Goal: Task Accomplishment & Management: Use online tool/utility

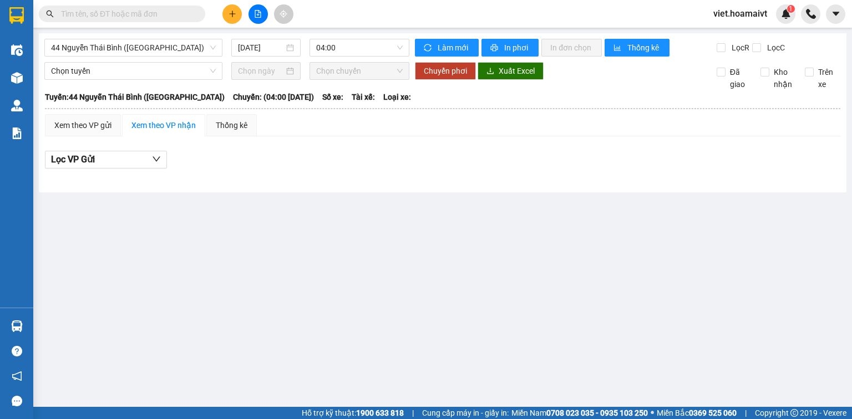
drag, startPoint x: 433, startPoint y: 282, endPoint x: 445, endPoint y: 285, distance: 12.1
click at [444, 285] on main "44 Nguyễn Thái Bình (Hàng Ngoài) [DATE] 04:00 Làm mới In phơi In đơn chọn …" at bounding box center [426, 203] width 852 height 407
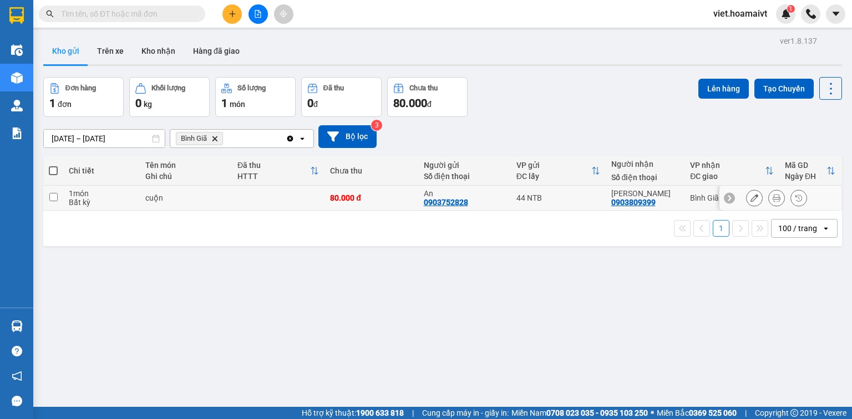
click at [371, 196] on div "80.000 đ" at bounding box center [371, 198] width 82 height 9
checkbox input "true"
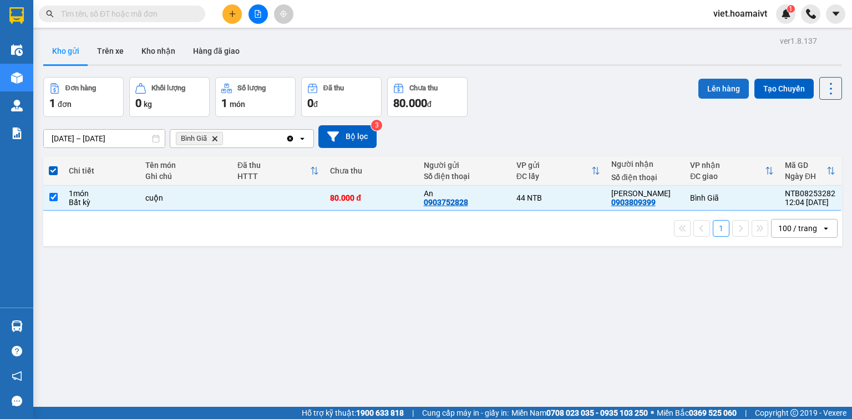
click at [719, 93] on button "Lên hàng" at bounding box center [723, 89] width 50 height 20
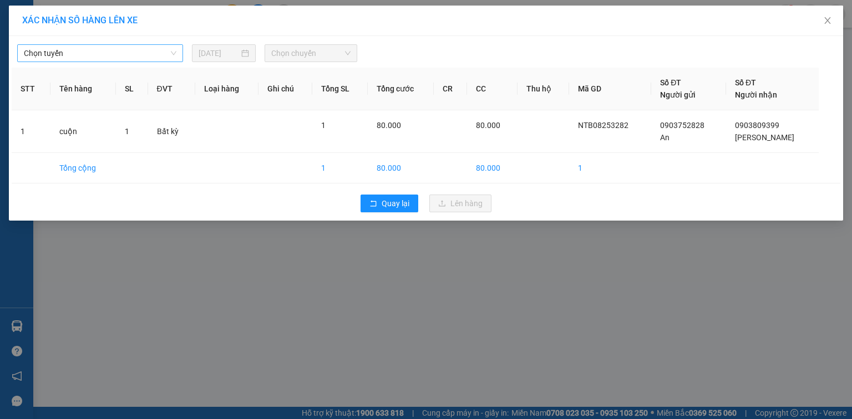
click at [152, 48] on span "Chọn tuyến" at bounding box center [100, 53] width 153 height 17
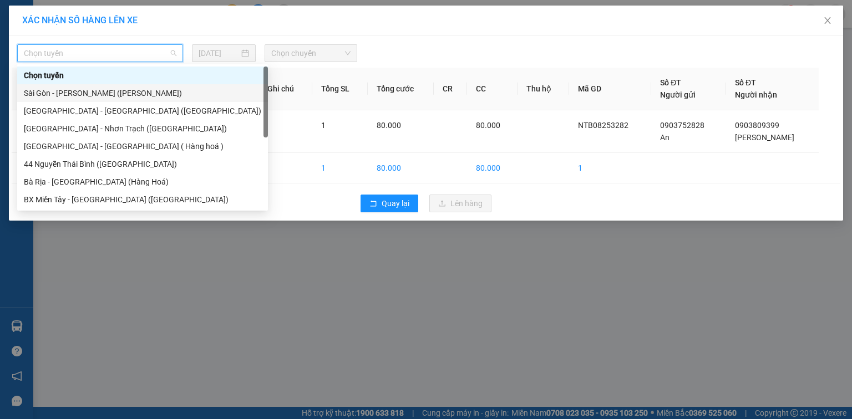
click at [127, 93] on div "Sài Gòn - [PERSON_NAME] ([PERSON_NAME])" at bounding box center [142, 93] width 237 height 12
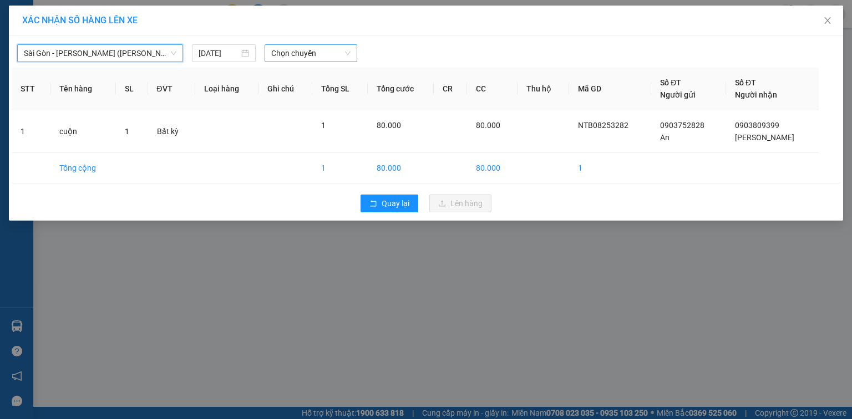
click at [285, 55] on span "Chọn chuyến" at bounding box center [311, 53] width 80 height 17
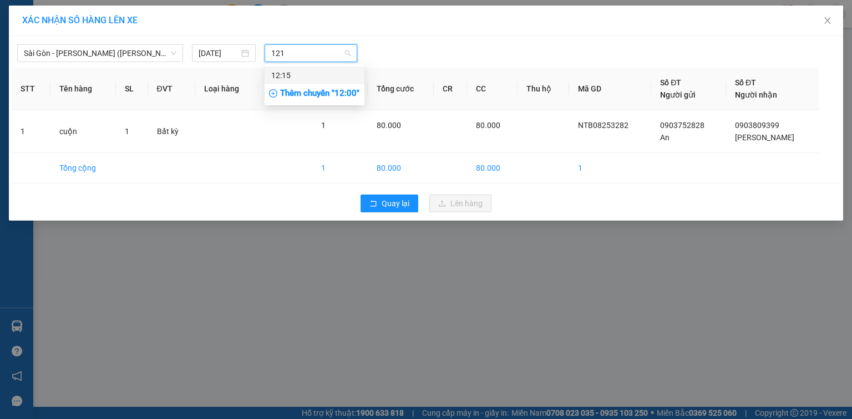
type input "1215"
click at [295, 74] on div "12:15" at bounding box center [314, 75] width 87 height 12
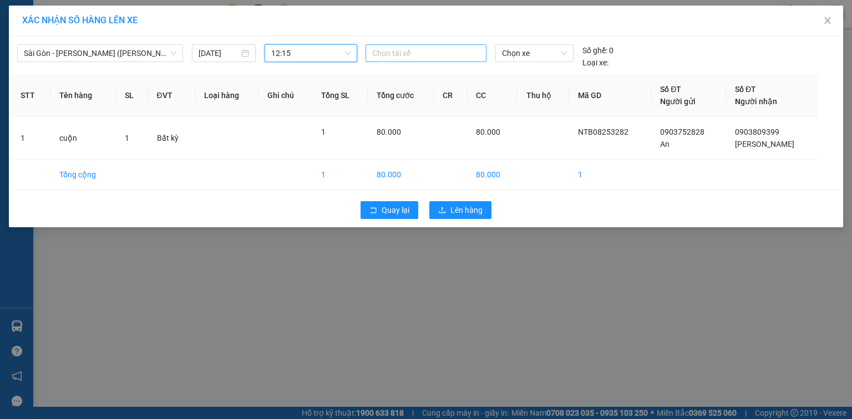
click at [433, 51] on div at bounding box center [425, 53] width 115 height 13
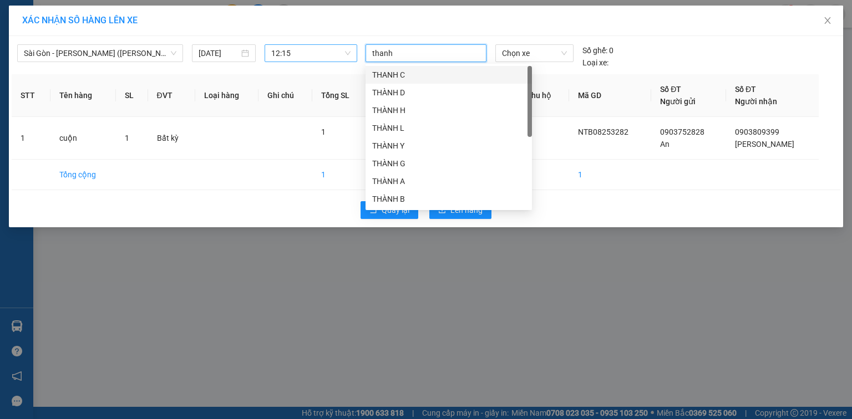
type input "thanh b"
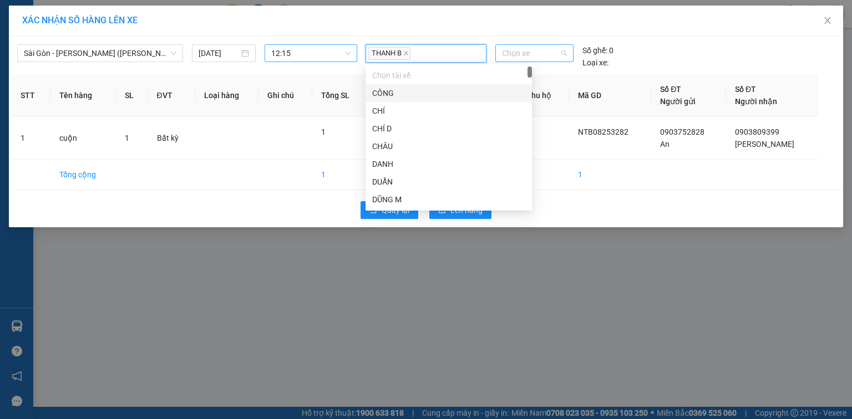
click at [505, 49] on span "Chọn xe" at bounding box center [534, 53] width 64 height 17
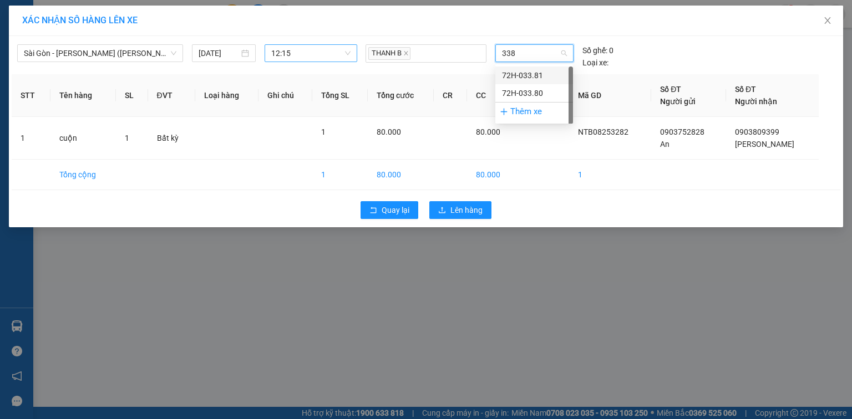
type input "3381"
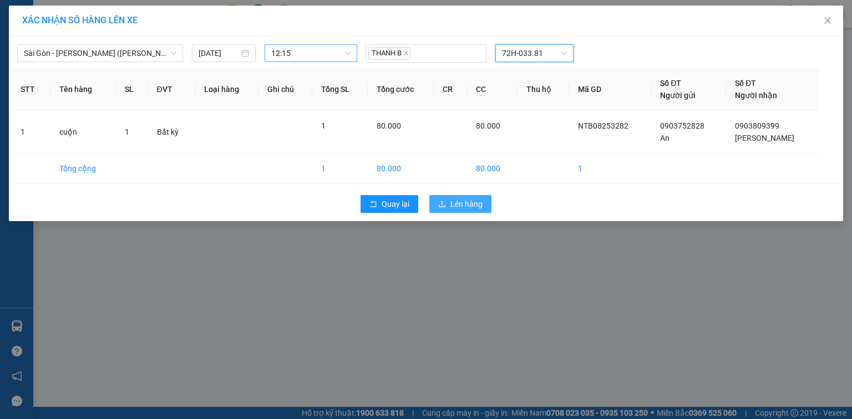
click at [476, 206] on span "Lên hàng" at bounding box center [466, 204] width 32 height 12
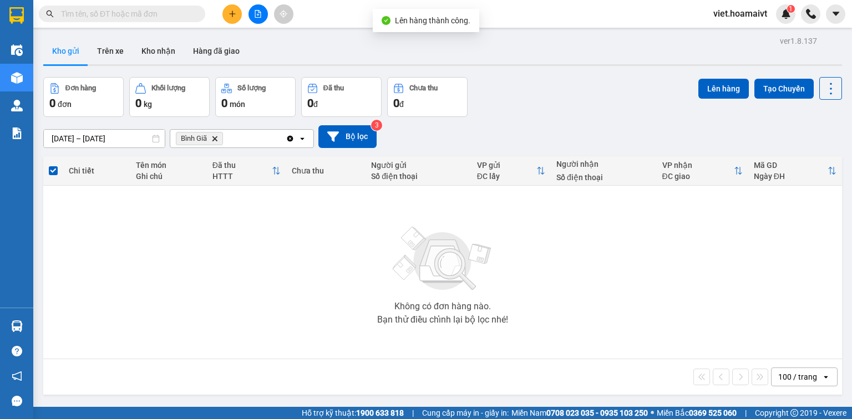
click at [215, 138] on icon "Bình Giã, close by backspace" at bounding box center [214, 138] width 5 height 5
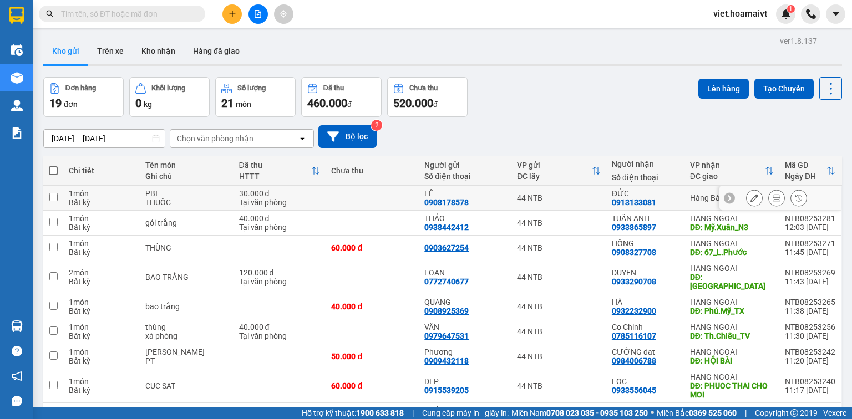
click at [331, 197] on td at bounding box center [372, 198] width 93 height 25
checkbox input "true"
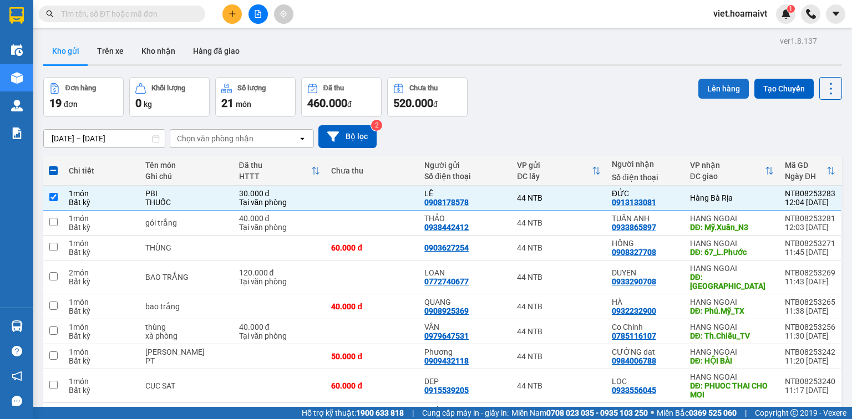
click at [726, 87] on button "Lên hàng" at bounding box center [723, 89] width 50 height 20
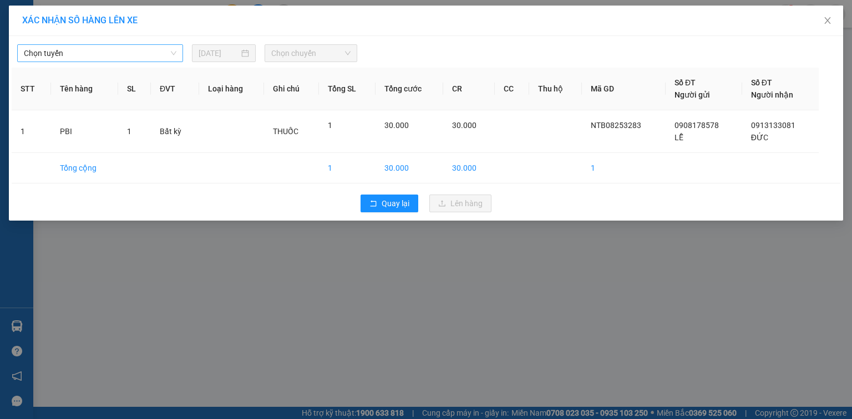
click at [149, 49] on span "Chọn tuyến" at bounding box center [100, 53] width 153 height 17
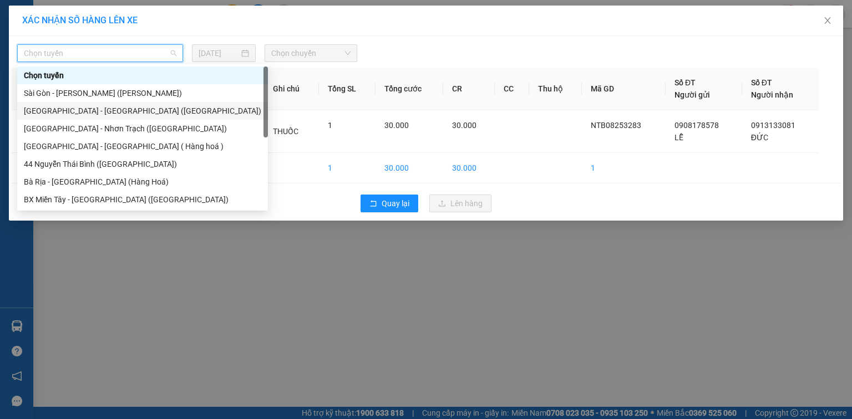
click at [125, 110] on div "[GEOGRAPHIC_DATA] - [GEOGRAPHIC_DATA] ([GEOGRAPHIC_DATA])" at bounding box center [142, 111] width 237 height 12
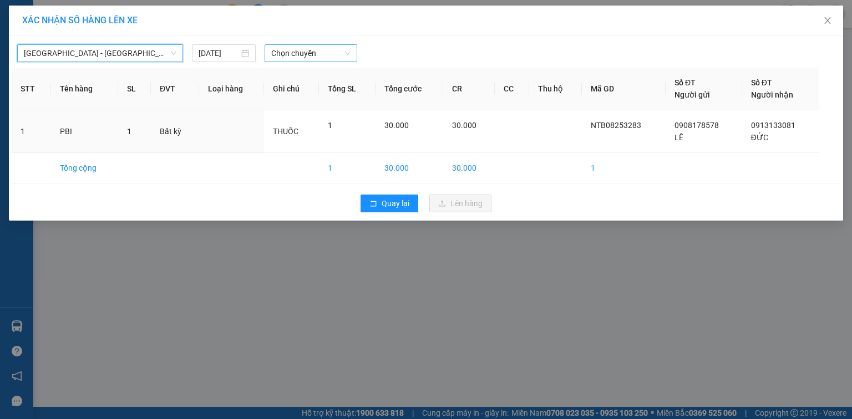
click at [291, 55] on span "Chọn chuyến" at bounding box center [311, 53] width 80 height 17
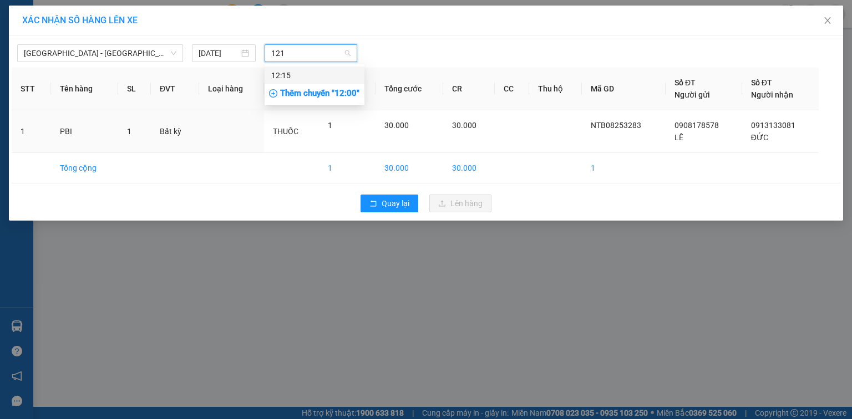
type input "1215"
drag, startPoint x: 300, startPoint y: 73, endPoint x: 351, endPoint y: 72, distance: 51.6
click at [302, 74] on div "12:15" at bounding box center [314, 75] width 87 height 12
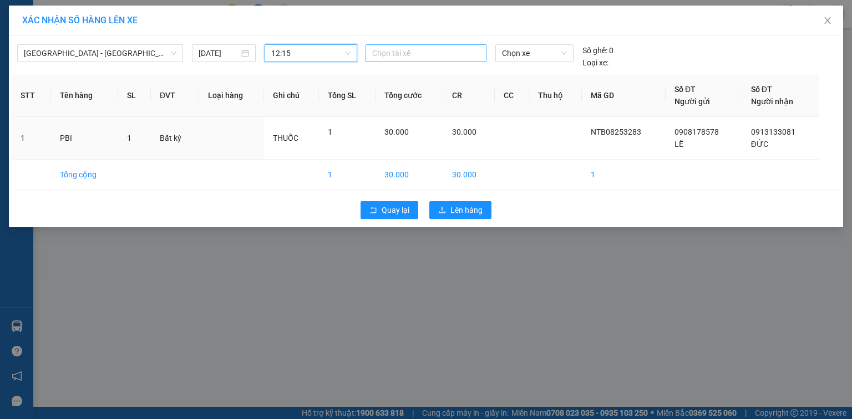
click at [418, 53] on div at bounding box center [425, 53] width 115 height 13
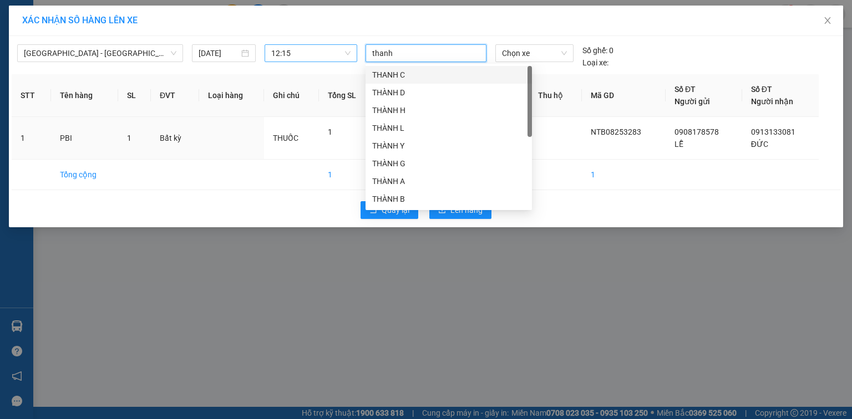
type input "thanh b"
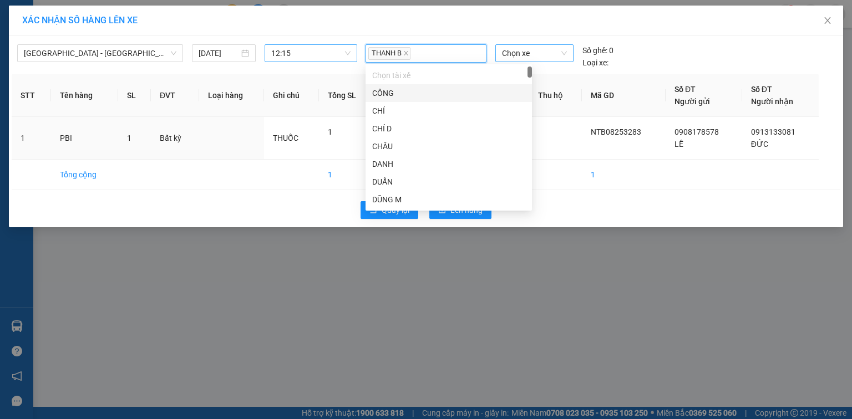
click at [531, 52] on span "Chọn xe" at bounding box center [534, 53] width 64 height 17
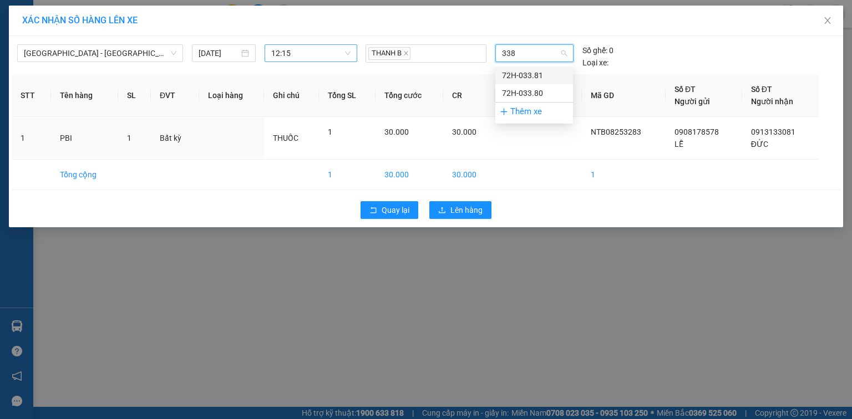
type input "3381"
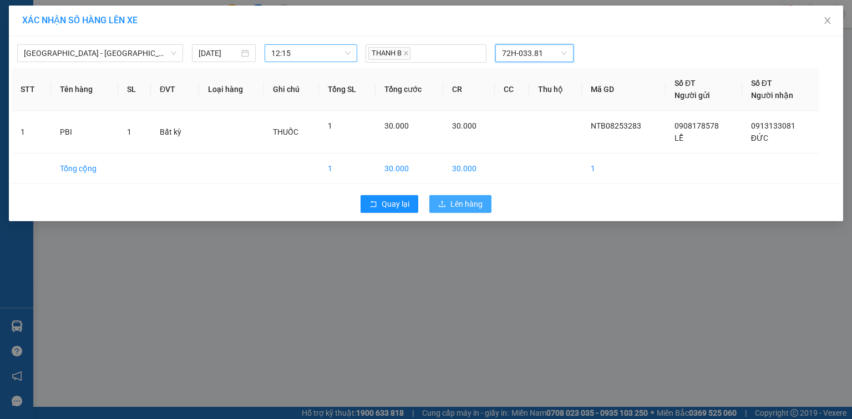
click at [469, 202] on span "Lên hàng" at bounding box center [466, 204] width 32 height 12
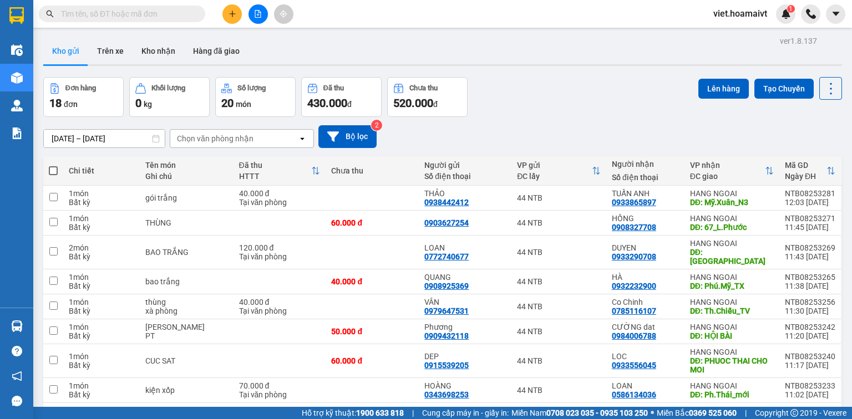
click at [217, 136] on div "Chọn văn phòng nhận" at bounding box center [215, 138] width 77 height 11
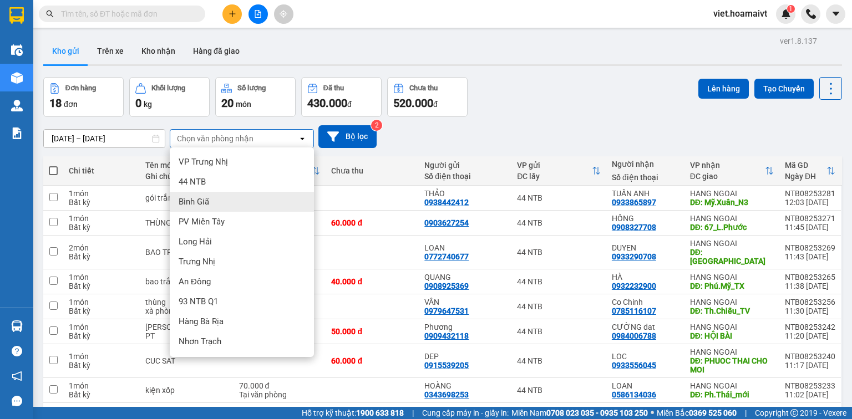
click at [219, 200] on div "Bình Giã" at bounding box center [242, 202] width 144 height 20
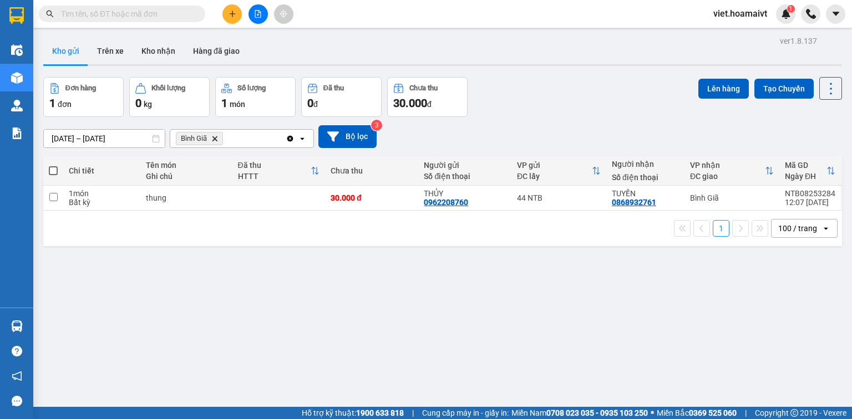
click at [214, 140] on icon "Bình Giã, close by backspace" at bounding box center [214, 138] width 5 height 5
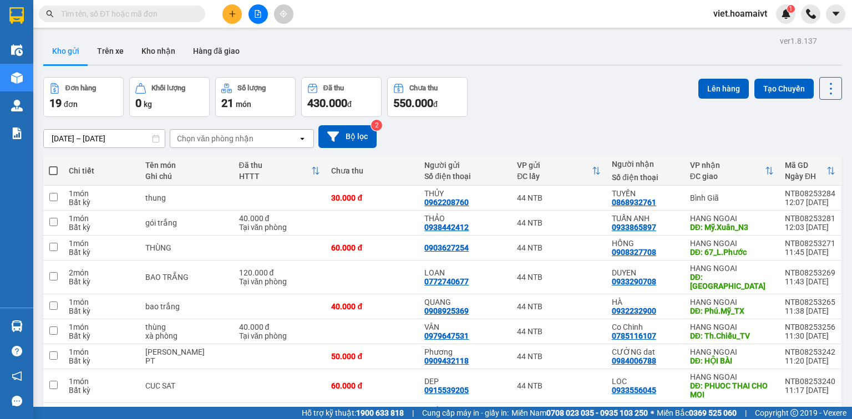
click at [237, 18] on button at bounding box center [231, 13] width 19 height 19
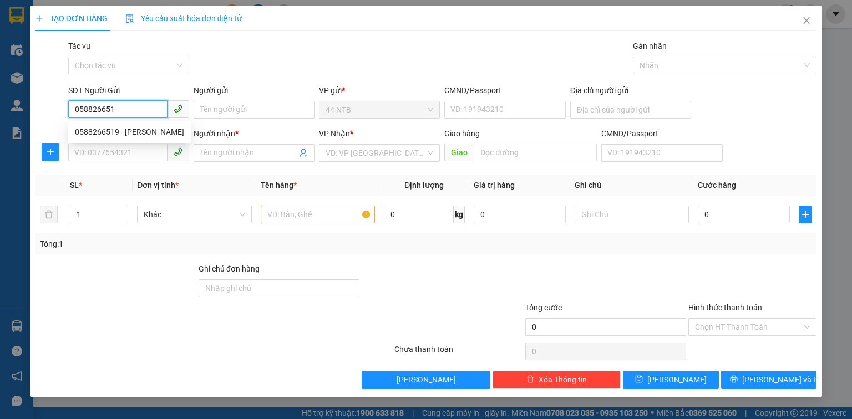
type input "0588266519"
click at [173, 133] on div "0588266519 - HƯƠNG" at bounding box center [129, 132] width 109 height 12
type input "HƯƠNG"
type input "0364564849"
type input "HOA"
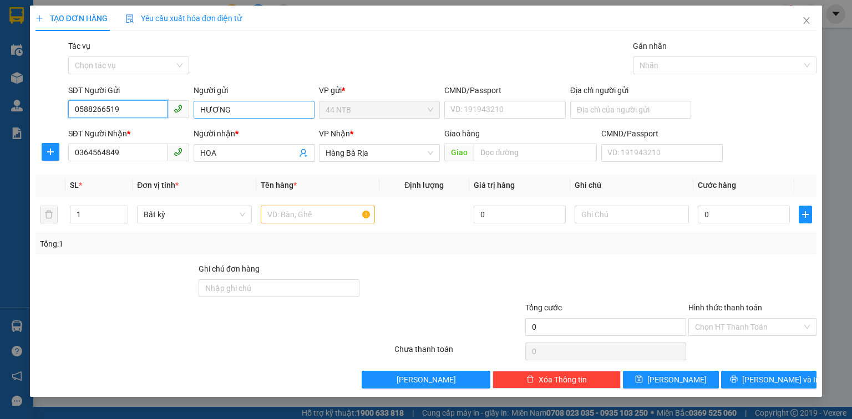
type input "0588266519"
drag, startPoint x: 231, startPoint y: 109, endPoint x: 179, endPoint y: 118, distance: 52.4
click at [179, 118] on div "SĐT Người Gửi 0588266519 Người gửi HƯƠNG HƯƠNG VP gửi * 44 NTB CMND/Passport VD…" at bounding box center [442, 103] width 753 height 39
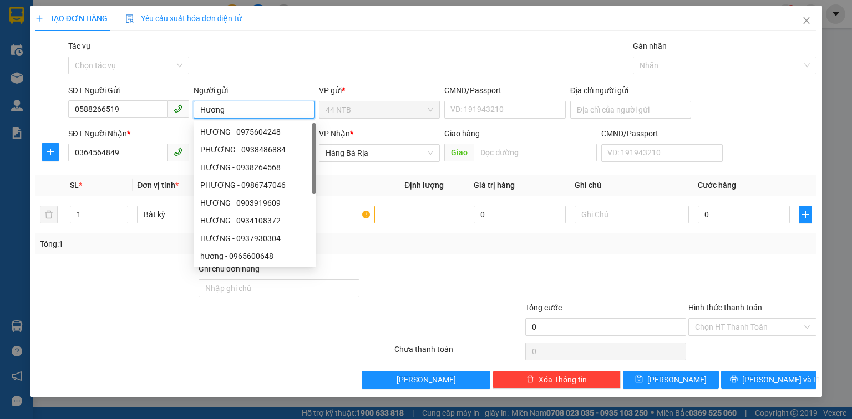
type input "Hương"
click at [129, 273] on div at bounding box center [115, 282] width 163 height 39
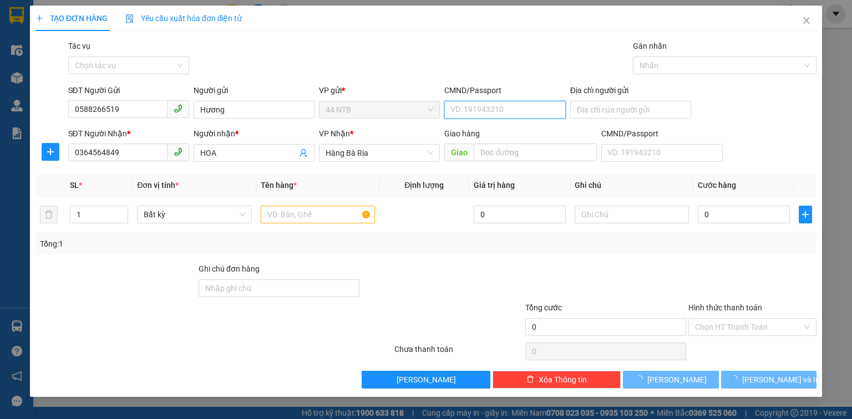
click at [453, 111] on input "CMND/Passport" at bounding box center [504, 110] width 121 height 18
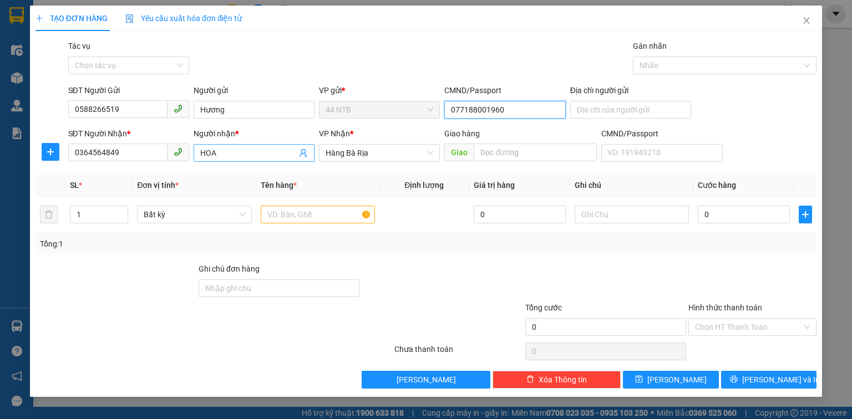
type input "077188001960"
click at [238, 153] on input "HOA" at bounding box center [248, 153] width 97 height 12
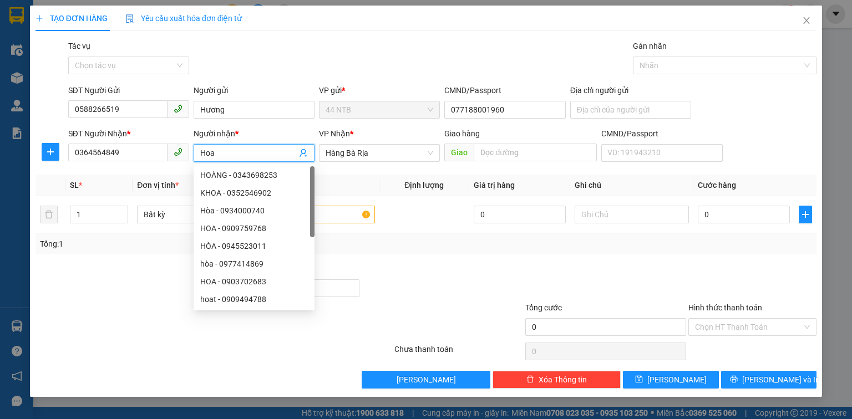
type input "Hoa"
click at [118, 311] on div at bounding box center [148, 321] width 229 height 39
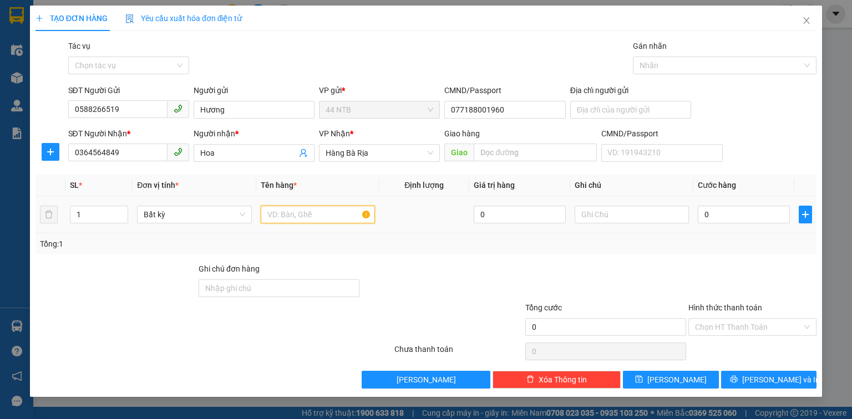
click at [353, 215] on input "text" at bounding box center [318, 215] width 114 height 18
type input "túi giấy nâu"
click at [702, 209] on input "0" at bounding box center [744, 215] width 92 height 18
type input "3"
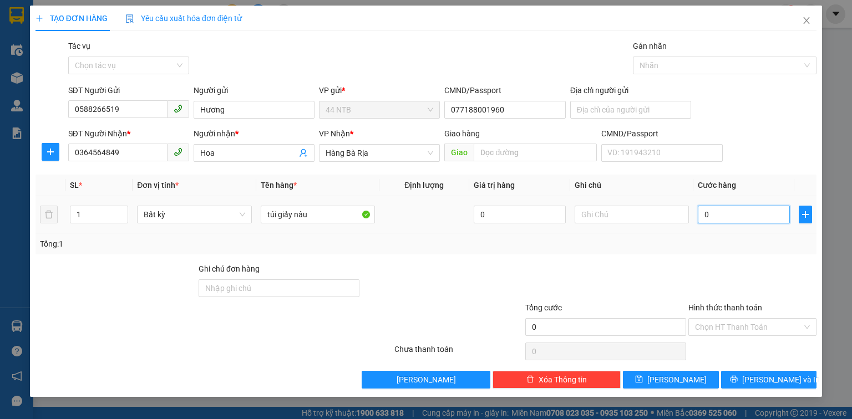
type input "3"
type input "30"
type input "30.000"
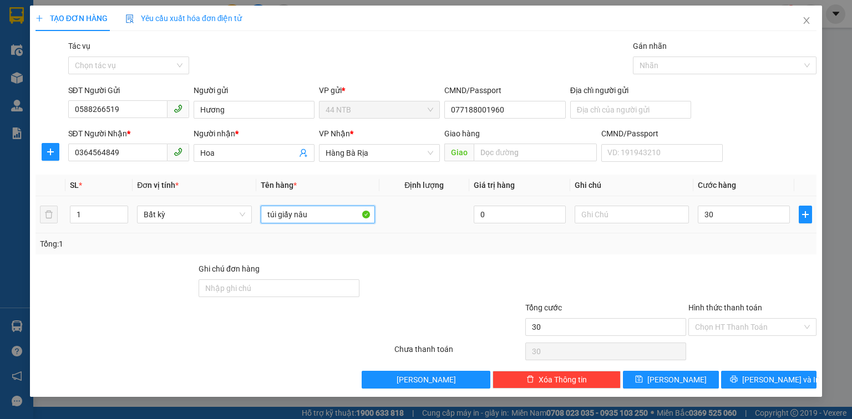
type input "30.000"
click at [343, 217] on input "túi giấy nâu" at bounding box center [318, 215] width 114 height 18
type input "túi giấy nâu([GEOGRAPHIC_DATA])"
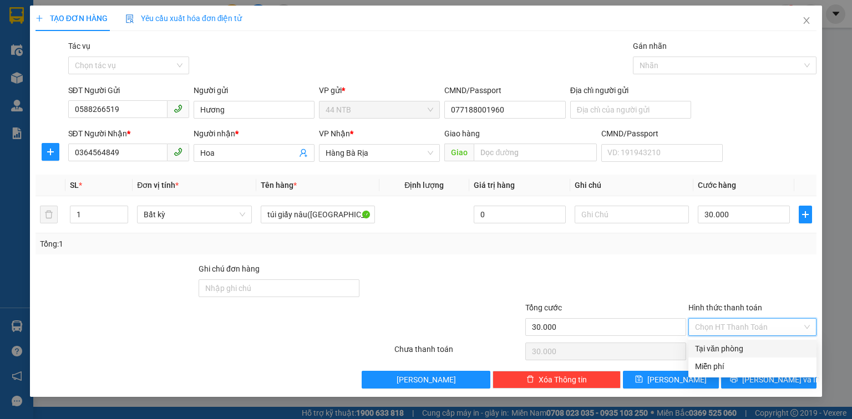
click at [757, 323] on input "Hình thức thanh toán" at bounding box center [748, 327] width 107 height 17
click at [739, 344] on div "Tại văn phòng" at bounding box center [752, 349] width 115 height 12
type input "0"
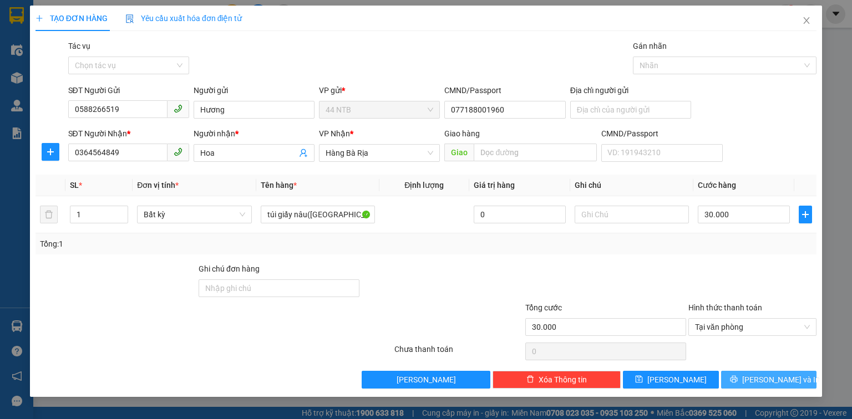
click at [769, 381] on span "[PERSON_NAME] và In" at bounding box center [781, 380] width 78 height 12
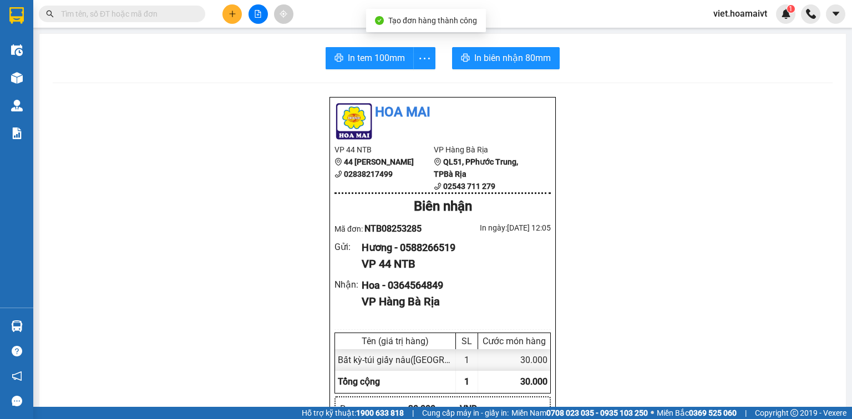
click at [367, 65] on button "In tem 100mm" at bounding box center [370, 58] width 88 height 22
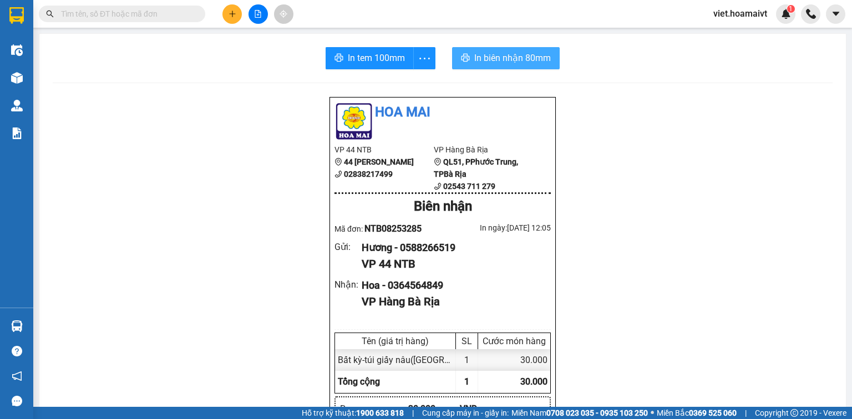
click at [526, 64] on span "In biên nhận 80mm" at bounding box center [512, 58] width 77 height 14
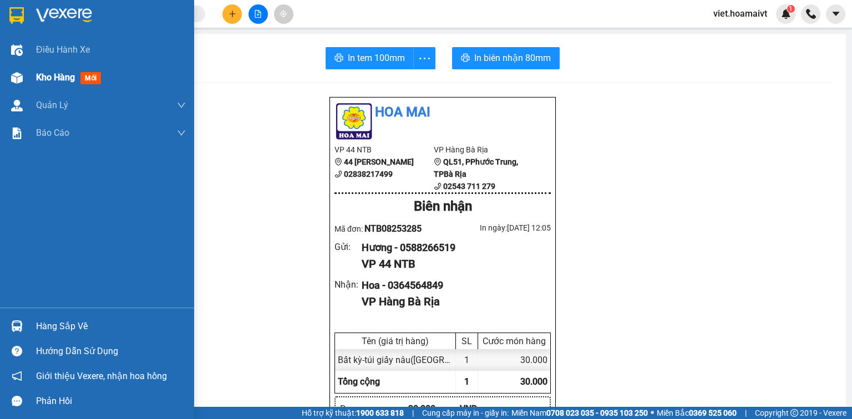
click at [42, 83] on div "Kho hàng mới" at bounding box center [70, 77] width 69 height 14
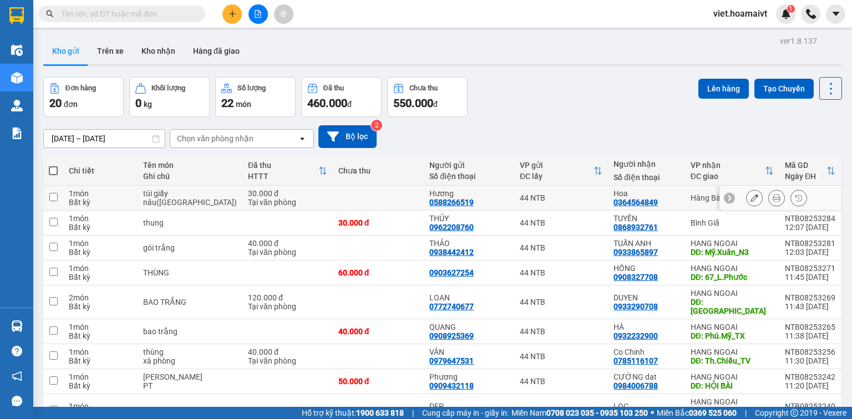
click at [211, 204] on td "túi giấy nâu([GEOGRAPHIC_DATA])" at bounding box center [190, 198] width 105 height 25
checkbox input "true"
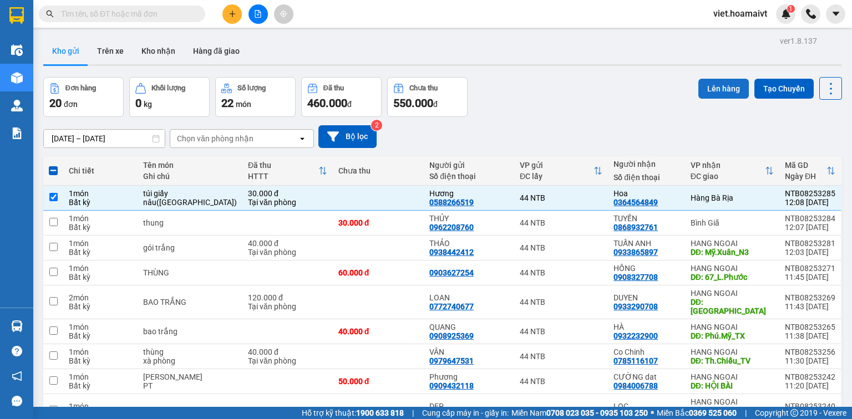
click at [716, 84] on button "Lên hàng" at bounding box center [723, 89] width 50 height 20
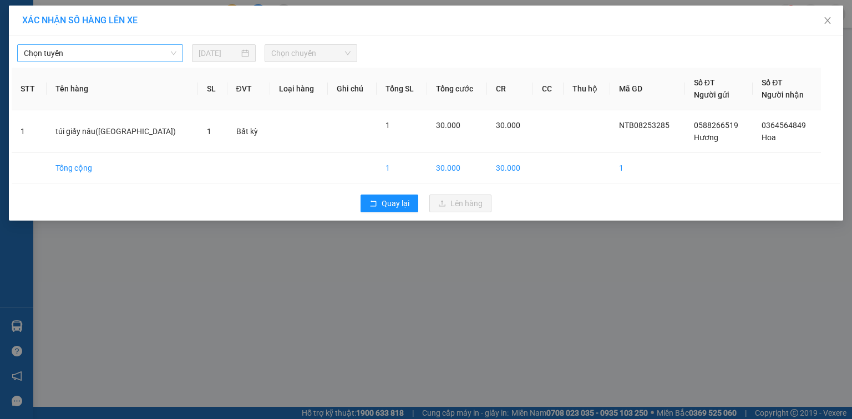
click at [88, 52] on span "Chọn tuyến" at bounding box center [100, 53] width 153 height 17
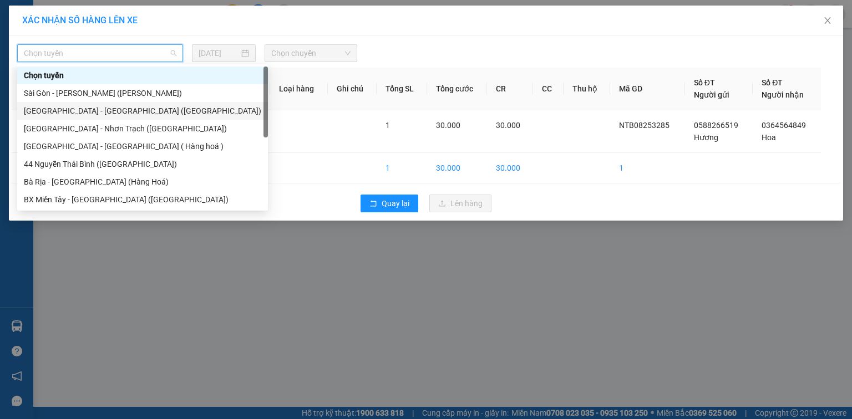
click at [93, 112] on div "[GEOGRAPHIC_DATA] - [GEOGRAPHIC_DATA] ([GEOGRAPHIC_DATA])" at bounding box center [142, 111] width 237 height 12
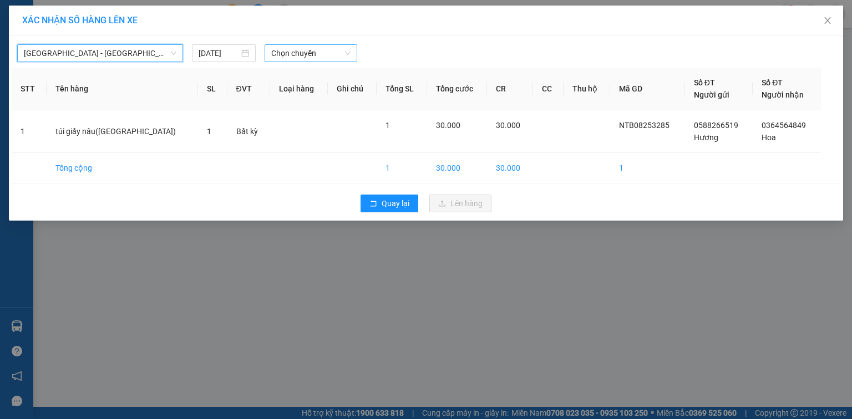
click at [301, 50] on span "Chọn chuyến" at bounding box center [311, 53] width 80 height 17
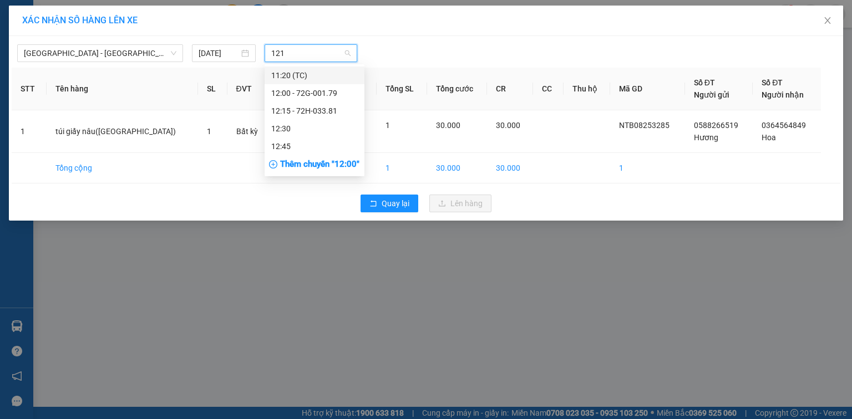
type input "1215"
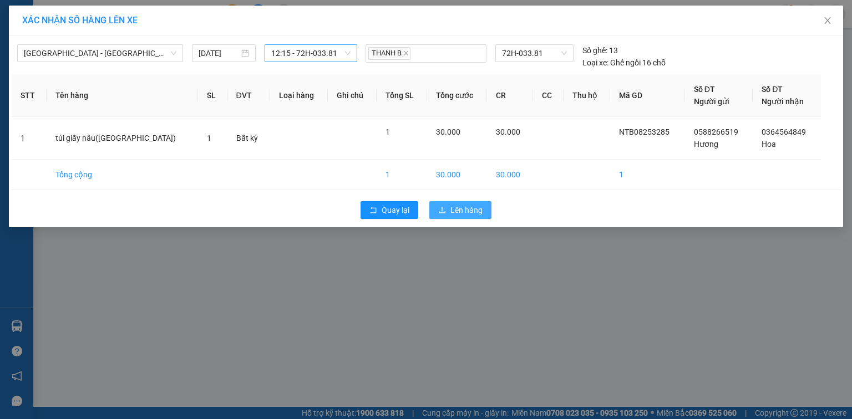
click at [449, 209] on button "Lên hàng" at bounding box center [460, 210] width 62 height 18
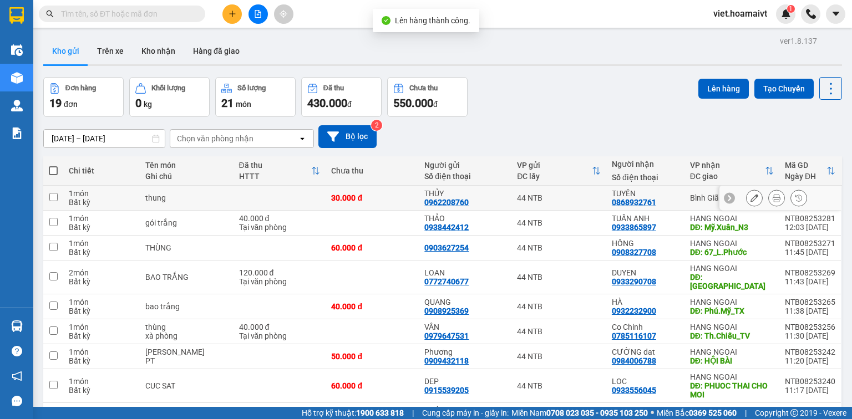
drag, startPoint x: 209, startPoint y: 193, endPoint x: 283, endPoint y: 170, distance: 77.7
click at [210, 194] on div "thung" at bounding box center [186, 198] width 83 height 9
checkbox input "true"
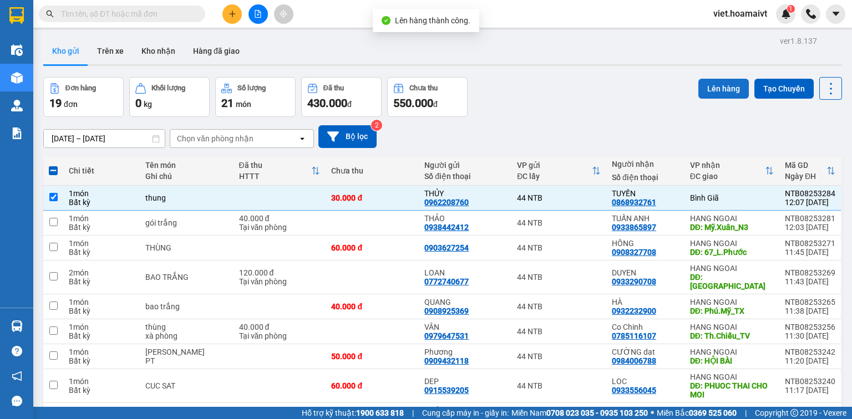
click at [712, 90] on button "Lên hàng" at bounding box center [723, 89] width 50 height 20
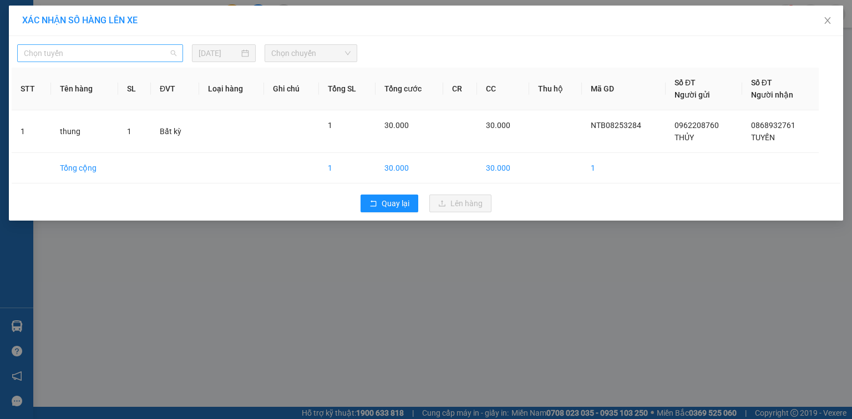
click at [125, 52] on span "Chọn tuyến" at bounding box center [100, 53] width 153 height 17
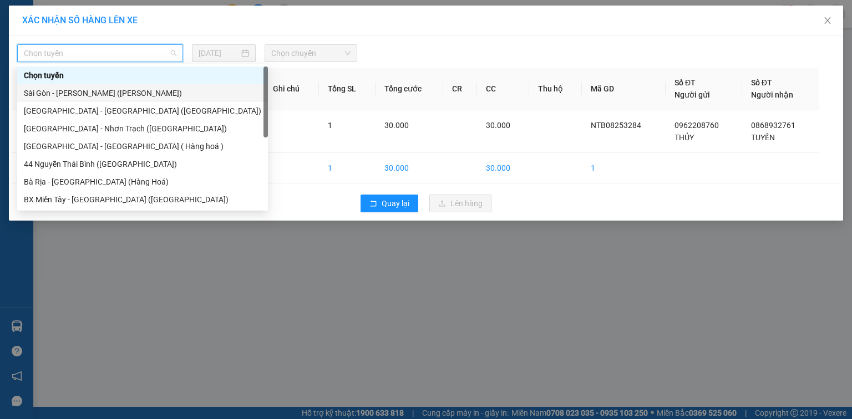
click at [133, 91] on div "Sài Gòn - Vũng Tàu (Hàng Hoá)" at bounding box center [142, 93] width 237 height 12
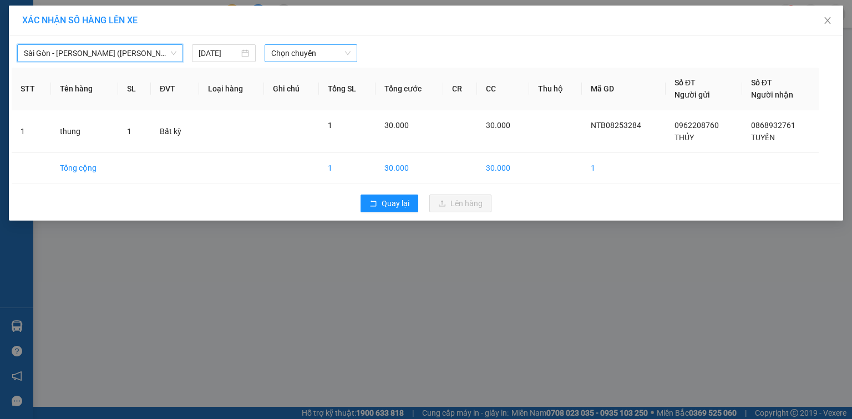
click at [285, 52] on span "Chọn chuyến" at bounding box center [311, 53] width 80 height 17
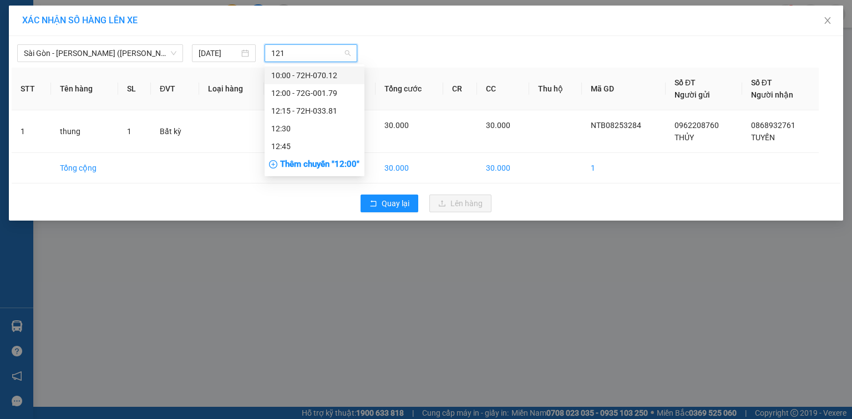
type input "1215"
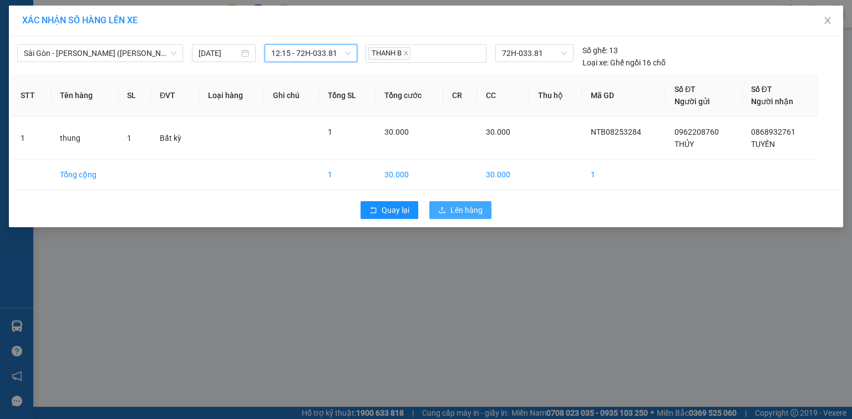
click at [455, 210] on span "Lên hàng" at bounding box center [466, 210] width 32 height 12
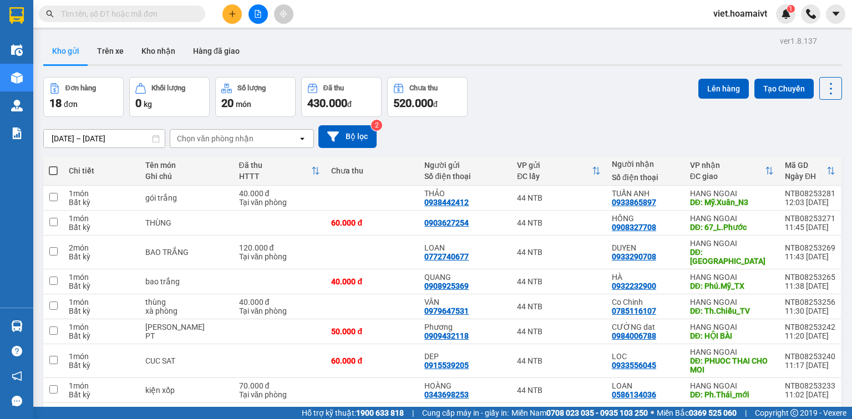
click at [224, 136] on div "Chọn văn phòng nhận" at bounding box center [215, 138] width 77 height 11
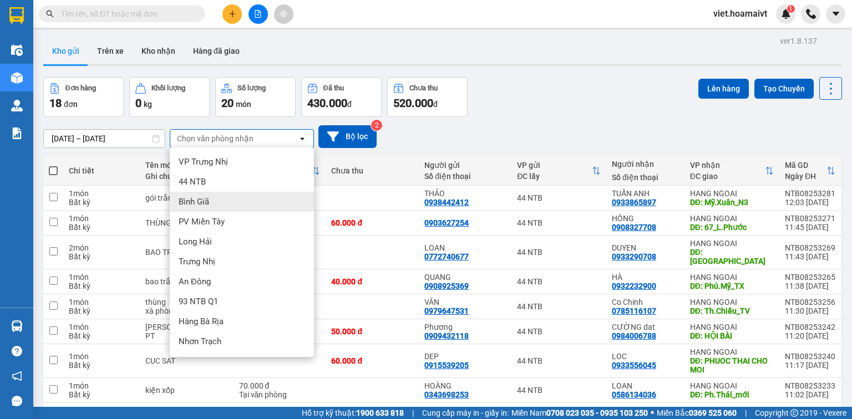
click at [233, 205] on div "Bình Giã" at bounding box center [242, 202] width 144 height 20
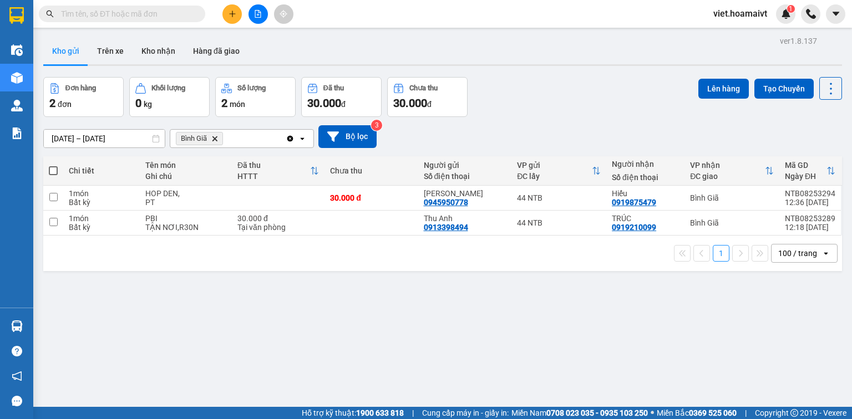
click at [215, 140] on icon "Bình Giã, close by backspace" at bounding box center [214, 138] width 5 height 5
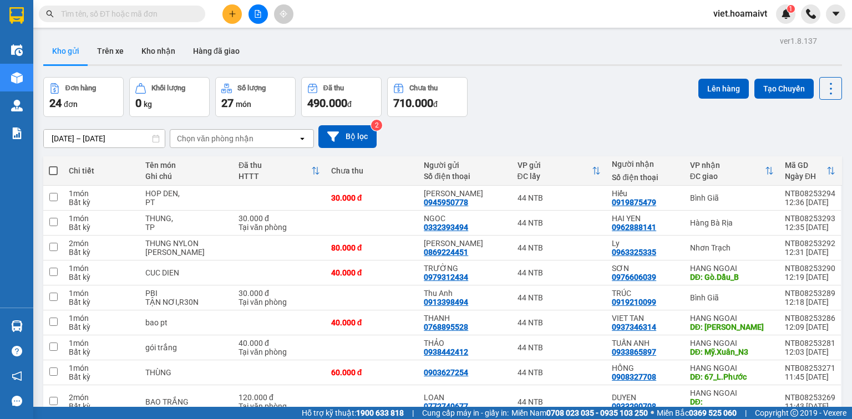
click at [215, 140] on div "Chọn văn phòng nhận" at bounding box center [215, 138] width 77 height 11
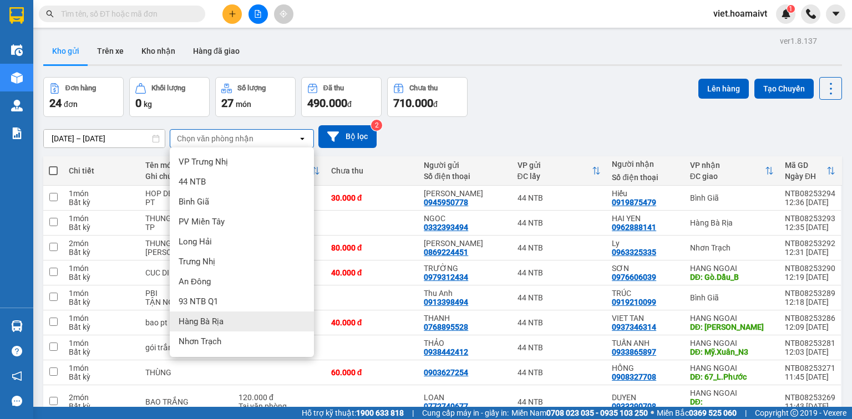
click at [231, 321] on div "Hàng Bà Rịa" at bounding box center [242, 322] width 144 height 20
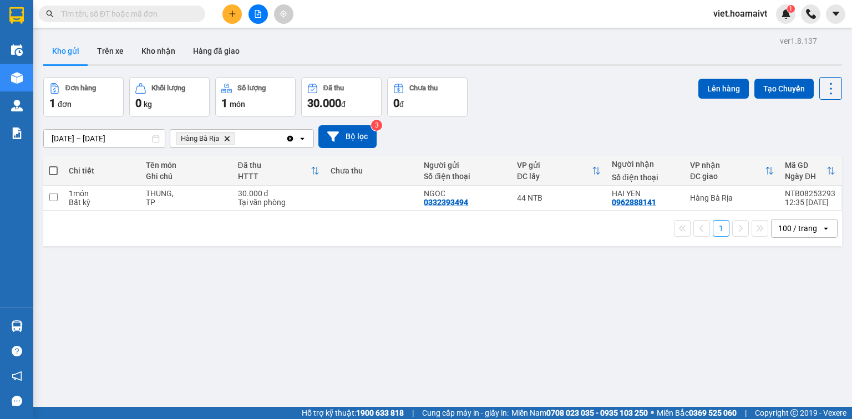
click at [226, 140] on icon "Hàng Bà Rịa, close by backspace" at bounding box center [227, 138] width 5 height 5
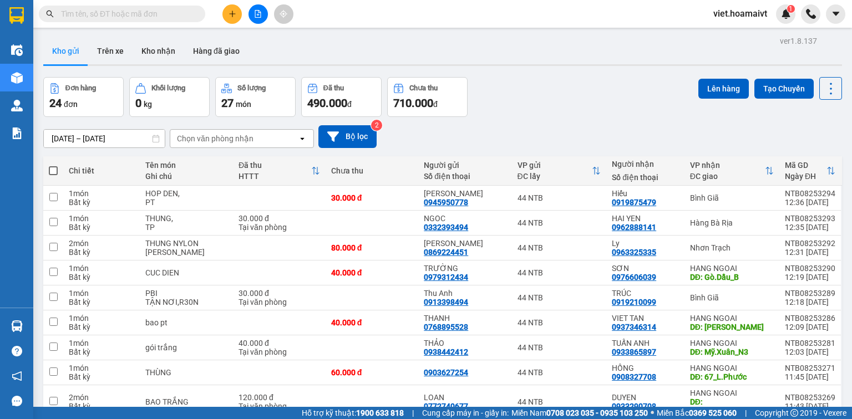
click at [233, 20] on button at bounding box center [231, 13] width 19 height 19
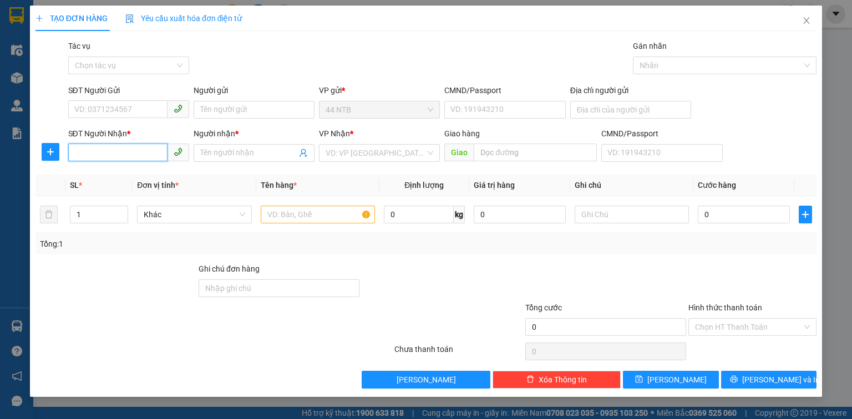
click at [121, 146] on input "SĐT Người Nhận *" at bounding box center [117, 153] width 99 height 18
click at [122, 175] on div "0932621372 - Dũng" at bounding box center [129, 175] width 108 height 12
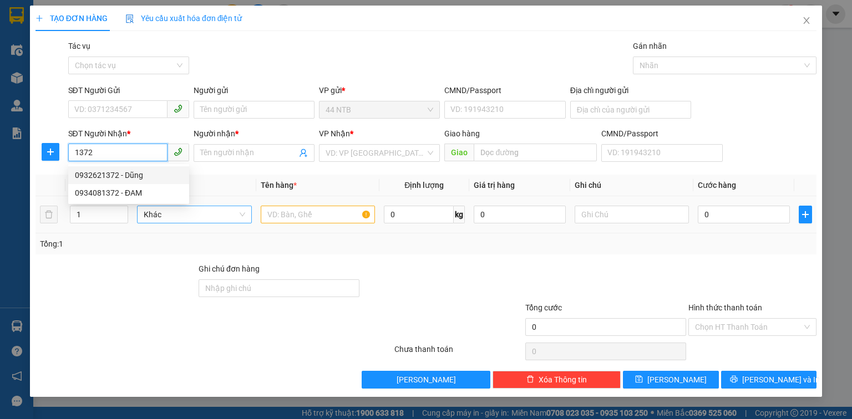
type input "0932621372"
type input "Dũng"
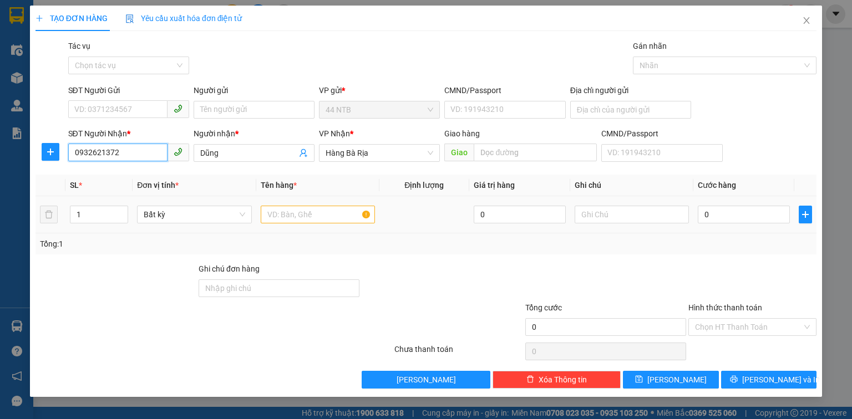
type input "0932621372"
click at [305, 217] on input "text" at bounding box center [318, 215] width 114 height 18
type input "bao xanh"
type input "2"
click at [121, 210] on icon "up" at bounding box center [122, 212] width 4 height 4
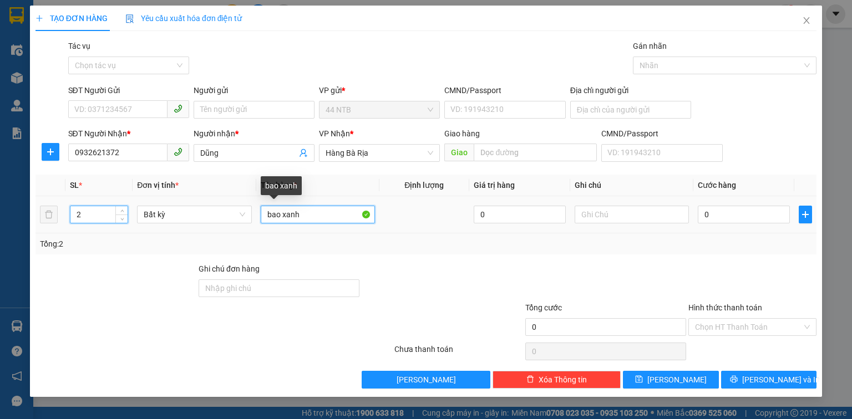
click at [262, 215] on input "bao xanh" at bounding box center [318, 215] width 114 height 18
type input "2bao xanh"
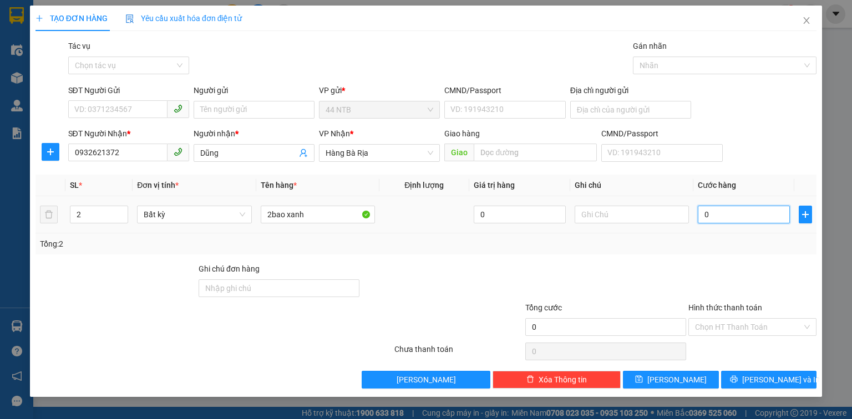
click at [732, 219] on input "0" at bounding box center [744, 215] width 92 height 18
type input "1"
type input "12"
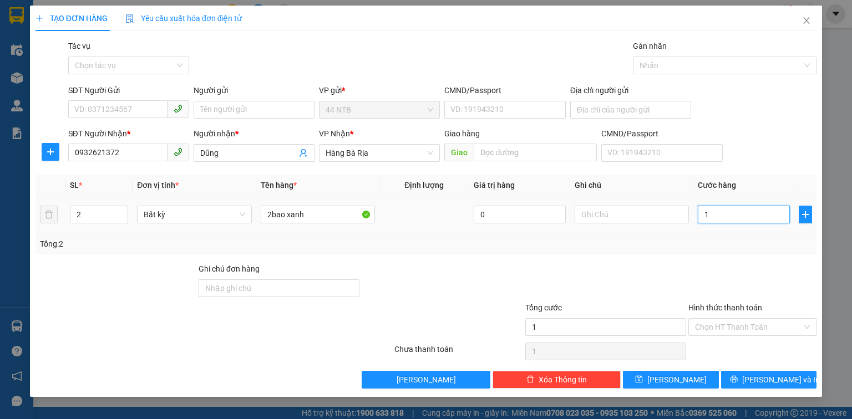
type input "12"
type input "120"
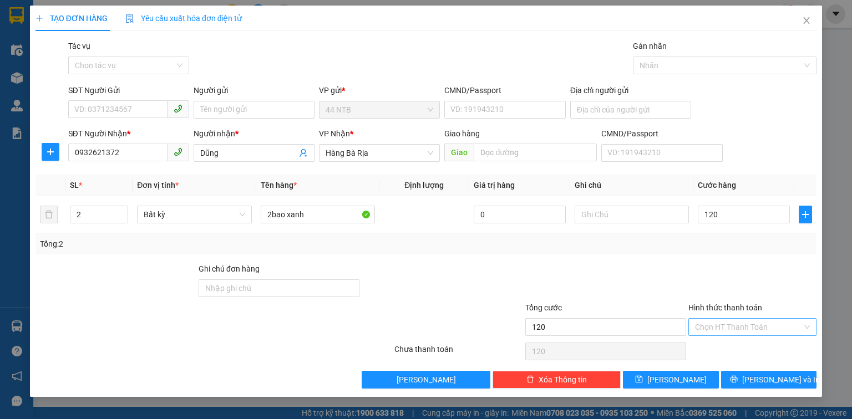
type input "120.000"
click at [750, 322] on input "Hình thức thanh toán" at bounding box center [748, 327] width 107 height 17
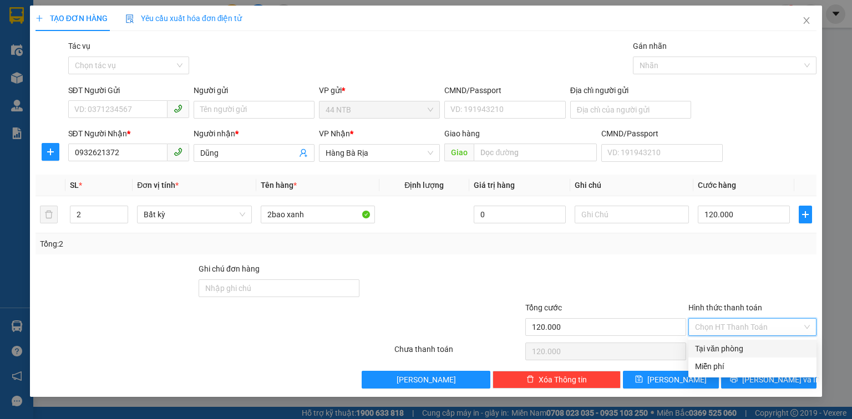
click at [749, 344] on div "Tại văn phòng" at bounding box center [752, 349] width 115 height 12
type input "0"
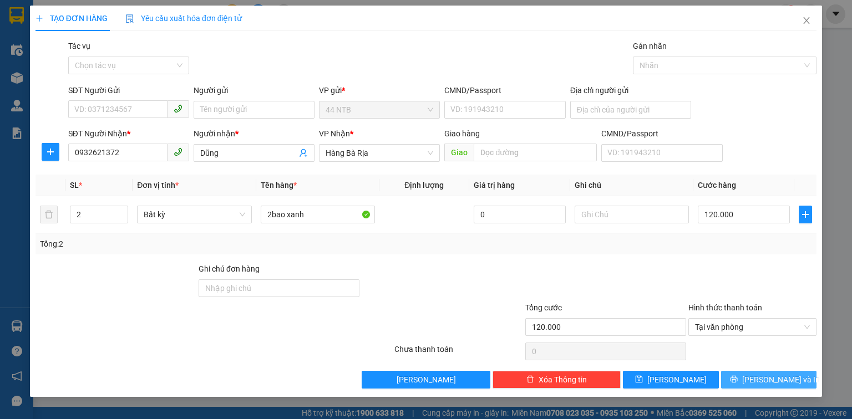
click at [766, 384] on span "Lưu và In" at bounding box center [781, 380] width 78 height 12
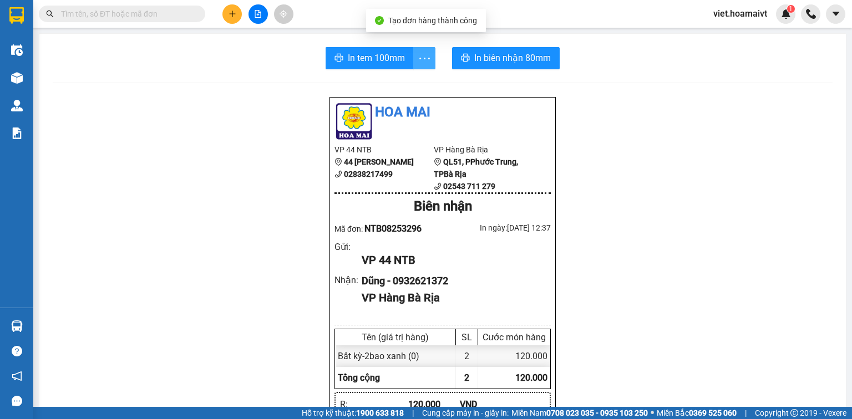
click at [424, 53] on icon "more" at bounding box center [425, 59] width 14 height 14
click at [389, 84] on div "In tem 100mm theo số lượng (2)" at bounding box center [369, 83] width 111 height 12
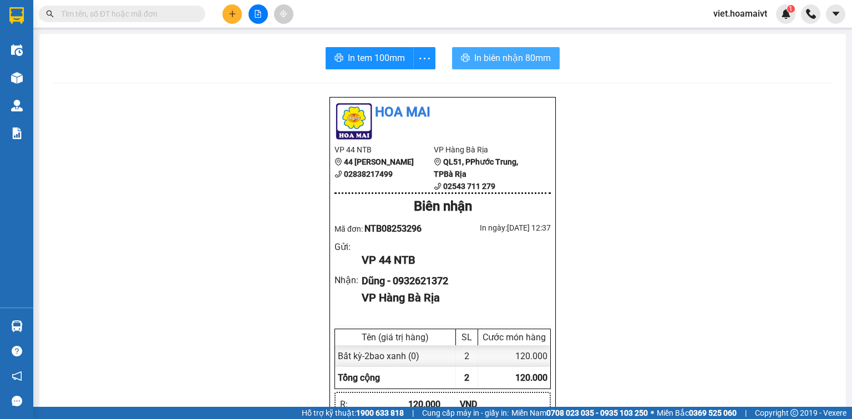
click at [525, 63] on span "In biên nhận 80mm" at bounding box center [512, 58] width 77 height 14
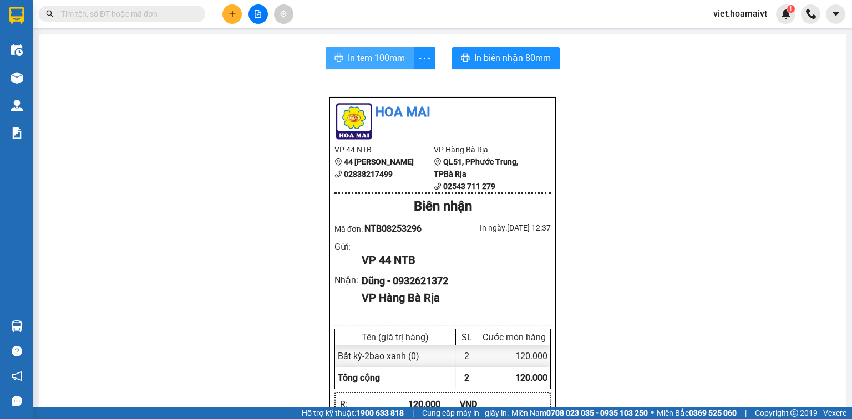
click at [381, 55] on span "In tem 100mm" at bounding box center [376, 58] width 57 height 14
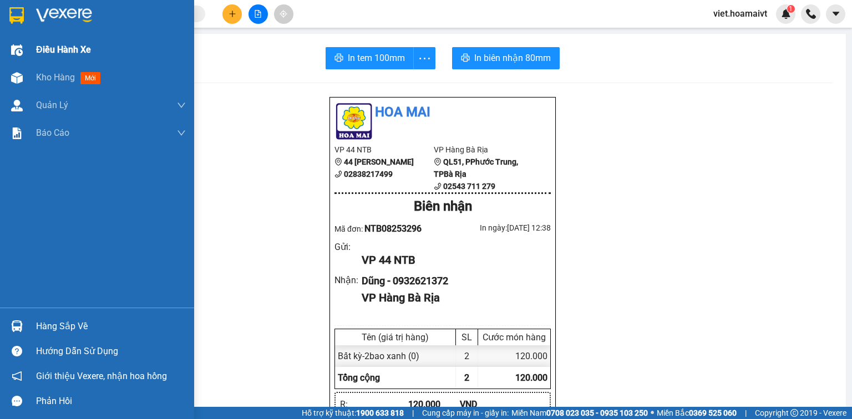
click at [62, 58] on div "Điều hành xe" at bounding box center [111, 50] width 150 height 28
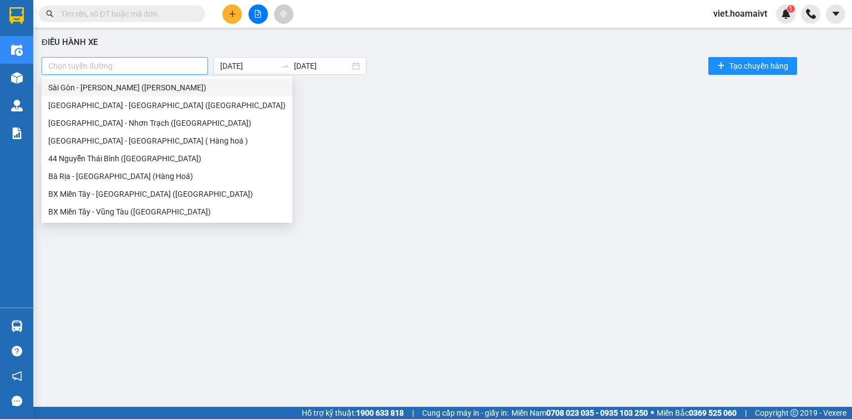
click at [173, 64] on div at bounding box center [124, 65] width 161 height 13
click at [158, 104] on div "[GEOGRAPHIC_DATA] - [GEOGRAPHIC_DATA] ([GEOGRAPHIC_DATA])" at bounding box center [166, 105] width 237 height 12
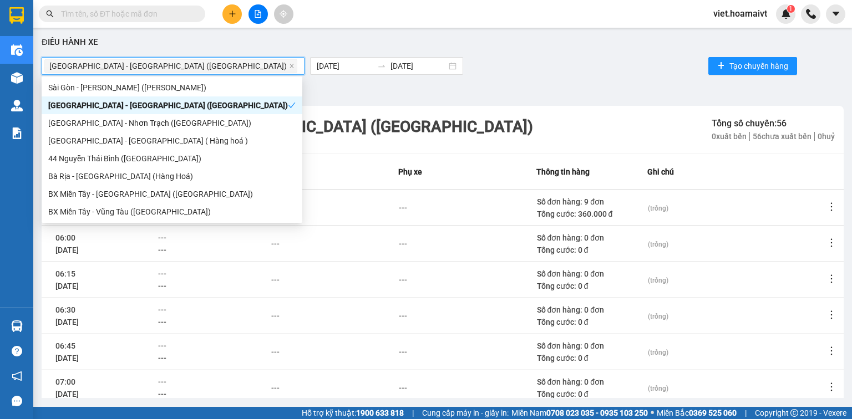
scroll to position [197, 0]
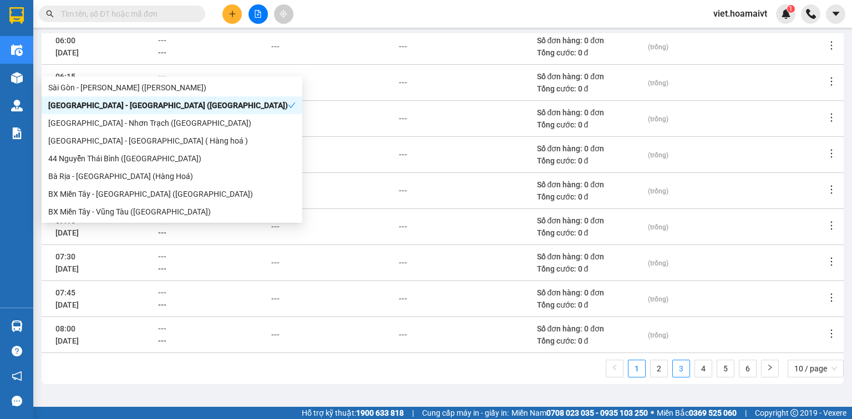
click at [675, 368] on link "3" at bounding box center [681, 369] width 17 height 17
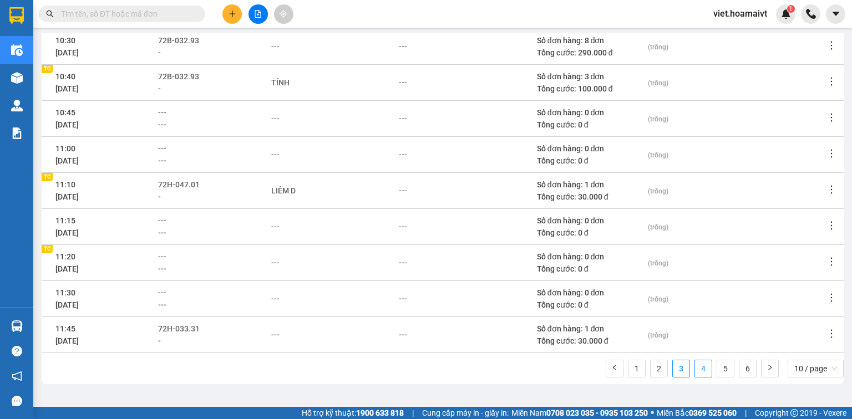
click at [695, 369] on link "4" at bounding box center [703, 369] width 17 height 17
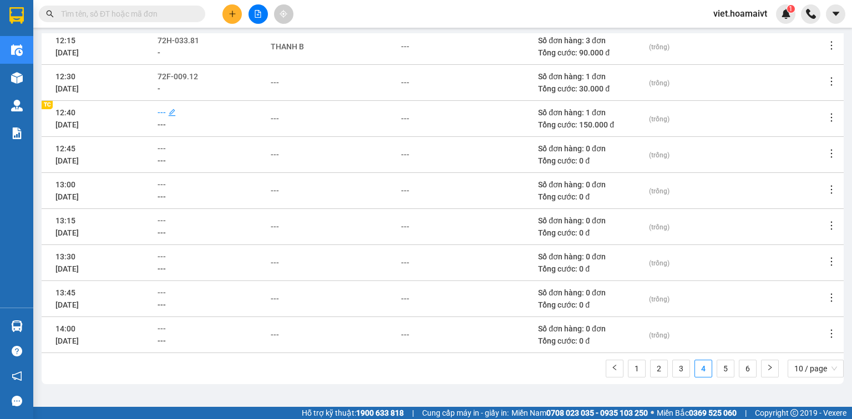
click at [166, 111] on span "---" at bounding box center [162, 112] width 8 height 9
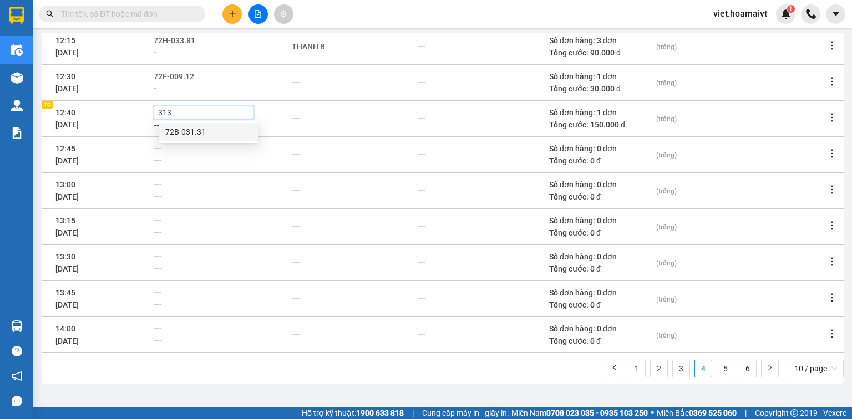
type input "3131"
click at [803, 162] on span "Xem phơi" at bounding box center [797, 165] width 33 height 9
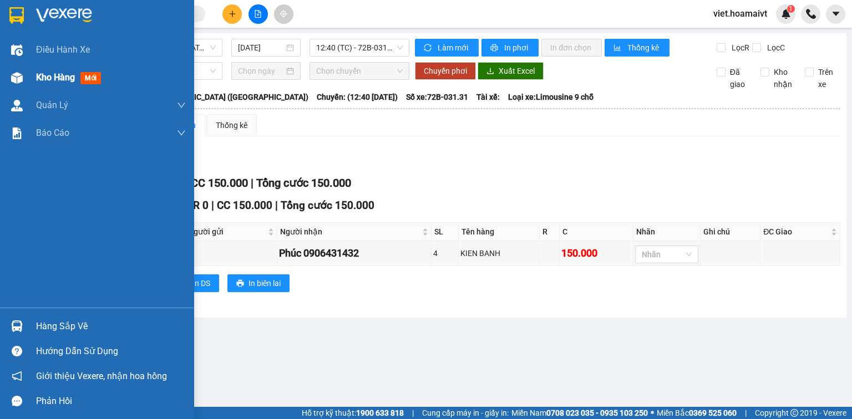
click at [26, 79] on div at bounding box center [16, 77] width 19 height 19
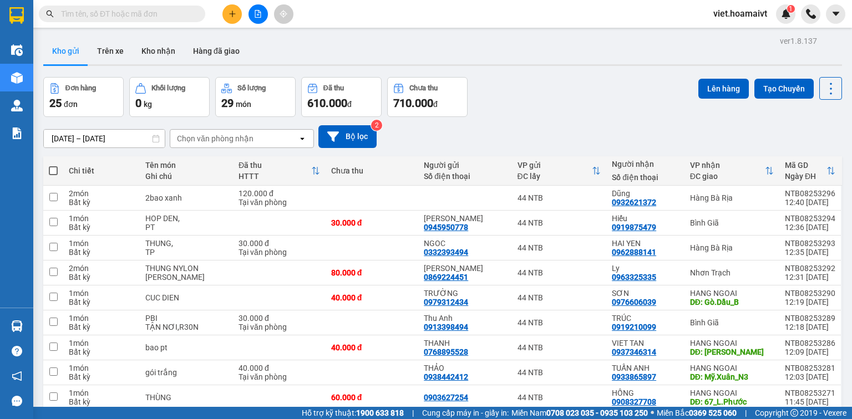
click at [233, 20] on button at bounding box center [231, 13] width 19 height 19
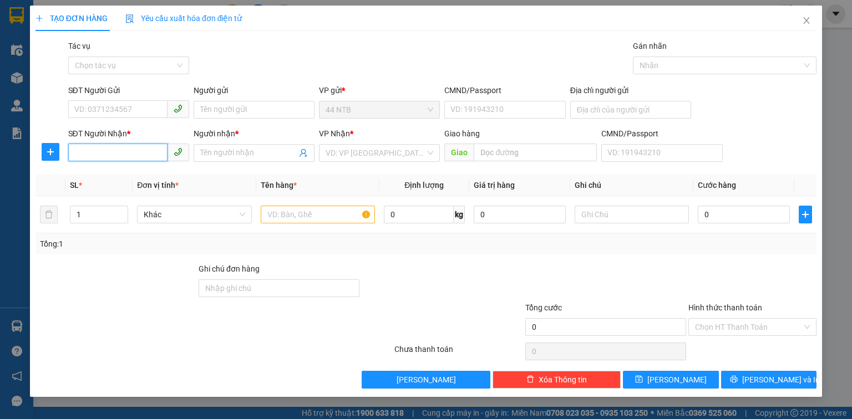
click at [117, 151] on input "SĐT Người Nhận *" at bounding box center [117, 153] width 99 height 18
type input "0348564209"
click at [125, 175] on div "0348564209 - NAM" at bounding box center [129, 175] width 108 height 12
type input "NAM"
type input "0348564209"
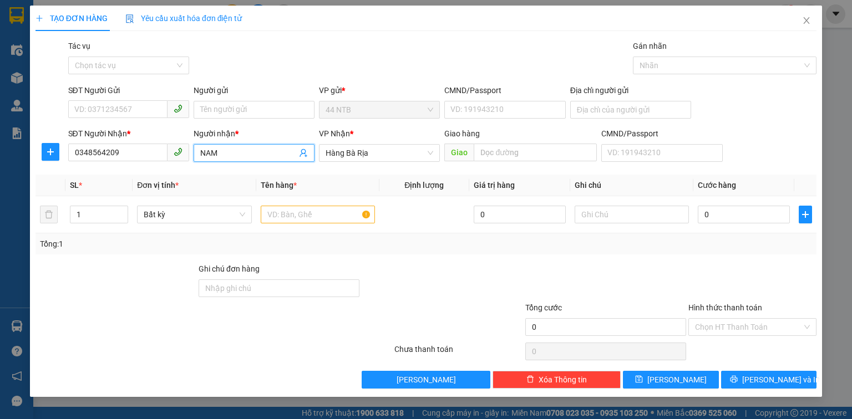
click at [220, 151] on input "NAM" at bounding box center [248, 153] width 97 height 12
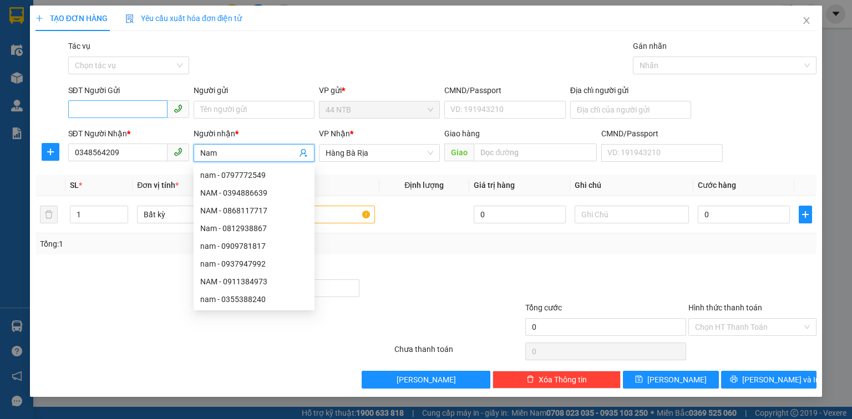
type input "Nam"
click at [94, 112] on input "SĐT Người Gửi" at bounding box center [117, 109] width 99 height 18
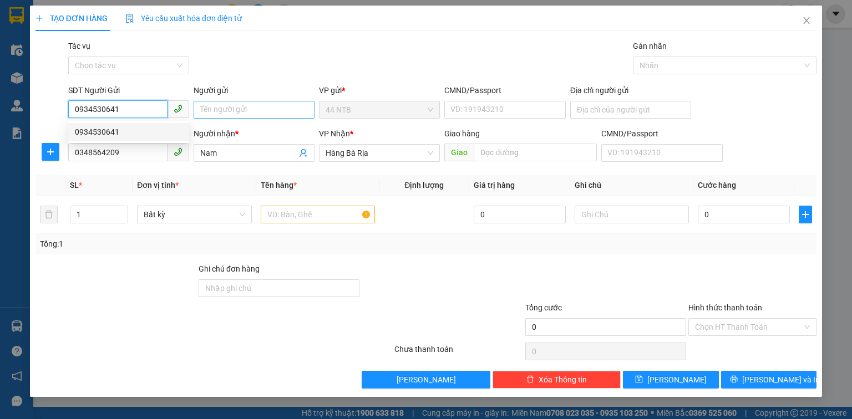
type input "0934530641"
click at [232, 112] on input "Người gửi" at bounding box center [254, 110] width 121 height 18
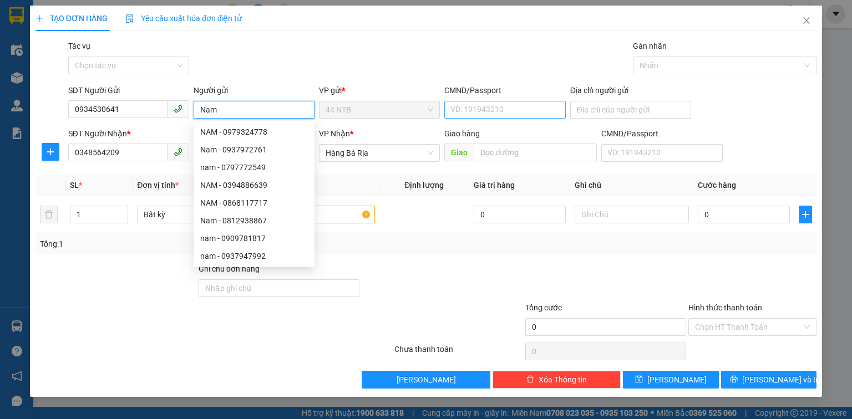
type input "Nam"
click at [484, 113] on input "CMND/Passport" at bounding box center [504, 110] width 121 height 18
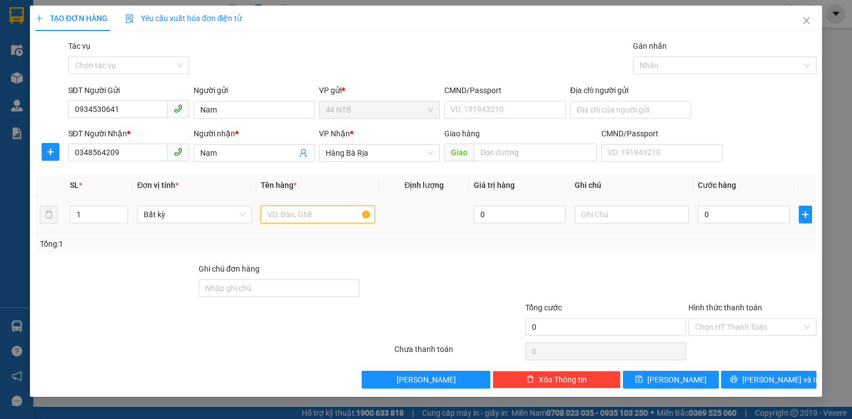
click at [333, 217] on input "text" at bounding box center [318, 215] width 114 height 18
click at [466, 110] on input "CMND/Passport" at bounding box center [504, 110] width 121 height 18
type input "001090000250"
click at [337, 215] on input "text" at bounding box center [318, 215] width 114 height 18
type input "thơ lớn"
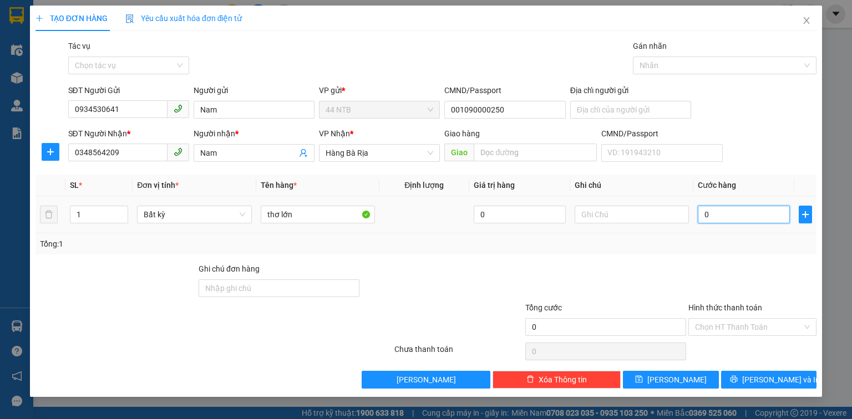
click at [751, 215] on input "0" at bounding box center [744, 215] width 92 height 18
type input "3"
type input "30"
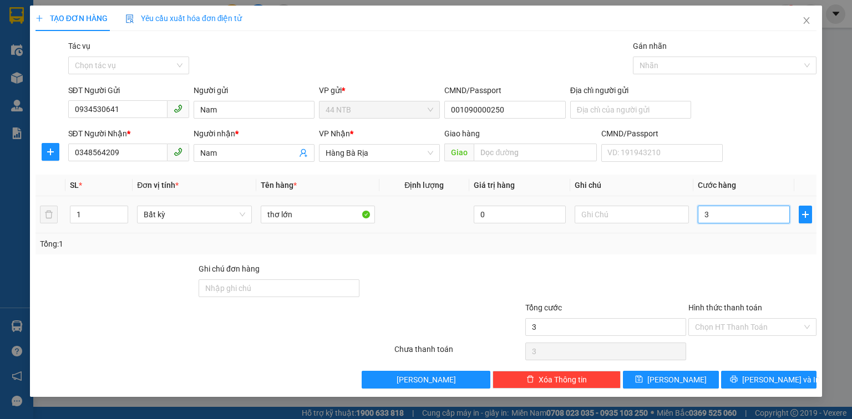
type input "30"
type input "30.000"
click at [744, 320] on input "Hình thức thanh toán" at bounding box center [748, 327] width 107 height 17
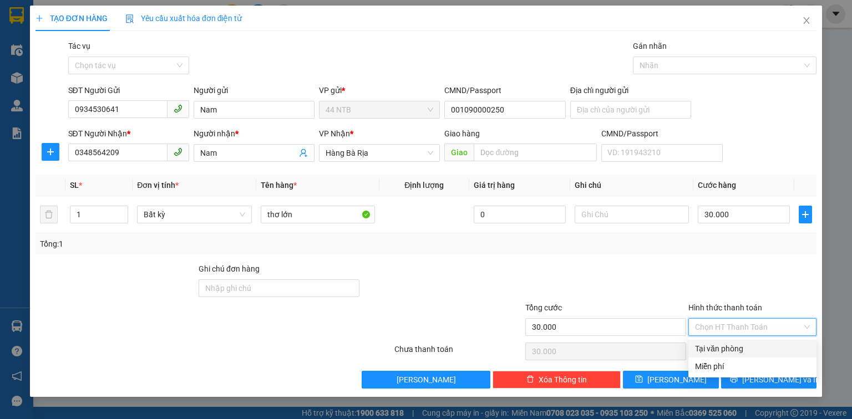
click at [739, 346] on div "Tại văn phòng" at bounding box center [752, 349] width 115 height 12
type input "0"
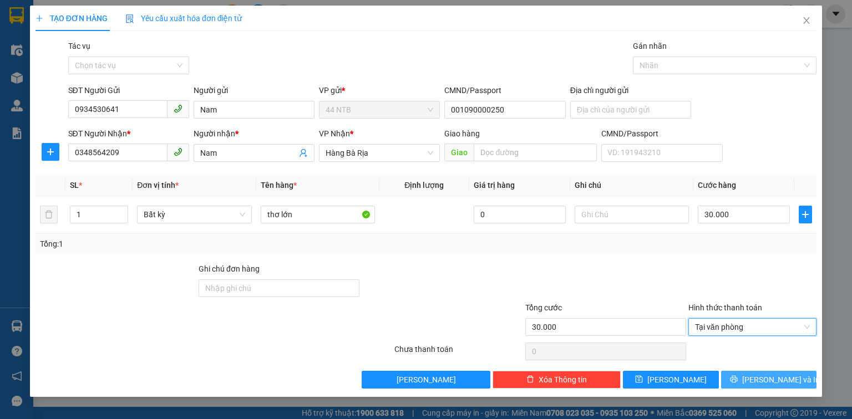
click at [757, 379] on button "Lưu và In" at bounding box center [769, 380] width 96 height 18
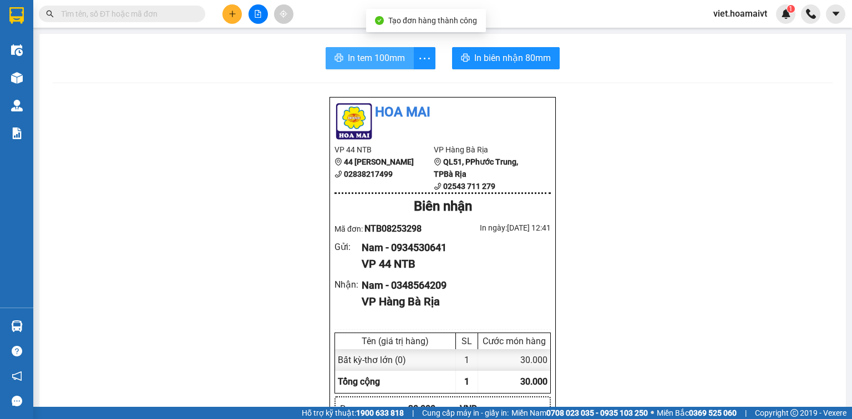
click at [362, 56] on span "In tem 100mm" at bounding box center [376, 58] width 57 height 14
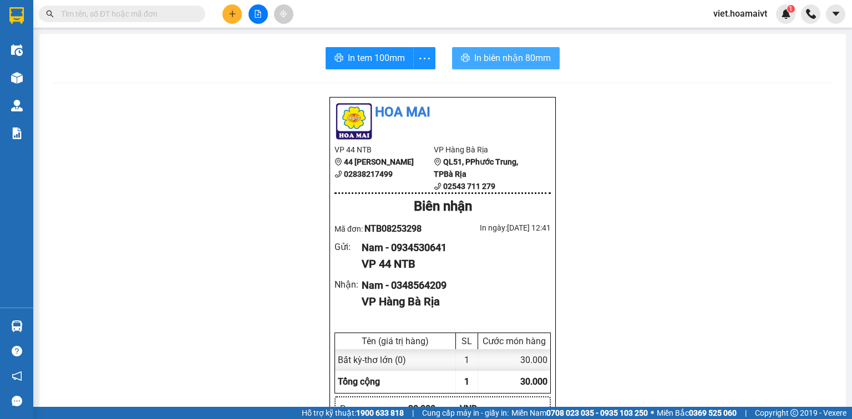
click at [526, 68] on button "In biên nhận 80mm" at bounding box center [506, 58] width 108 height 22
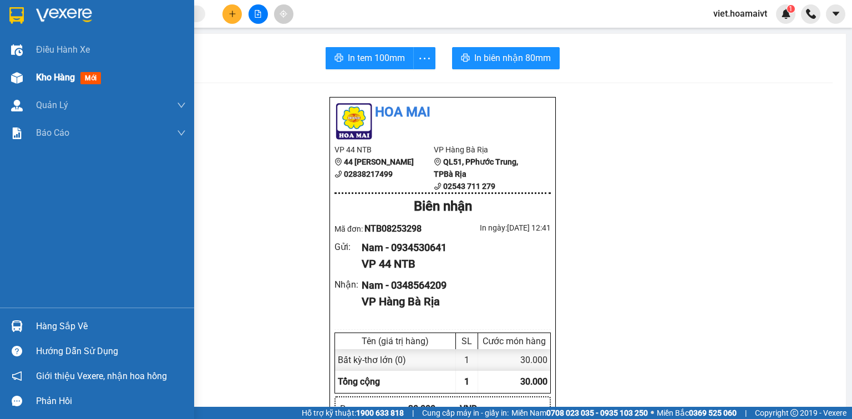
click at [62, 78] on span "Kho hàng" at bounding box center [55, 77] width 39 height 11
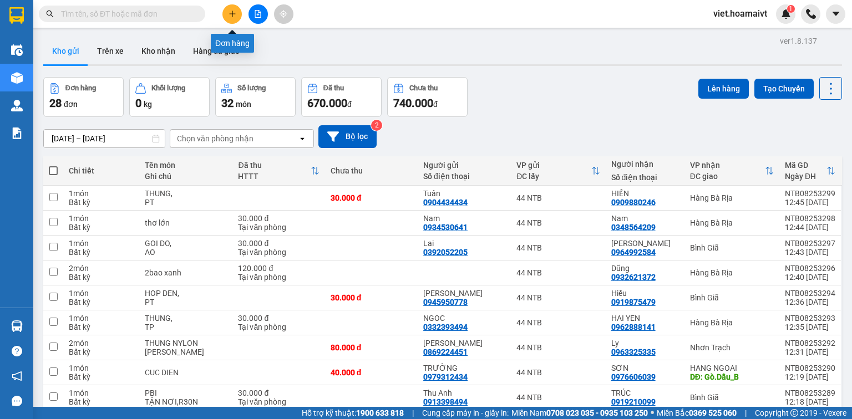
click at [233, 13] on icon "plus" at bounding box center [232, 13] width 6 height 1
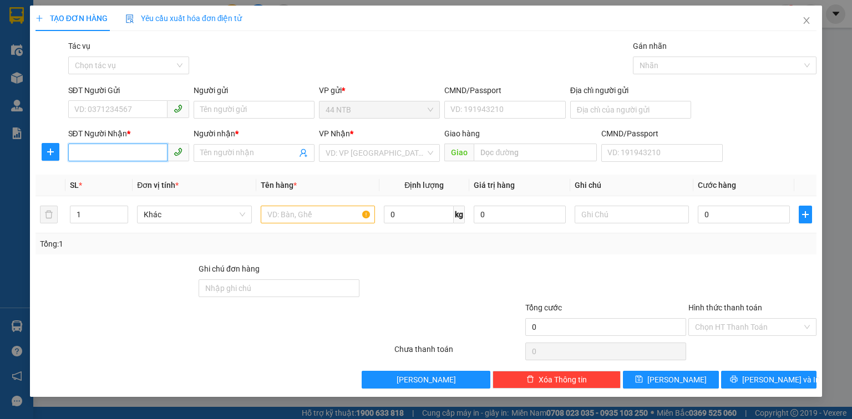
click at [144, 157] on input "SĐT Người Nhận *" at bounding box center [117, 153] width 99 height 18
type input "0345344445"
drag, startPoint x: 126, startPoint y: 175, endPoint x: 196, endPoint y: 158, distance: 72.5
click at [129, 175] on div "0345344445 - son" at bounding box center [129, 175] width 108 height 12
type input "son"
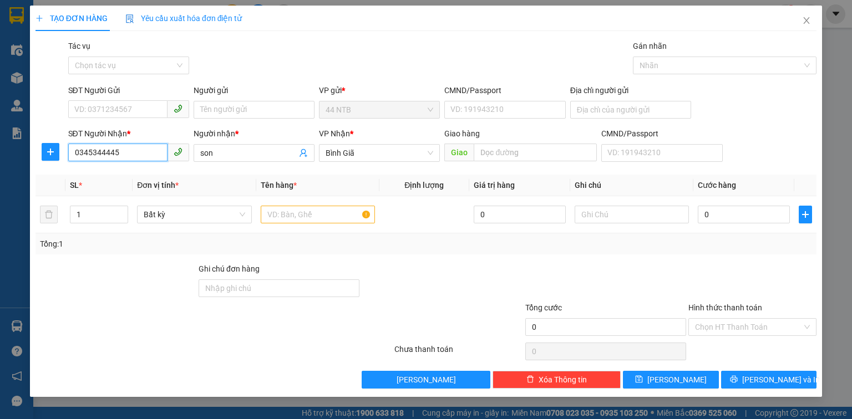
type input "0345344445"
drag, startPoint x: 177, startPoint y: 154, endPoint x: 161, endPoint y: 155, distance: 16.1
click at [161, 155] on div "SĐT Người Nhận * 0345344445 Người nhận * son son VP Nhận * Bình Giã Giao hàng…" at bounding box center [442, 147] width 753 height 39
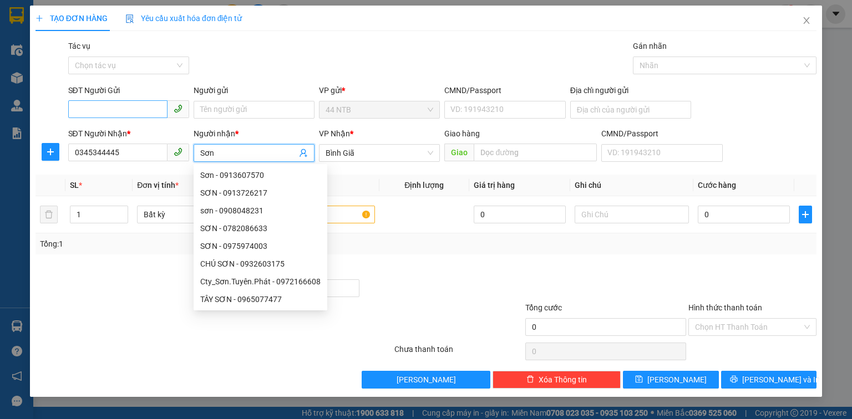
type input "Sơn"
click at [122, 107] on input "SĐT Người Gửi" at bounding box center [117, 109] width 99 height 18
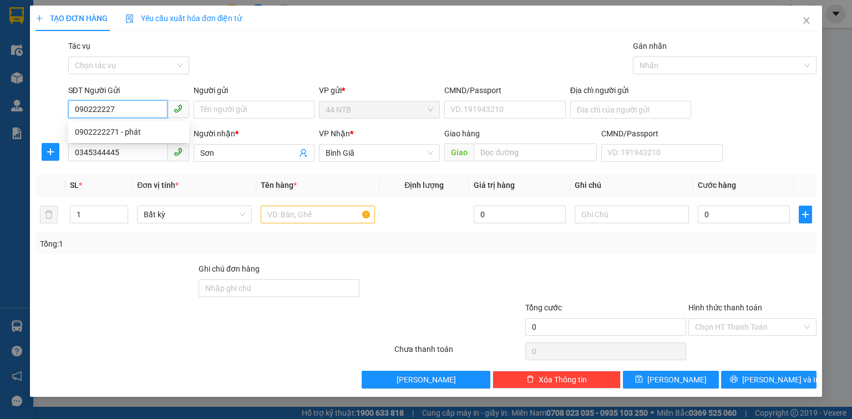
type input "0902222271"
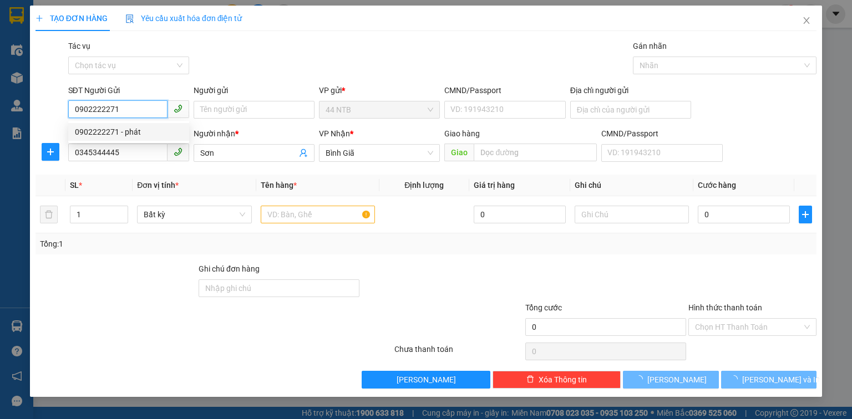
click at [138, 131] on div "0902222271 - phát" at bounding box center [129, 132] width 108 height 12
type input "phát"
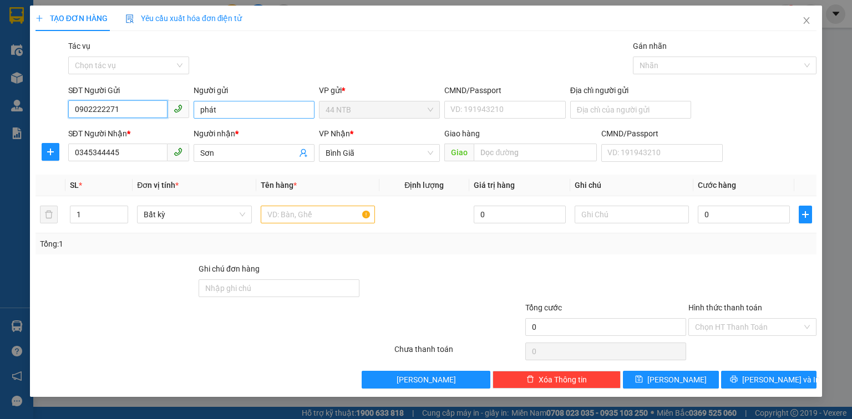
type input "0902222271"
click at [203, 112] on input "phát" at bounding box center [254, 110] width 121 height 18
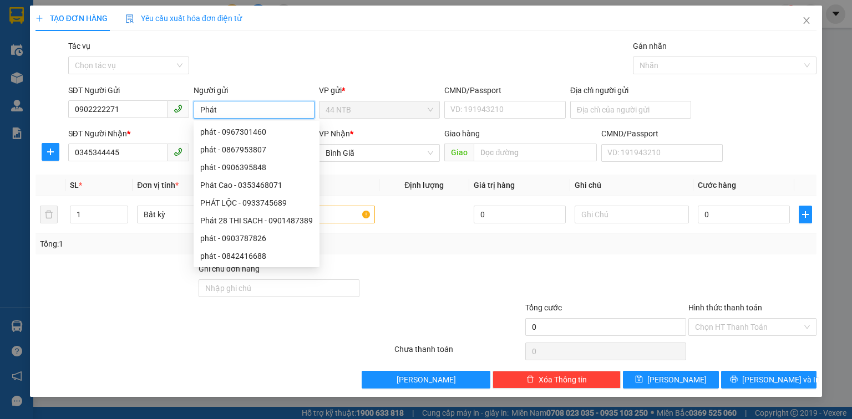
drag, startPoint x: 228, startPoint y: 112, endPoint x: 153, endPoint y: 119, distance: 75.2
click at [153, 119] on div "SĐT Người Gửi 0902222271 Người gửi Phát VP gửi * 44 NTB CMND/Passport VD: 19194…" at bounding box center [442, 103] width 753 height 39
type input "Hoa"
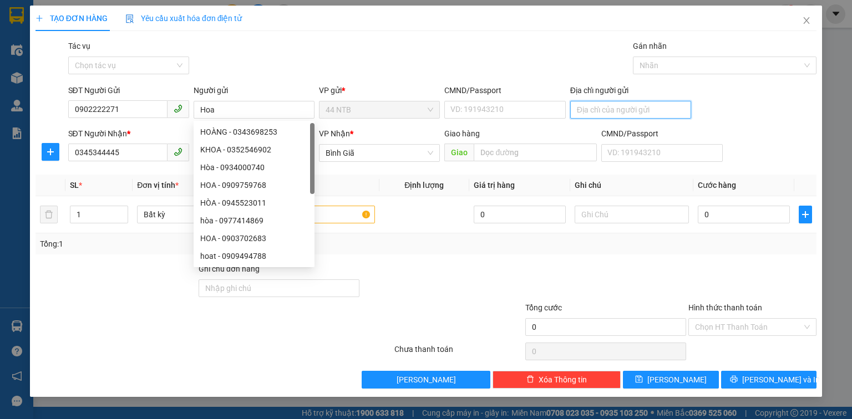
click at [611, 109] on input "Địa chỉ người gửi" at bounding box center [630, 110] width 121 height 18
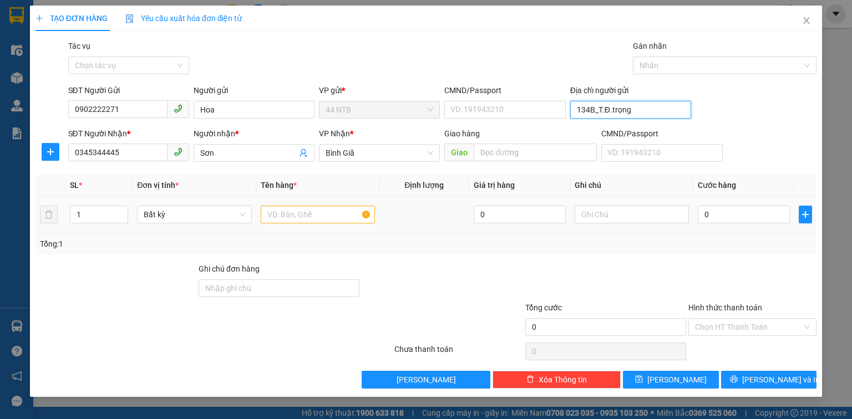
type input "134B_T.Đ.trọng"
click at [331, 214] on input "text" at bounding box center [318, 215] width 114 height 18
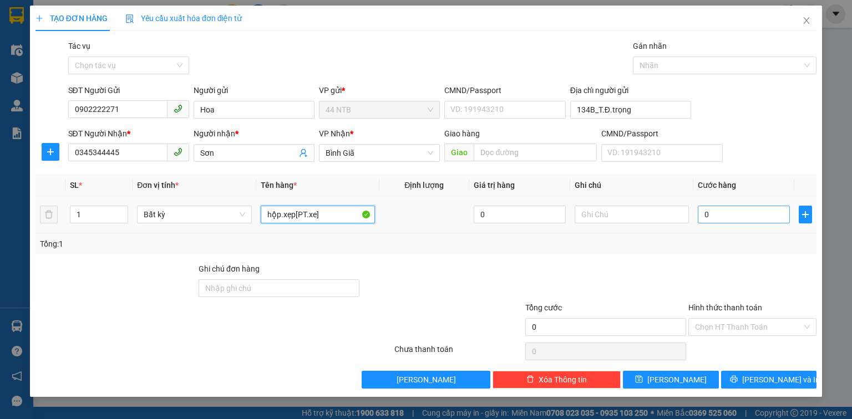
type input "hộp.xẹp[PT.xe]"
click at [741, 212] on input "0" at bounding box center [744, 215] width 92 height 18
type input "3"
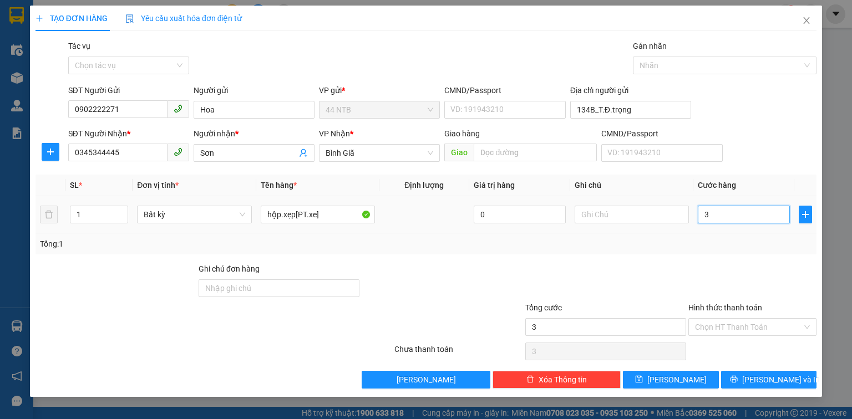
type input "30"
type input "30.000"
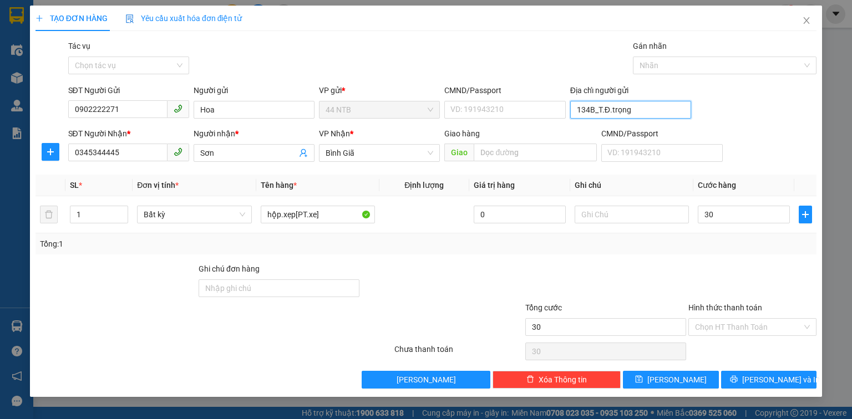
type input "30.000"
click at [612, 110] on input "134B_T.Đ.trọng" at bounding box center [630, 110] width 121 height 18
click at [659, 113] on input "134B_T.Đ.Trọng" at bounding box center [630, 110] width 121 height 18
type input "134B_T.Đ.Trọng_HCM"
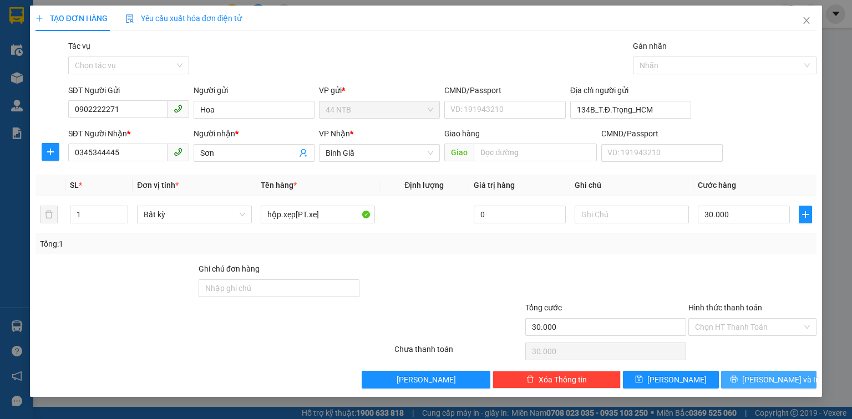
click at [737, 379] on icon "printer" at bounding box center [733, 379] width 7 height 7
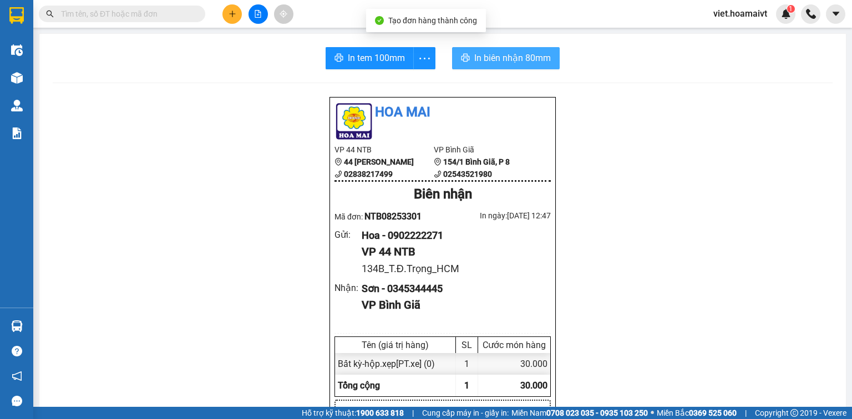
click at [481, 59] on span "In biên nhận 80mm" at bounding box center [512, 58] width 77 height 14
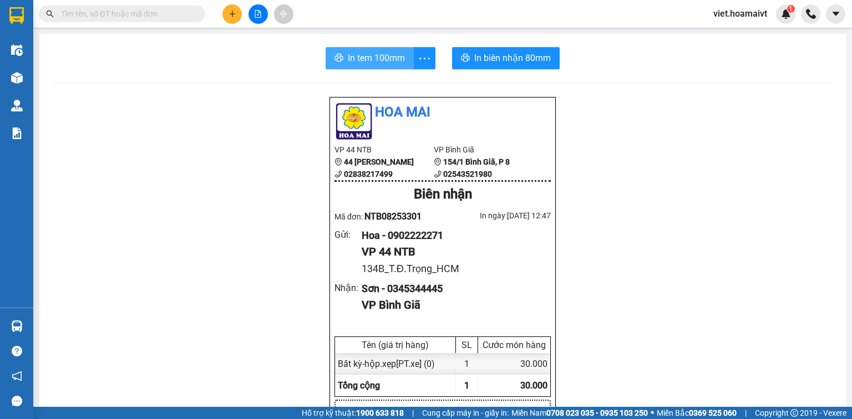
click at [344, 56] on button "In tem 100mm" at bounding box center [370, 58] width 88 height 22
click at [185, 16] on input "text" at bounding box center [126, 14] width 131 height 12
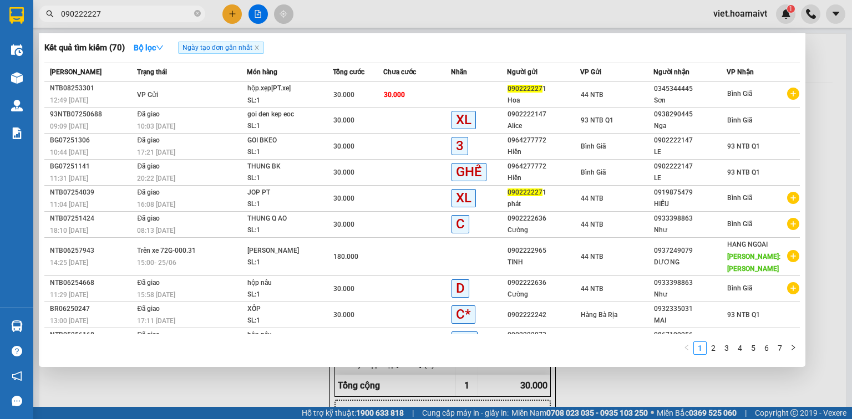
type input "0902222271"
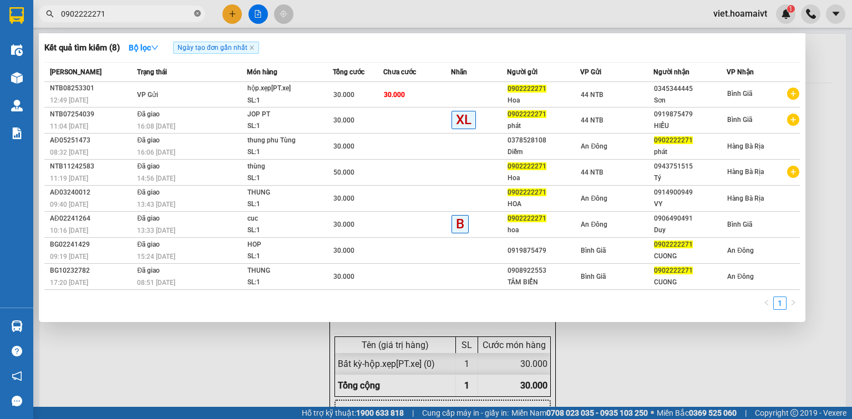
click at [197, 14] on icon "close-circle" at bounding box center [197, 13] width 7 height 7
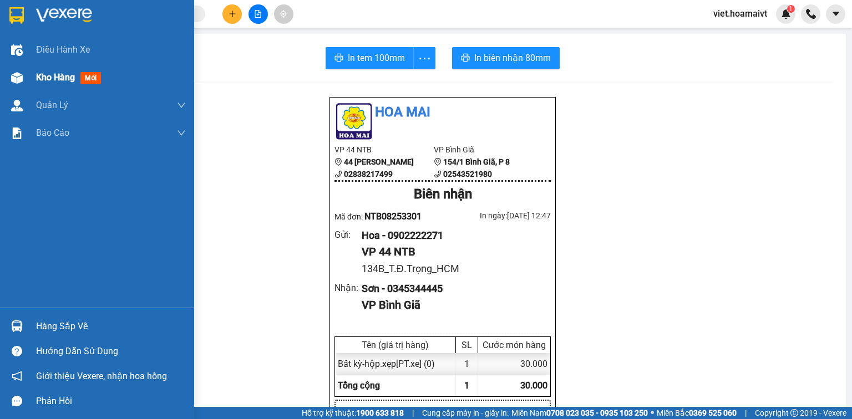
click at [50, 85] on div "Kho hàng mới" at bounding box center [111, 78] width 150 height 28
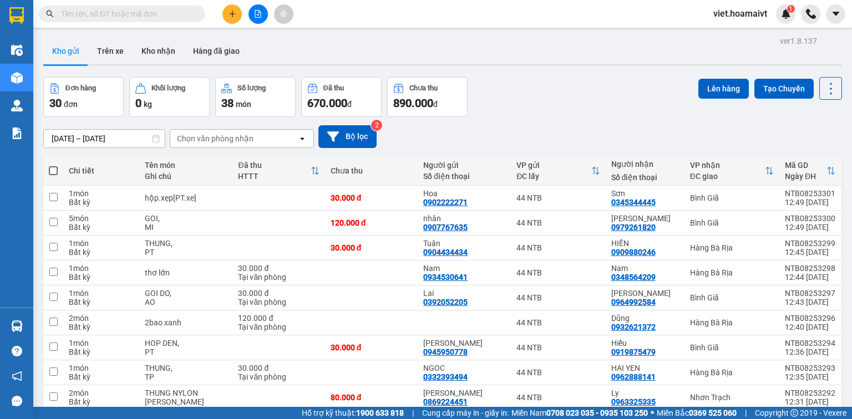
click at [262, 133] on div "Chọn văn phòng nhận" at bounding box center [234, 139] width 128 height 18
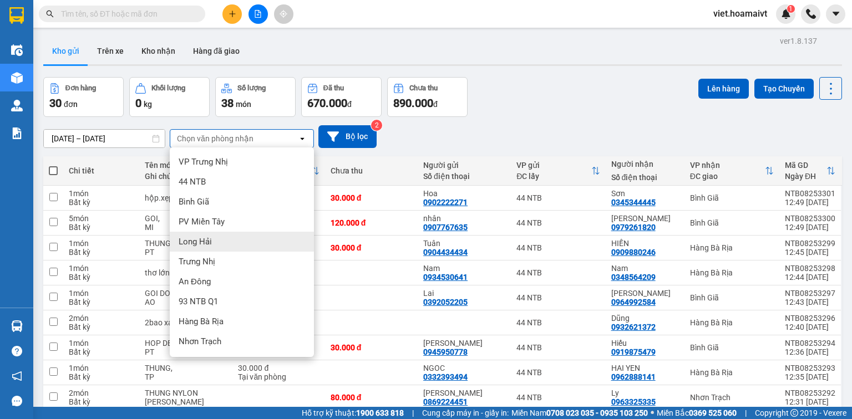
scroll to position [44, 0]
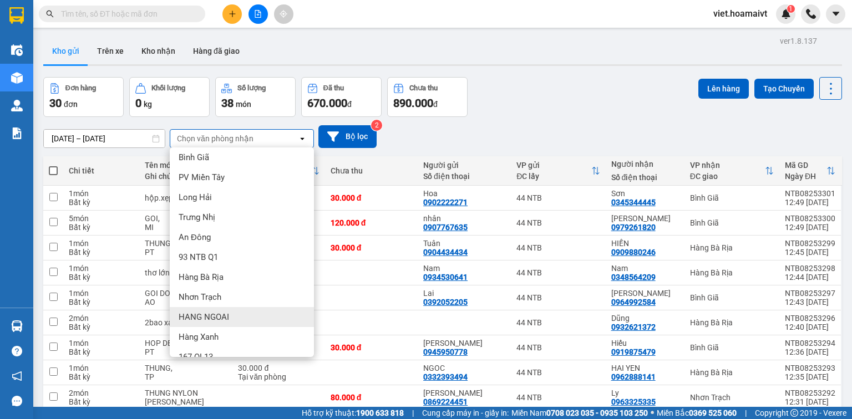
click at [207, 317] on span "HANG NGOAI" at bounding box center [204, 317] width 50 height 11
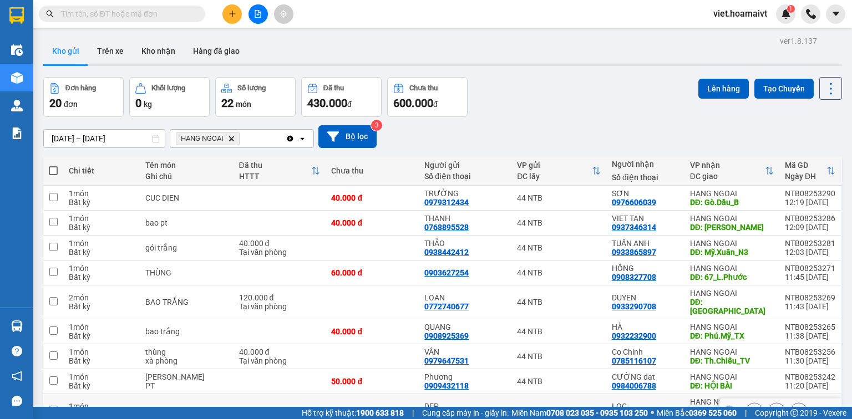
click at [750, 402] on button at bounding box center [755, 411] width 16 height 19
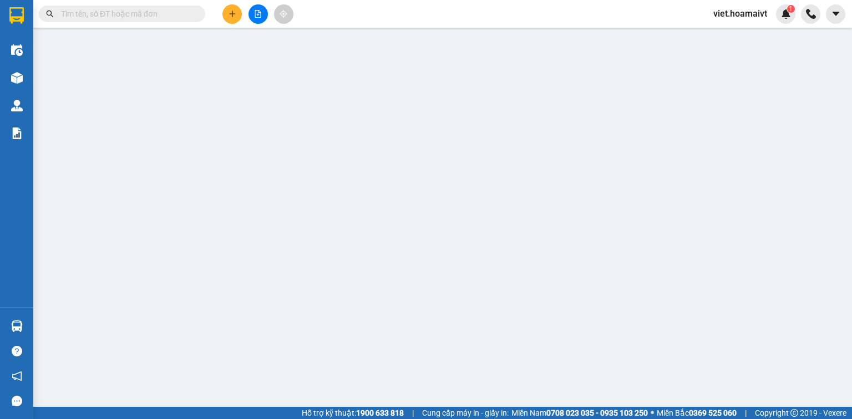
type input "0915539205"
type input "DEP"
type input "084085006500"
type input "0933556045"
type input "LOC"
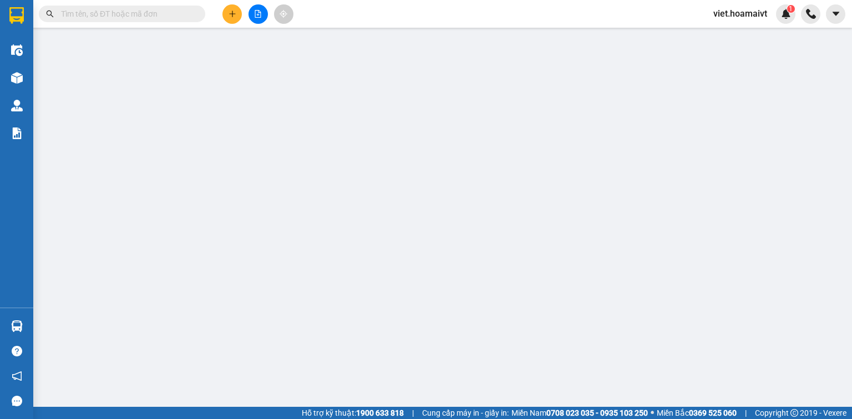
type input "PHUOC THAI CHO MOI"
type input "60.000"
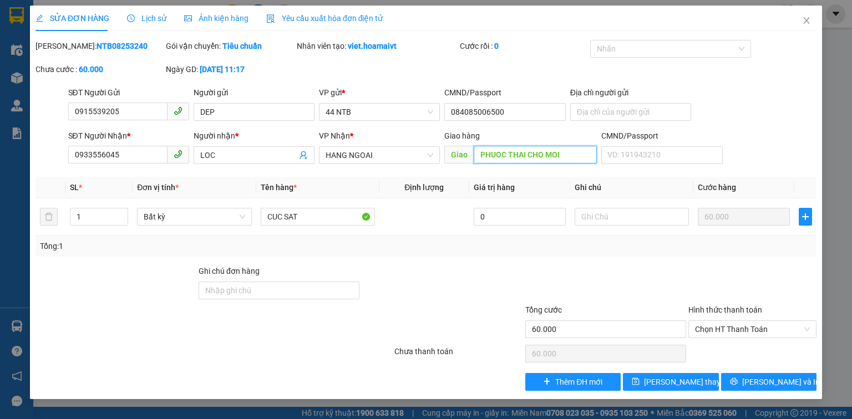
click at [547, 163] on input "PHUOC THAI CHO MOI" at bounding box center [535, 155] width 123 height 18
type input "Phước.Thái_mới"
click at [677, 387] on span "[PERSON_NAME] thay đổi" at bounding box center [688, 382] width 89 height 12
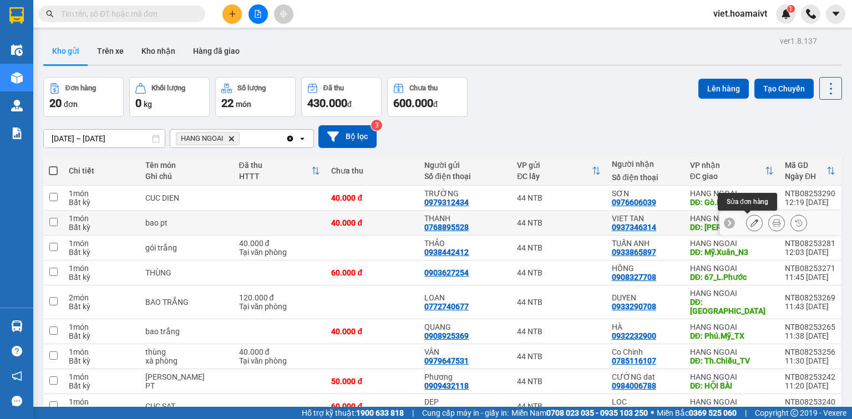
click at [747, 230] on button at bounding box center [755, 223] width 16 height 19
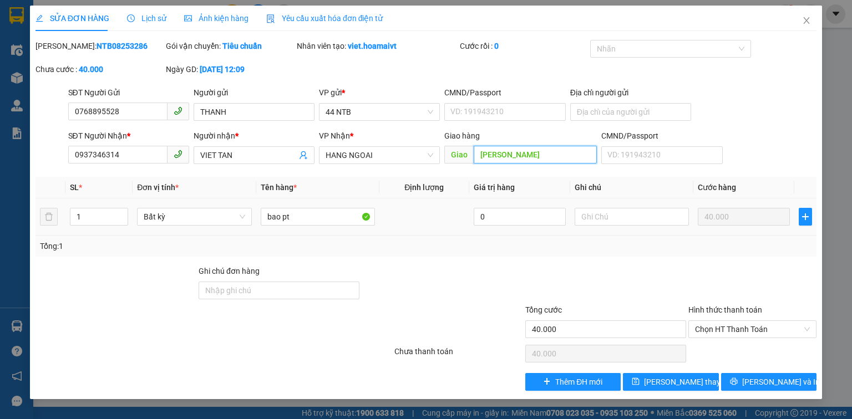
click at [515, 159] on input "THUONG CHIEU" at bounding box center [535, 155] width 123 height 18
type input "THUONG.CHIEU"
click at [667, 389] on button "[PERSON_NAME] thay đổi" at bounding box center [671, 382] width 96 height 18
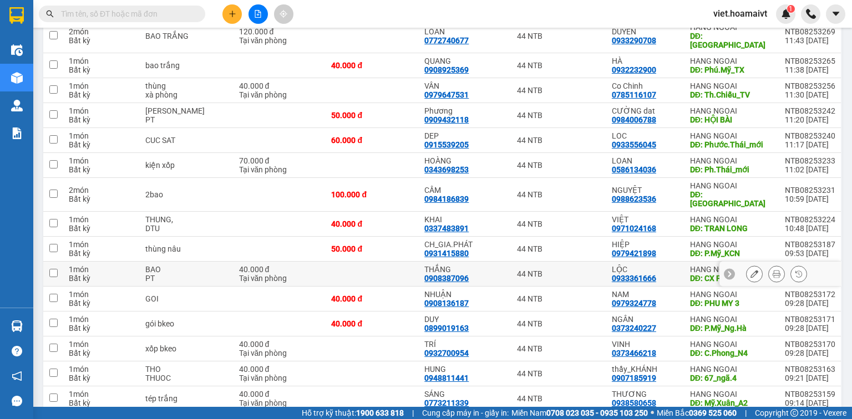
scroll to position [320, 0]
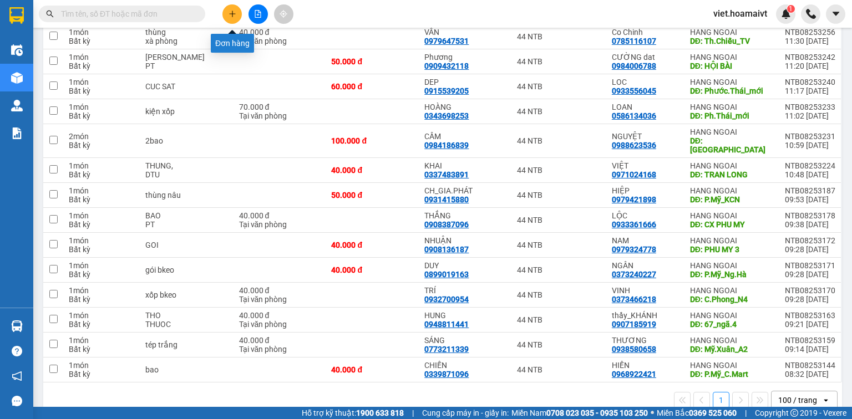
click at [229, 13] on icon "plus" at bounding box center [233, 14] width 8 height 8
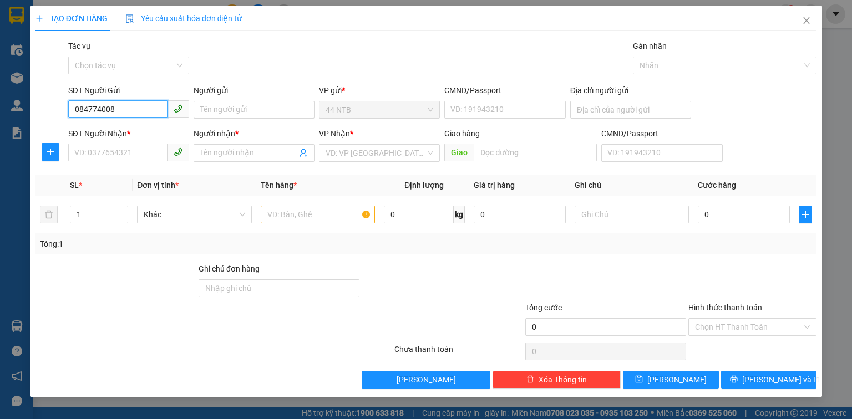
type input "0847740084"
click at [150, 132] on div "0847740084 - Hồng Mỹ" at bounding box center [137, 132] width 125 height 12
type input "Hồng Mỹ"
type input "080098013112"
type input "0783743333"
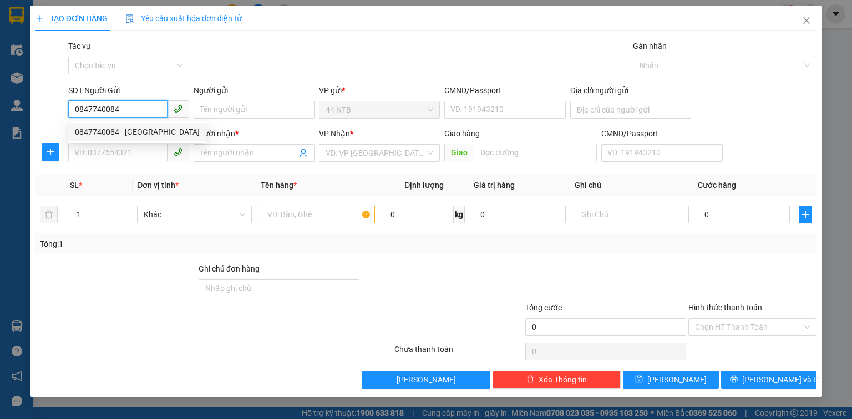
type input "Liên"
type input "0847740084"
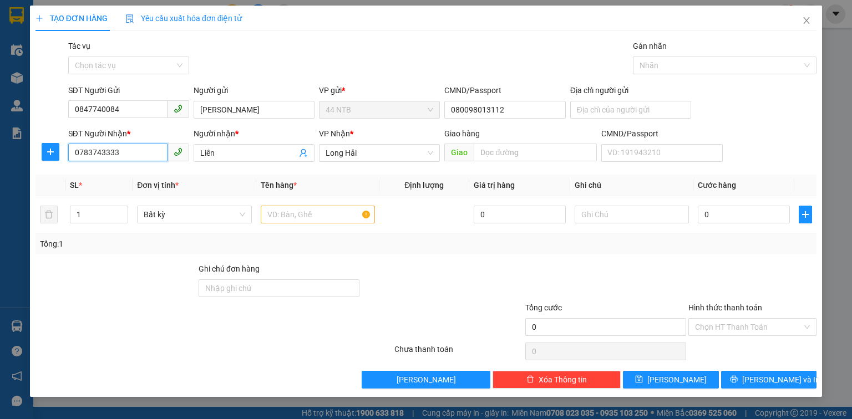
click at [149, 151] on input "0783743333" at bounding box center [117, 153] width 99 height 18
click at [306, 215] on input "text" at bounding box center [318, 215] width 114 height 18
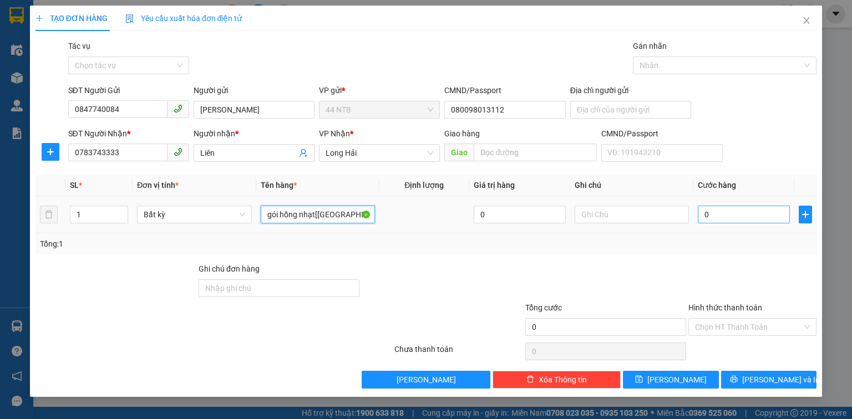
type input "gói hồng nhạt[áo]"
click at [750, 220] on input "0" at bounding box center [744, 215] width 92 height 18
type input "3"
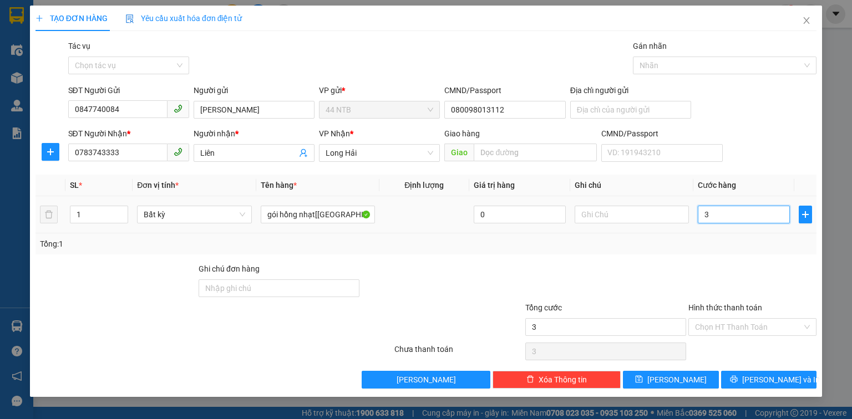
type input "30"
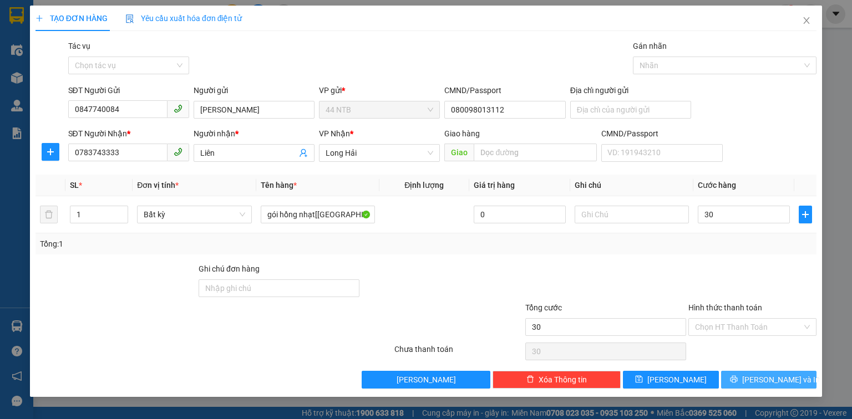
type input "30.000"
click at [768, 380] on span "[PERSON_NAME] và In" at bounding box center [781, 380] width 78 height 12
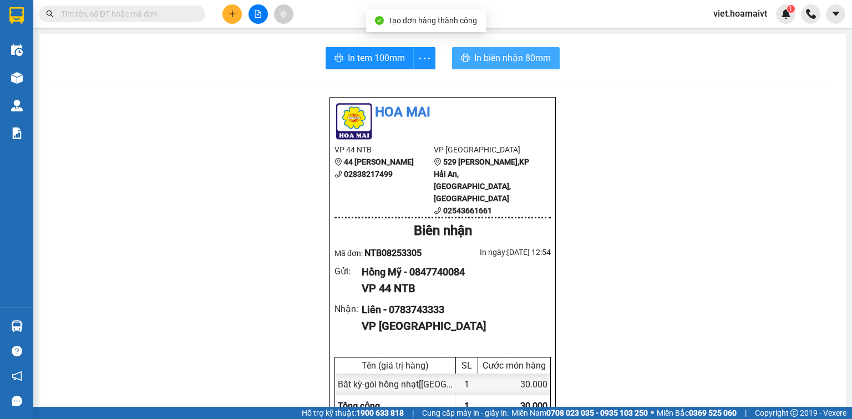
click at [504, 64] on span "In biên nhận 80mm" at bounding box center [512, 58] width 77 height 14
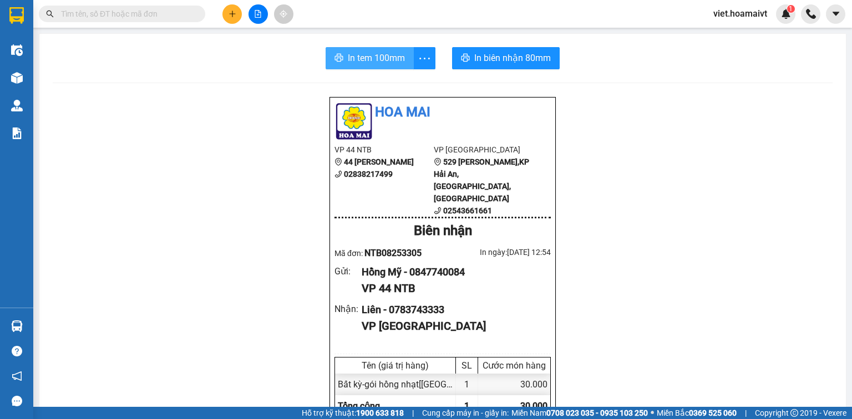
click at [366, 58] on span "In tem 100mm" at bounding box center [376, 58] width 57 height 14
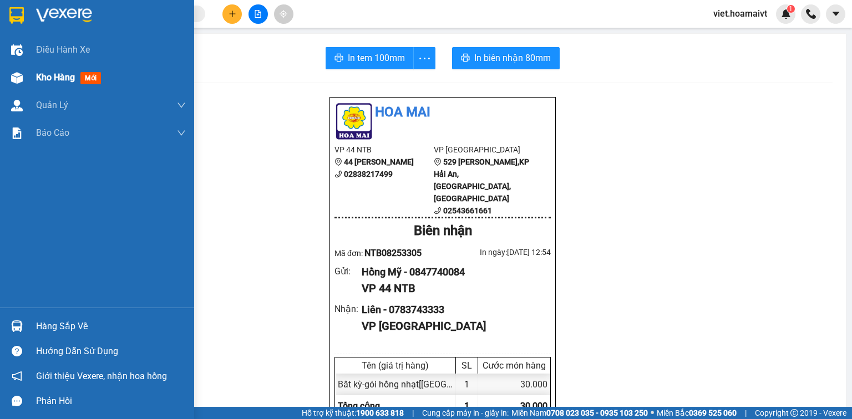
click at [45, 76] on span "Kho hàng" at bounding box center [55, 77] width 39 height 11
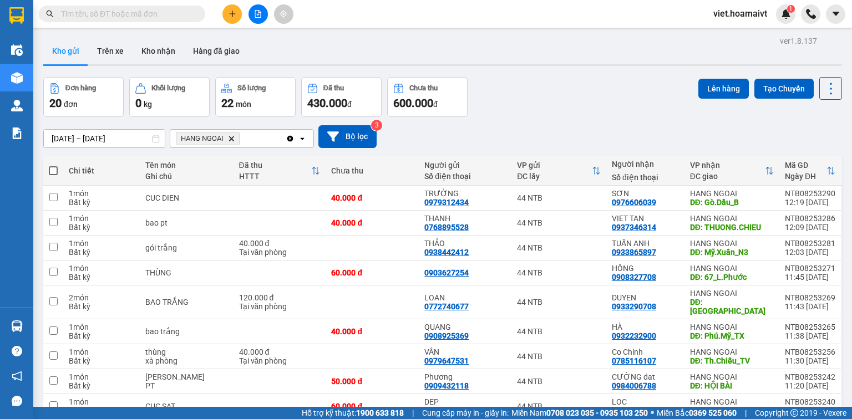
click at [233, 139] on icon "Delete" at bounding box center [231, 138] width 7 height 7
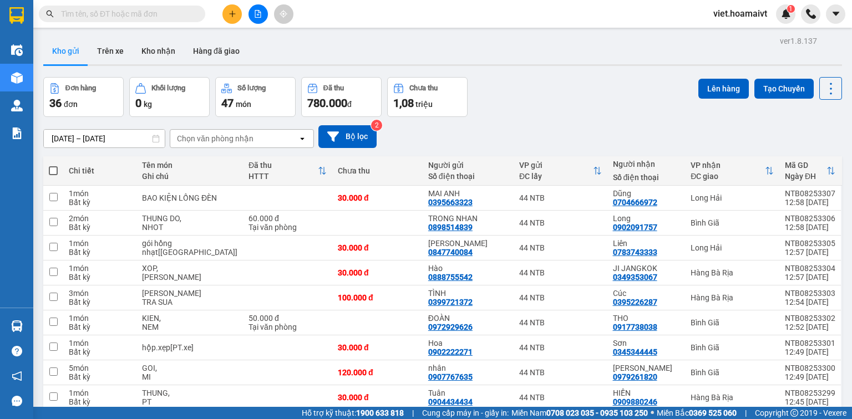
click at [242, 139] on div "Chọn văn phòng nhận" at bounding box center [215, 138] width 77 height 11
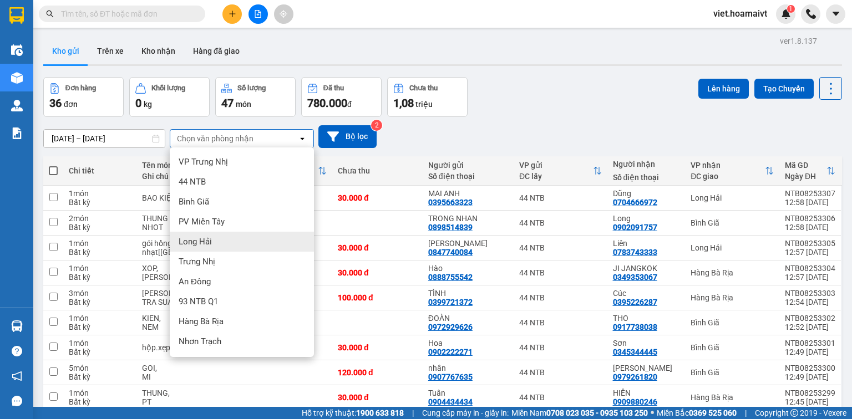
click at [212, 242] on div "Long Hải" at bounding box center [242, 242] width 144 height 20
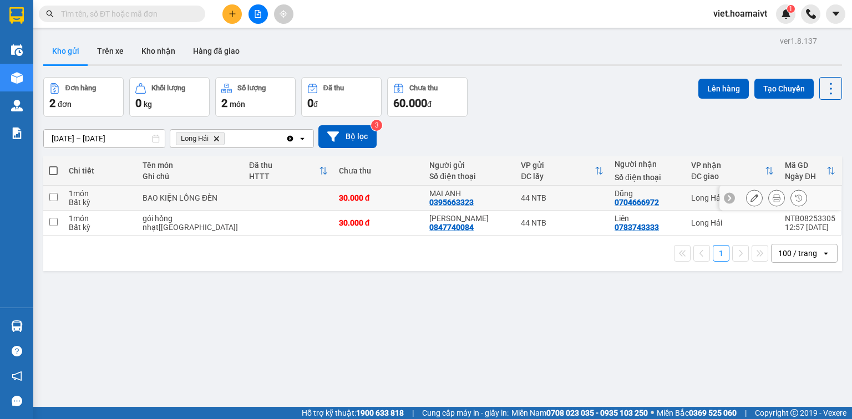
click at [124, 196] on div "1 món" at bounding box center [100, 193] width 63 height 9
checkbox input "true"
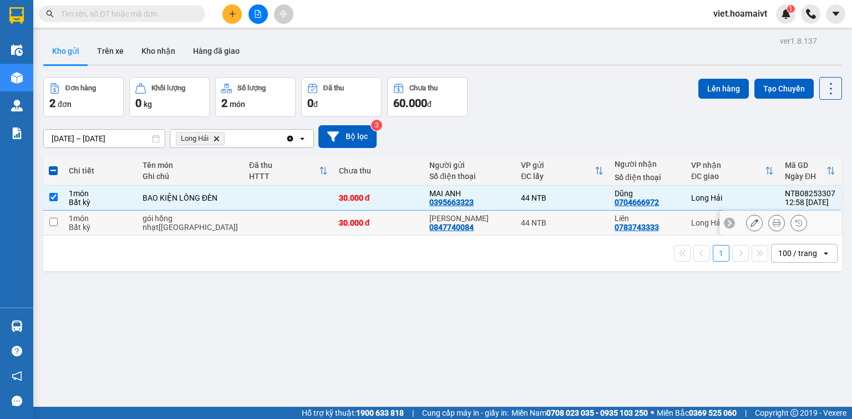
click at [106, 226] on div "Bất kỳ" at bounding box center [100, 227] width 63 height 9
checkbox input "true"
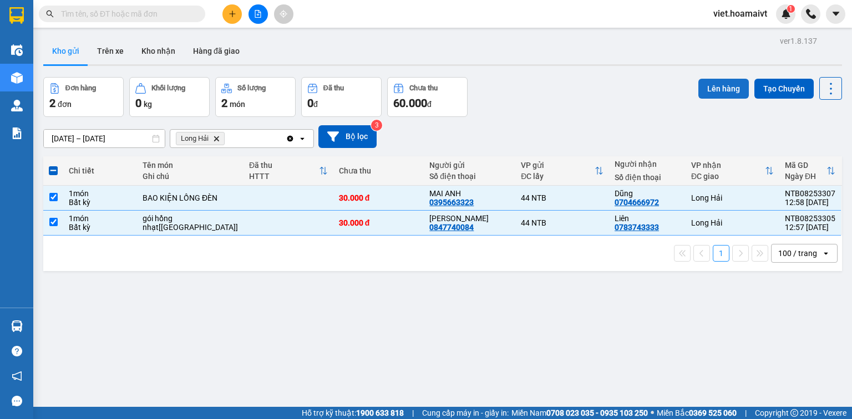
click at [713, 88] on button "Lên hàng" at bounding box center [723, 89] width 50 height 20
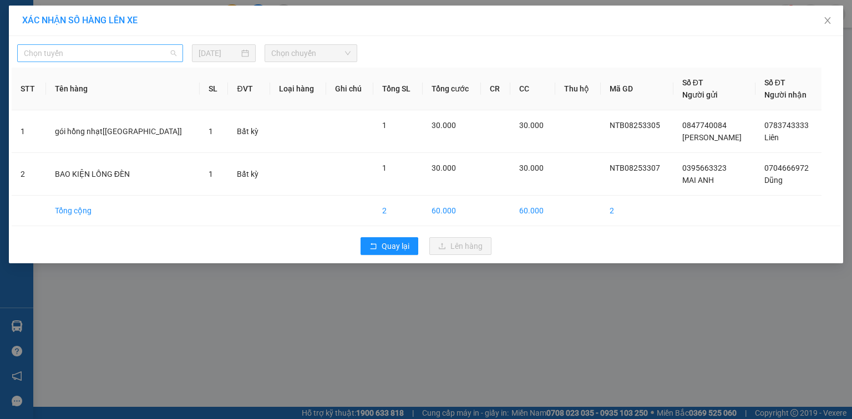
click at [115, 55] on span "Chọn tuyến" at bounding box center [100, 53] width 153 height 17
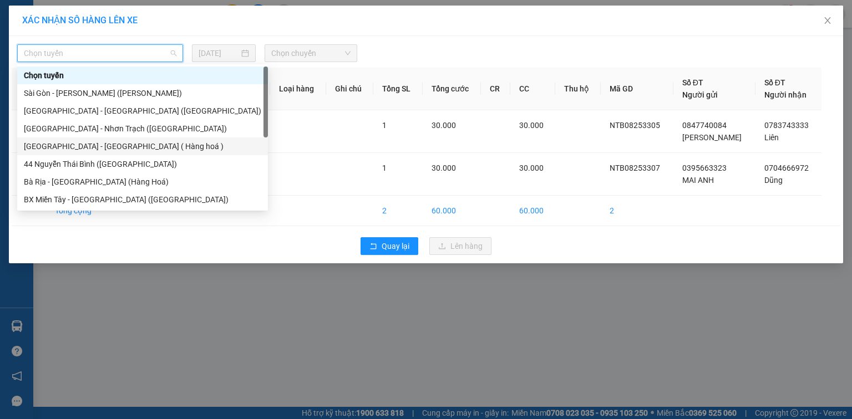
click at [97, 148] on div "[GEOGRAPHIC_DATA] - [GEOGRAPHIC_DATA] ( Hàng hoá )" at bounding box center [142, 146] width 237 height 12
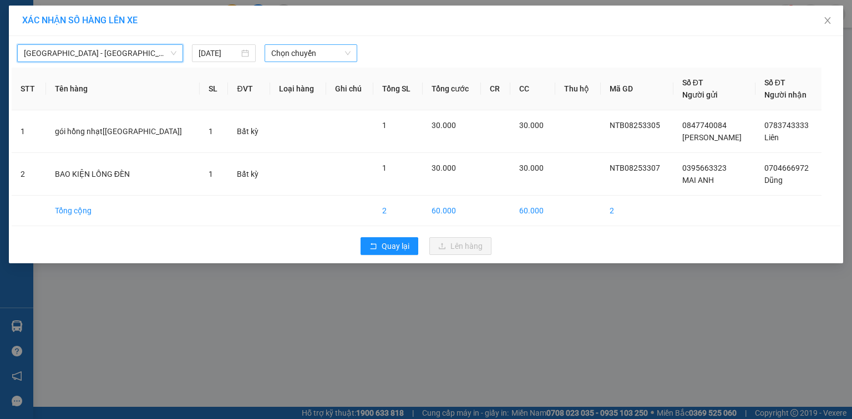
click at [312, 52] on span "Chọn chuyến" at bounding box center [311, 53] width 80 height 17
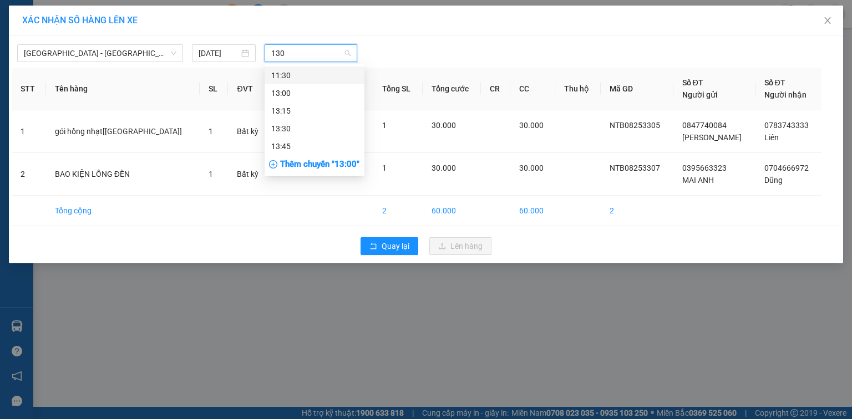
type input "1300"
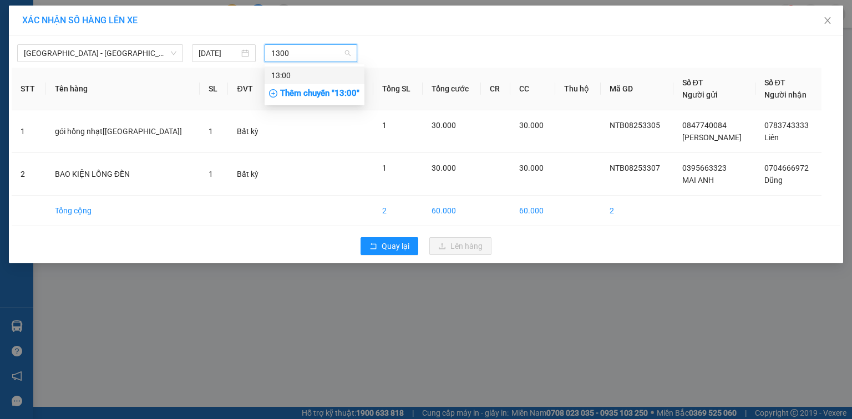
click at [318, 74] on div "13:00" at bounding box center [314, 75] width 87 height 12
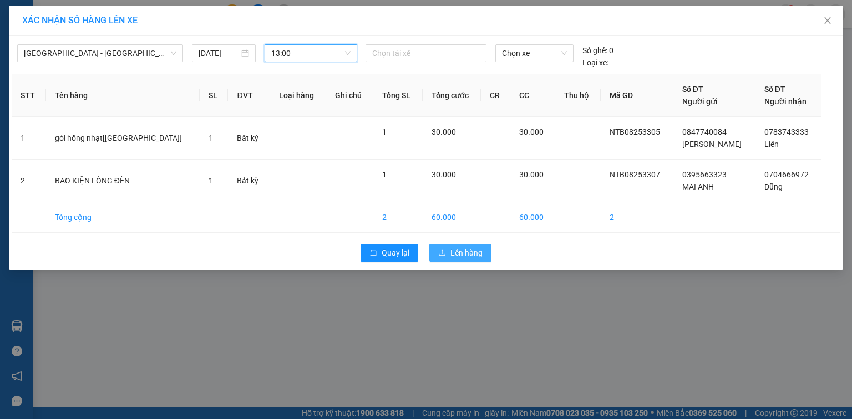
click at [468, 251] on span "Lên hàng" at bounding box center [466, 253] width 32 height 12
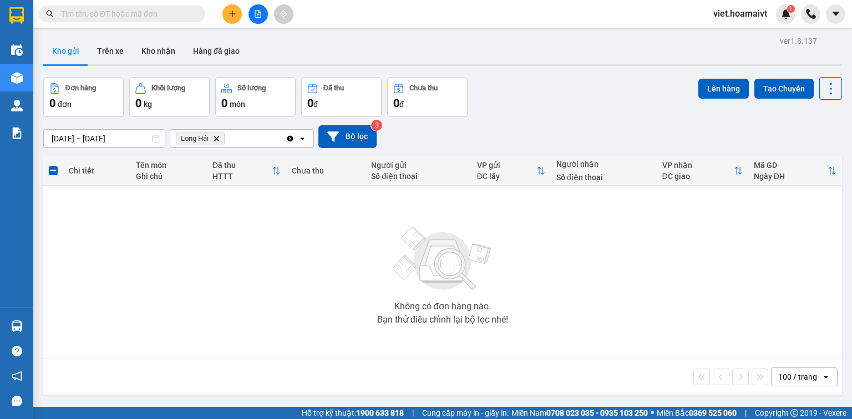
click at [220, 139] on span "Long Hải Delete" at bounding box center [200, 138] width 49 height 13
click at [216, 138] on icon "Long Hải, close by backspace" at bounding box center [216, 138] width 5 height 5
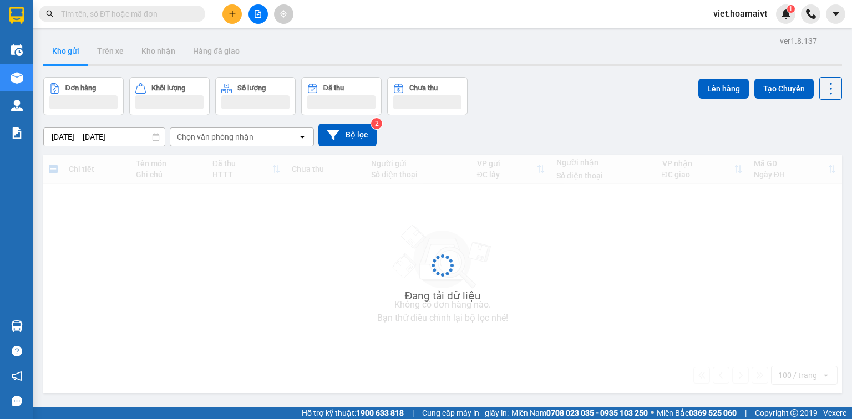
click at [219, 135] on div "Chọn văn phòng nhận" at bounding box center [215, 136] width 77 height 11
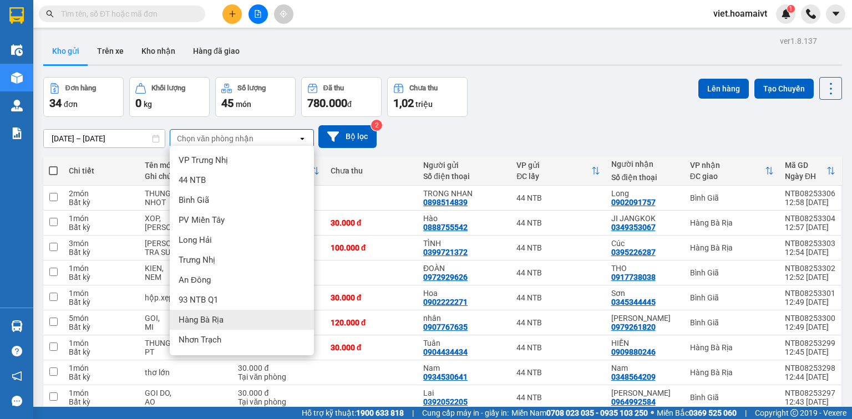
click at [263, 326] on div "Hàng Bà Rịa" at bounding box center [242, 320] width 144 height 20
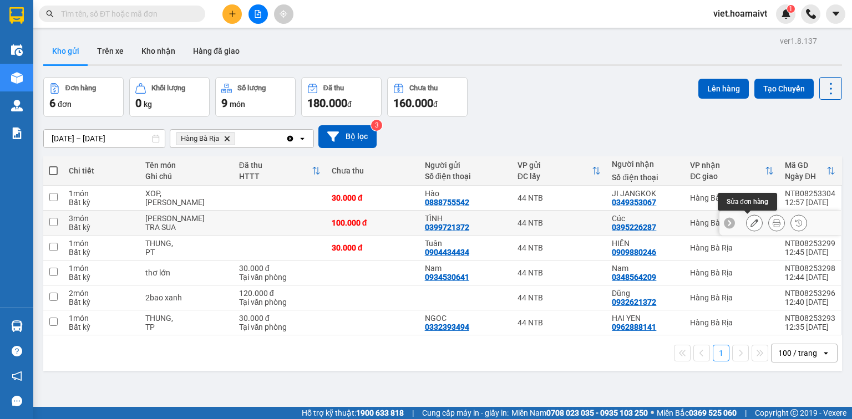
click at [750, 224] on icon at bounding box center [754, 223] width 8 height 8
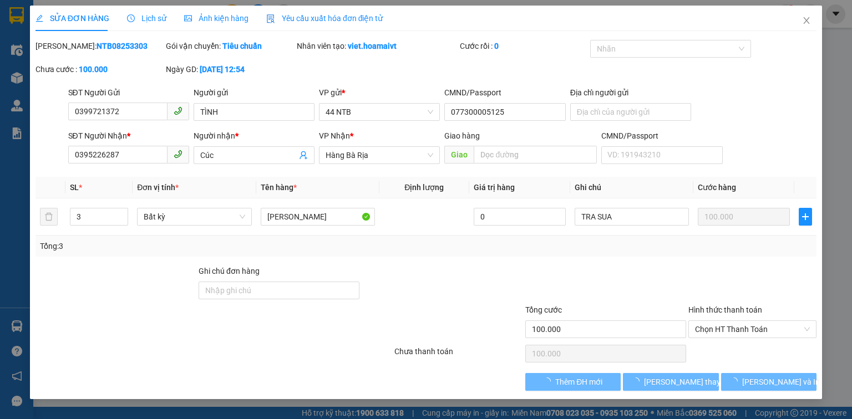
type input "0399721372"
type input "TÌNH"
type input "077300005125"
type input "0395226287"
type input "Cúc"
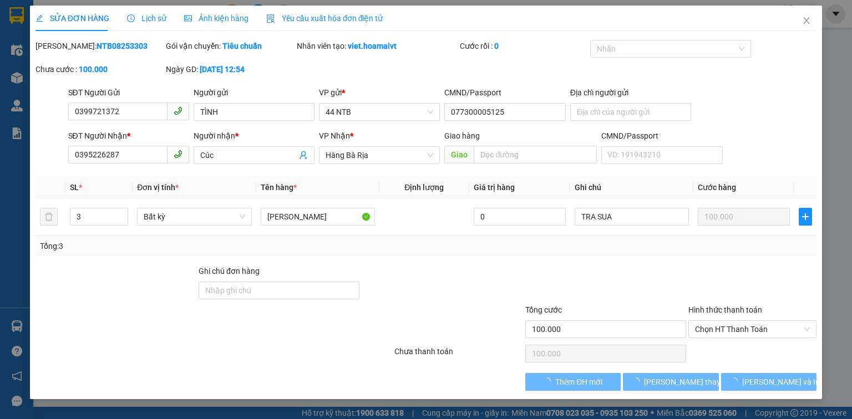
type input "100.000"
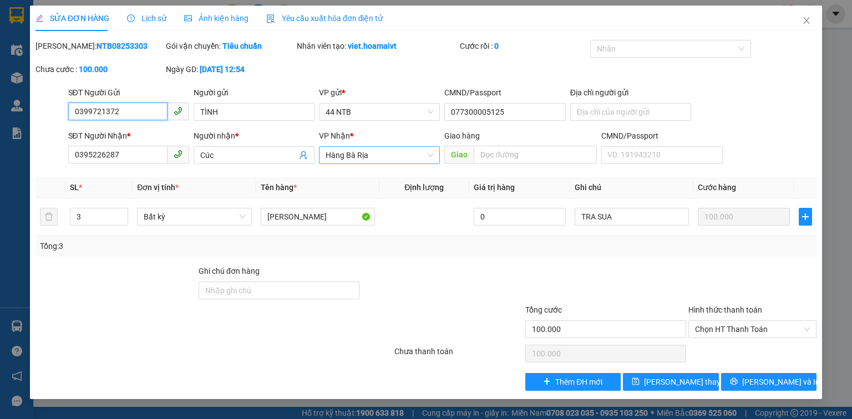
click at [384, 157] on span "Hàng Bà Rịa" at bounding box center [380, 155] width 108 height 17
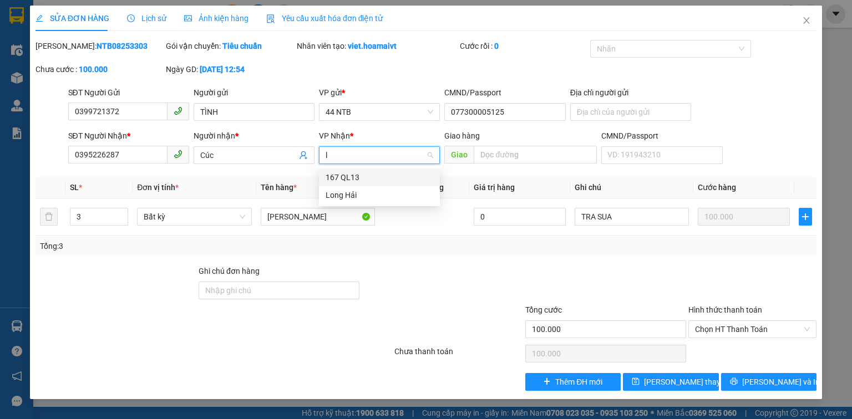
type input "lh"
click at [384, 175] on div "Long Hải" at bounding box center [380, 177] width 108 height 12
click at [673, 382] on span "[PERSON_NAME] thay đổi" at bounding box center [688, 382] width 89 height 12
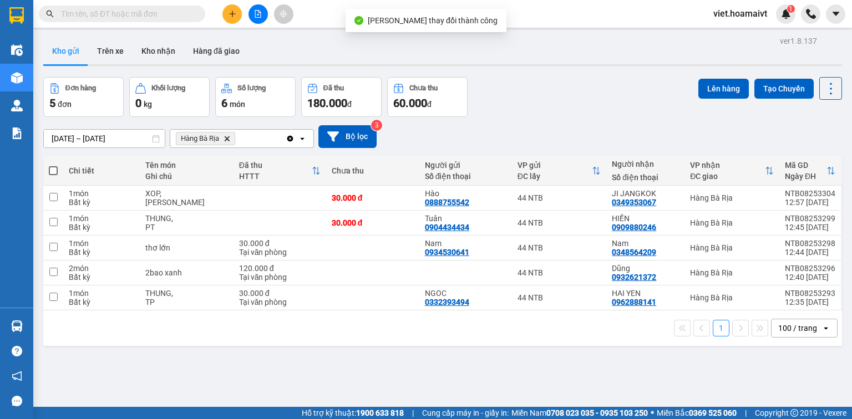
click at [228, 139] on icon "Hàng Bà Rịa, close by backspace" at bounding box center [227, 138] width 5 height 5
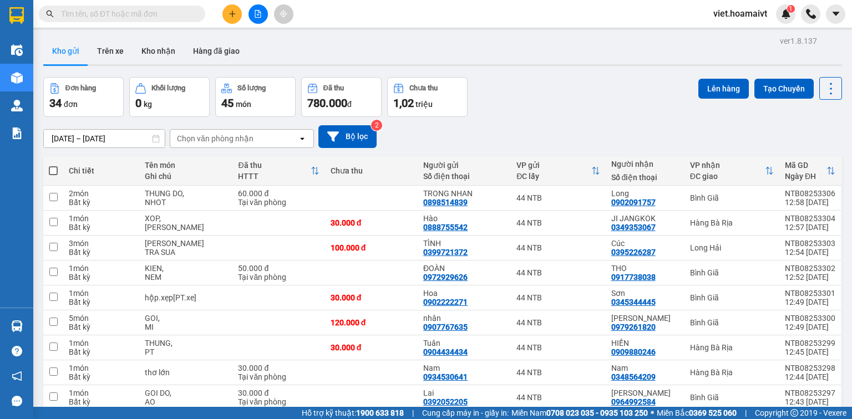
click at [251, 138] on div "Chọn văn phòng nhận" at bounding box center [215, 138] width 77 height 11
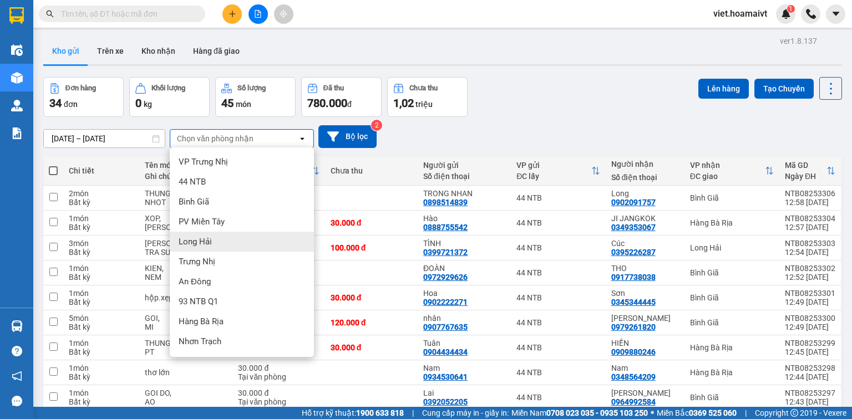
click at [230, 242] on div "Long Hải" at bounding box center [242, 242] width 144 height 20
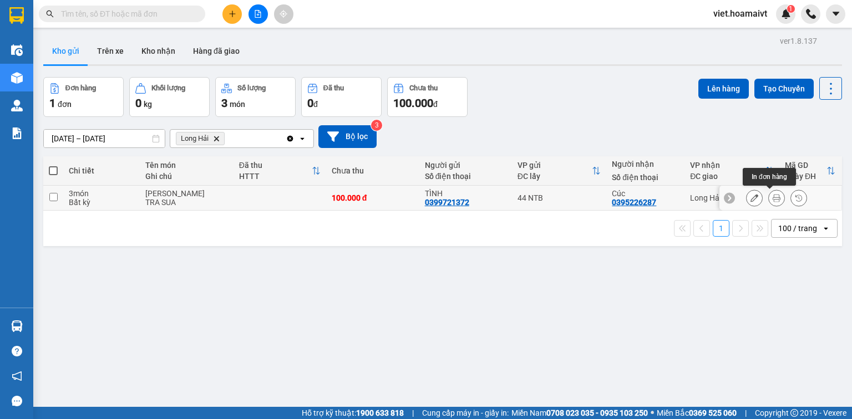
click at [773, 201] on icon at bounding box center [777, 198] width 8 height 8
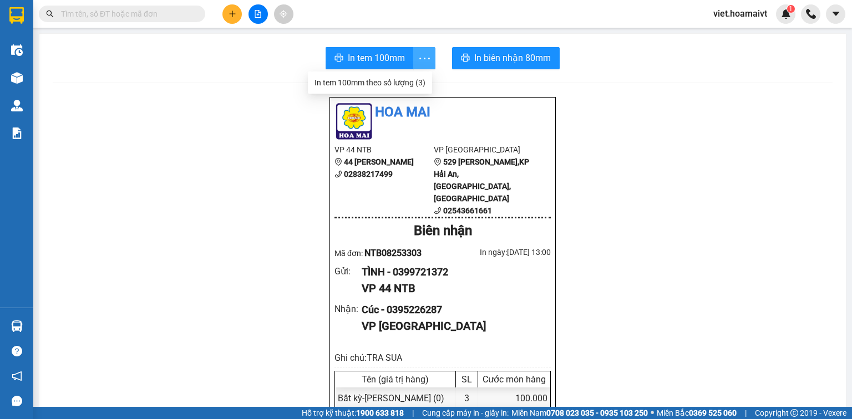
click at [422, 60] on icon "more" at bounding box center [425, 59] width 14 height 14
click at [387, 82] on div "In tem 100mm theo số lượng (3)" at bounding box center [369, 83] width 111 height 12
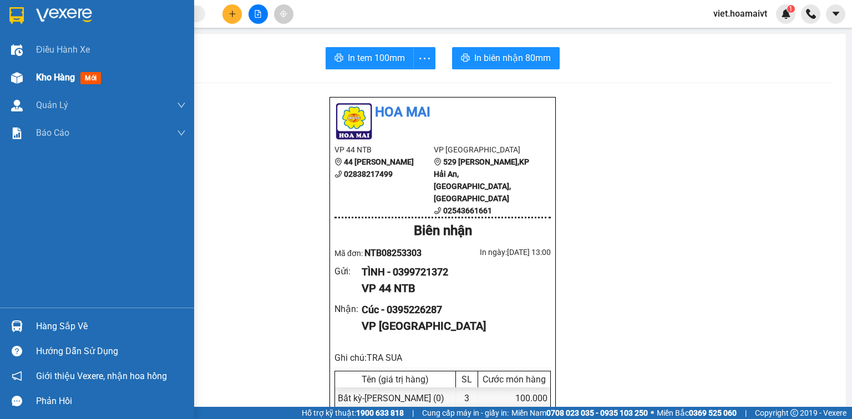
click at [41, 84] on div "Kho hàng mới" at bounding box center [70, 77] width 69 height 14
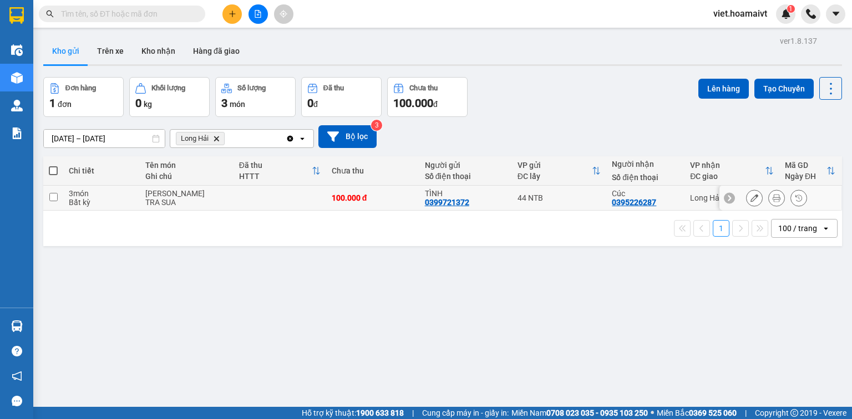
click at [248, 203] on td at bounding box center [280, 198] width 93 height 25
checkbox input "true"
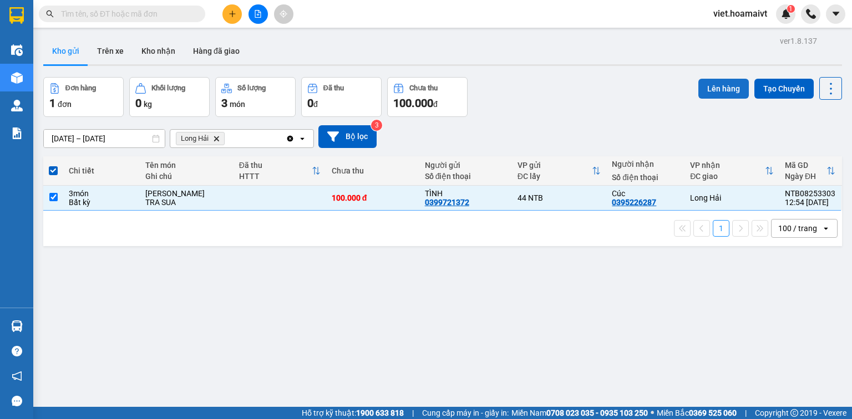
click at [709, 93] on button "Lên hàng" at bounding box center [723, 89] width 50 height 20
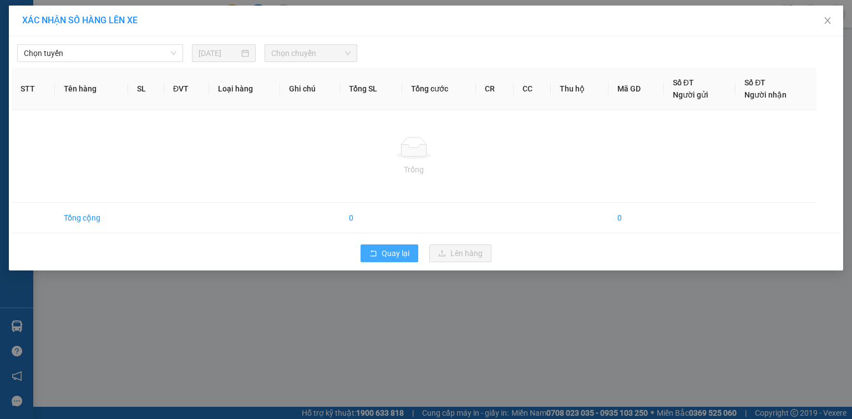
click at [388, 253] on span "Quay lại" at bounding box center [396, 253] width 28 height 12
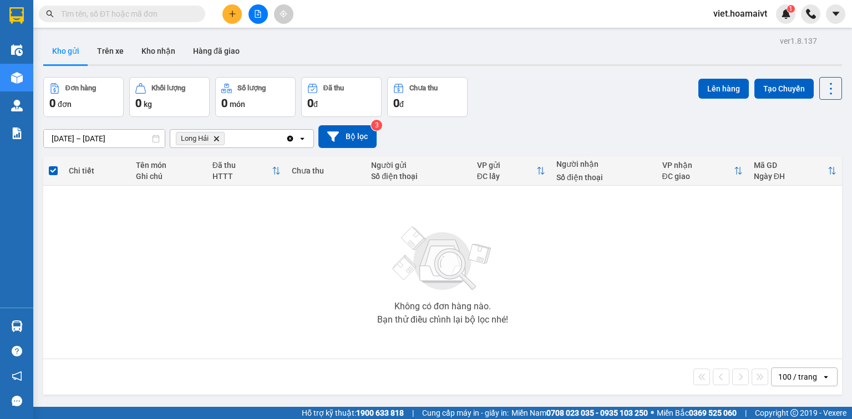
click at [219, 138] on icon "Long Hải, close by backspace" at bounding box center [216, 138] width 5 height 5
click at [219, 138] on div "Chọn văn phòng nhận" at bounding box center [215, 138] width 77 height 11
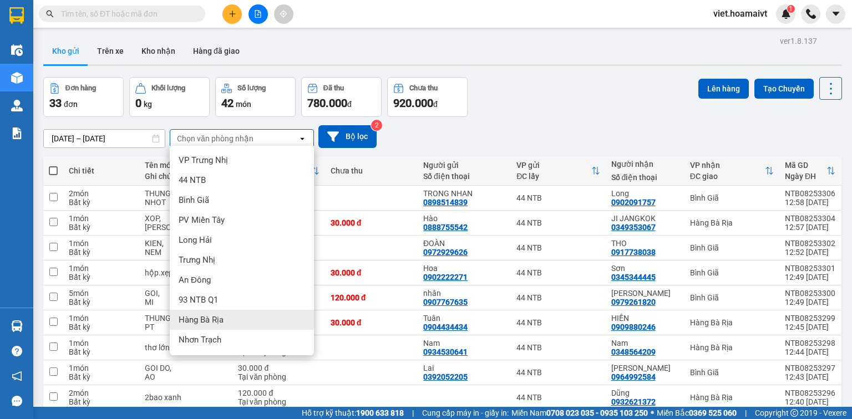
click at [230, 316] on div "Hàng Bà Rịa" at bounding box center [242, 320] width 144 height 20
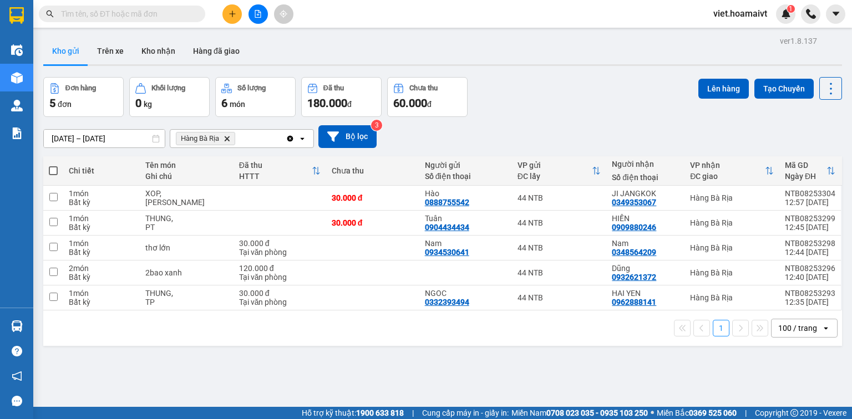
click at [55, 169] on span at bounding box center [53, 170] width 9 height 9
click at [53, 165] on input "checkbox" at bounding box center [53, 165] width 0 height 0
checkbox input "true"
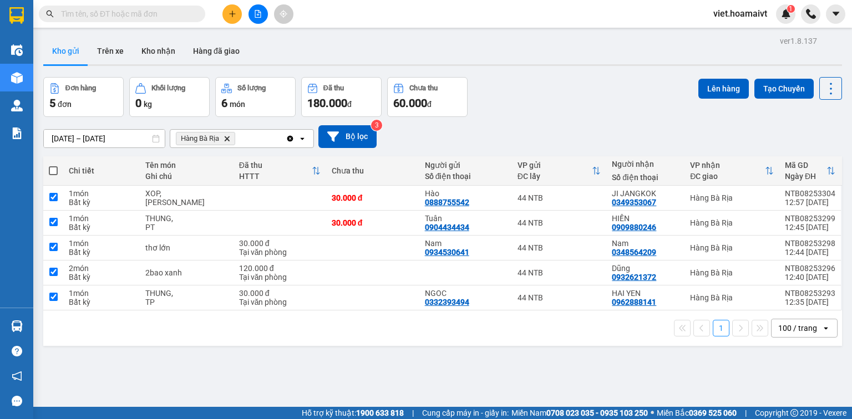
checkbox input "true"
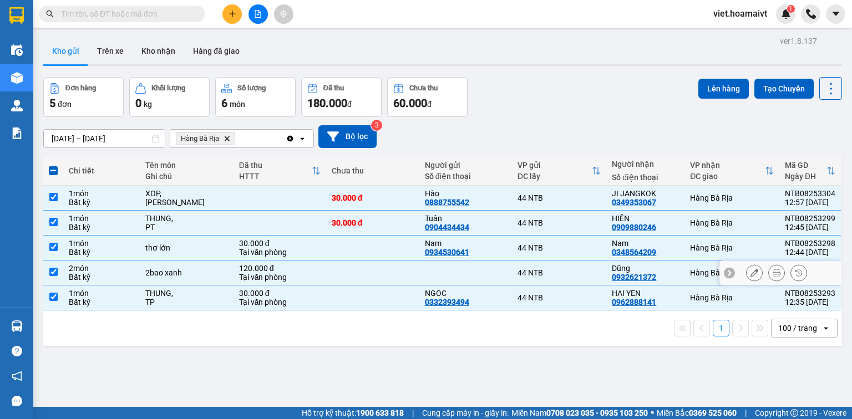
drag, startPoint x: 92, startPoint y: 273, endPoint x: 131, endPoint y: 257, distance: 41.8
click at [92, 273] on div "Bất kỳ" at bounding box center [101, 277] width 65 height 9
checkbox input "false"
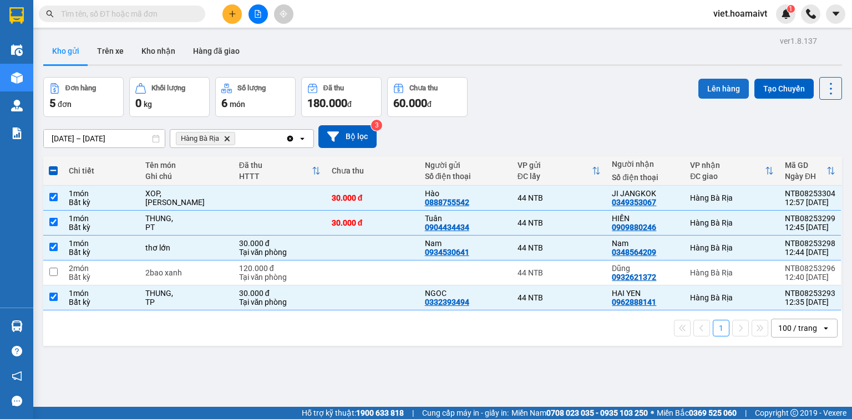
click at [706, 92] on button "Lên hàng" at bounding box center [723, 89] width 50 height 20
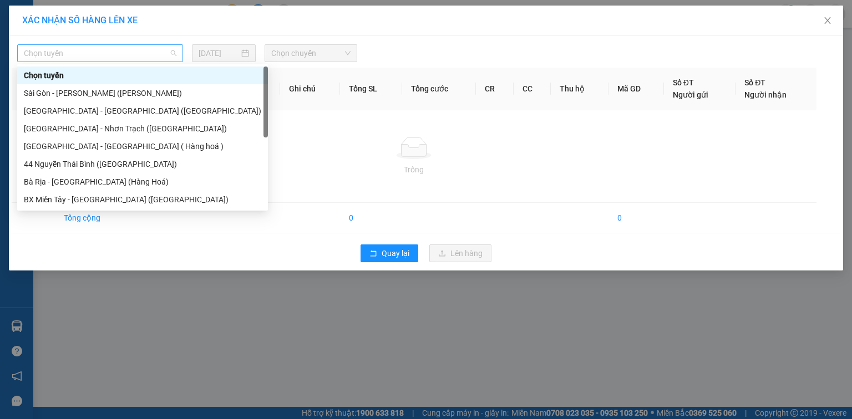
click at [98, 54] on span "Chọn tuyến" at bounding box center [100, 53] width 153 height 17
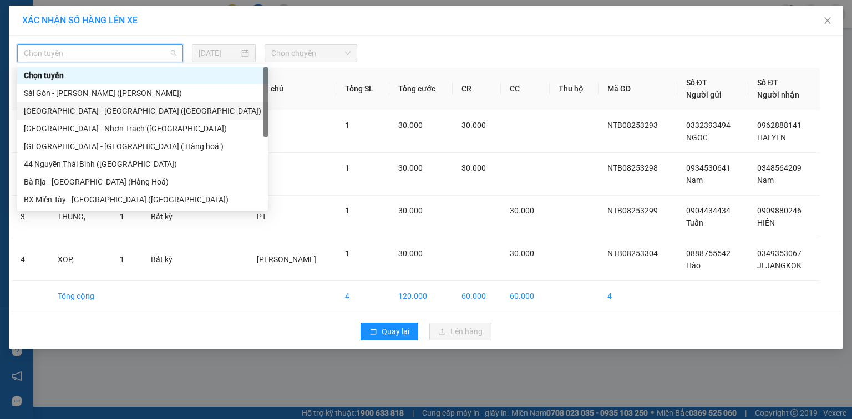
click at [138, 106] on div "[GEOGRAPHIC_DATA] - [GEOGRAPHIC_DATA] ([GEOGRAPHIC_DATA])" at bounding box center [142, 111] width 237 height 12
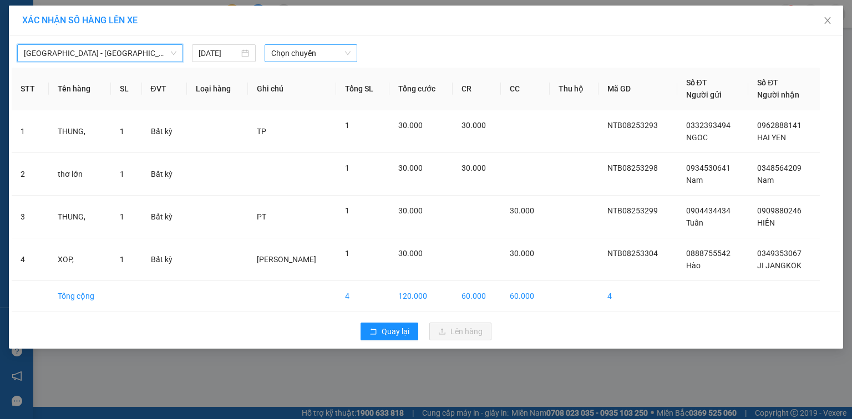
click at [268, 50] on div "Chọn chuyến" at bounding box center [311, 53] width 93 height 18
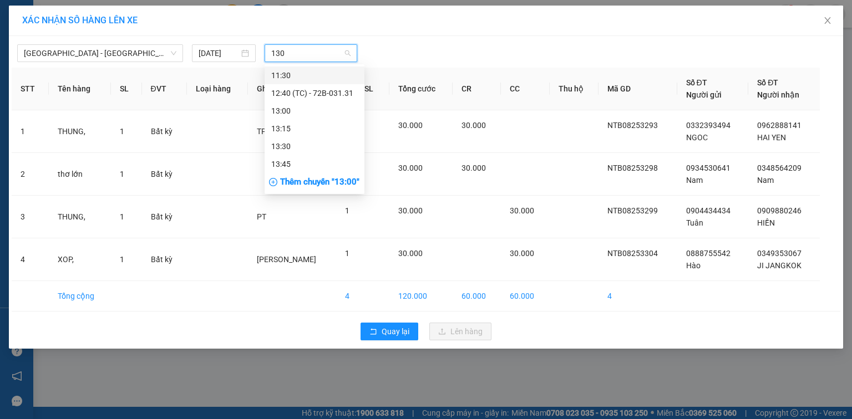
type input "1300"
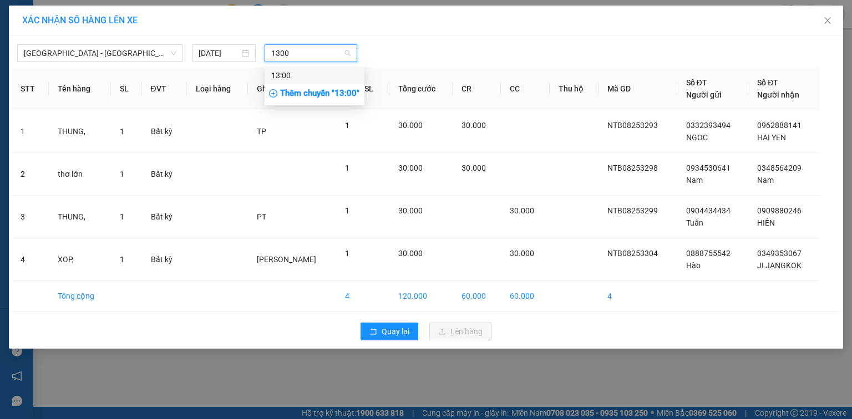
click at [296, 71] on div "13:00" at bounding box center [314, 75] width 87 height 12
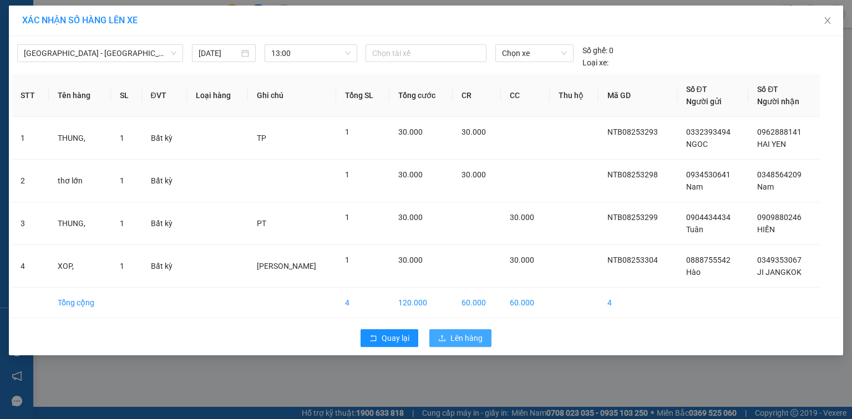
click at [456, 338] on span "Lên hàng" at bounding box center [466, 338] width 32 height 12
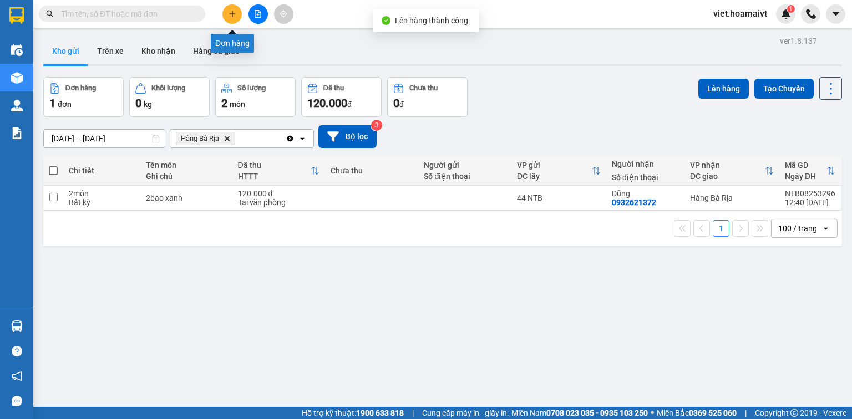
click at [236, 15] on button at bounding box center [231, 13] width 19 height 19
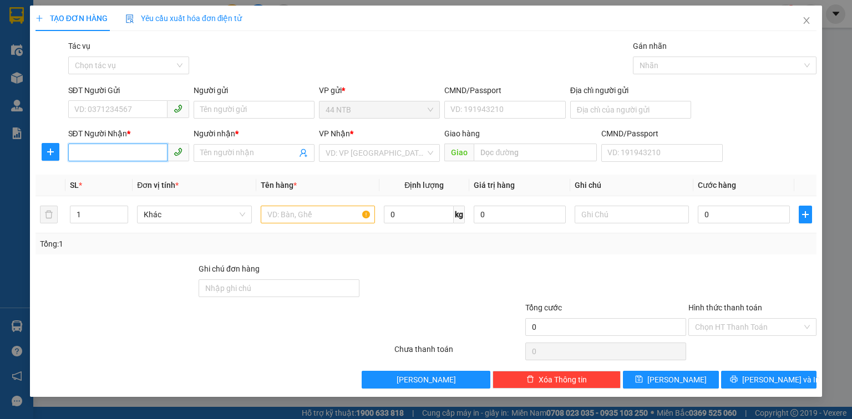
click at [122, 152] on input "SĐT Người Nhận *" at bounding box center [117, 153] width 99 height 18
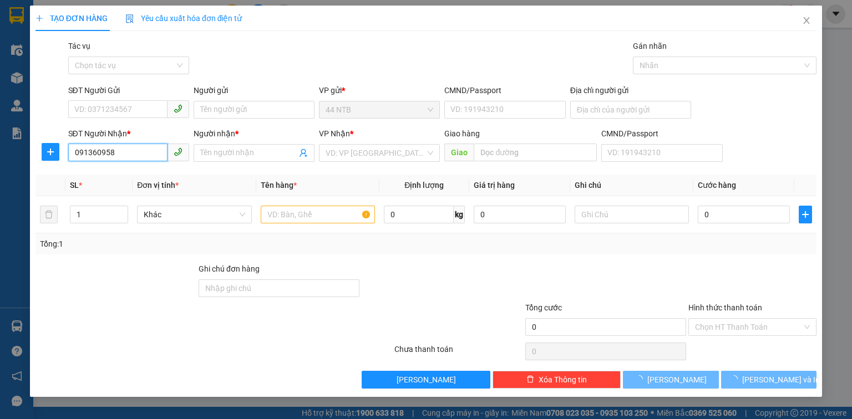
type input "0913609585"
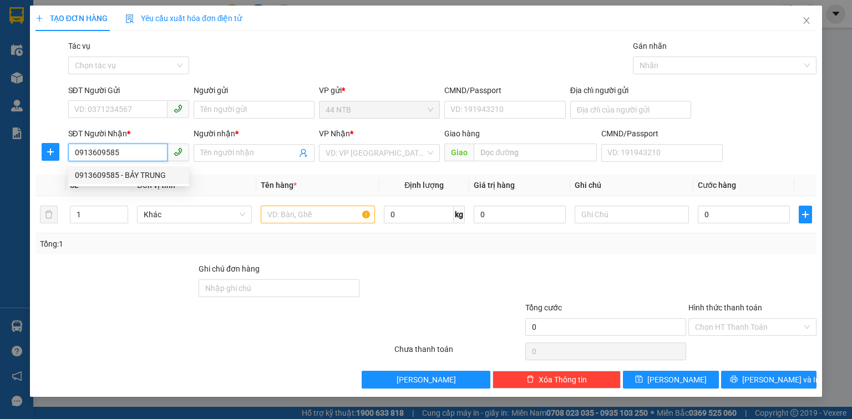
click at [160, 177] on div "0913609585 - BẢY TRUNG" at bounding box center [129, 175] width 108 height 12
type input "BẢY TRUNG"
type input "0913609585"
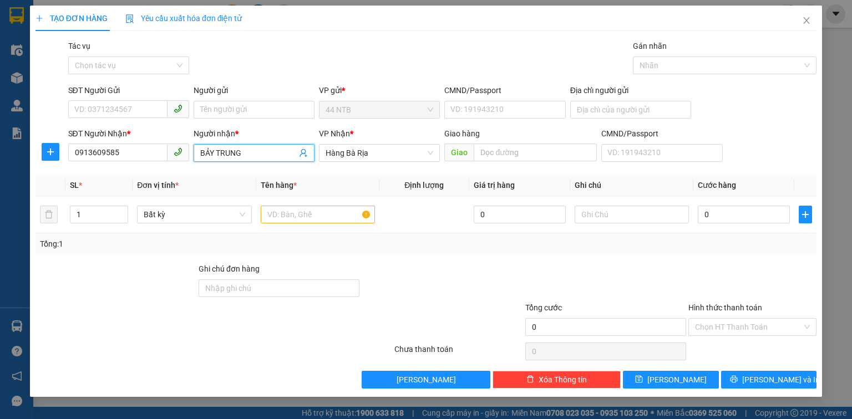
drag, startPoint x: 254, startPoint y: 154, endPoint x: 153, endPoint y: 169, distance: 102.1
click at [153, 169] on div "Transit Pickup Surcharge Ids Transit Deliver Surcharge Ids Transit Deliver Surc…" at bounding box center [425, 214] width 781 height 349
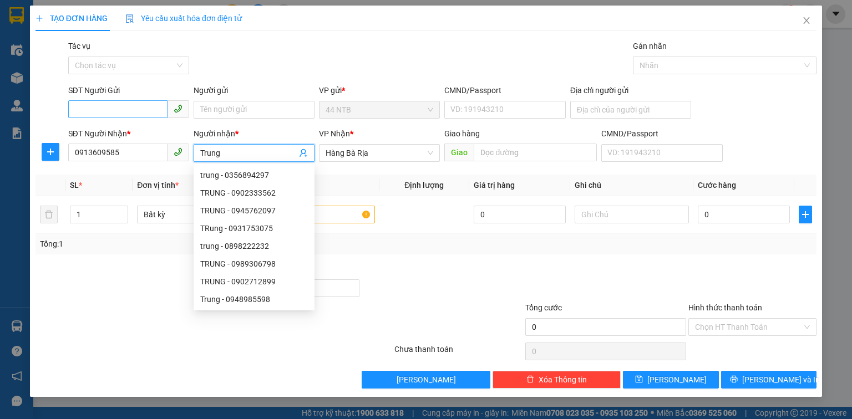
type input "Trung"
click at [140, 106] on input "SĐT Người Gửi" at bounding box center [117, 109] width 99 height 18
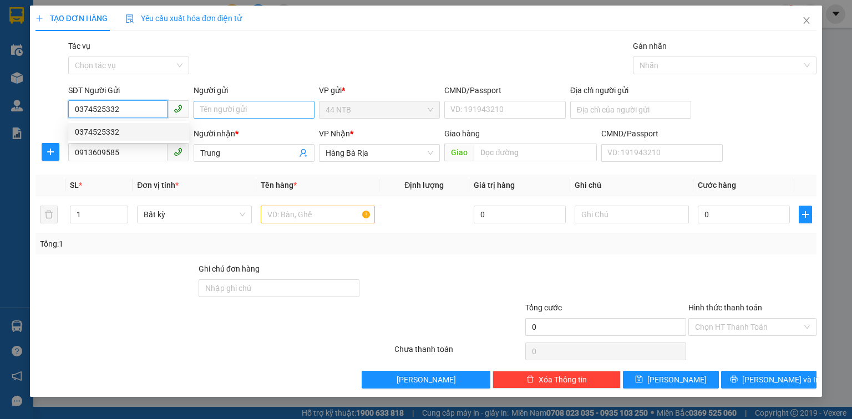
type input "0374525332"
click at [208, 108] on input "Người gửi" at bounding box center [254, 110] width 121 height 18
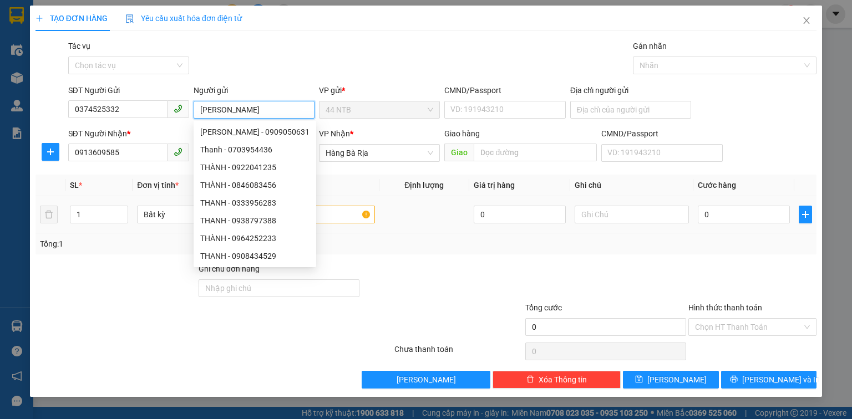
type input "Thanh"
click at [349, 220] on input "text" at bounding box center [318, 215] width 114 height 18
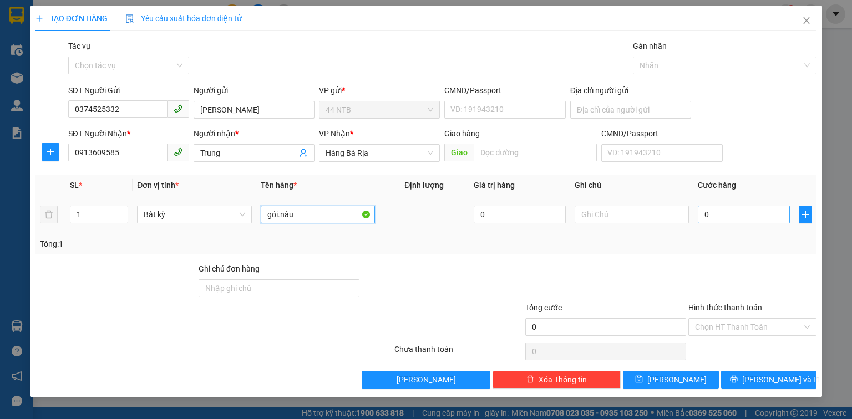
type input "gói.nâu"
click at [746, 215] on input "0" at bounding box center [744, 215] width 92 height 18
type input "3"
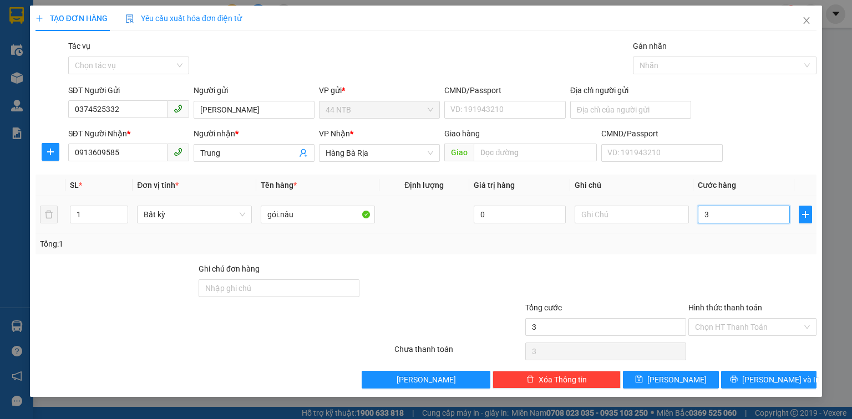
type input "30"
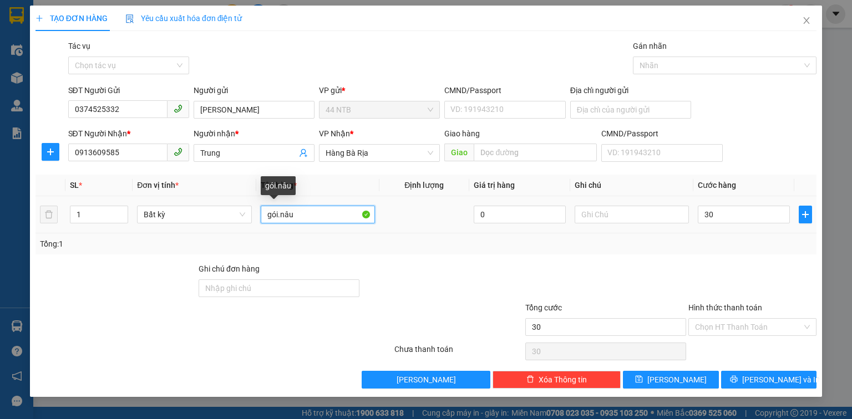
type input "30.000"
click at [317, 218] on input "gói.nâu" at bounding box center [318, 215] width 114 height 18
type input "gói.nâu[PT.xe]"
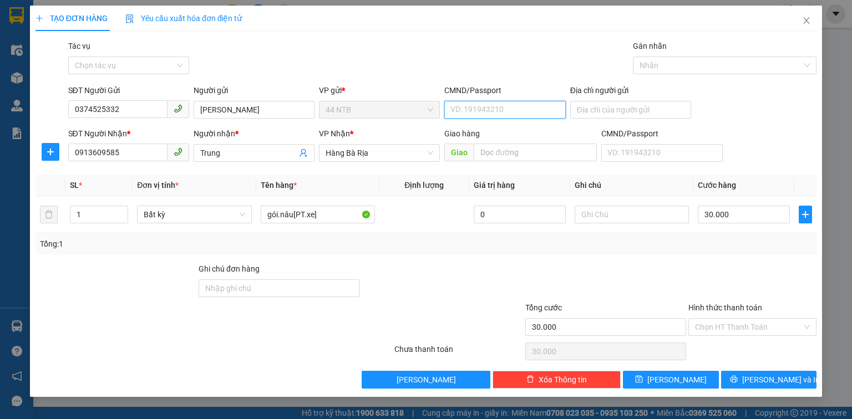
click at [472, 107] on input "CMND/Passport" at bounding box center [504, 110] width 121 height 18
type input "060071012040"
click at [791, 383] on button "[PERSON_NAME] và In" at bounding box center [769, 380] width 96 height 18
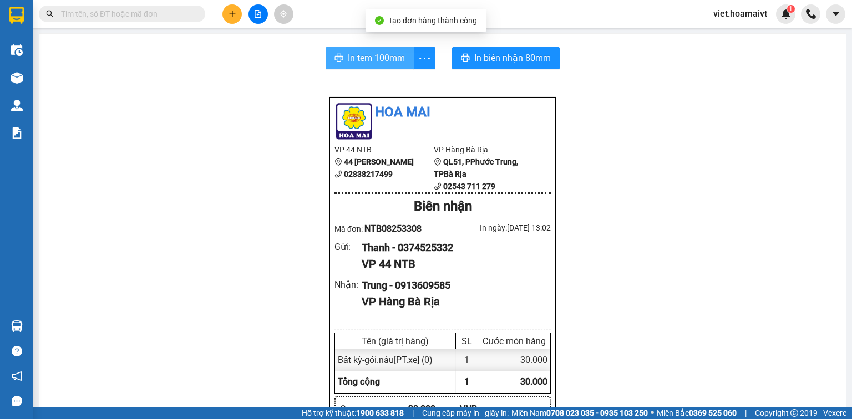
click at [392, 59] on span "In tem 100mm" at bounding box center [376, 58] width 57 height 14
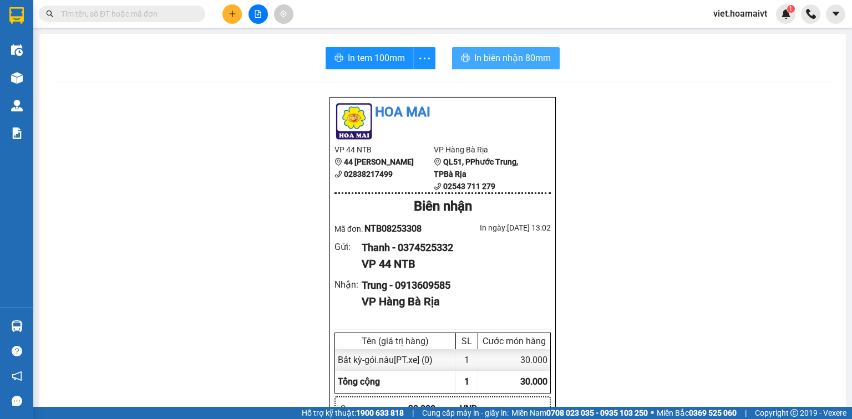
click at [535, 62] on span "In biên nhận 80mm" at bounding box center [512, 58] width 77 height 14
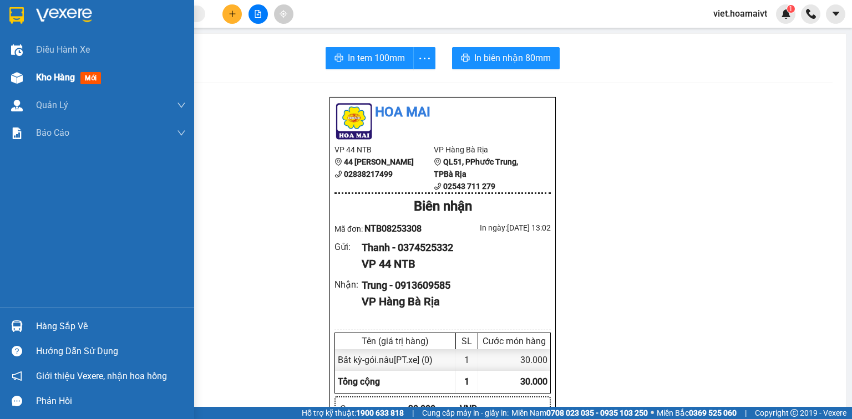
click at [54, 81] on span "Kho hàng" at bounding box center [55, 77] width 39 height 11
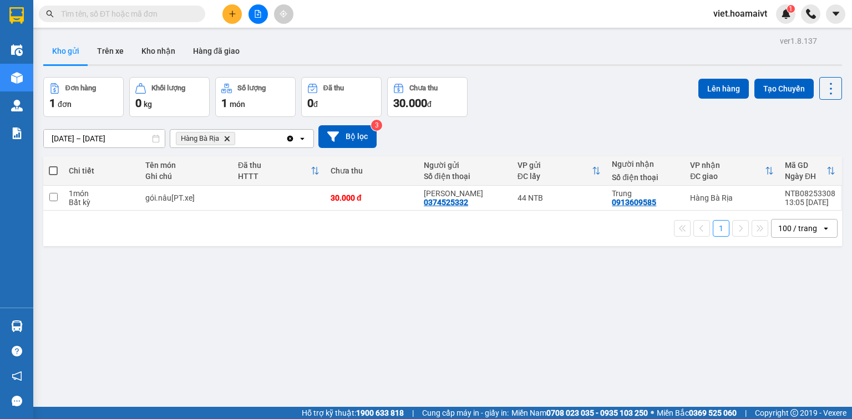
click at [226, 141] on icon "Delete" at bounding box center [227, 138] width 7 height 7
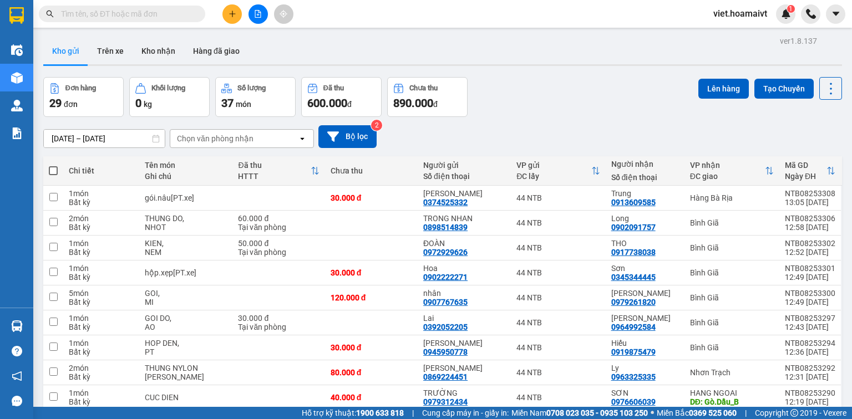
click at [237, 133] on div "Chọn văn phòng nhận" at bounding box center [215, 138] width 77 height 11
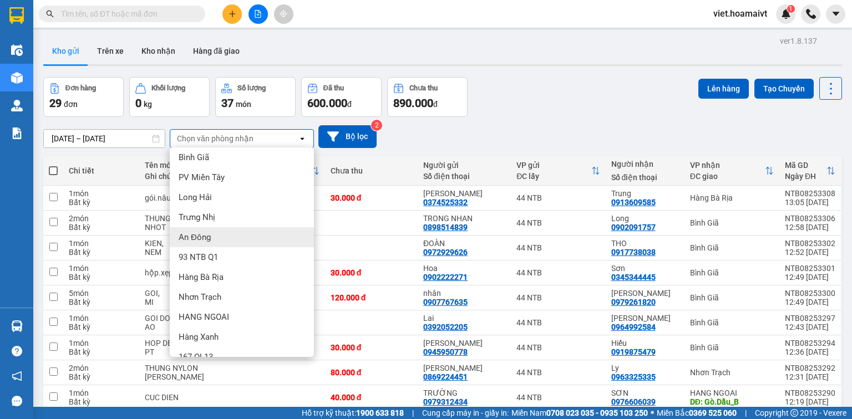
scroll to position [58, 0]
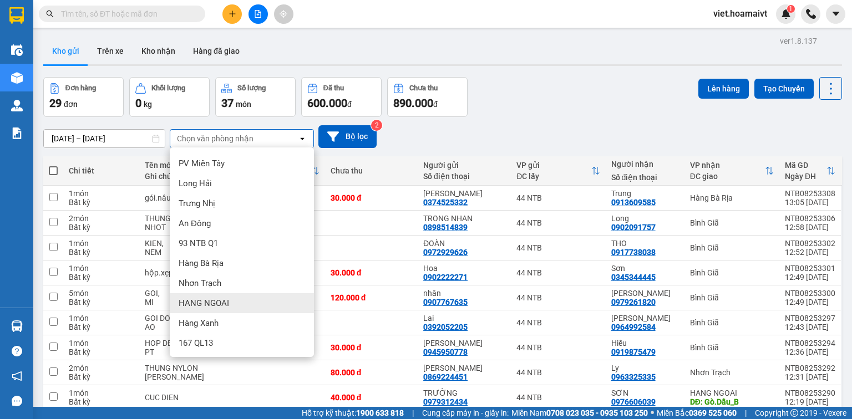
click at [244, 297] on div "HANG NGOAI" at bounding box center [242, 303] width 144 height 20
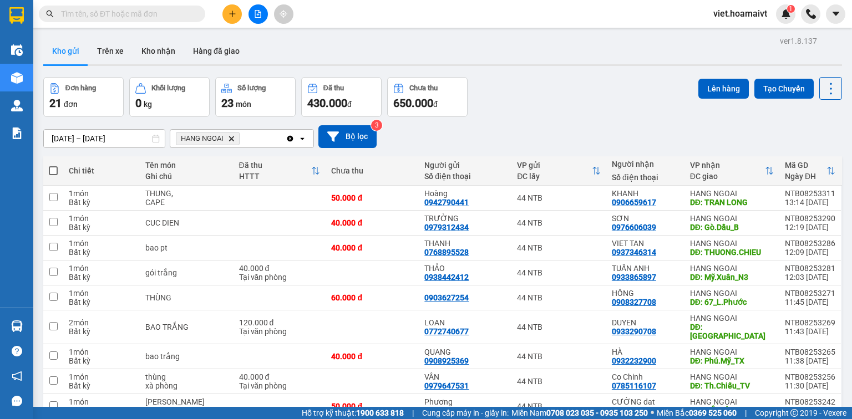
click at [231, 138] on icon "HANG NGOAI, close by backspace" at bounding box center [231, 138] width 5 height 5
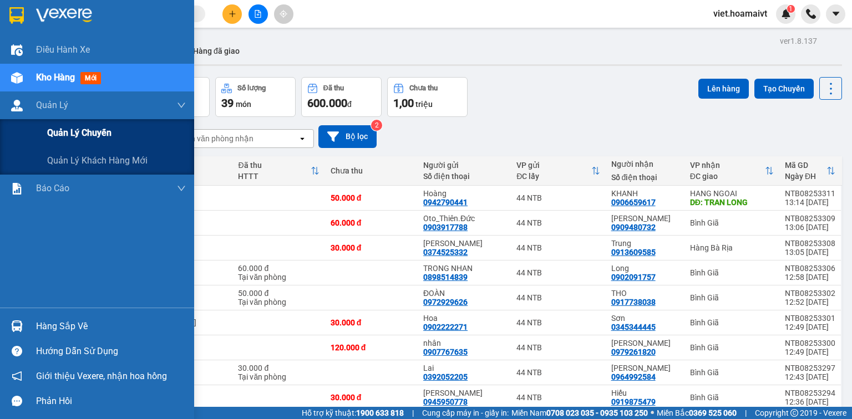
click at [74, 138] on span "Quản lý chuyến" at bounding box center [79, 133] width 64 height 14
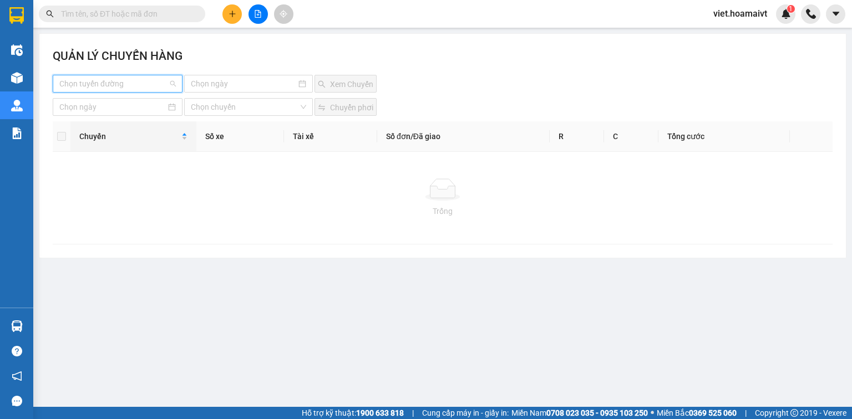
click at [129, 84] on input "search" at bounding box center [113, 83] width 109 height 17
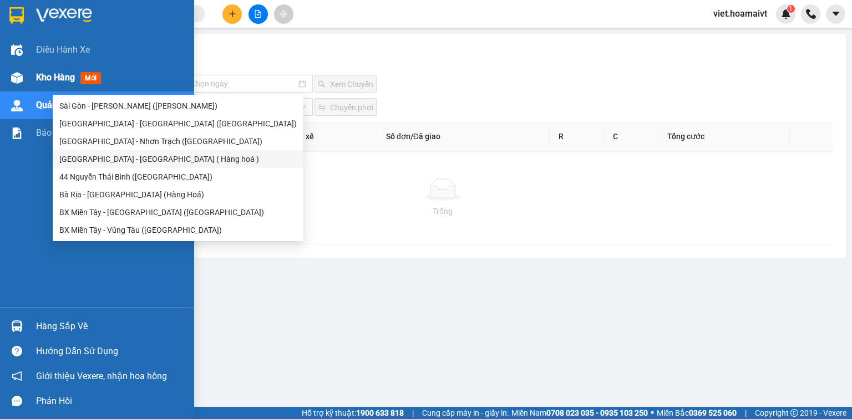
click at [49, 79] on span "Kho hàng" at bounding box center [55, 77] width 39 height 11
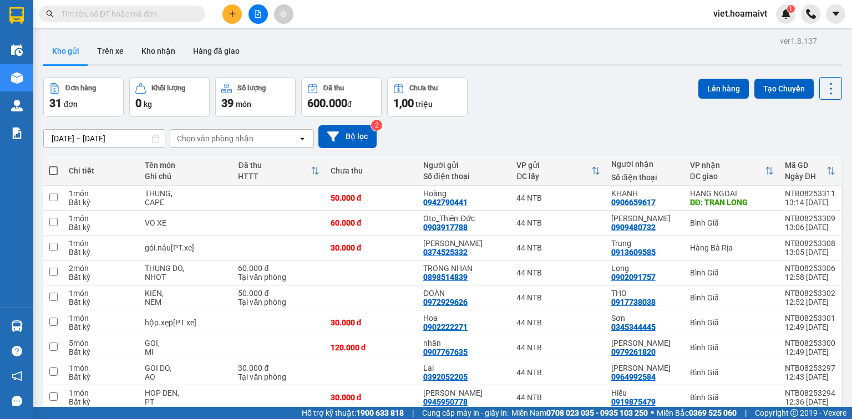
click at [275, 140] on div "Chọn văn phòng nhận" at bounding box center [234, 139] width 128 height 18
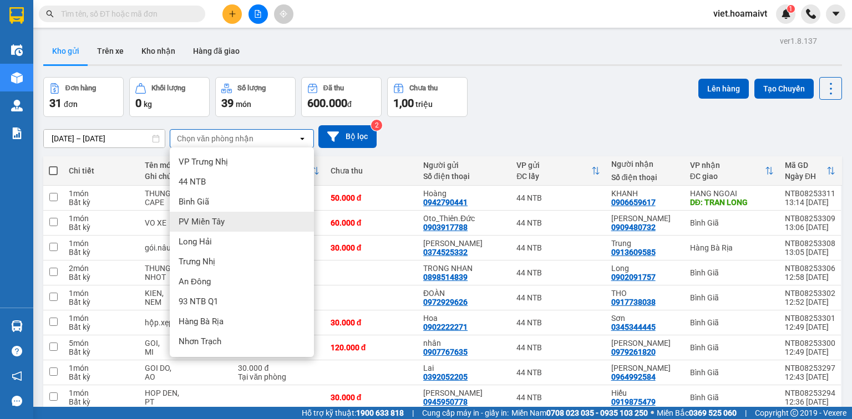
scroll to position [44, 0]
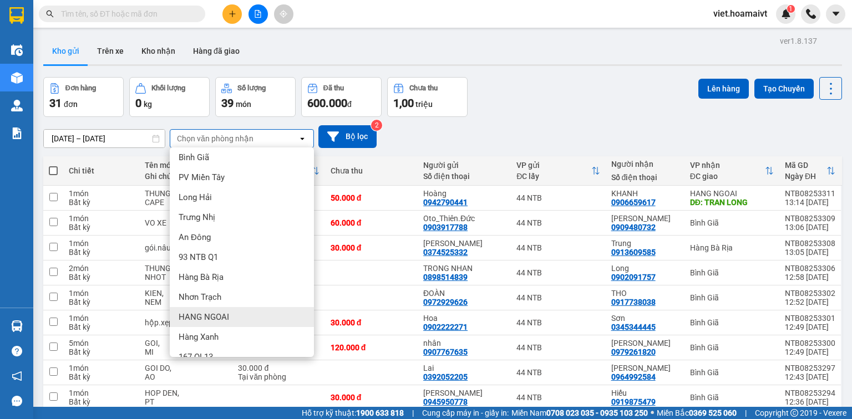
click at [231, 321] on div "HANG NGOAI" at bounding box center [242, 317] width 144 height 20
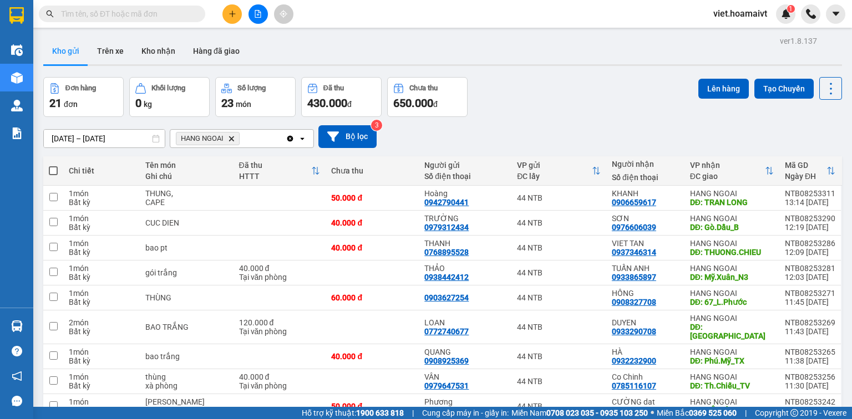
click at [230, 138] on icon "Delete" at bounding box center [231, 138] width 7 height 7
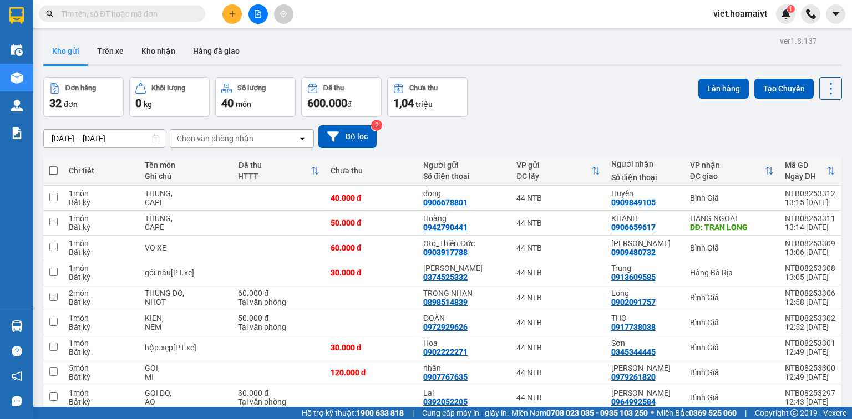
click at [242, 135] on div "Chọn văn phòng nhận" at bounding box center [215, 138] width 77 height 11
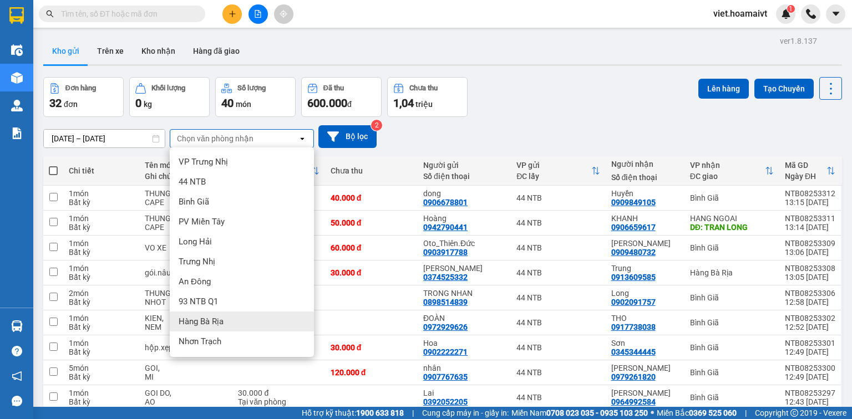
click at [210, 328] on div "Hàng Bà Rịa" at bounding box center [242, 322] width 144 height 20
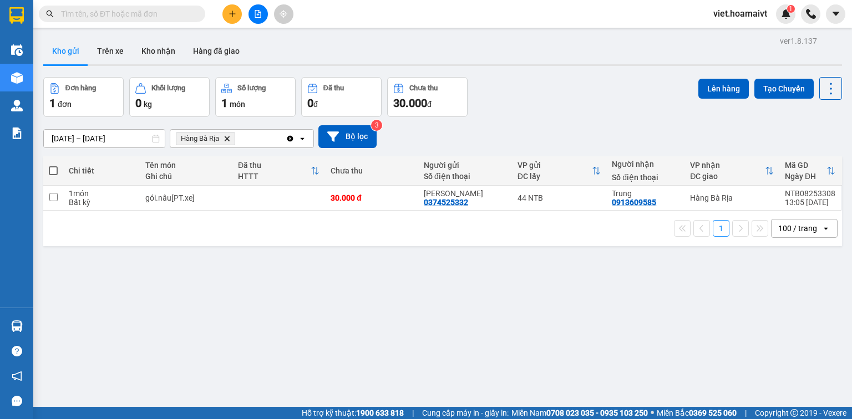
click at [227, 139] on icon "Hàng Bà Rịa, close by backspace" at bounding box center [227, 138] width 5 height 5
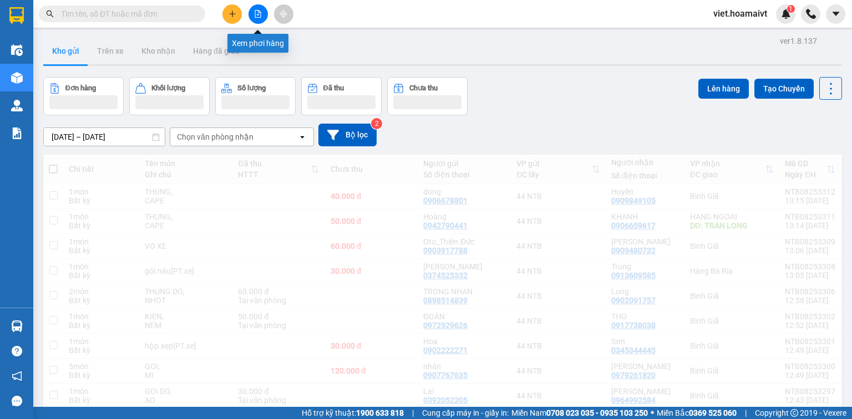
click at [255, 19] on button at bounding box center [257, 13] width 19 height 19
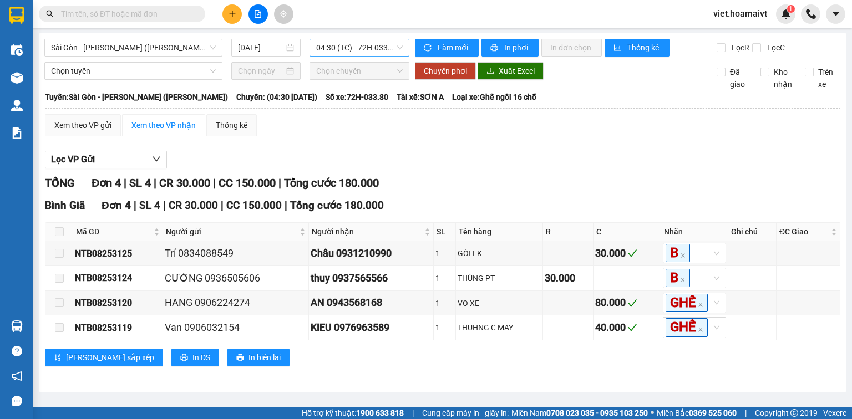
click at [328, 47] on span "04:30 (TC) - 72H-033.80" at bounding box center [359, 47] width 87 height 17
type input "1500"
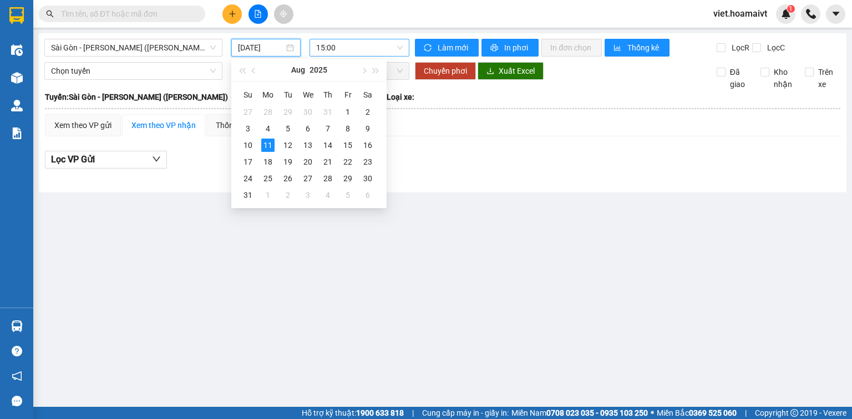
click at [261, 44] on input "[DATE]" at bounding box center [260, 48] width 45 height 12
type input "[DATE]"
click at [268, 144] on div "11" at bounding box center [267, 145] width 13 height 13
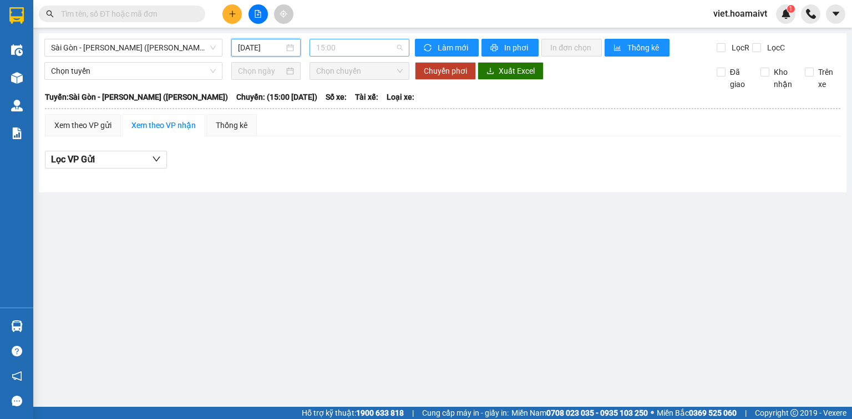
click at [349, 40] on span "15:00" at bounding box center [359, 47] width 87 height 17
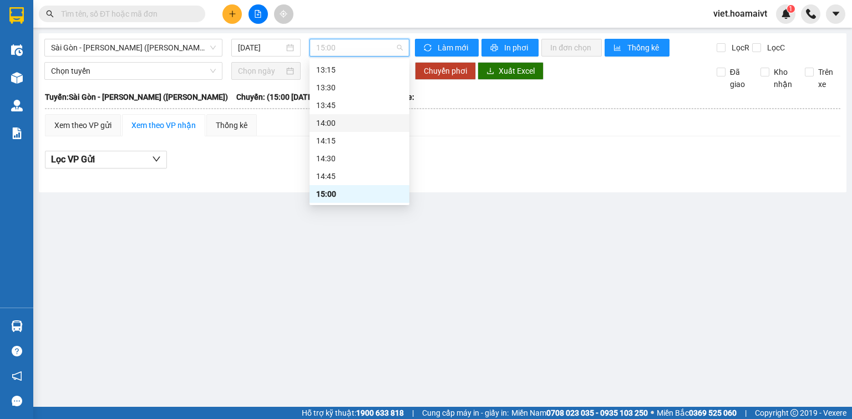
scroll to position [550, 0]
click at [371, 92] on div "12:15 - 72H-033.81" at bounding box center [359, 88] width 87 height 12
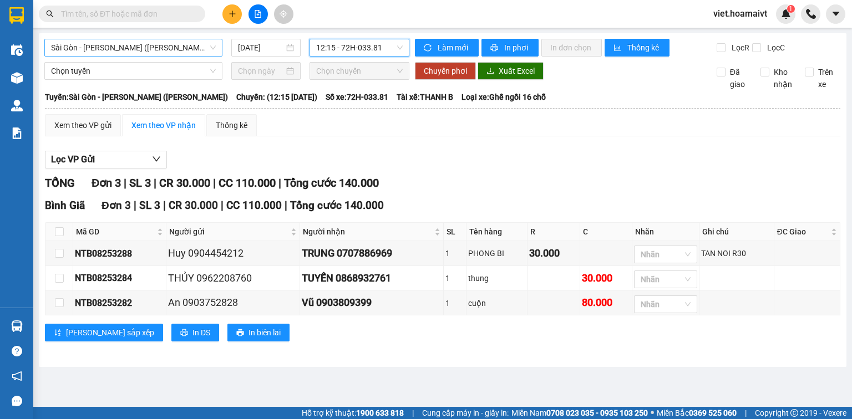
click at [184, 46] on span "Sài Gòn - [PERSON_NAME] ([PERSON_NAME])" at bounding box center [133, 47] width 165 height 17
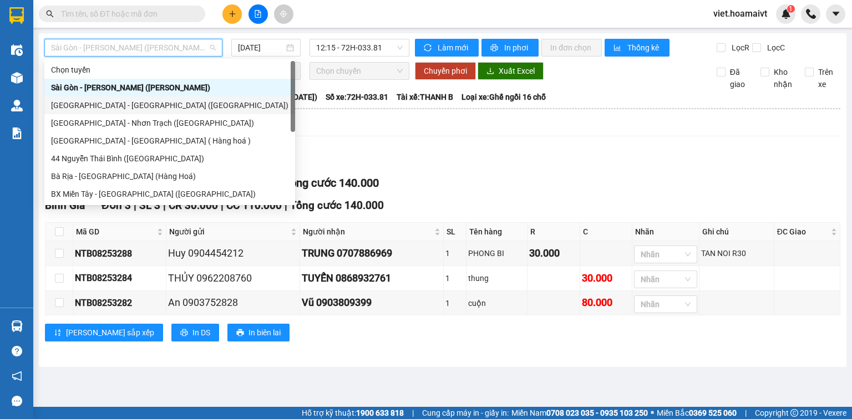
click at [151, 105] on div "[GEOGRAPHIC_DATA] - [GEOGRAPHIC_DATA] ([GEOGRAPHIC_DATA])" at bounding box center [169, 105] width 237 height 12
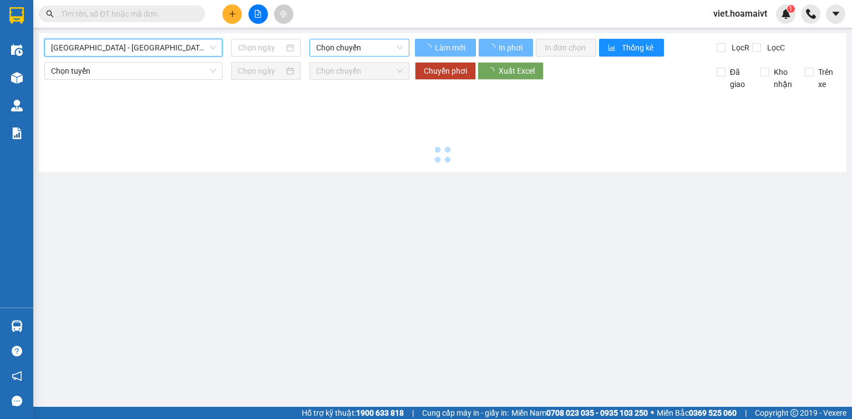
type input "[DATE]"
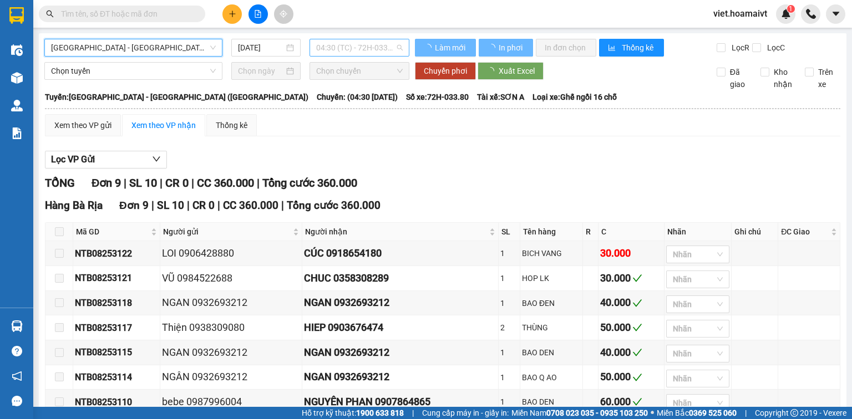
click at [339, 52] on span "04:30 (TC) - 72H-033.80" at bounding box center [359, 47] width 87 height 17
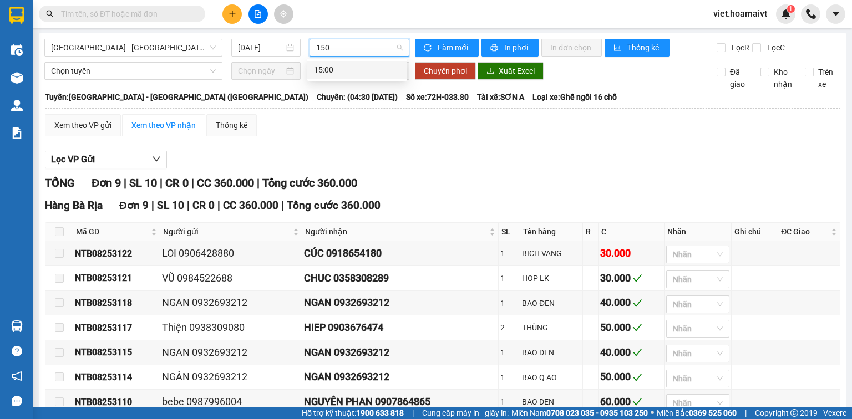
type input "1500"
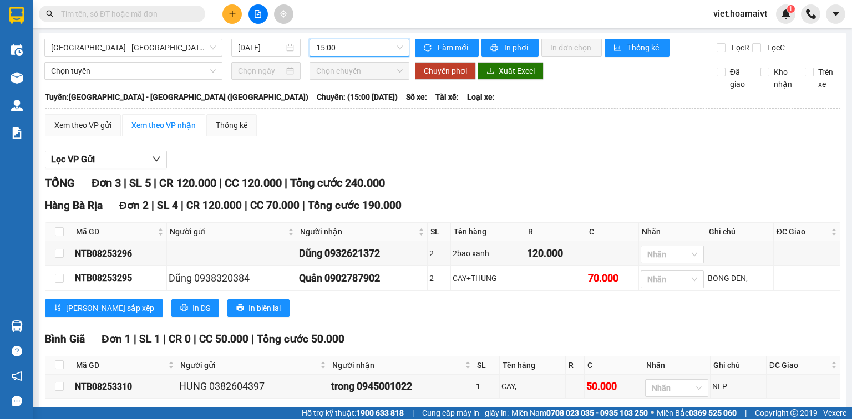
scroll to position [58, 0]
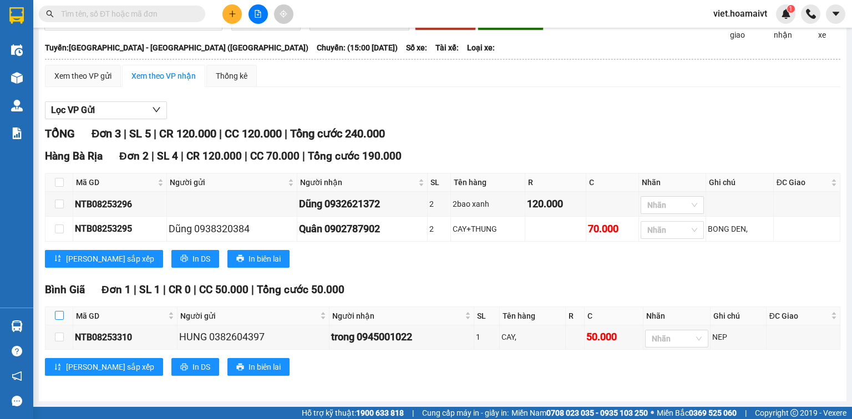
click at [60, 317] on input "checkbox" at bounding box center [59, 315] width 9 height 9
checkbox input "true"
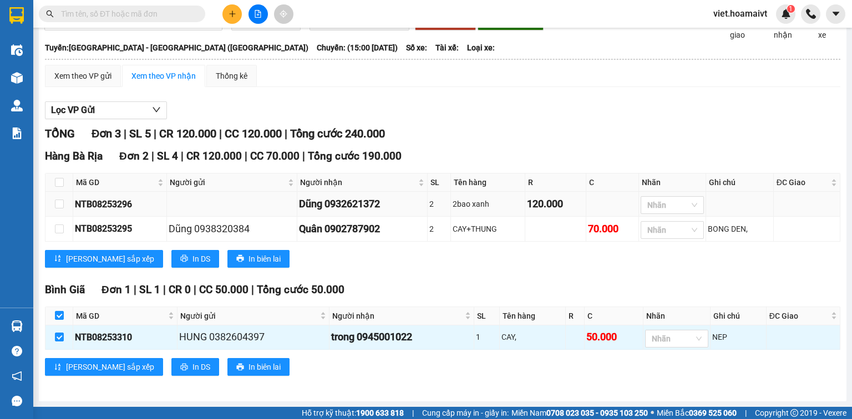
scroll to position [0, 0]
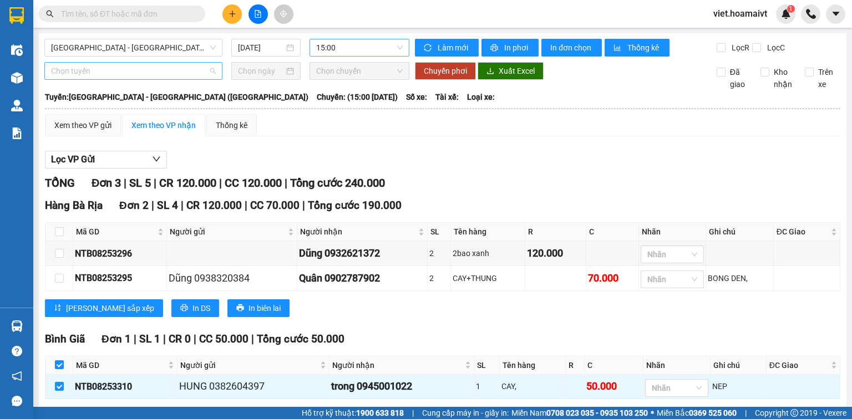
click at [113, 79] on span "Chọn tuyến" at bounding box center [133, 71] width 165 height 17
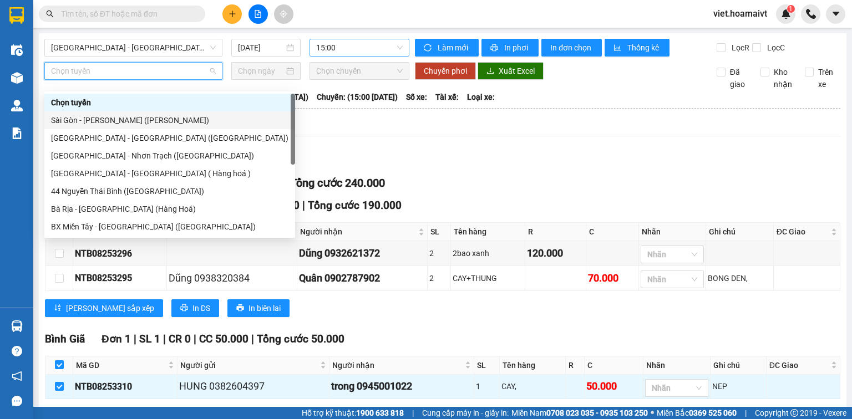
click at [118, 121] on div "Sài Gòn - [PERSON_NAME] ([PERSON_NAME])" at bounding box center [169, 120] width 237 height 12
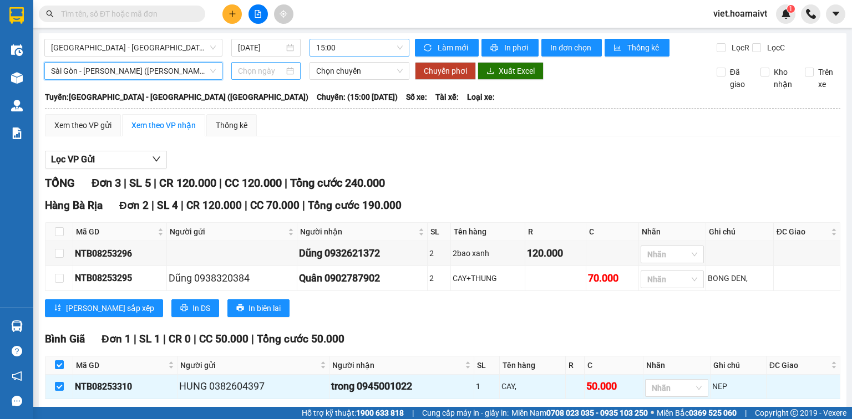
click at [240, 77] on input at bounding box center [260, 71] width 45 height 12
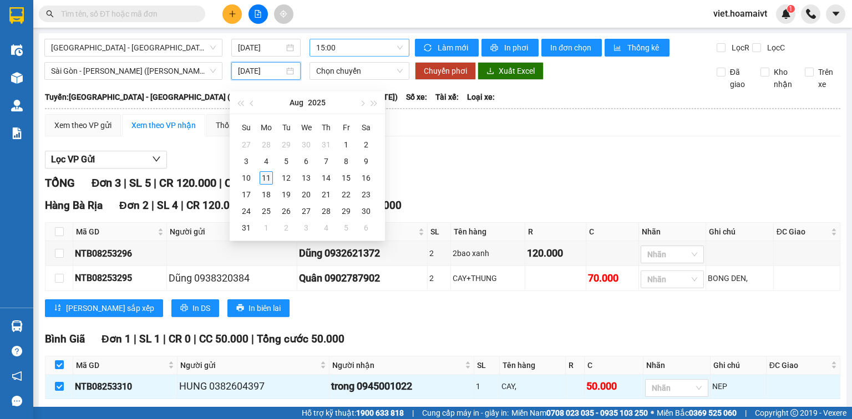
type input "[DATE]"
click at [268, 181] on div "11" at bounding box center [266, 177] width 13 height 13
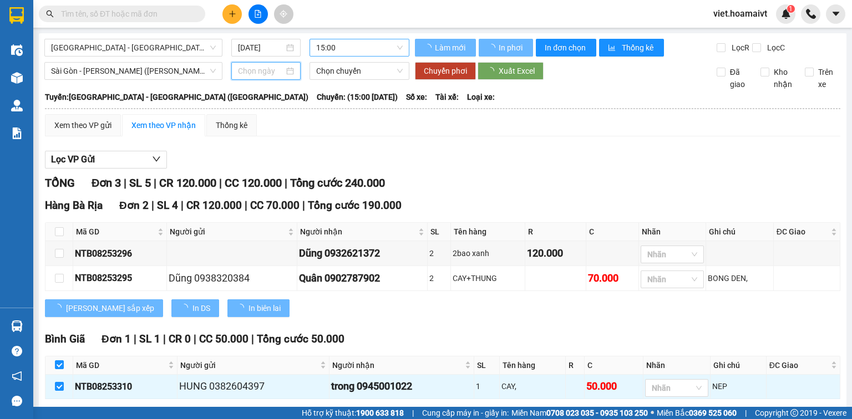
type input "[DATE]"
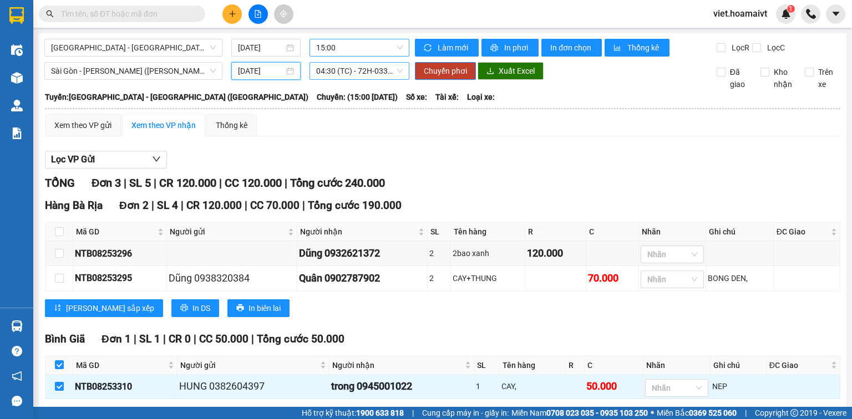
click at [391, 79] on span "04:30 (TC) - 72H-033.80" at bounding box center [359, 71] width 87 height 17
type input "1500"
click at [393, 106] on div "15:00" at bounding box center [357, 103] width 87 height 12
click at [439, 77] on span "Chuyển phơi" at bounding box center [445, 71] width 43 height 12
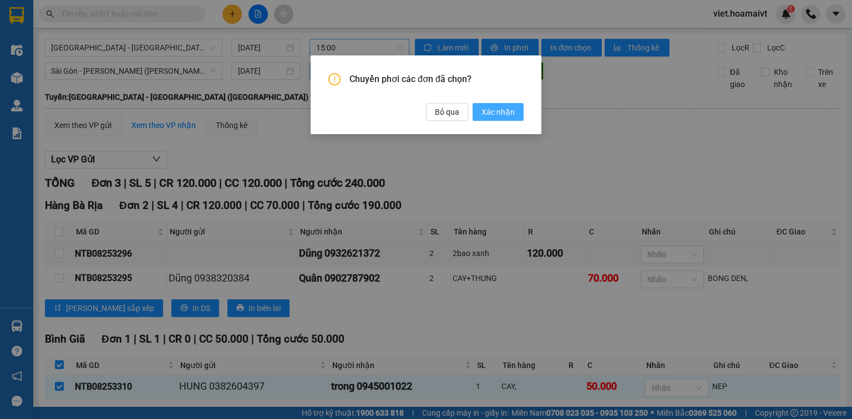
click at [501, 115] on span "Xác nhận" at bounding box center [497, 112] width 33 height 12
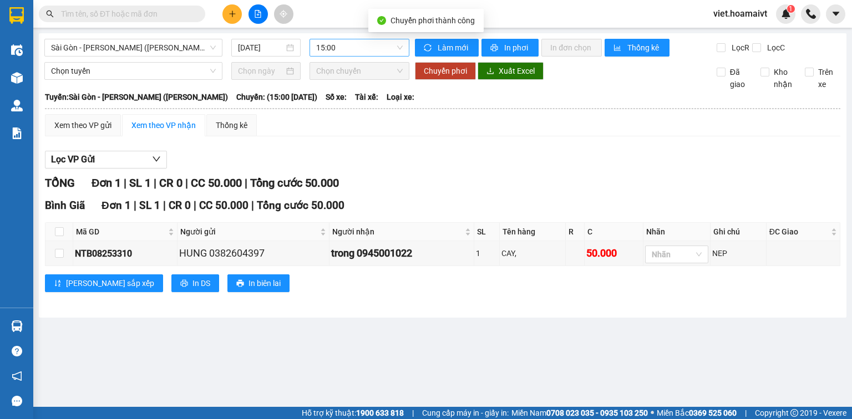
click at [351, 47] on span "15:00" at bounding box center [359, 47] width 87 height 17
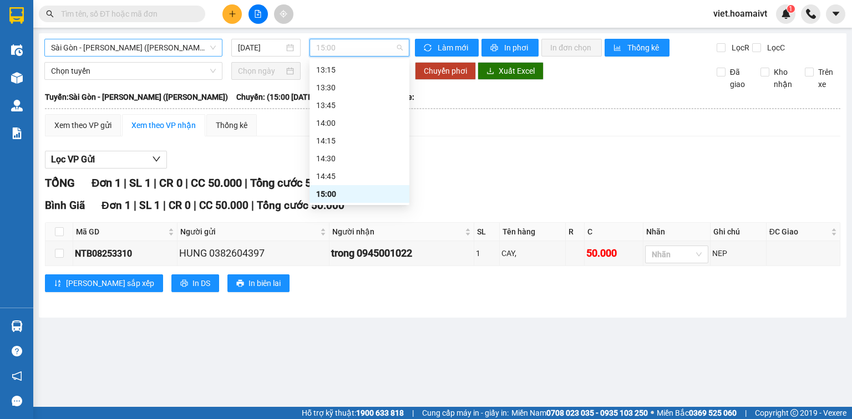
click at [176, 47] on span "Sài Gòn - [PERSON_NAME] ([PERSON_NAME])" at bounding box center [133, 47] width 165 height 17
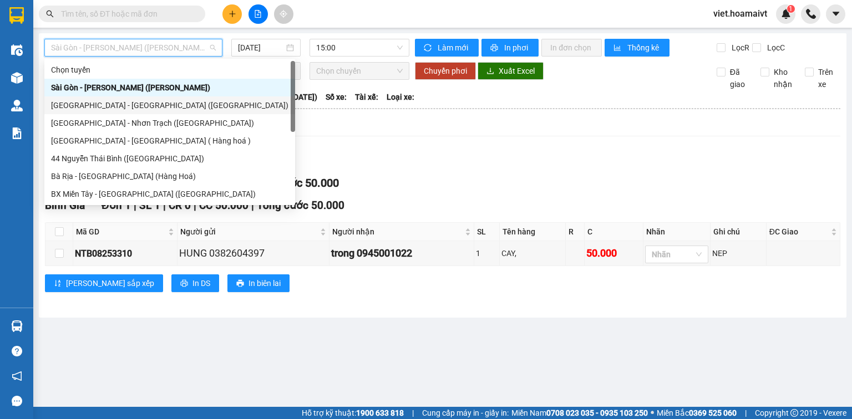
click at [155, 102] on div "[GEOGRAPHIC_DATA] - [GEOGRAPHIC_DATA] ([GEOGRAPHIC_DATA])" at bounding box center [169, 105] width 237 height 12
type input "[DATE]"
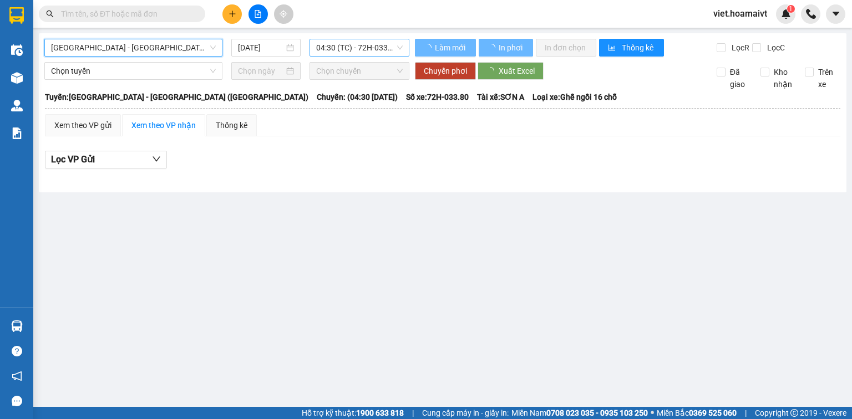
click at [346, 50] on span "04:30 (TC) - 72H-033.80" at bounding box center [359, 47] width 87 height 17
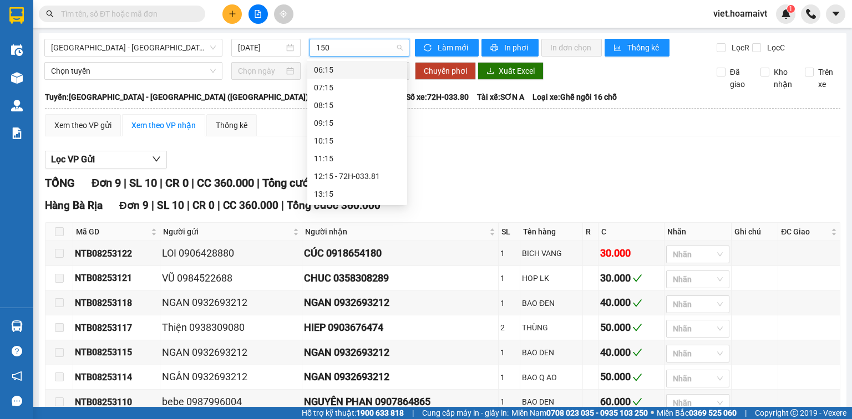
type input "1500"
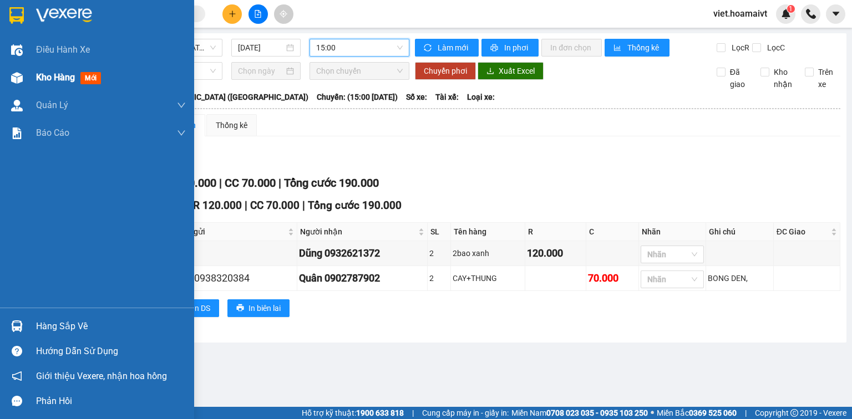
click at [62, 80] on span "Kho hàng" at bounding box center [55, 77] width 39 height 11
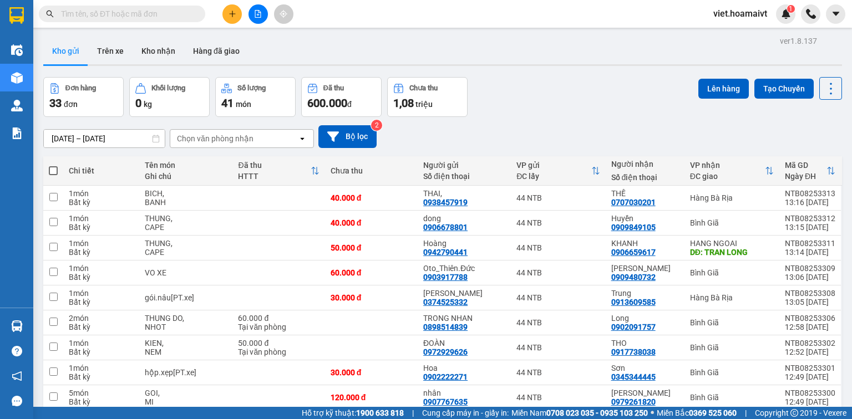
click at [221, 136] on div "Chọn văn phòng nhận" at bounding box center [215, 138] width 77 height 11
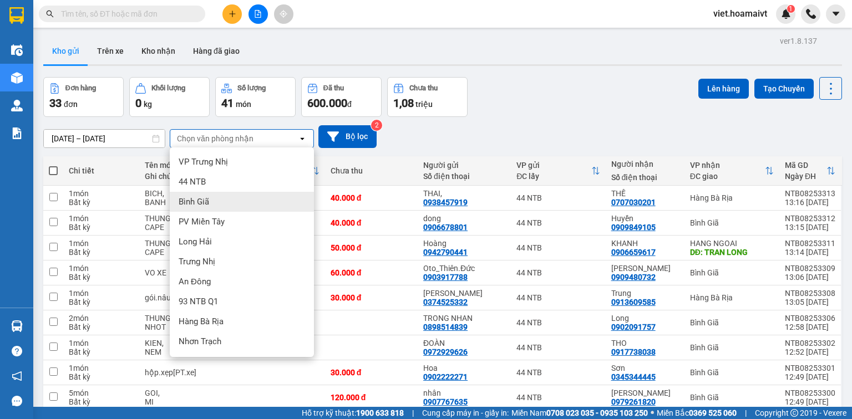
click at [226, 202] on div "Bình Giã" at bounding box center [242, 202] width 144 height 20
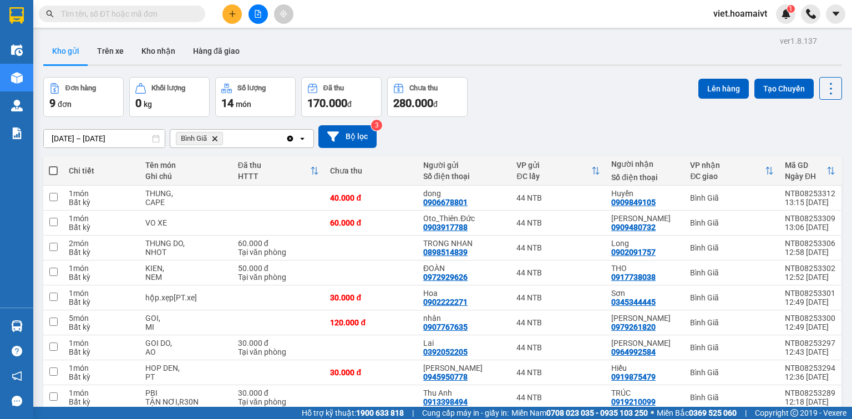
click at [214, 137] on icon "Bình Giã, close by backspace" at bounding box center [214, 138] width 5 height 5
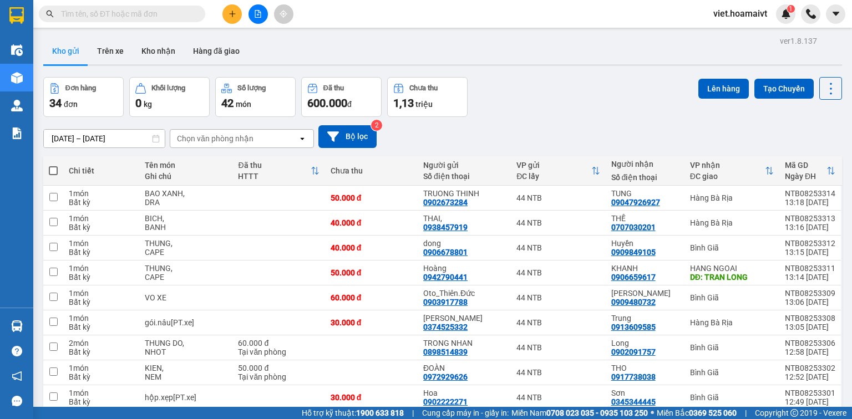
click at [225, 135] on div "Chọn văn phòng nhận" at bounding box center [215, 138] width 77 height 11
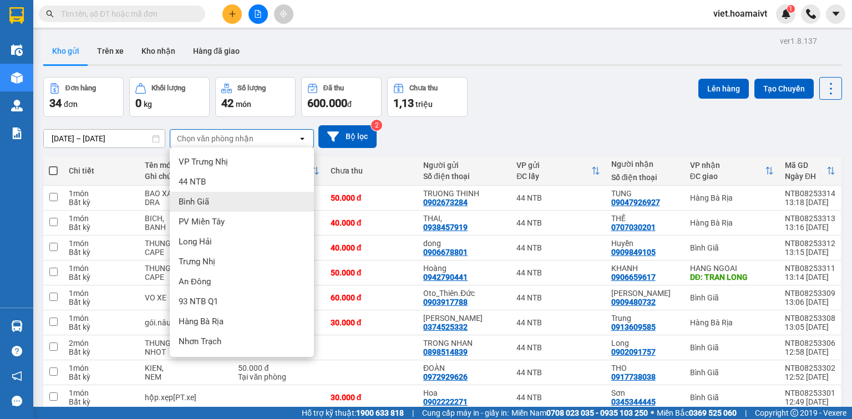
click at [232, 201] on div "Bình Giã" at bounding box center [242, 202] width 144 height 20
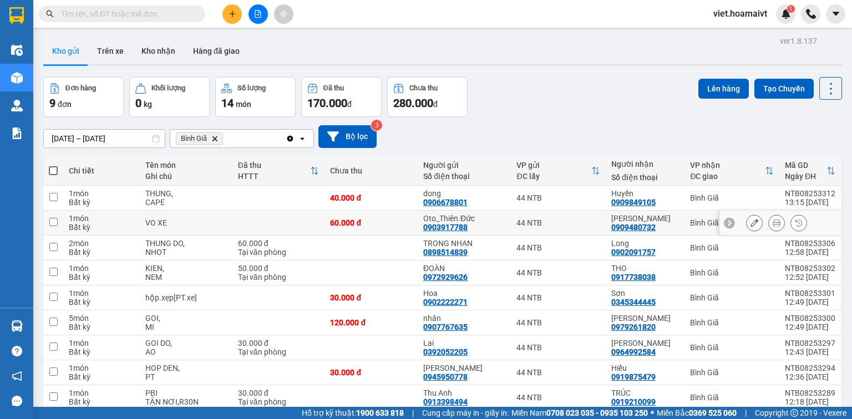
scroll to position [44, 0]
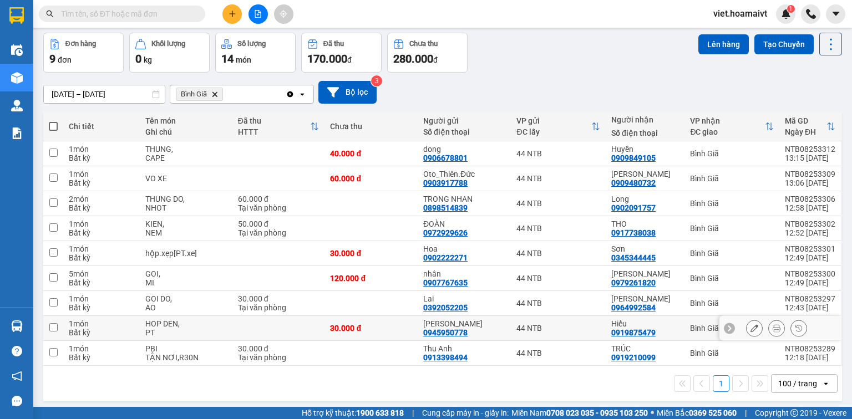
click at [593, 332] on td "44 NTB" at bounding box center [558, 328] width 95 height 25
checkbox input "true"
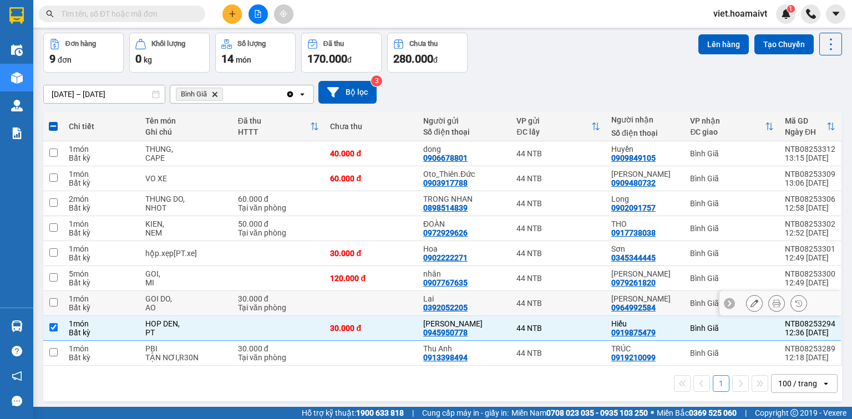
click at [362, 303] on td at bounding box center [370, 303] width 93 height 25
checkbox input "true"
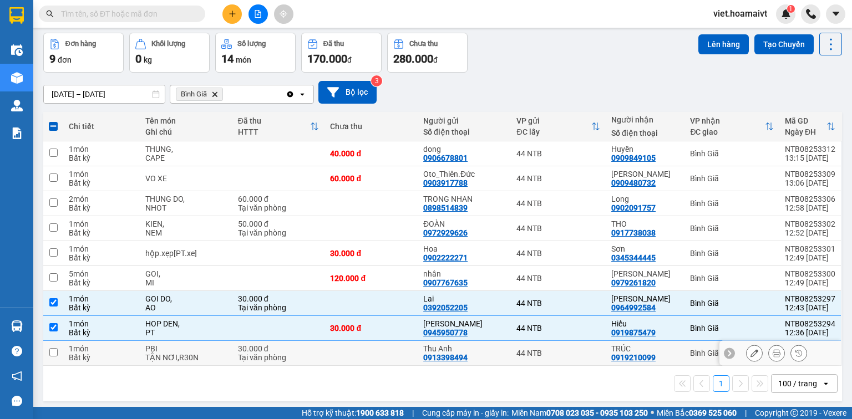
click at [348, 351] on td at bounding box center [370, 353] width 93 height 25
checkbox input "true"
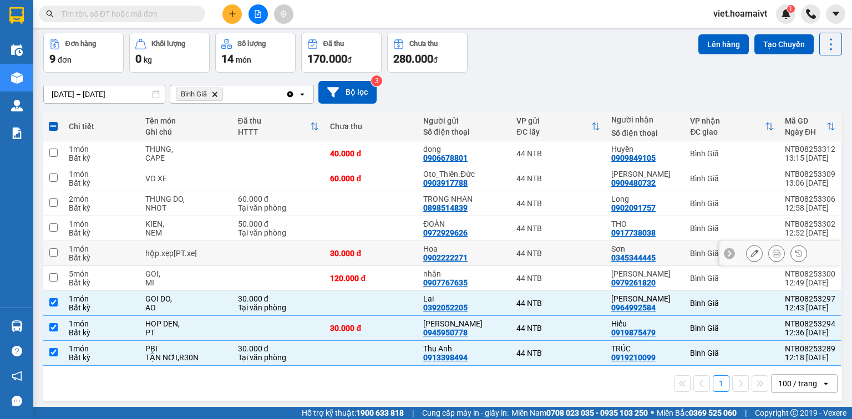
click at [303, 255] on td at bounding box center [278, 253] width 93 height 25
checkbox input "true"
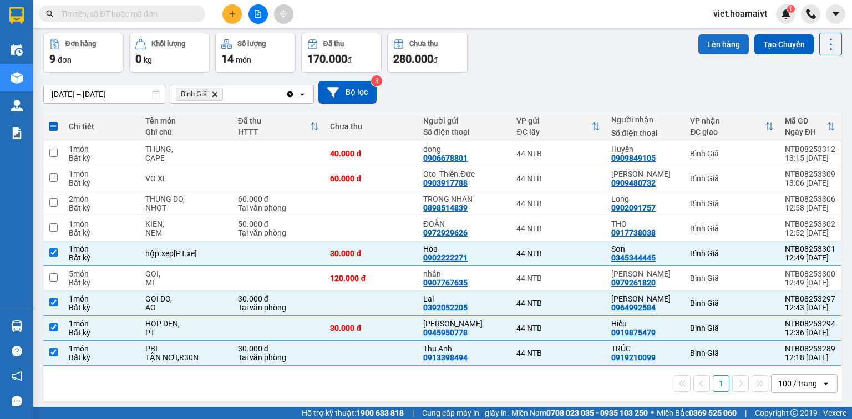
click at [713, 49] on button "Lên hàng" at bounding box center [723, 44] width 50 height 20
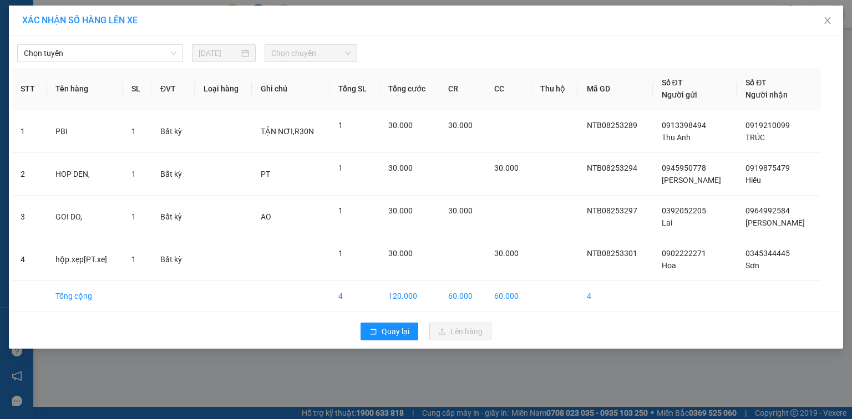
click at [146, 43] on div "Chọn tuyến 11/08/2025 Chọn chuyến" at bounding box center [426, 50] width 829 height 23
click at [146, 46] on span "Chọn tuyến" at bounding box center [100, 53] width 153 height 17
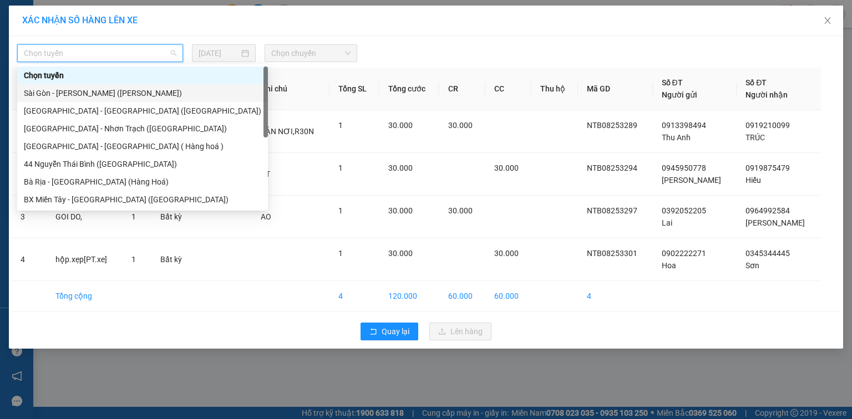
click at [138, 92] on div "Sài Gòn - [PERSON_NAME] ([PERSON_NAME])" at bounding box center [142, 93] width 237 height 12
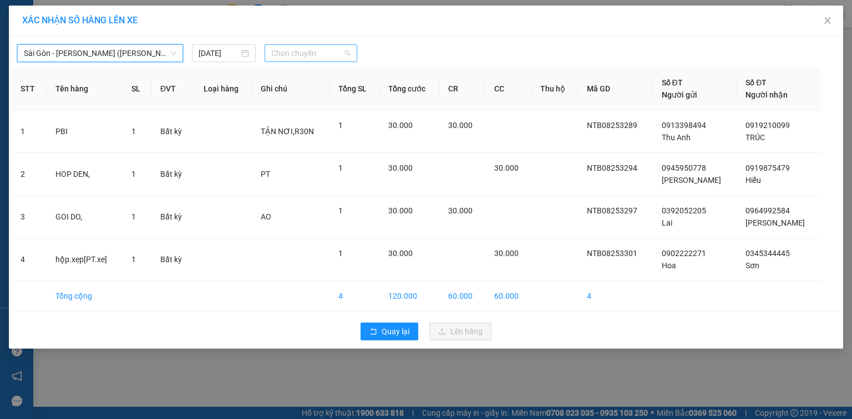
click at [300, 53] on span "Chọn chuyến" at bounding box center [311, 53] width 80 height 17
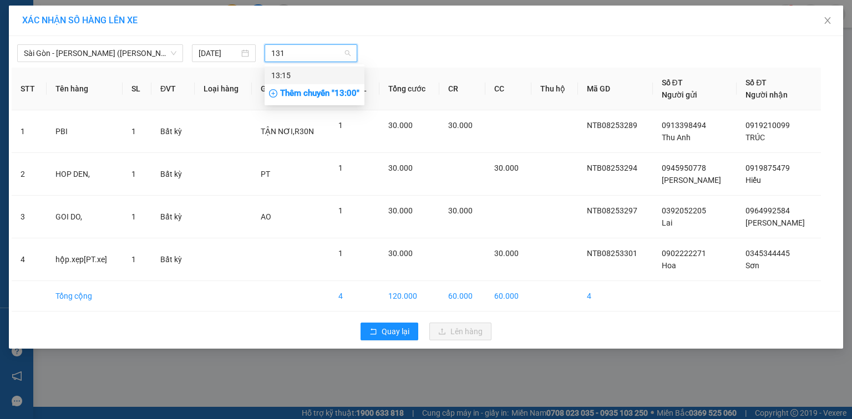
type input "1315"
click at [290, 80] on div "13:15" at bounding box center [314, 75] width 87 height 12
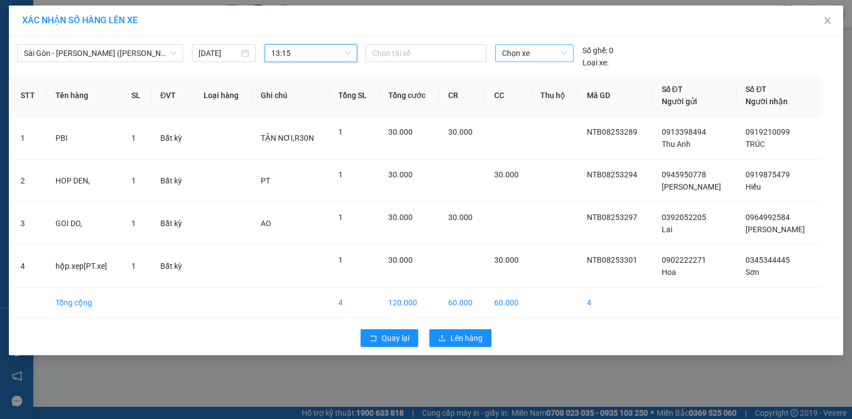
click at [522, 52] on span "Chọn xe" at bounding box center [534, 53] width 64 height 17
type input "00391"
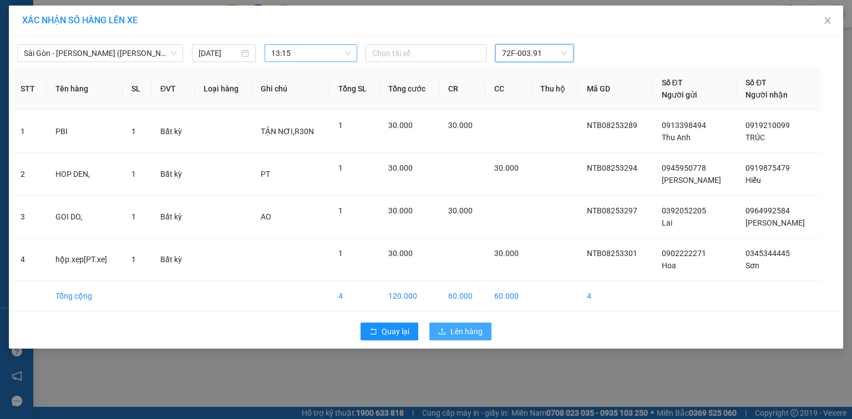
click at [462, 329] on span "Lên hàng" at bounding box center [466, 332] width 32 height 12
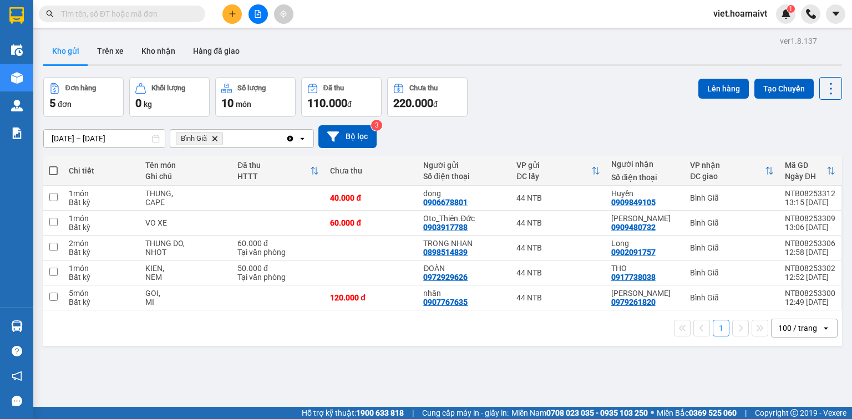
click at [256, 21] on button at bounding box center [257, 13] width 19 height 19
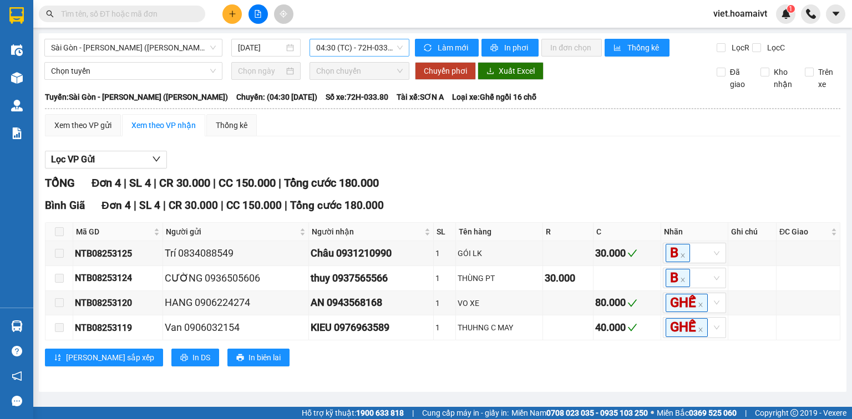
click at [374, 44] on span "04:30 (TC) - 72H-033.80" at bounding box center [359, 47] width 87 height 17
type input "1315"
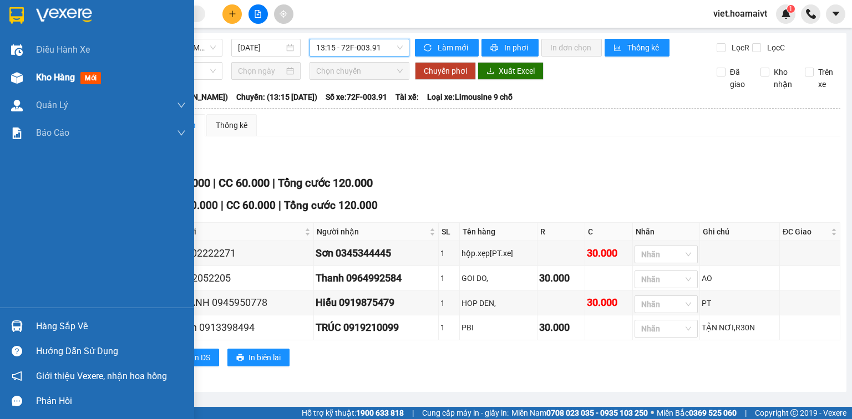
click at [49, 79] on span "Kho hàng" at bounding box center [55, 77] width 39 height 11
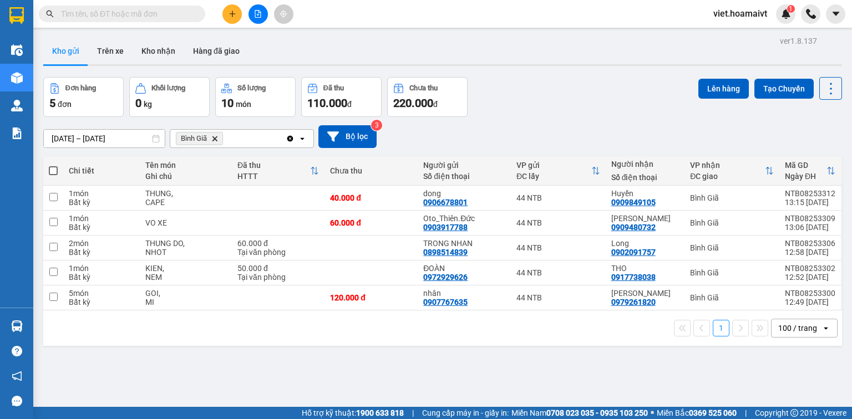
click at [214, 141] on icon "Delete" at bounding box center [214, 138] width 7 height 7
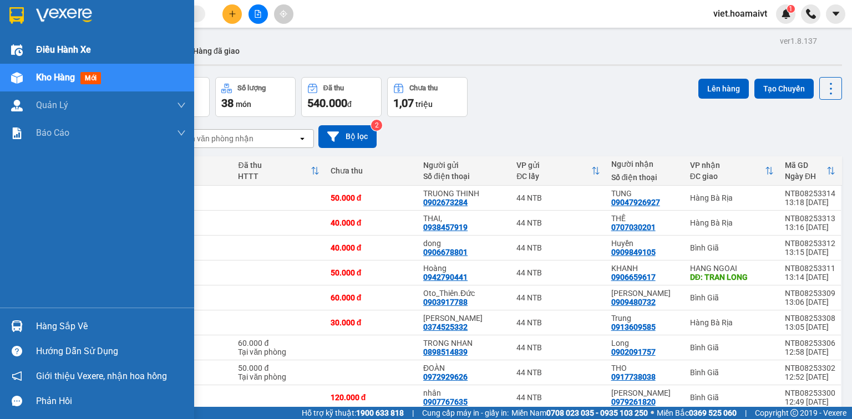
click at [54, 45] on span "Điều hành xe" at bounding box center [63, 50] width 55 height 14
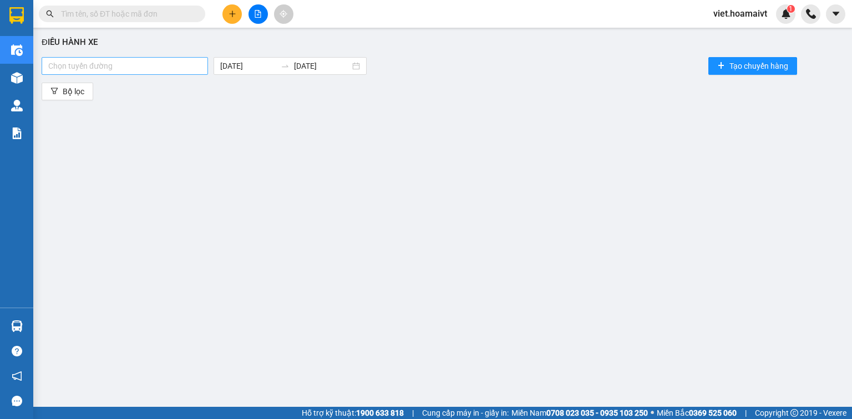
click at [170, 58] on div "Chọn tuyến đường" at bounding box center [125, 66] width 166 height 18
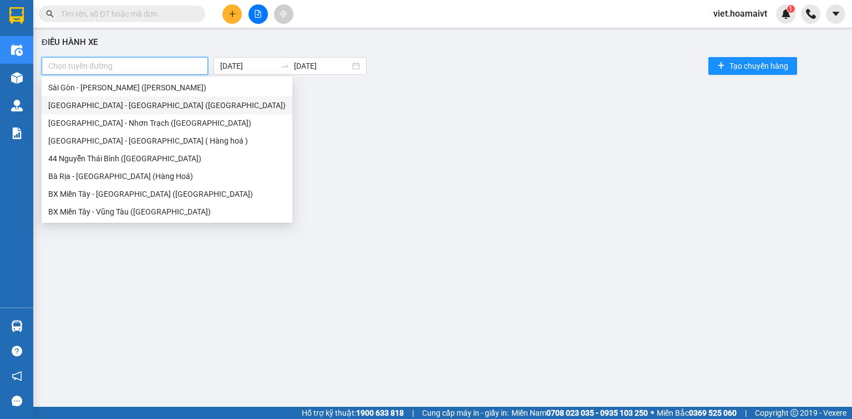
click at [149, 102] on div "[GEOGRAPHIC_DATA] - [GEOGRAPHIC_DATA] ([GEOGRAPHIC_DATA])" at bounding box center [166, 105] width 237 height 12
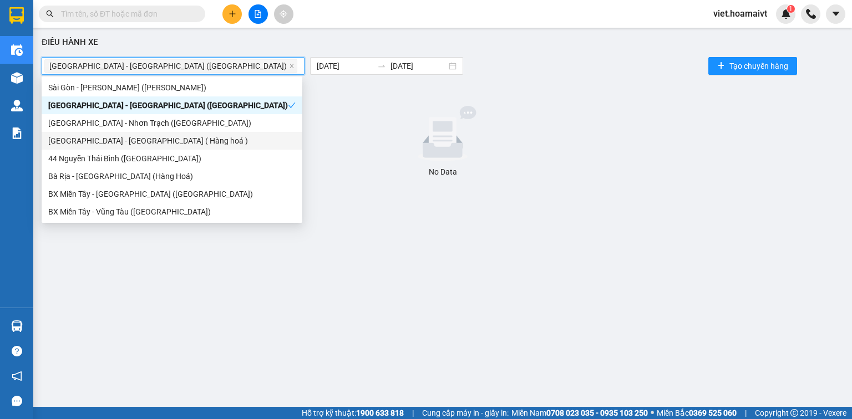
click at [159, 140] on div "[GEOGRAPHIC_DATA] - [GEOGRAPHIC_DATA] ( Hàng hoá )" at bounding box center [171, 141] width 247 height 12
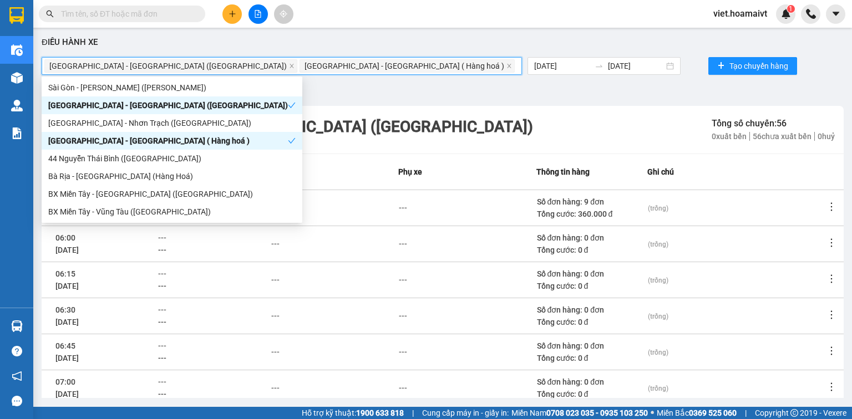
scroll to position [222, 0]
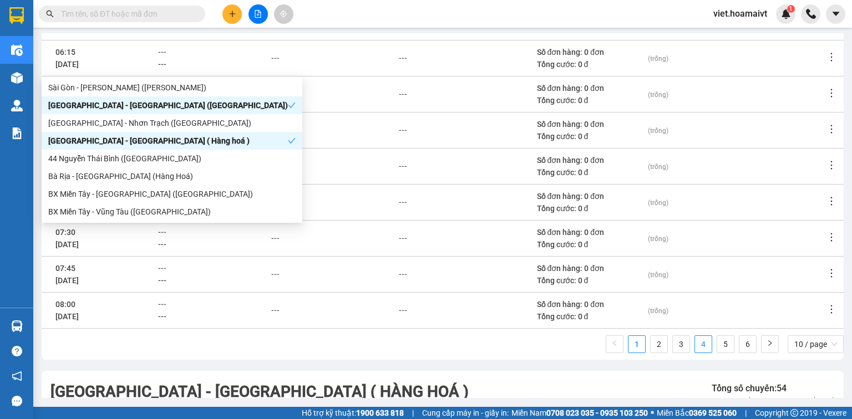
click at [699, 346] on link "4" at bounding box center [703, 344] width 17 height 17
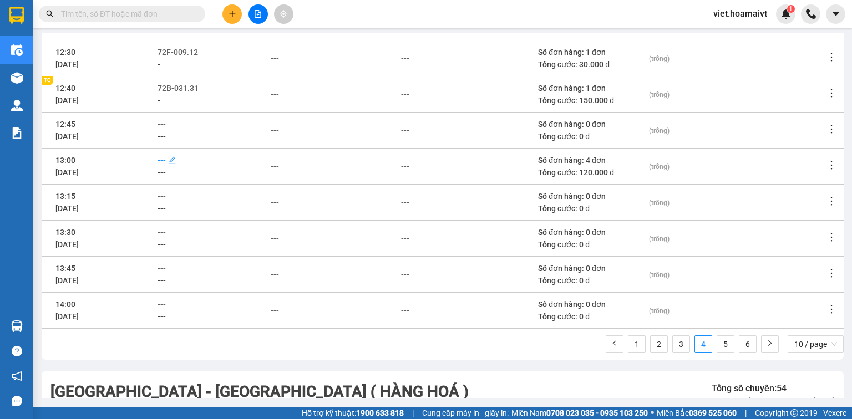
click at [166, 160] on span "---" at bounding box center [162, 160] width 8 height 9
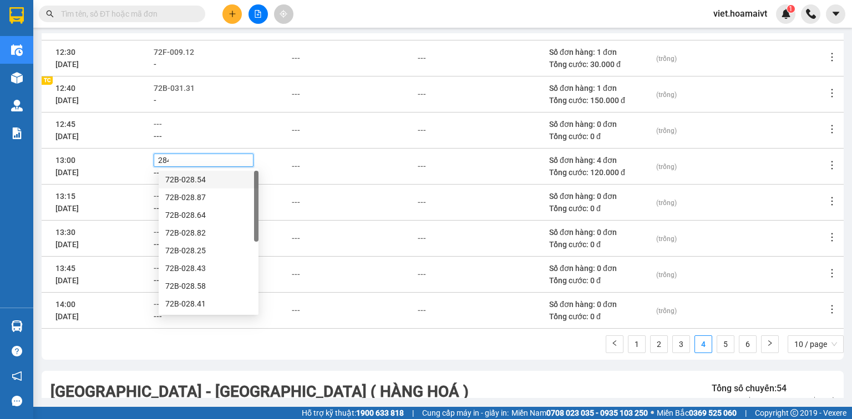
type input "2841"
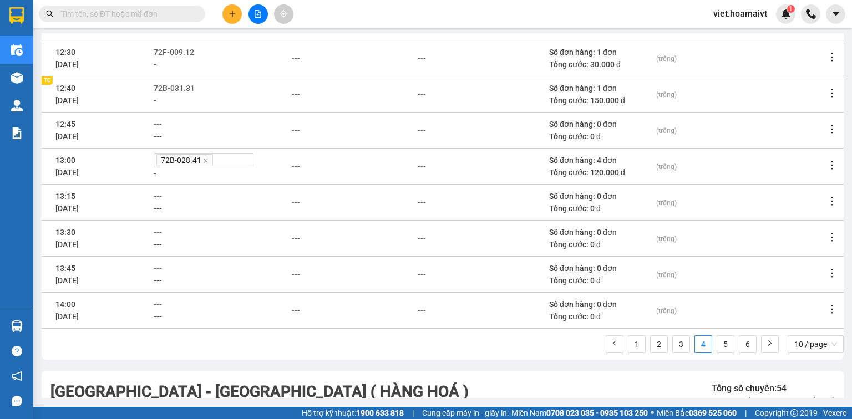
click at [303, 295] on td "---" at bounding box center [354, 310] width 126 height 36
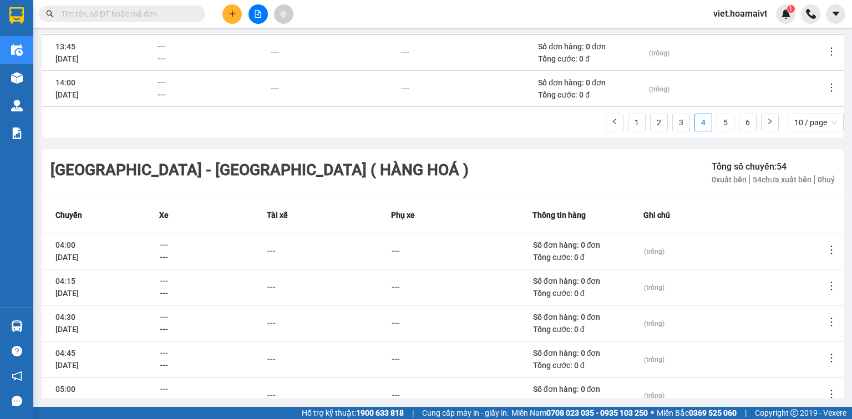
scroll to position [684, 0]
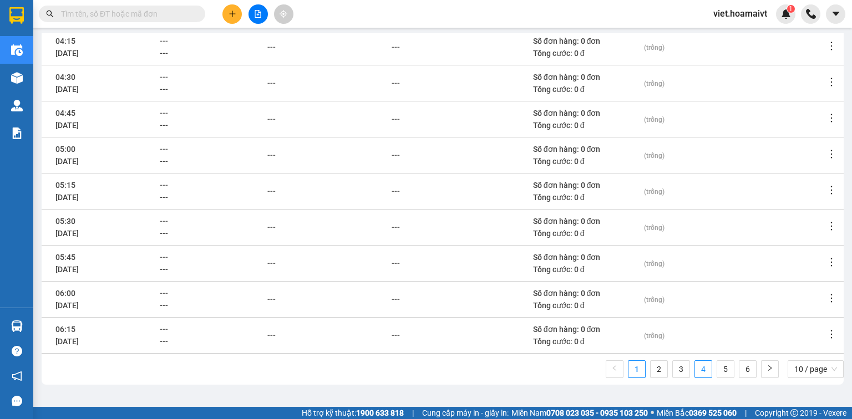
click at [697, 366] on link "4" at bounding box center [703, 369] width 17 height 17
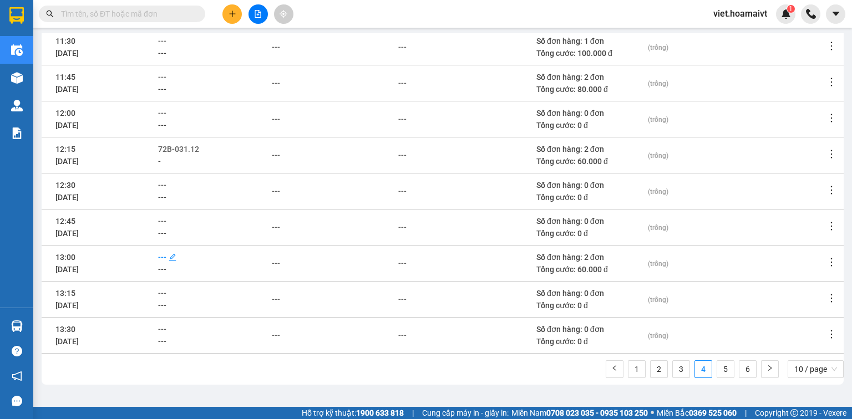
click at [165, 255] on span "---" at bounding box center [162, 257] width 8 height 9
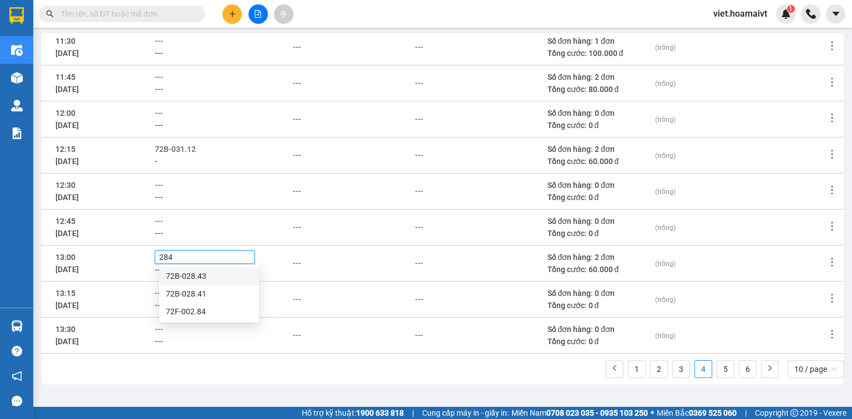
type input "2841"
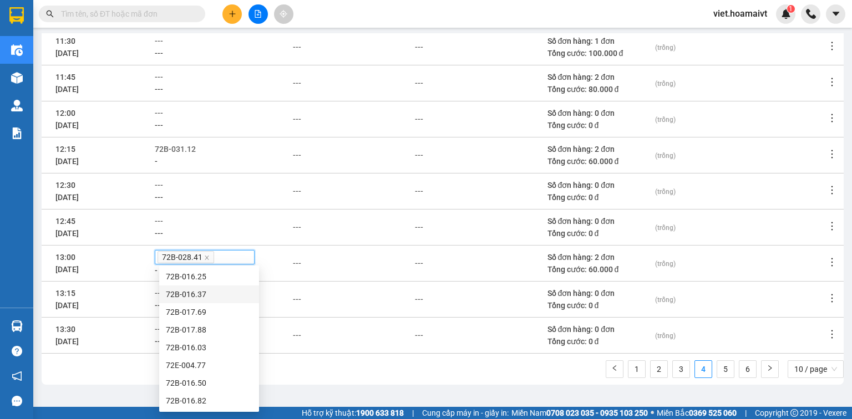
click at [284, 304] on div "---" at bounding box center [223, 306] width 137 height 12
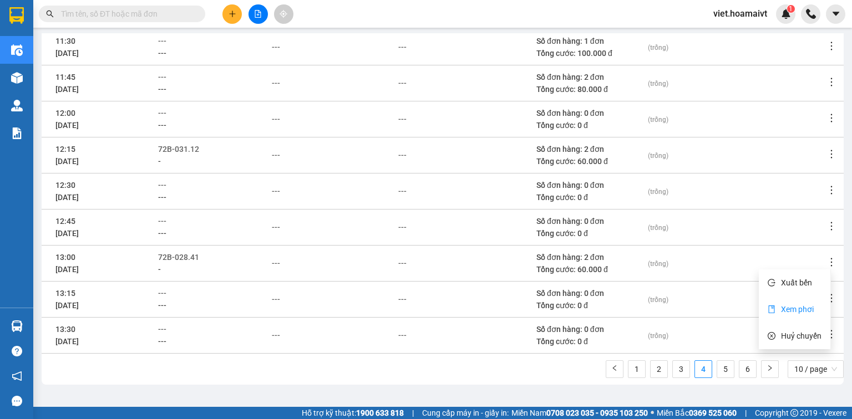
click at [795, 308] on span "Xem phơi" at bounding box center [797, 309] width 33 height 9
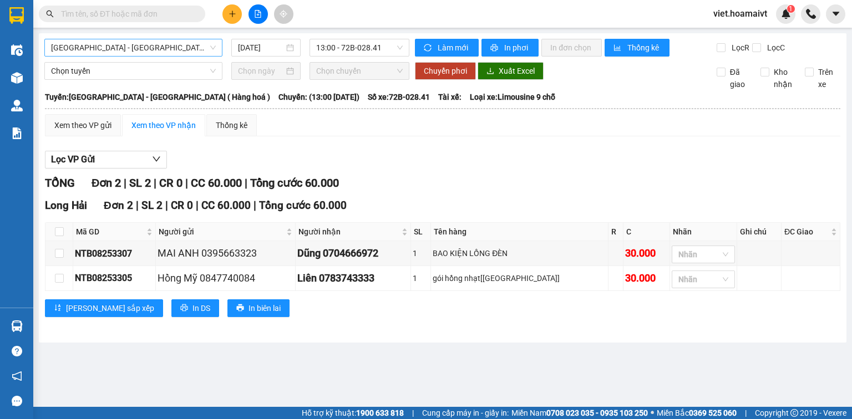
click at [166, 44] on span "[GEOGRAPHIC_DATA] - [GEOGRAPHIC_DATA] ( Hàng hoá )" at bounding box center [133, 47] width 165 height 17
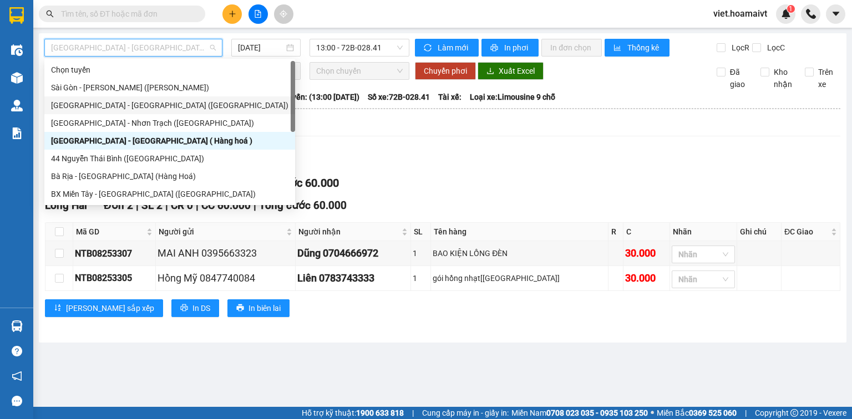
click at [144, 108] on div "[GEOGRAPHIC_DATA] - [GEOGRAPHIC_DATA] ([GEOGRAPHIC_DATA])" at bounding box center [169, 105] width 237 height 12
type input "[DATE]"
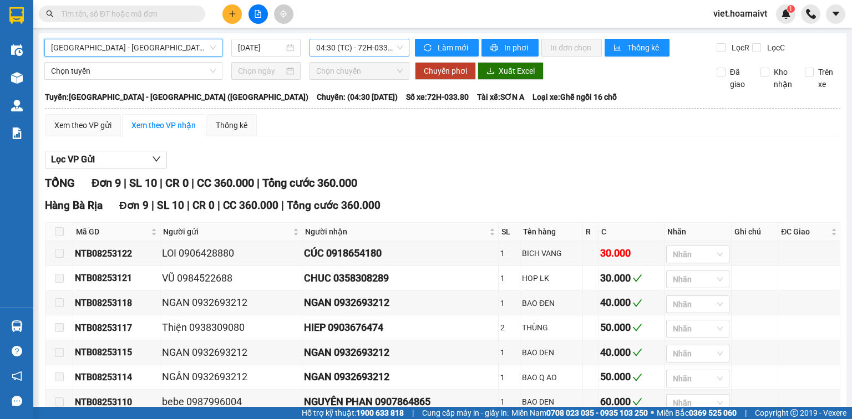
click at [382, 47] on span "04:30 (TC) - 72H-033.80" at bounding box center [359, 47] width 87 height 17
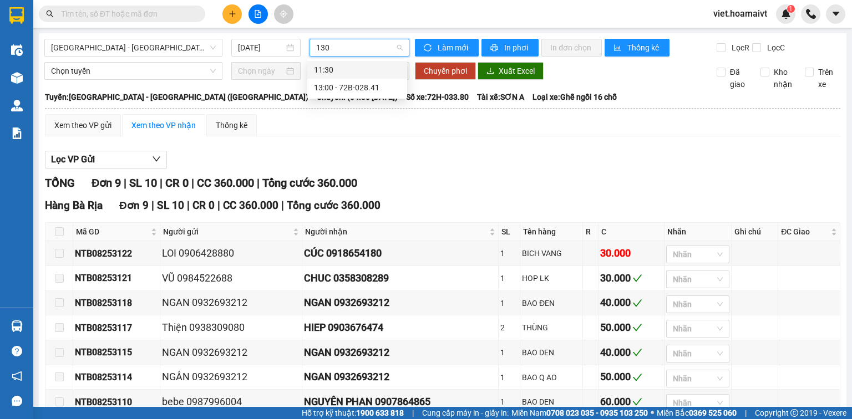
type input "1300"
click at [374, 69] on div "13:00 - 72B-028.41" at bounding box center [357, 70] width 87 height 12
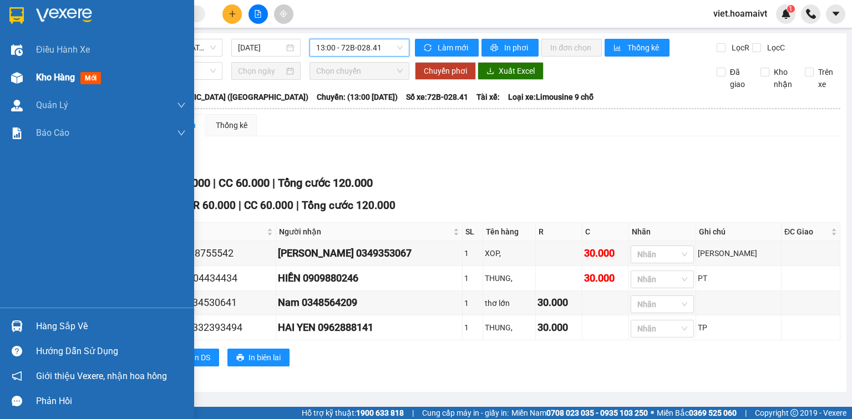
click at [42, 80] on span "Kho hàng" at bounding box center [55, 77] width 39 height 11
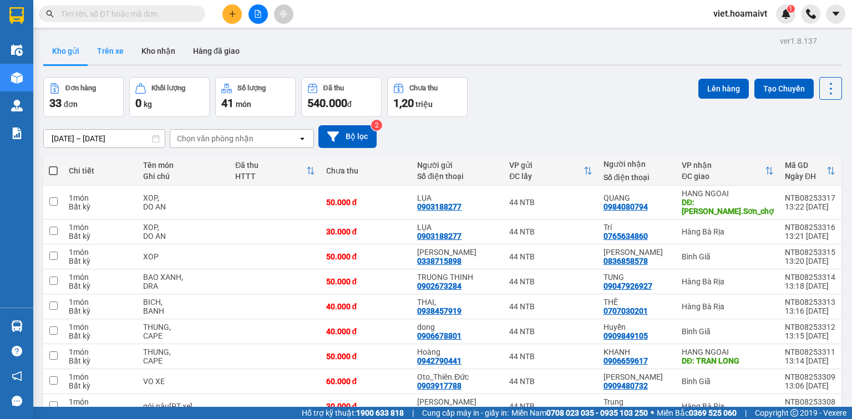
click at [106, 51] on button "Trên xe" at bounding box center [110, 51] width 44 height 27
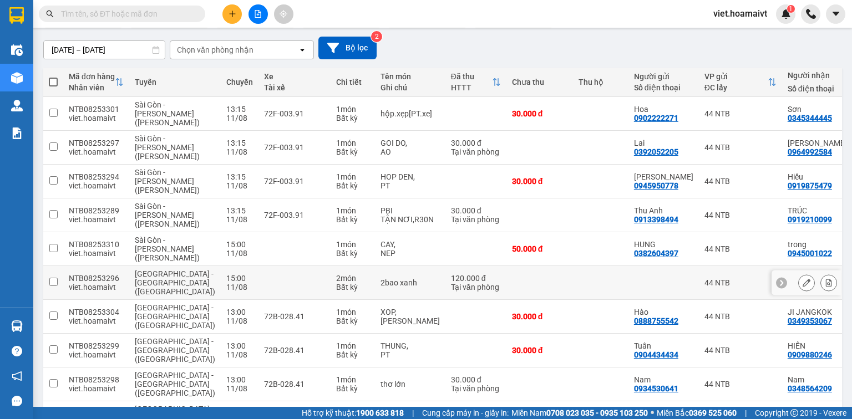
scroll to position [165, 0]
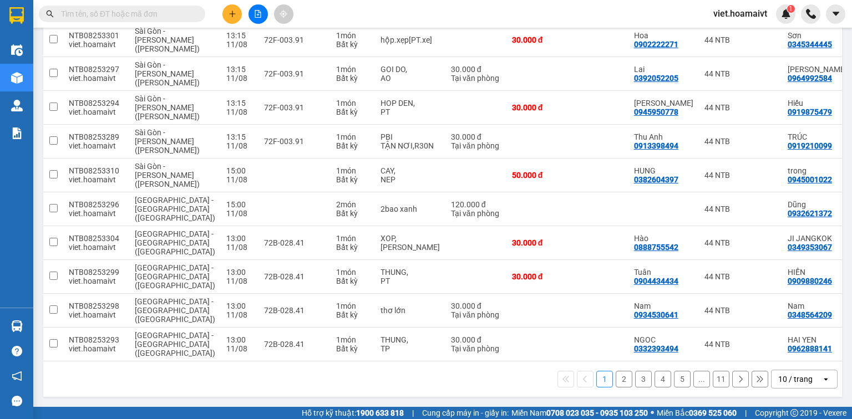
click at [794, 377] on div "10 / trang" at bounding box center [795, 379] width 34 height 11
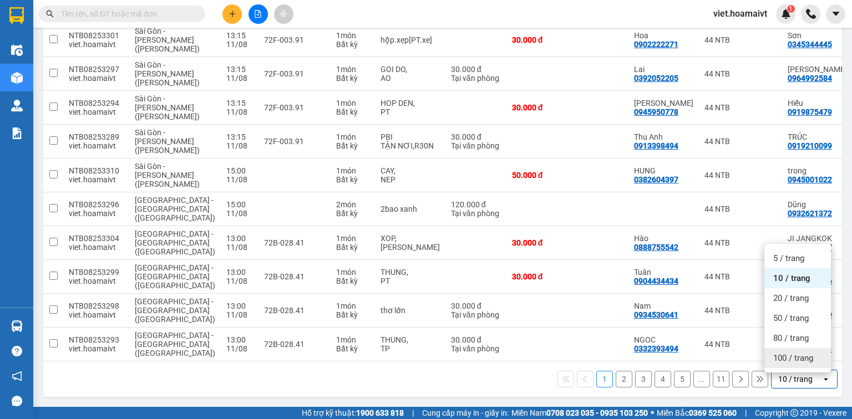
click at [794, 362] on div "100 / trang" at bounding box center [797, 358] width 67 height 20
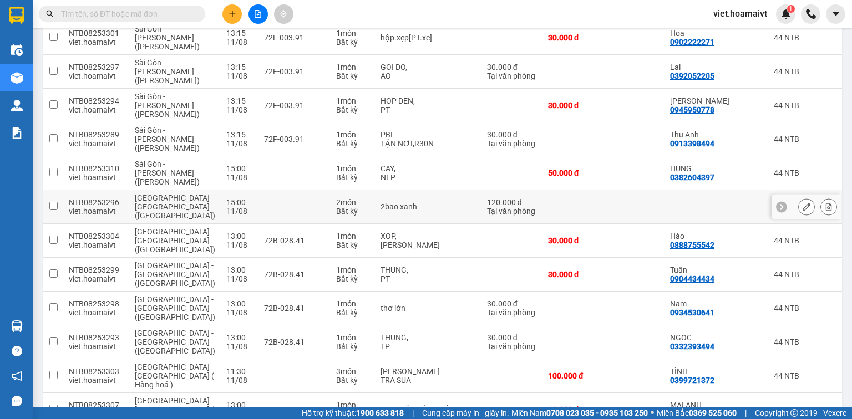
scroll to position [0, 0]
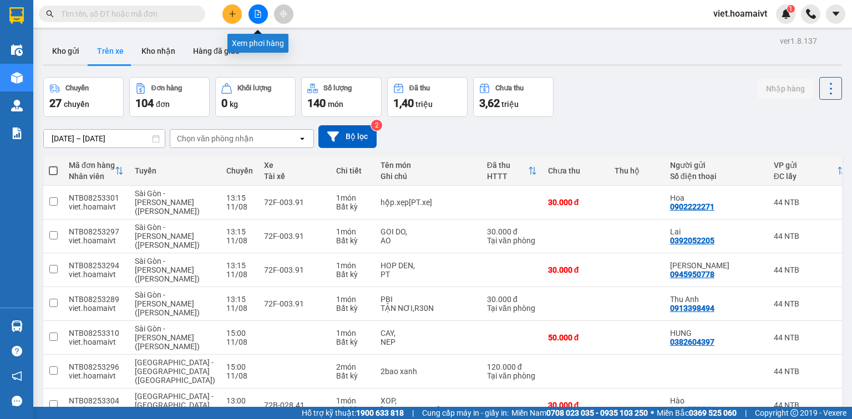
click at [257, 18] on button at bounding box center [257, 13] width 19 height 19
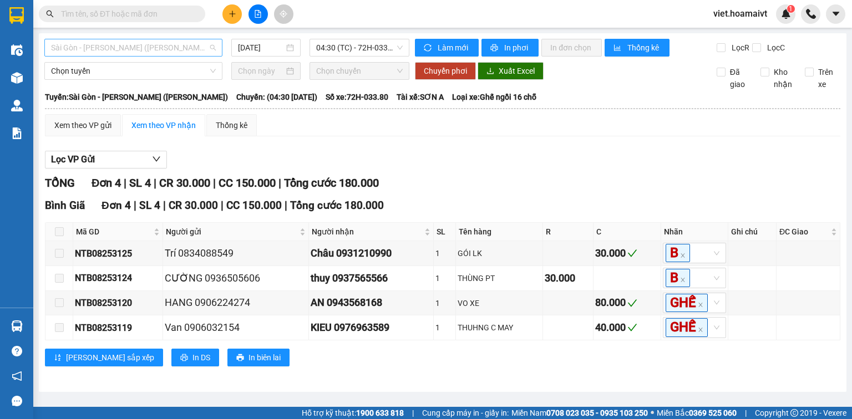
click at [165, 50] on span "Sài Gòn - [PERSON_NAME] ([PERSON_NAME])" at bounding box center [133, 47] width 165 height 17
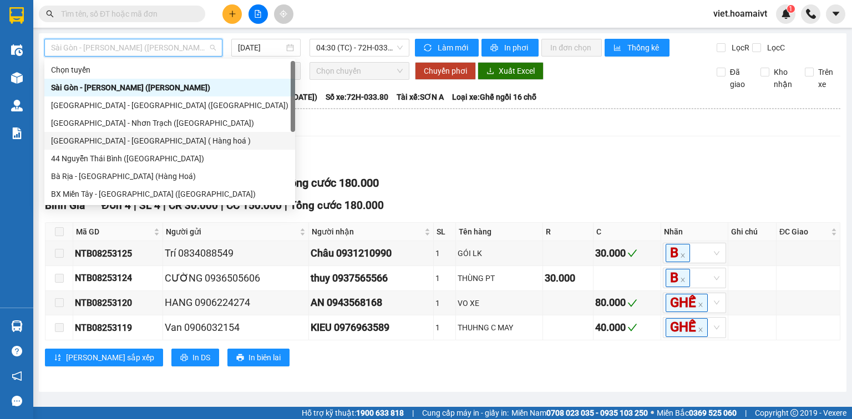
click at [126, 140] on div "[GEOGRAPHIC_DATA] - [GEOGRAPHIC_DATA] ( Hàng hoá )" at bounding box center [169, 141] width 237 height 12
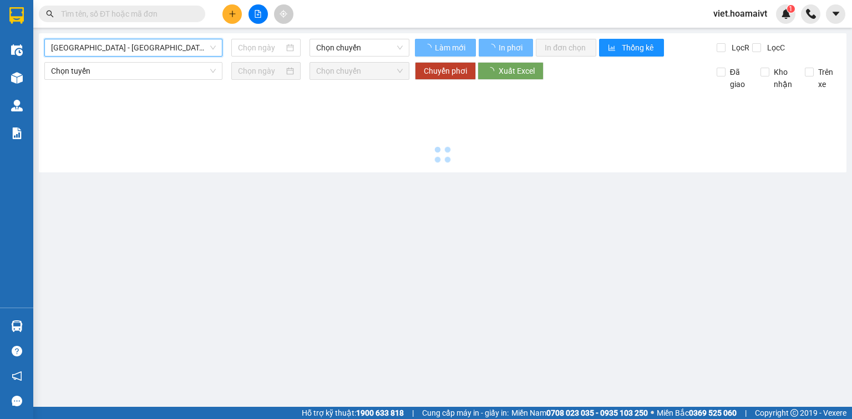
type input "[DATE]"
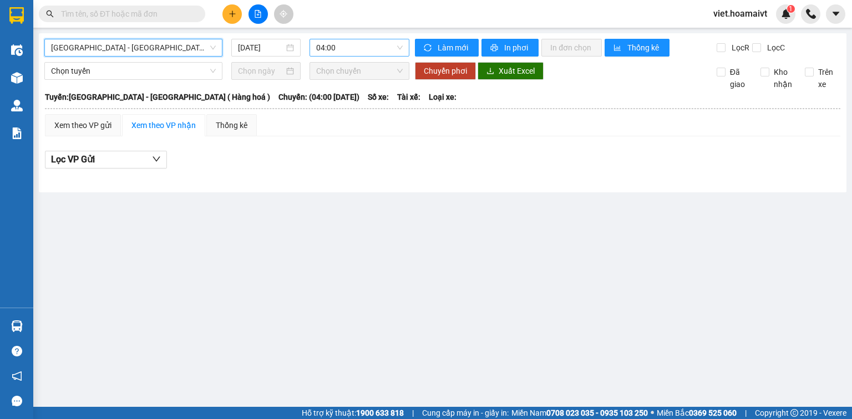
click at [338, 49] on span "04:00" at bounding box center [359, 47] width 87 height 17
type input "1130"
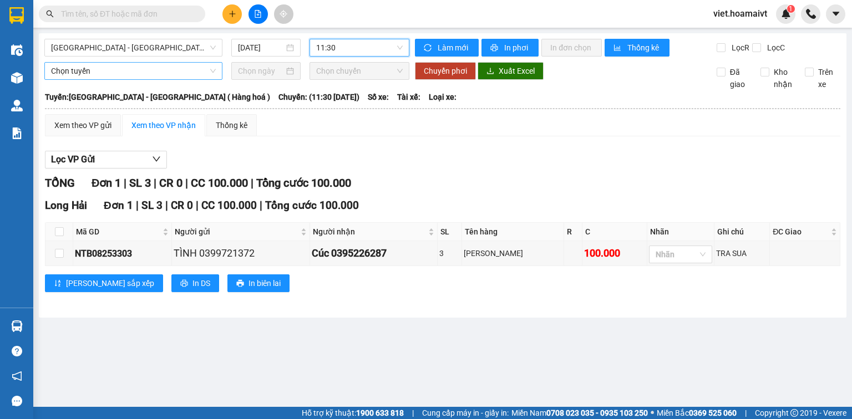
click at [87, 72] on span "Chọn tuyến" at bounding box center [133, 71] width 165 height 17
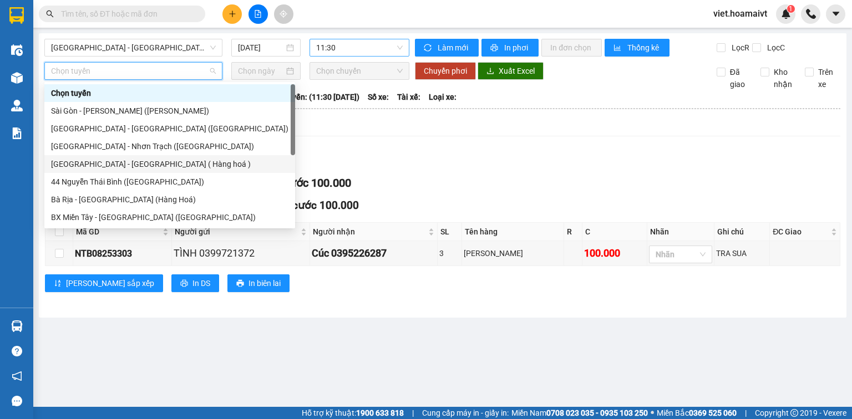
click at [83, 160] on div "[GEOGRAPHIC_DATA] - [GEOGRAPHIC_DATA] ( Hàng hoá )" at bounding box center [169, 164] width 237 height 12
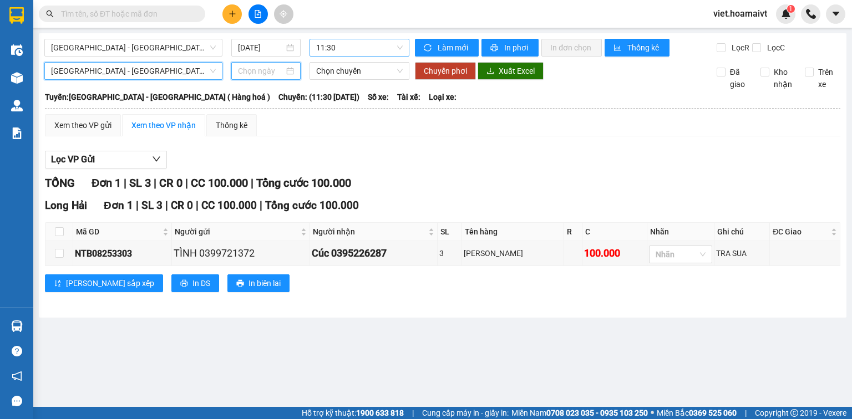
click at [246, 72] on input at bounding box center [260, 71] width 45 height 12
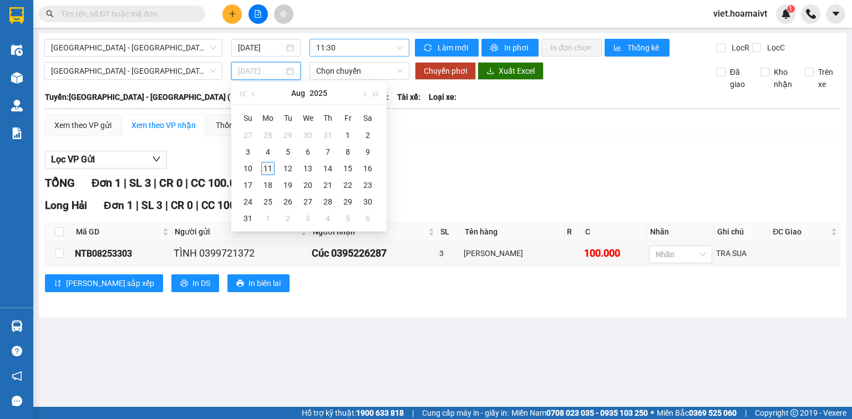
type input "[DATE]"
drag, startPoint x: 266, startPoint y: 167, endPoint x: 353, endPoint y: 97, distance: 112.0
click at [267, 167] on div "11" at bounding box center [267, 168] width 13 height 13
type input "[DATE]"
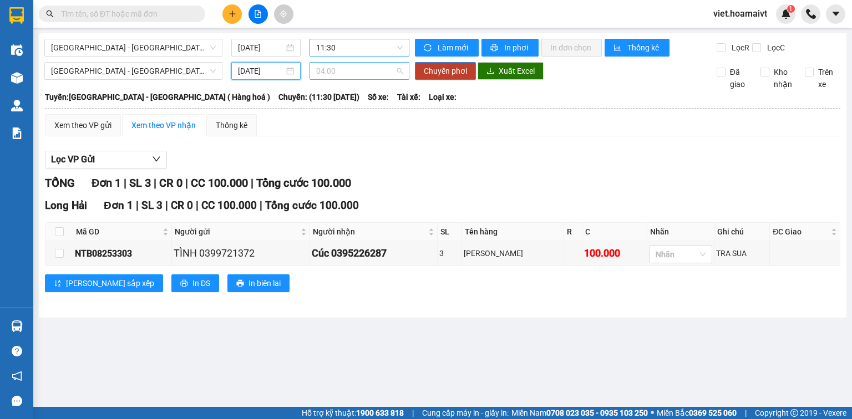
click at [373, 70] on span "04:00" at bounding box center [359, 71] width 87 height 17
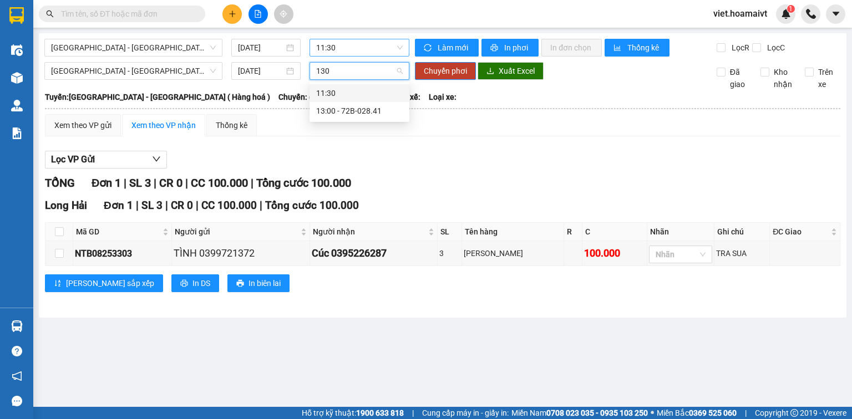
type input "1300"
click at [368, 95] on div "13:00 - 72B-028.41" at bounding box center [359, 93] width 87 height 12
click at [59, 236] on input "checkbox" at bounding box center [59, 231] width 9 height 9
checkbox input "true"
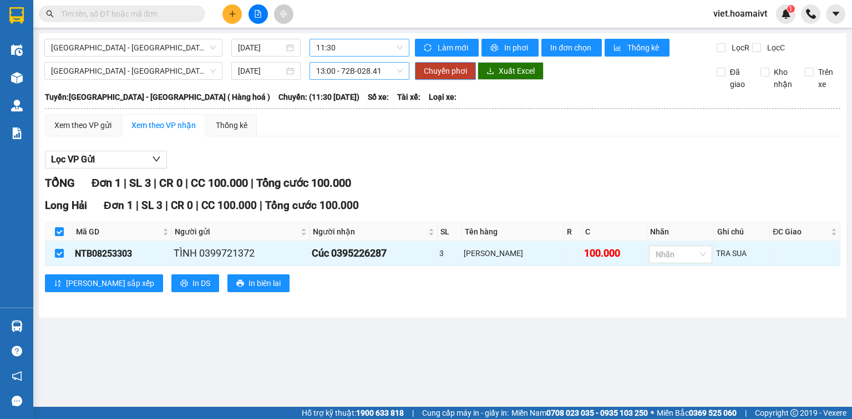
click at [450, 73] on span "Chuyển phơi" at bounding box center [445, 71] width 43 height 12
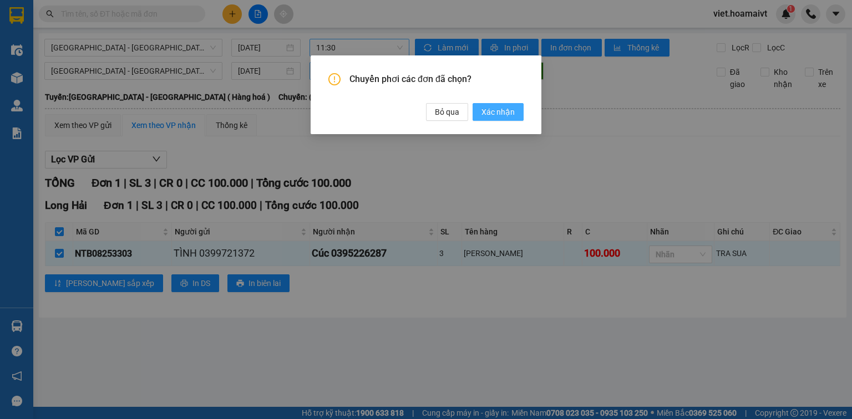
click at [490, 112] on span "Xác nhận" at bounding box center [497, 112] width 33 height 12
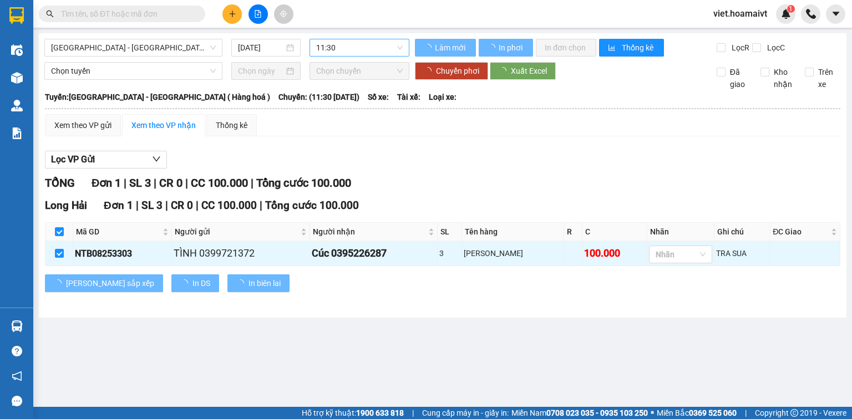
checkbox input "false"
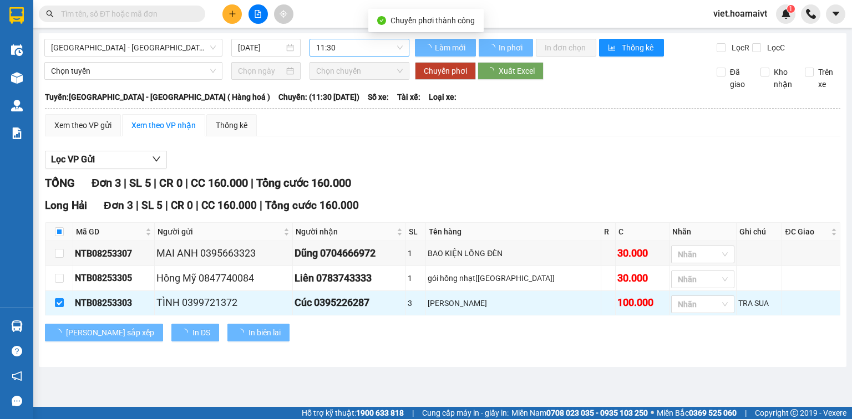
checkbox input "false"
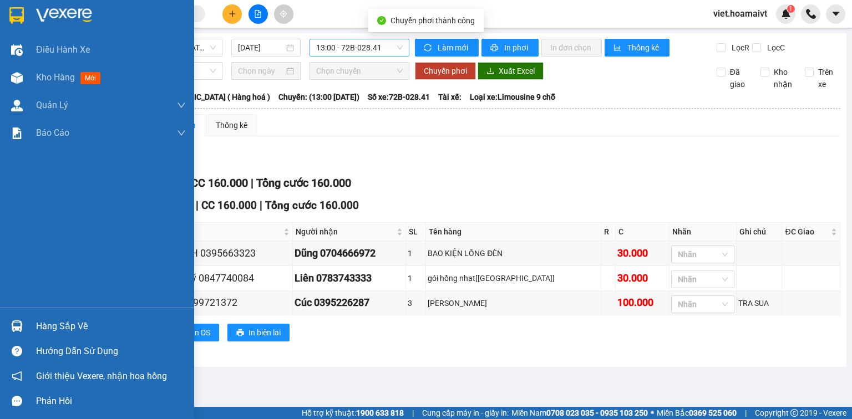
click at [40, 75] on div "Chọn tuyến" at bounding box center [133, 71] width 187 height 18
click at [33, 82] on div "Kho hàng mới" at bounding box center [97, 78] width 194 height 28
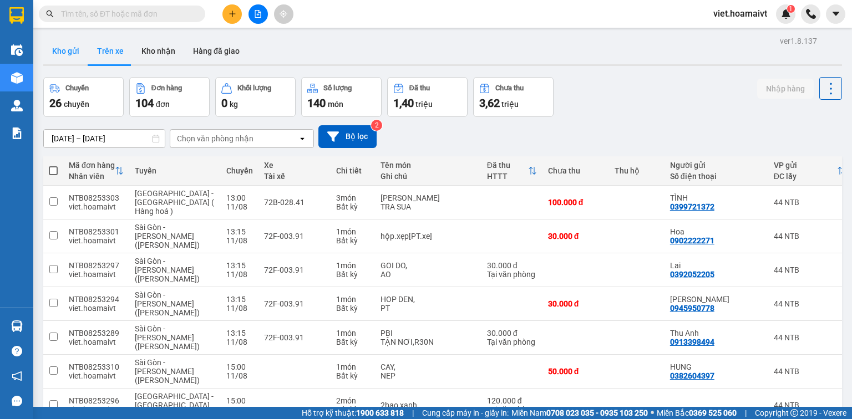
click at [74, 52] on button "Kho gửi" at bounding box center [65, 51] width 45 height 27
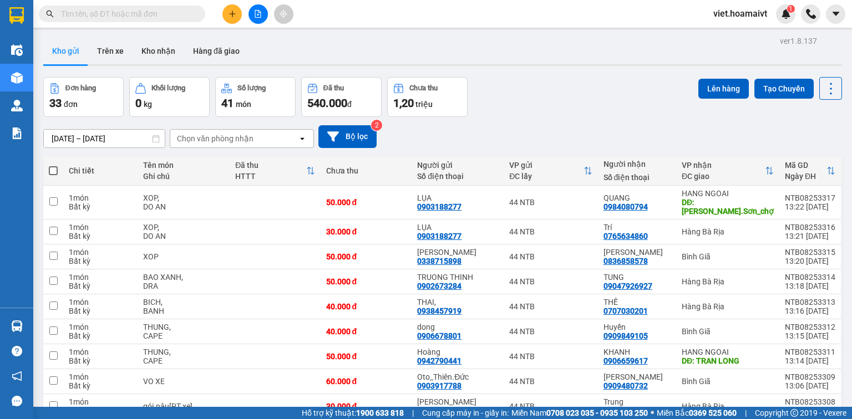
click at [220, 134] on div "Chọn văn phòng nhận" at bounding box center [215, 138] width 77 height 11
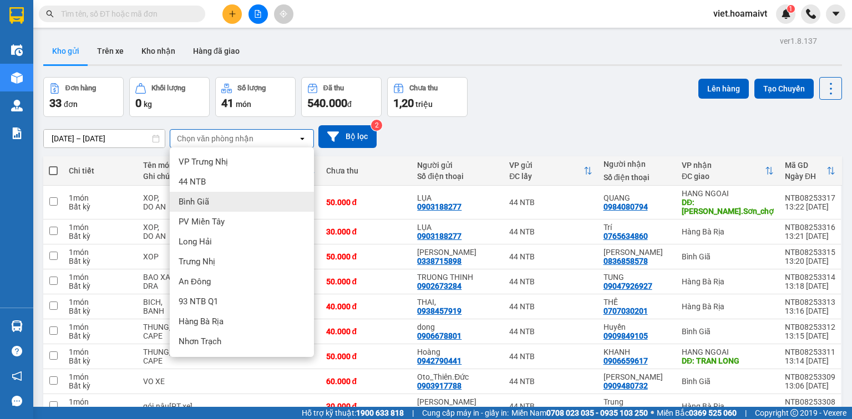
click at [220, 197] on div "Bình Giã" at bounding box center [242, 202] width 144 height 20
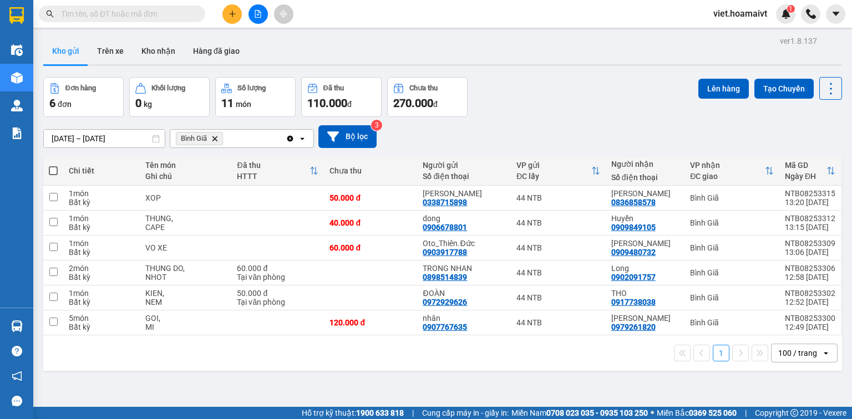
click at [52, 169] on span at bounding box center [53, 170] width 9 height 9
click at [53, 165] on input "checkbox" at bounding box center [53, 165] width 0 height 0
checkbox input "true"
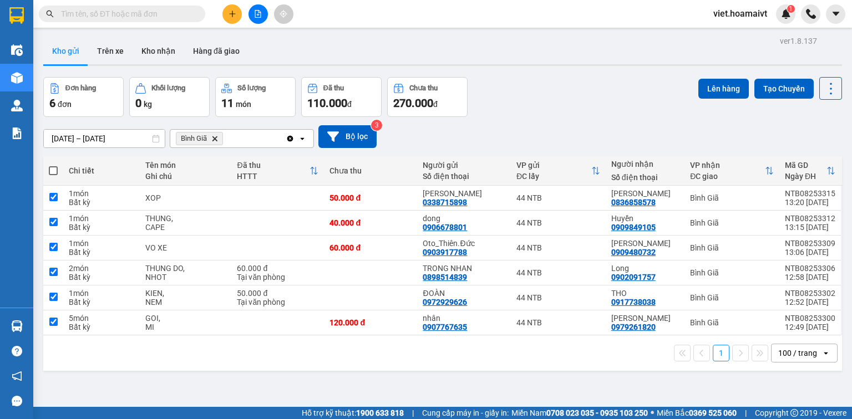
checkbox input "true"
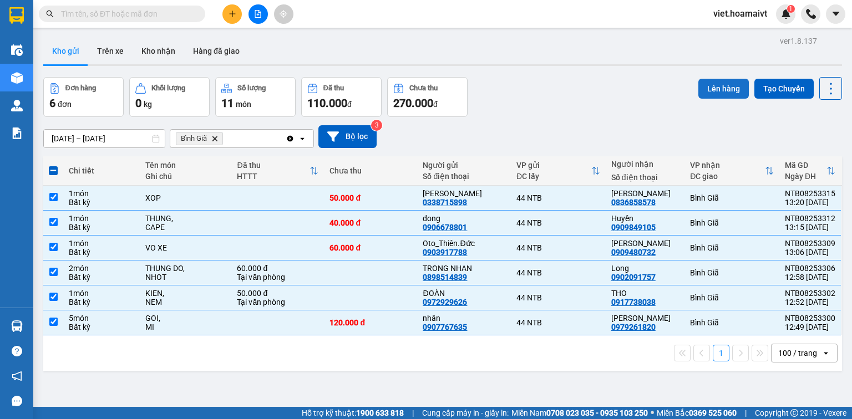
click at [708, 94] on button "Lên hàng" at bounding box center [723, 89] width 50 height 20
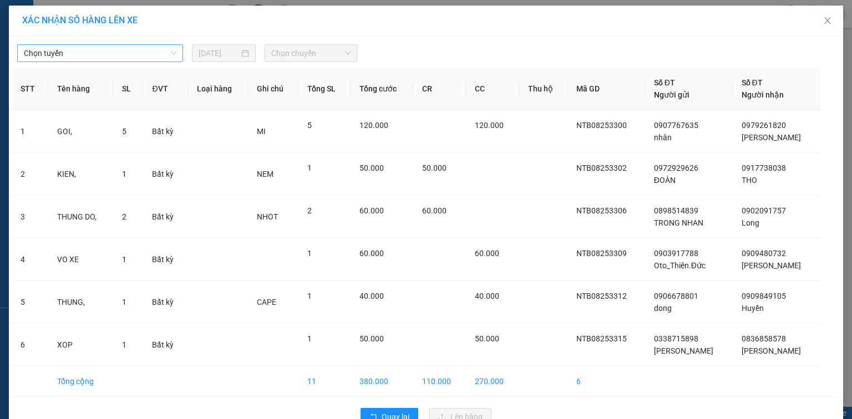
click at [98, 50] on span "Chọn tuyến" at bounding box center [100, 53] width 153 height 17
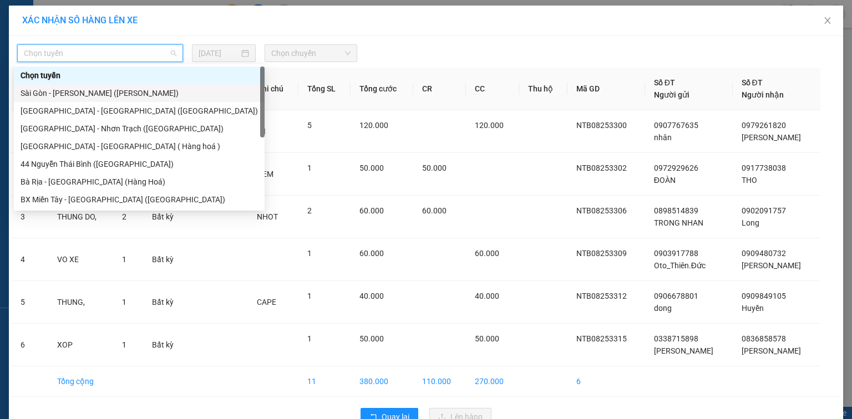
click at [104, 88] on div "Sài Gòn - [PERSON_NAME] ([PERSON_NAME])" at bounding box center [139, 93] width 237 height 12
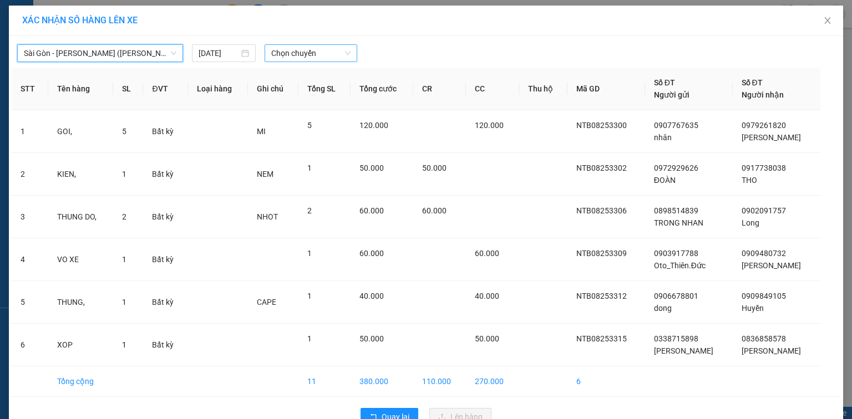
click at [297, 50] on span "Chọn chuyến" at bounding box center [311, 53] width 80 height 17
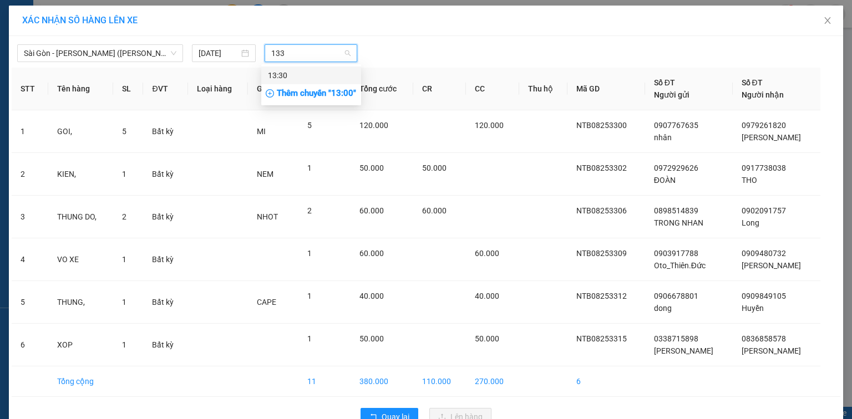
type input "1330"
click at [298, 72] on div "13:30" at bounding box center [311, 75] width 87 height 12
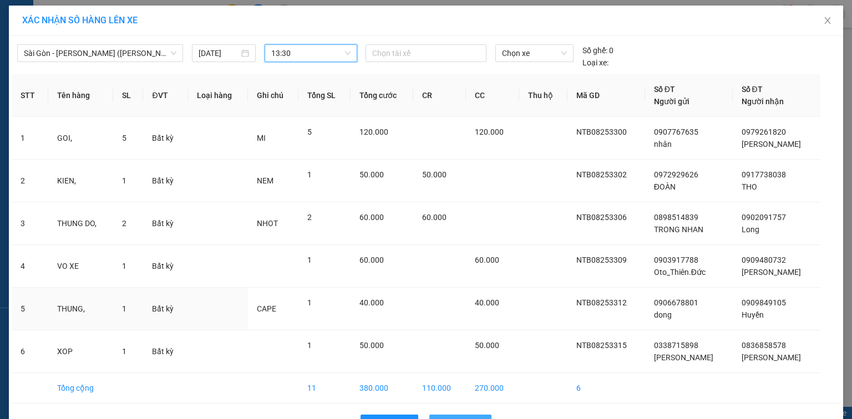
scroll to position [34, 0]
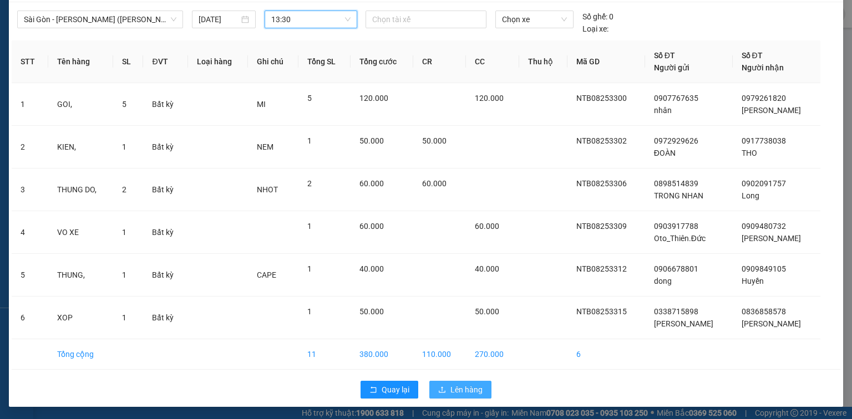
click at [450, 385] on span "Lên hàng" at bounding box center [466, 390] width 32 height 12
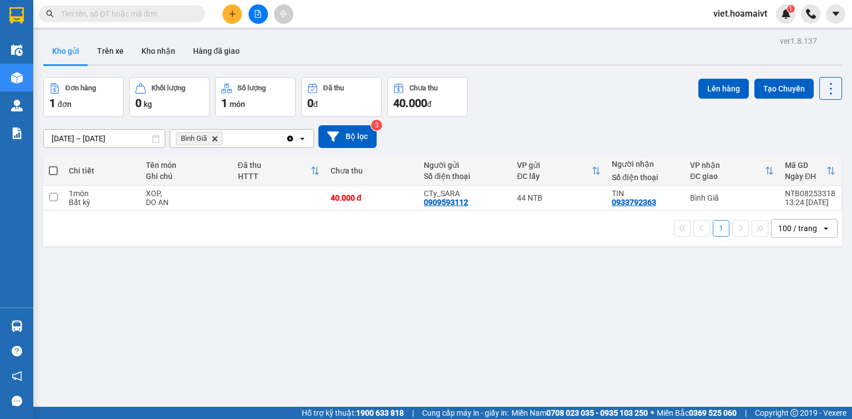
click at [215, 135] on icon "Delete" at bounding box center [214, 138] width 7 height 7
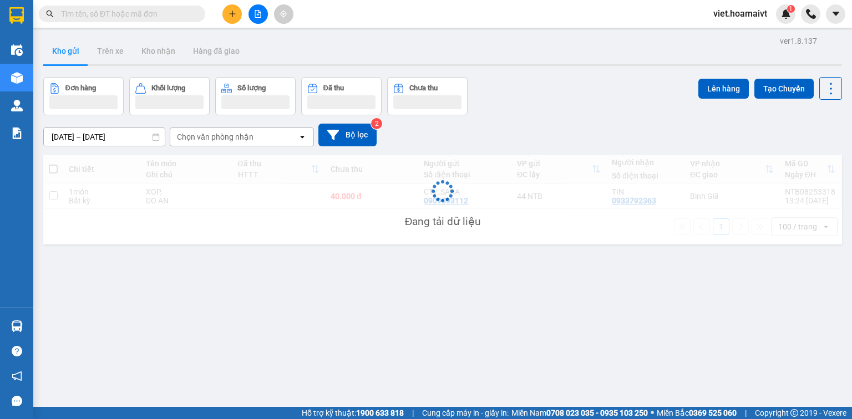
click at [211, 135] on div "Chọn văn phòng nhận" at bounding box center [215, 136] width 77 height 11
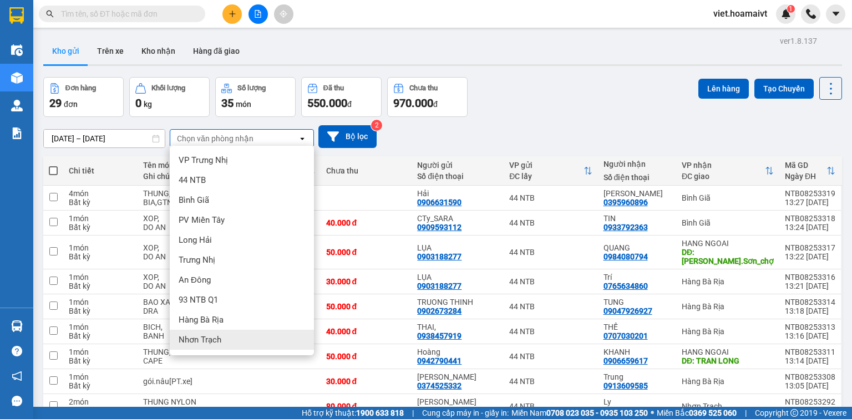
click at [221, 339] on span "Nhơn Trạch" at bounding box center [200, 339] width 43 height 11
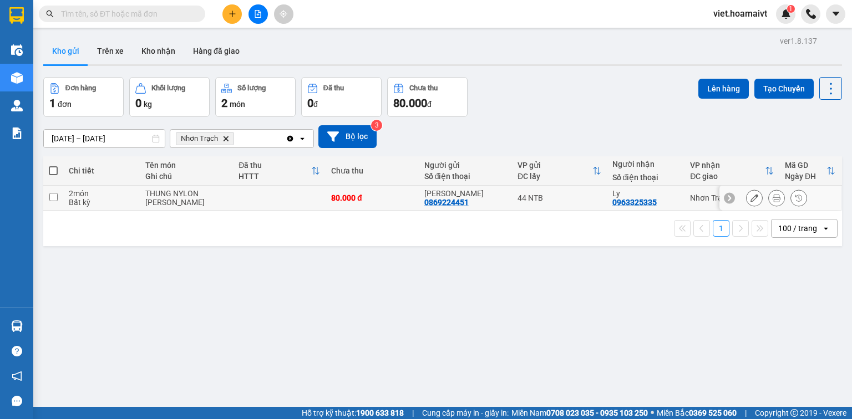
click at [234, 200] on td at bounding box center [279, 198] width 93 height 25
checkbox input "true"
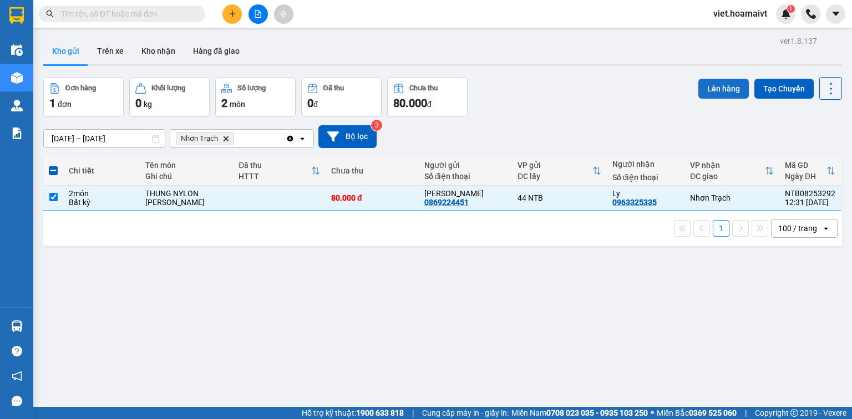
click at [713, 88] on button "Lên hàng" at bounding box center [723, 89] width 50 height 20
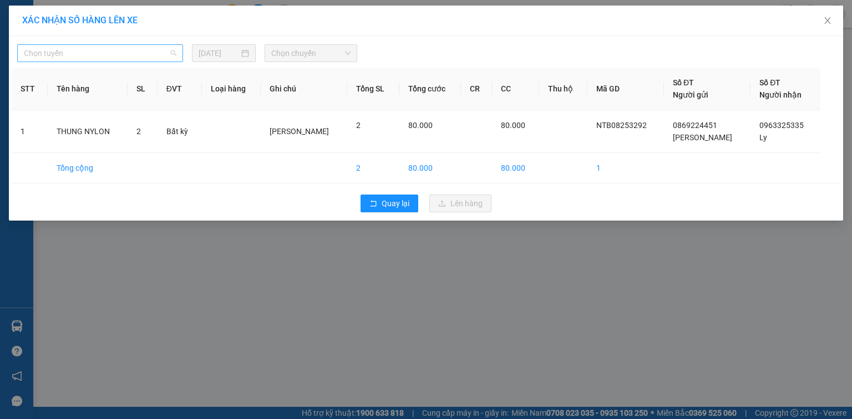
click at [156, 55] on span "Chọn tuyến" at bounding box center [100, 53] width 153 height 17
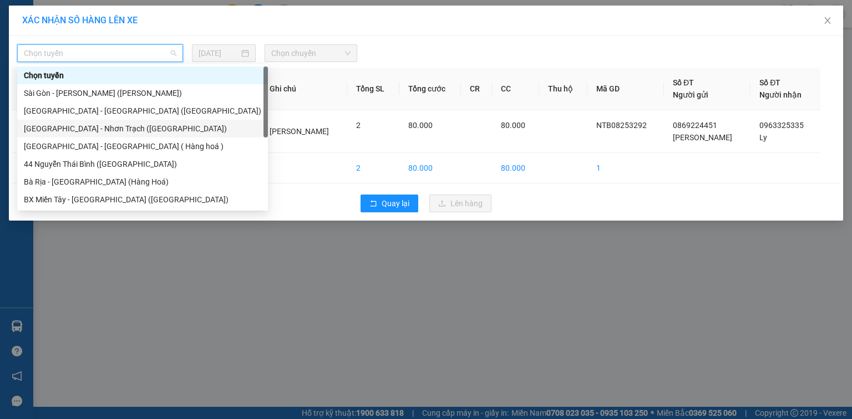
click at [121, 131] on div "[GEOGRAPHIC_DATA] - [PERSON_NAME] ([GEOGRAPHIC_DATA])" at bounding box center [142, 129] width 237 height 12
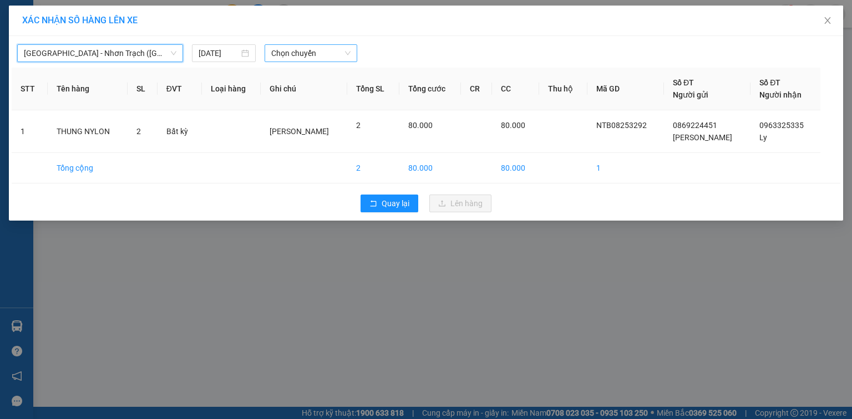
click at [285, 55] on span "Chọn chuyến" at bounding box center [311, 53] width 80 height 17
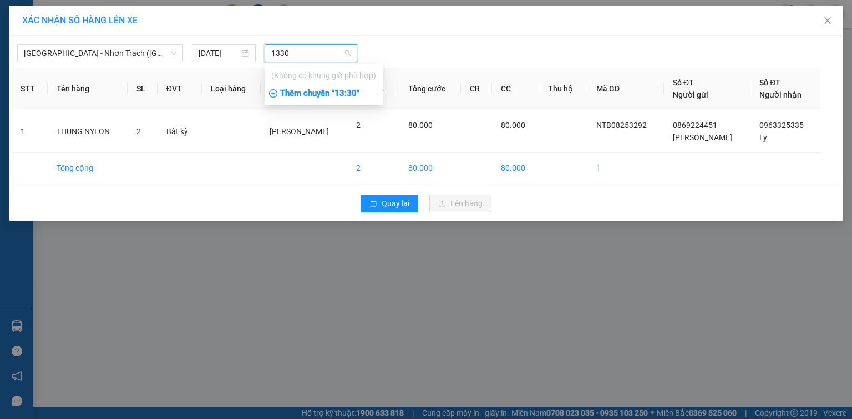
type input "1330"
click at [337, 97] on div "Thêm chuyến " 13:30 "" at bounding box center [324, 93] width 118 height 19
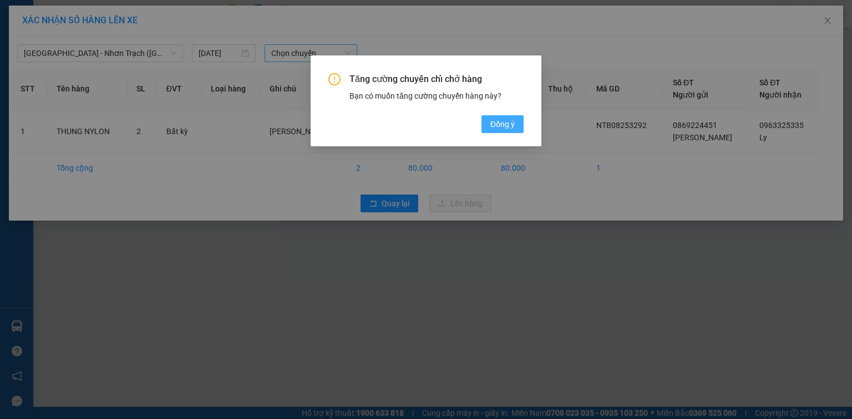
click at [503, 117] on button "Đồng ý" at bounding box center [502, 124] width 42 height 18
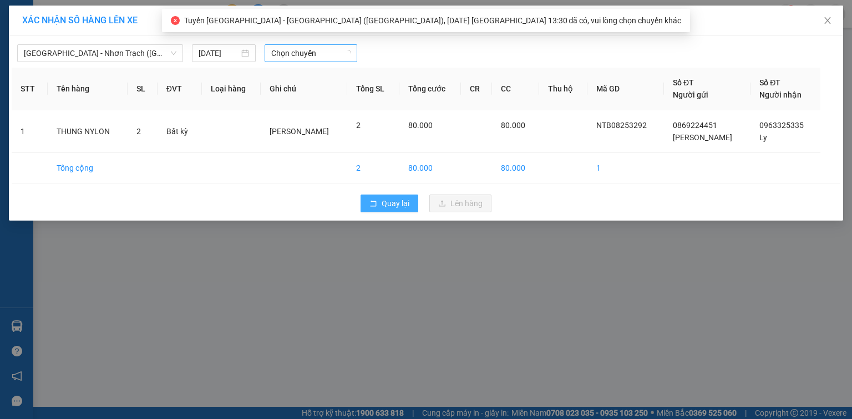
click at [399, 206] on span "Quay lại" at bounding box center [396, 203] width 28 height 12
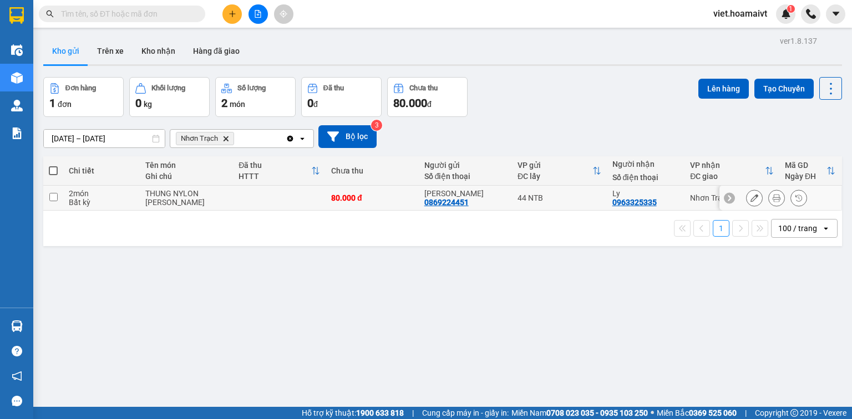
drag, startPoint x: 219, startPoint y: 200, endPoint x: 430, endPoint y: 153, distance: 216.0
click at [222, 198] on div "HU YEN" at bounding box center [186, 202] width 82 height 9
checkbox input "true"
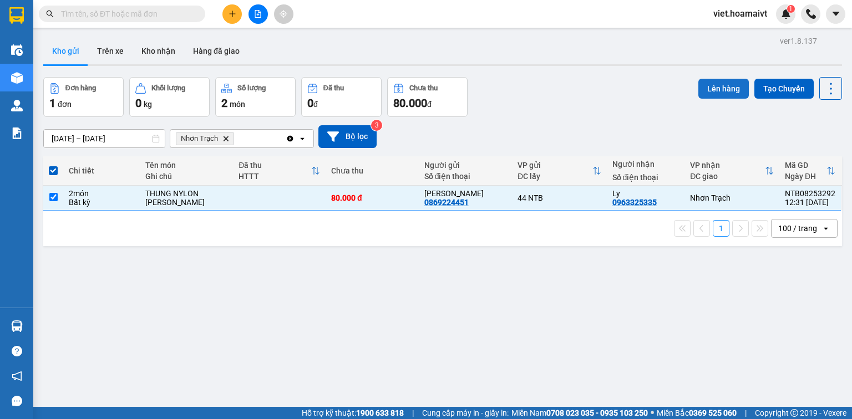
click at [713, 90] on button "Lên hàng" at bounding box center [723, 89] width 50 height 20
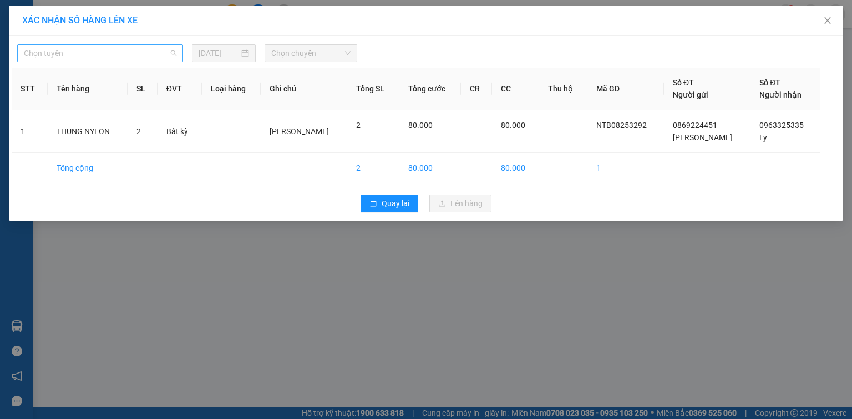
click at [92, 53] on span "Chọn tuyến" at bounding box center [100, 53] width 153 height 17
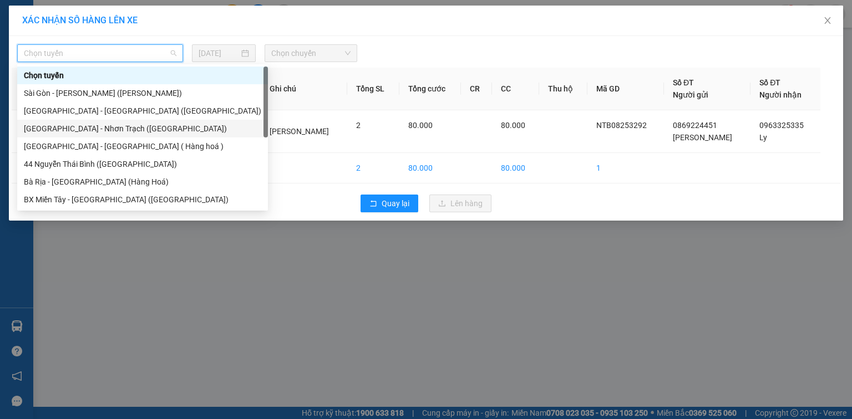
click at [93, 133] on div "[GEOGRAPHIC_DATA] - [PERSON_NAME] ([GEOGRAPHIC_DATA])" at bounding box center [142, 129] width 237 height 12
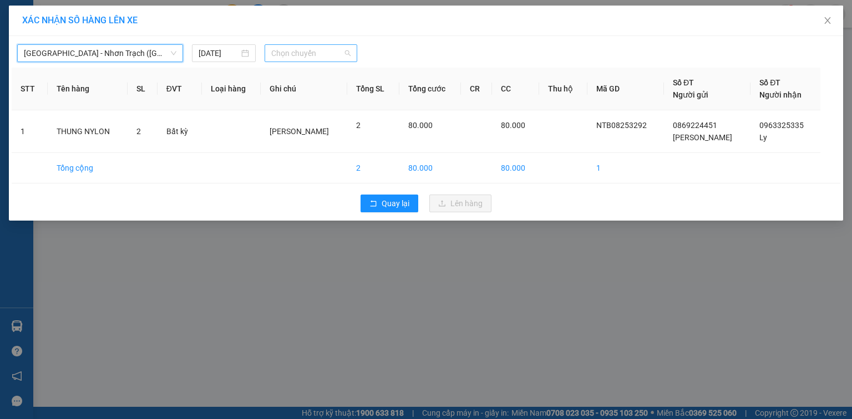
click at [275, 53] on span "Chọn chuyến" at bounding box center [311, 53] width 80 height 17
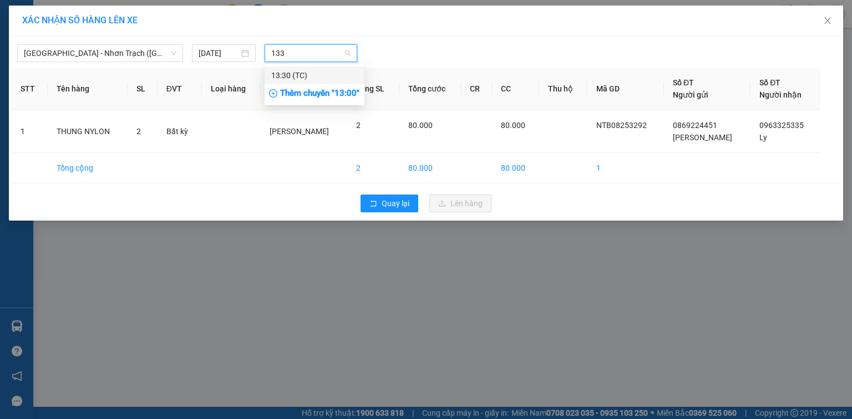
type input "1330"
click at [301, 73] on div "13:30 (TC)" at bounding box center [314, 75] width 87 height 12
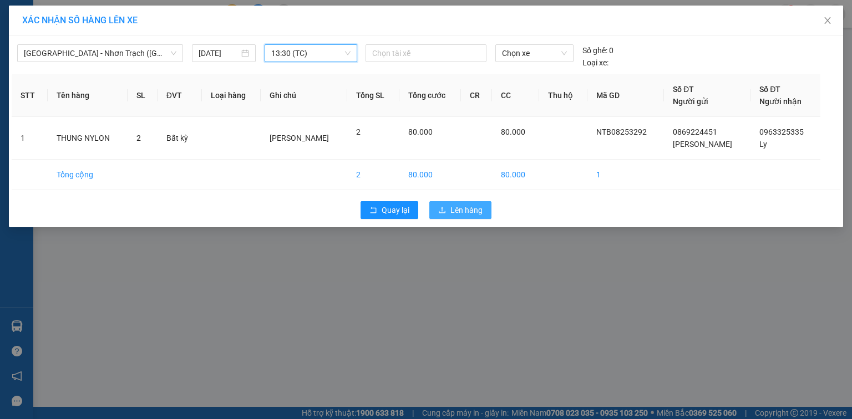
click at [468, 209] on span "Lên hàng" at bounding box center [466, 210] width 32 height 12
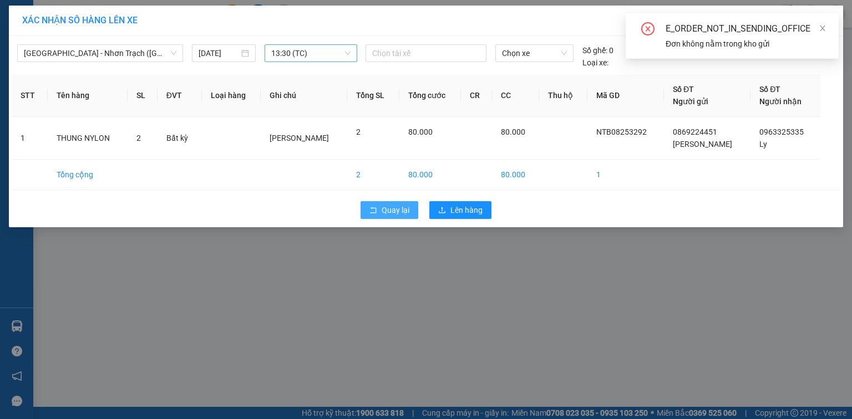
click at [388, 214] on span "Quay lại" at bounding box center [396, 210] width 28 height 12
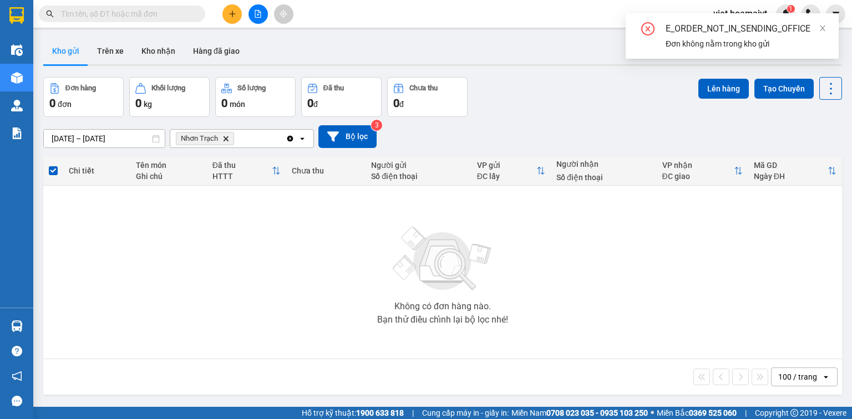
click at [226, 140] on icon "Delete" at bounding box center [225, 138] width 7 height 7
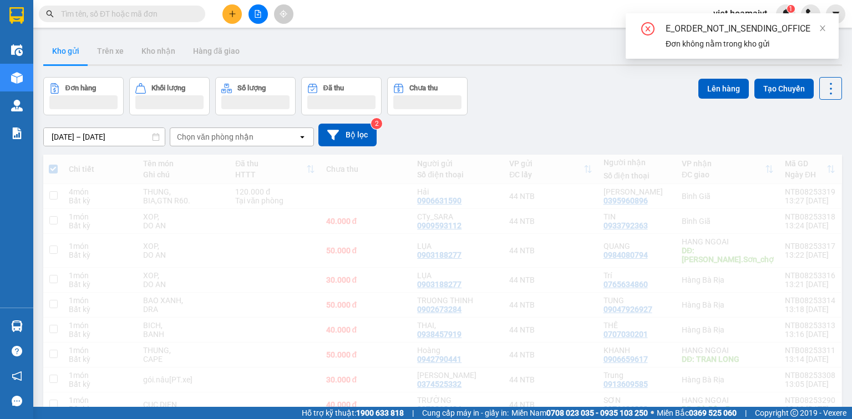
click at [221, 139] on div "Chọn văn phòng nhận" at bounding box center [215, 136] width 77 height 11
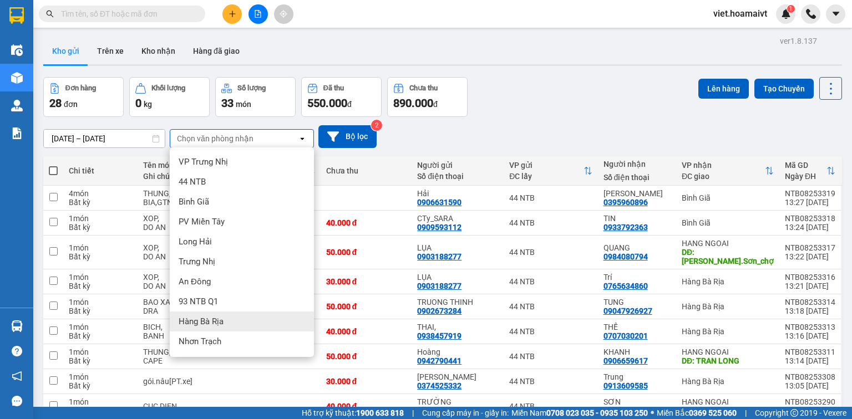
click at [222, 319] on span "Hàng Bà Rịa" at bounding box center [201, 321] width 45 height 11
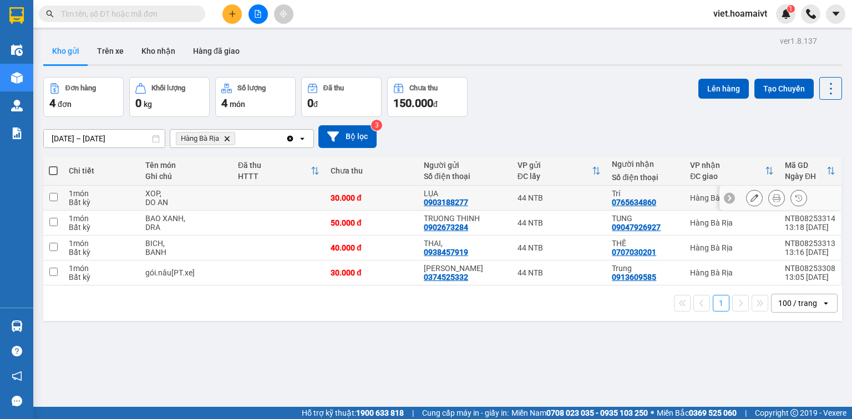
click at [118, 195] on div "1 món" at bounding box center [101, 193] width 65 height 9
checkbox input "true"
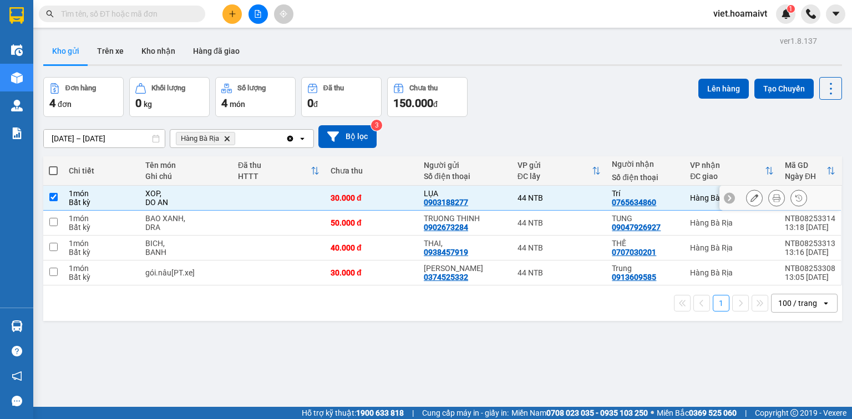
click at [118, 217] on div "1 món" at bounding box center [101, 218] width 65 height 9
checkbox input "true"
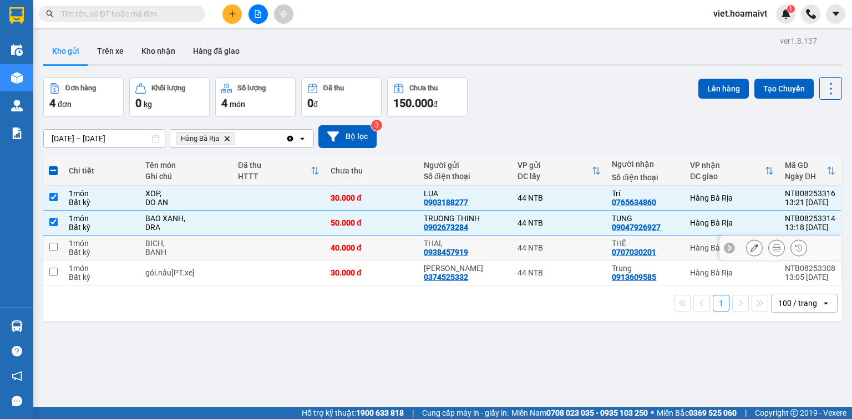
click at [129, 251] on div "Bất kỳ" at bounding box center [101, 252] width 65 height 9
checkbox input "true"
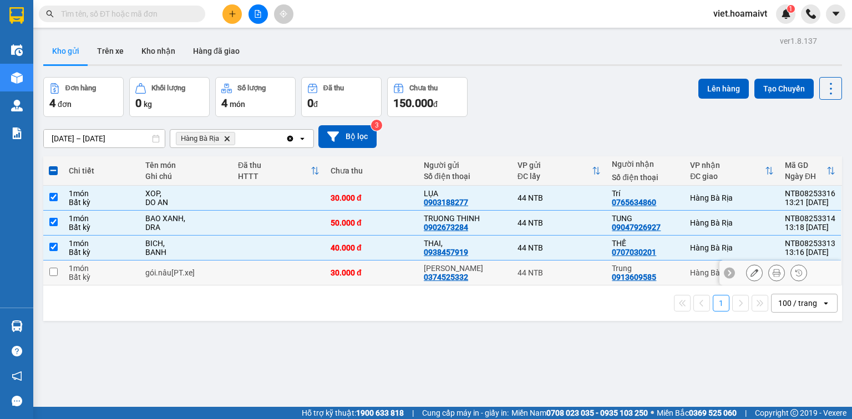
click at [131, 281] on td "1 món Bất kỳ" at bounding box center [101, 273] width 77 height 25
checkbox input "true"
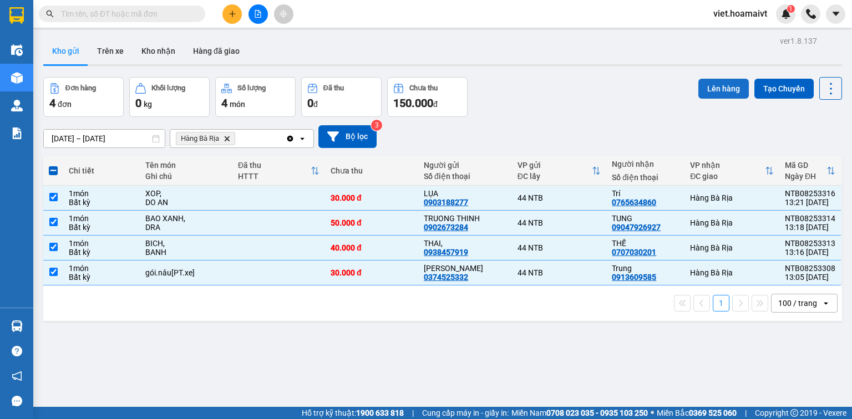
click at [709, 90] on button "Lên hàng" at bounding box center [723, 89] width 50 height 20
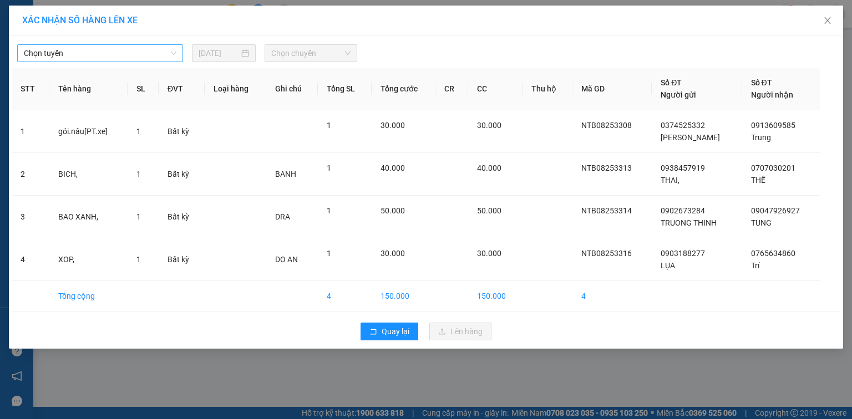
click at [119, 47] on span "Chọn tuyến" at bounding box center [100, 53] width 153 height 17
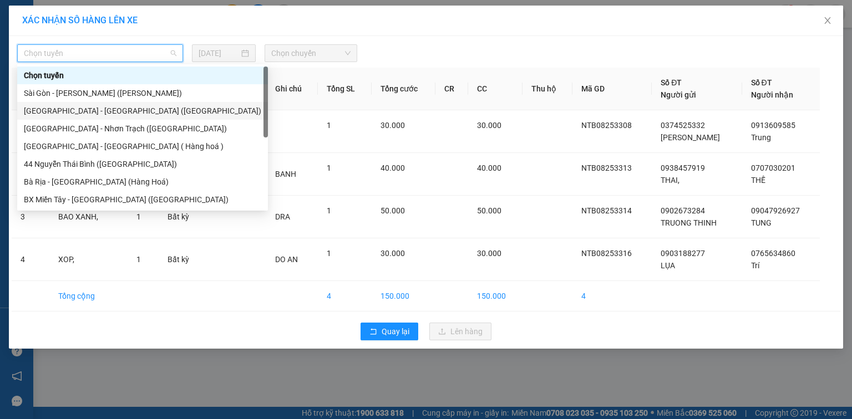
click at [106, 115] on div "[GEOGRAPHIC_DATA] - [GEOGRAPHIC_DATA] ([GEOGRAPHIC_DATA])" at bounding box center [142, 111] width 237 height 12
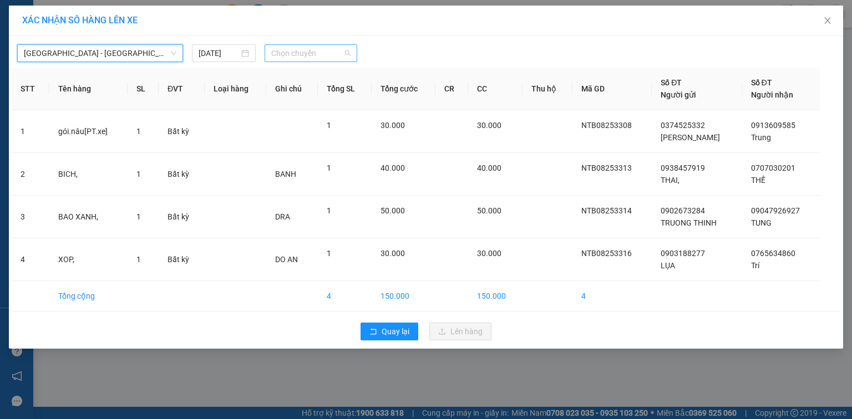
click at [326, 56] on span "Chọn chuyến" at bounding box center [311, 53] width 80 height 17
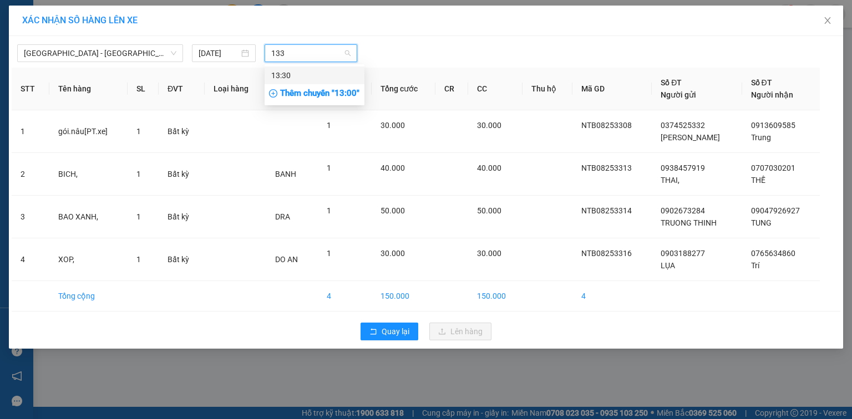
type input "1330"
click at [325, 71] on div "13:30" at bounding box center [314, 75] width 87 height 12
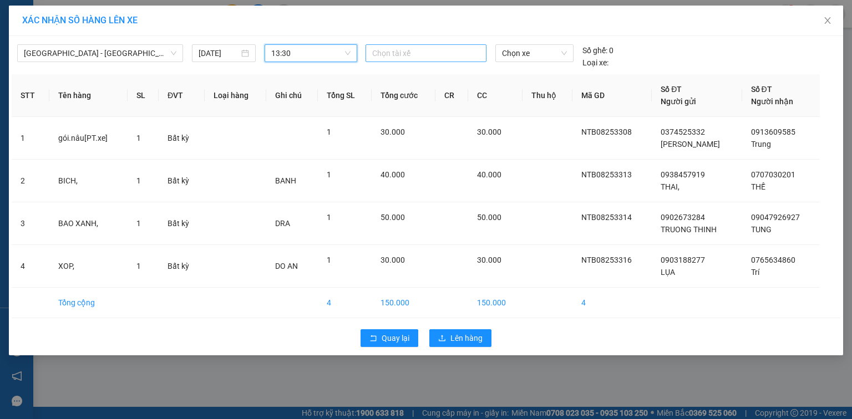
click at [374, 53] on input "search" at bounding box center [373, 53] width 2 height 13
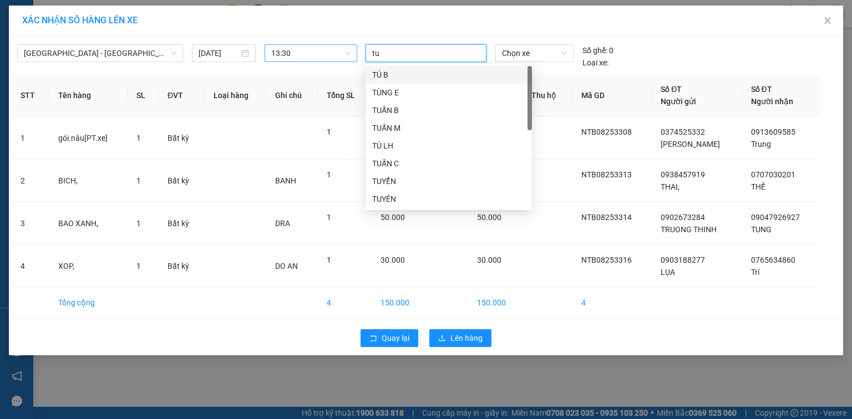
type input "tuy"
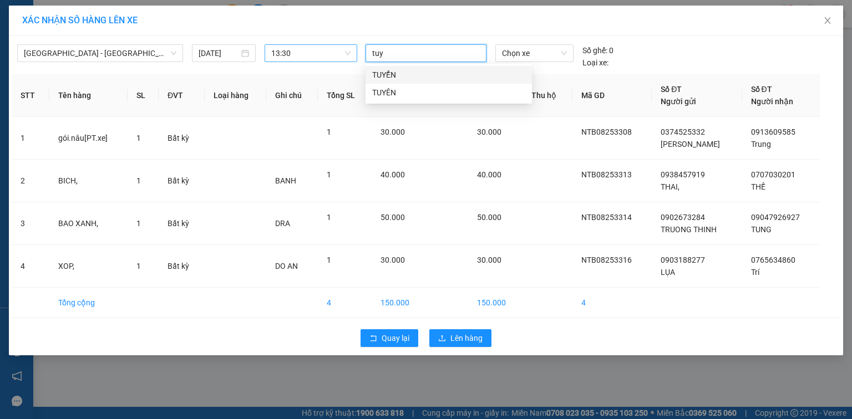
click at [382, 74] on div "TUYỂN" at bounding box center [448, 75] width 153 height 12
click at [535, 49] on span "Chọn xe" at bounding box center [534, 53] width 64 height 17
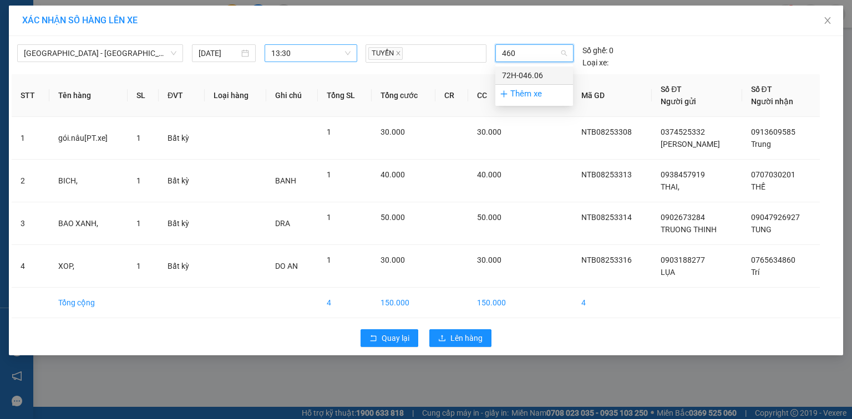
type input "4606"
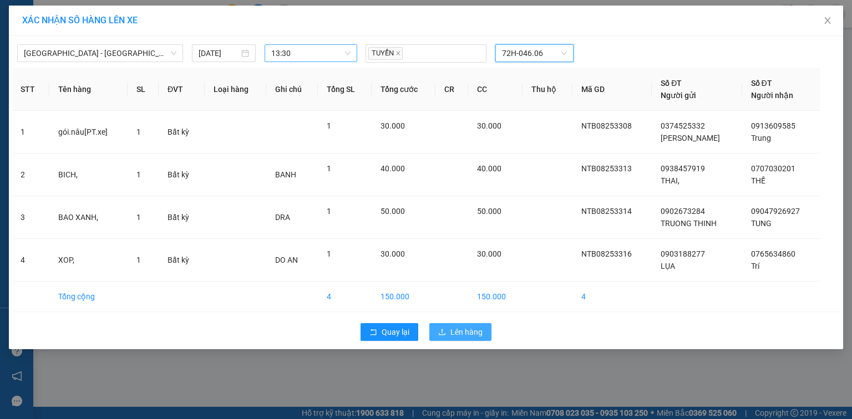
click at [468, 332] on span "Lên hàng" at bounding box center [466, 332] width 32 height 12
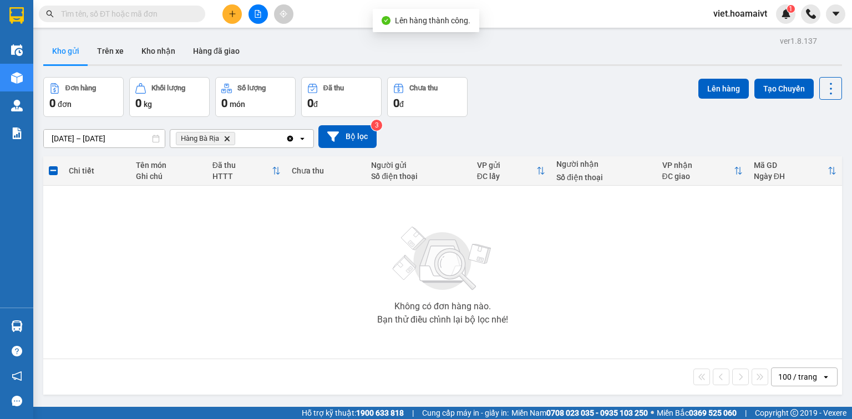
click at [225, 140] on icon "Hàng Bà Rịa, close by backspace" at bounding box center [227, 138] width 5 height 5
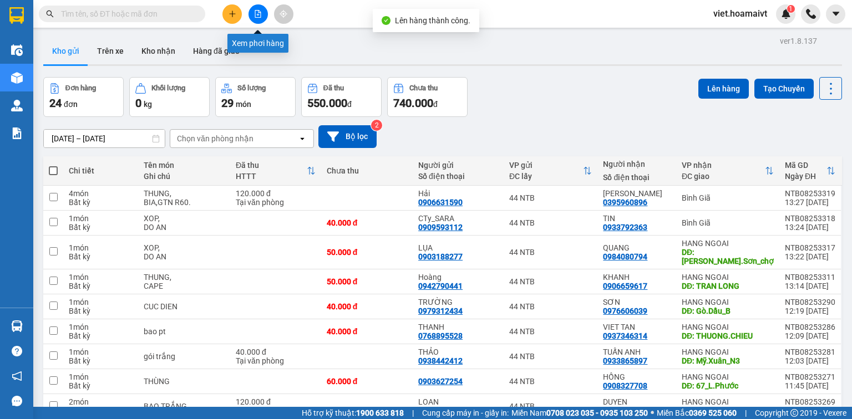
click at [260, 16] on icon "file-add" at bounding box center [258, 14] width 8 height 8
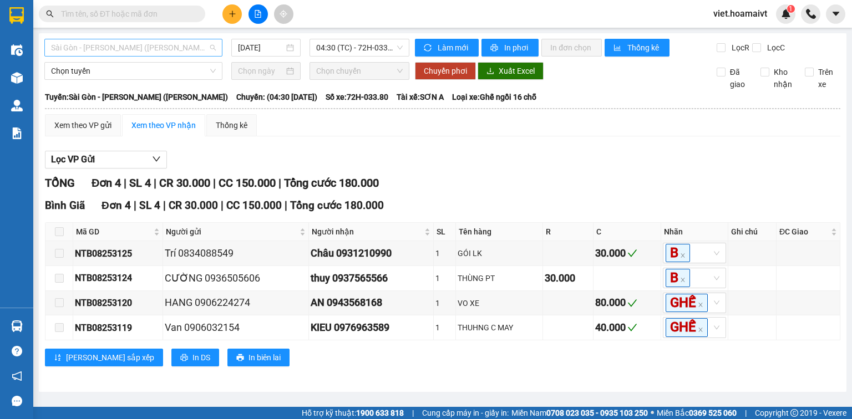
click at [181, 47] on span "Sài Gòn - [PERSON_NAME] ([PERSON_NAME])" at bounding box center [133, 47] width 165 height 17
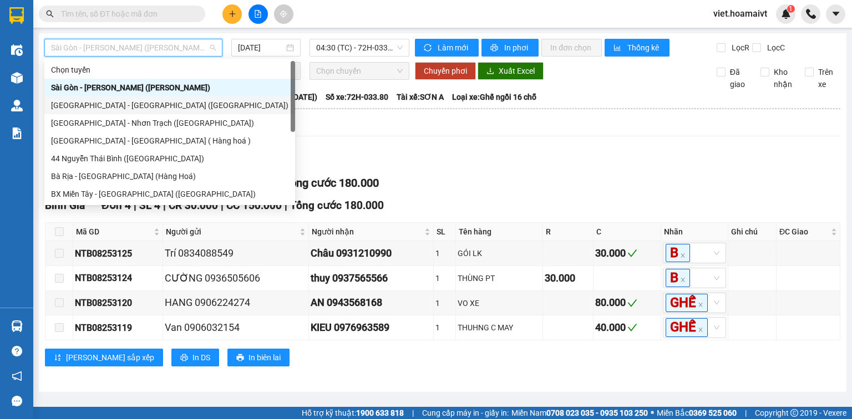
click at [150, 106] on div "[GEOGRAPHIC_DATA] - [GEOGRAPHIC_DATA] ([GEOGRAPHIC_DATA])" at bounding box center [169, 105] width 237 height 12
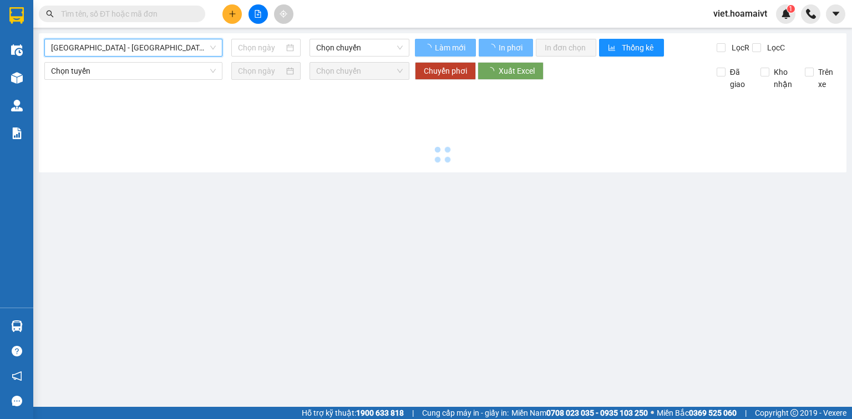
type input "[DATE]"
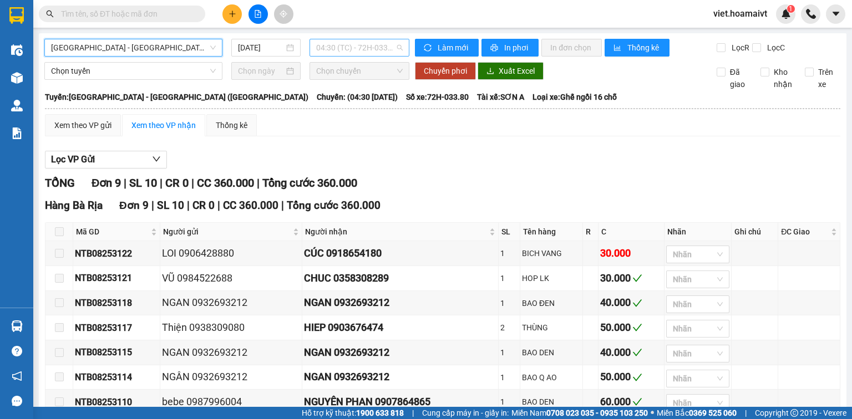
click at [344, 46] on span "04:30 (TC) - 72H-033.80" at bounding box center [359, 47] width 87 height 17
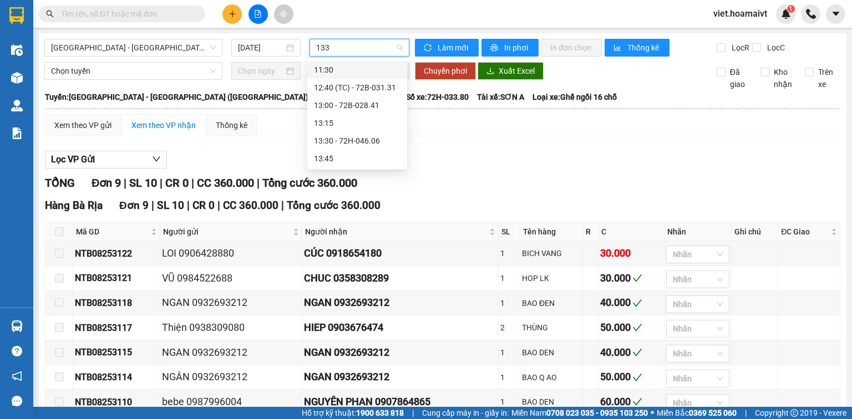
type input "1330"
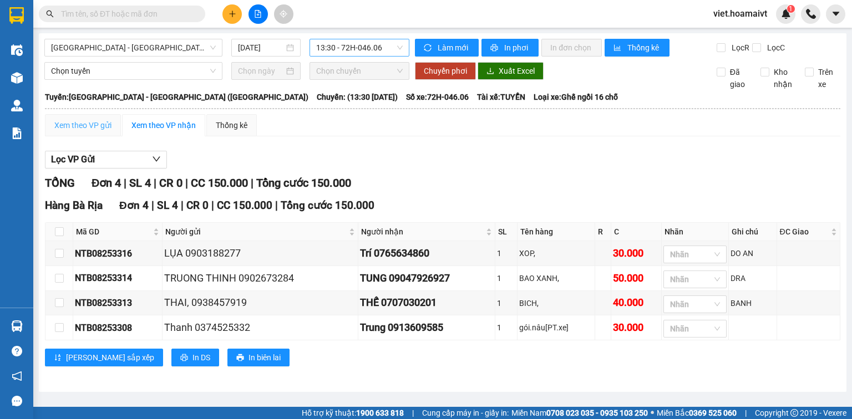
click at [83, 132] on div "Xem theo VP gửi" at bounding box center [83, 125] width 76 height 22
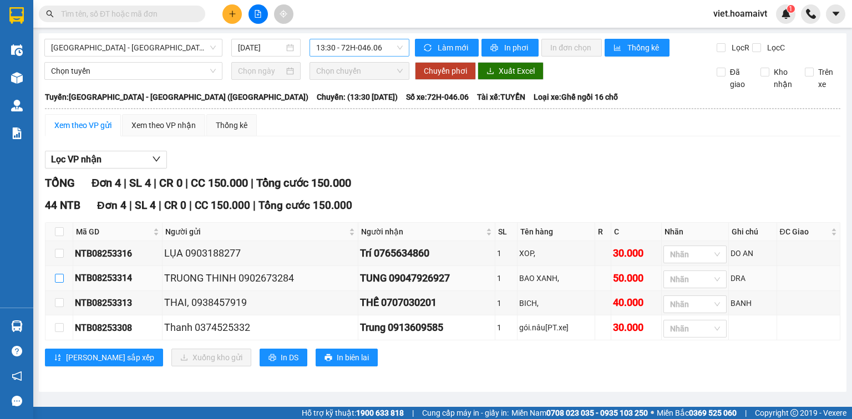
click at [58, 280] on input "checkbox" at bounding box center [59, 278] width 9 height 9
checkbox input "true"
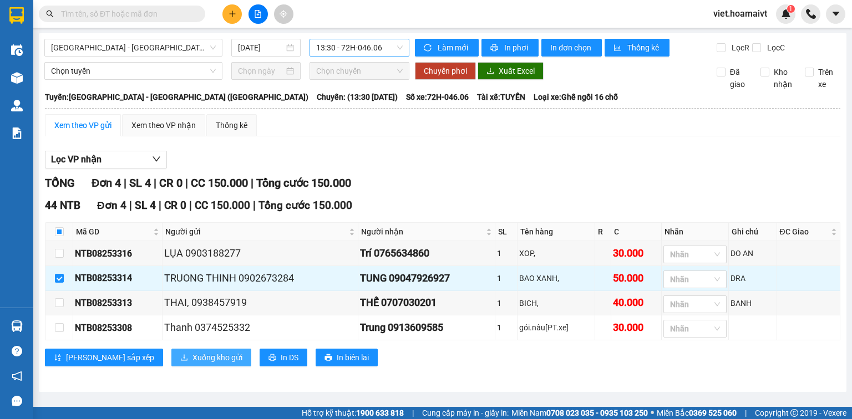
click at [192, 359] on span "Xuống kho gửi" at bounding box center [217, 358] width 50 height 12
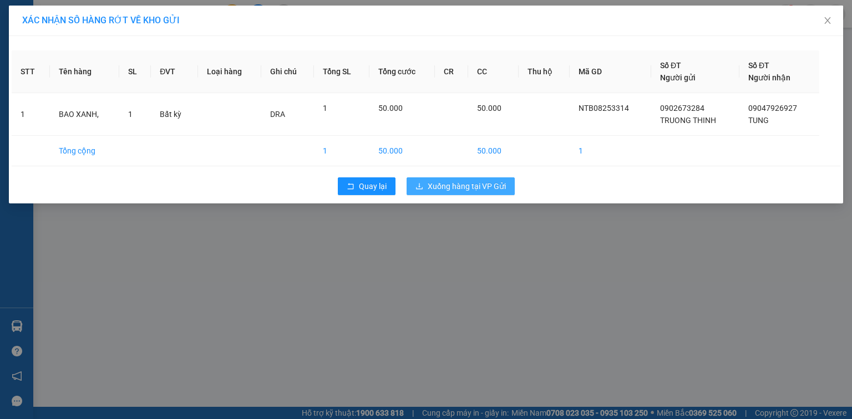
click at [459, 187] on span "Xuống hàng tại VP Gửi" at bounding box center [467, 186] width 78 height 12
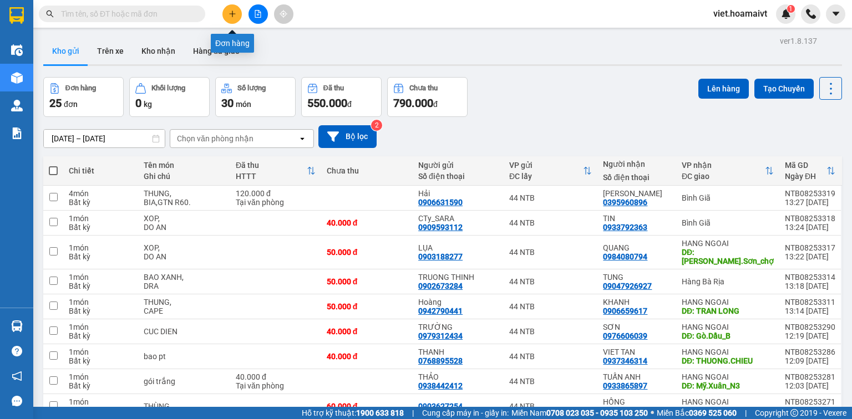
click at [226, 9] on button at bounding box center [231, 13] width 19 height 19
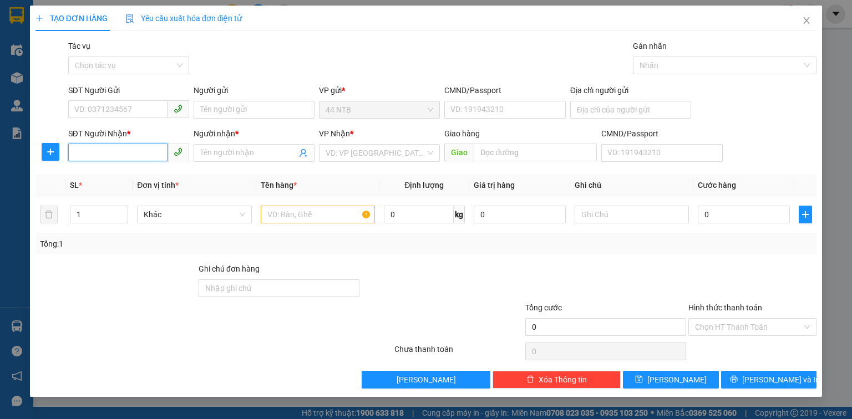
click at [134, 155] on input "SĐT Người Nhận *" at bounding box center [117, 153] width 99 height 18
type input "0372296967"
click at [136, 173] on div "0372296967 - CÔNG" at bounding box center [129, 175] width 108 height 12
type input "CÔNG"
type input "CHU HẢI"
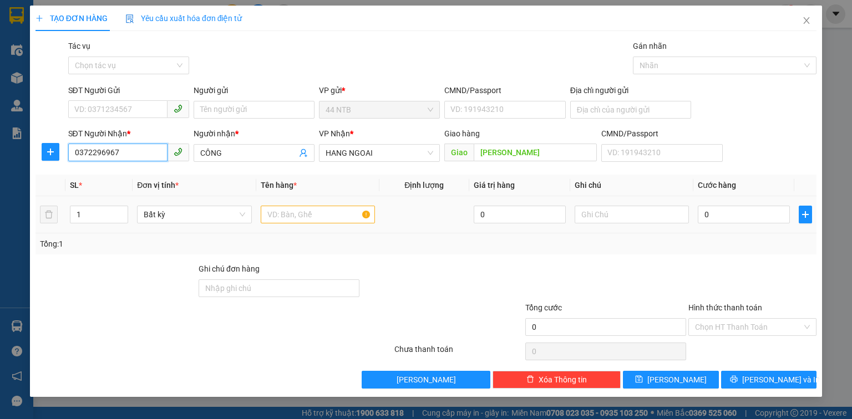
type input "0372296967"
click at [313, 211] on input "text" at bounding box center [318, 215] width 114 height 18
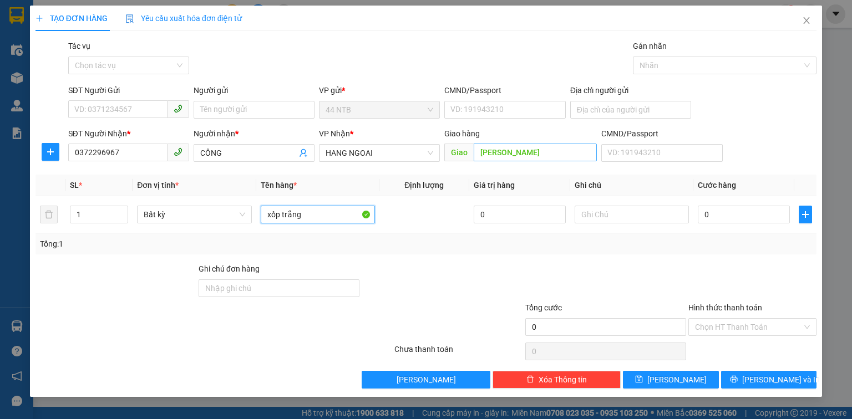
type input "xốp trắng"
click at [515, 160] on input "CHU HẢI" at bounding box center [535, 153] width 123 height 18
type input "Chu.Hải_Nt"
click at [148, 107] on input "SĐT Người Gửi" at bounding box center [117, 109] width 99 height 18
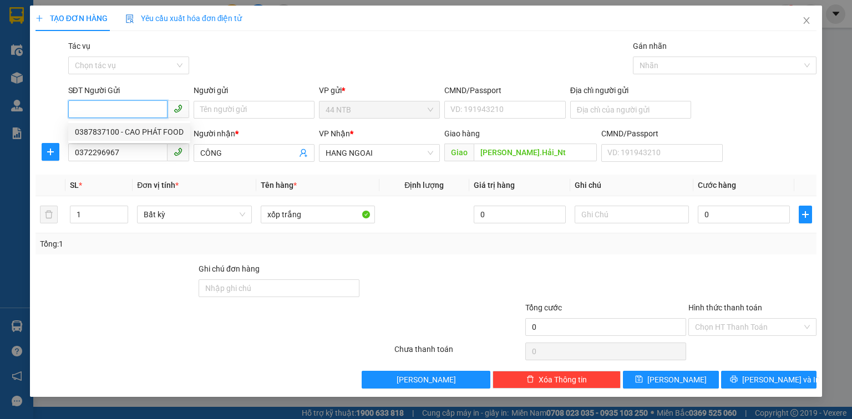
click at [80, 135] on div "0387837100 - CAO PHÁT FOOD" at bounding box center [129, 132] width 109 height 12
type input "0387837100"
type input "CAO PHÁT FOOD"
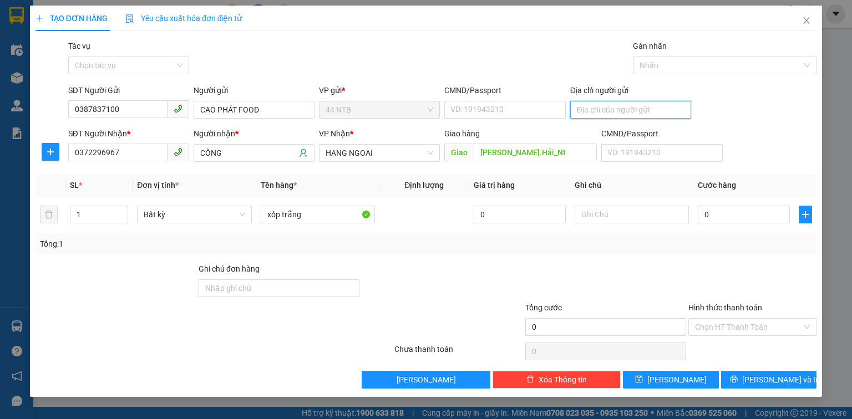
click at [612, 111] on input "Địa chỉ người gửi" at bounding box center [630, 110] width 121 height 18
click at [579, 113] on input "nữ.Dân.công_Bình.Chánh" at bounding box center [630, 110] width 121 height 18
click at [581, 113] on input "nữ.Dân.công_Bình.Chánh" at bounding box center [630, 110] width 121 height 18
click at [608, 115] on input "Nữ.Dân.công_Bình.Chánh" at bounding box center [630, 110] width 121 height 18
type input "Nữ.Dân.Công_Bình.Chánh"
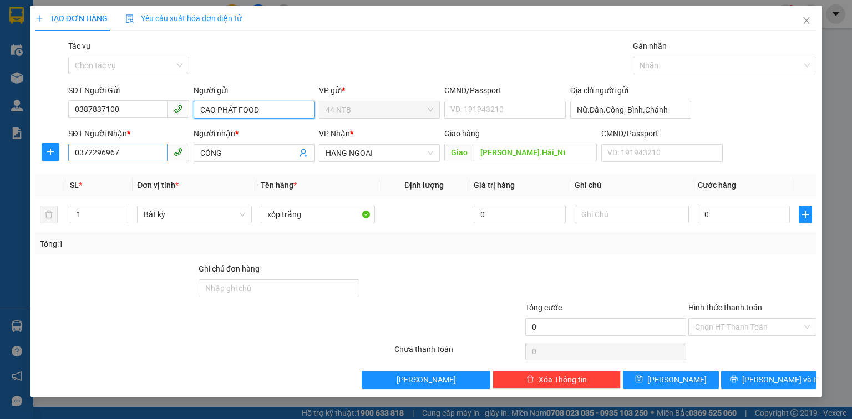
drag, startPoint x: 267, startPoint y: 114, endPoint x: 115, endPoint y: 143, distance: 154.3
click at [115, 143] on form "SĐT Người Gửi 0387837100 Người gửi CAO PHÁT FOOD CAO PHÁT FOOD VP gửi * 44 NTB …" at bounding box center [425, 125] width 781 height 82
type input "CTy_Cao.Phát_Food"
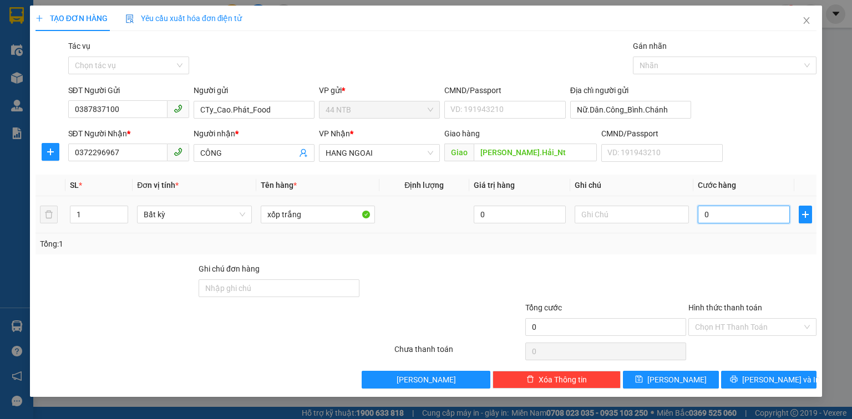
click at [732, 215] on input "0" at bounding box center [744, 215] width 92 height 18
type input "4"
type input "40"
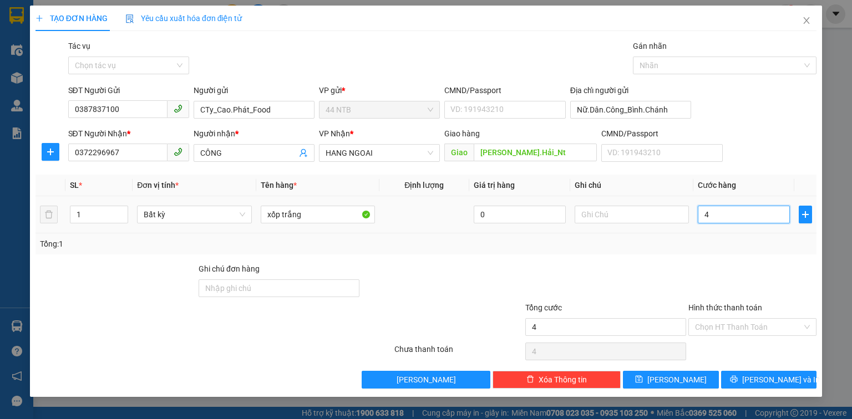
type input "40"
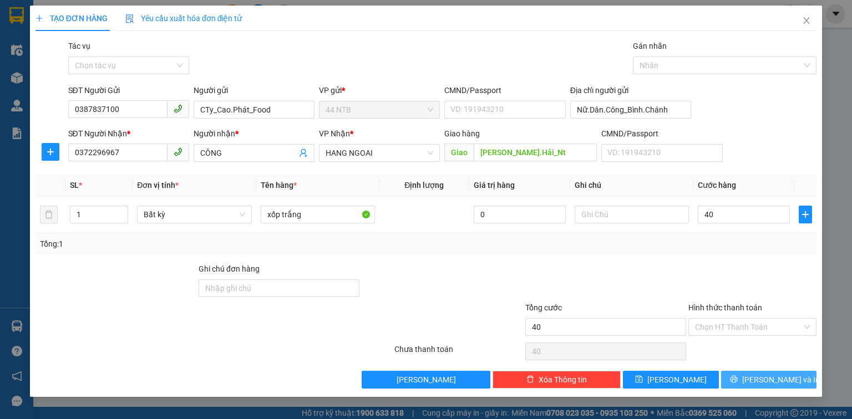
type input "40.000"
click at [762, 382] on span "[PERSON_NAME] và In" at bounding box center [781, 380] width 78 height 12
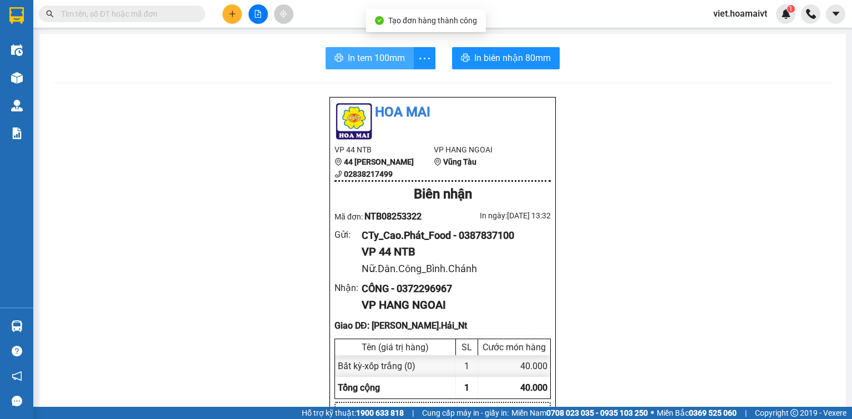
click at [399, 60] on span "In tem 100mm" at bounding box center [376, 58] width 57 height 14
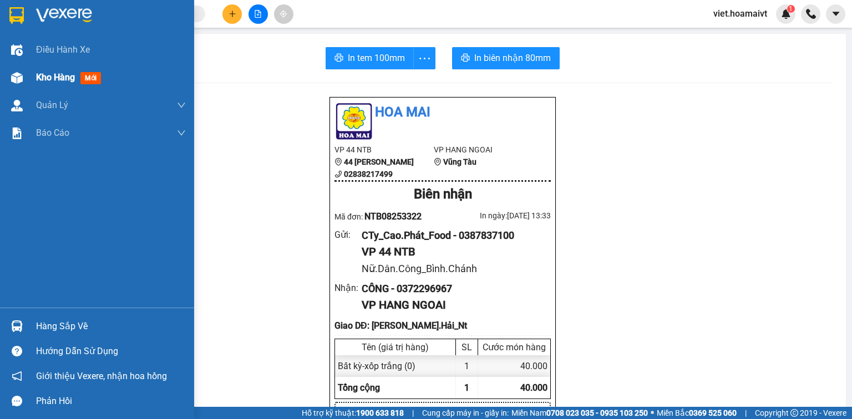
click at [40, 75] on span "Kho hàng" at bounding box center [55, 77] width 39 height 11
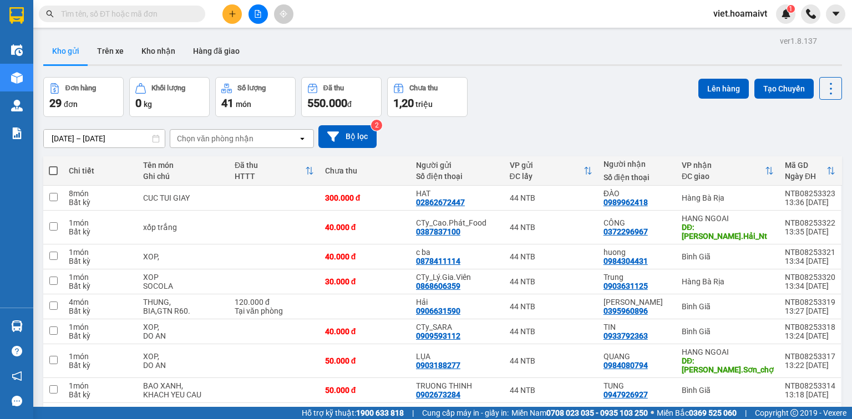
click at [248, 138] on div "Chọn văn phòng nhận" at bounding box center [215, 138] width 77 height 11
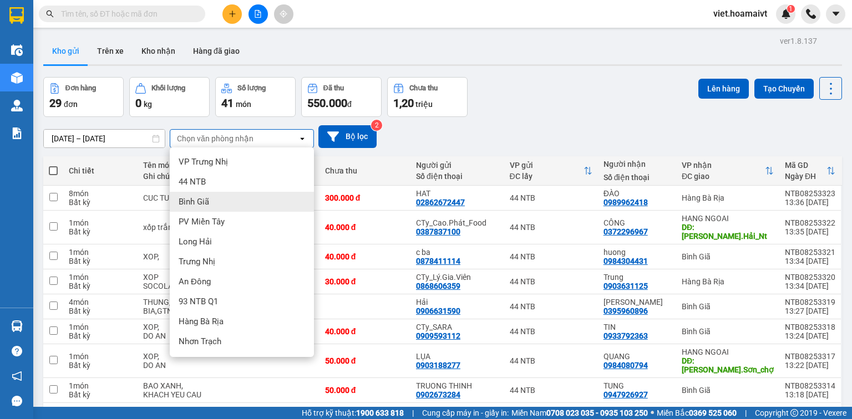
click at [239, 195] on div "Bình Giã" at bounding box center [242, 202] width 144 height 20
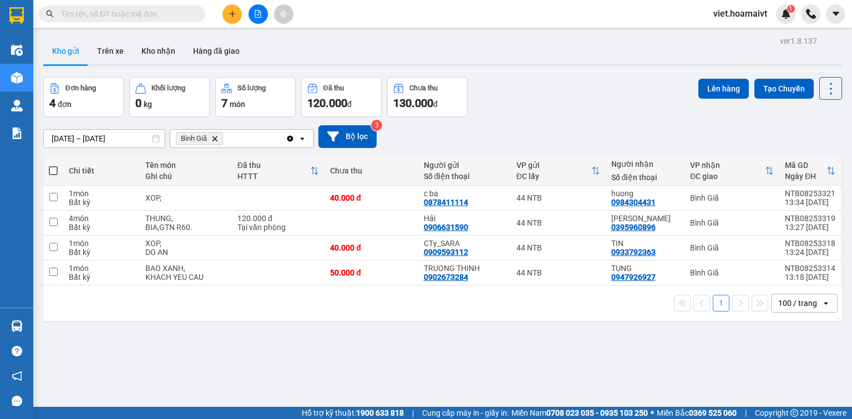
click at [215, 140] on icon "Bình Giã, close by backspace" at bounding box center [214, 138] width 5 height 5
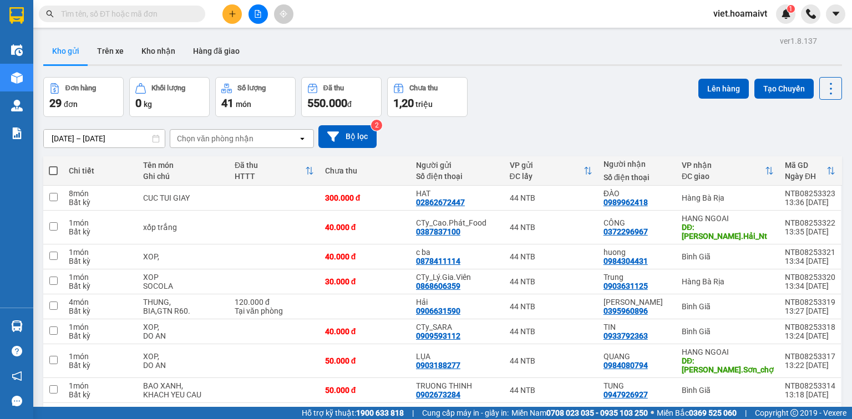
click at [264, 131] on div "Chọn văn phòng nhận" at bounding box center [234, 139] width 128 height 18
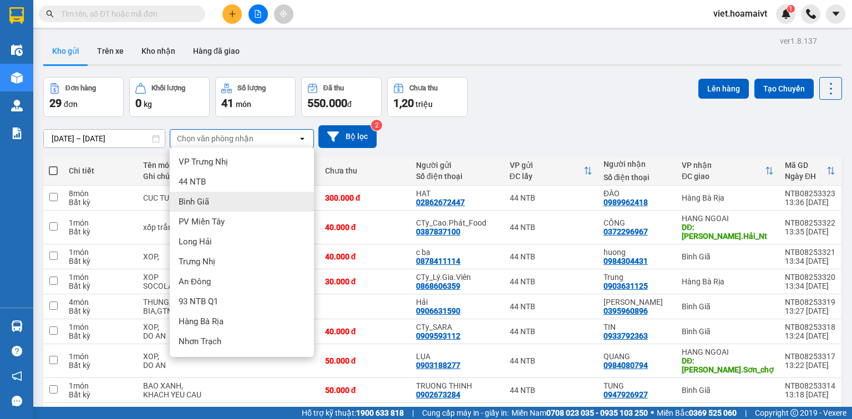
click at [237, 199] on div "Bình Giã" at bounding box center [242, 202] width 144 height 20
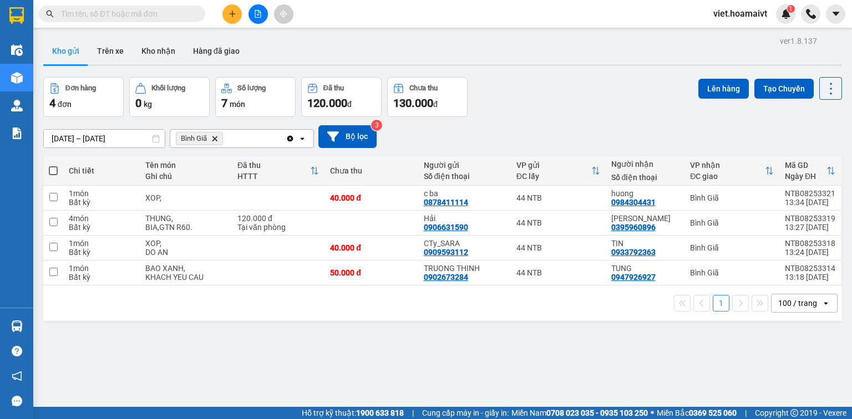
click at [214, 139] on icon "Bình Giã, close by backspace" at bounding box center [214, 138] width 5 height 5
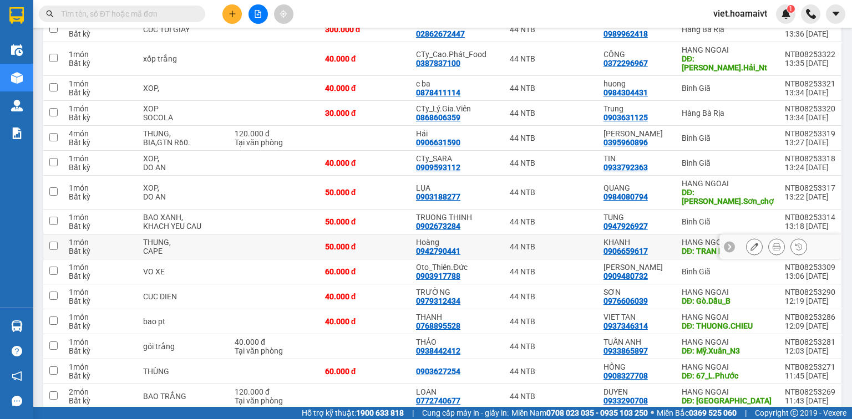
scroll to position [47, 0]
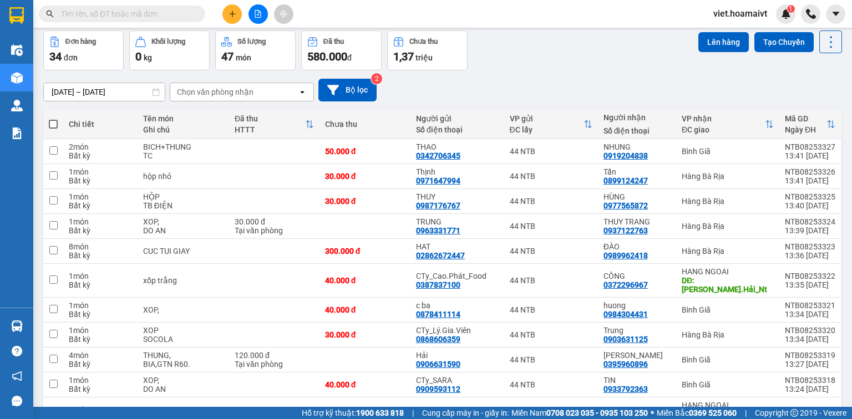
click at [242, 92] on div "Chọn văn phòng nhận" at bounding box center [215, 92] width 77 height 11
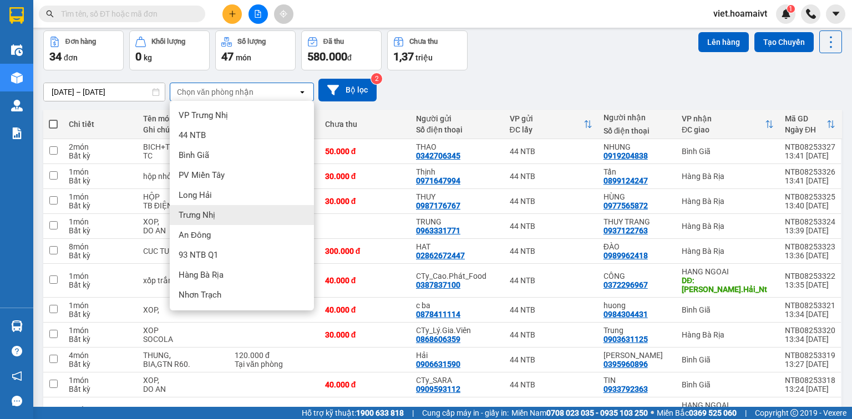
scroll to position [58, 0]
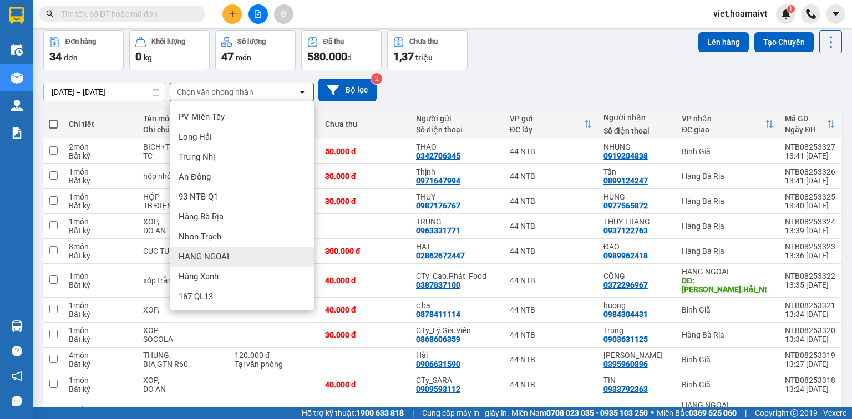
click at [232, 248] on div "HANG NGOAI" at bounding box center [242, 257] width 144 height 20
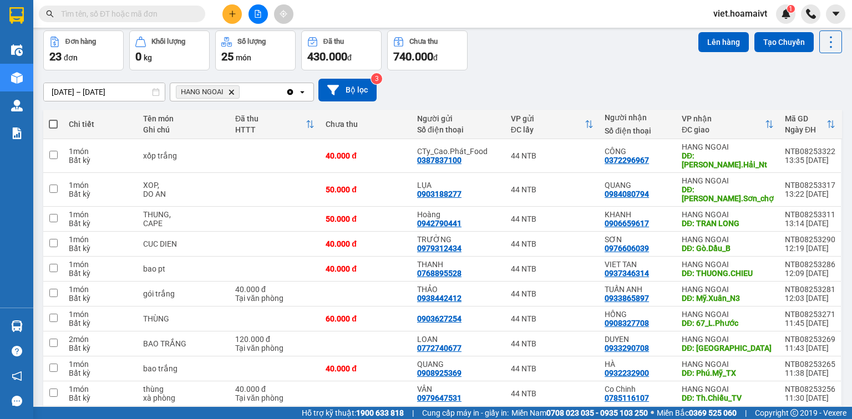
click at [51, 121] on span at bounding box center [53, 124] width 9 height 9
click at [53, 119] on input "checkbox" at bounding box center [53, 119] width 0 height 0
checkbox input "true"
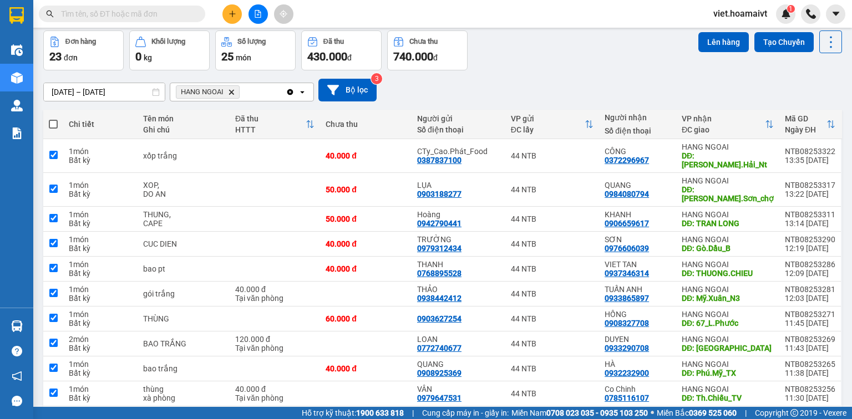
checkbox input "true"
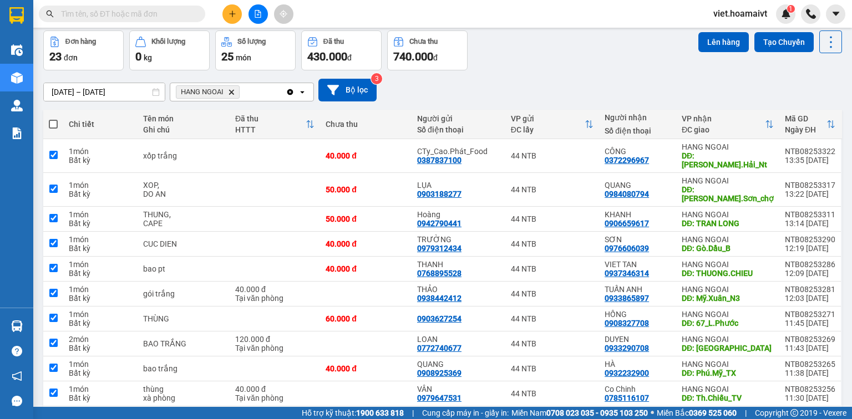
checkbox input "true"
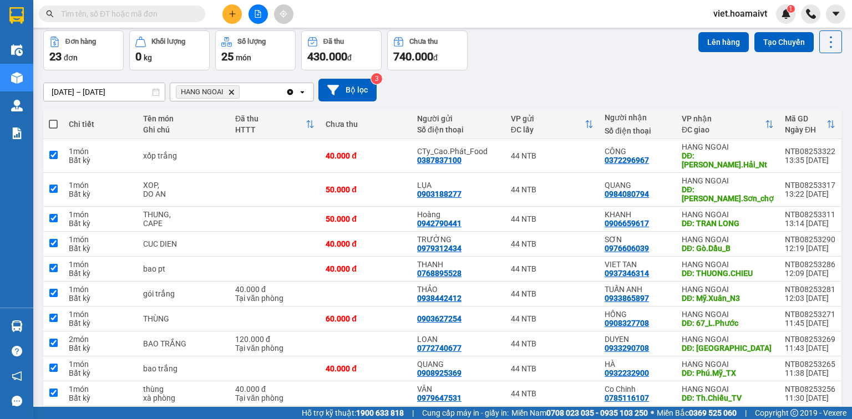
checkbox input "true"
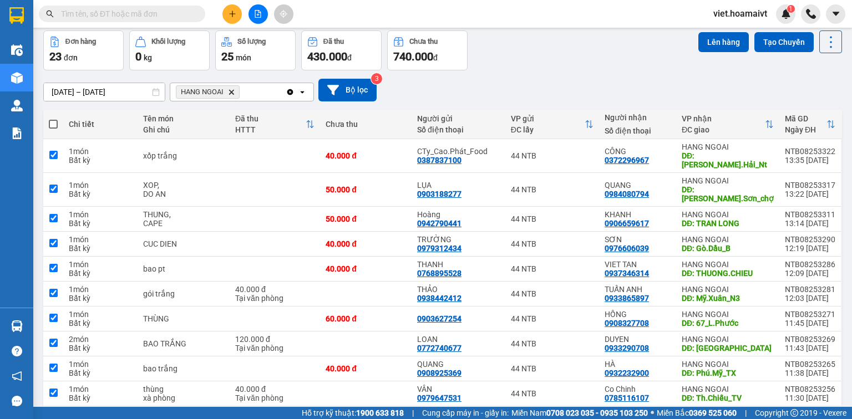
checkbox input "true"
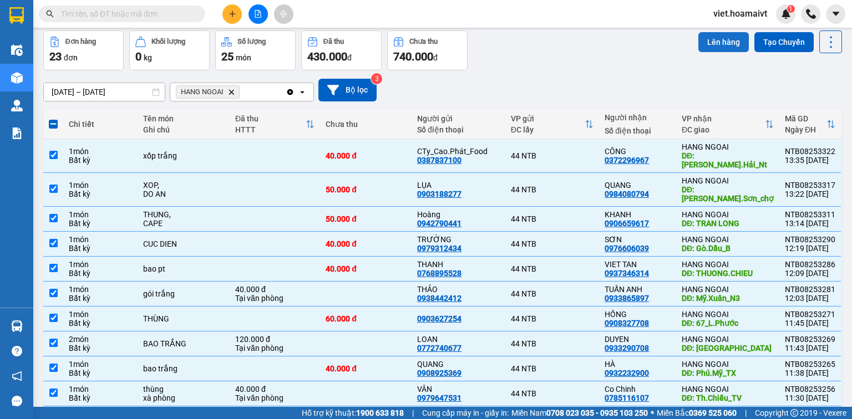
click at [717, 47] on button "Lên hàng" at bounding box center [723, 42] width 50 height 20
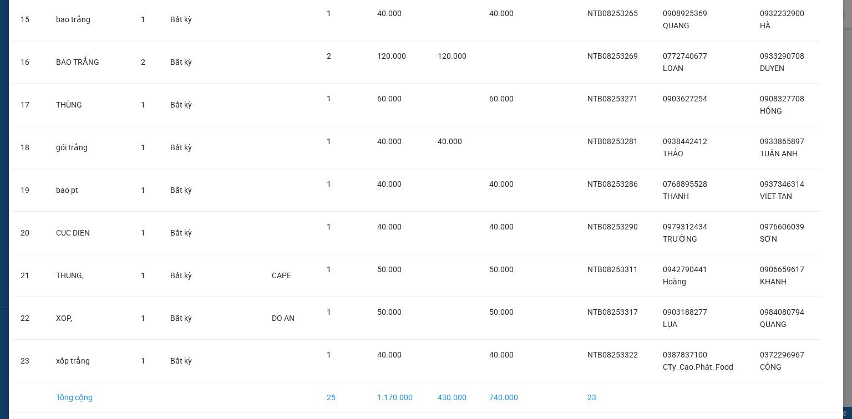
scroll to position [752, 0]
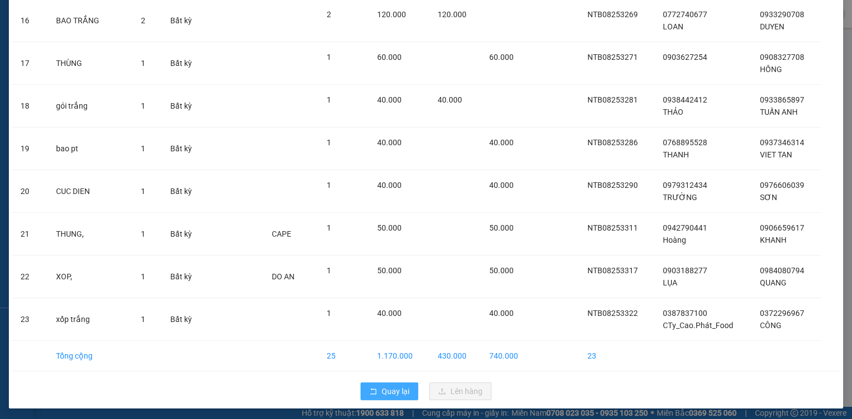
click at [394, 388] on span "Quay lại" at bounding box center [396, 391] width 28 height 12
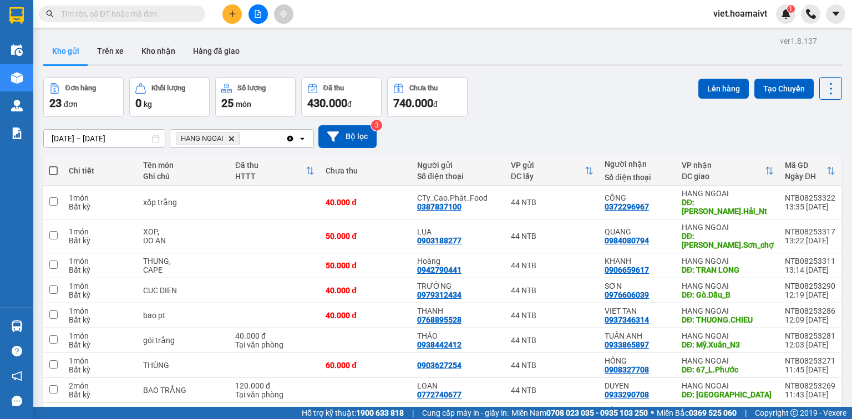
click at [231, 138] on icon "HANG NGOAI, close by backspace" at bounding box center [231, 138] width 5 height 5
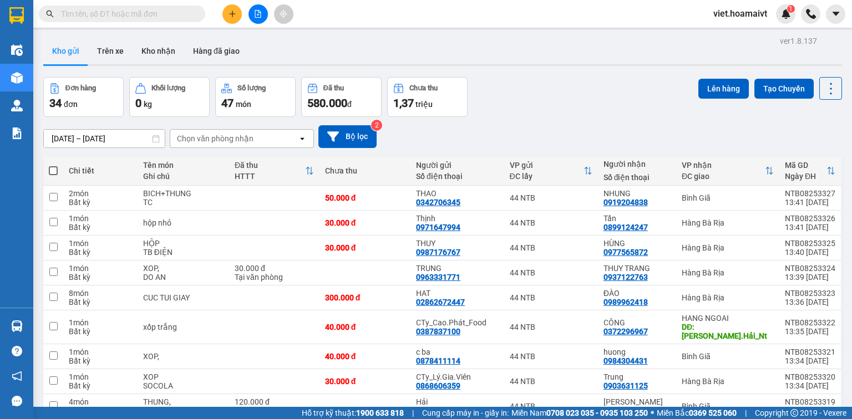
click at [231, 18] on button at bounding box center [231, 13] width 19 height 19
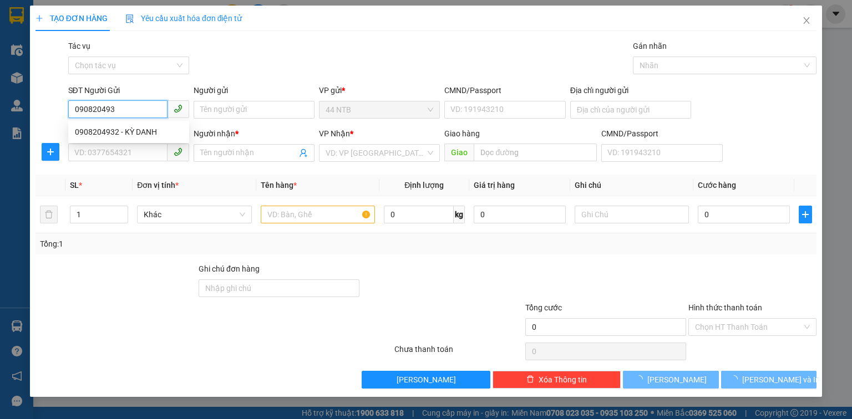
type input "0908204932"
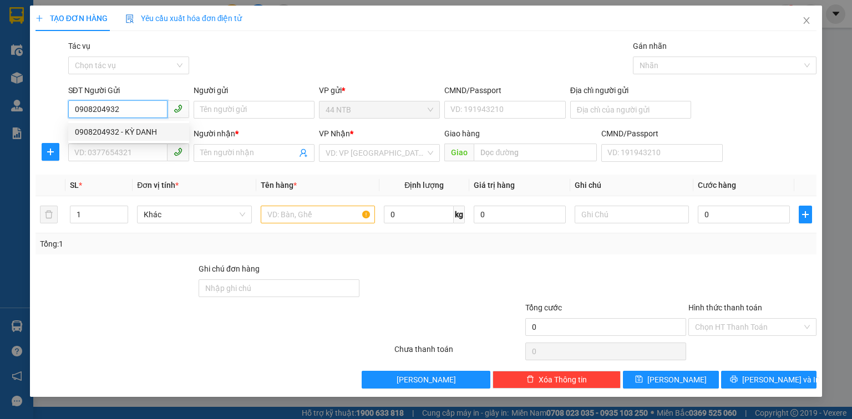
click at [158, 137] on div "0908204932 - KỲ DANH" at bounding box center [129, 132] width 108 height 12
type input "KỲ DANH"
type input "0933400899"
type input "bảo linh"
type input "0908204932"
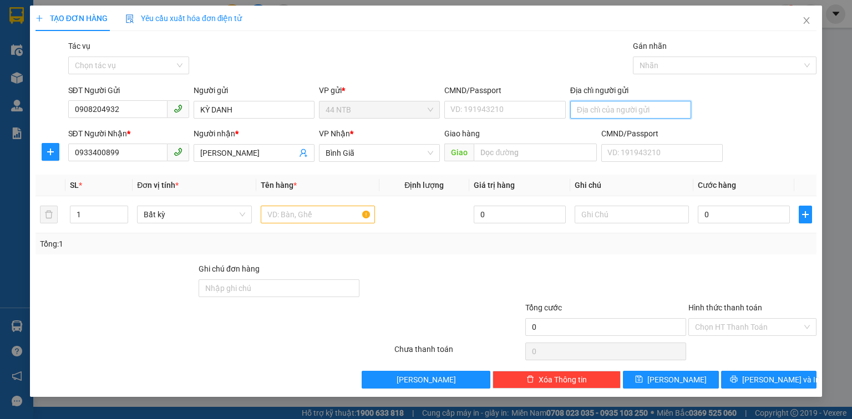
click at [587, 108] on input "Địa chỉ người gửi" at bounding box center [630, 110] width 121 height 18
type input "115_Nguyễn.huệ"
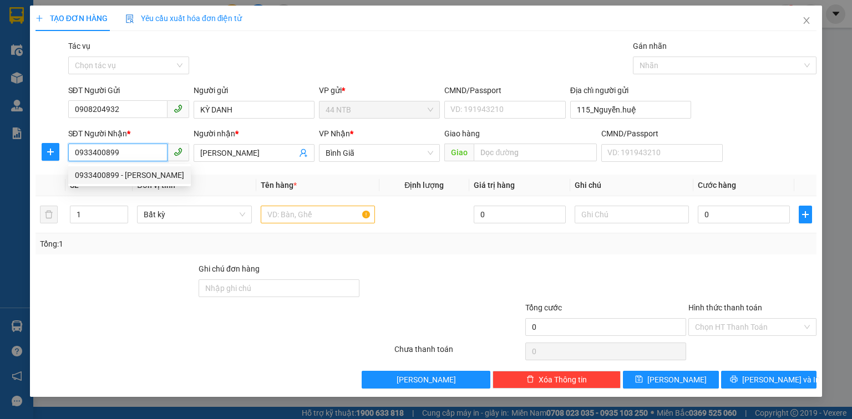
drag, startPoint x: 133, startPoint y: 156, endPoint x: 58, endPoint y: 164, distance: 75.8
click at [58, 164] on div "SĐT Người Nhận * 0933400899 Người nhận * bảo linh VP Nhận * Bình Giã Giao hàn…" at bounding box center [425, 147] width 783 height 39
type input "0909286269"
click at [155, 175] on div "0909286269 - LINH" at bounding box center [129, 175] width 108 height 12
type input "71 VU TUNG,P2,BINH THANH,"
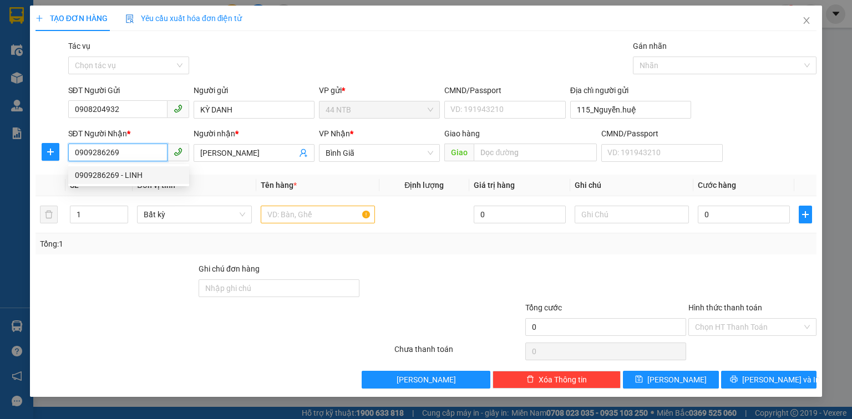
type input "LINH"
type input "0909286269"
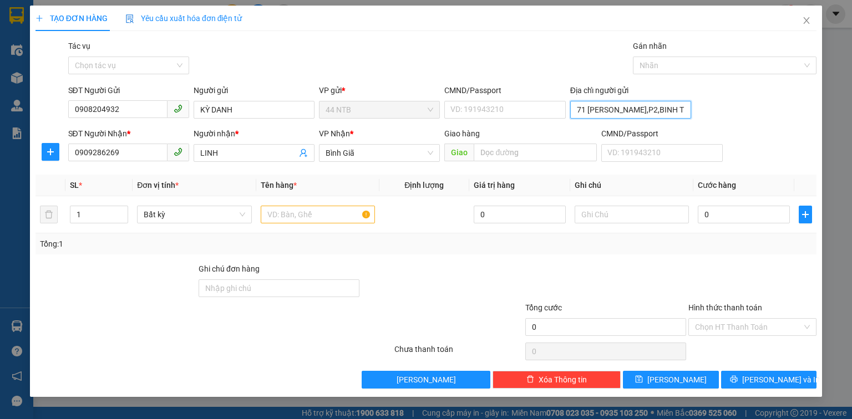
click at [681, 110] on input "71 VU TUNG,P2,BINH THANH," at bounding box center [630, 110] width 121 height 18
type input "115_Nguyễn.huệ"
click at [344, 216] on input "text" at bounding box center [318, 215] width 114 height 18
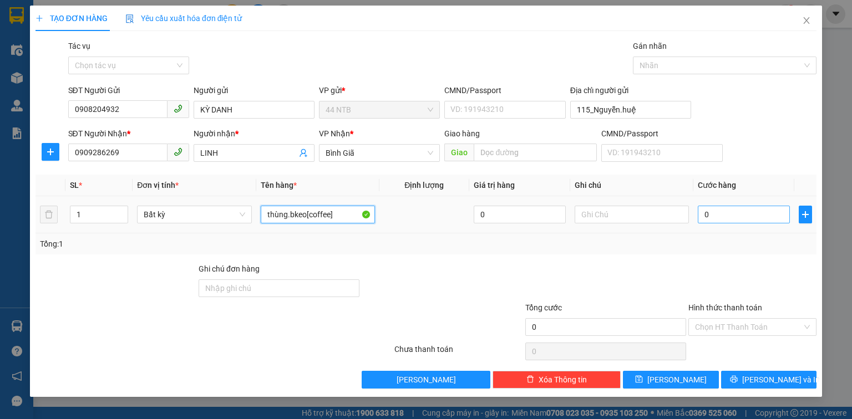
type input "thùng.bkeo[coffee]"
click at [740, 210] on input "0" at bounding box center [744, 215] width 92 height 18
type input "3"
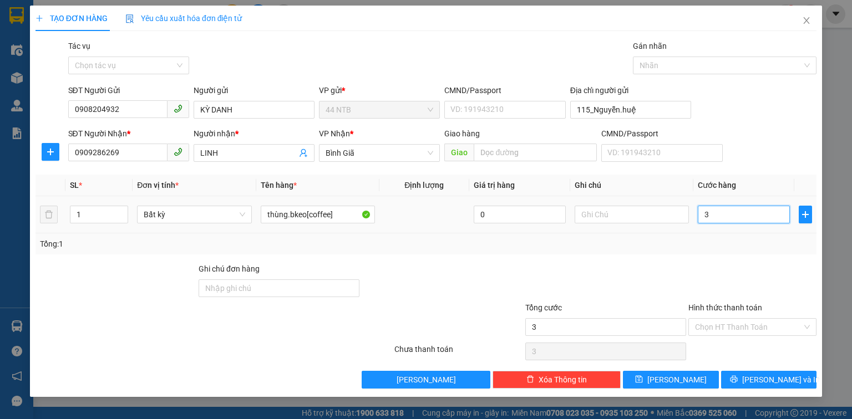
type input "30"
type input "30.000"
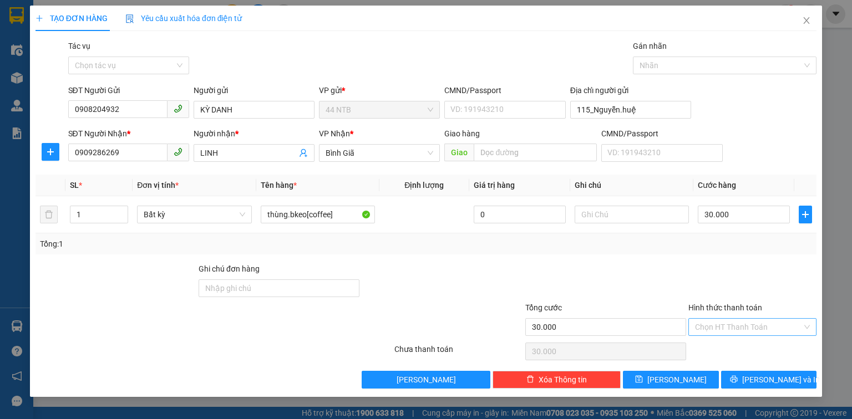
click at [721, 319] on input "Hình thức thanh toán" at bounding box center [748, 327] width 107 height 17
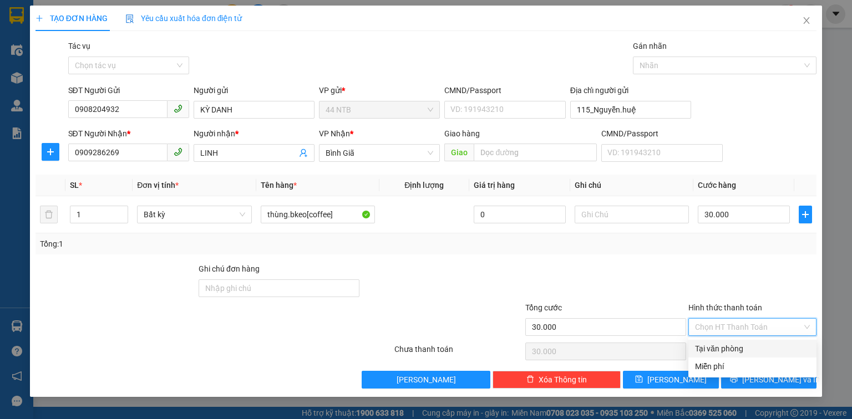
click at [724, 345] on div "Tại văn phòng" at bounding box center [752, 349] width 115 height 12
type input "0"
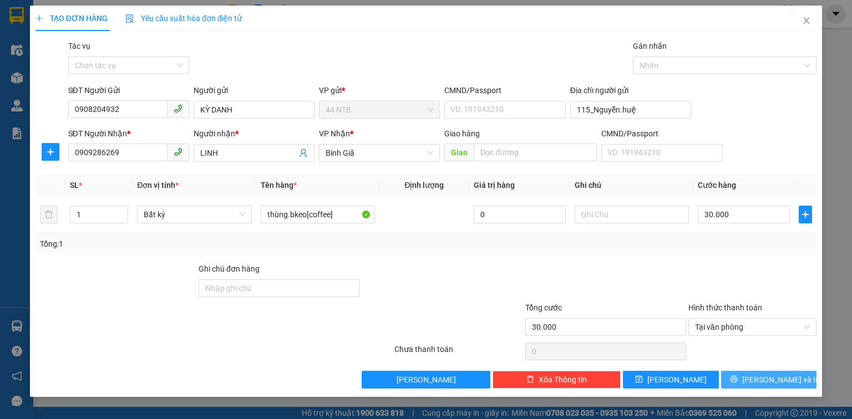
click at [755, 377] on button "[PERSON_NAME] và In" at bounding box center [769, 380] width 96 height 18
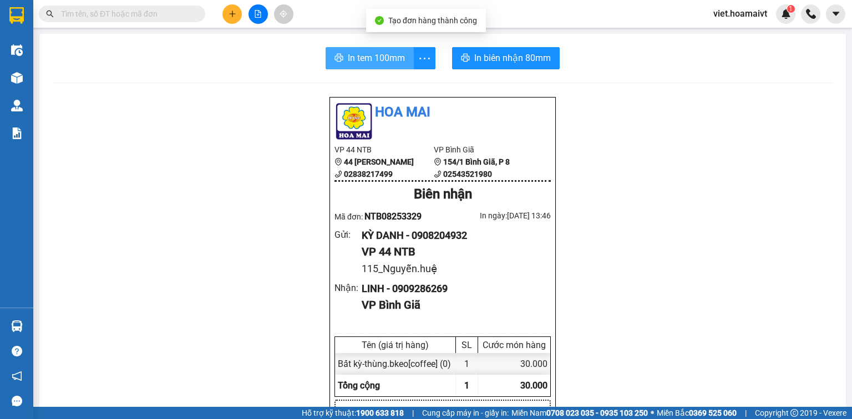
click at [344, 47] on button "In tem 100mm" at bounding box center [370, 58] width 88 height 22
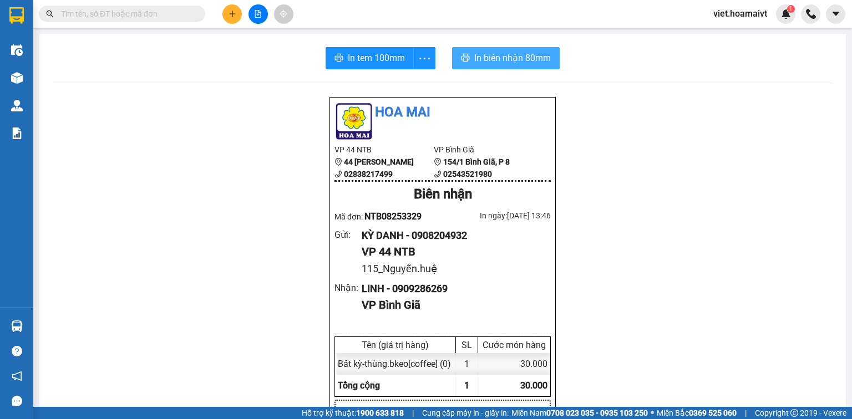
click at [489, 68] on button "In biên nhận 80mm" at bounding box center [506, 58] width 108 height 22
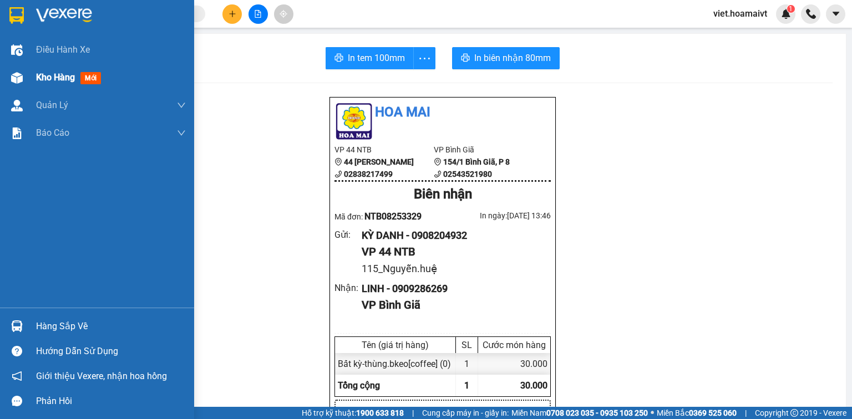
click at [38, 79] on span "Kho hàng" at bounding box center [55, 77] width 39 height 11
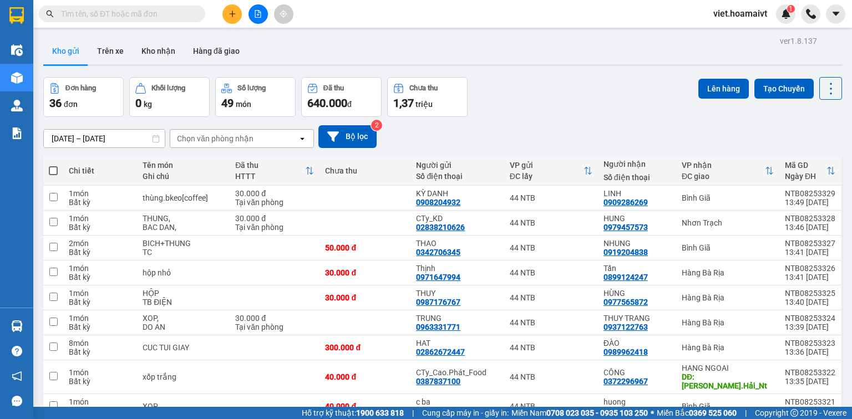
click at [249, 133] on div "Chọn văn phòng nhận" at bounding box center [215, 138] width 77 height 11
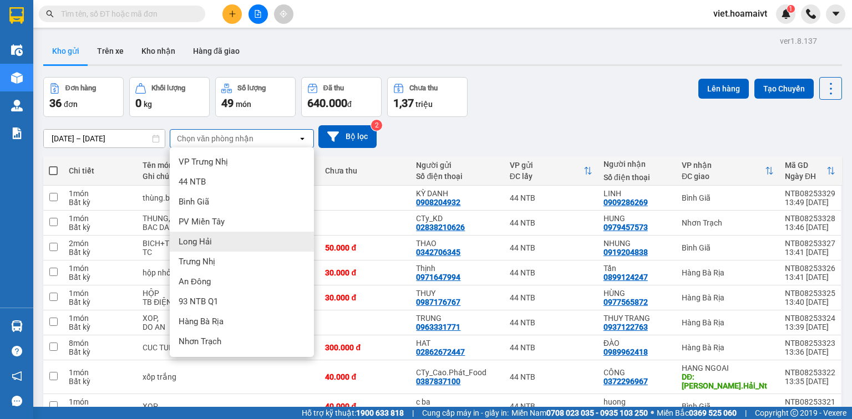
scroll to position [44, 0]
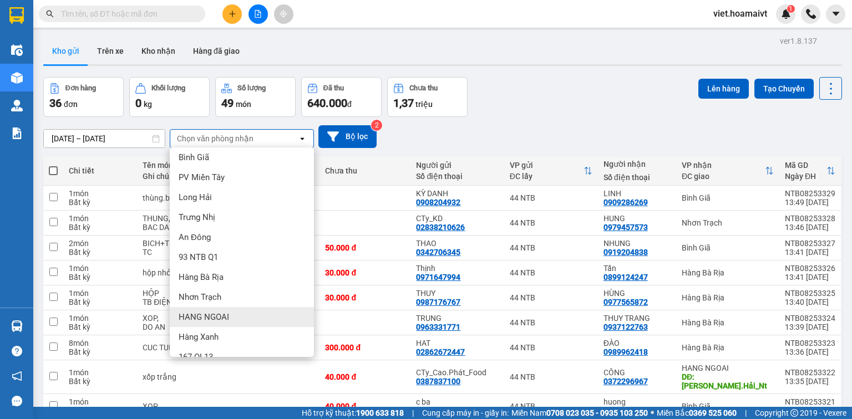
click at [245, 319] on div "HANG NGOAI" at bounding box center [242, 317] width 144 height 20
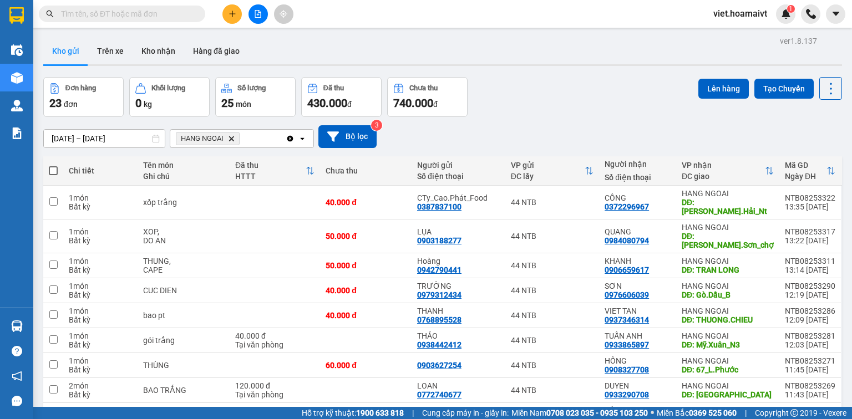
click at [55, 173] on span at bounding box center [53, 170] width 9 height 9
click at [53, 165] on input "checkbox" at bounding box center [53, 165] width 0 height 0
checkbox input "true"
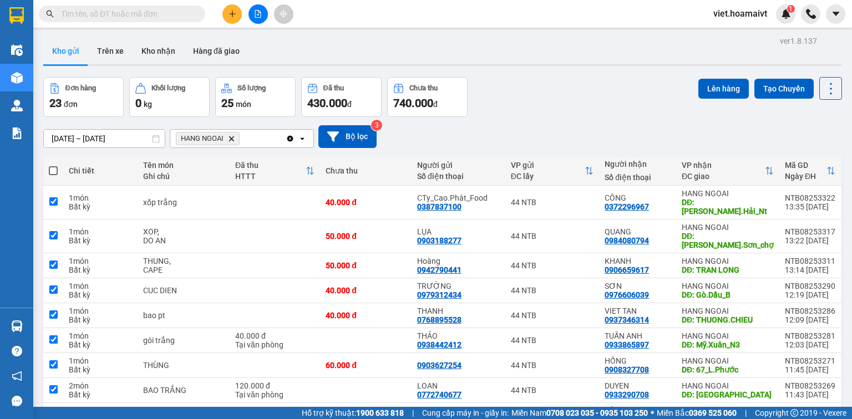
checkbox input "true"
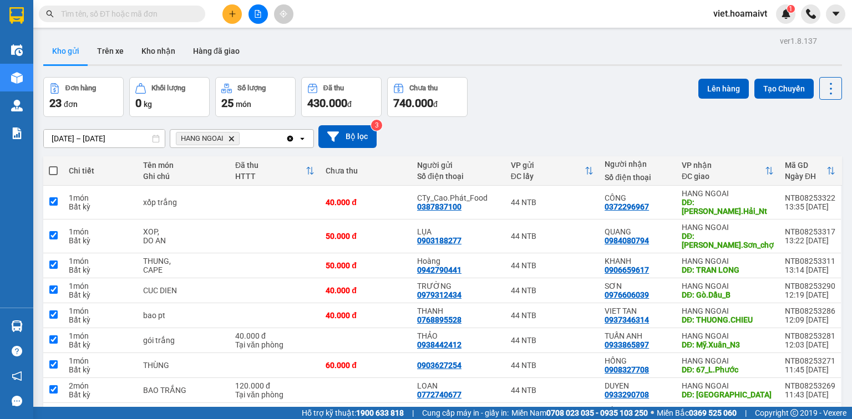
checkbox input "true"
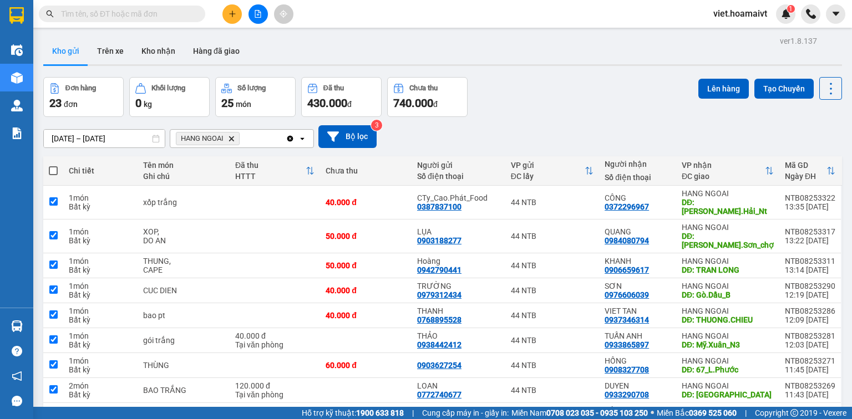
checkbox input "true"
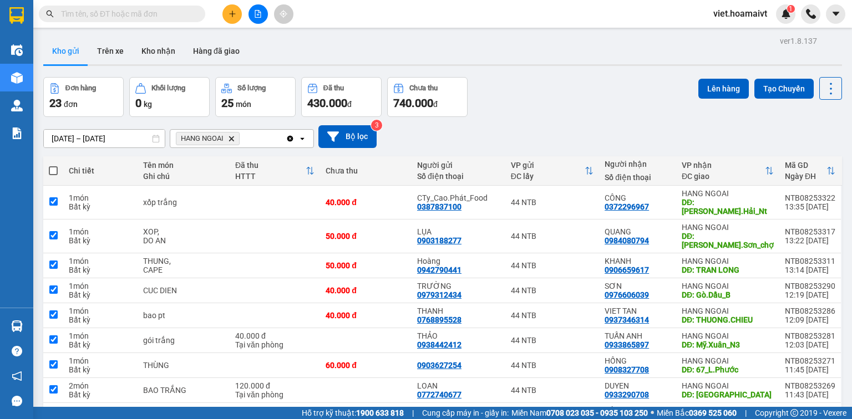
checkbox input "true"
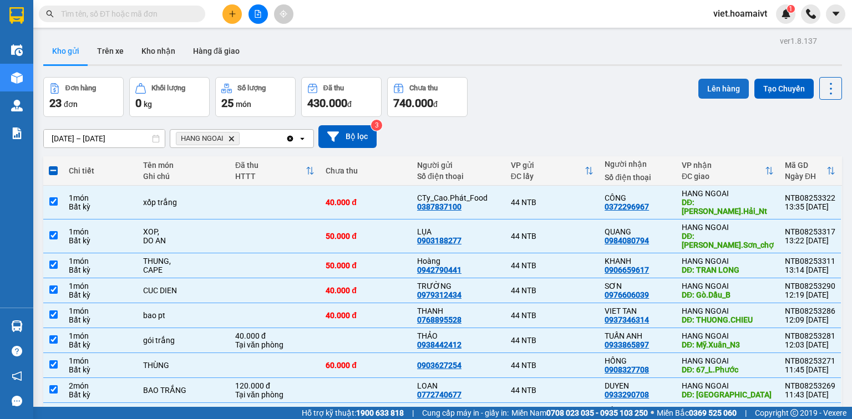
click at [712, 92] on button "Lên hàng" at bounding box center [723, 89] width 50 height 20
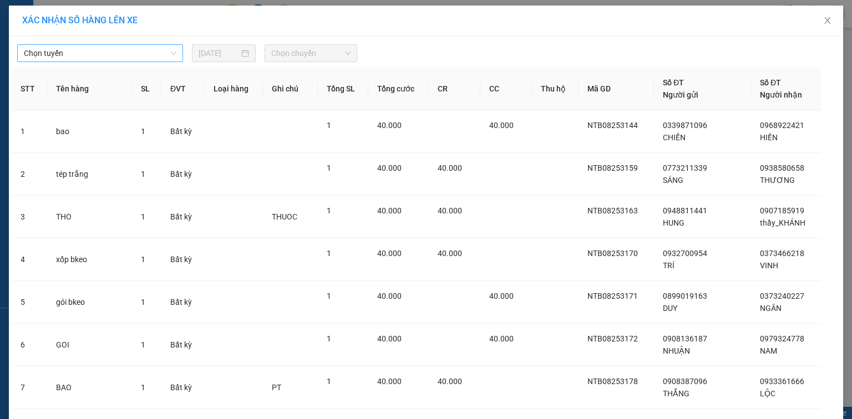
click at [126, 53] on span "Chọn tuyến" at bounding box center [100, 53] width 153 height 17
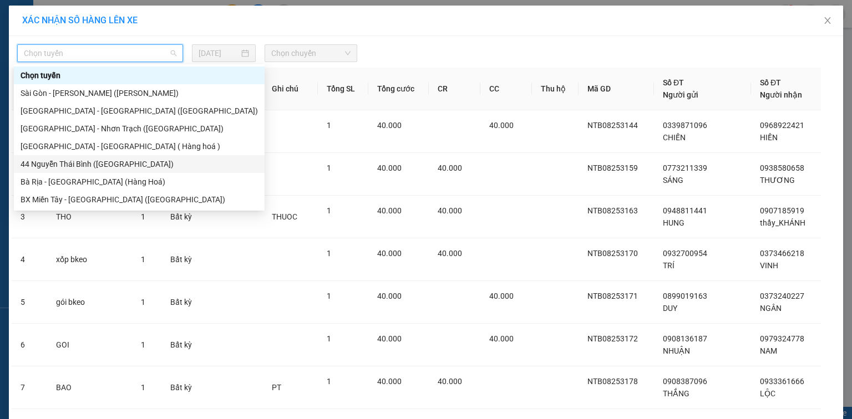
click at [85, 164] on div "44 Nguyễn Thái Bình ([GEOGRAPHIC_DATA])" at bounding box center [139, 164] width 237 height 12
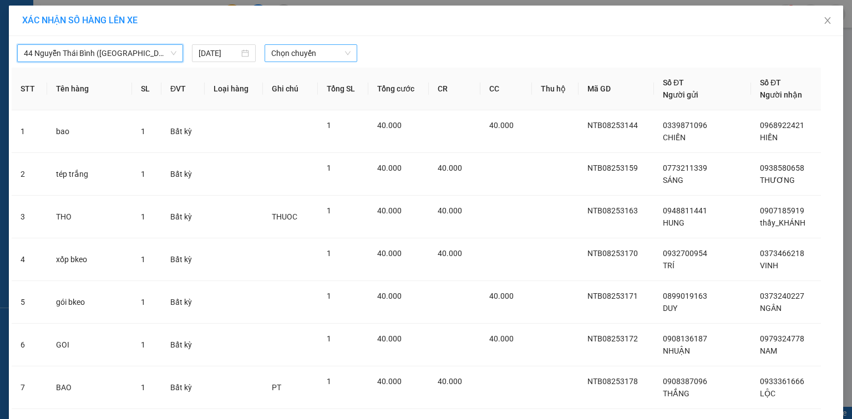
click at [326, 51] on span "Chọn chuyến" at bounding box center [311, 53] width 80 height 17
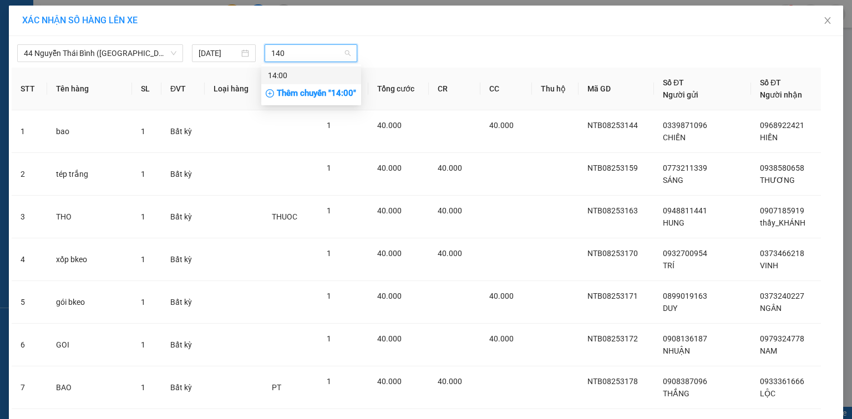
type input "1400"
click at [317, 77] on div "14:00" at bounding box center [311, 75] width 87 height 12
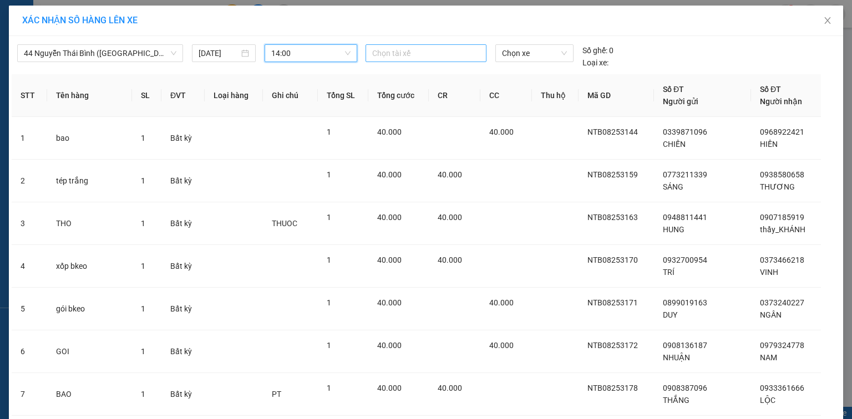
click at [405, 52] on div at bounding box center [425, 53] width 115 height 13
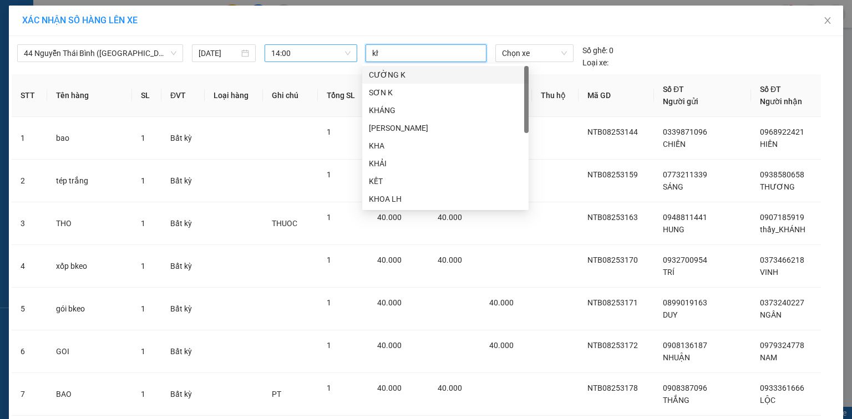
type input "kho"
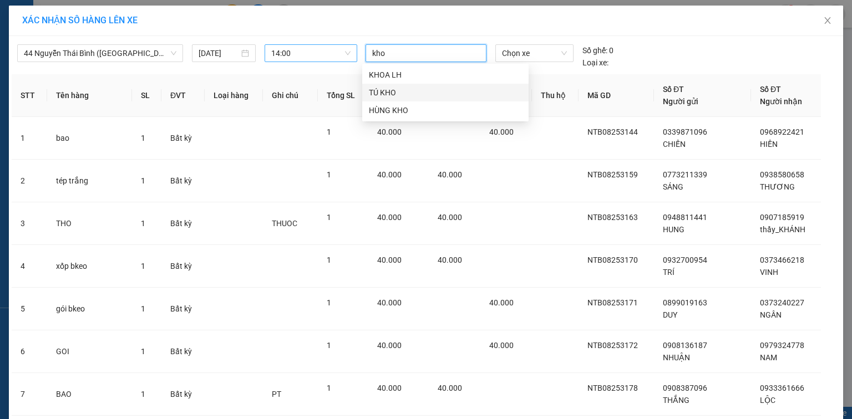
click at [394, 96] on div "TÚ KHO" at bounding box center [445, 93] width 153 height 12
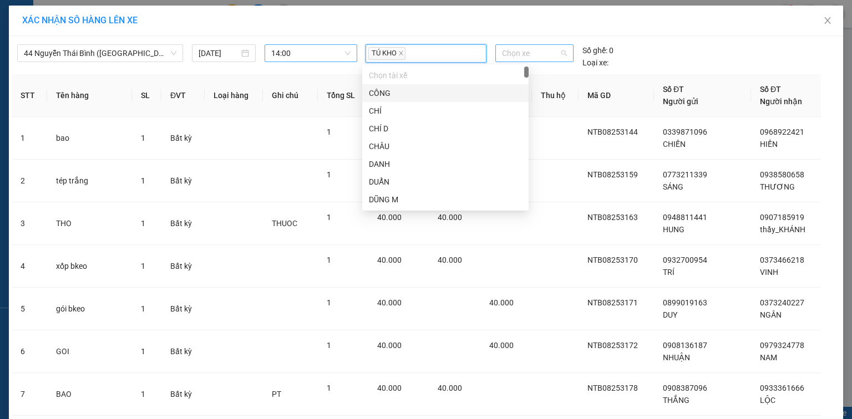
click at [513, 54] on span "Chọn xe" at bounding box center [534, 53] width 64 height 17
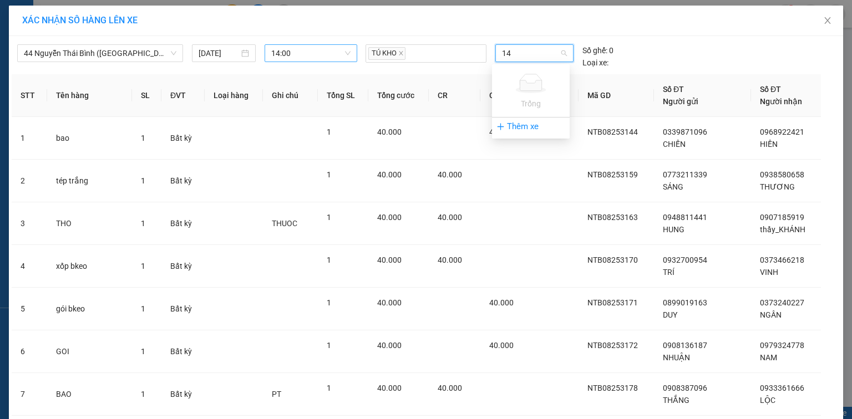
type input "1"
type input "00091"
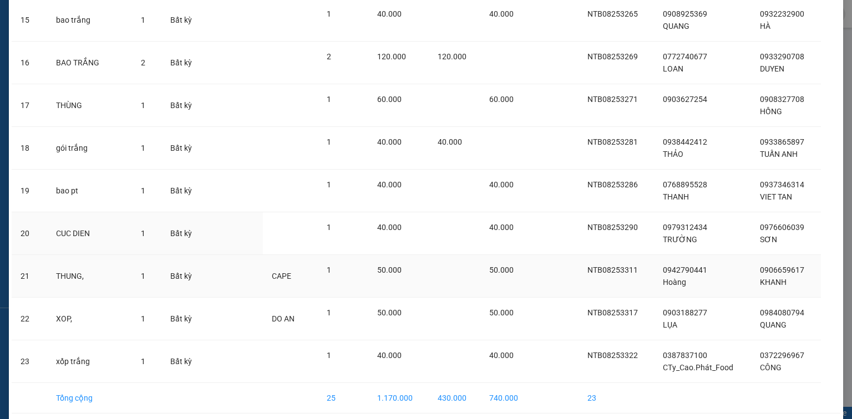
scroll to position [752, 0]
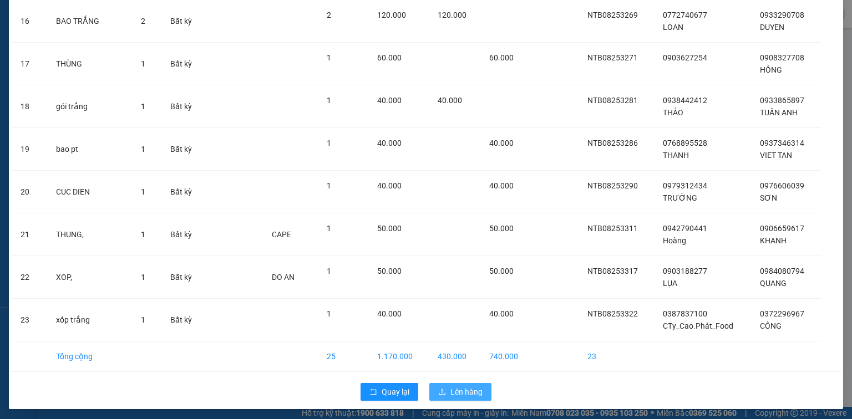
click at [480, 393] on button "Lên hàng" at bounding box center [460, 392] width 62 height 18
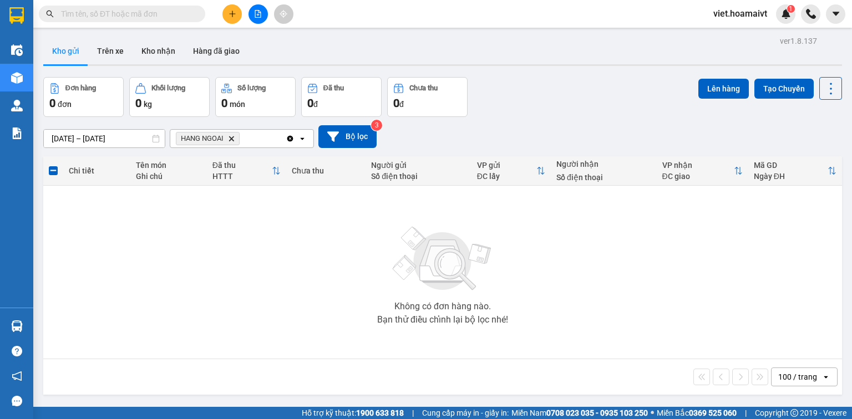
click at [234, 140] on icon "HANG NGOAI, close by backspace" at bounding box center [231, 138] width 5 height 5
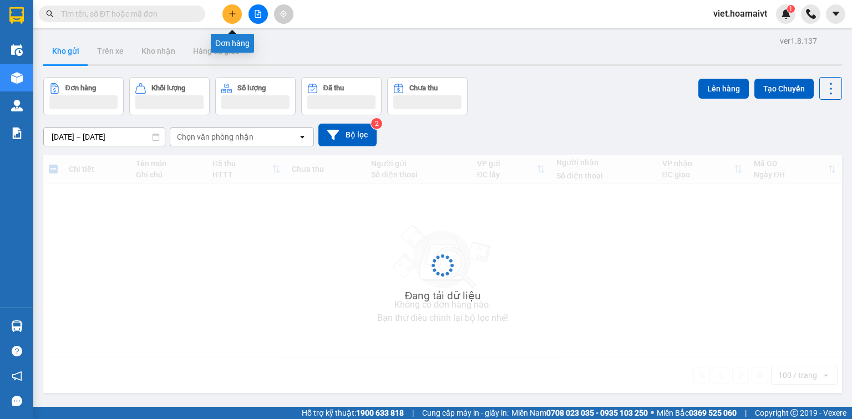
click at [231, 22] on button at bounding box center [231, 13] width 19 height 19
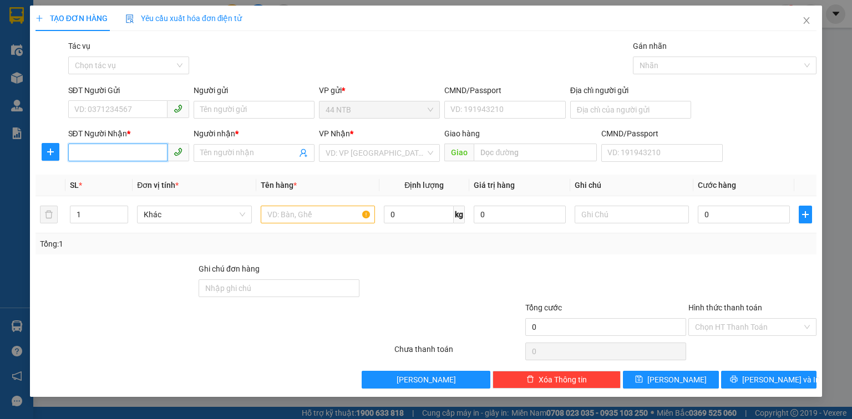
click at [144, 151] on input "SĐT Người Nhận *" at bounding box center [117, 153] width 99 height 18
type input "0937401408"
click at [160, 177] on div "0937401408 - Nau" at bounding box center [129, 175] width 108 height 12
type input "58 đường số 9.Thủ Đức"
type input "Nau"
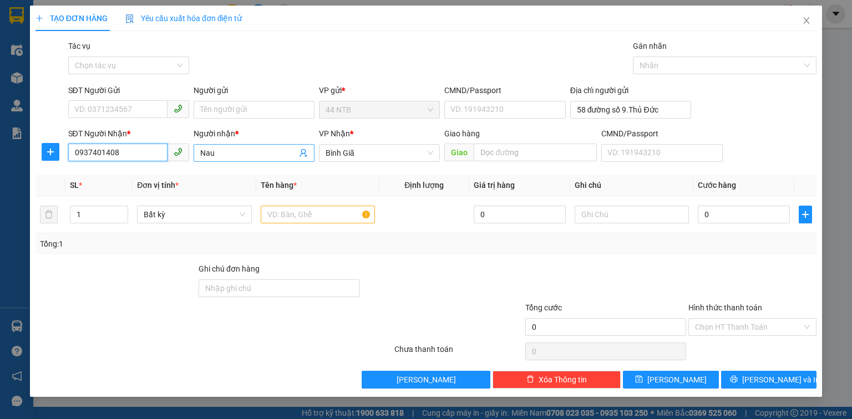
type input "0937401408"
click at [210, 154] on input "Nau" at bounding box center [248, 153] width 97 height 12
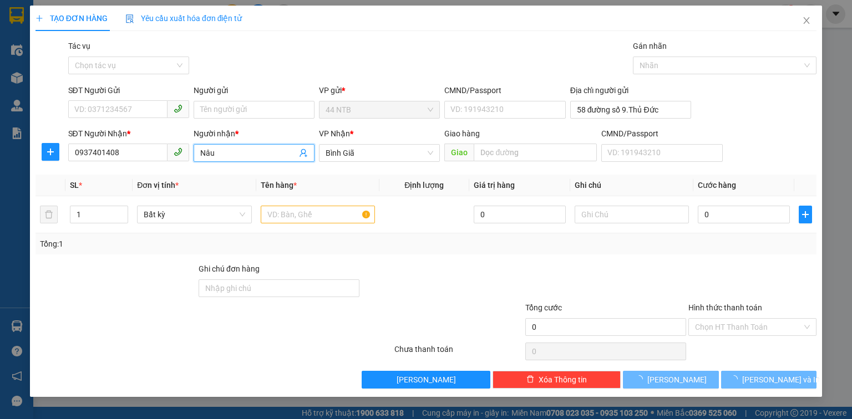
click at [232, 155] on input "Nâu" at bounding box center [248, 153] width 97 height 12
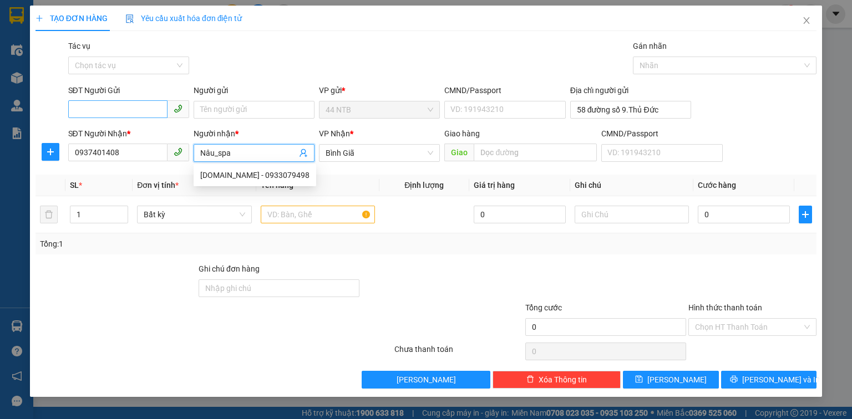
type input "Nâu_spa"
click at [126, 105] on input "SĐT Người Gửi" at bounding box center [117, 109] width 99 height 18
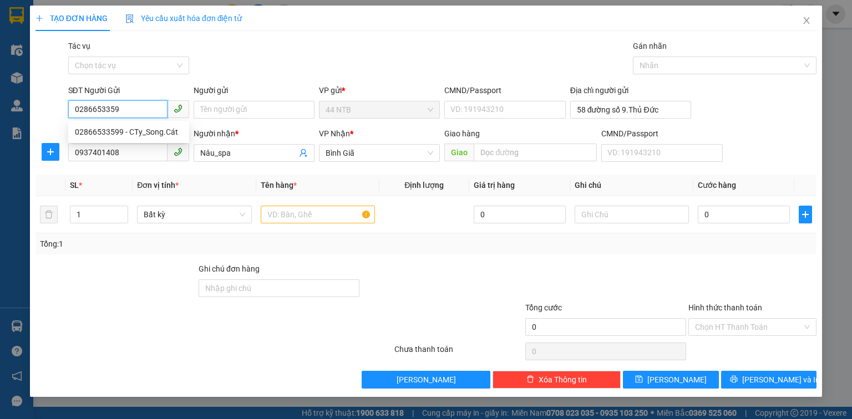
type input "02866533599"
click at [145, 131] on div "02866533599 - CTy_Song.Cát" at bounding box center [129, 132] width 108 height 12
type input "CTy_Song.Cát"
type input "58.đg.số.9_HCM"
type input "02866533599"
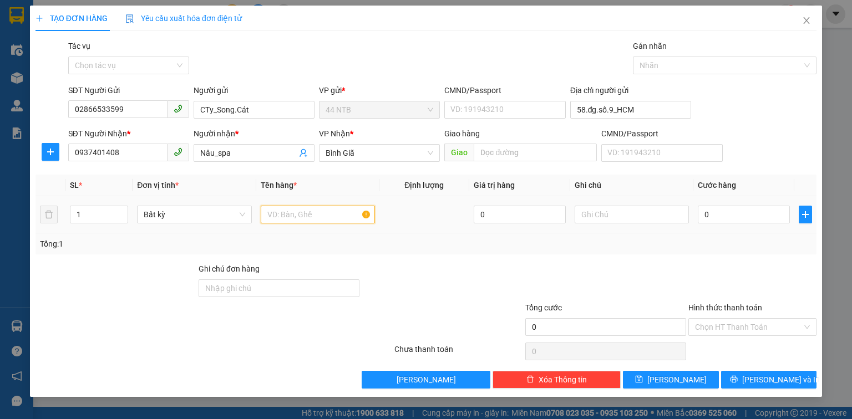
click at [275, 213] on input "text" at bounding box center [318, 215] width 114 height 18
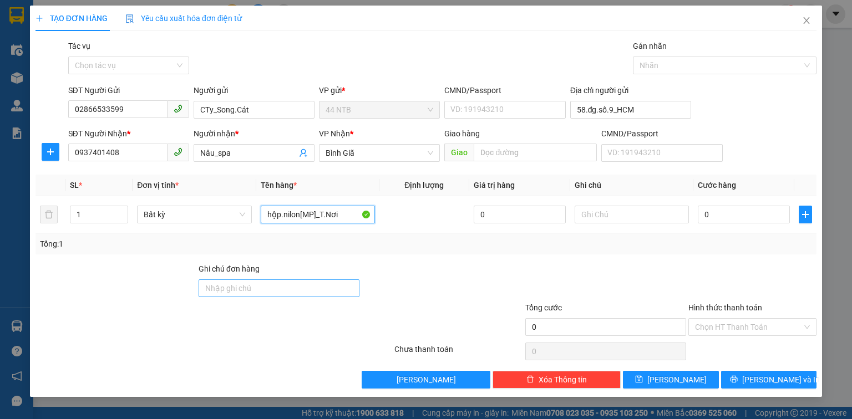
type input "hộp.nilon[MP]_T.Nơi"
click at [264, 291] on input "Ghi chú đơn hàng" at bounding box center [279, 289] width 161 height 18
type input "GTN"
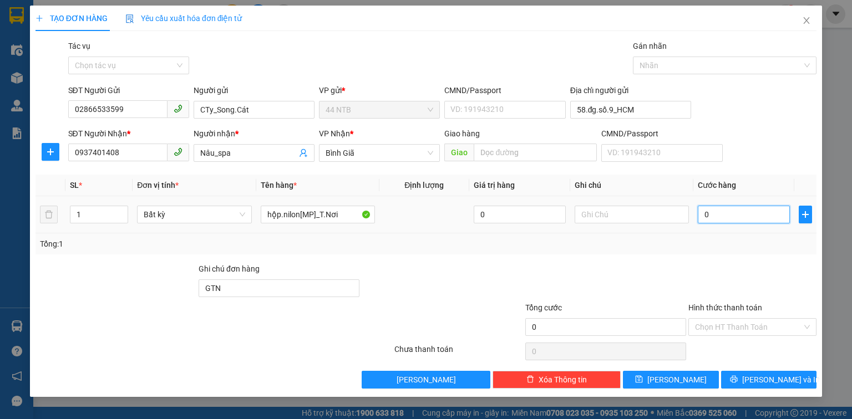
click at [764, 213] on input "0" at bounding box center [744, 215] width 92 height 18
type input "3"
type input "30"
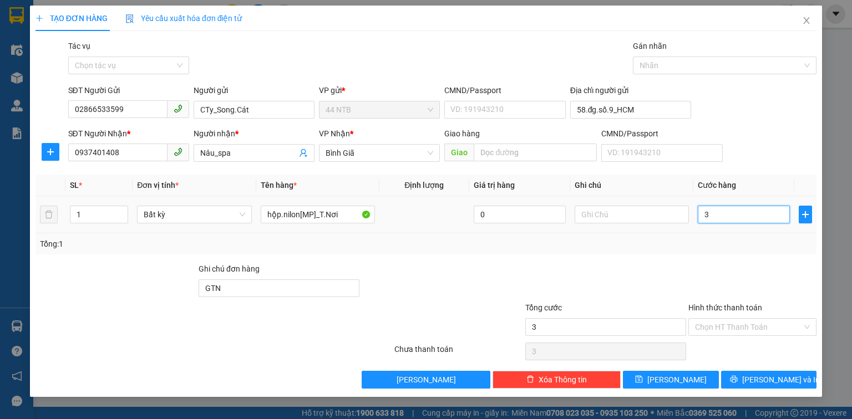
type input "30"
type input "30.000"
click at [765, 320] on input "Hình thức thanh toán" at bounding box center [748, 327] width 107 height 17
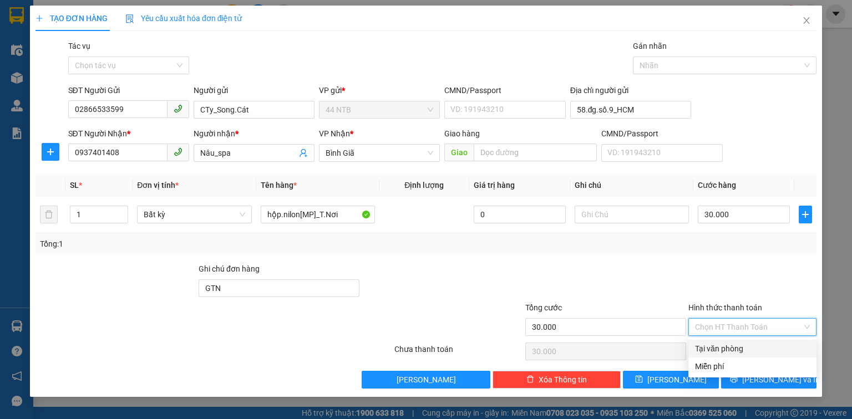
click at [753, 352] on div "Tại văn phòng" at bounding box center [752, 349] width 115 height 12
type input "0"
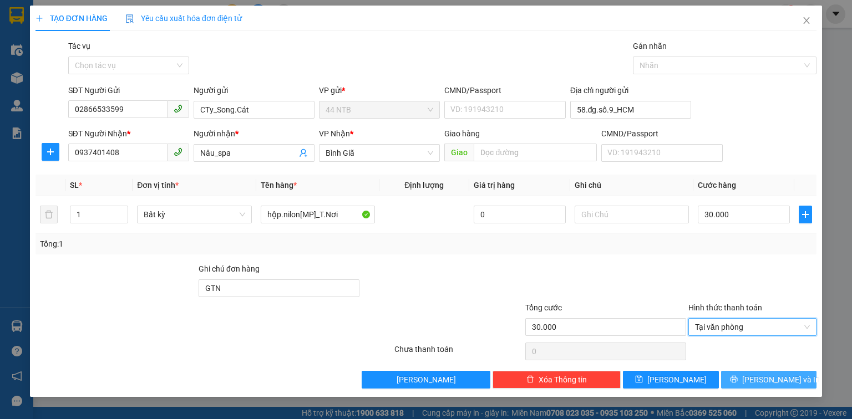
click at [784, 381] on span "[PERSON_NAME] và In" at bounding box center [781, 380] width 78 height 12
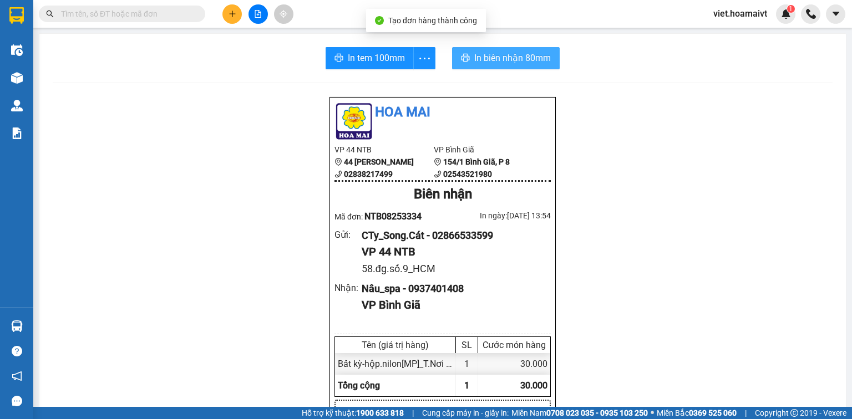
click at [487, 60] on span "In biên nhận 80mm" at bounding box center [512, 58] width 77 height 14
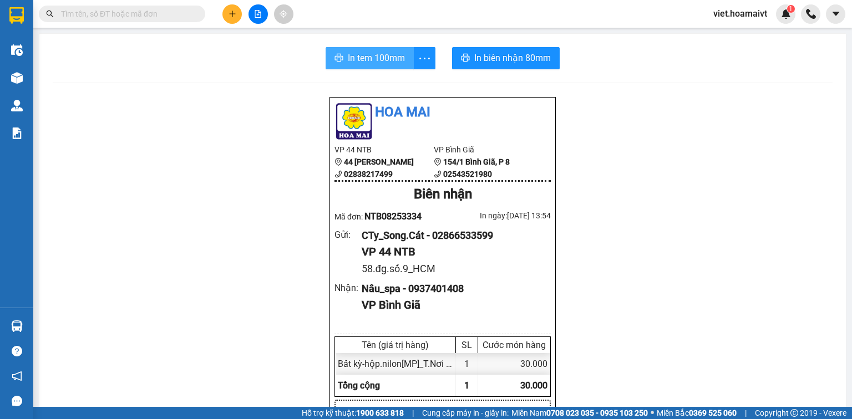
click at [367, 60] on span "In tem 100mm" at bounding box center [376, 58] width 57 height 14
click at [373, 62] on span "In tem 100mm" at bounding box center [376, 58] width 57 height 14
click at [355, 56] on span "In tem 100mm" at bounding box center [376, 58] width 57 height 14
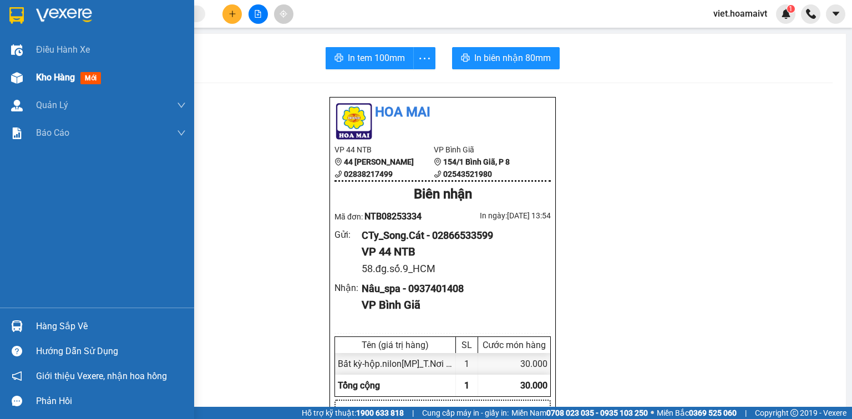
click at [38, 80] on span "Kho hàng" at bounding box center [55, 77] width 39 height 11
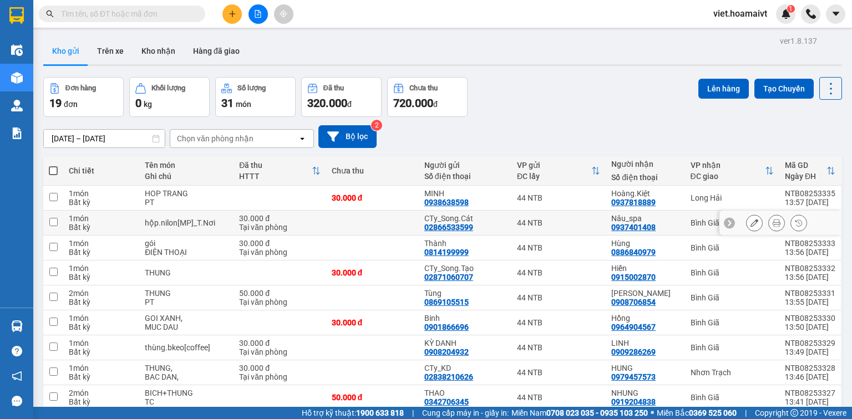
click at [750, 219] on icon at bounding box center [754, 223] width 8 height 8
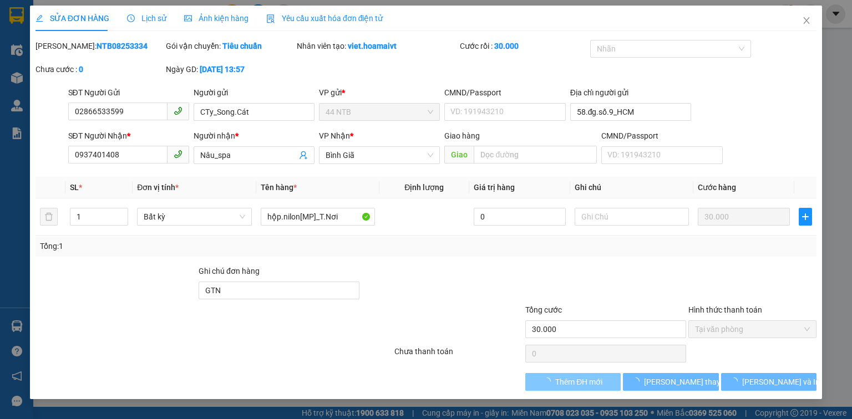
type input "02866533599"
type input "CTy_Song.Cát"
type input "58.đg.số.9_HCM"
type input "0937401408"
type input "Nâu_spa"
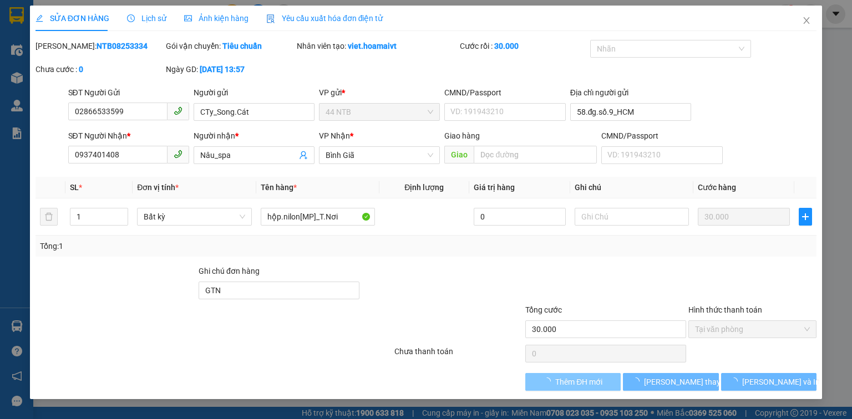
type input "GTN"
type input "30.000"
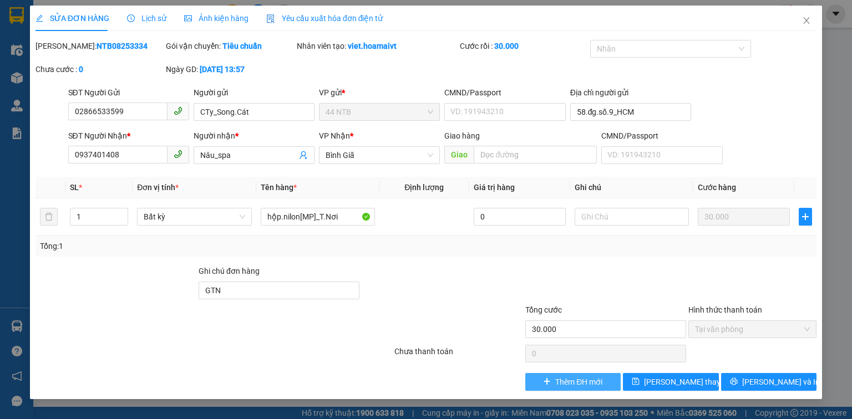
click at [579, 384] on span "Thêm ĐH mới" at bounding box center [578, 382] width 47 height 12
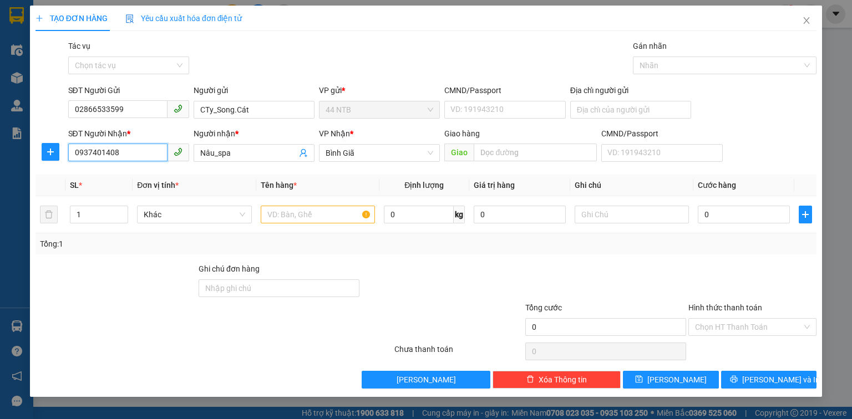
click at [14, 160] on div "TẠO ĐƠN HÀNG Yêu cầu xuất hóa đơn điện tử Transit Pickup Surcharge Ids Transit …" at bounding box center [426, 209] width 852 height 419
type input "0911214273"
click at [133, 174] on div "0911214273 - KIỀU" at bounding box center [129, 175] width 108 height 12
type input "58 đường số 9,Thủ Đức"
type input "KIỀU"
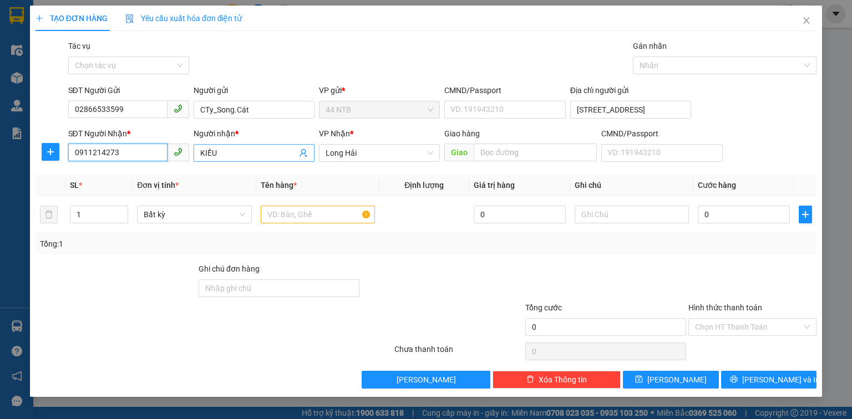
type input "0911214273"
drag, startPoint x: 231, startPoint y: 154, endPoint x: 171, endPoint y: 156, distance: 59.4
click at [171, 156] on div "SĐT Người Nhận * 0911214273 Người nhận * KIỀU VP Nhận * Long Hải Giao hàng Giao…" at bounding box center [442, 147] width 753 height 39
type input "Kiều_Beauty"
click at [315, 206] on input "text" at bounding box center [318, 215] width 114 height 18
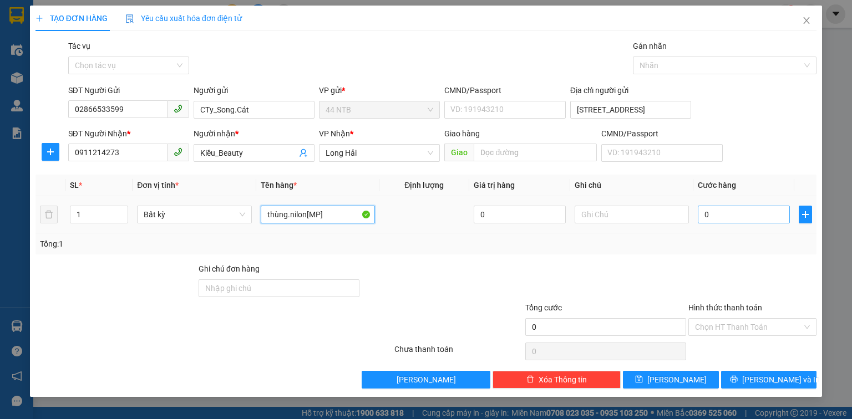
type input "thùng.nilon[MP]"
click at [755, 216] on input "0" at bounding box center [744, 215] width 92 height 18
type input "3"
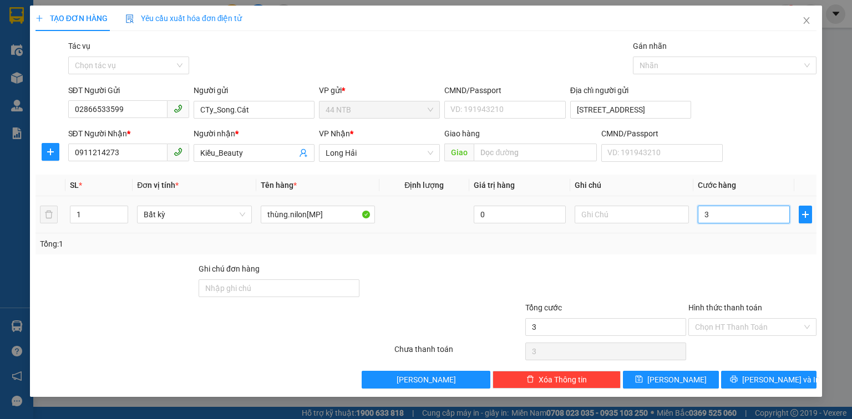
type input "30"
type input "30.000"
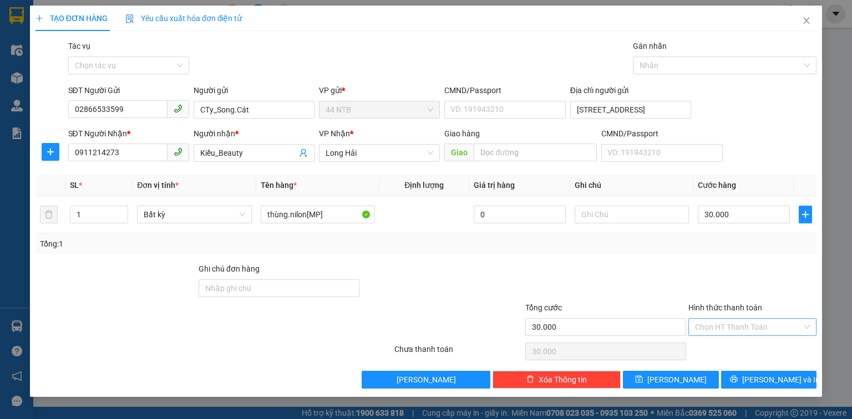
click at [751, 321] on input "Hình thức thanh toán" at bounding box center [748, 327] width 107 height 17
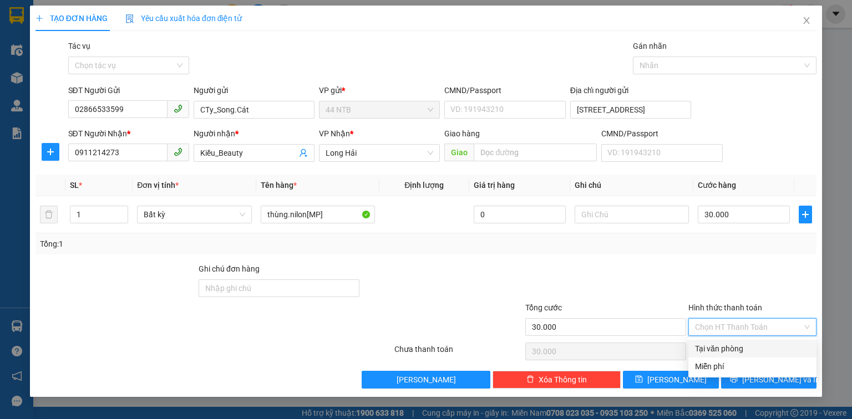
click at [748, 346] on div "Tại văn phòng" at bounding box center [752, 349] width 115 height 12
type input "0"
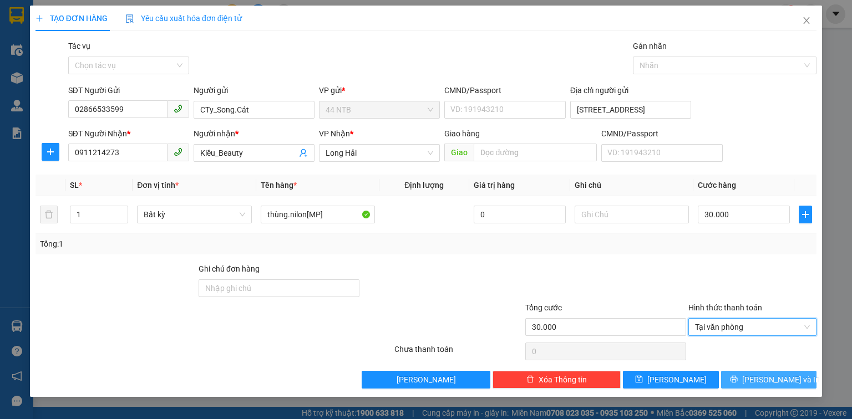
click at [770, 381] on span "[PERSON_NAME] và In" at bounding box center [781, 380] width 78 height 12
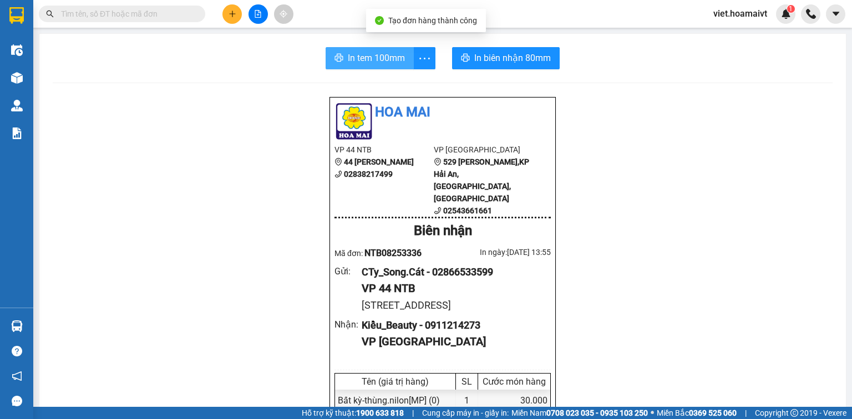
click at [375, 65] on button "In tem 100mm" at bounding box center [370, 58] width 88 height 22
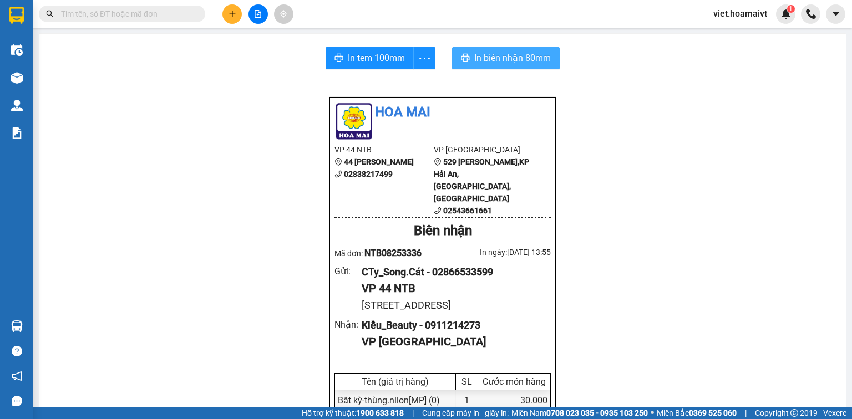
click at [521, 67] on button "In biên nhận 80mm" at bounding box center [506, 58] width 108 height 22
click at [229, 16] on icon "plus" at bounding box center [233, 14] width 8 height 8
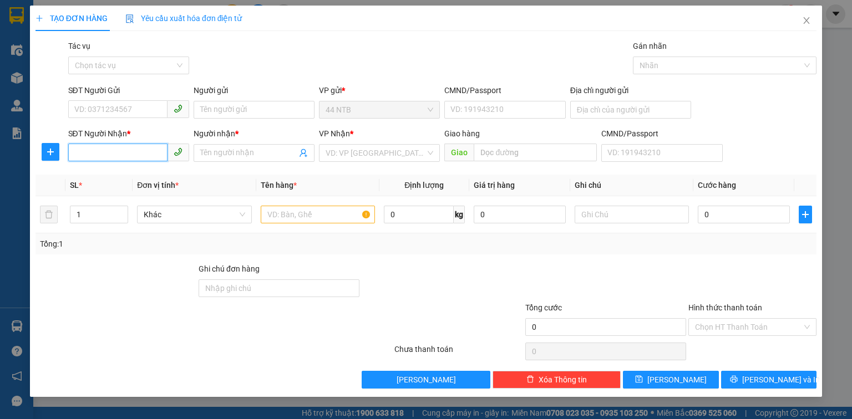
click at [127, 146] on input "SĐT Người Nhận *" at bounding box center [117, 153] width 99 height 18
type input "0398855852"
click at [160, 175] on div "0398855852 - Hồng" at bounding box center [129, 175] width 109 height 12
type input "Hồng"
type input "0398855852"
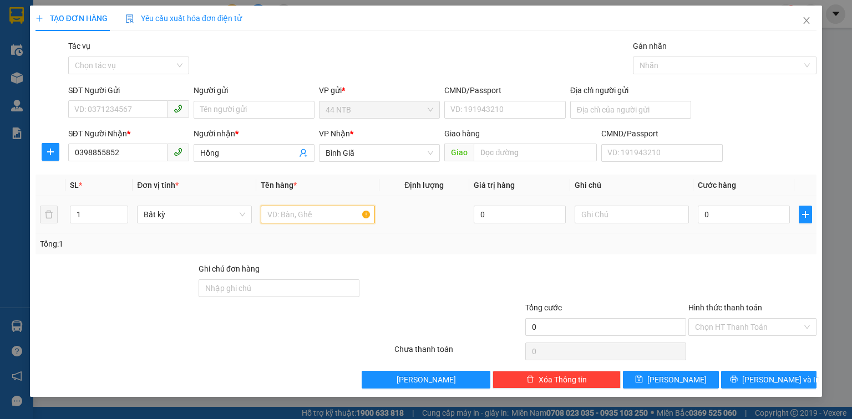
click at [297, 215] on input "text" at bounding box center [318, 215] width 114 height 18
type input "hộp.bkeo[ph.thủy]"
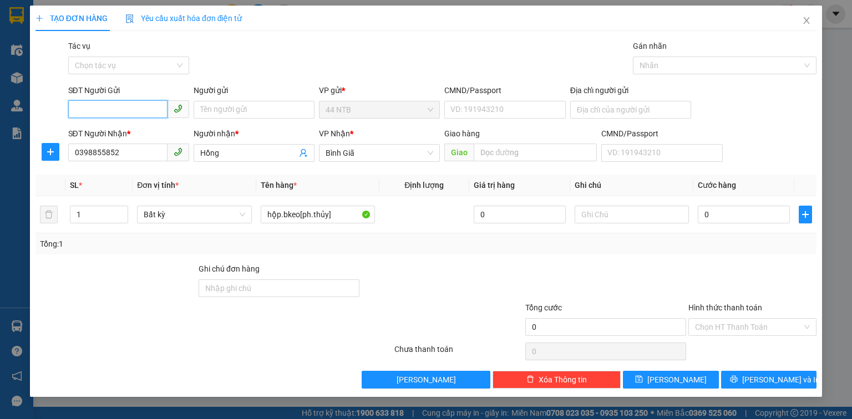
click at [129, 107] on input "SĐT Người Gửi" at bounding box center [117, 109] width 99 height 18
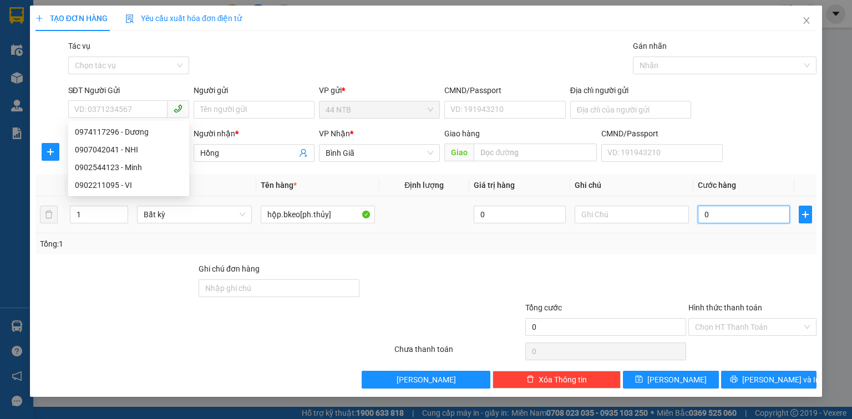
click at [749, 217] on input "0" at bounding box center [744, 215] width 92 height 18
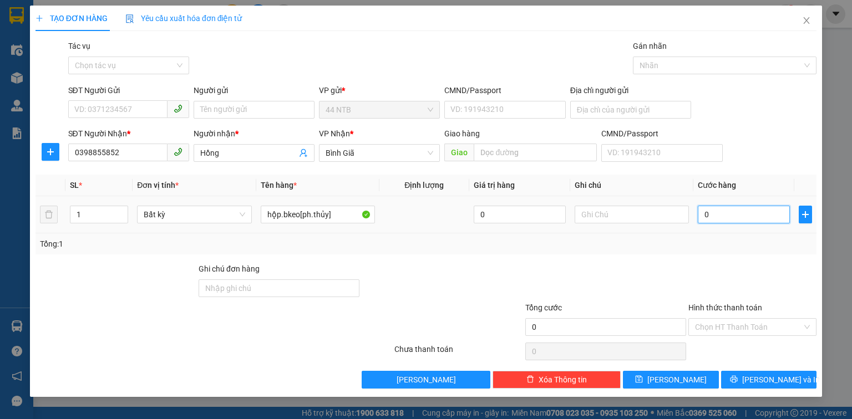
type input "3"
type input "30"
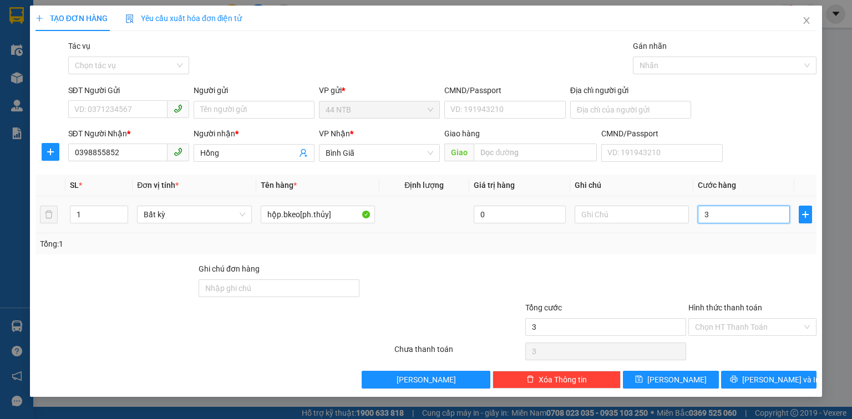
type input "30"
type input "30.000"
click at [88, 111] on input "SĐT Người Gửi" at bounding box center [117, 109] width 99 height 18
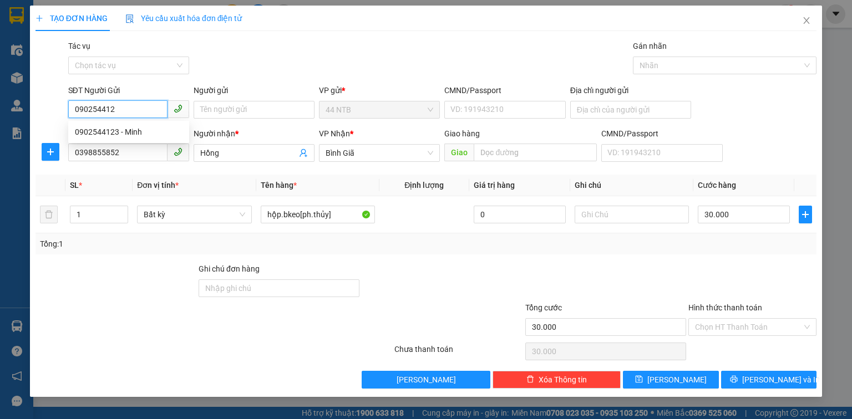
type input "0902544123"
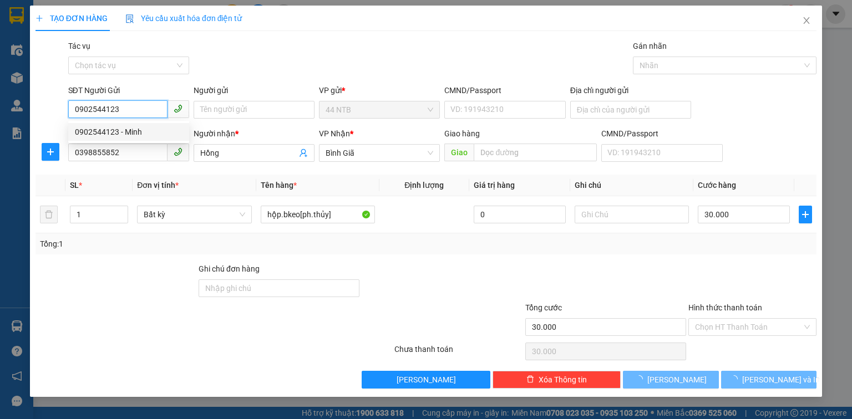
click at [138, 136] on div "0902544123 - Minh" at bounding box center [129, 132] width 108 height 12
type input "Minh"
type input "079089022161"
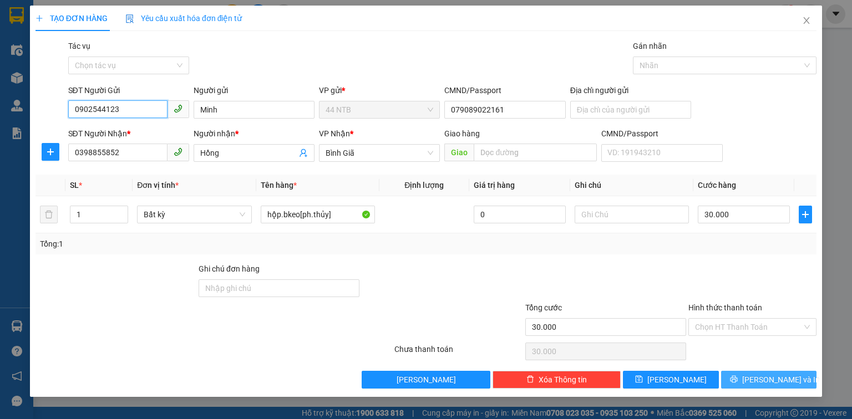
type input "0902544123"
click at [788, 384] on span "[PERSON_NAME] và In" at bounding box center [781, 380] width 78 height 12
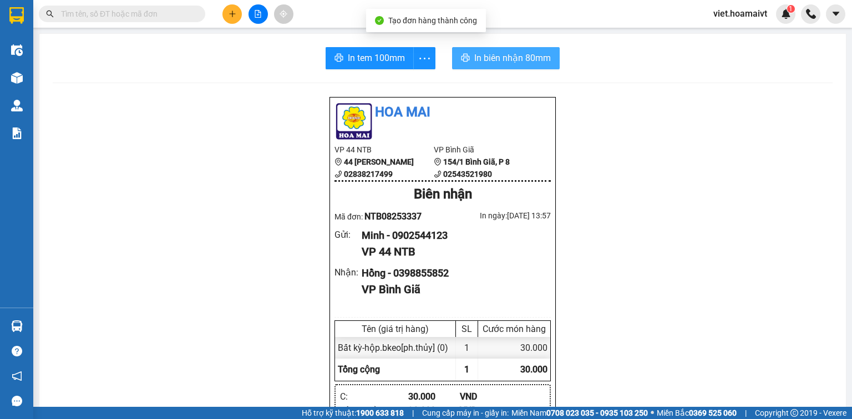
click at [497, 62] on span "In biên nhận 80mm" at bounding box center [512, 58] width 77 height 14
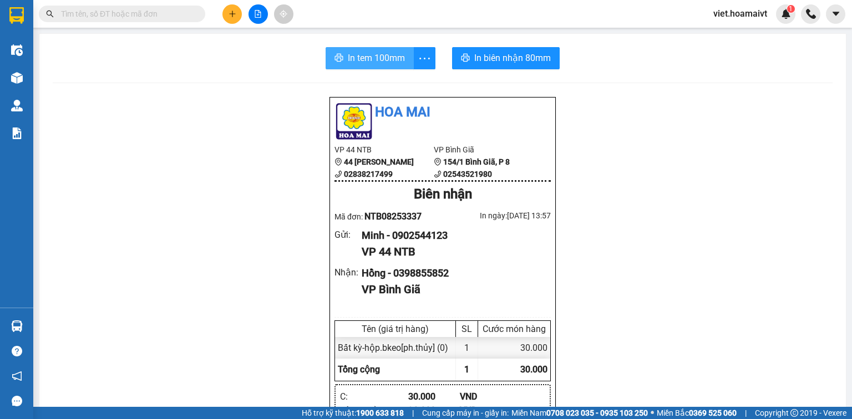
click at [380, 55] on span "In tem 100mm" at bounding box center [376, 58] width 57 height 14
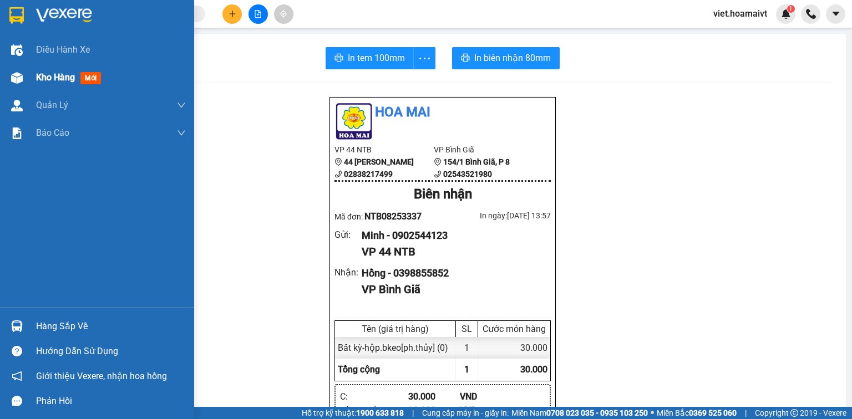
click at [54, 80] on span "Kho hàng" at bounding box center [55, 77] width 39 height 11
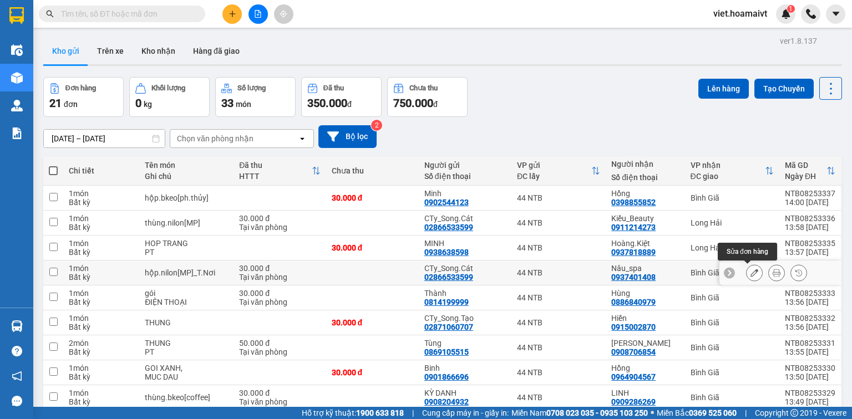
click at [750, 272] on icon at bounding box center [754, 273] width 8 height 8
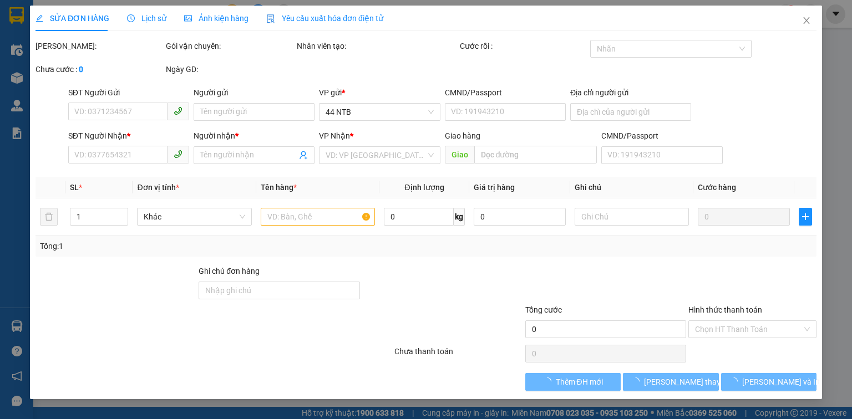
type input "02866533599"
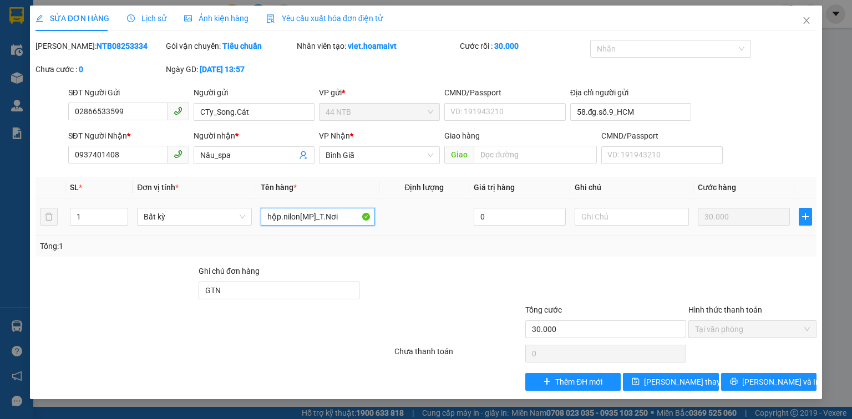
click at [347, 218] on input "hộp.nilon[MP]_T.Nơi" at bounding box center [318, 217] width 114 height 18
click at [640, 382] on icon "save" at bounding box center [636, 382] width 8 height 8
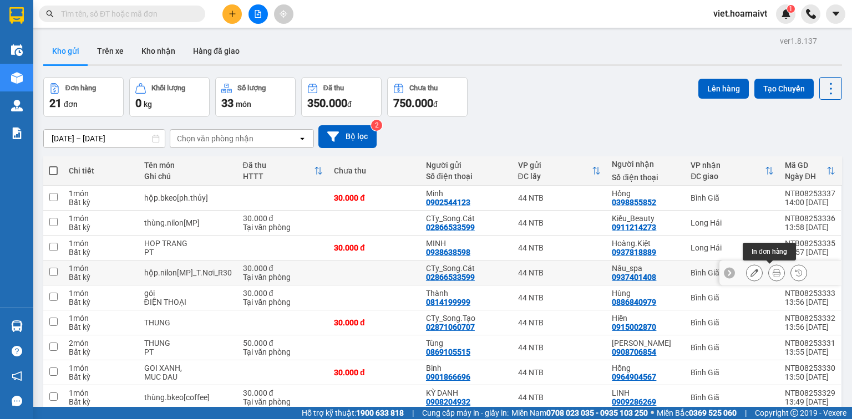
click at [773, 275] on icon at bounding box center [777, 273] width 8 height 8
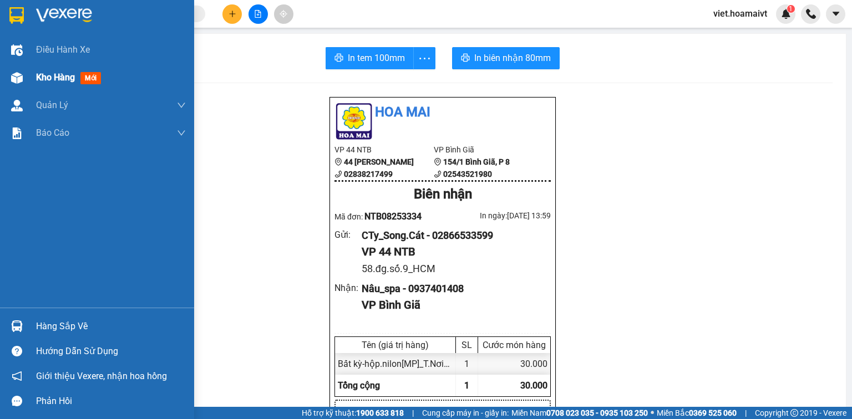
click at [47, 82] on span "Kho hàng" at bounding box center [55, 77] width 39 height 11
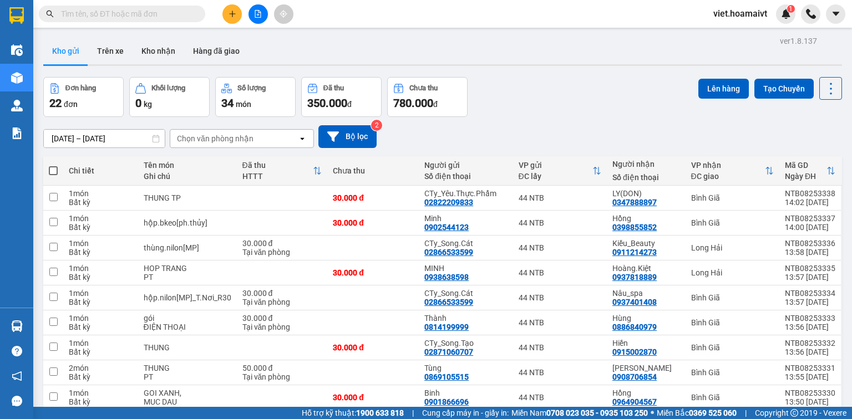
click at [216, 138] on div "Chọn văn phòng nhận" at bounding box center [215, 138] width 77 height 11
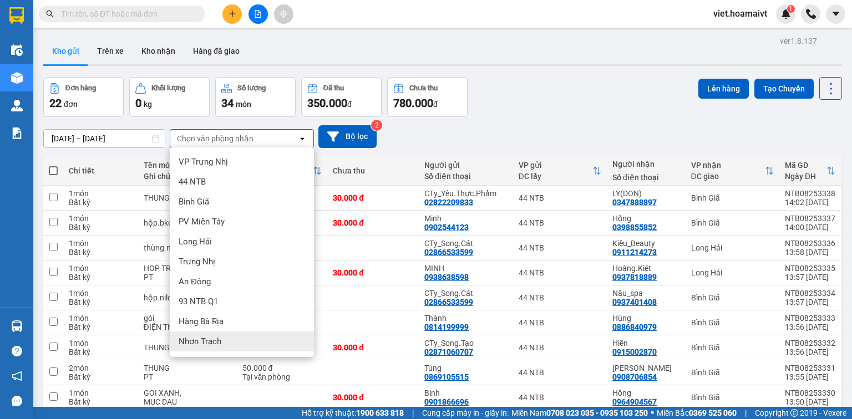
click at [237, 337] on div "Nhơn Trạch" at bounding box center [242, 342] width 144 height 20
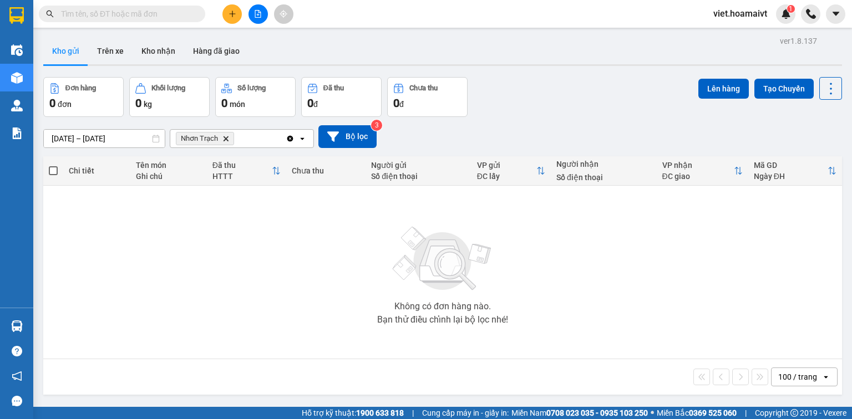
click at [226, 138] on icon "Delete" at bounding box center [225, 138] width 7 height 7
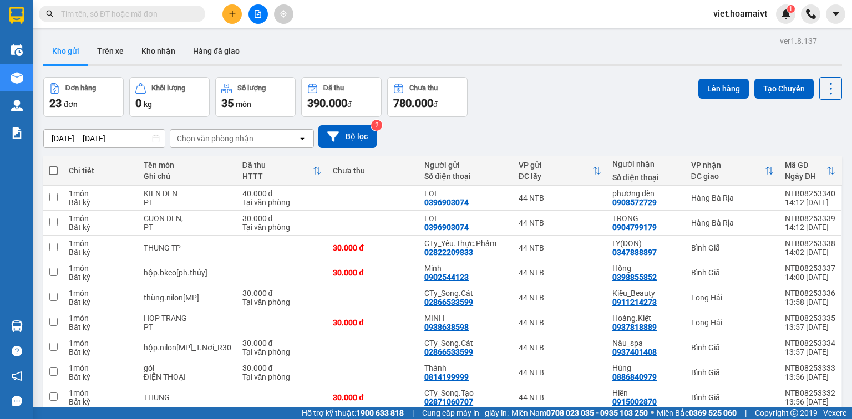
click at [212, 139] on div "Chọn văn phòng nhận" at bounding box center [215, 138] width 77 height 11
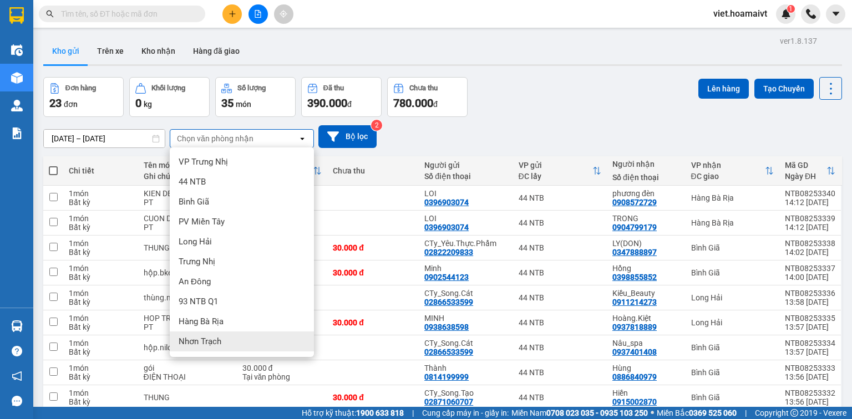
drag, startPoint x: 221, startPoint y: 336, endPoint x: 215, endPoint y: 184, distance: 152.1
click at [222, 335] on div "Nhơn Trạch" at bounding box center [242, 342] width 144 height 20
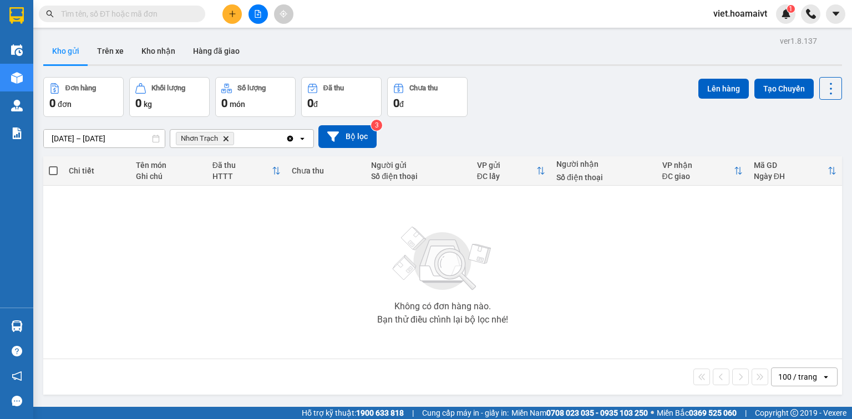
click at [226, 138] on icon "Nhơn Trạch, close by backspace" at bounding box center [226, 138] width 5 height 5
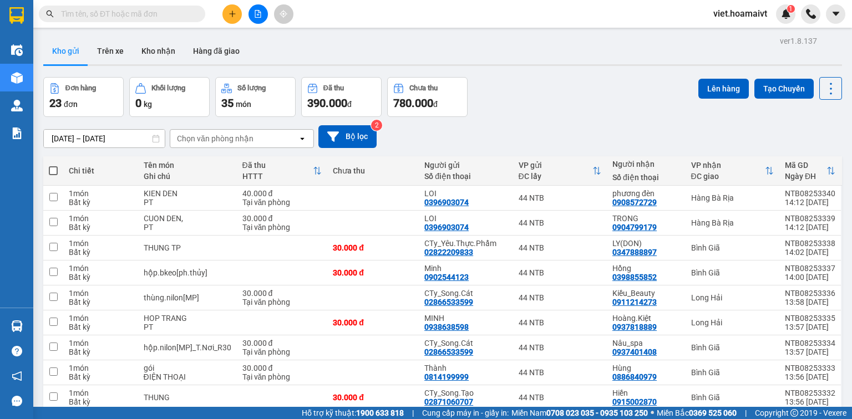
click at [234, 18] on button at bounding box center [231, 13] width 19 height 19
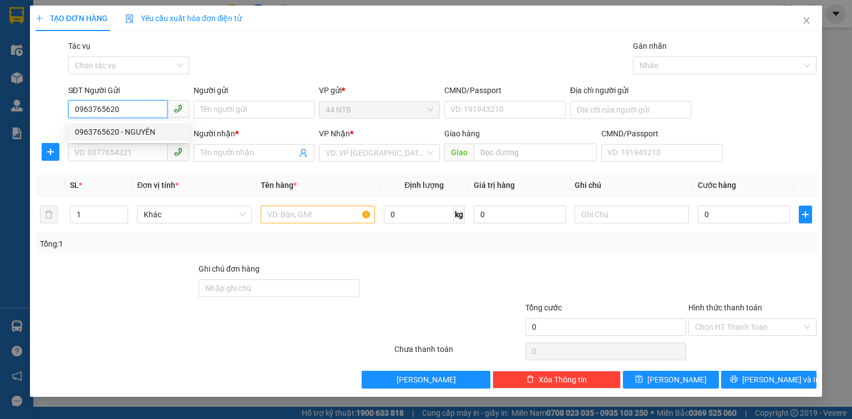
click at [147, 134] on div "0963765620 - NGUYÊN" at bounding box center [129, 132] width 108 height 12
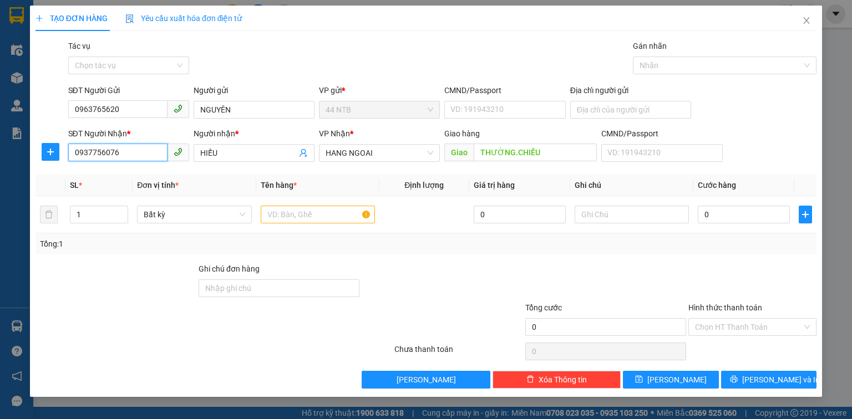
drag, startPoint x: 147, startPoint y: 154, endPoint x: 22, endPoint y: 166, distance: 126.0
click at [22, 166] on div "TẠO ĐƠN HÀNG Yêu cầu xuất hóa đơn điện tử Transit Pickup Surcharge Ids Transit …" at bounding box center [426, 209] width 852 height 419
click at [116, 173] on div "0896131286 - THANH THUY" at bounding box center [137, 175] width 125 height 12
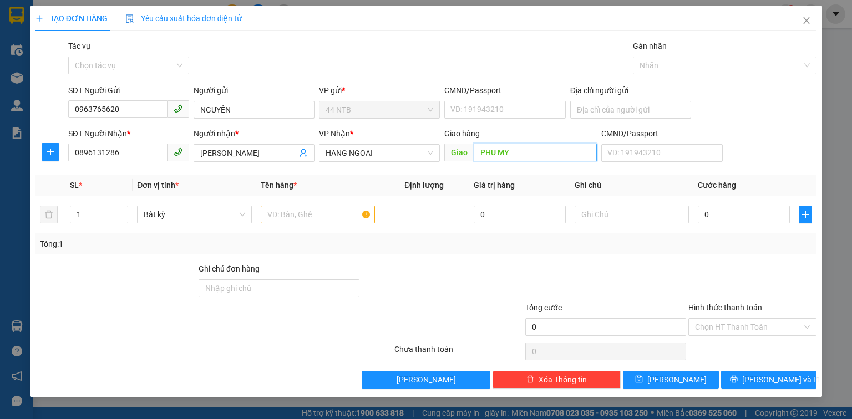
click at [515, 156] on input "PHU MY" at bounding box center [535, 153] width 123 height 18
click at [593, 104] on input "Địa chỉ người gửi" at bounding box center [630, 110] width 121 height 18
click at [243, 154] on input "THANH THUY" at bounding box center [248, 153] width 97 height 12
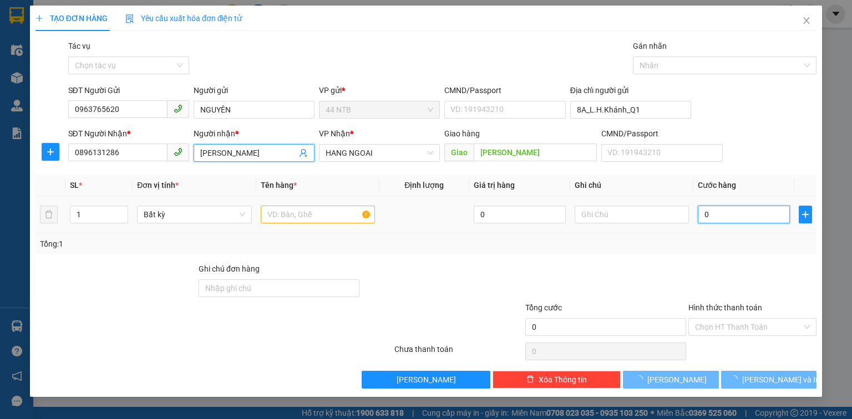
click at [750, 212] on input "0" at bounding box center [744, 215] width 92 height 18
click at [299, 210] on input "text" at bounding box center [318, 215] width 114 height 18
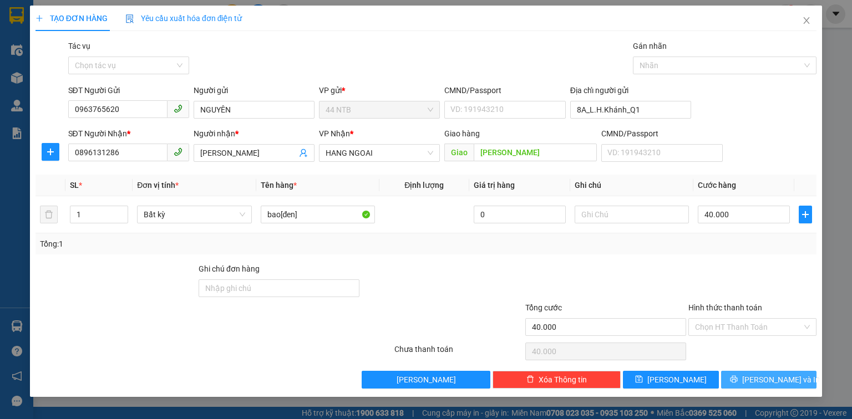
click at [775, 382] on span "[PERSON_NAME] và In" at bounding box center [781, 380] width 78 height 12
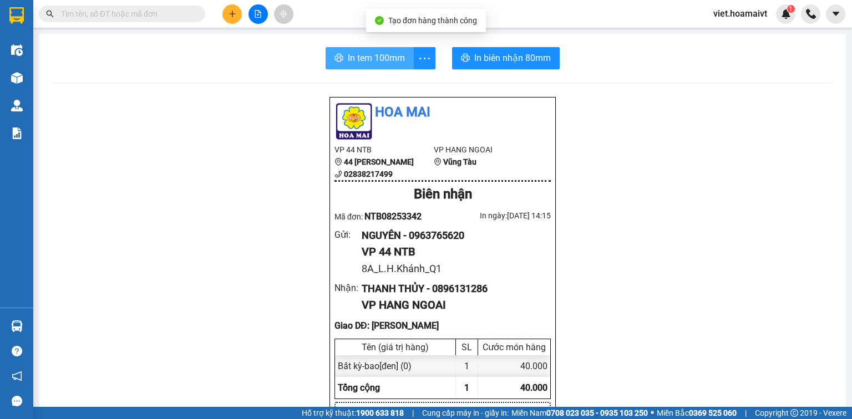
click at [371, 58] on span "In tem 100mm" at bounding box center [376, 58] width 57 height 14
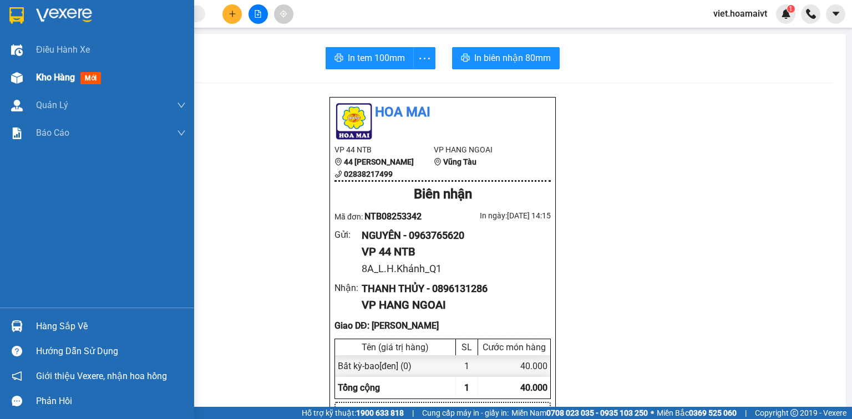
click at [38, 77] on span "Kho hàng" at bounding box center [55, 77] width 39 height 11
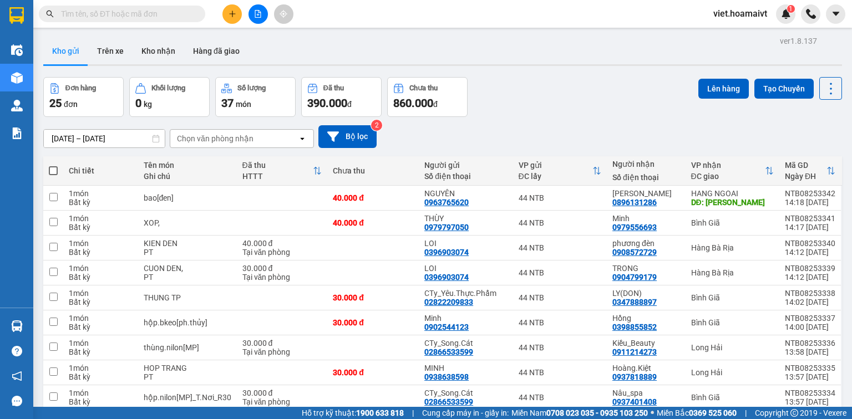
click at [226, 130] on div "Chọn văn phòng nhận" at bounding box center [234, 139] width 128 height 18
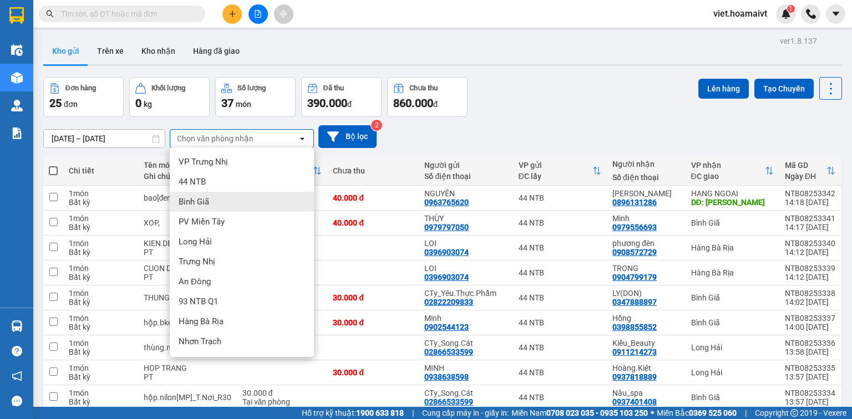
click at [215, 197] on div "Bình Giã" at bounding box center [242, 202] width 144 height 20
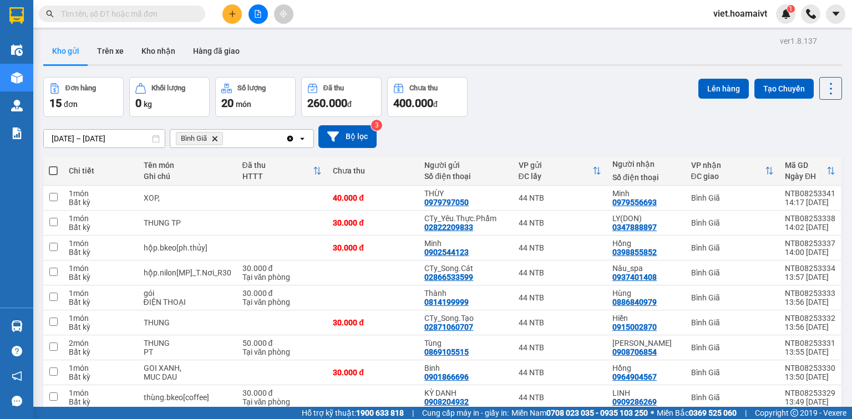
click at [210, 138] on span "Bình Giã Delete" at bounding box center [199, 138] width 47 height 13
click at [212, 138] on icon "Delete" at bounding box center [214, 138] width 7 height 7
click at [213, 138] on div "Chọn văn phòng nhận" at bounding box center [215, 138] width 77 height 11
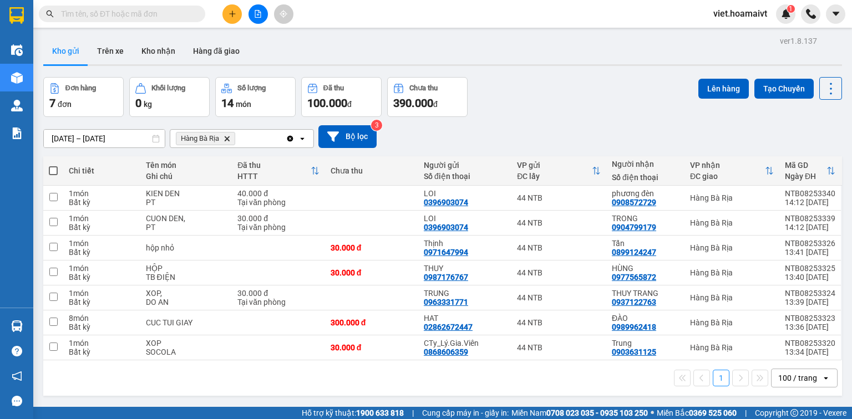
click at [51, 170] on span at bounding box center [53, 170] width 9 height 9
click at [53, 165] on input "checkbox" at bounding box center [53, 165] width 0 height 0
checkbox input "true"
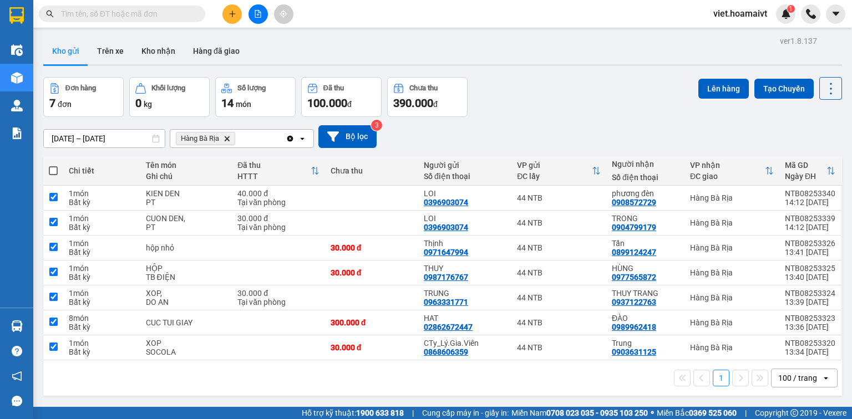
checkbox input "true"
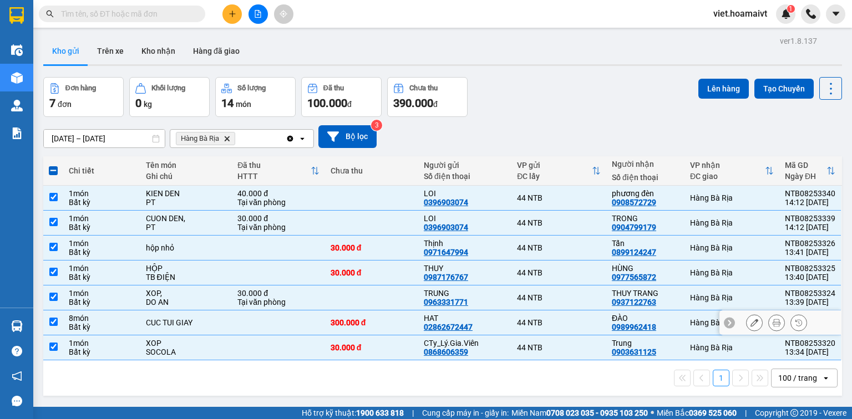
click at [95, 324] on div "Bất kỳ" at bounding box center [102, 327] width 66 height 9
checkbox input "false"
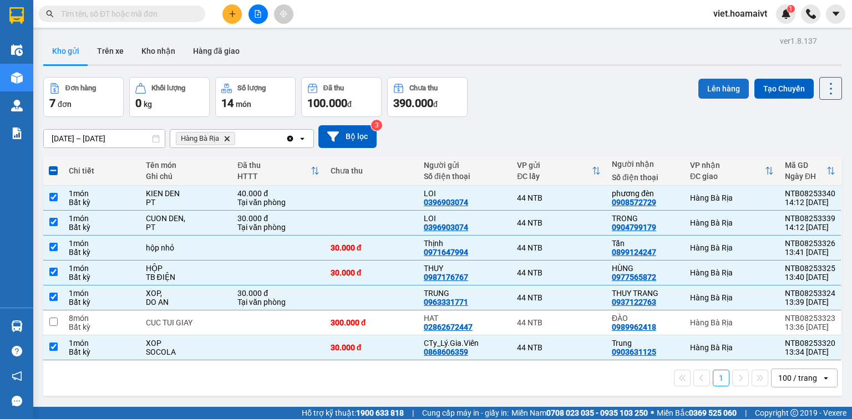
click at [719, 88] on button "Lên hàng" at bounding box center [723, 89] width 50 height 20
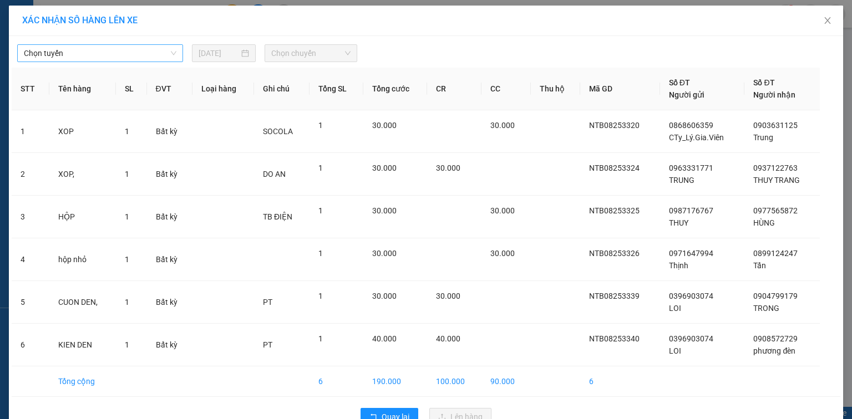
click at [140, 45] on span "Chọn tuyến" at bounding box center [100, 53] width 153 height 17
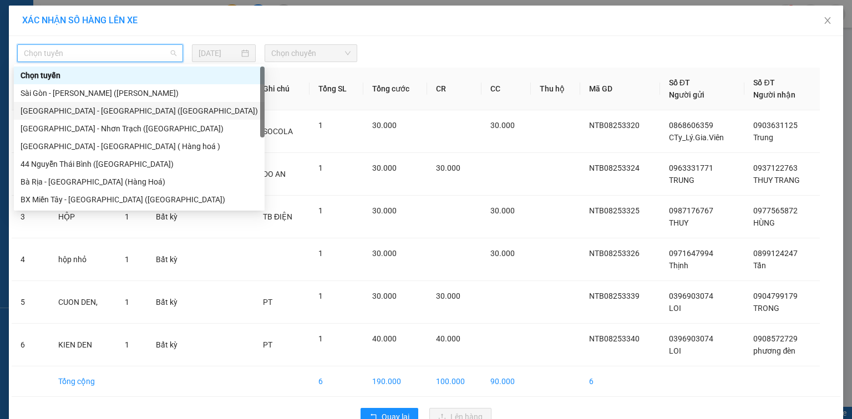
click at [115, 113] on div "[GEOGRAPHIC_DATA] - [GEOGRAPHIC_DATA] ([GEOGRAPHIC_DATA])" at bounding box center [139, 111] width 237 height 12
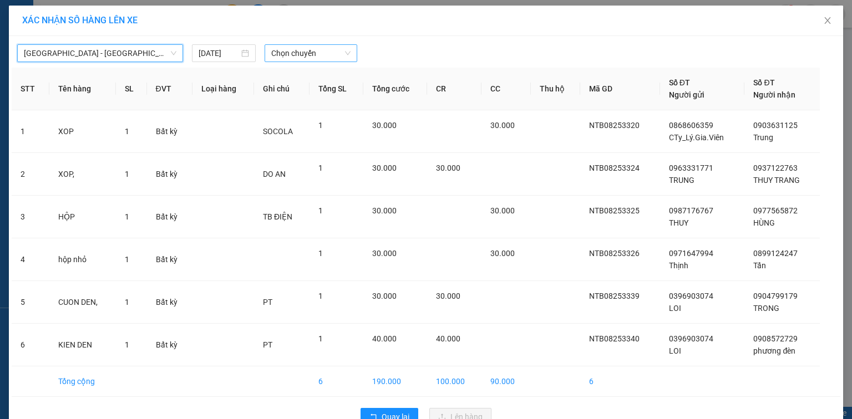
click at [314, 51] on span "Chọn chuyến" at bounding box center [311, 53] width 80 height 17
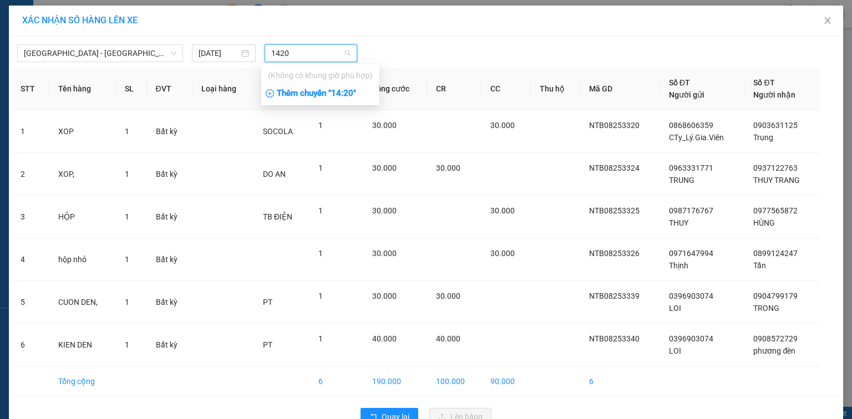
type input "1420"
click at [348, 98] on div "Thêm chuyến " 14:20 "" at bounding box center [320, 93] width 118 height 19
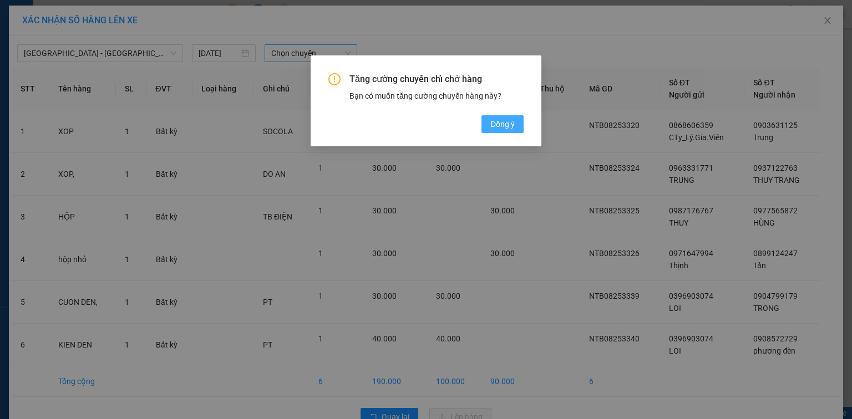
click at [484, 120] on button "Đồng ý" at bounding box center [502, 124] width 42 height 18
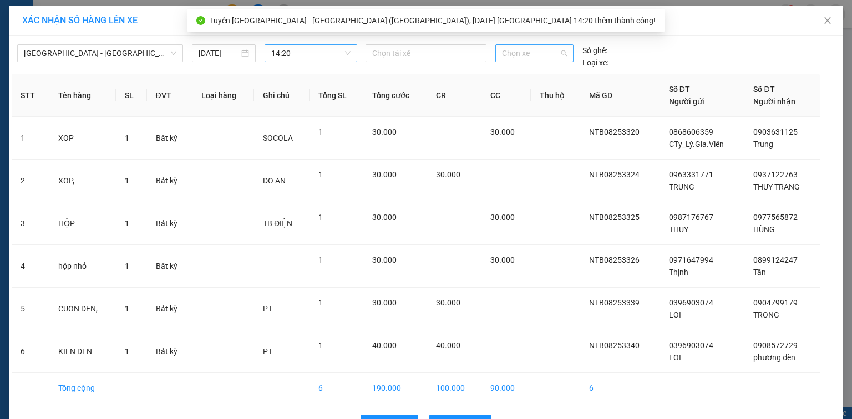
click at [511, 51] on span "Chọn xe" at bounding box center [534, 53] width 64 height 17
type input "3289"
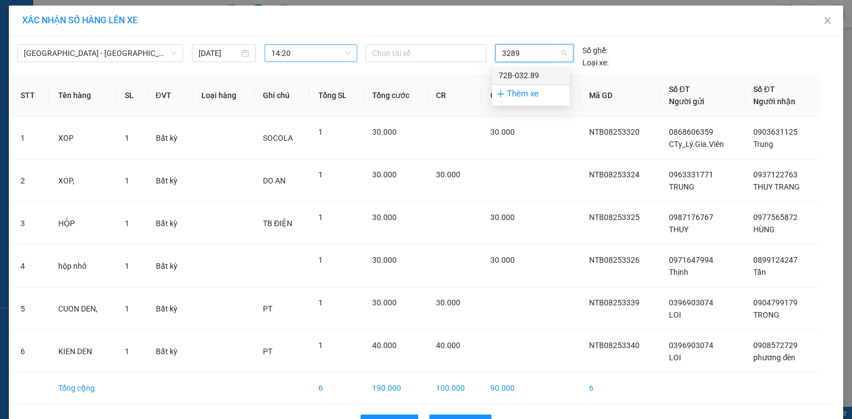
click at [539, 75] on div "72B-032.89" at bounding box center [531, 75] width 64 height 12
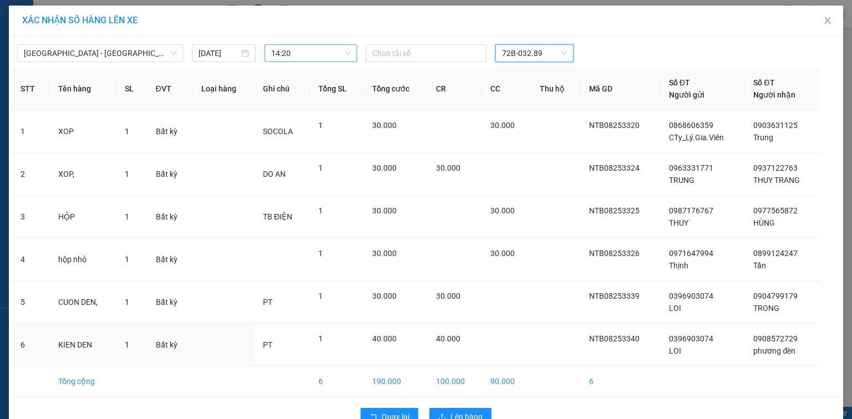
scroll to position [27, 0]
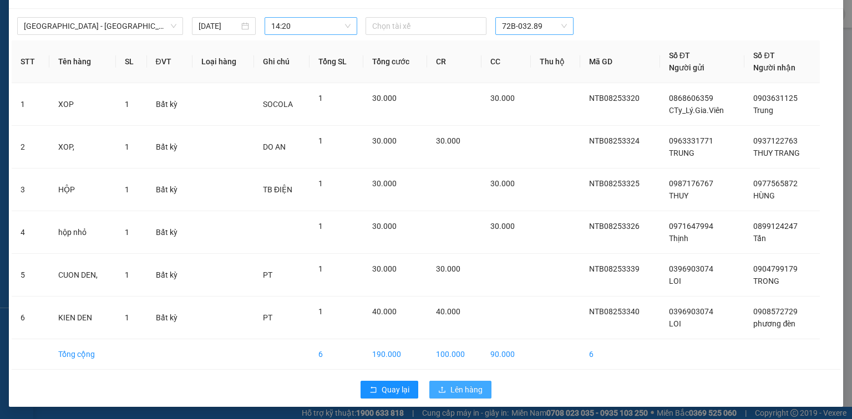
click at [476, 386] on span "Lên hàng" at bounding box center [466, 390] width 32 height 12
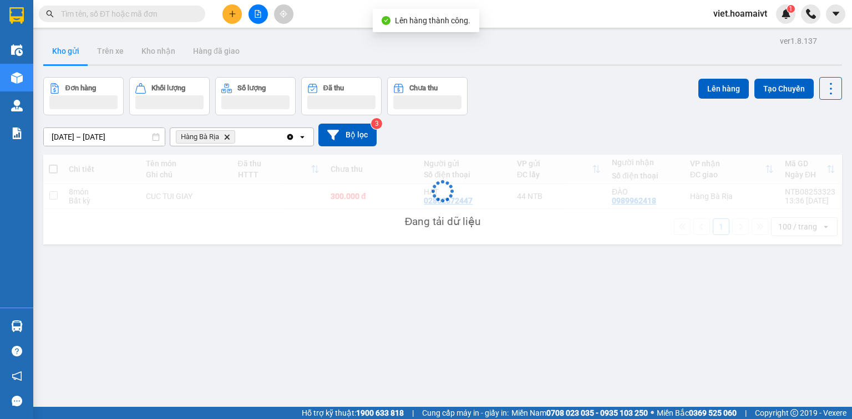
click at [226, 135] on icon "Delete" at bounding box center [227, 137] width 7 height 7
click at [227, 135] on div "Chọn văn phòng nhận" at bounding box center [215, 136] width 77 height 11
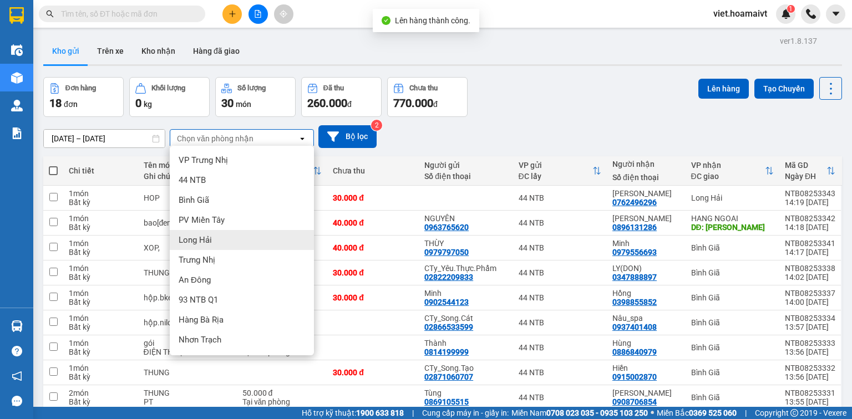
click at [231, 240] on div "Long Hải" at bounding box center [242, 240] width 144 height 20
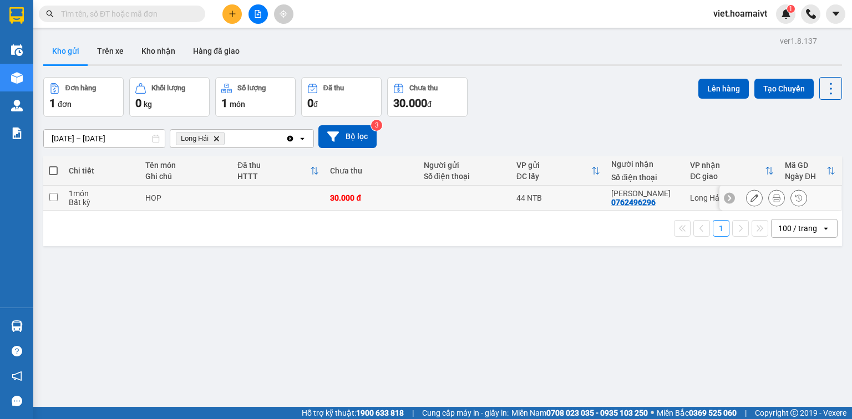
drag, startPoint x: 199, startPoint y: 199, endPoint x: 210, endPoint y: 190, distance: 14.6
click at [199, 197] on div "HOP" at bounding box center [185, 198] width 81 height 9
checkbox input "true"
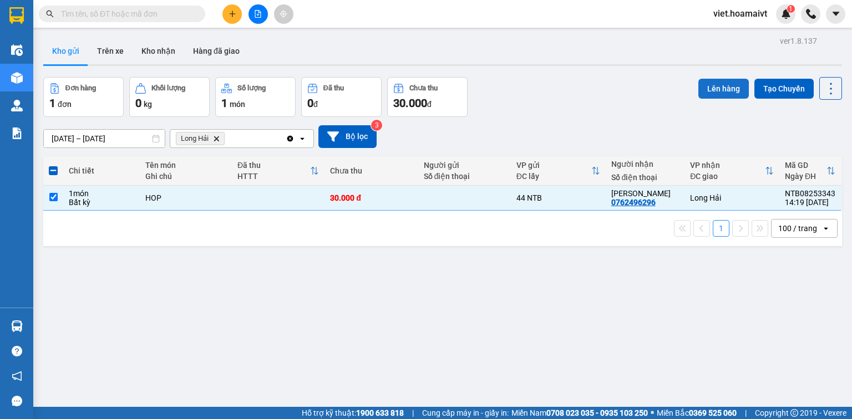
click at [718, 89] on button "Lên hàng" at bounding box center [723, 89] width 50 height 20
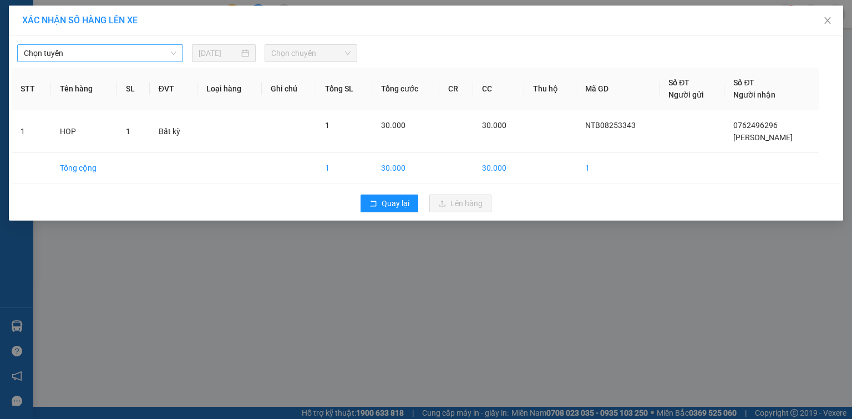
click at [113, 55] on span "Chọn tuyến" at bounding box center [100, 53] width 153 height 17
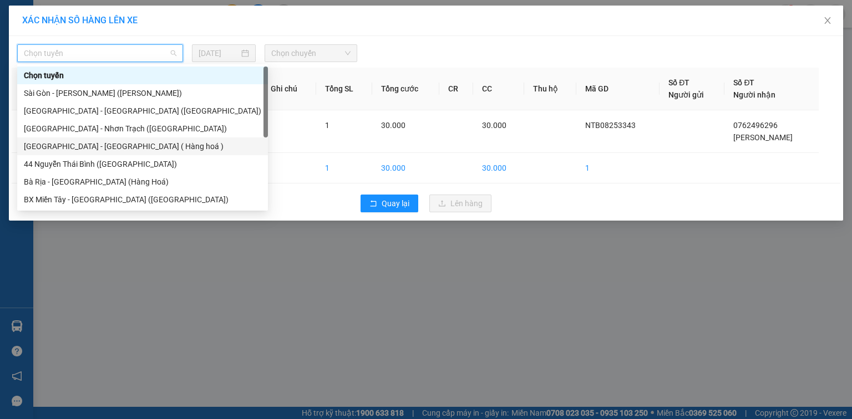
click at [106, 145] on div "[GEOGRAPHIC_DATA] - [GEOGRAPHIC_DATA] ( Hàng hoá )" at bounding box center [142, 146] width 237 height 12
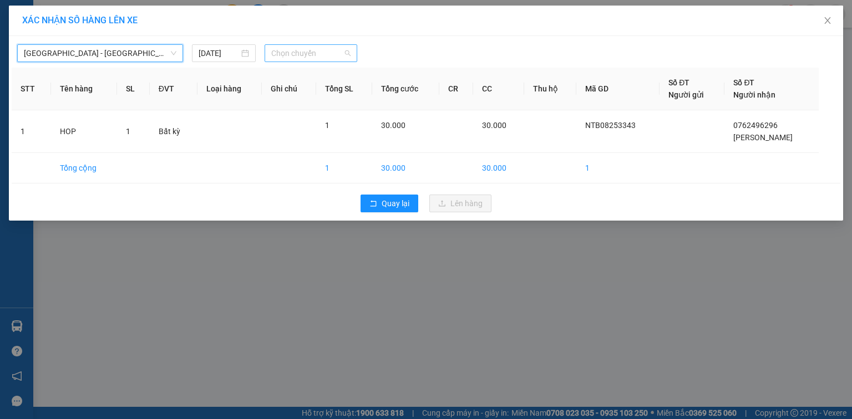
click at [293, 49] on span "Chọn chuyến" at bounding box center [311, 53] width 80 height 17
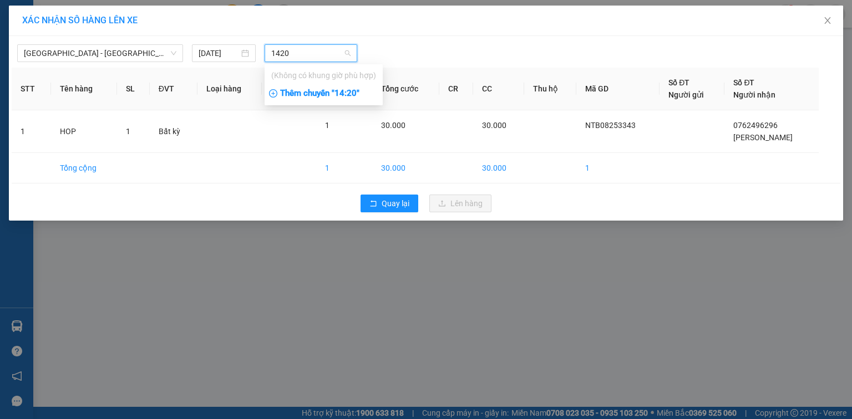
type input "1420"
click at [327, 94] on div "Thêm chuyến " 14:20 "" at bounding box center [324, 93] width 118 height 19
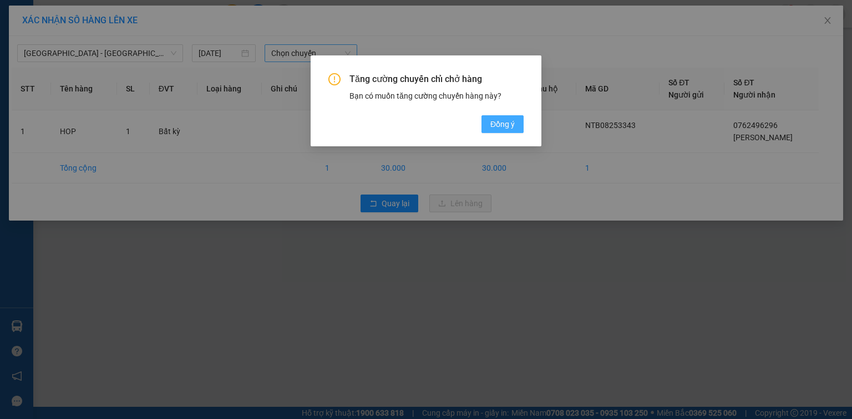
click at [502, 123] on span "Đồng ý" at bounding box center [502, 124] width 24 height 12
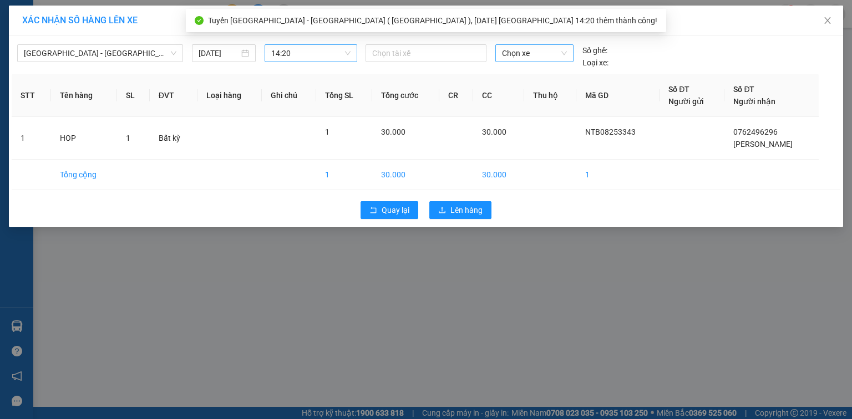
click at [524, 51] on span "Chọn xe" at bounding box center [534, 53] width 64 height 17
type input "3289"
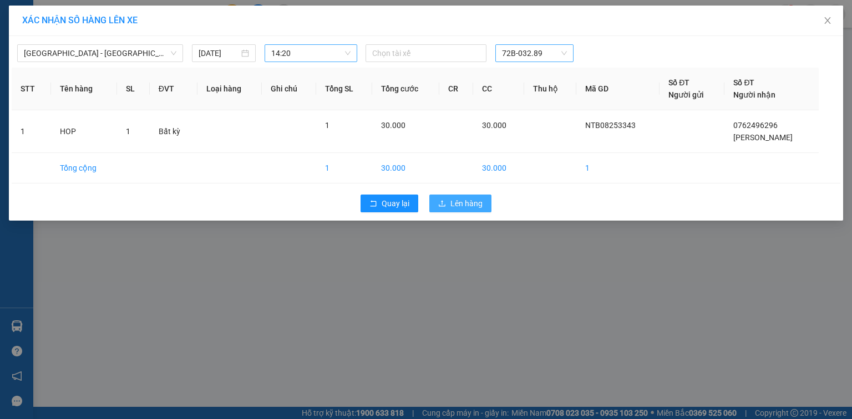
click at [465, 203] on span "Lên hàng" at bounding box center [466, 203] width 32 height 12
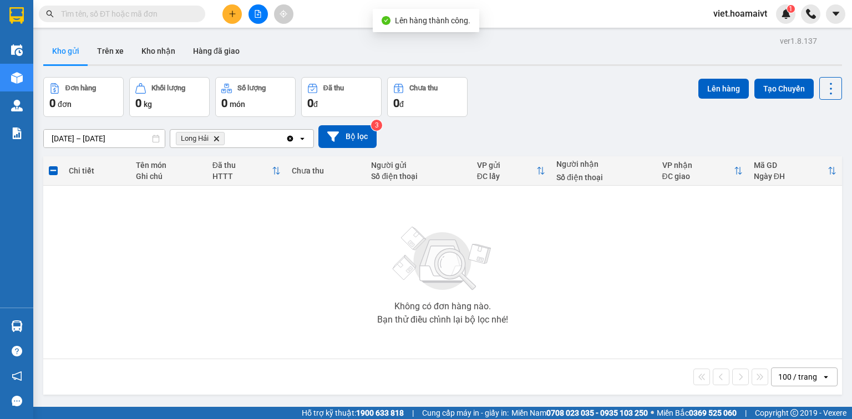
click at [215, 139] on icon "Delete" at bounding box center [216, 138] width 7 height 7
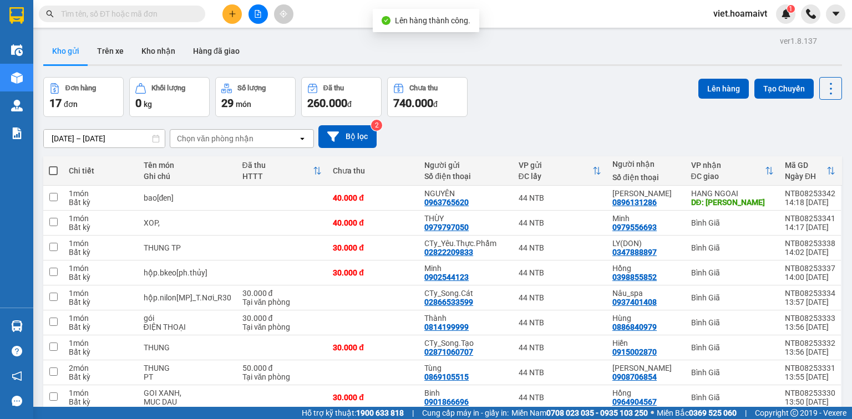
click at [222, 138] on div "Chọn văn phòng nhận" at bounding box center [215, 138] width 77 height 11
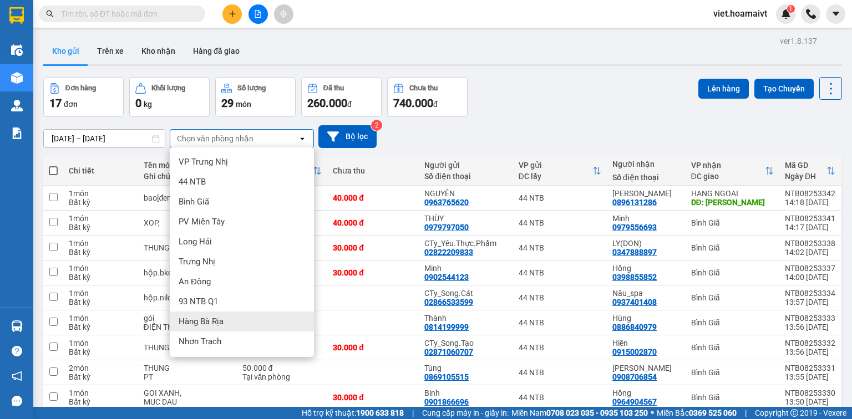
click at [231, 324] on div "Hàng Bà Rịa" at bounding box center [242, 322] width 144 height 20
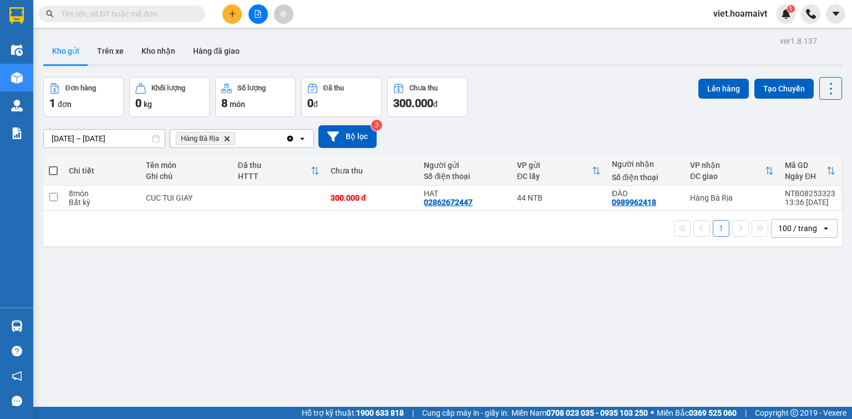
click at [227, 137] on icon "Delete" at bounding box center [227, 138] width 7 height 7
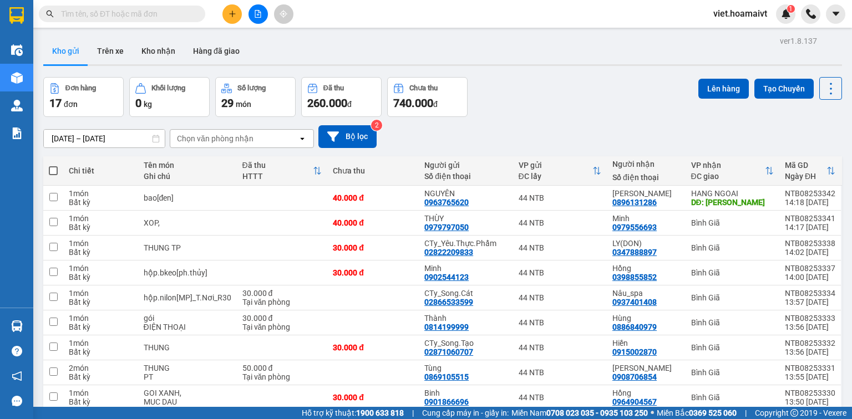
click at [236, 16] on button at bounding box center [231, 13] width 19 height 19
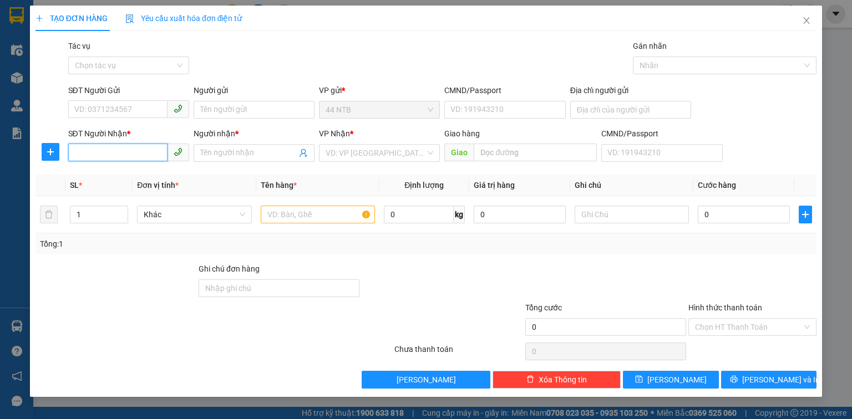
click at [125, 158] on input "SĐT Người Nhận *" at bounding box center [117, 153] width 99 height 18
type input "0919875479"
drag, startPoint x: 131, startPoint y: 174, endPoint x: 368, endPoint y: 289, distance: 263.7
click at [131, 174] on div "0919875479 - Hiếu" at bounding box center [129, 175] width 108 height 12
type input "835/13H TRẦN HƯNG ĐẠO"
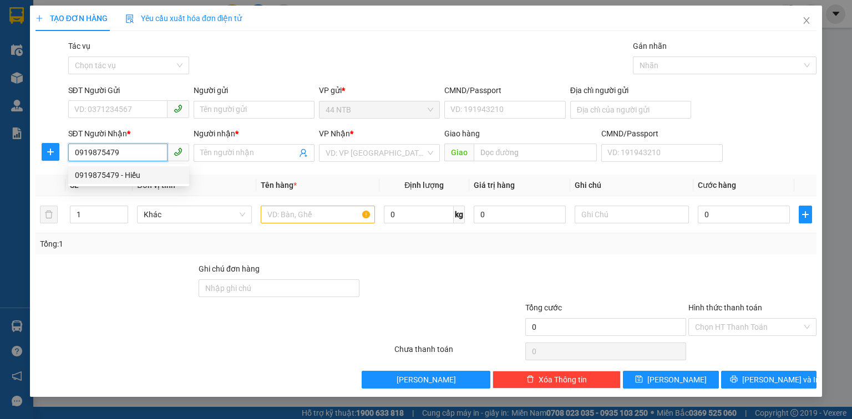
type input "Hiếu"
type input "0919875479"
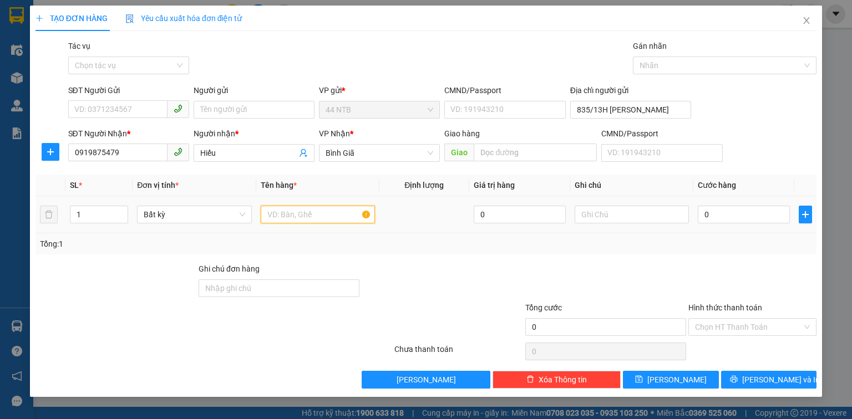
click at [322, 217] on input "text" at bounding box center [318, 215] width 114 height 18
type input "gói.dài"
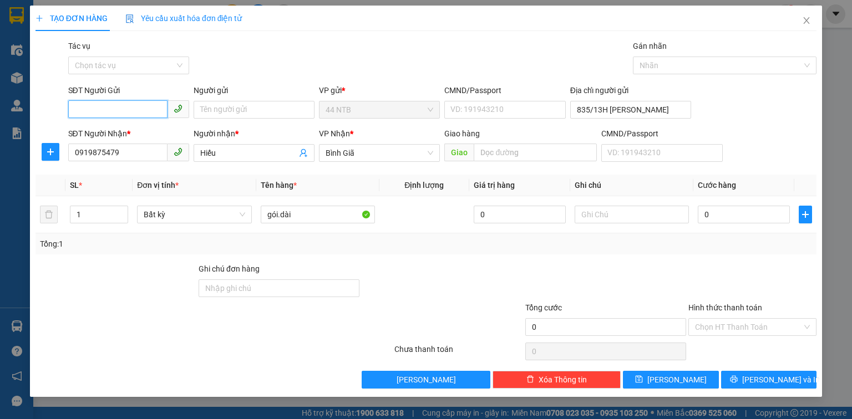
click at [129, 106] on input "SĐT Người Gửi" at bounding box center [117, 109] width 99 height 18
type input "0944888488"
click at [152, 133] on div "0944888488 - đại dương" at bounding box center [129, 132] width 108 height 12
type input "đại dương"
type input "0944888488"
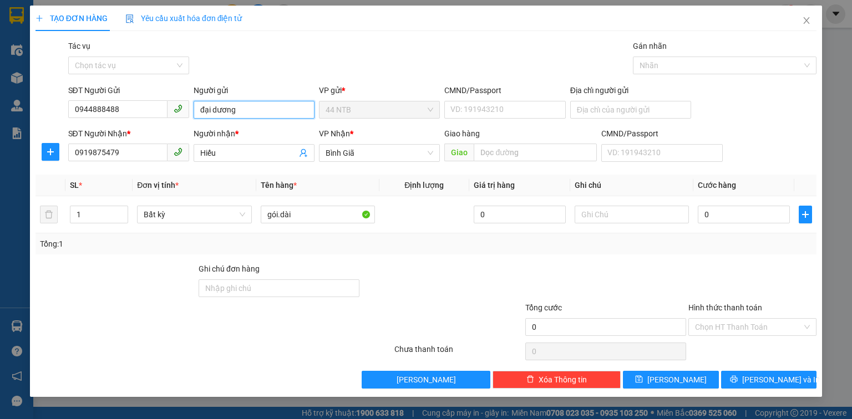
click at [216, 111] on input "đại dương" at bounding box center [254, 110] width 121 height 18
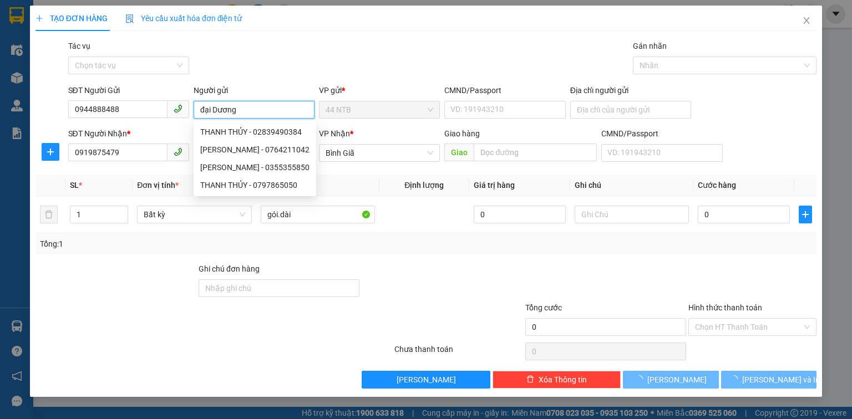
click at [206, 111] on input "đại Dương" at bounding box center [254, 110] width 121 height 18
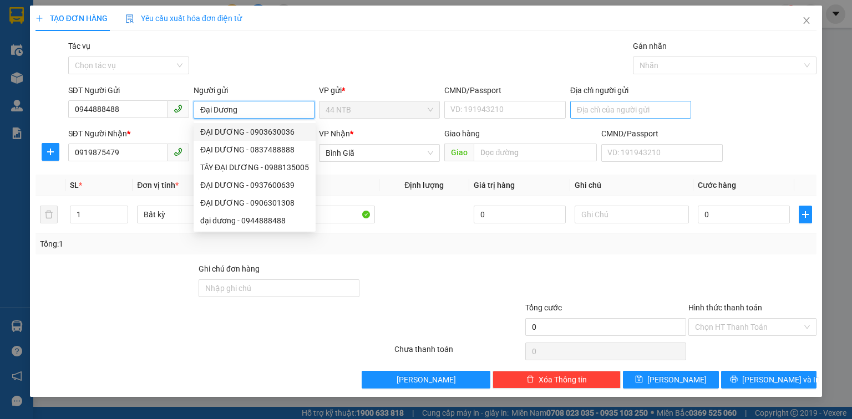
type input "Đại Dương"
click at [608, 112] on input "Địa chỉ người gửi" at bounding box center [630, 110] width 121 height 18
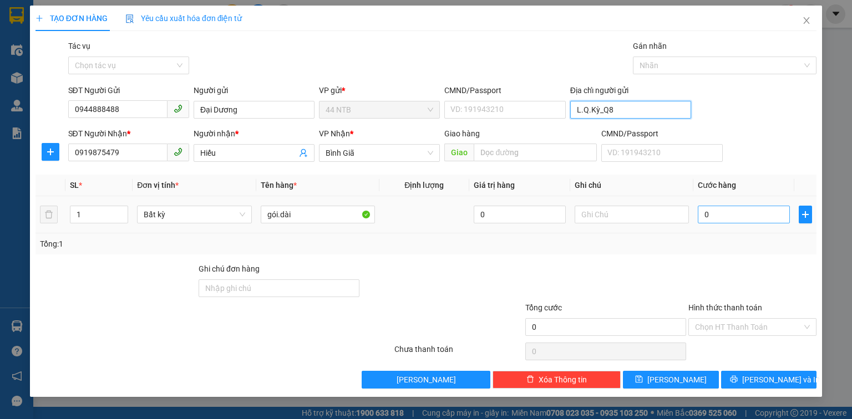
type input "L.Q.Kỳ_Q8"
click at [736, 210] on input "0" at bounding box center [744, 215] width 92 height 18
type input "3"
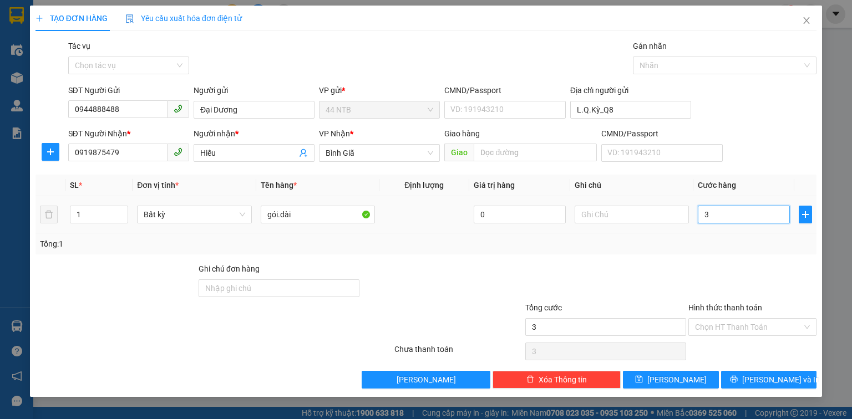
type input "30"
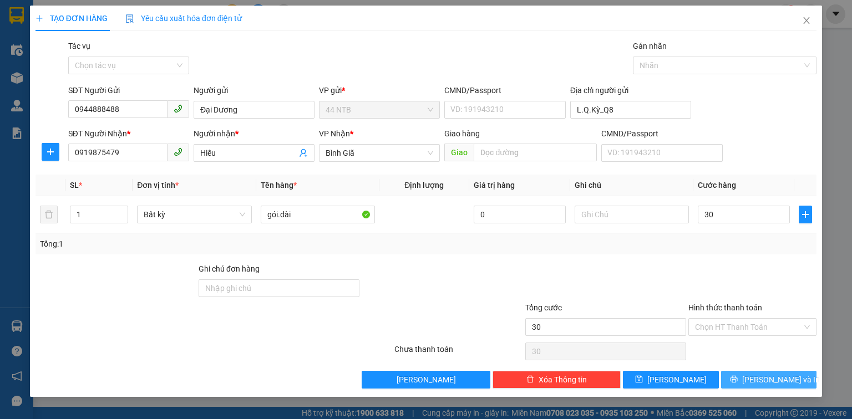
type input "30.000"
click at [768, 381] on span "Lưu và In" at bounding box center [781, 380] width 78 height 12
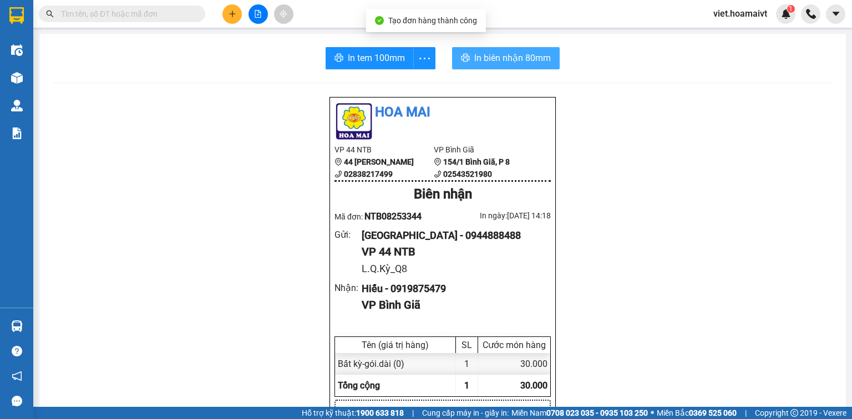
click at [517, 57] on span "In biên nhận 80mm" at bounding box center [512, 58] width 77 height 14
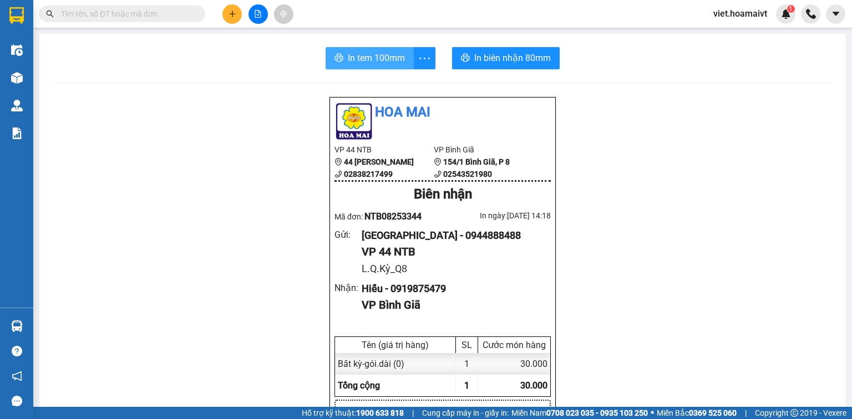
click at [361, 65] on button "In tem 100mm" at bounding box center [370, 58] width 88 height 22
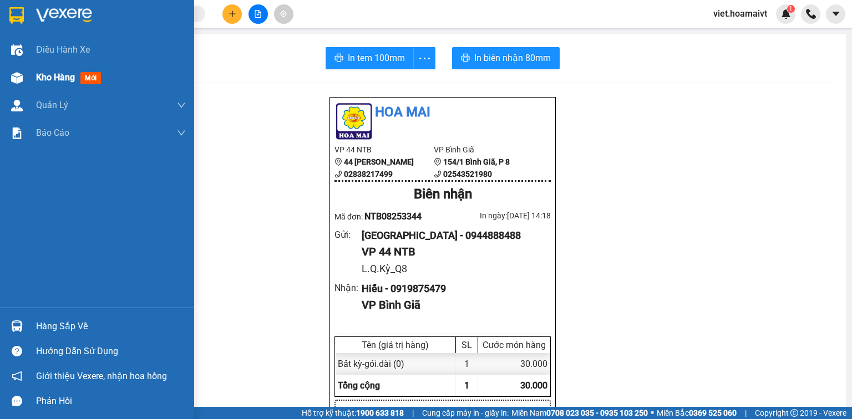
click at [50, 79] on span "Kho hàng" at bounding box center [55, 77] width 39 height 11
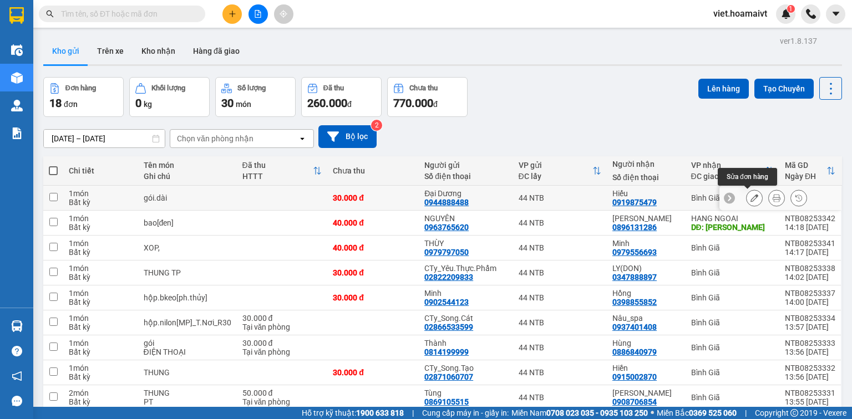
click at [750, 200] on icon at bounding box center [754, 198] width 8 height 8
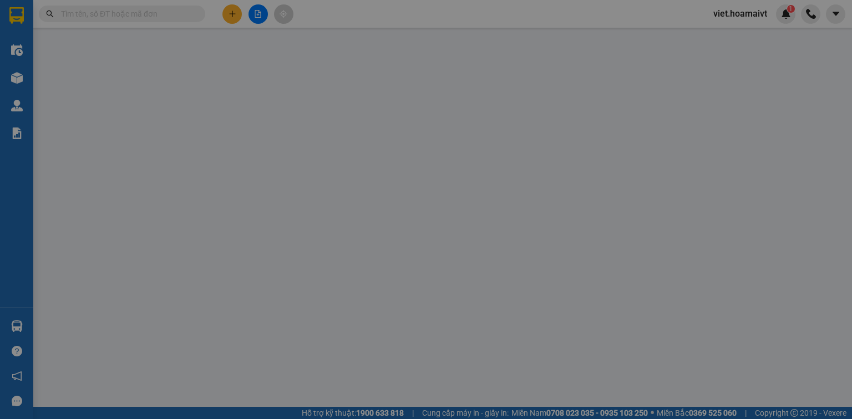
type input "0944888488"
type input "Đại Dương"
type input "L.Q.Kỳ_Q8"
type input "0919875479"
type input "Hiếu"
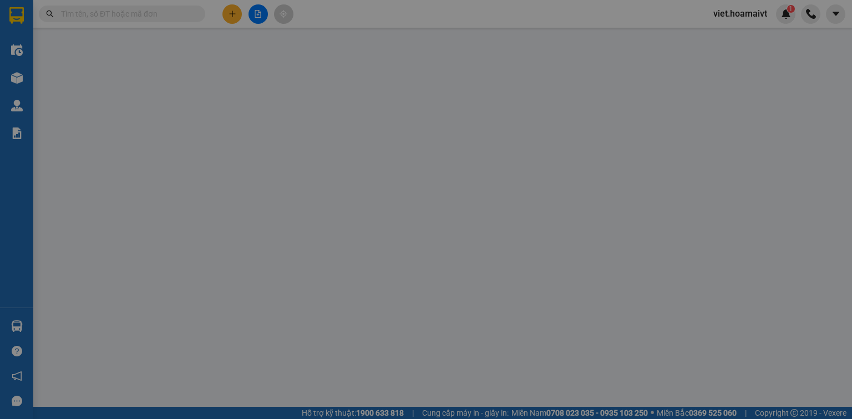
type input "30.000"
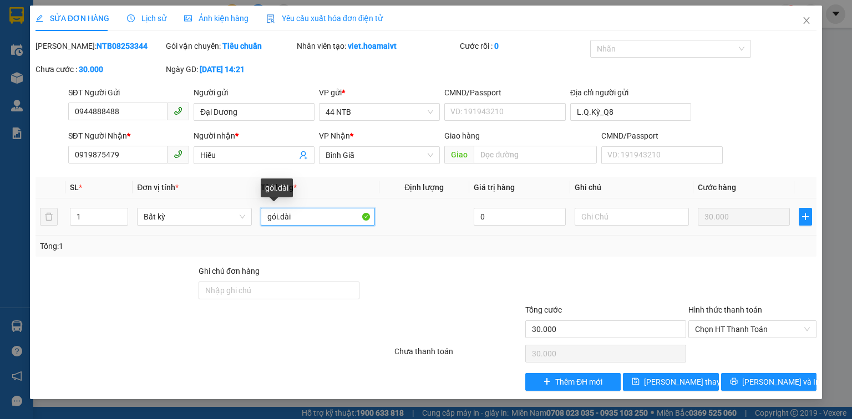
click at [314, 215] on input "gói.dài" at bounding box center [318, 217] width 114 height 18
type input "gói.dài["
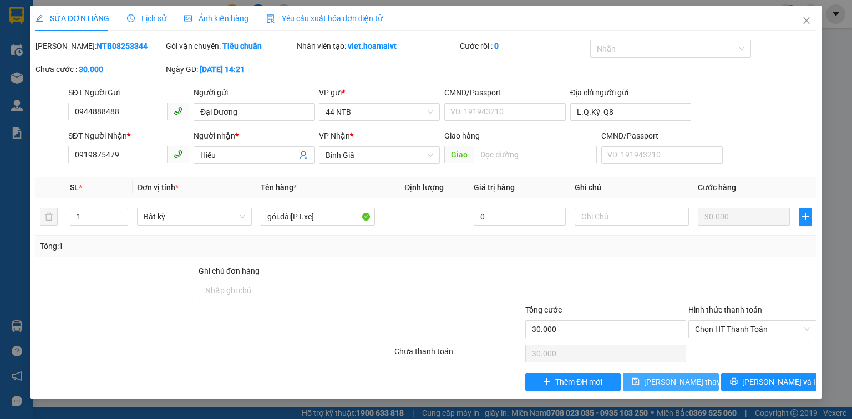
click at [640, 382] on icon "save" at bounding box center [635, 381] width 7 height 7
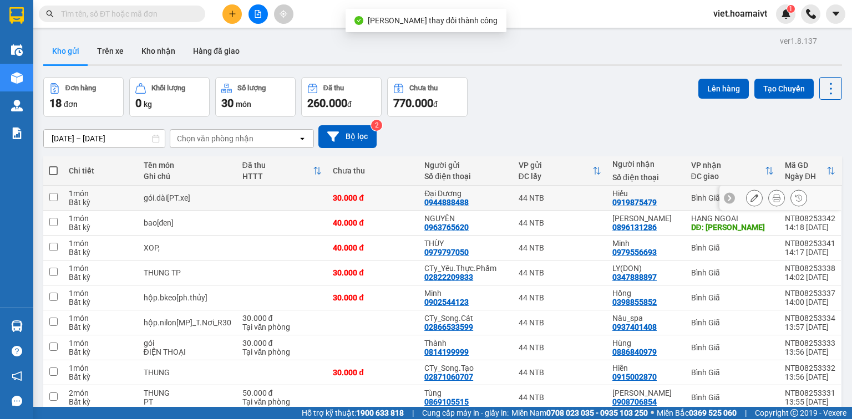
click at [773, 194] on icon at bounding box center [777, 198] width 8 height 8
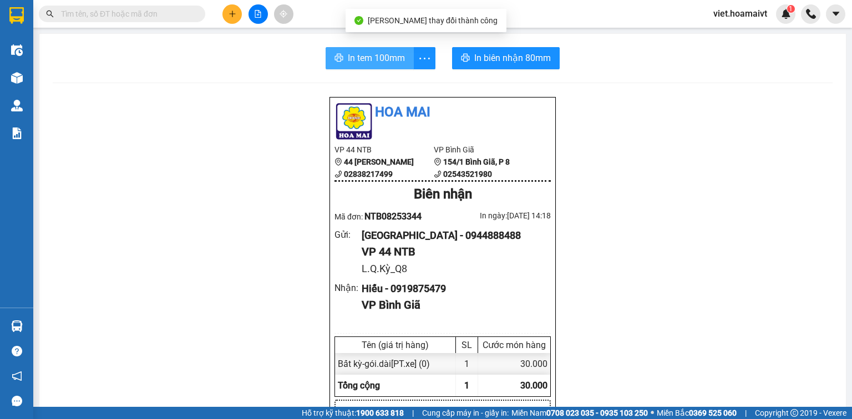
click at [387, 52] on span "In tem 100mm" at bounding box center [376, 58] width 57 height 14
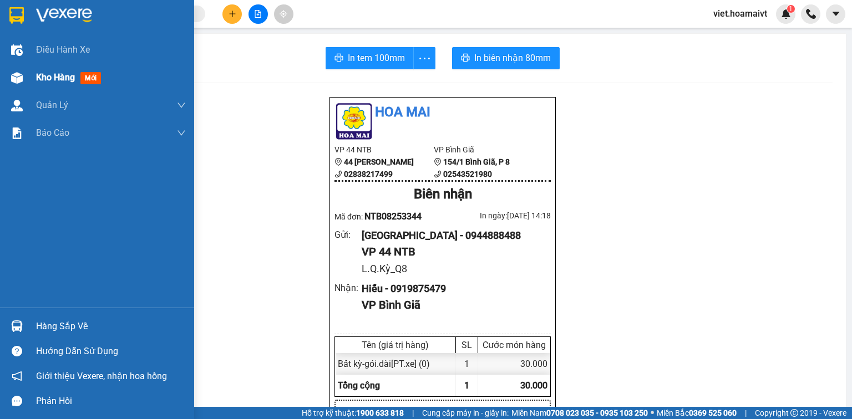
click at [44, 79] on span "Kho hàng" at bounding box center [55, 77] width 39 height 11
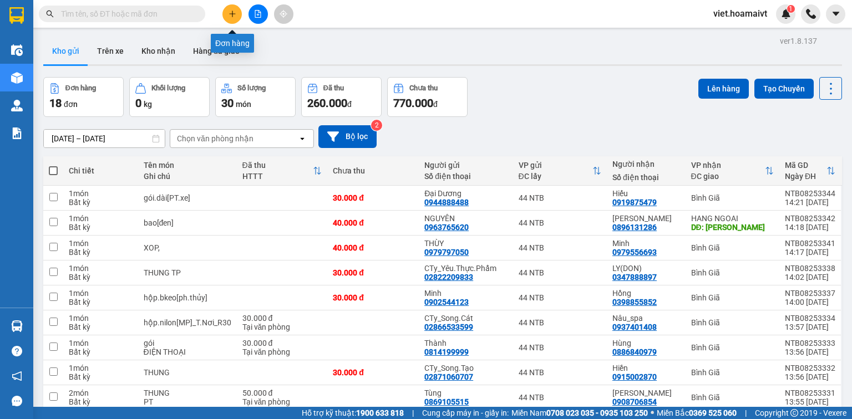
click at [235, 16] on icon "plus" at bounding box center [233, 14] width 8 height 8
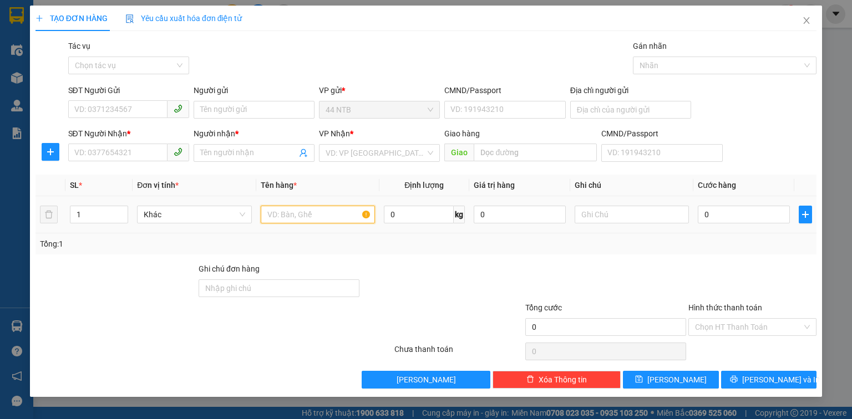
click at [298, 213] on input "text" at bounding box center [318, 215] width 114 height 18
type input "hộp[giấy.tờ]"
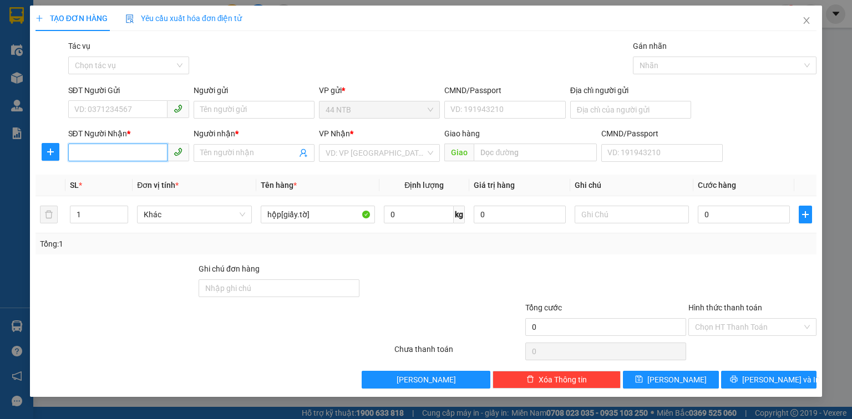
click at [138, 151] on input "SĐT Người Nhận *" at bounding box center [117, 153] width 99 height 18
type input "0934119218"
click at [146, 176] on div "0934119218 - ĐẠT" at bounding box center [129, 175] width 108 height 12
type input "ĐẠT"
type input "Ph.Thảo_NT"
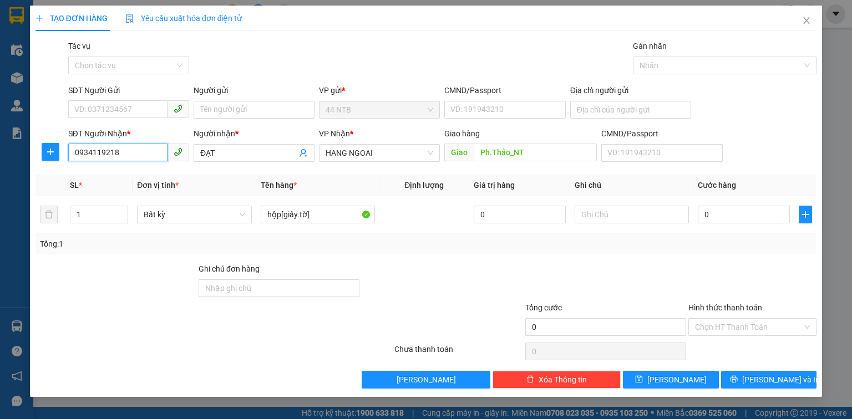
type input "0934119218"
click at [132, 106] on input "SĐT Người Gửi" at bounding box center [117, 109] width 99 height 18
type input "0965756185"
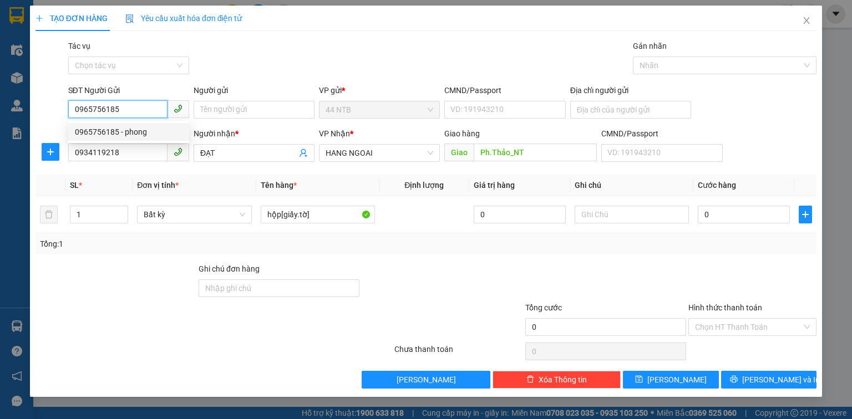
click at [139, 136] on div "0965756185 - phong" at bounding box center [129, 132] width 108 height 12
type input "phong"
type input "051098012074"
type input "0965756185"
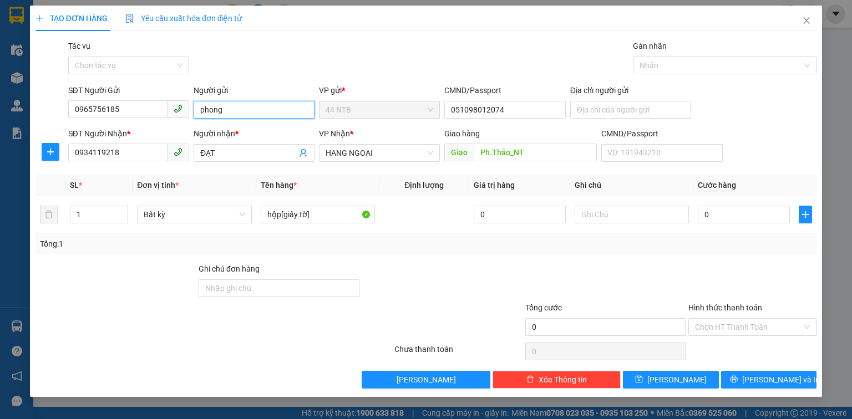
click at [204, 111] on input "phong" at bounding box center [254, 110] width 121 height 18
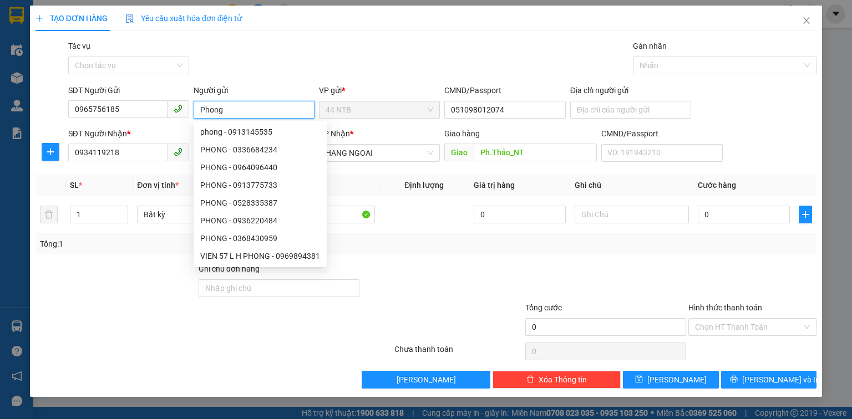
type input "Phong"
click at [364, 49] on div "Gói vận chuyển * Tiêu chuẩn Tác vụ Chọn tác vụ Gán nhãn Nhãn" at bounding box center [442, 59] width 753 height 39
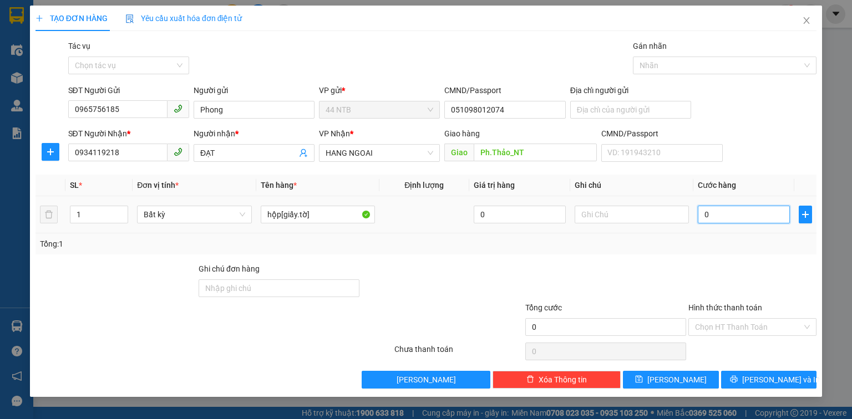
click at [714, 217] on input "0" at bounding box center [744, 215] width 92 height 18
type input "4"
type input "40"
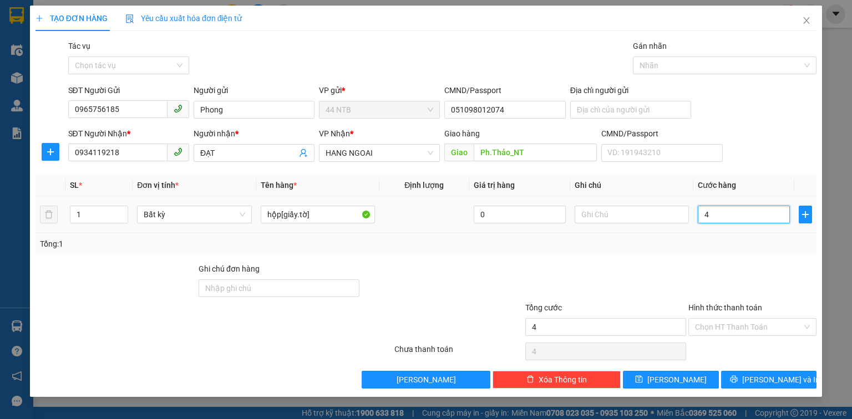
type input "40"
type input "40.000"
click at [742, 326] on input "Hình thức thanh toán" at bounding box center [748, 327] width 107 height 17
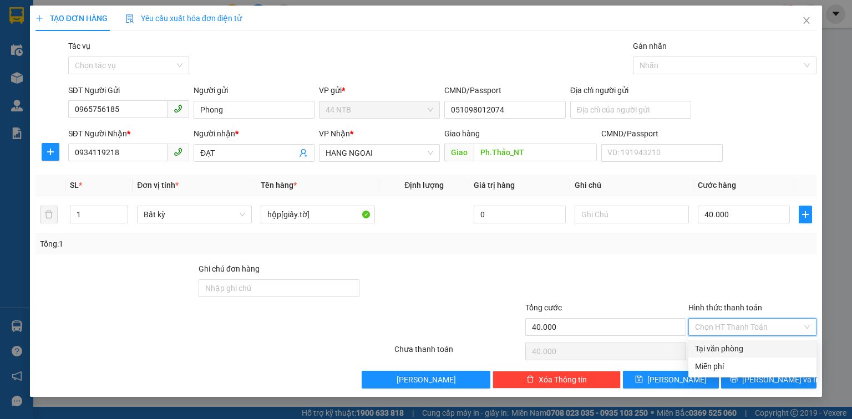
click at [735, 347] on div "Tại văn phòng" at bounding box center [752, 349] width 115 height 12
type input "0"
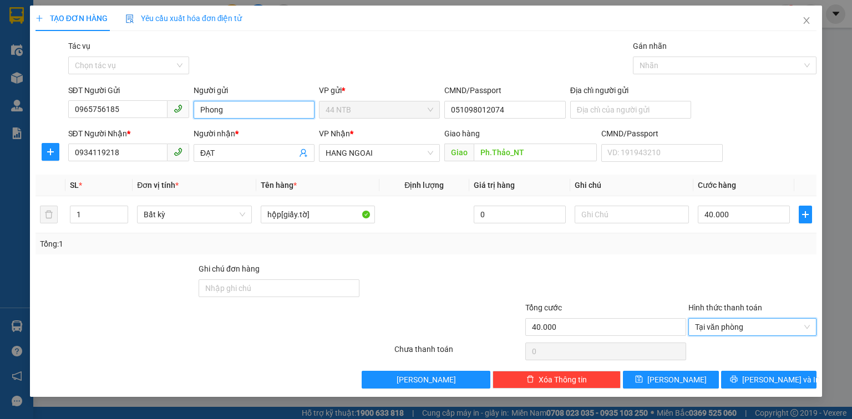
click at [242, 102] on input "Phong" at bounding box center [254, 110] width 121 height 18
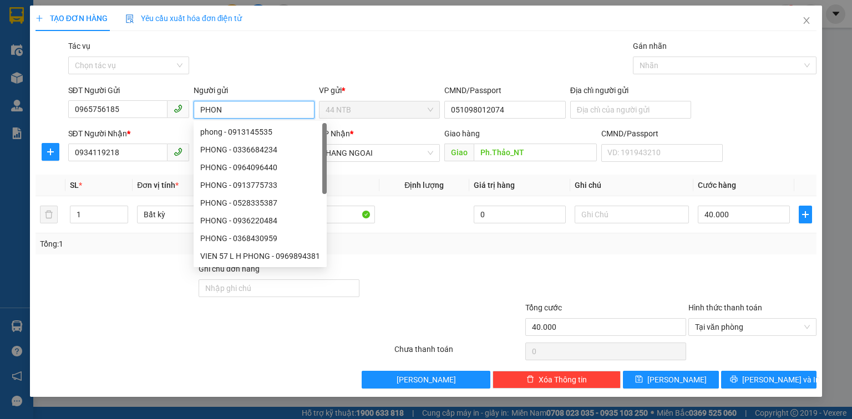
type input "PHONG"
click at [744, 384] on button "Lưu và In" at bounding box center [769, 380] width 96 height 18
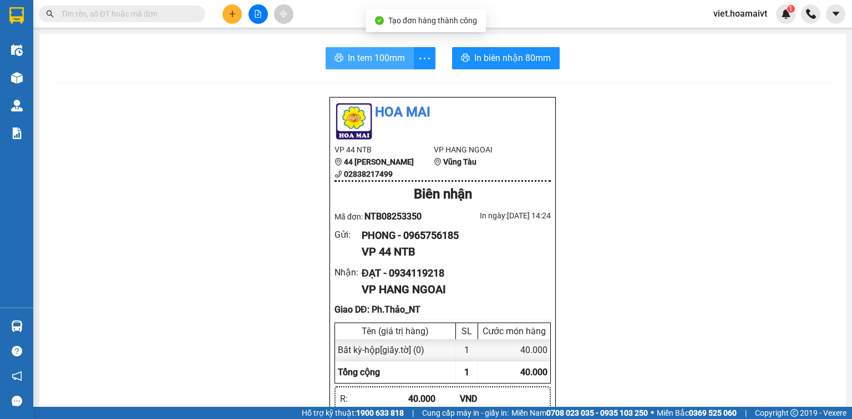
click at [378, 63] on span "In tem 100mm" at bounding box center [376, 58] width 57 height 14
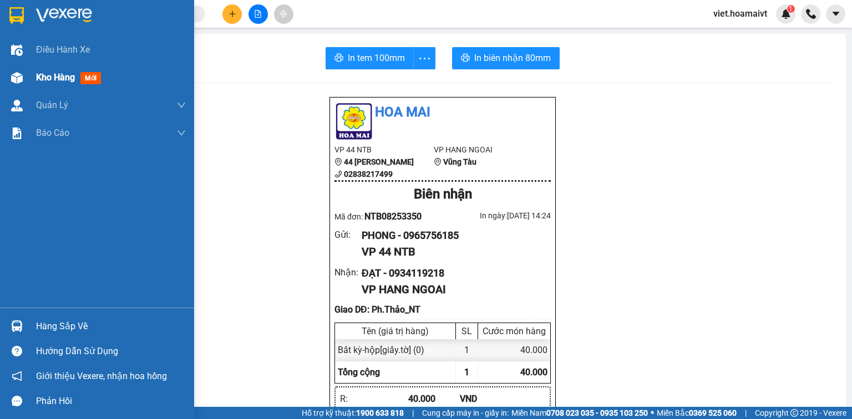
click at [52, 80] on span "Kho hàng" at bounding box center [55, 77] width 39 height 11
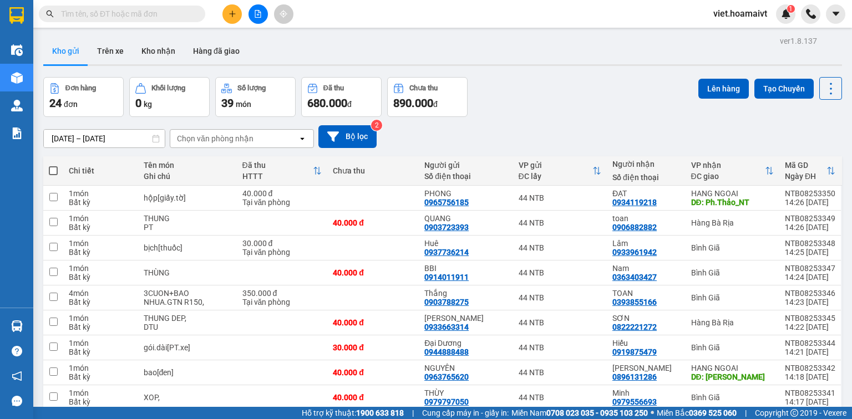
click at [240, 133] on div "Chọn văn phòng nhận" at bounding box center [215, 138] width 77 height 11
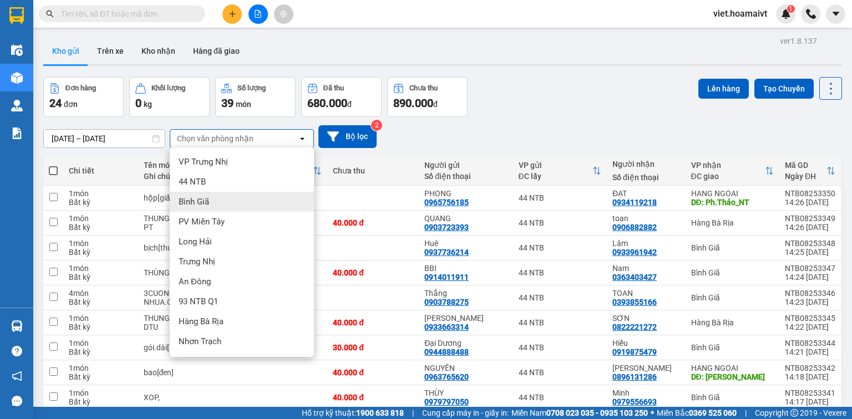
click at [243, 192] on div "Bình Giã" at bounding box center [242, 202] width 144 height 20
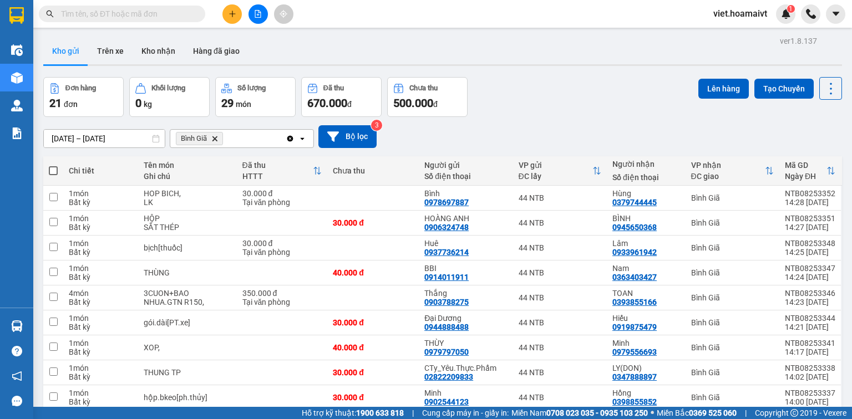
click at [52, 166] on span at bounding box center [53, 170] width 9 height 9
click at [53, 165] on input "checkbox" at bounding box center [53, 165] width 0 height 0
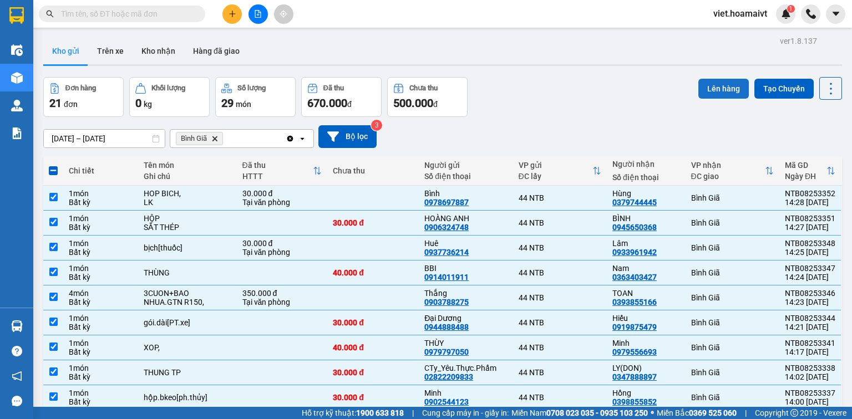
click at [719, 79] on button "Lên hàng" at bounding box center [723, 89] width 50 height 20
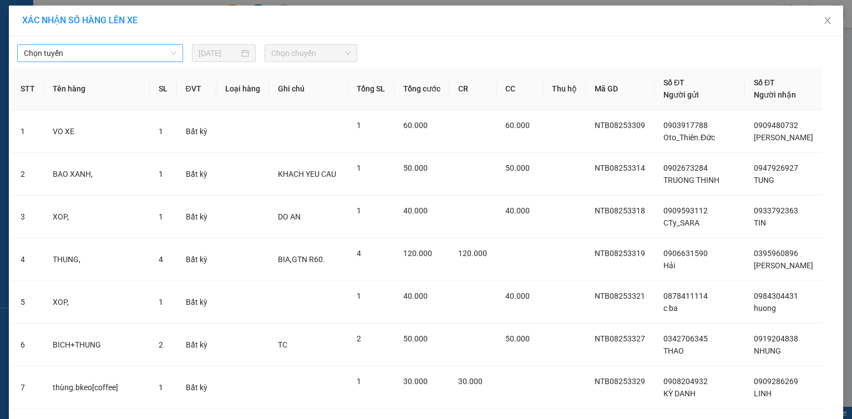
click at [139, 52] on span "Chọn tuyến" at bounding box center [100, 53] width 153 height 17
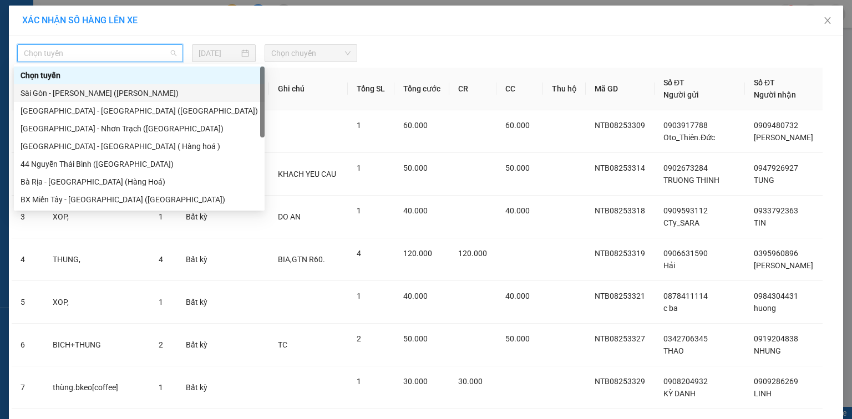
click at [128, 98] on div "Sài Gòn - [PERSON_NAME] ([PERSON_NAME])" at bounding box center [139, 93] width 237 height 12
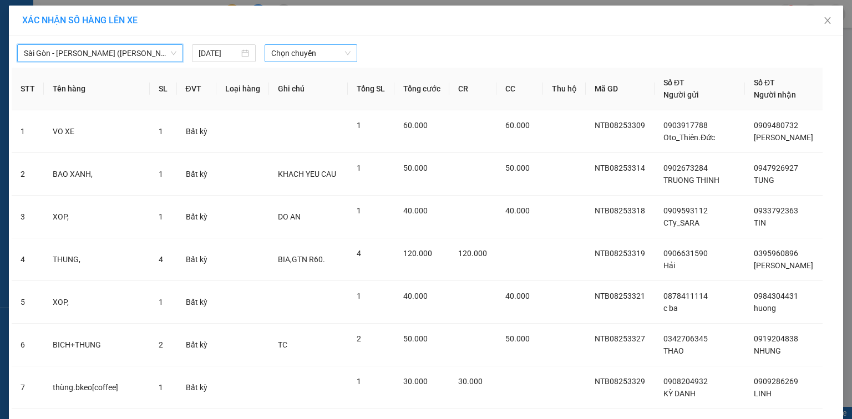
click at [322, 52] on span "Chọn chuyến" at bounding box center [311, 53] width 80 height 17
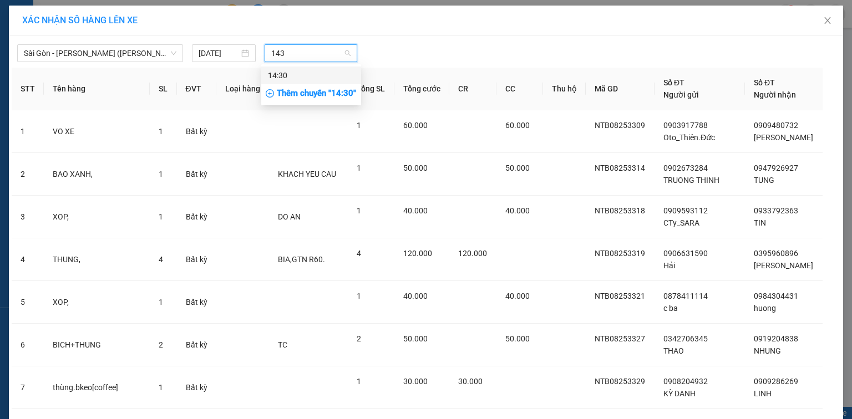
type input "1430"
click at [328, 74] on div "14:30" at bounding box center [311, 75] width 87 height 12
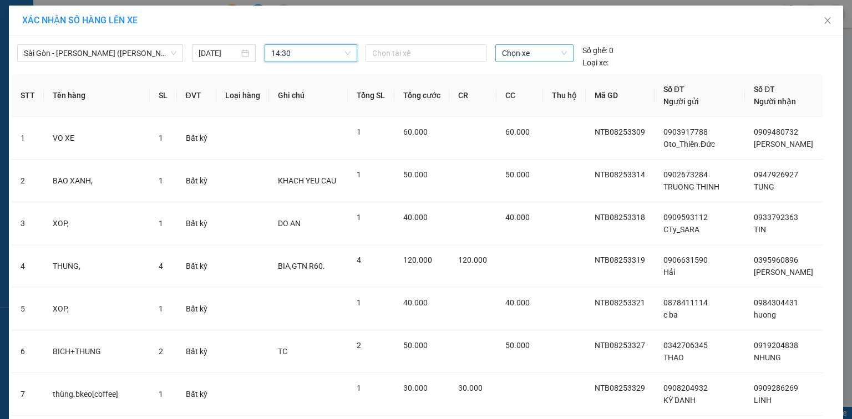
click at [521, 55] on span "Chọn xe" at bounding box center [534, 53] width 64 height 17
type input "3121"
click at [522, 74] on div "72B-031.21" at bounding box center [531, 75] width 64 height 12
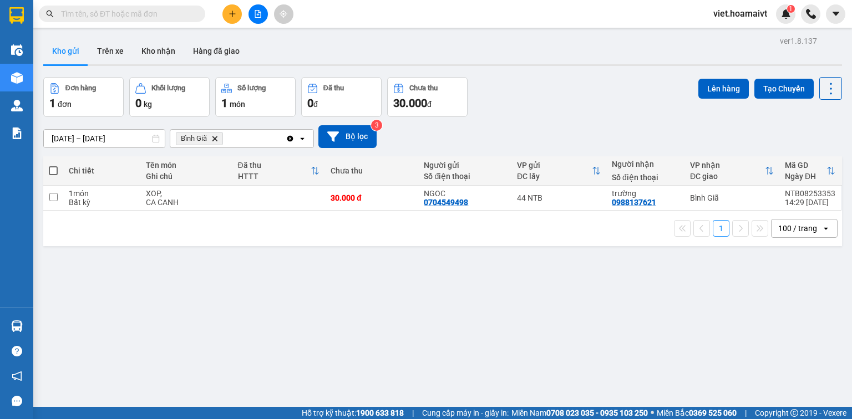
click at [214, 139] on icon "Bình Giã, close by backspace" at bounding box center [214, 138] width 5 height 5
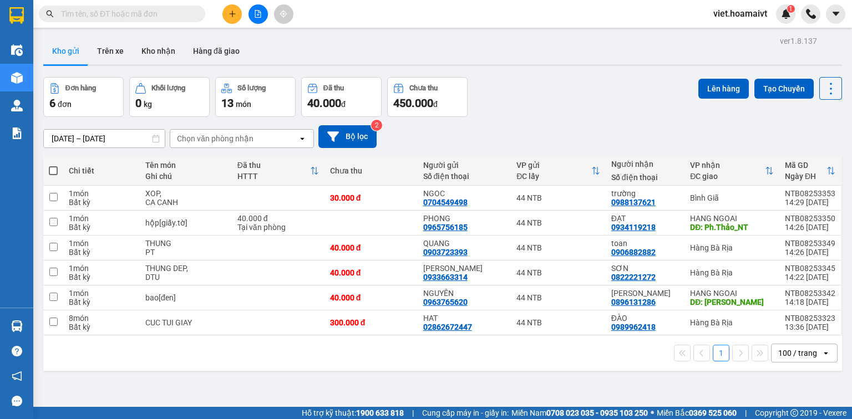
click at [247, 130] on div "Chọn văn phòng nhận" at bounding box center [234, 139] width 128 height 18
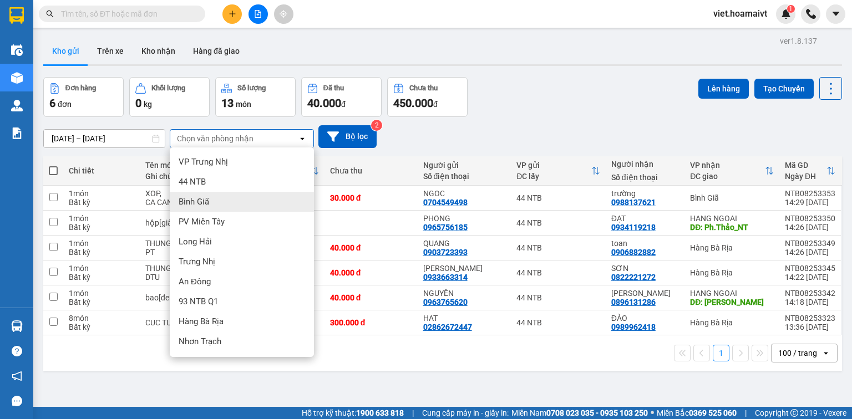
click at [240, 200] on div "Bình Giã" at bounding box center [242, 202] width 144 height 20
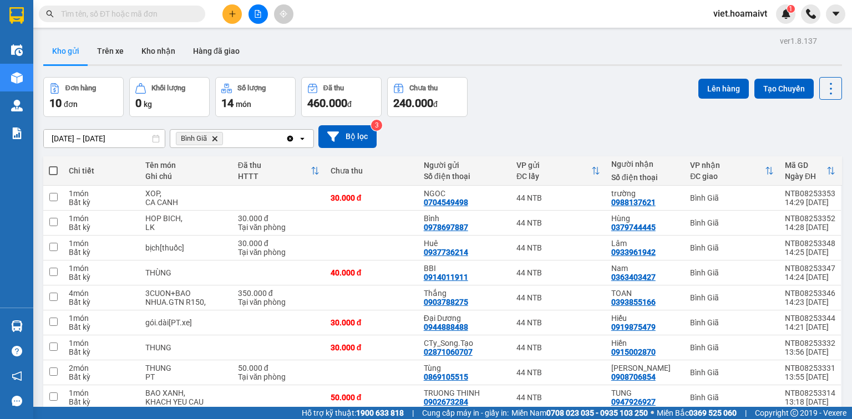
click at [217, 135] on icon "Delete" at bounding box center [214, 138] width 7 height 7
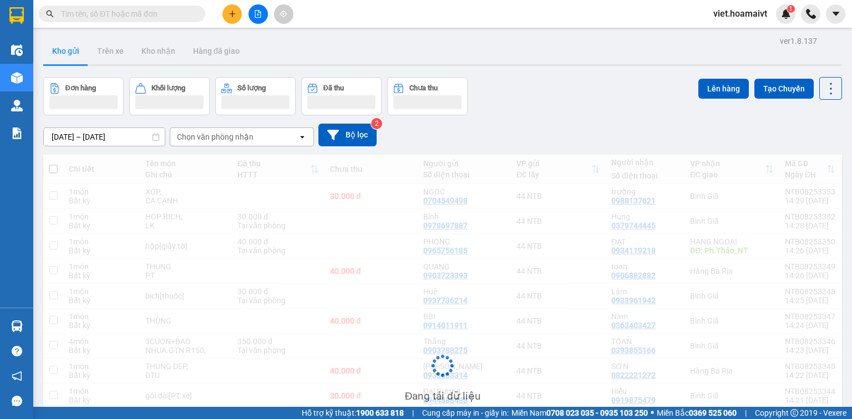
click at [254, 17] on icon "file-add" at bounding box center [258, 14] width 8 height 8
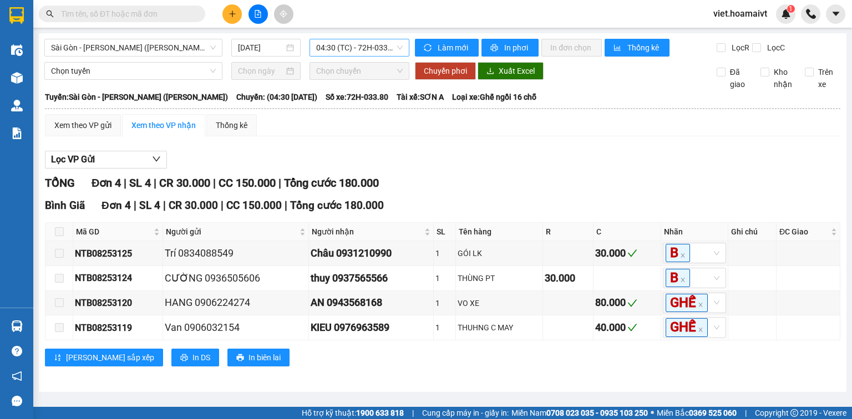
click at [346, 47] on span "04:30 (TC) - 72H-033.80" at bounding box center [359, 47] width 87 height 17
type input "1430"
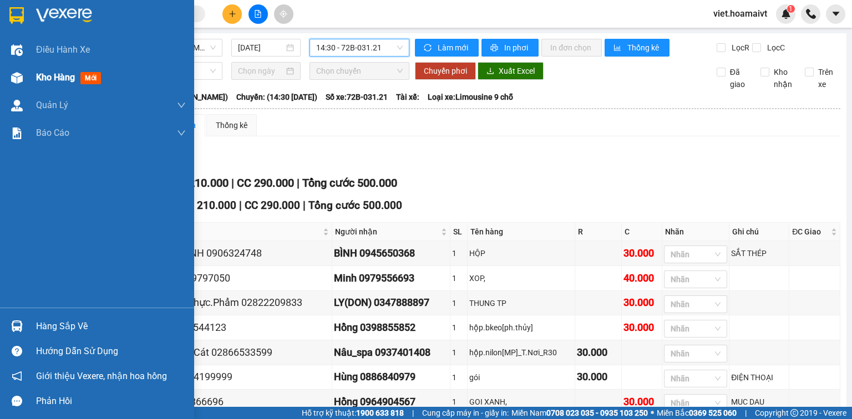
click at [47, 79] on span "Kho hàng" at bounding box center [55, 77] width 39 height 11
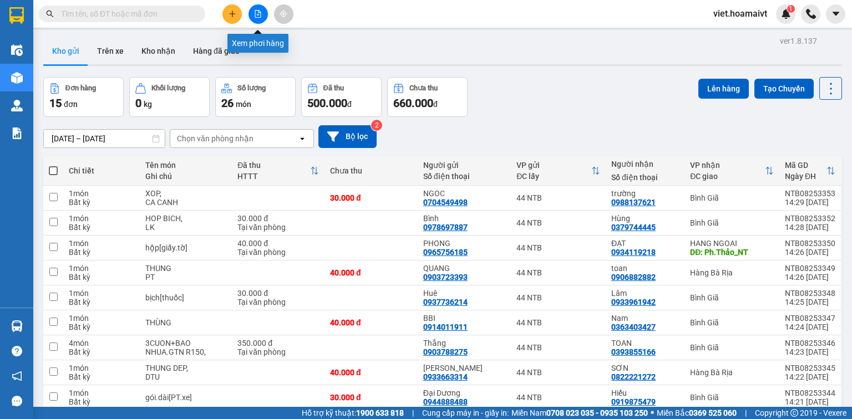
click at [230, 17] on icon "plus" at bounding box center [233, 14] width 8 height 8
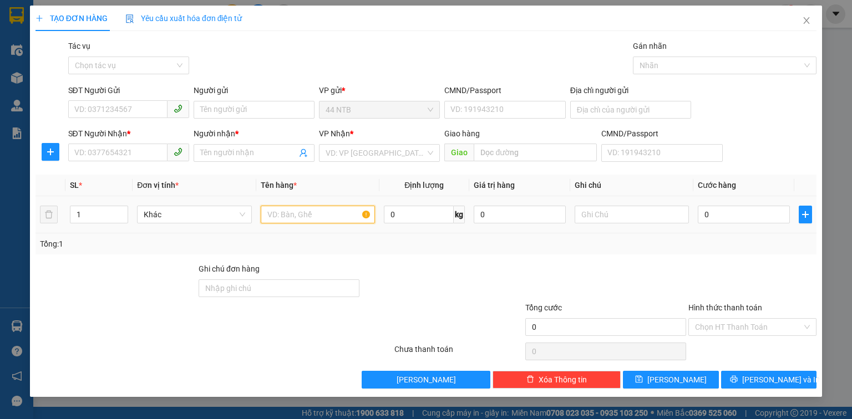
click at [326, 209] on input "text" at bounding box center [318, 215] width 114 height 18
click at [111, 148] on input "SĐT Người Nhận *" at bounding box center [117, 153] width 99 height 18
click at [280, 215] on input "text" at bounding box center [318, 215] width 114 height 18
type input "tép[nâu]"
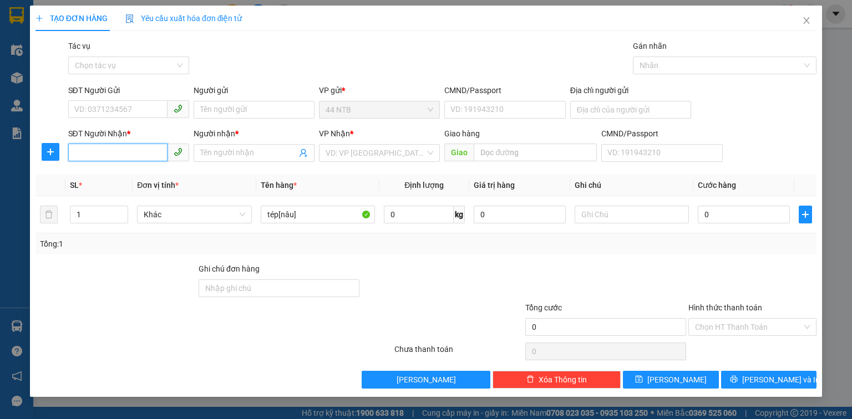
click at [141, 158] on input "SĐT Người Nhận *" at bounding box center [117, 153] width 99 height 18
click at [104, 110] on input "SĐT Người Gửi" at bounding box center [117, 109] width 99 height 18
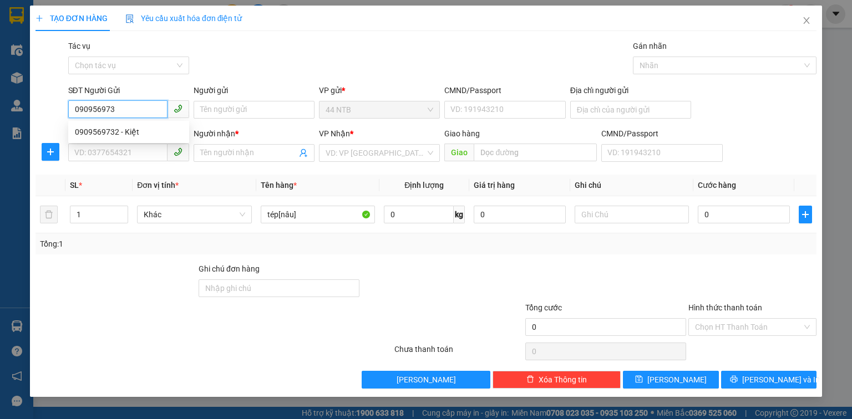
type input "0909569732"
click at [123, 133] on div "0909569732 - Kiệt" at bounding box center [129, 132] width 108 height 12
type input "Kiệt"
type input "079077011522"
type input "0981720072"
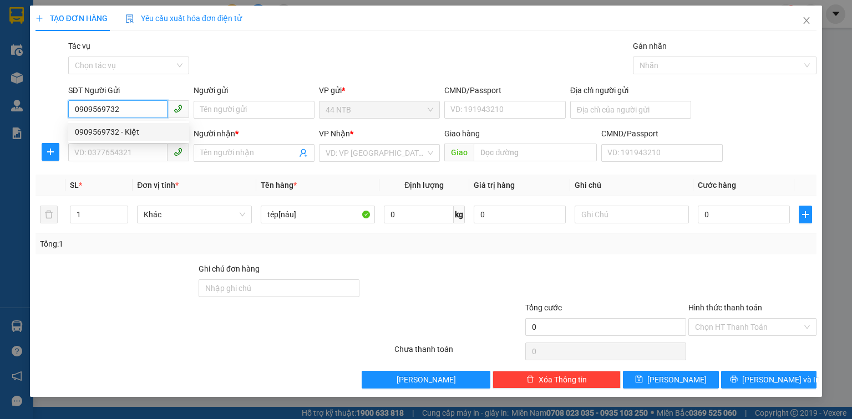
type input "Tân"
click at [367, 154] on span "Nhơn Trạch" at bounding box center [380, 153] width 108 height 17
type input "0909569732"
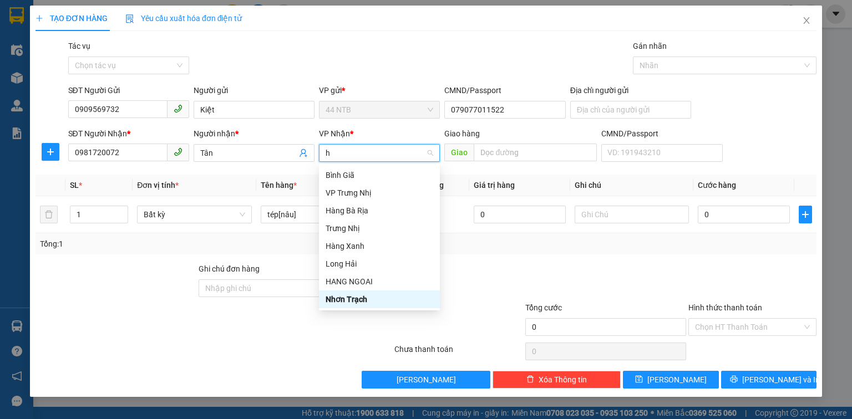
type input "hn"
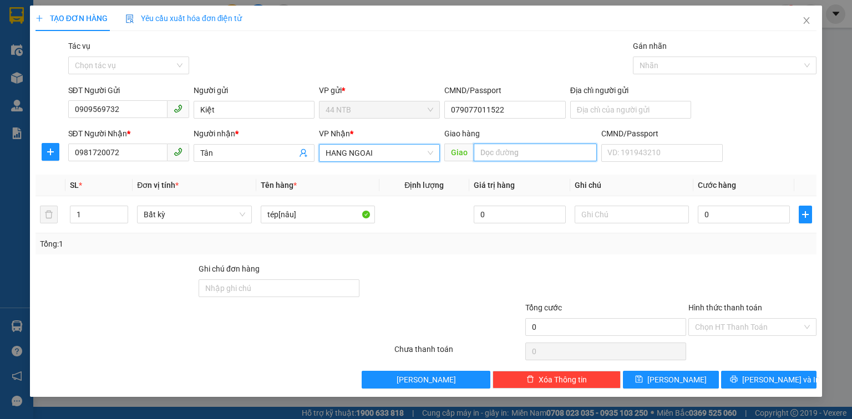
click at [493, 151] on input "text" at bounding box center [535, 153] width 123 height 18
type input "67_ngã.4"
click at [250, 111] on input "Kiệt" at bounding box center [254, 110] width 121 height 18
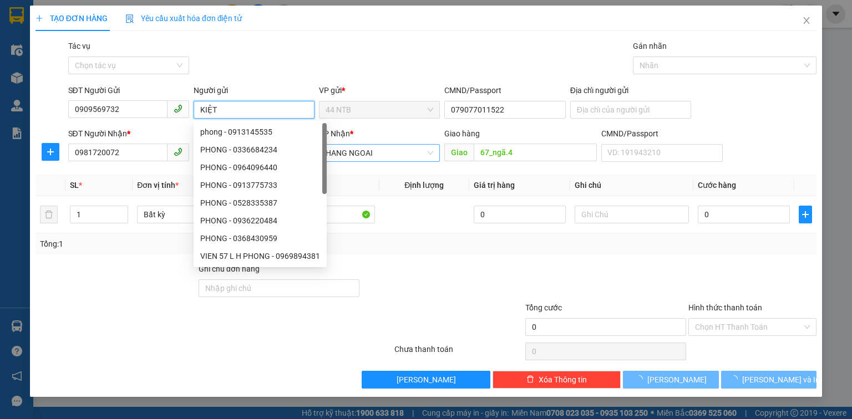
type input "KIỆT"
click at [277, 50] on div "Gói vận chuyển * Tiêu chuẩn Tác vụ Chọn tác vụ Gán nhãn Nhãn" at bounding box center [442, 59] width 753 height 39
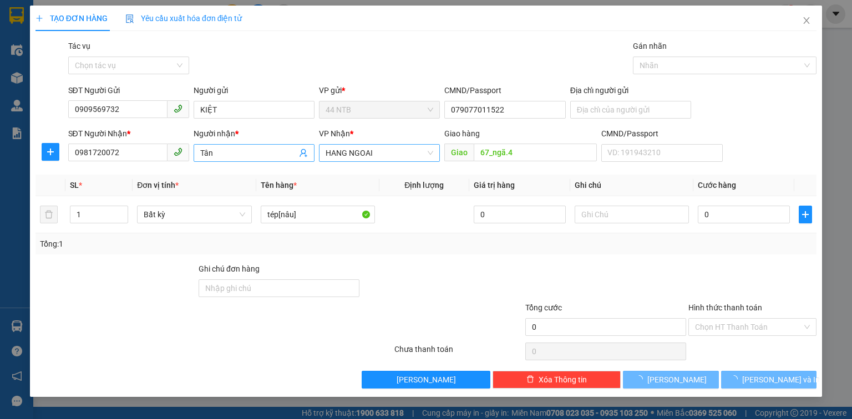
click at [245, 151] on input "Tân" at bounding box center [248, 153] width 97 height 12
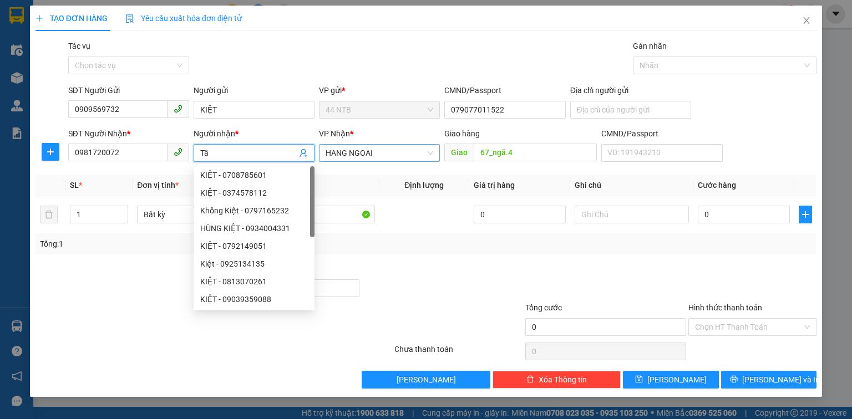
type input "T"
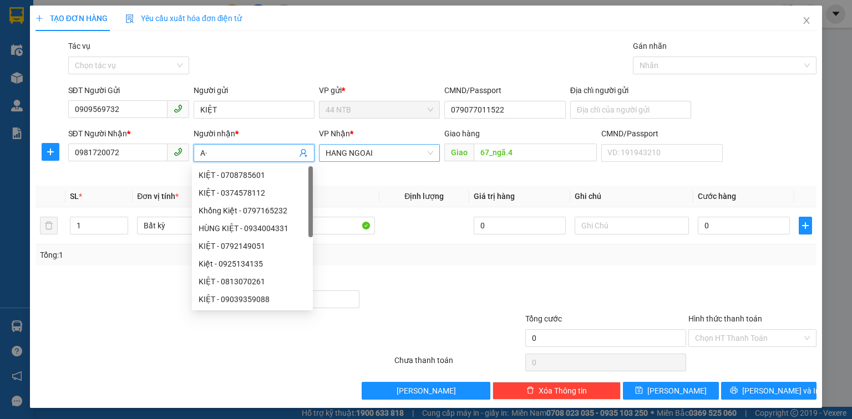
type input "A"
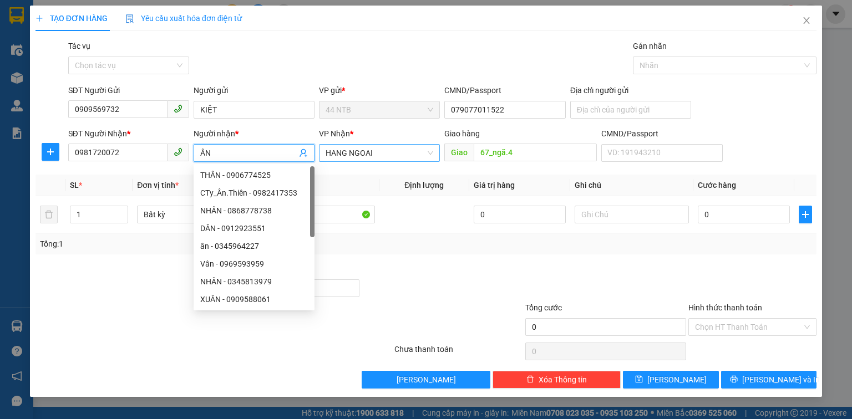
click at [201, 153] on input "ÂN" at bounding box center [248, 153] width 97 height 12
type input "TÂN"
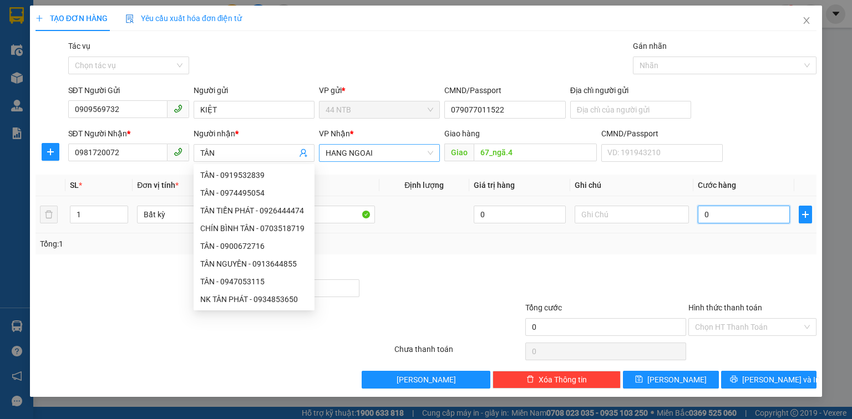
click at [729, 215] on input "0" at bounding box center [744, 215] width 92 height 18
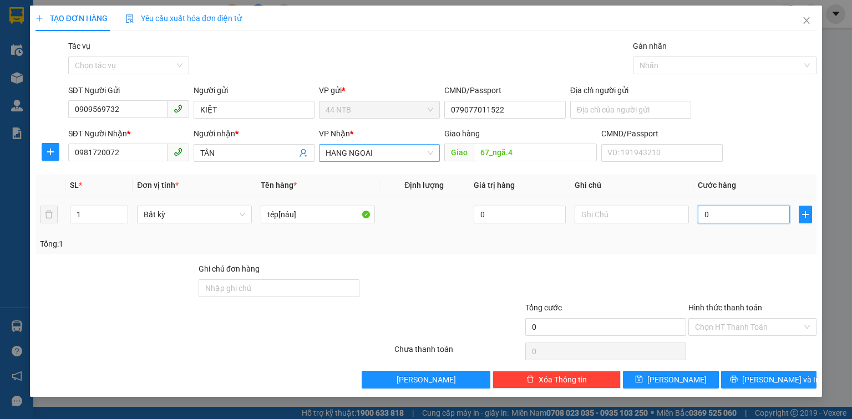
type input "4"
type input "40"
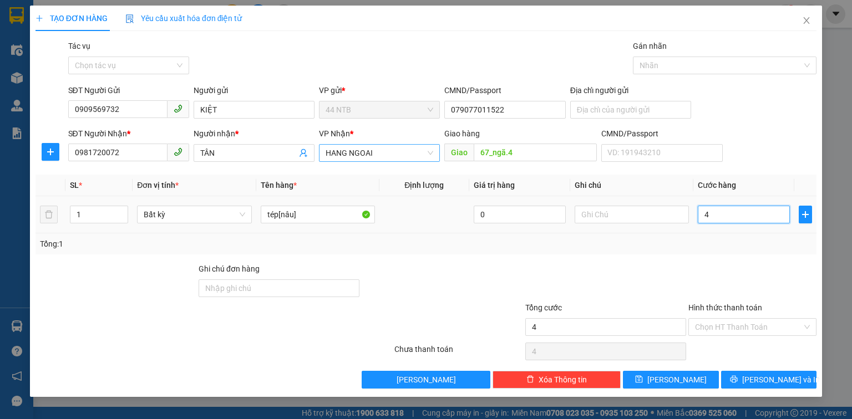
type input "40"
type input "40.000"
click at [645, 235] on div "Tổng: 1" at bounding box center [425, 244] width 781 height 21
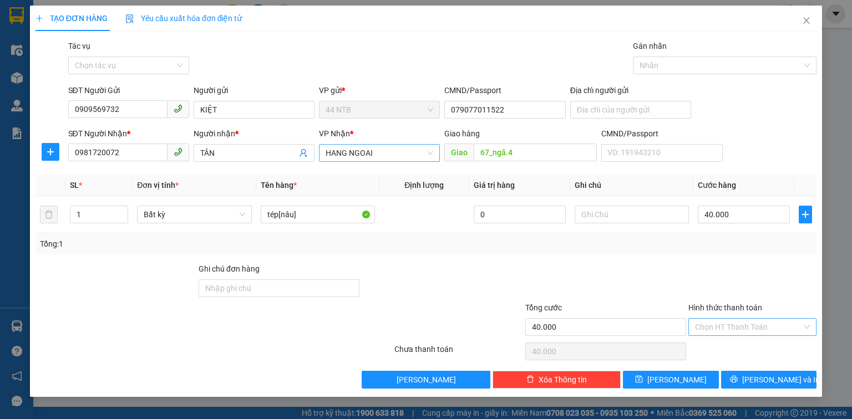
click at [755, 321] on input "Hình thức thanh toán" at bounding box center [748, 327] width 107 height 17
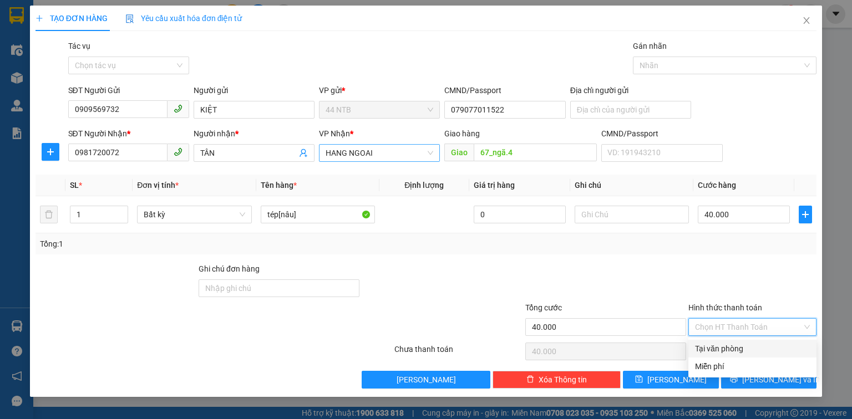
click at [742, 346] on div "Tại văn phòng" at bounding box center [752, 349] width 115 height 12
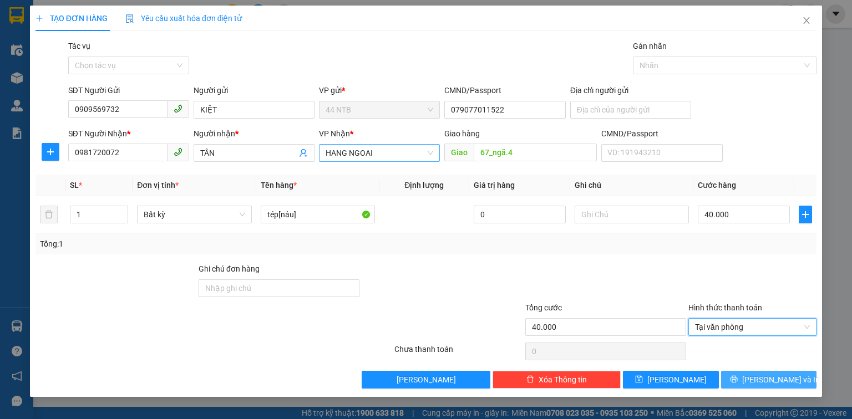
click at [787, 379] on span "[PERSON_NAME] và In" at bounding box center [781, 380] width 78 height 12
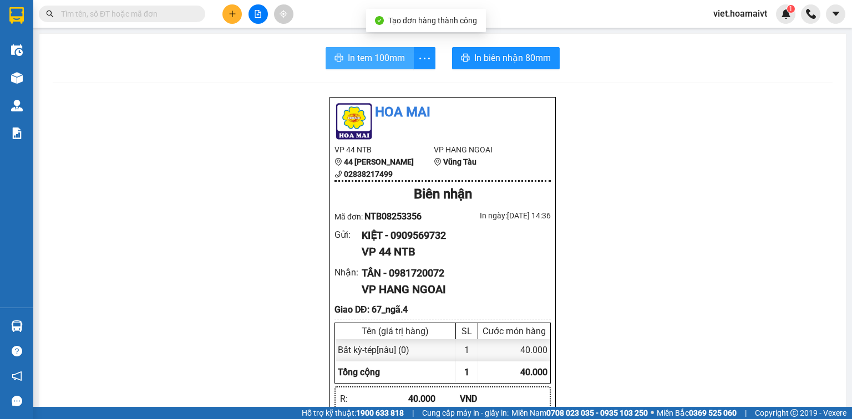
click at [357, 48] on button "In tem 100mm" at bounding box center [370, 58] width 88 height 22
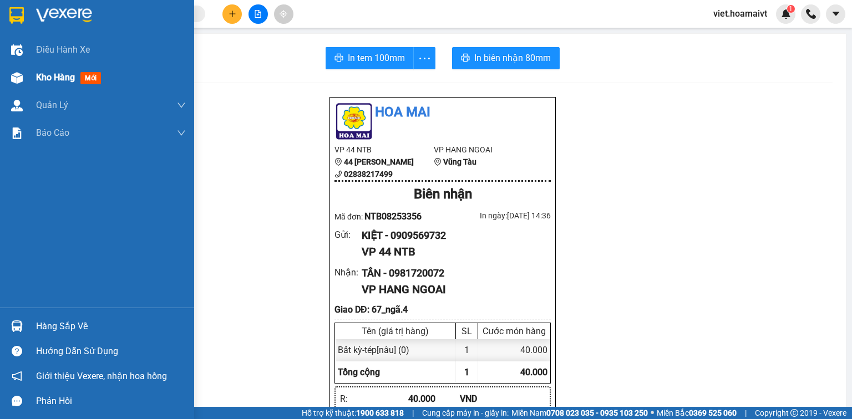
click at [34, 84] on div "Kho hàng mới" at bounding box center [97, 78] width 194 height 28
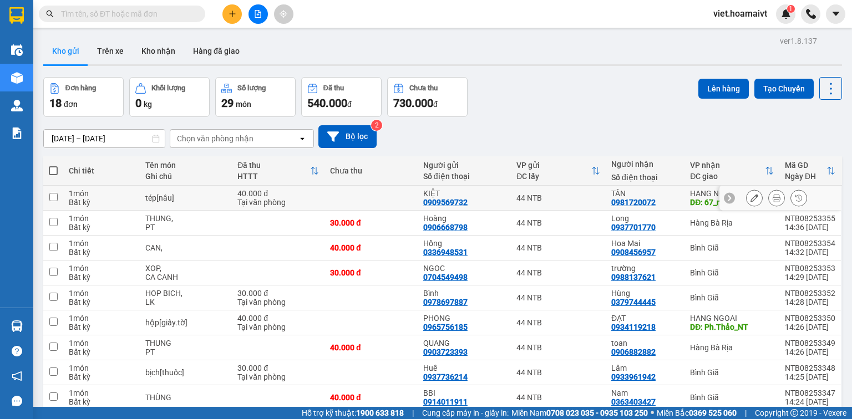
click at [750, 200] on icon at bounding box center [754, 198] width 8 height 8
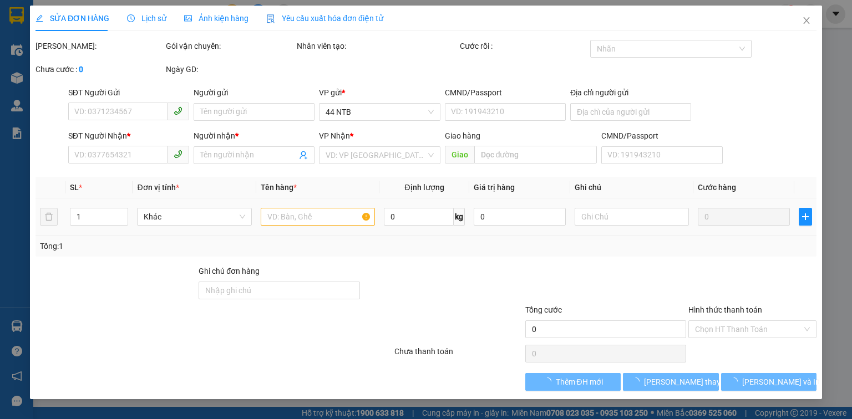
type input "0909569732"
type input "KIỆT"
type input "079077011522"
type input "0981720072"
type input "TÂN"
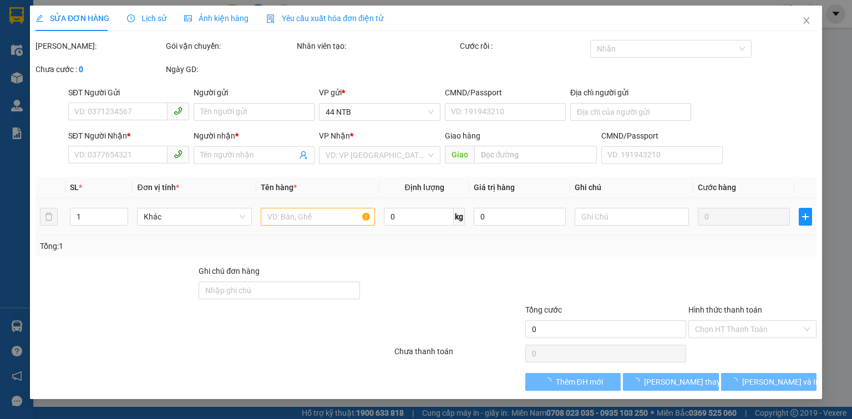
type input "67_ngã.4"
type input "40.000"
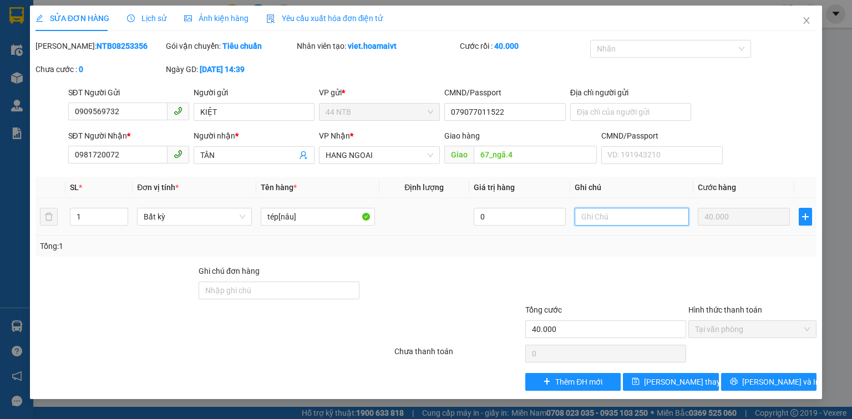
click at [615, 218] on input "text" at bounding box center [632, 217] width 114 height 18
type input "gọi.trước.20'"
click at [659, 381] on span "[PERSON_NAME] thay đổi" at bounding box center [688, 382] width 89 height 12
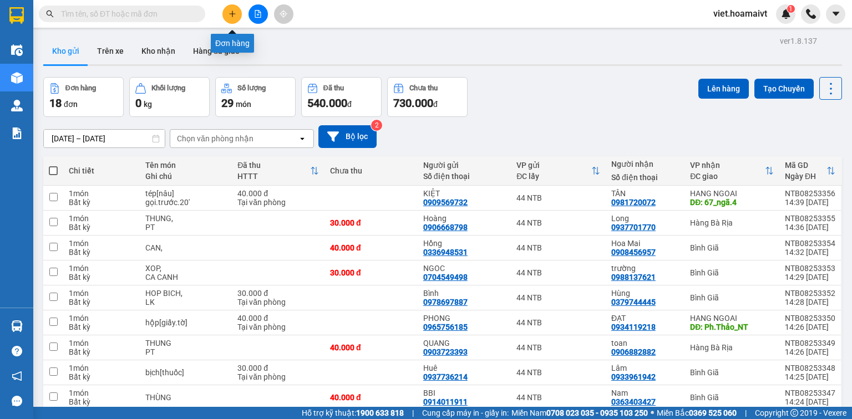
click at [237, 16] on button at bounding box center [231, 13] width 19 height 19
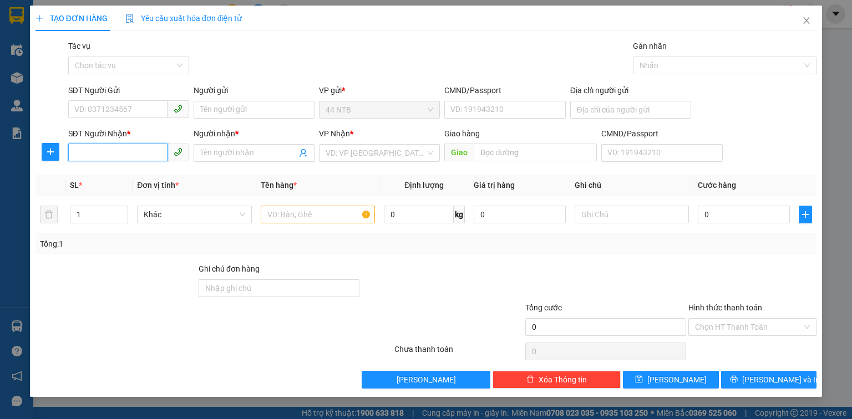
click at [138, 153] on input "SĐT Người Nhận *" at bounding box center [117, 153] width 99 height 18
type input "0918362939"
drag, startPoint x: 153, startPoint y: 176, endPoint x: 247, endPoint y: 149, distance: 98.3
click at [191, 166] on body "Kết quả tìm kiếm ( 8 ) Bộ lọc Ngày tạo đơn gần nhất Mã ĐH Trạng thái Món hàng T…" at bounding box center [426, 209] width 852 height 419
click at [169, 173] on div "0918362939 - HẠNH 80 h t c c" at bounding box center [129, 175] width 108 height 12
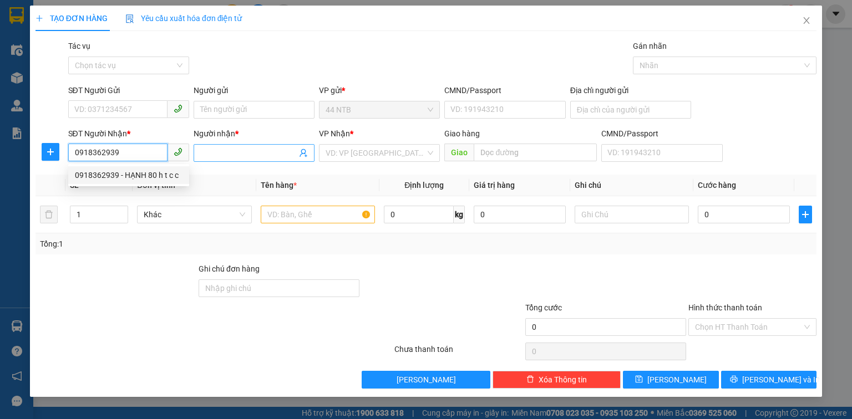
type input "HẠNH 80 h t c c"
type input "0918362939"
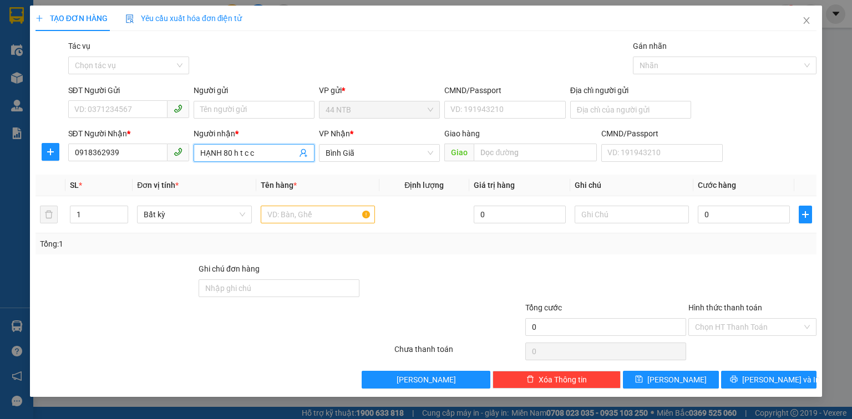
drag, startPoint x: 257, startPoint y: 152, endPoint x: 167, endPoint y: 164, distance: 90.7
click at [167, 164] on div "SĐT Người Nhận * 0918362939 Người nhận * HẠNH 80 h t c c VP Nhận * Bình Giã G…" at bounding box center [442, 147] width 753 height 39
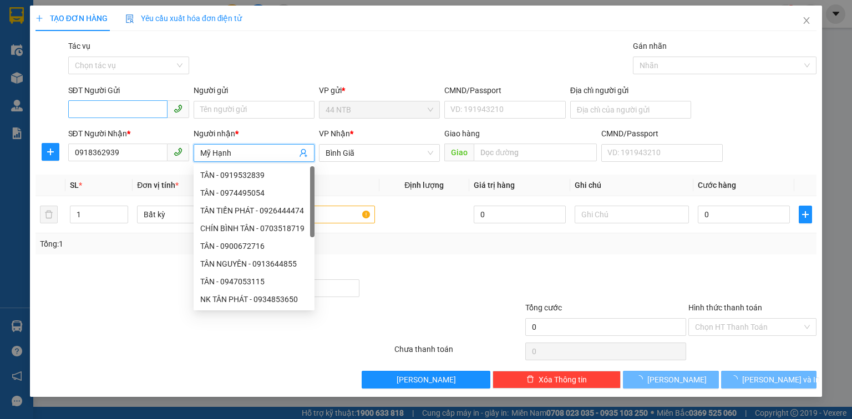
type input "Mỹ Hạnh"
click at [141, 113] on input "SĐT Người Gửi" at bounding box center [117, 109] width 99 height 18
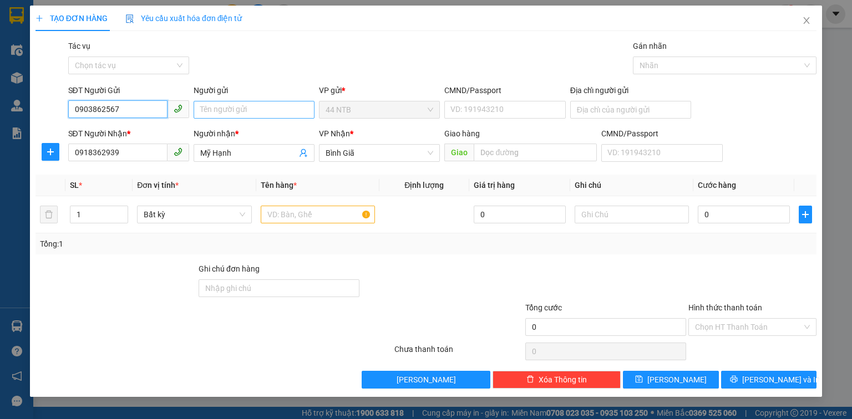
type input "0903862567"
click at [224, 110] on input "Người gửi" at bounding box center [254, 110] width 121 height 18
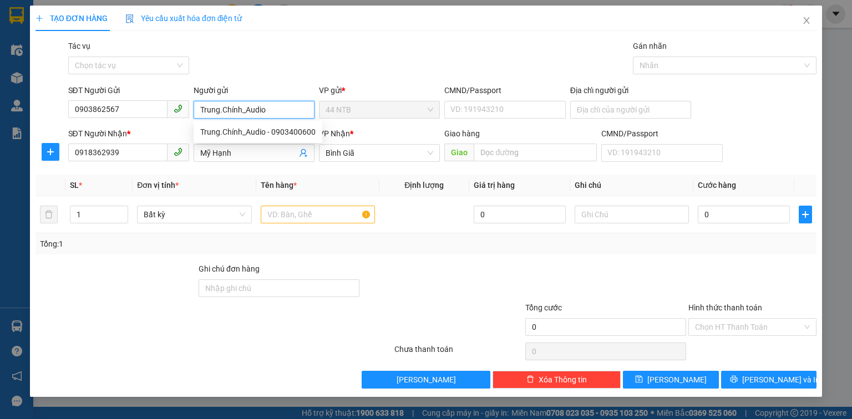
type input "Trung.Chính_Audio"
click at [301, 64] on div "Gói vận chuyển * Tiêu chuẩn Tác vụ Chọn tác vụ Gán nhãn Nhãn" at bounding box center [442, 59] width 753 height 39
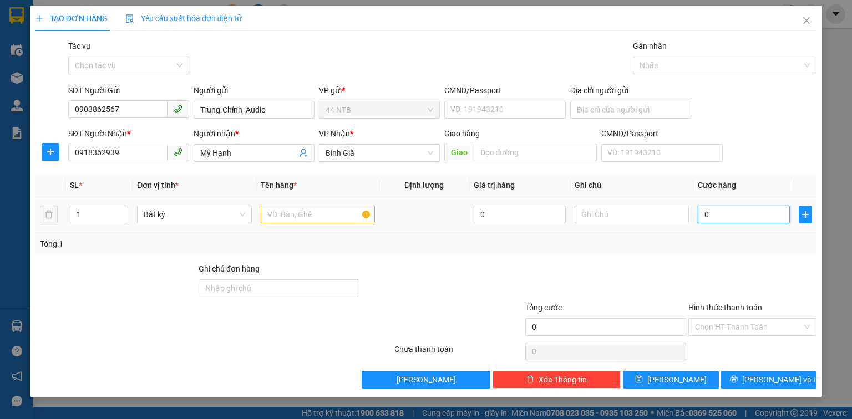
click at [768, 218] on input "0" at bounding box center [744, 215] width 92 height 18
type input "3"
type input "30"
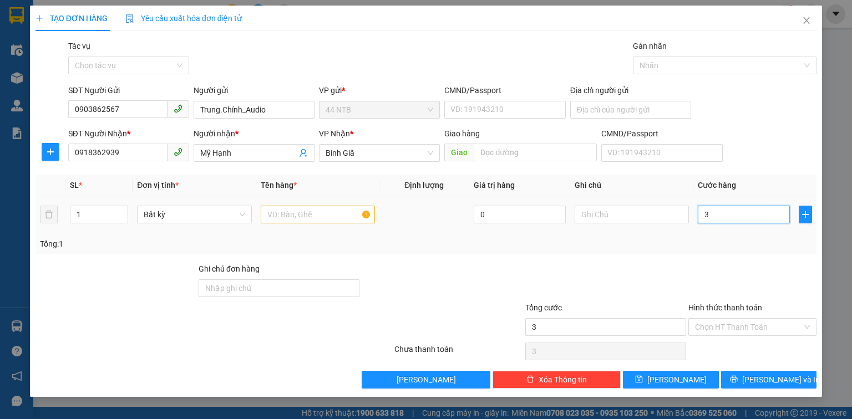
type input "30"
type input "30.000"
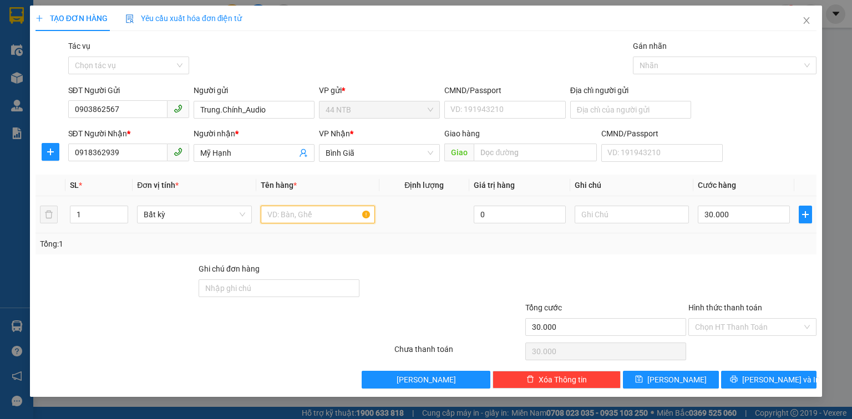
click at [317, 216] on input "text" at bounding box center [318, 215] width 114 height 18
type input "kiện thùng"
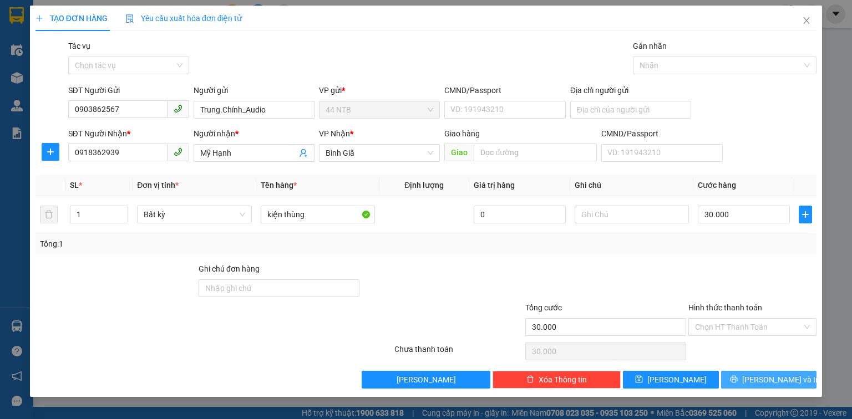
click at [748, 384] on button "[PERSON_NAME] và In" at bounding box center [769, 380] width 96 height 18
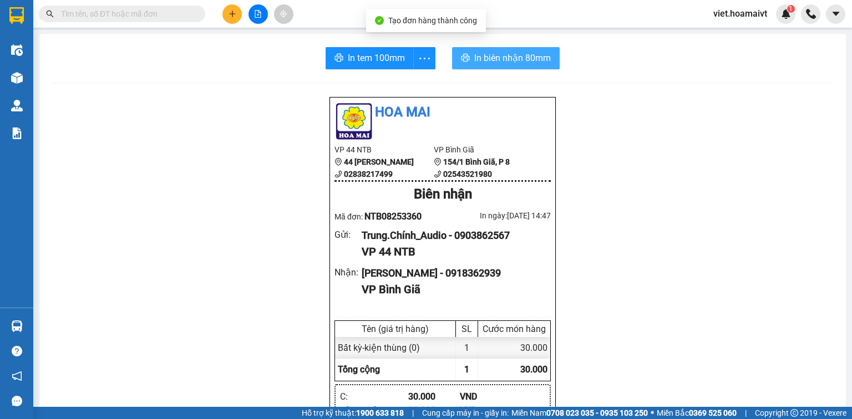
click at [488, 67] on button "In biên nhận 80mm" at bounding box center [506, 58] width 108 height 22
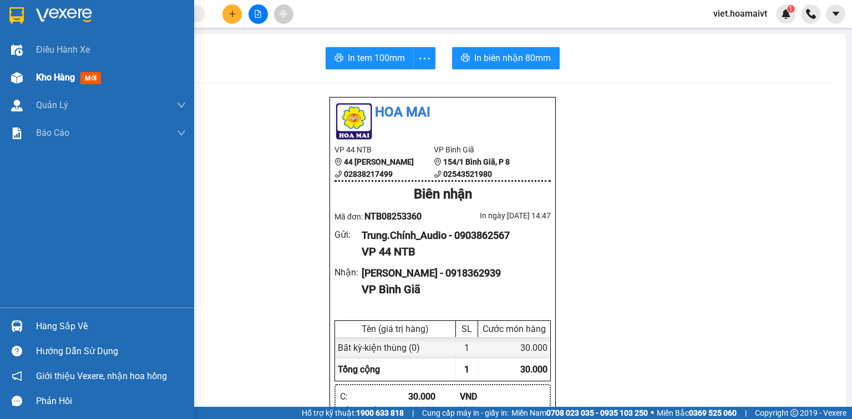
click at [19, 77] on img at bounding box center [17, 78] width 12 height 12
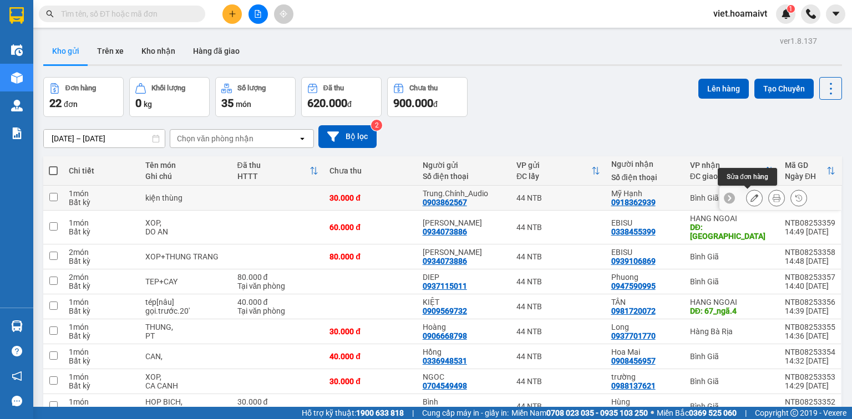
click at [750, 200] on icon at bounding box center [754, 198] width 8 height 8
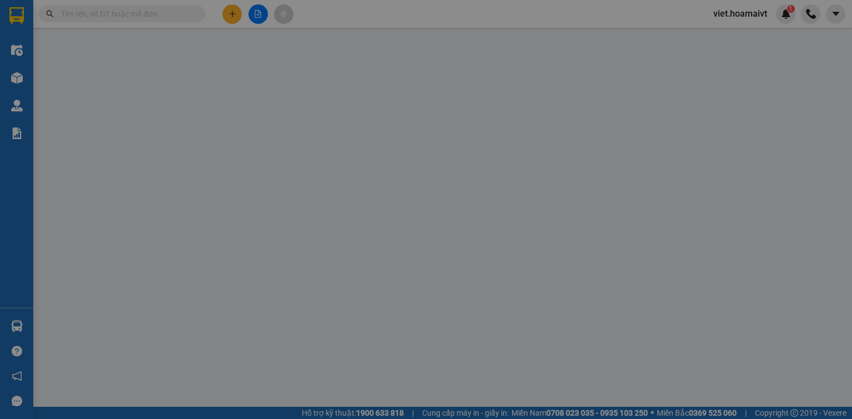
type input "0903862567"
type input "Trung.Chính_Audio"
type input "0918362939"
type input "Mỹ Hạnh"
type input "30.000"
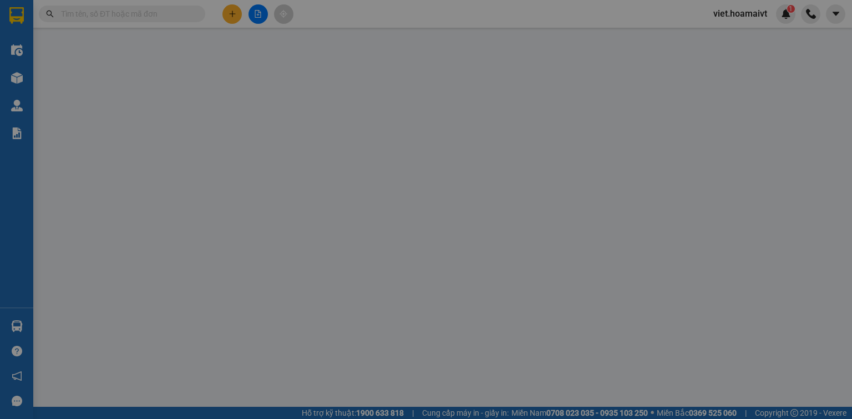
type input "30.000"
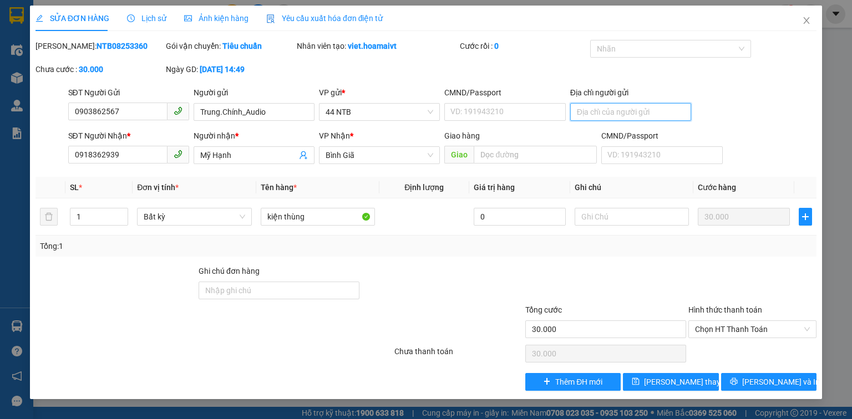
click at [590, 113] on input "Địa chỉ người gửi" at bounding box center [630, 112] width 121 height 18
type input "365_Đ.B.Phủ"
click at [675, 386] on span "[PERSON_NAME] thay đổi" at bounding box center [688, 382] width 89 height 12
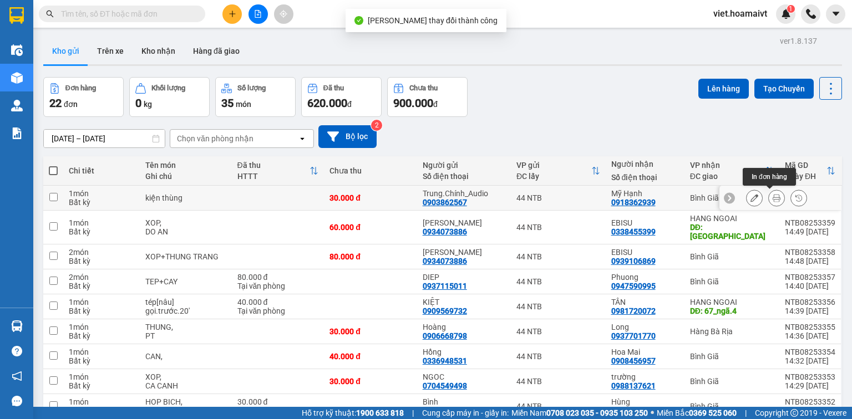
click at [773, 197] on icon at bounding box center [777, 198] width 8 height 8
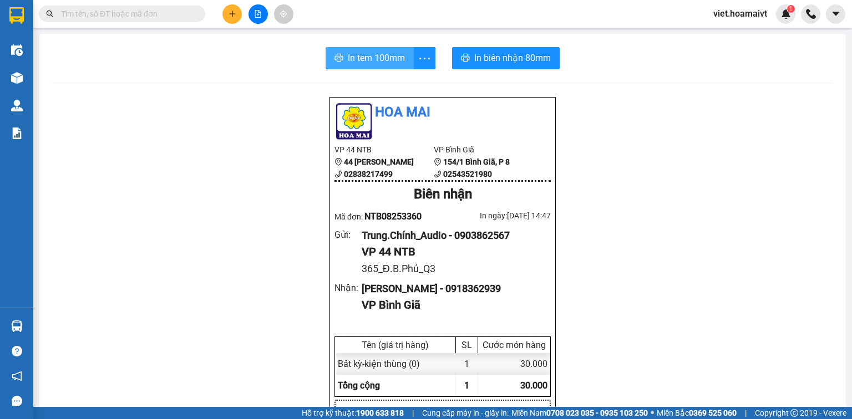
click at [368, 60] on span "In tem 100mm" at bounding box center [376, 58] width 57 height 14
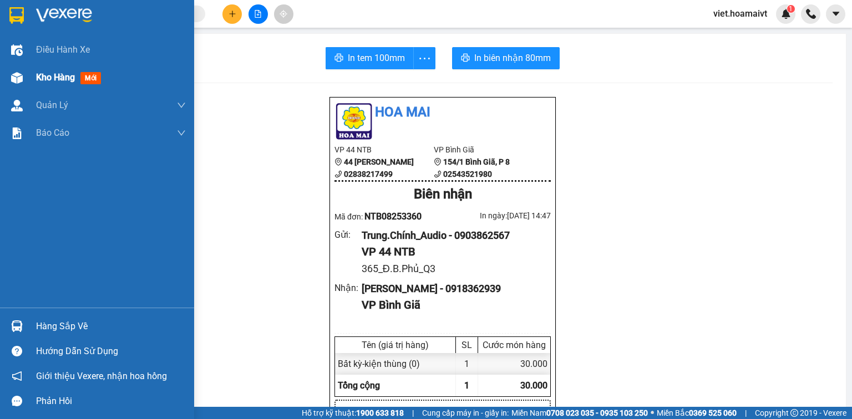
click at [49, 73] on span "Kho hàng" at bounding box center [55, 77] width 39 height 11
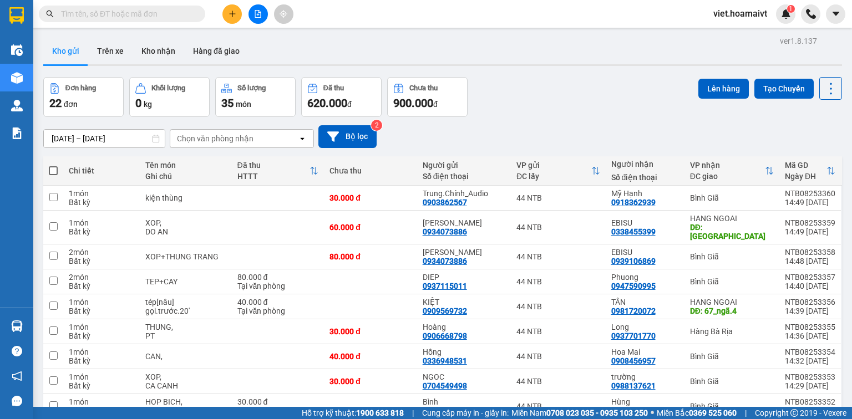
click at [212, 129] on div "Chọn văn phòng nhận open" at bounding box center [242, 138] width 144 height 19
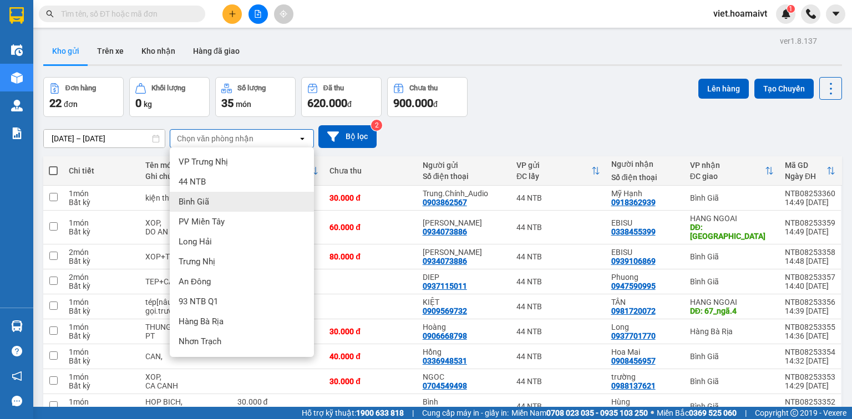
click at [221, 194] on div "Bình Giã" at bounding box center [242, 202] width 144 height 20
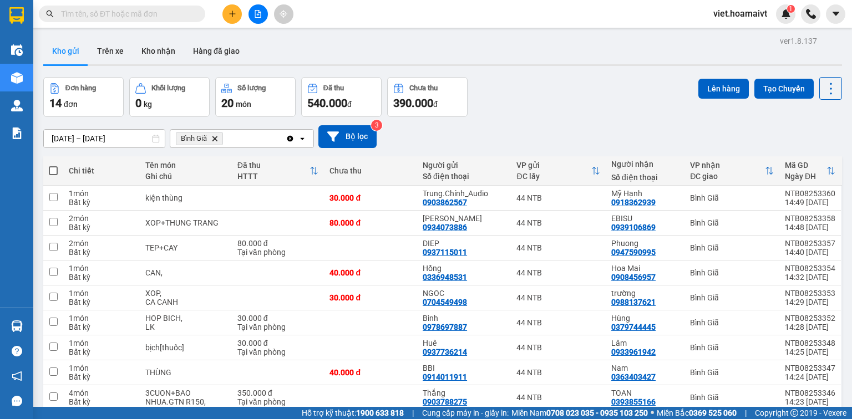
click at [53, 171] on span at bounding box center [53, 170] width 9 height 9
click at [53, 165] on input "checkbox" at bounding box center [53, 165] width 0 height 0
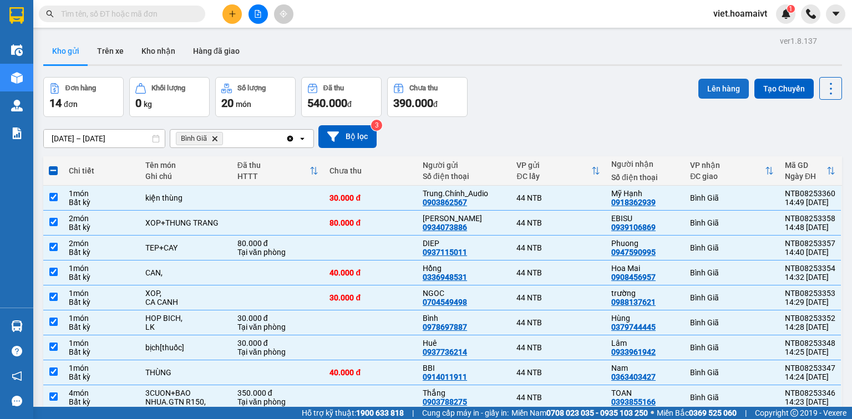
click at [718, 93] on button "Lên hàng" at bounding box center [723, 89] width 50 height 20
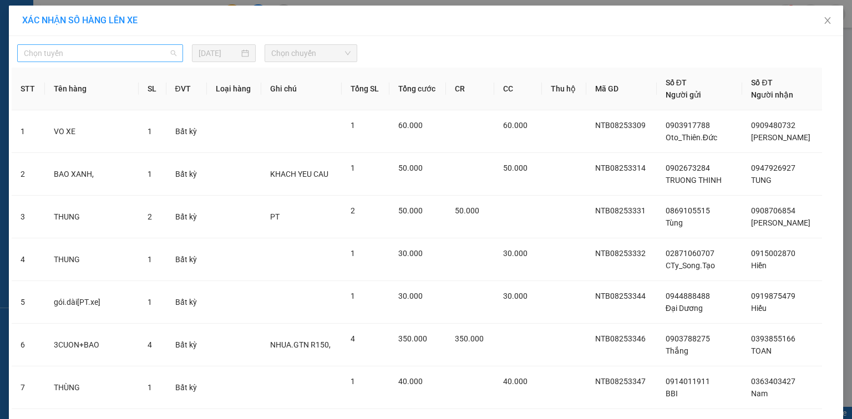
click at [156, 53] on span "Chọn tuyến" at bounding box center [100, 53] width 153 height 17
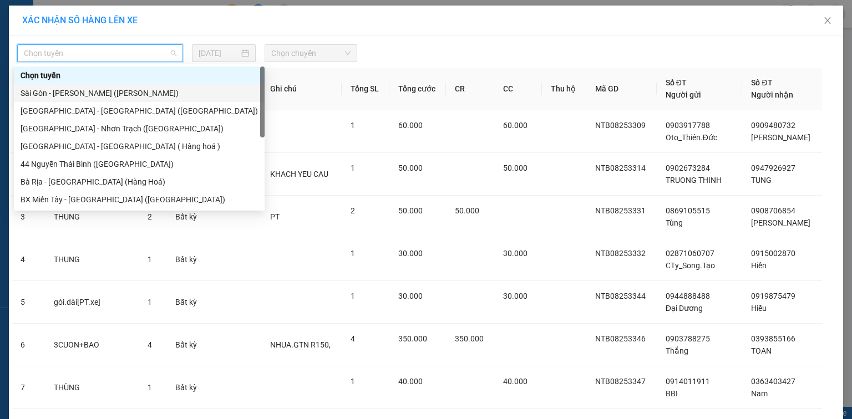
click at [139, 91] on div "Sài Gòn - [PERSON_NAME] ([PERSON_NAME])" at bounding box center [139, 93] width 237 height 12
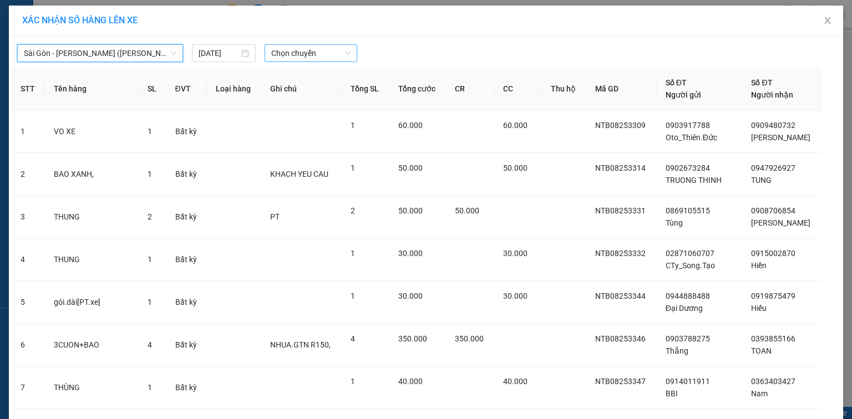
click at [307, 51] on span "Chọn chuyến" at bounding box center [311, 53] width 80 height 17
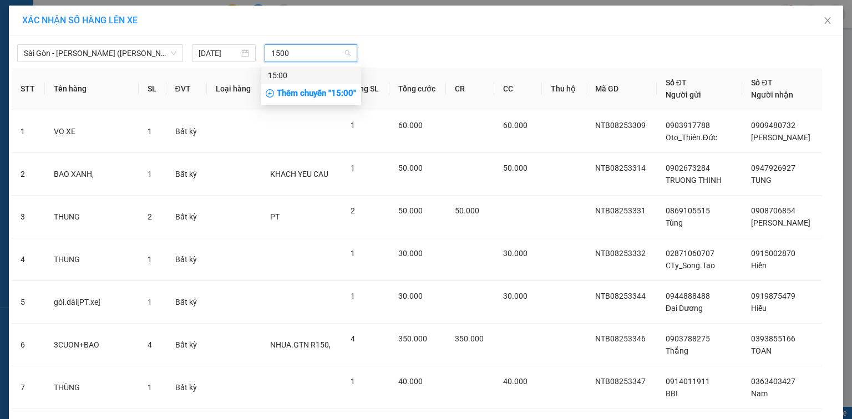
click at [312, 73] on div "15:00" at bounding box center [311, 75] width 87 height 12
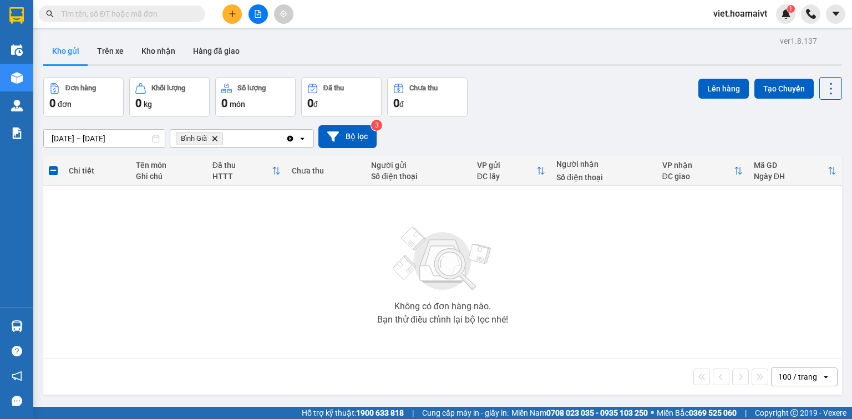
click at [216, 137] on icon "Delete" at bounding box center [214, 138] width 7 height 7
click at [216, 137] on div "Chọn văn phòng nhận" at bounding box center [215, 138] width 77 height 11
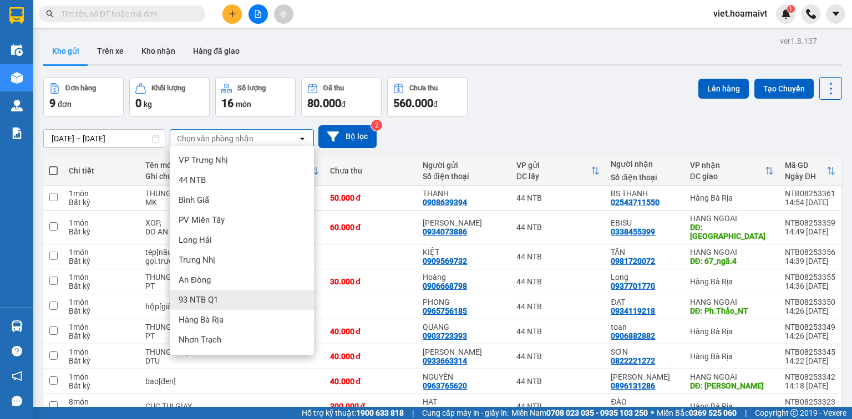
click at [234, 350] on div "HANG NGOAI" at bounding box center [242, 360] width 144 height 20
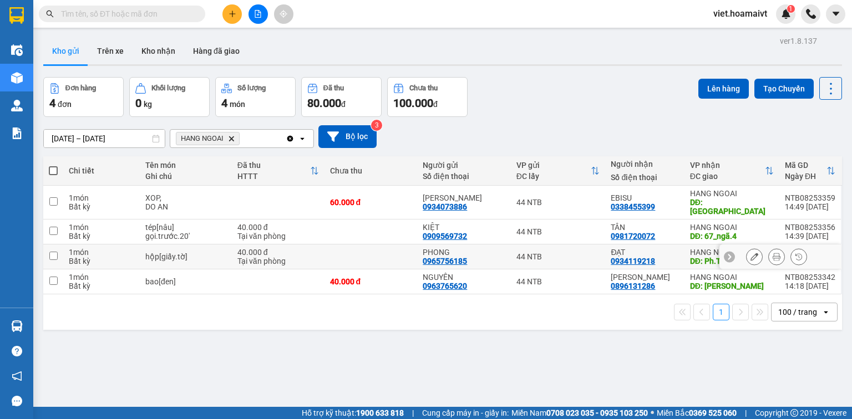
click at [240, 248] on div "40.000 đ" at bounding box center [278, 252] width 82 height 9
checkbox input "true"
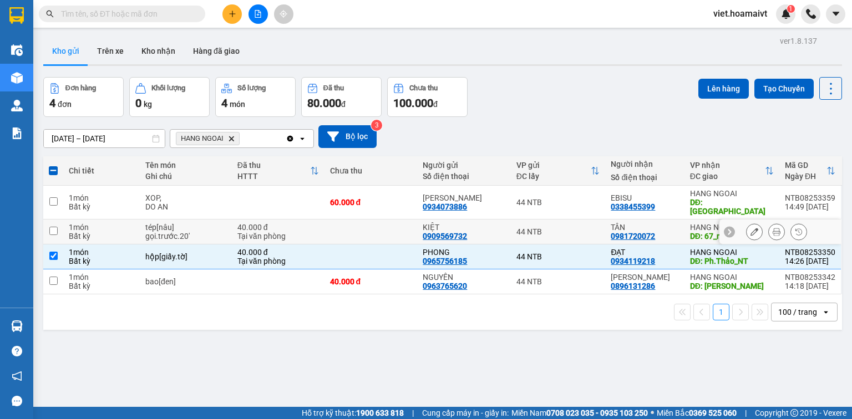
click at [219, 232] on div "gọi.trước.20'" at bounding box center [185, 236] width 81 height 9
checkbox input "true"
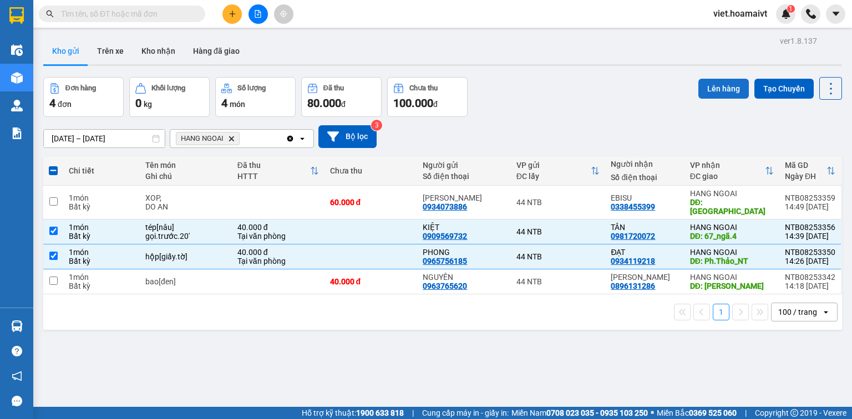
click at [717, 89] on button "Lên hàng" at bounding box center [723, 89] width 50 height 20
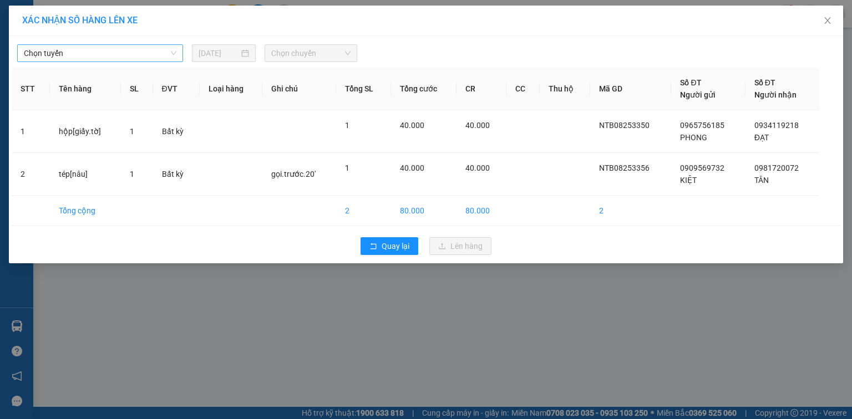
click at [146, 54] on span "Chọn tuyến" at bounding box center [100, 53] width 153 height 17
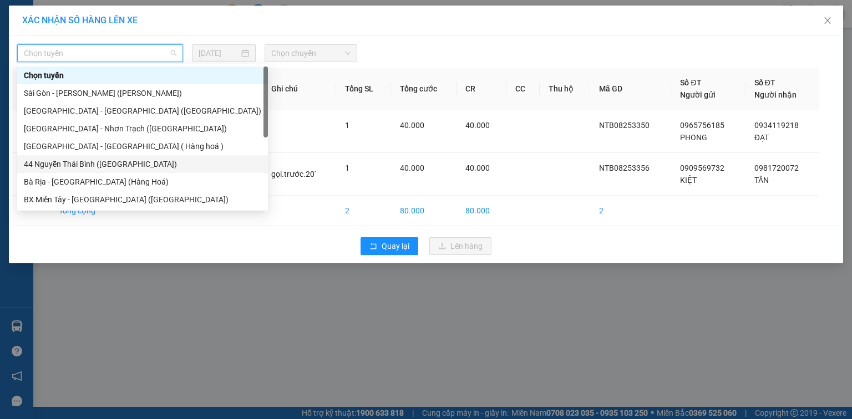
click at [108, 159] on div "44 Nguyễn Thái Bình ([GEOGRAPHIC_DATA])" at bounding box center [142, 164] width 237 height 12
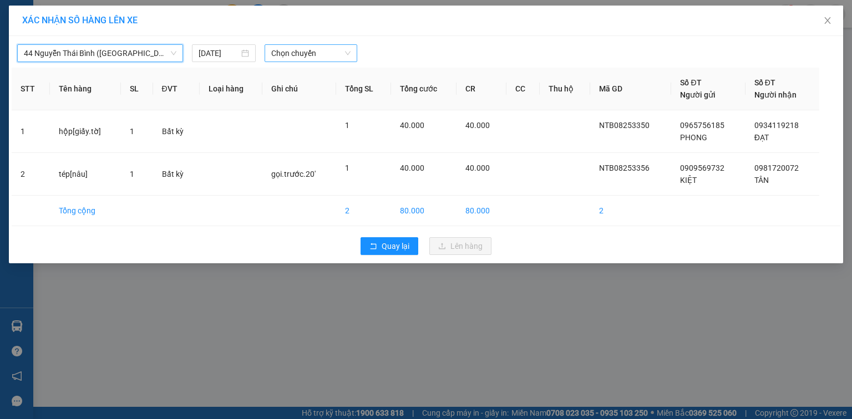
click at [295, 52] on span "Chọn chuyến" at bounding box center [311, 53] width 80 height 17
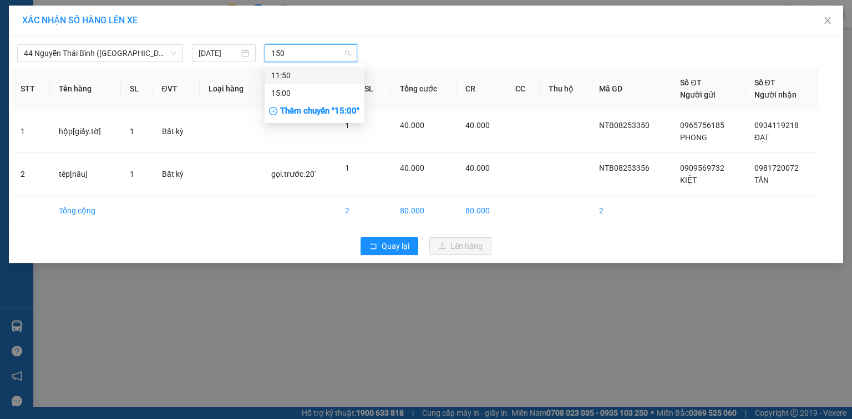
type input "1500"
click at [296, 74] on div "15:00" at bounding box center [314, 75] width 87 height 12
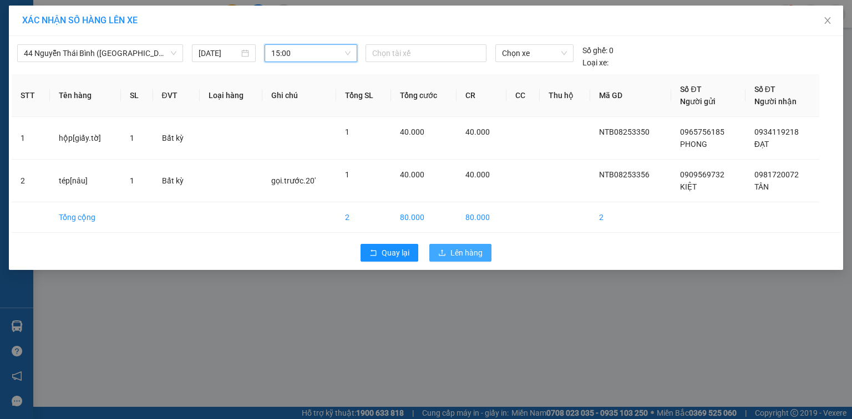
click at [466, 258] on span "Lên hàng" at bounding box center [466, 253] width 32 height 12
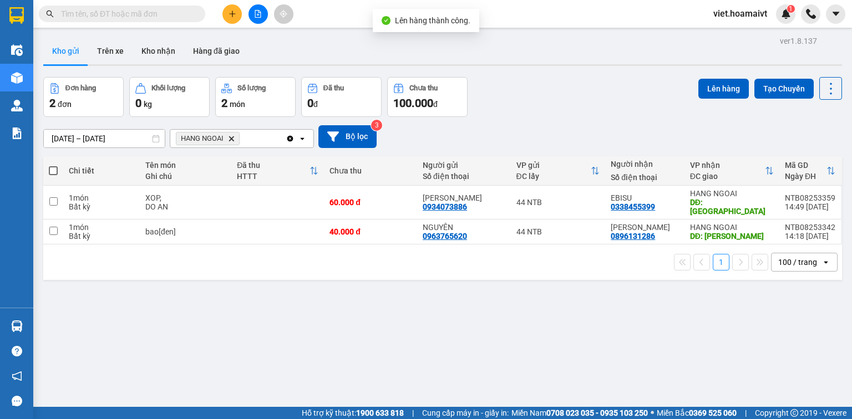
click at [231, 140] on icon "HANG NGOAI, close by backspace" at bounding box center [231, 138] width 5 height 5
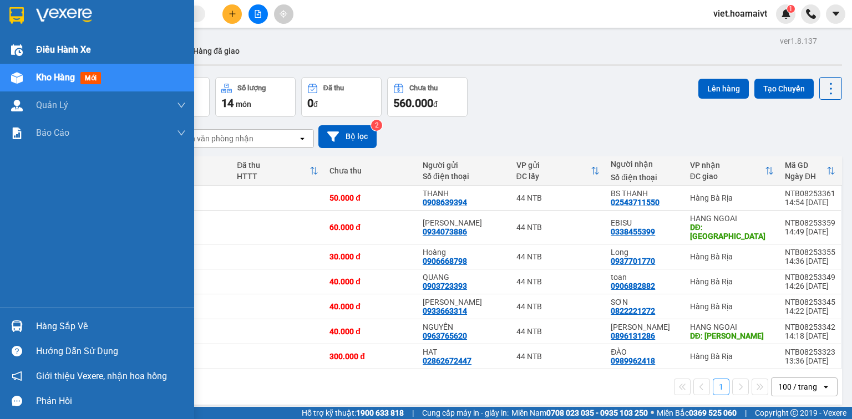
click at [58, 48] on span "Điều hành xe" at bounding box center [63, 50] width 55 height 14
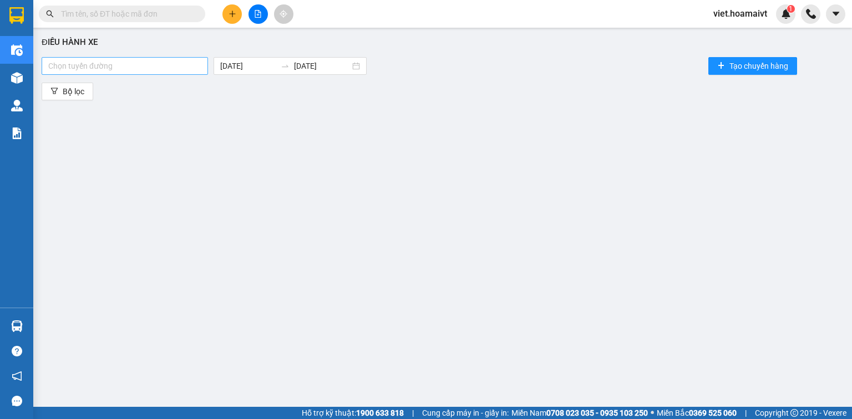
click at [171, 61] on div at bounding box center [124, 65] width 161 height 13
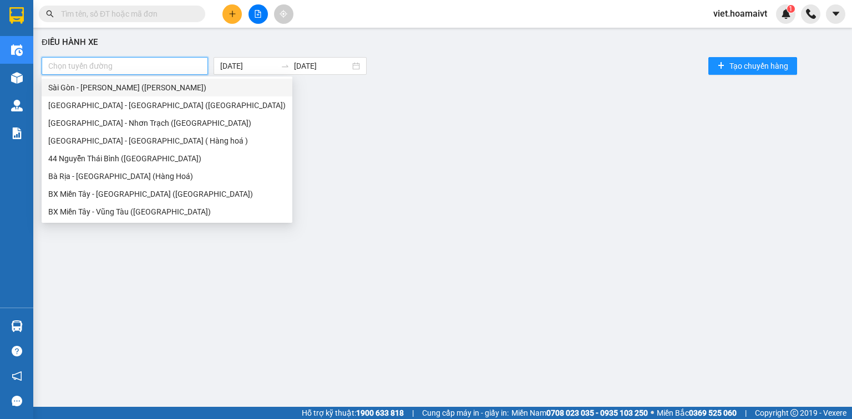
click at [156, 84] on div "Sài Gòn - [PERSON_NAME] ([PERSON_NAME])" at bounding box center [166, 88] width 237 height 12
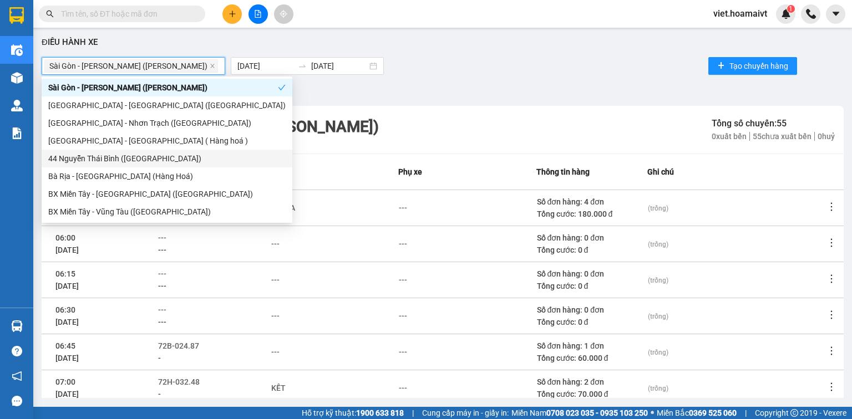
click at [163, 162] on div "44 Nguyễn Thái Bình ([GEOGRAPHIC_DATA])" at bounding box center [166, 159] width 237 height 12
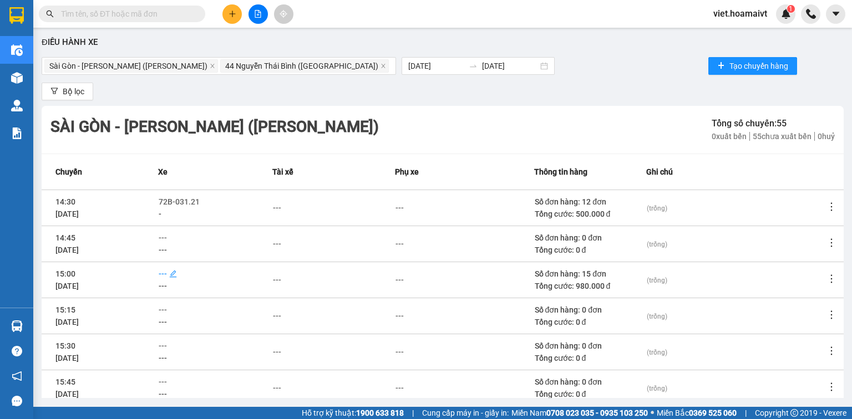
click at [167, 270] on span "---" at bounding box center [163, 274] width 8 height 9
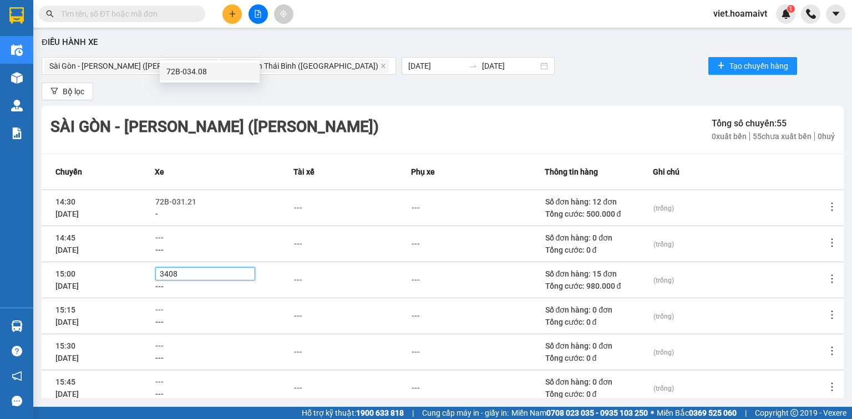
click at [194, 73] on div "72B-034.08" at bounding box center [209, 71] width 87 height 12
click at [300, 274] on div "---" at bounding box center [298, 280] width 8 height 12
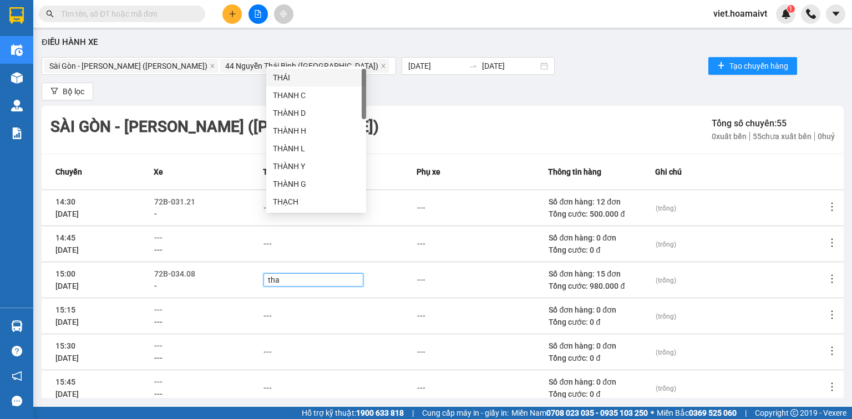
type input "than"
click at [302, 80] on div "THANH C" at bounding box center [316, 78] width 87 height 12
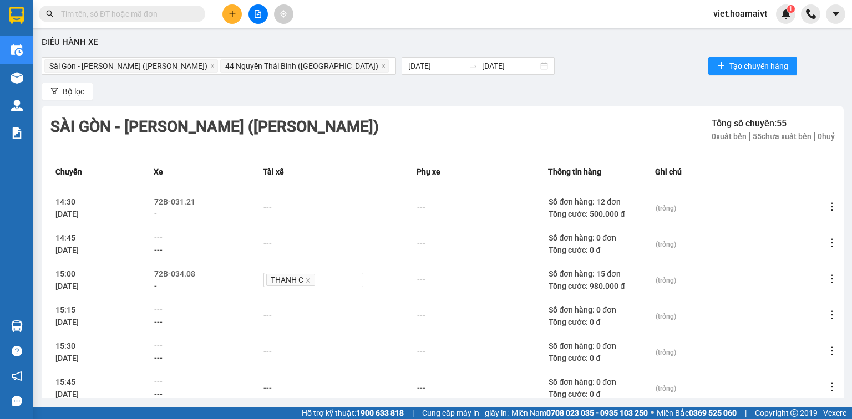
click at [393, 298] on td "---" at bounding box center [340, 316] width 154 height 36
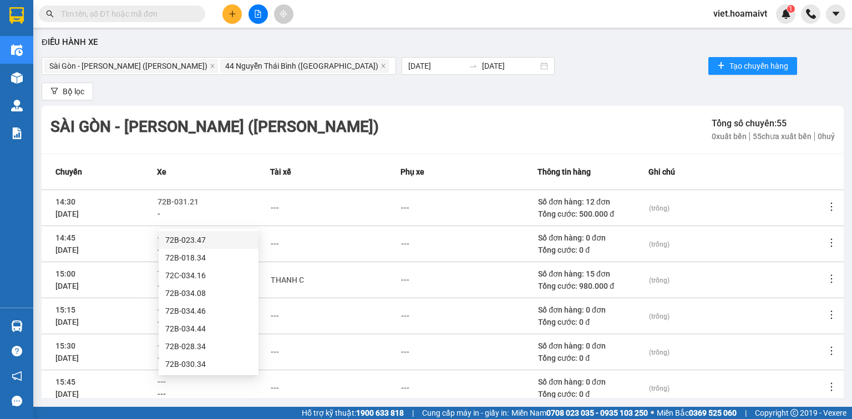
type input "3408"
click at [187, 244] on div "72B-034.08" at bounding box center [208, 240] width 87 height 12
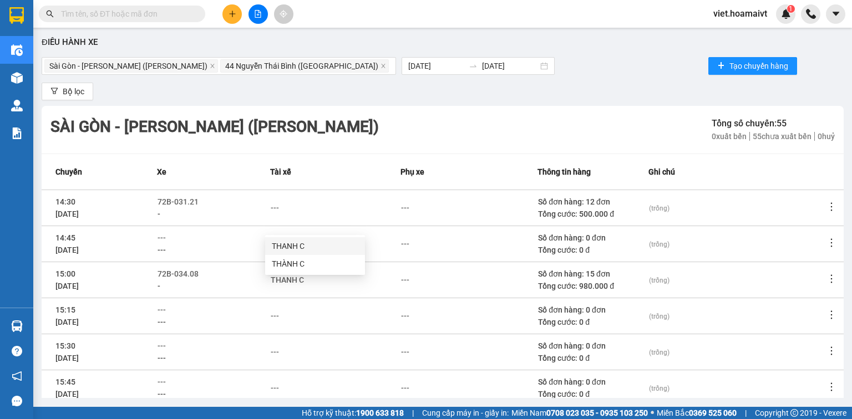
click at [319, 241] on div "THANH C" at bounding box center [315, 246] width 87 height 12
click at [802, 333] on li "Xem phơi" at bounding box center [795, 327] width 72 height 22
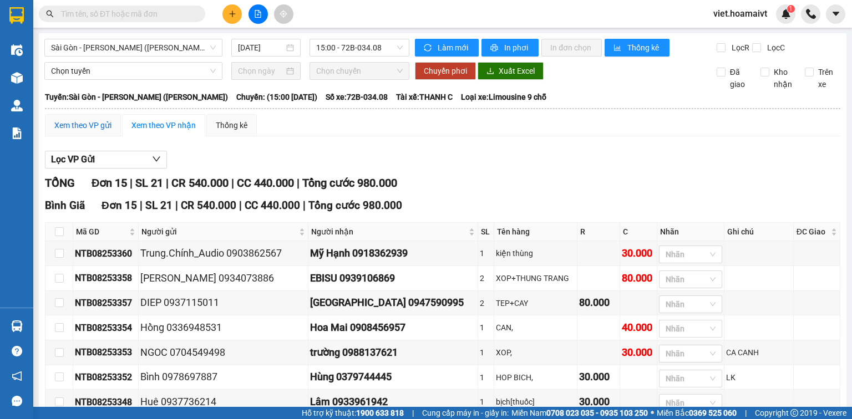
click at [90, 131] on div "Xem theo VP gửi" at bounding box center [82, 125] width 57 height 12
click at [59, 283] on input "checkbox" at bounding box center [59, 278] width 9 height 9
checkbox input "true"
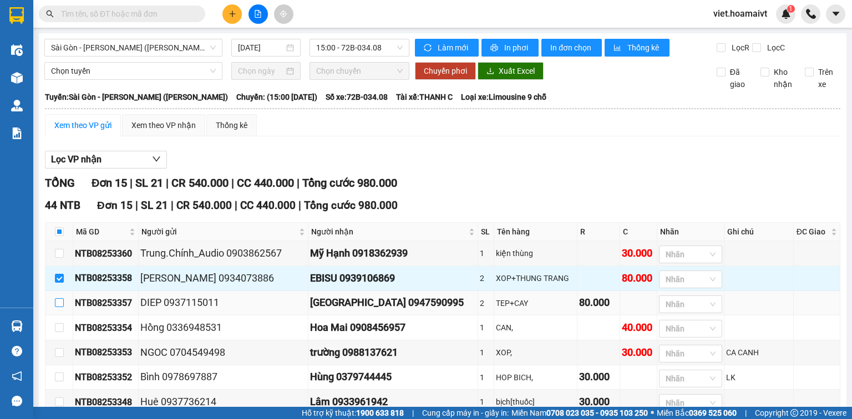
click at [60, 307] on input "checkbox" at bounding box center [59, 302] width 9 height 9
checkbox input "true"
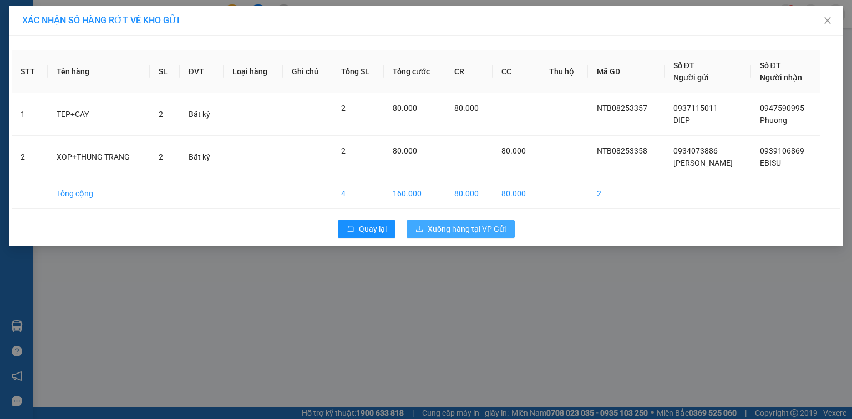
click at [466, 227] on span "Xuống hàng tại VP Gửi" at bounding box center [467, 229] width 78 height 12
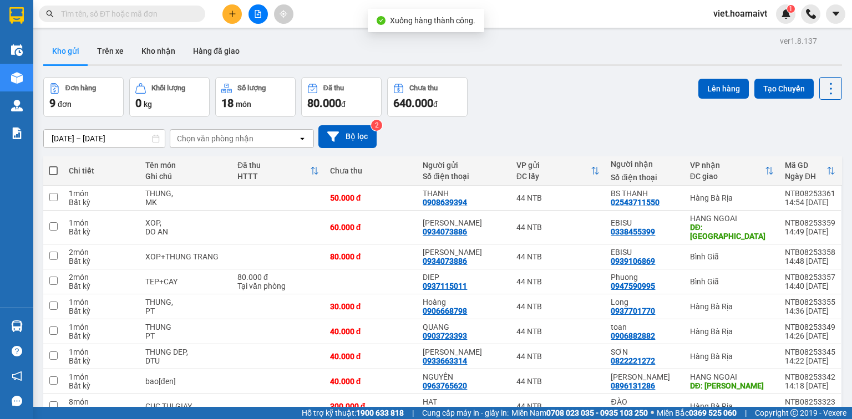
click at [255, 19] on button at bounding box center [257, 13] width 19 height 19
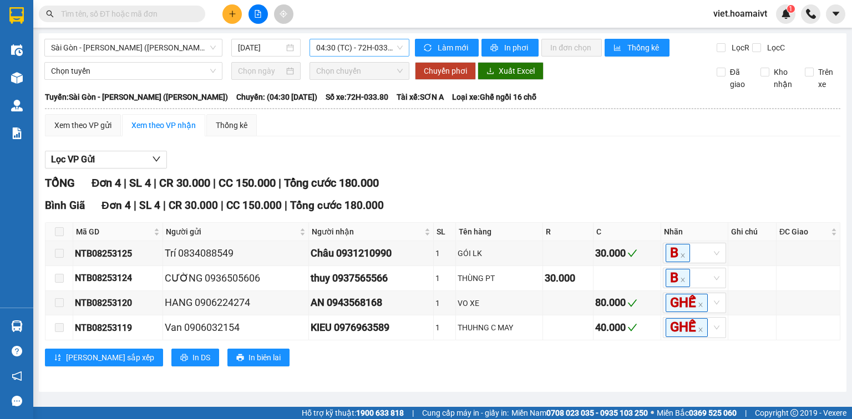
click at [337, 43] on span "04:30 (TC) - 72H-033.80" at bounding box center [359, 47] width 87 height 17
type input "1500"
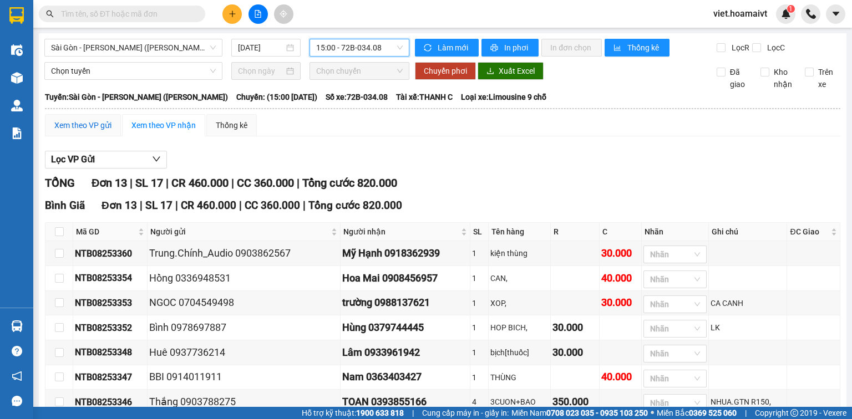
click at [64, 131] on div "Xem theo VP gửi" at bounding box center [82, 125] width 57 height 12
click at [59, 258] on input "checkbox" at bounding box center [59, 253] width 9 height 9
checkbox input "true"
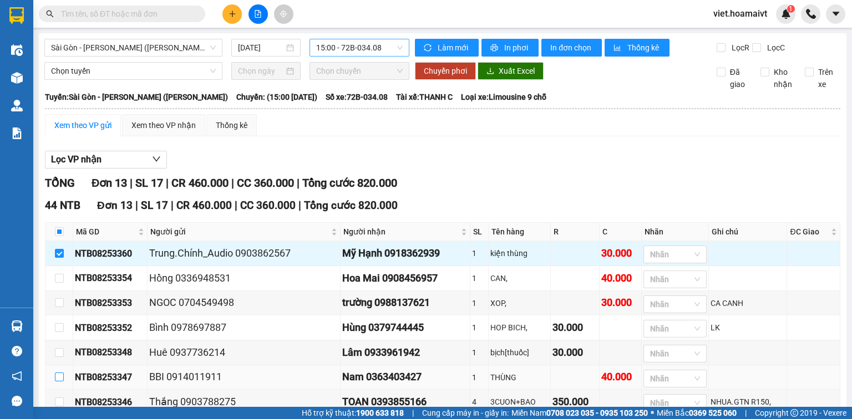
click at [56, 373] on input "checkbox" at bounding box center [59, 377] width 9 height 9
checkbox input "true"
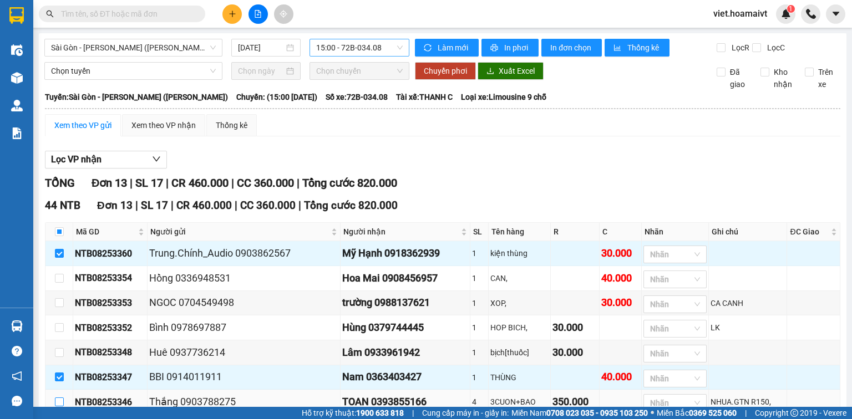
click at [59, 398] on input "checkbox" at bounding box center [59, 402] width 9 height 9
checkbox input "true"
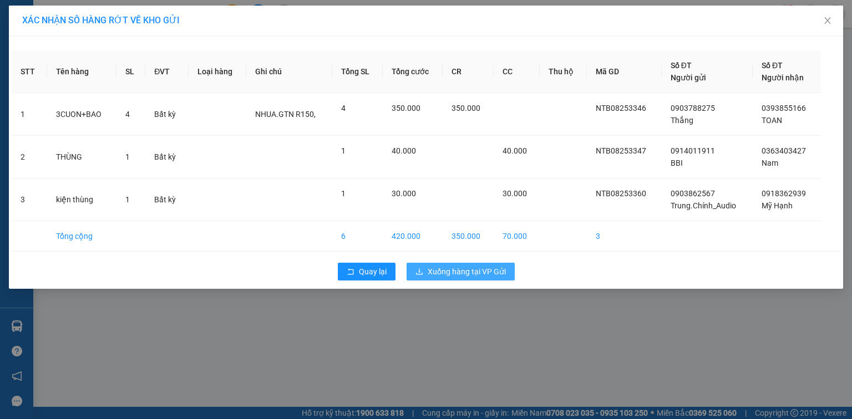
click at [479, 278] on button "Xuống hàng tại VP Gửi" at bounding box center [461, 272] width 108 height 18
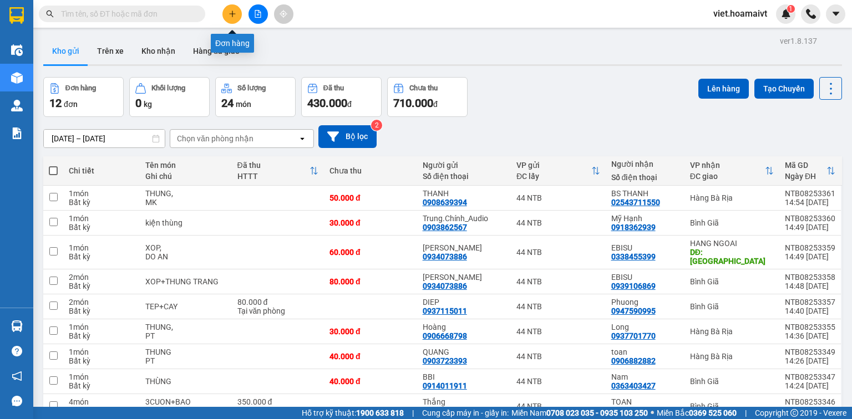
click at [233, 20] on button at bounding box center [231, 13] width 19 height 19
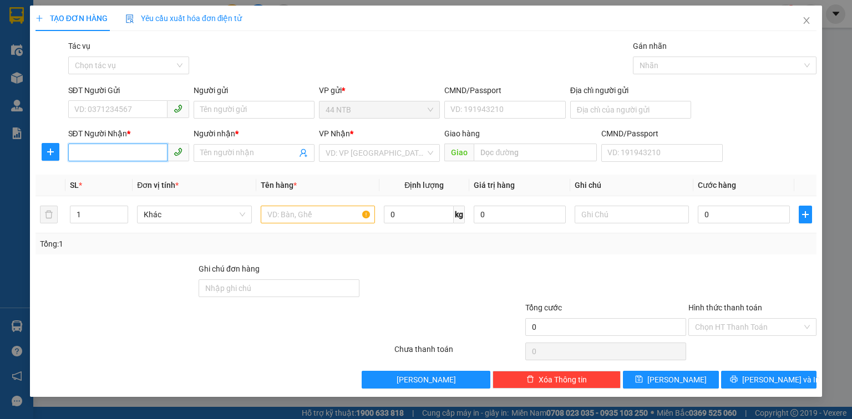
click at [142, 151] on input "SĐT Người Nhận *" at bounding box center [117, 153] width 99 height 18
type input "0979730862"
click at [156, 179] on div "0979730862 - THIỆN" at bounding box center [129, 175] width 108 height 12
type input "THIỆN"
type input "Cái.Mép_N3"
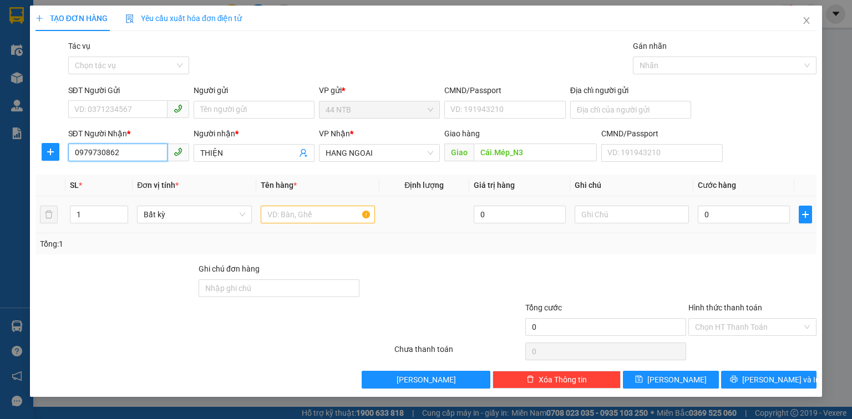
type input "0979730862"
click at [337, 220] on input "text" at bounding box center [318, 215] width 114 height 18
type input "ph.bì.đỏ"
click at [761, 216] on input "0" at bounding box center [744, 215] width 92 height 18
type input "4"
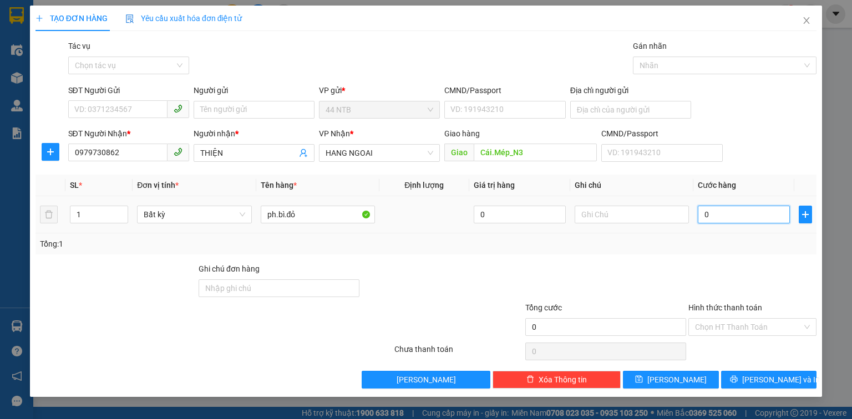
type input "4"
type input "40"
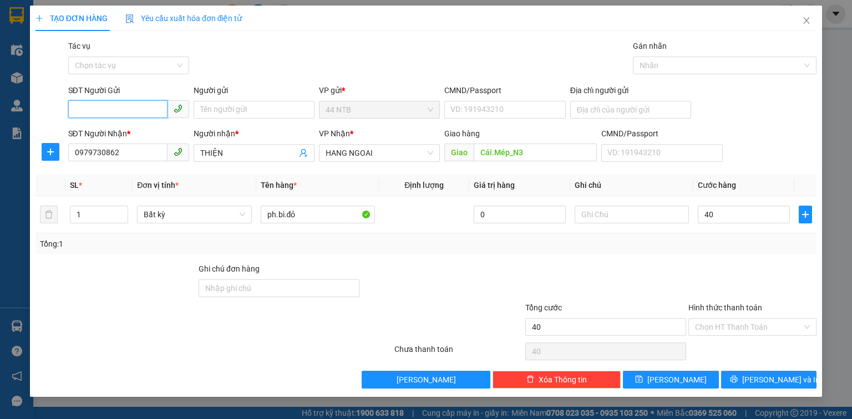
type input "40.000"
click at [150, 108] on input "SĐT Người Gửi" at bounding box center [117, 109] width 99 height 18
type input "0971328342"
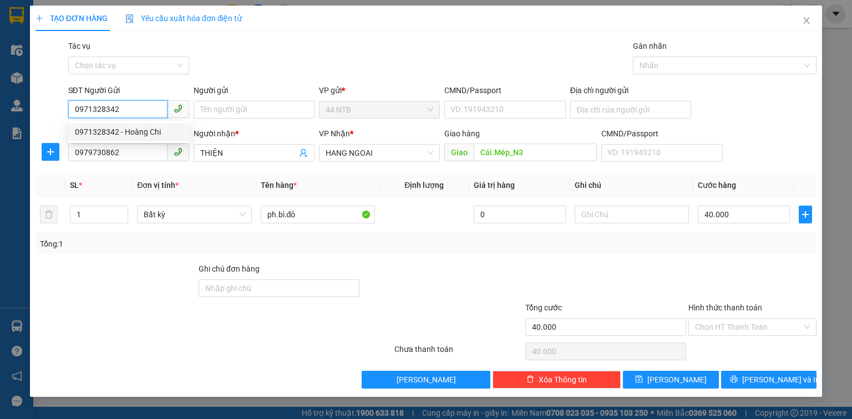
click at [173, 126] on div "0971328342 - Hoàng Chi" at bounding box center [129, 132] width 108 height 12
type input "Hoàng Chi"
type input "0971328342"
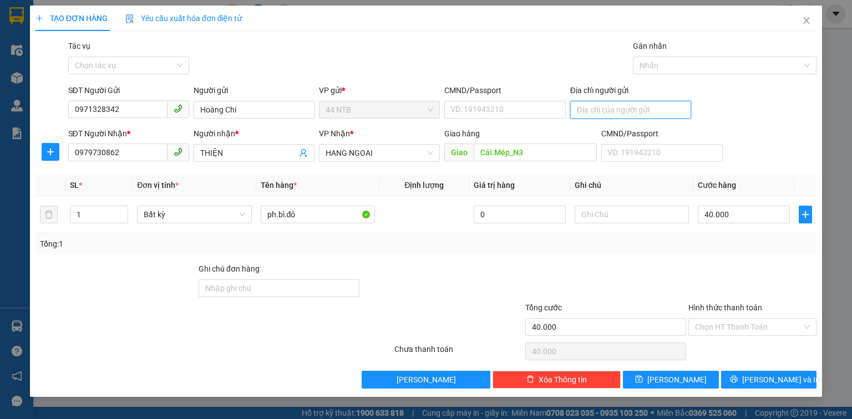
click at [602, 112] on input "Địa chỉ người gửi" at bounding box center [630, 110] width 121 height 18
click at [533, 153] on input "Cái.Mép_N3" at bounding box center [535, 153] width 123 height 18
type input "O"
type input "Ông.trịnh"
click at [499, 153] on input "Ông.trịnh" at bounding box center [535, 153] width 123 height 18
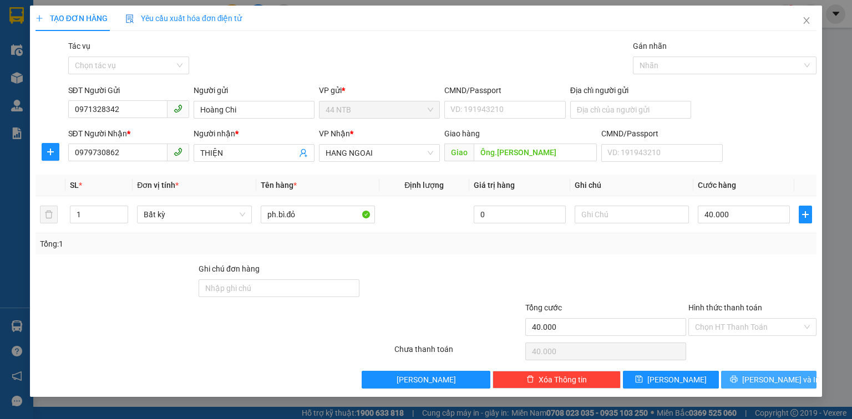
click at [761, 388] on button "[PERSON_NAME] và In" at bounding box center [769, 380] width 96 height 18
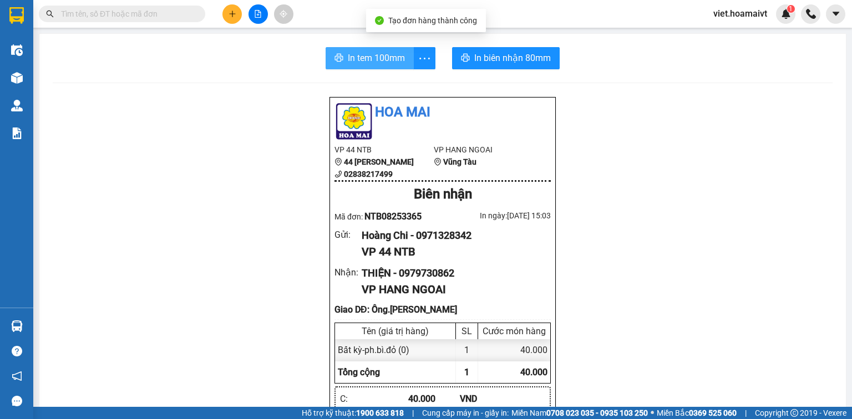
click at [377, 64] on span "In tem 100mm" at bounding box center [376, 58] width 57 height 14
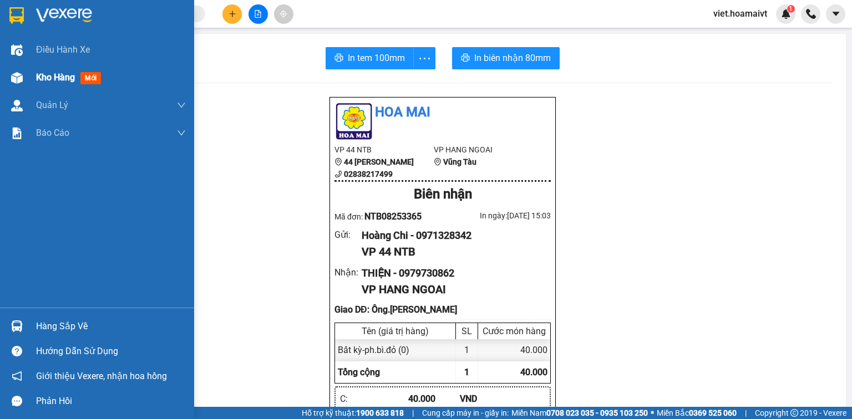
click at [44, 75] on span "Kho hàng" at bounding box center [55, 77] width 39 height 11
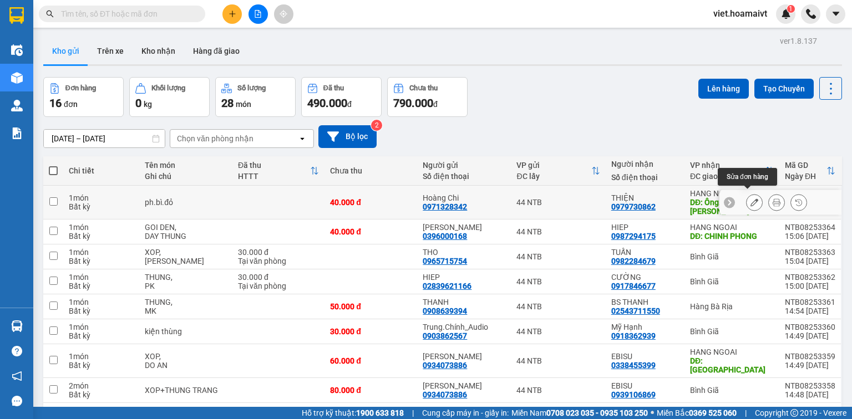
click at [750, 200] on icon at bounding box center [754, 203] width 8 height 8
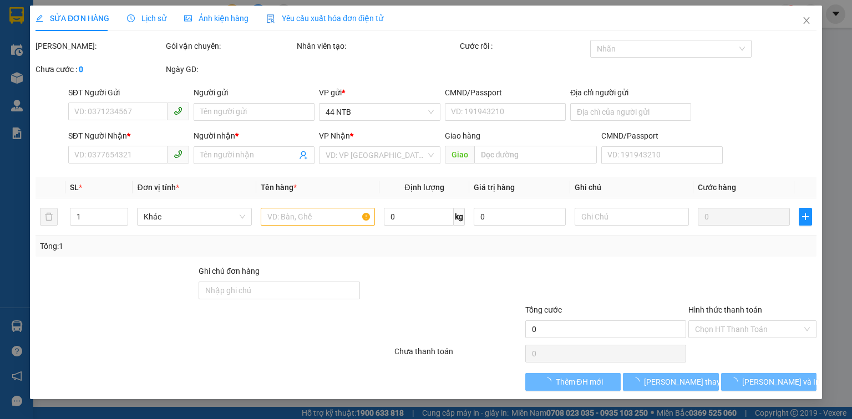
type input "0971328342"
type input "Hoàng Chi"
type input "0979730862"
type input "THIỆN"
type input "Ông.Trịnh"
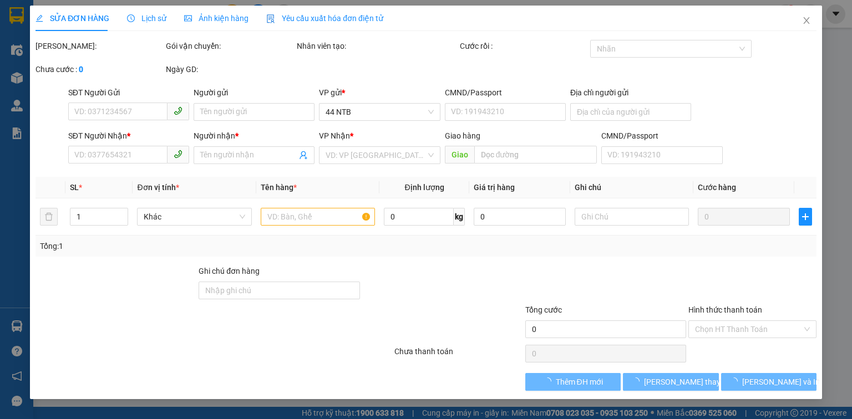
type input "40.000"
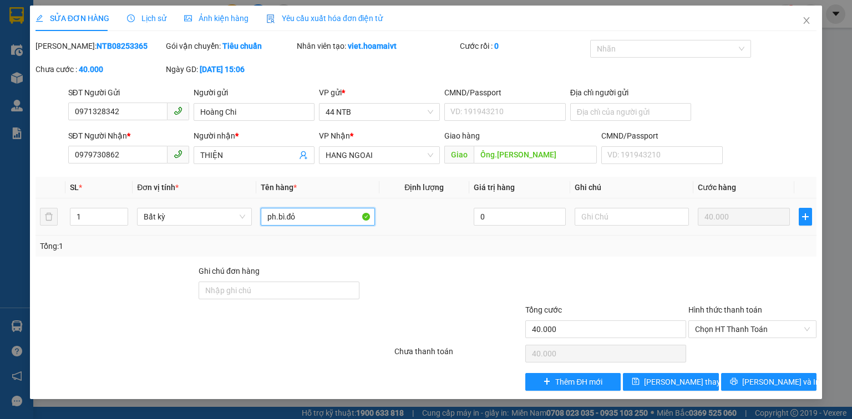
click at [339, 214] on input "ph.bì.đỏ" at bounding box center [318, 217] width 114 height 18
type input "ph.bì.đỏ["
click at [679, 379] on span "[PERSON_NAME] thay đổi" at bounding box center [688, 382] width 89 height 12
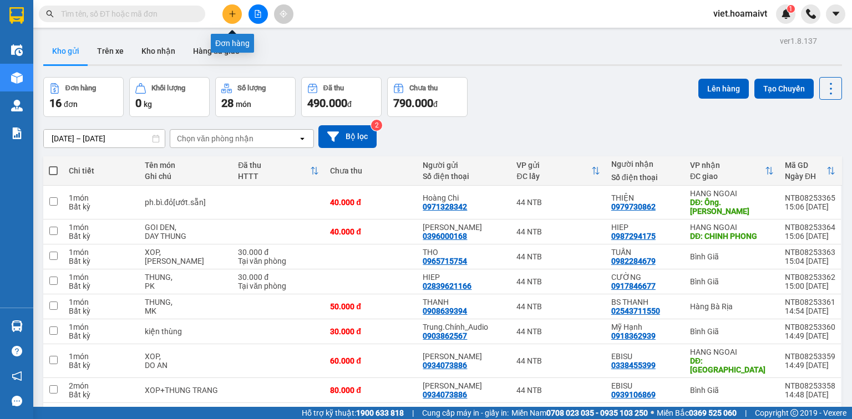
click at [231, 16] on icon "plus" at bounding box center [233, 14] width 8 height 8
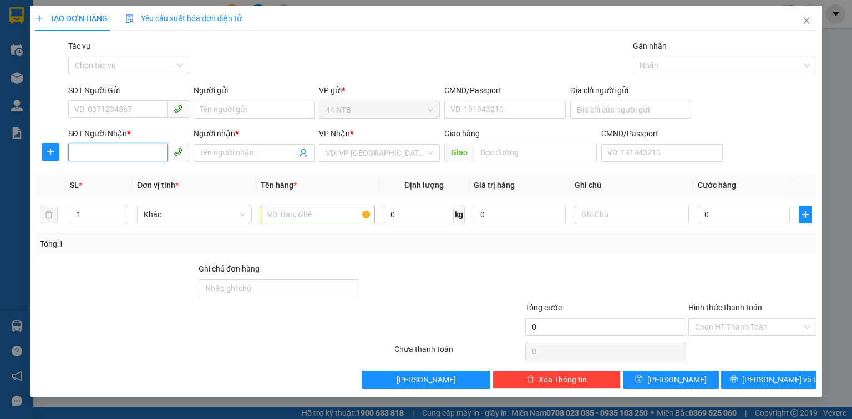
click at [141, 149] on input "SĐT Người Nhận *" at bounding box center [117, 153] width 99 height 18
click at [119, 177] on div "0909399850 - Phương" at bounding box center [129, 175] width 108 height 12
type input "0909399850"
type input "Phương"
type input "0909399850"
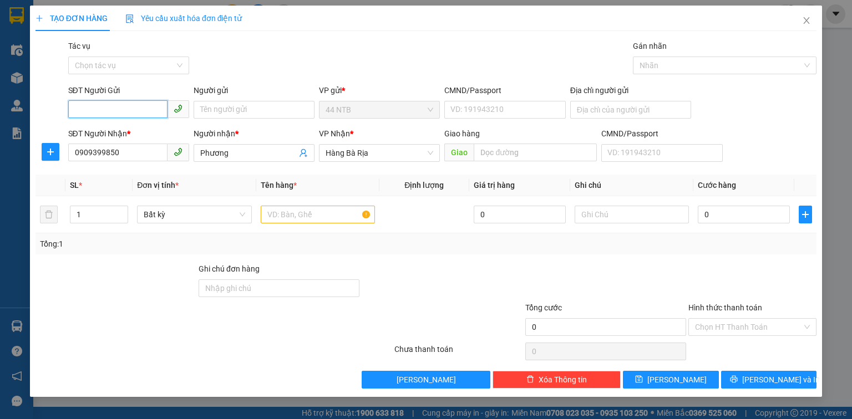
click at [143, 107] on input "SĐT Người Gửi" at bounding box center [117, 109] width 99 height 18
click at [142, 133] on div "0918219989 - Liêm" at bounding box center [129, 132] width 108 height 12
type input "0918219989"
type input "Liêm"
type input "096080009302"
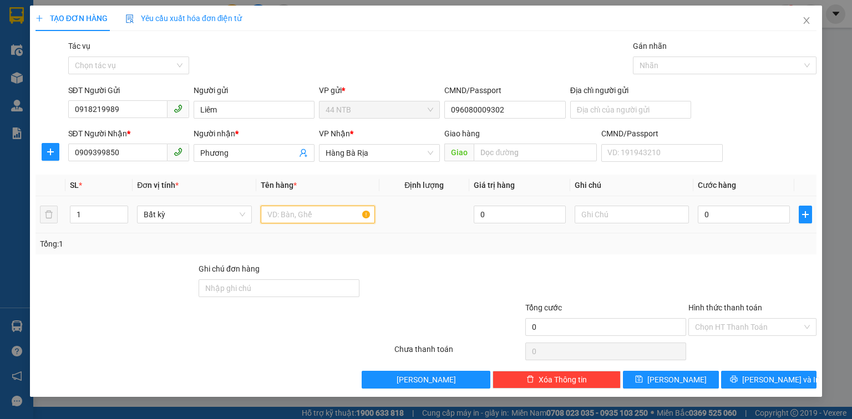
click at [306, 209] on input "text" at bounding box center [318, 215] width 114 height 18
click at [721, 218] on input "0" at bounding box center [744, 215] width 92 height 18
click at [270, 210] on input "kện hồng" at bounding box center [318, 215] width 114 height 18
type input "kiện hồng"
click at [726, 216] on input "0" at bounding box center [744, 215] width 92 height 18
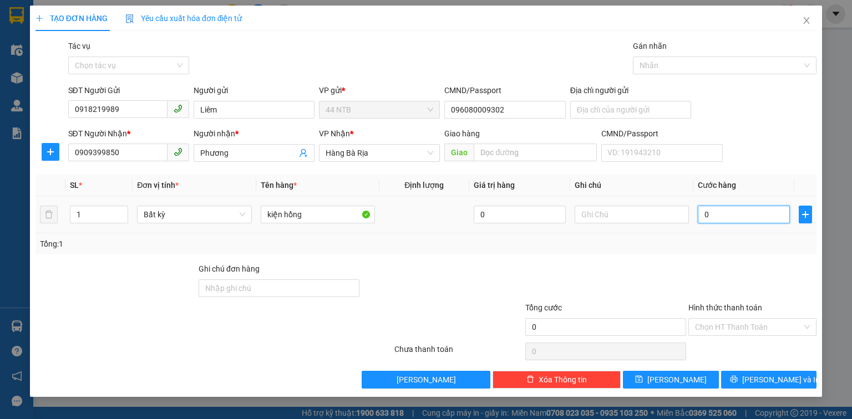
type input "4"
type input "40"
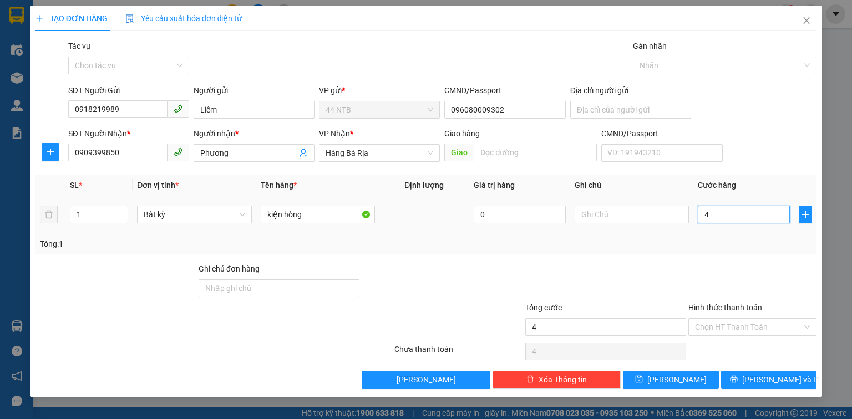
type input "40"
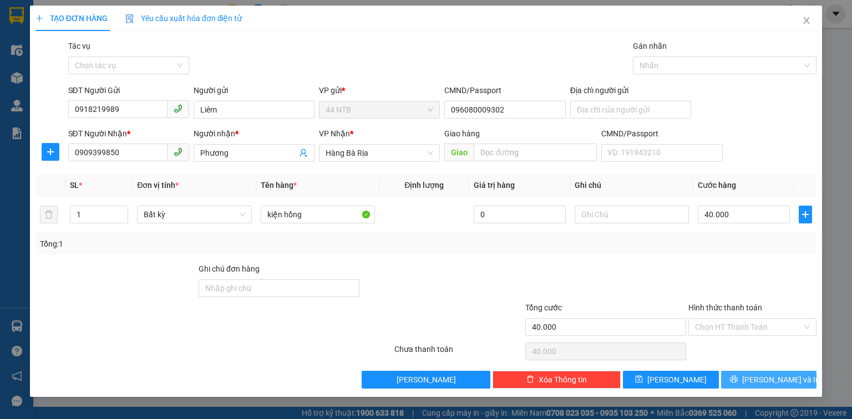
click at [787, 384] on span "[PERSON_NAME] và In" at bounding box center [781, 380] width 78 height 12
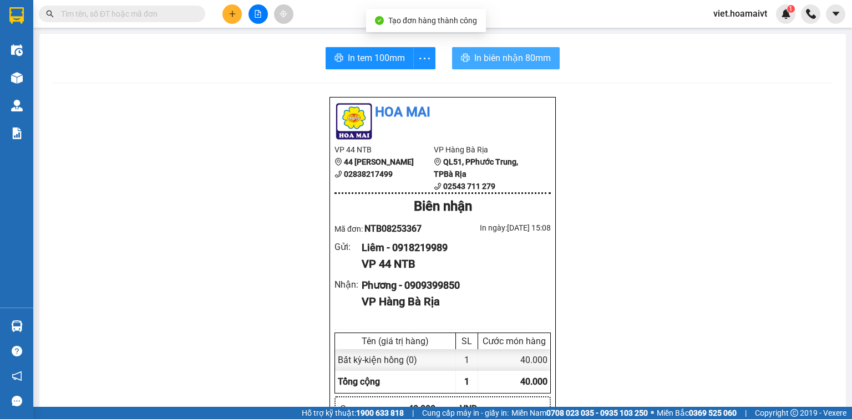
click at [505, 63] on span "In biên nhận 80mm" at bounding box center [512, 58] width 77 height 14
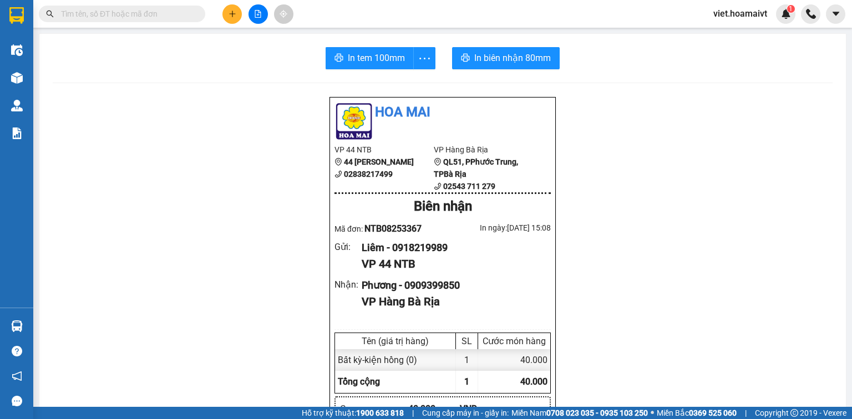
click at [353, 60] on span "In tem 100mm" at bounding box center [376, 58] width 57 height 14
click at [236, 11] on icon "plus" at bounding box center [233, 14] width 8 height 8
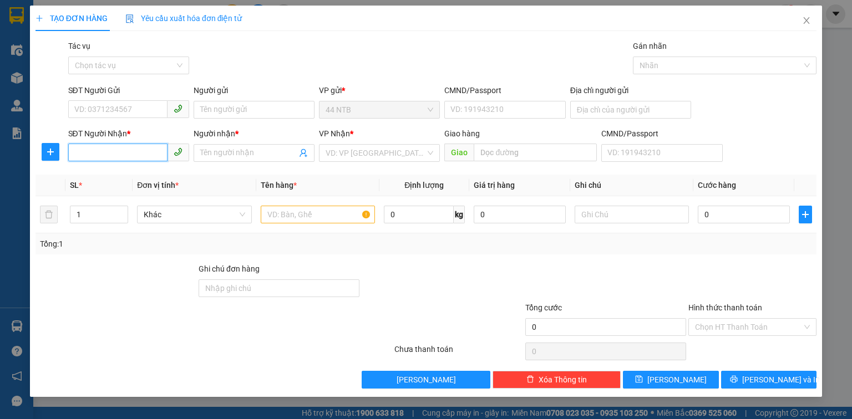
click at [120, 151] on input "SĐT Người Nhận *" at bounding box center [117, 153] width 99 height 18
type input "0708406318"
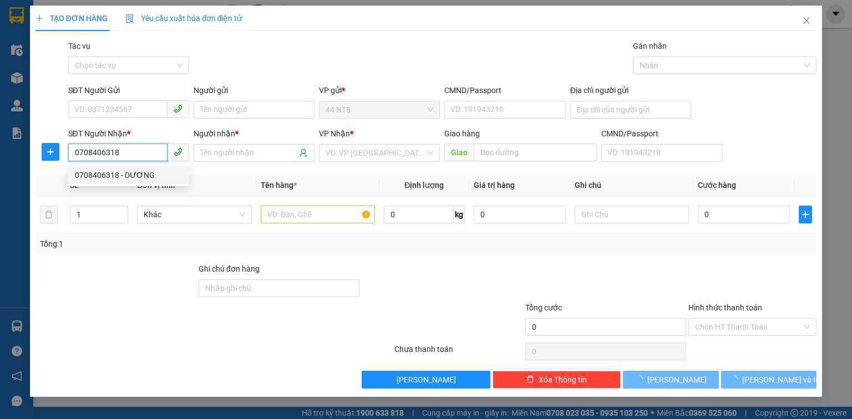
click at [131, 176] on div "0708406318 - DƯƠNG" at bounding box center [129, 175] width 108 height 12
type input "DƯƠNG"
type input "MỸ XUÂN"
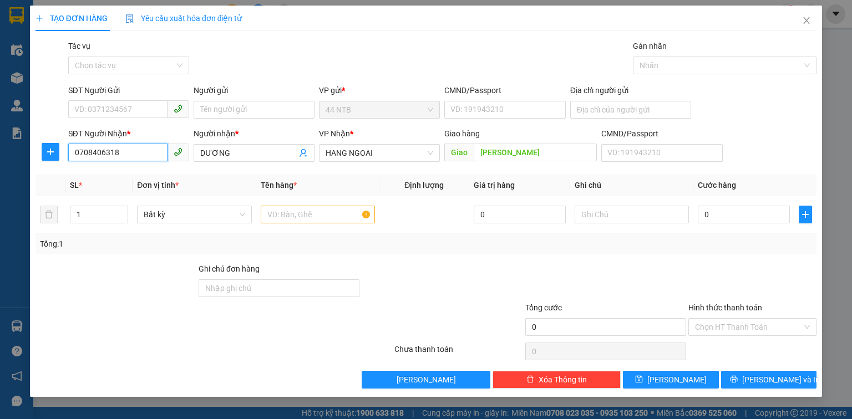
type input "0708406318"
click at [121, 99] on div "SĐT Người Gửi" at bounding box center [128, 92] width 121 height 17
click at [109, 102] on input "SĐT Người Gửi" at bounding box center [117, 109] width 99 height 18
type input "0888571179"
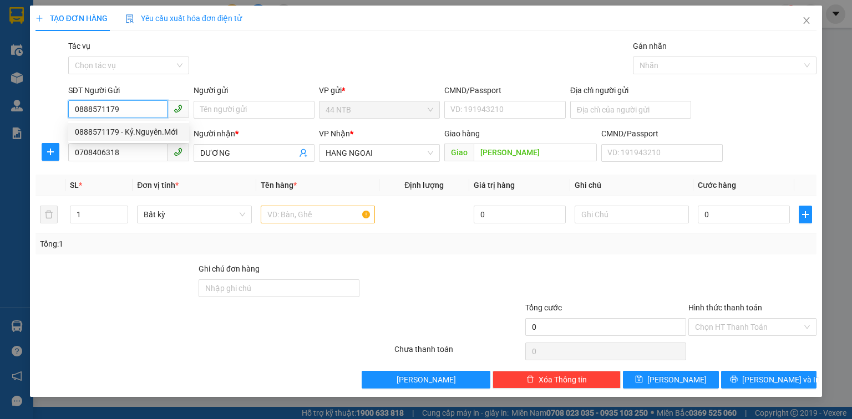
click at [157, 134] on div "0888571179 - Kỷ.Nguyên.Mới" at bounding box center [129, 132] width 108 height 12
type input "Kỷ.Nguyên.Mới"
type input "MST 0314608832"
type input "0888571179"
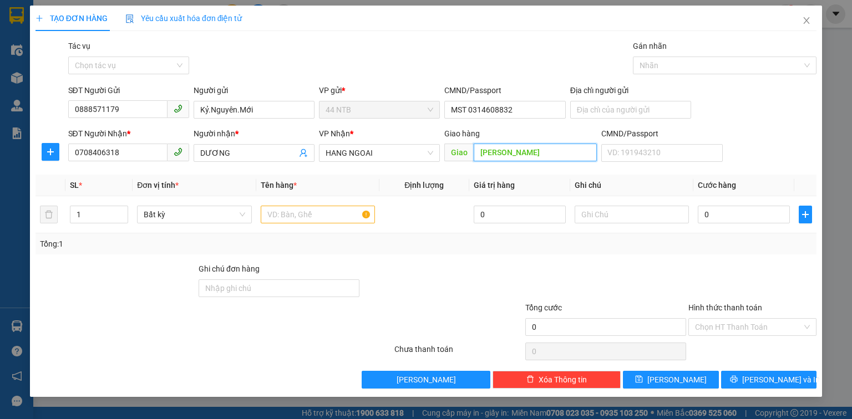
click at [529, 155] on input "MỸ XUÂN" at bounding box center [535, 153] width 123 height 18
type input "Mỹ.Xuân_N3"
click at [349, 211] on input "text" at bounding box center [318, 215] width 114 height 18
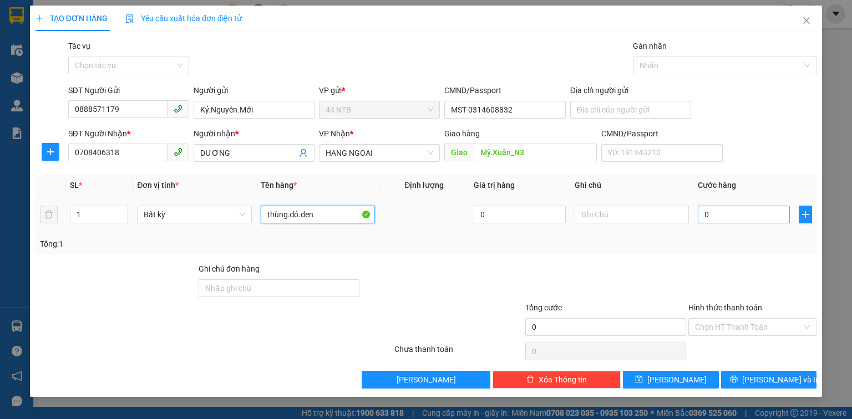
type input "thùng.đỏ.đen"
click at [716, 219] on input "0" at bounding box center [744, 215] width 92 height 18
type input "4"
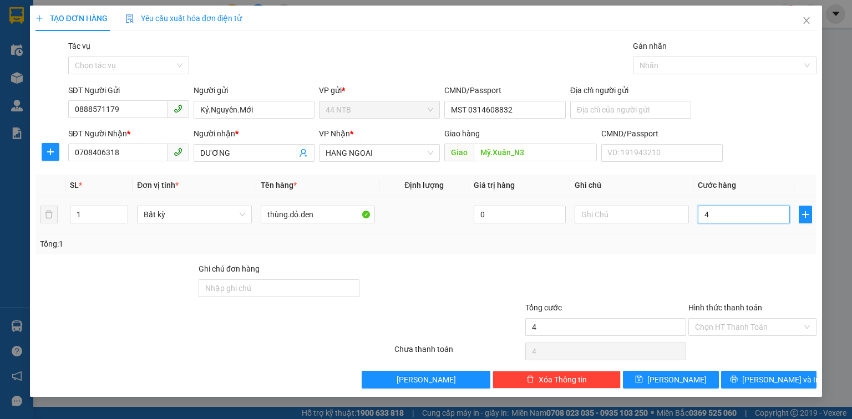
type input "40"
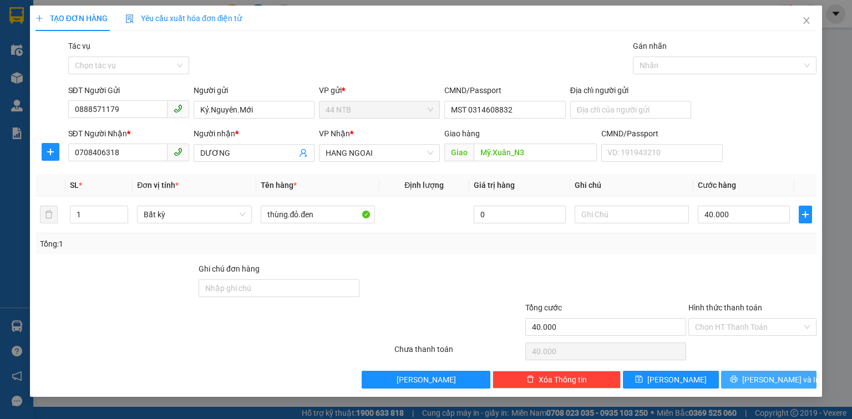
click at [785, 382] on span "[PERSON_NAME] và In" at bounding box center [781, 380] width 78 height 12
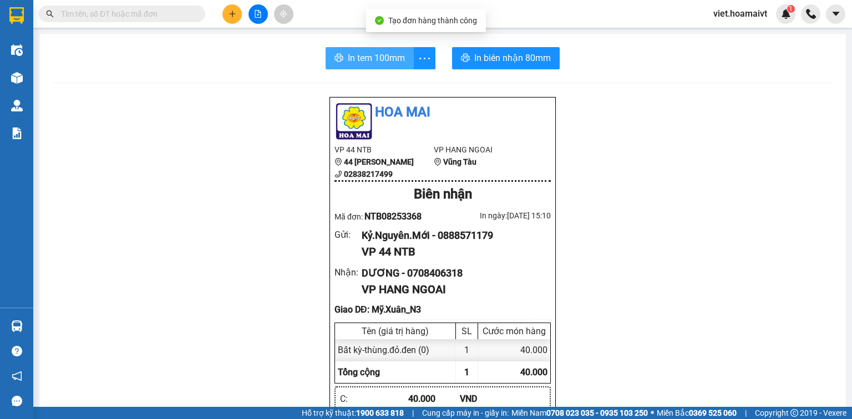
click at [373, 67] on button "In tem 100mm" at bounding box center [370, 58] width 88 height 22
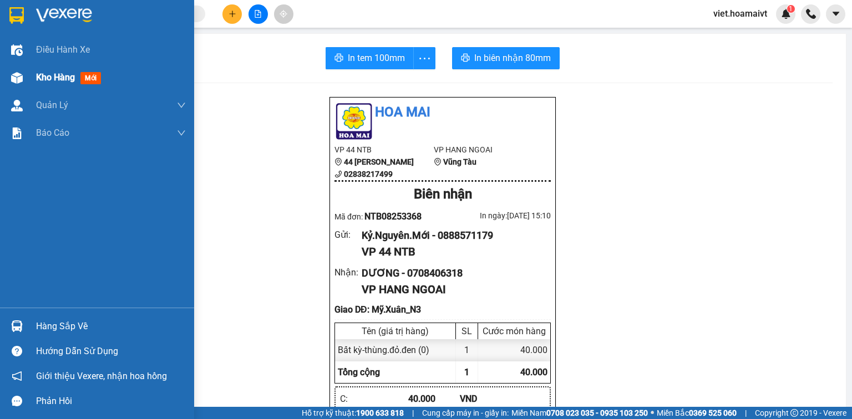
click at [60, 77] on span "Kho hàng" at bounding box center [55, 77] width 39 height 11
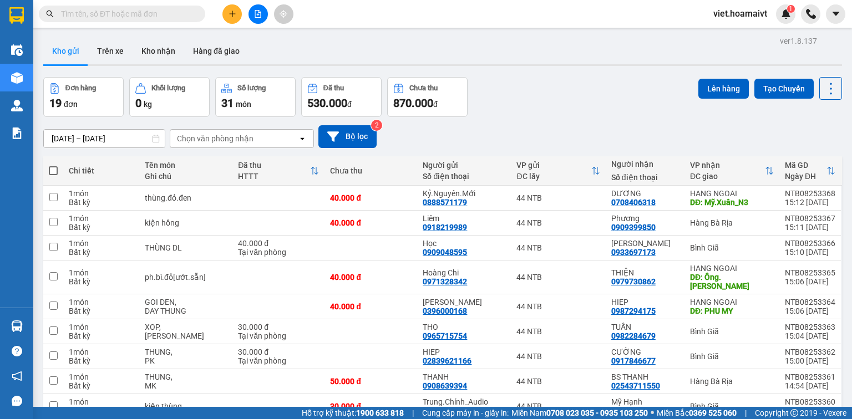
click at [245, 134] on div "Chọn văn phòng nhận" at bounding box center [215, 138] width 77 height 11
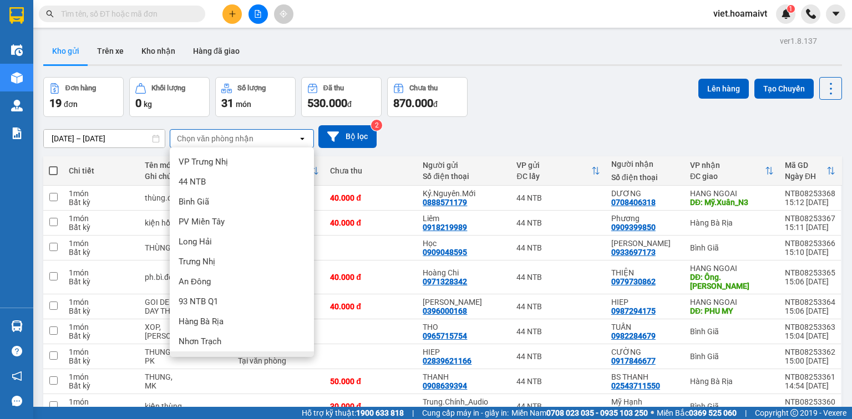
click at [239, 352] on div "HANG NGOAI" at bounding box center [242, 362] width 144 height 20
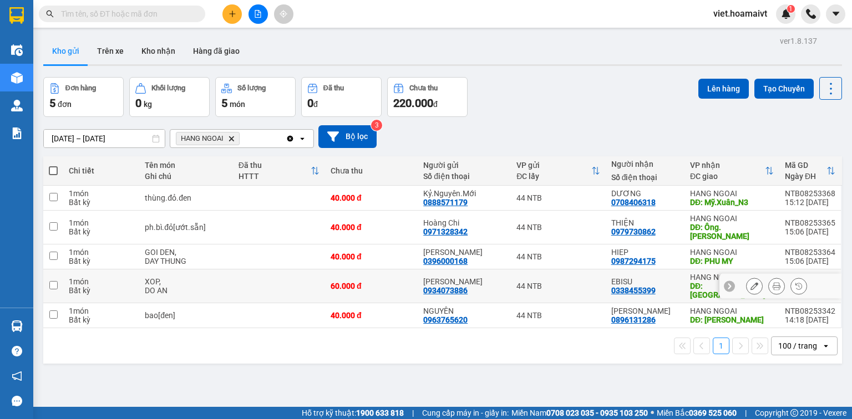
click at [773, 282] on icon at bounding box center [777, 286] width 8 height 8
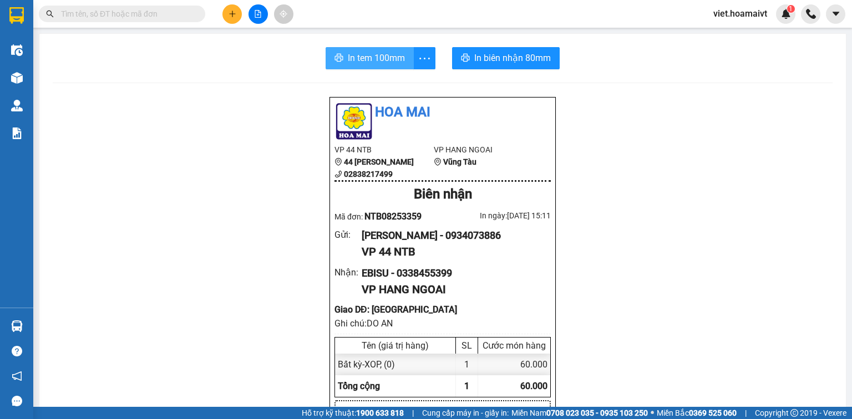
click at [362, 62] on span "In tem 100mm" at bounding box center [376, 58] width 57 height 14
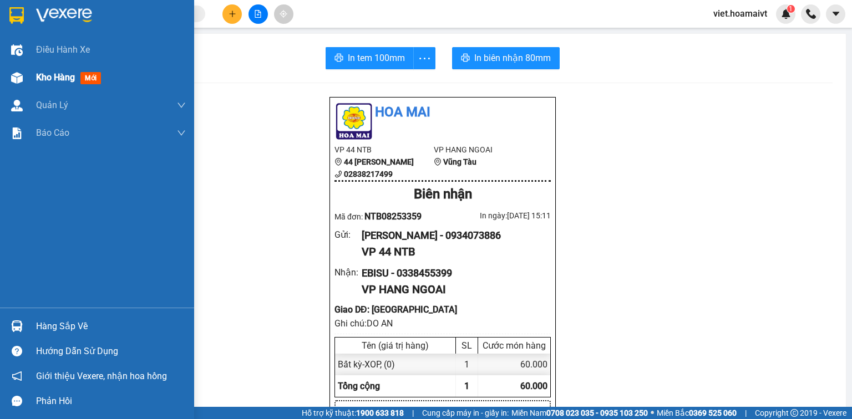
click at [57, 75] on span "Kho hàng" at bounding box center [55, 77] width 39 height 11
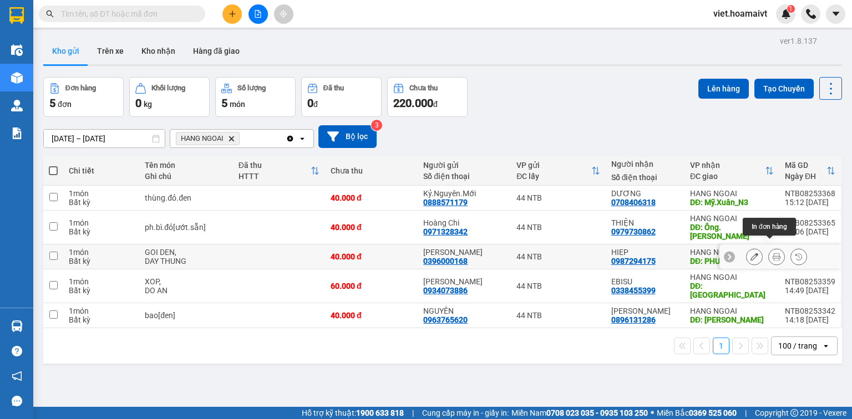
click at [773, 253] on icon at bounding box center [777, 257] width 8 height 8
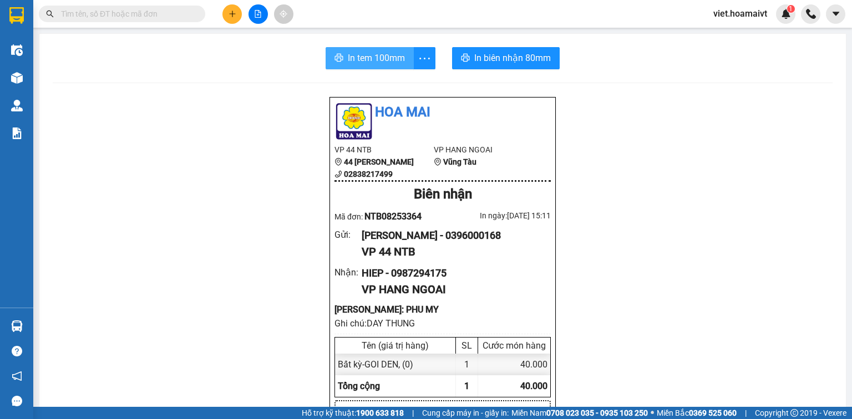
click at [386, 58] on span "In tem 100mm" at bounding box center [376, 58] width 57 height 14
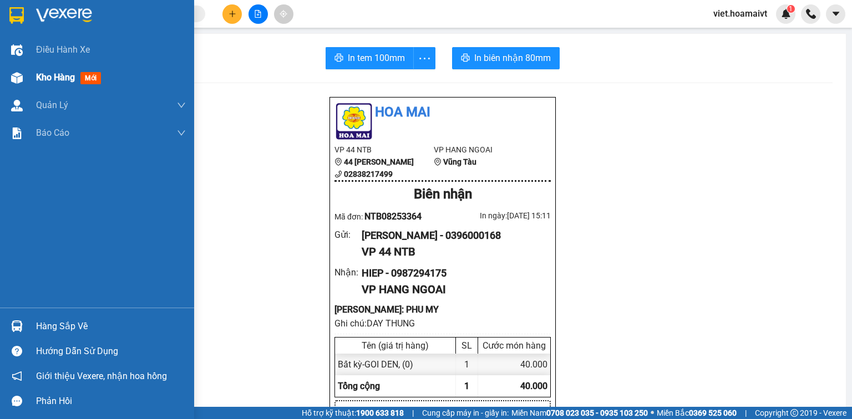
click at [53, 83] on div "Kho hàng mới" at bounding box center [70, 77] width 69 height 14
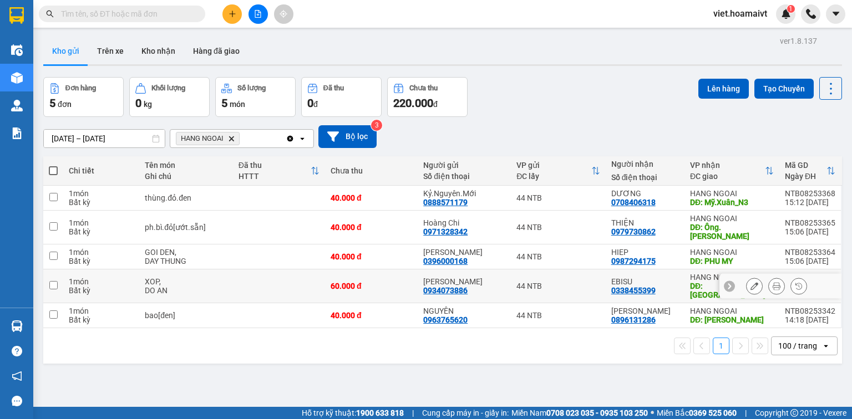
click at [224, 277] on div "XOP," at bounding box center [186, 281] width 82 height 9
checkbox input "true"
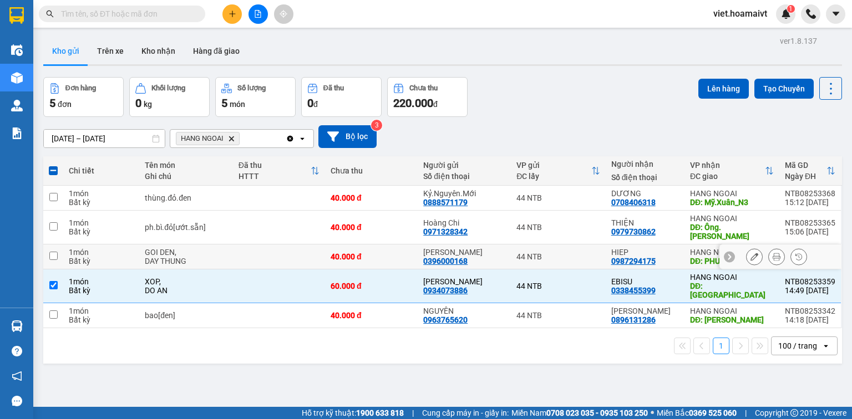
click at [236, 245] on td at bounding box center [279, 257] width 92 height 25
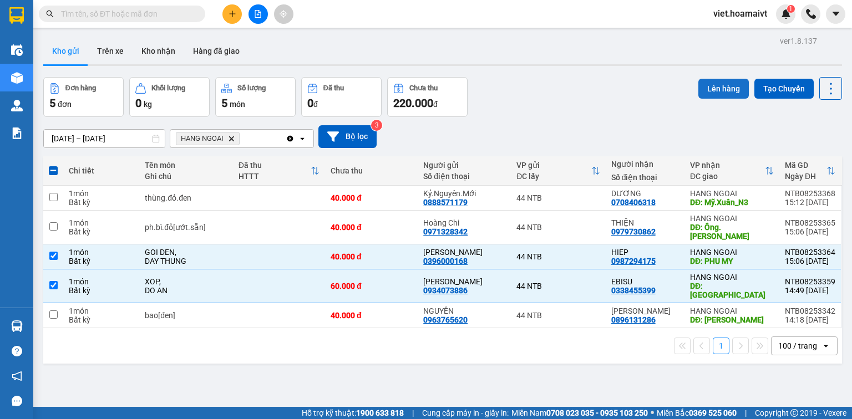
click at [707, 93] on button "Lên hàng" at bounding box center [723, 89] width 50 height 20
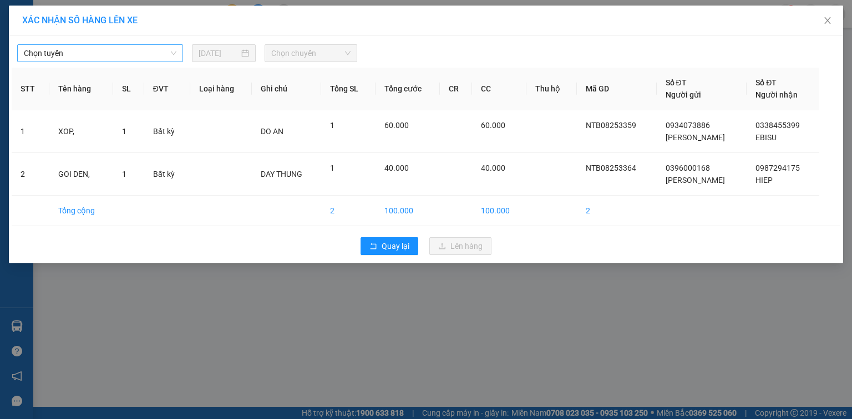
click at [149, 48] on span "Chọn tuyến" at bounding box center [100, 53] width 153 height 17
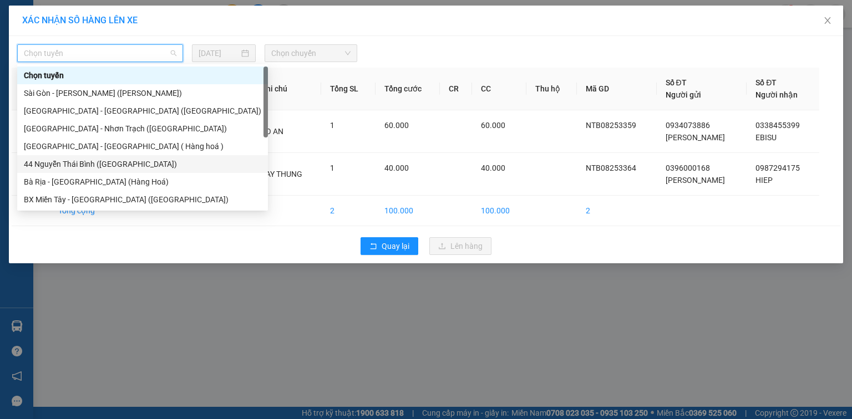
click at [100, 163] on div "44 Nguyễn Thái Bình (Hàng Ngoài)" at bounding box center [142, 164] width 237 height 12
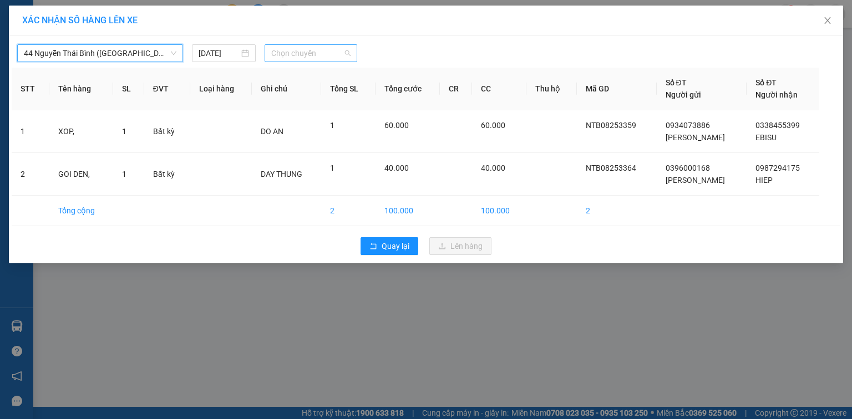
click at [317, 50] on span "Chọn chuyến" at bounding box center [311, 53] width 80 height 17
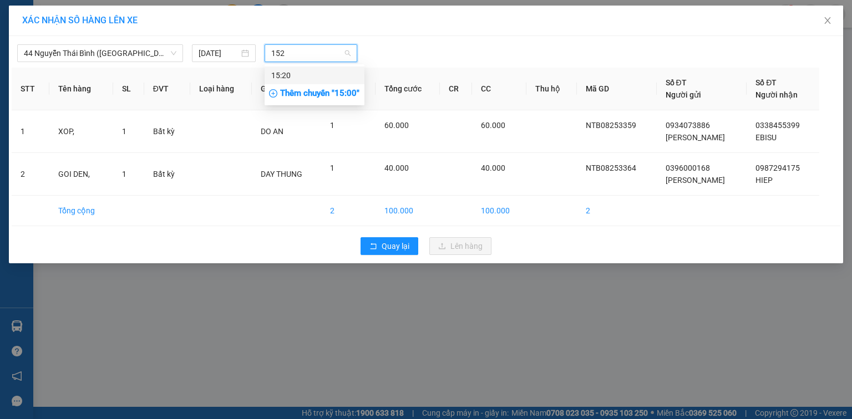
type input "1520"
click at [317, 78] on div "15:20" at bounding box center [314, 75] width 87 height 12
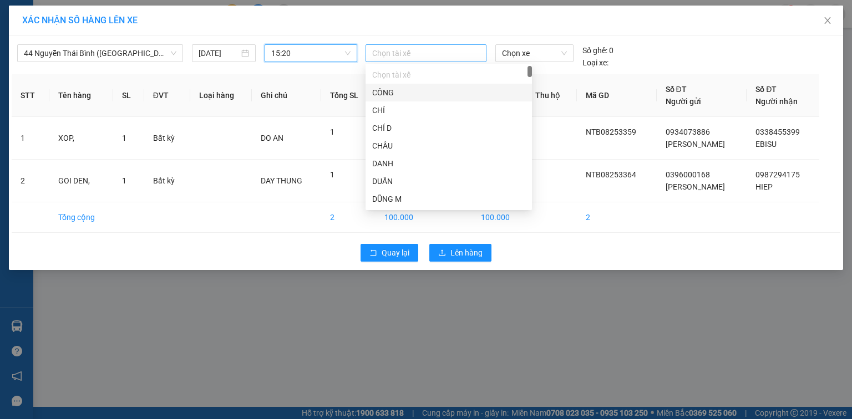
click at [433, 52] on div at bounding box center [425, 53] width 115 height 13
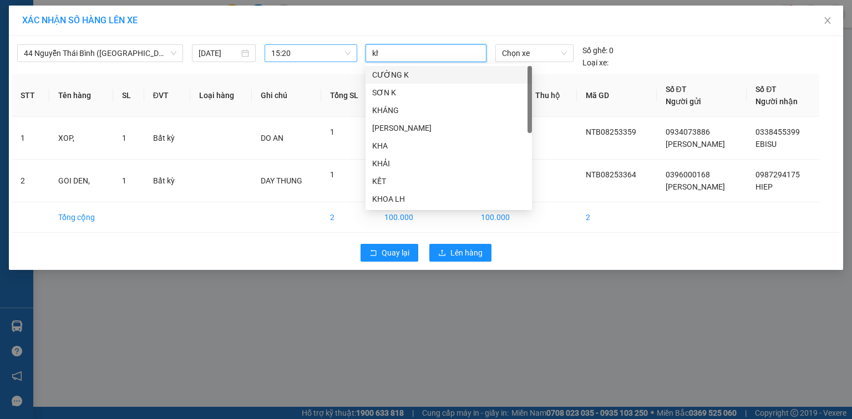
type input "kho"
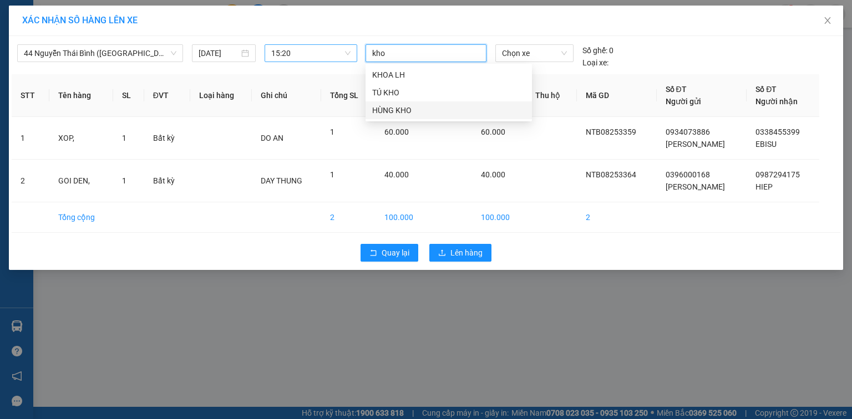
click at [427, 108] on div "HÙNG KHO" at bounding box center [448, 110] width 153 height 12
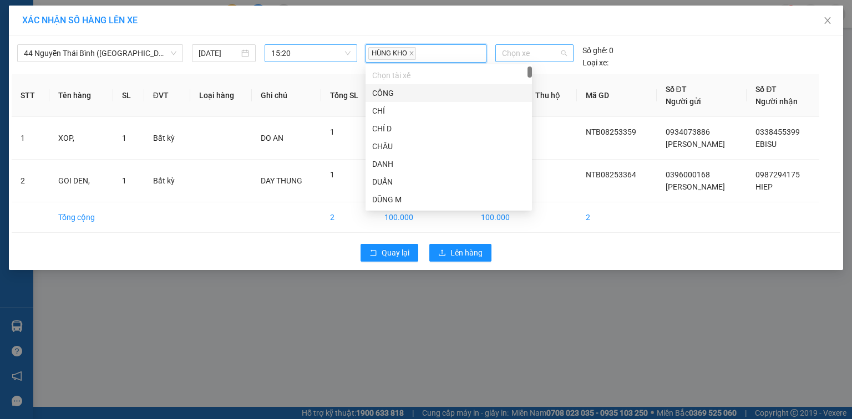
click at [517, 51] on span "Chọn xe" at bounding box center [534, 53] width 64 height 17
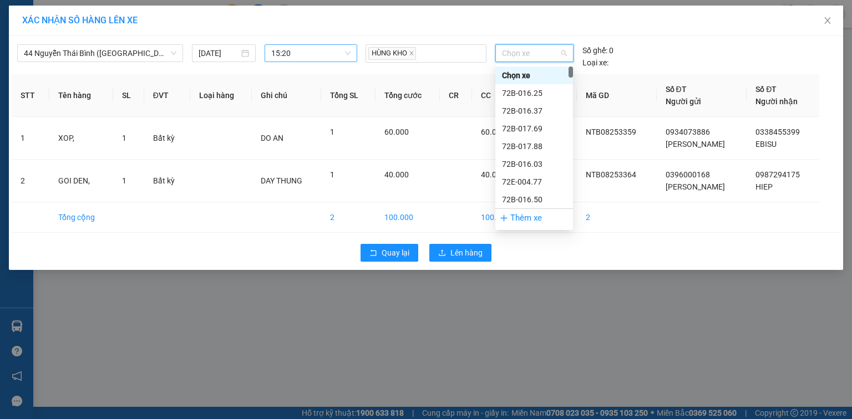
type input "0"
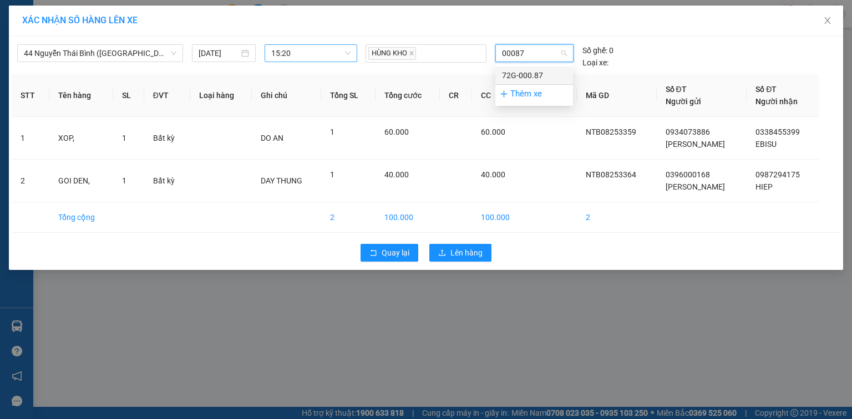
click at [529, 75] on div "72G-000.87" at bounding box center [534, 75] width 64 height 12
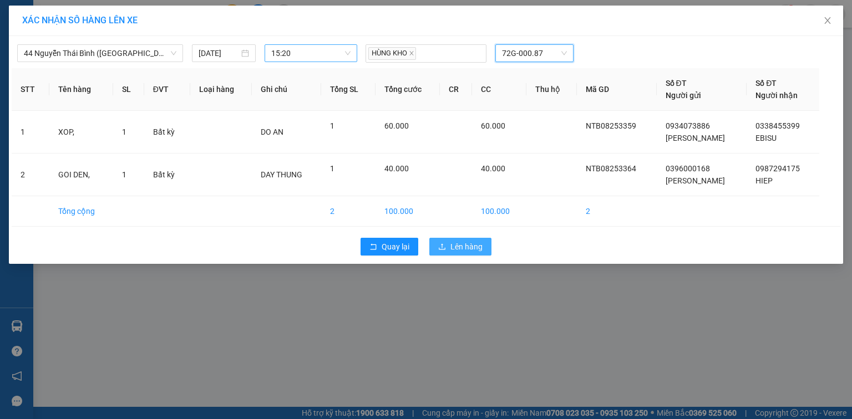
click at [464, 242] on span "Lên hàng" at bounding box center [466, 247] width 32 height 12
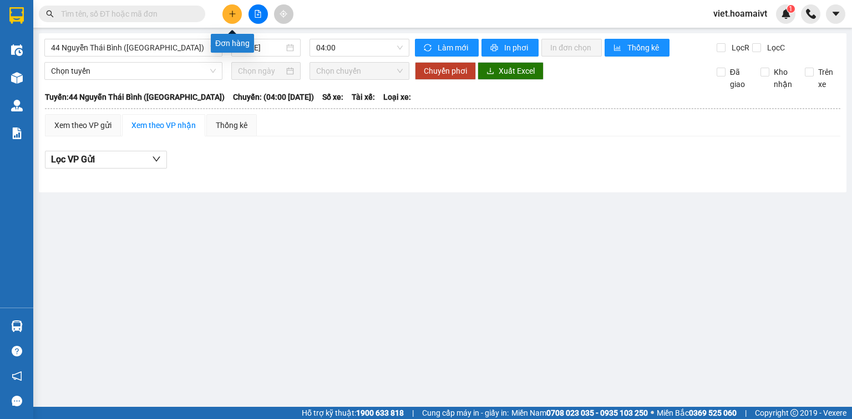
click at [230, 18] on button at bounding box center [231, 13] width 19 height 19
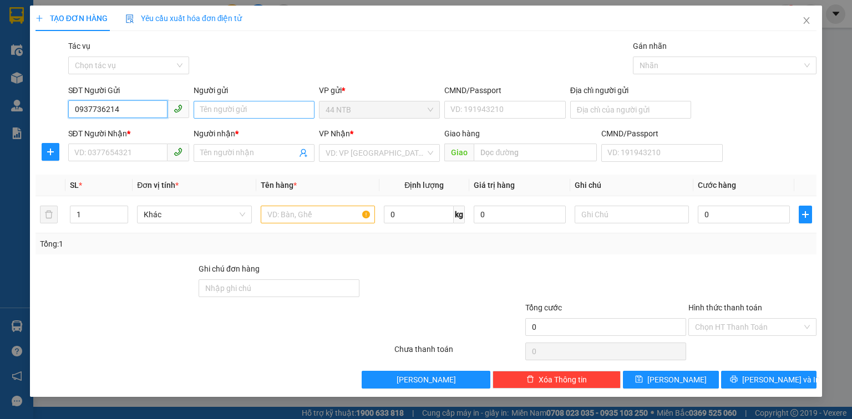
type input "0937736214"
click at [217, 114] on input "Người gửi" at bounding box center [254, 110] width 121 height 18
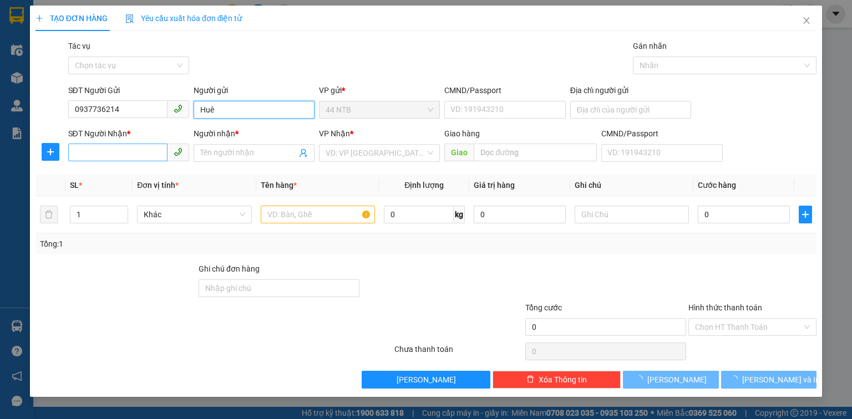
type input "Huê"
click at [143, 154] on input "SĐT Người Nhận *" at bounding box center [117, 153] width 99 height 18
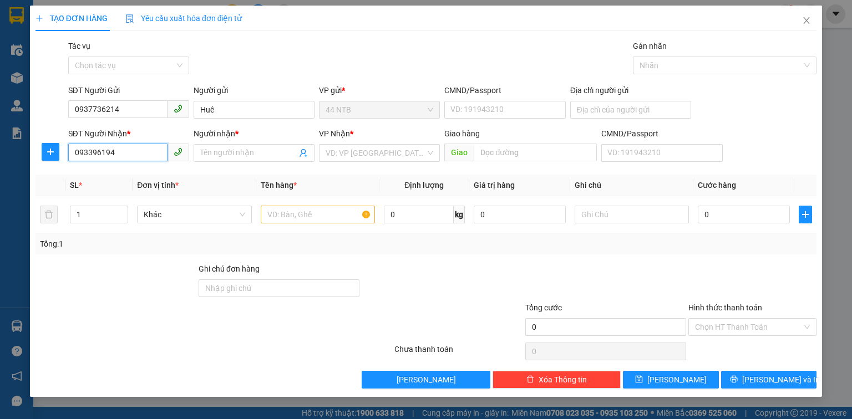
type input "0933961942"
click at [171, 175] on div "0933961942 - LÂM" at bounding box center [129, 175] width 108 height 12
type input "LÂM"
type input "0933961942"
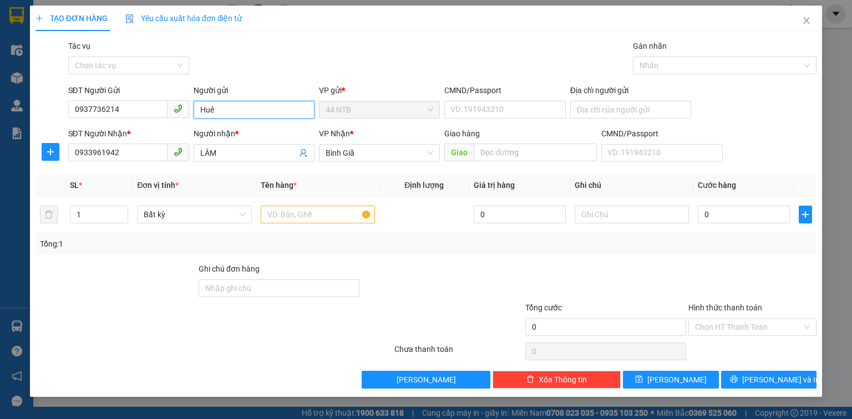
click at [232, 117] on input "Huê" at bounding box center [254, 110] width 121 height 18
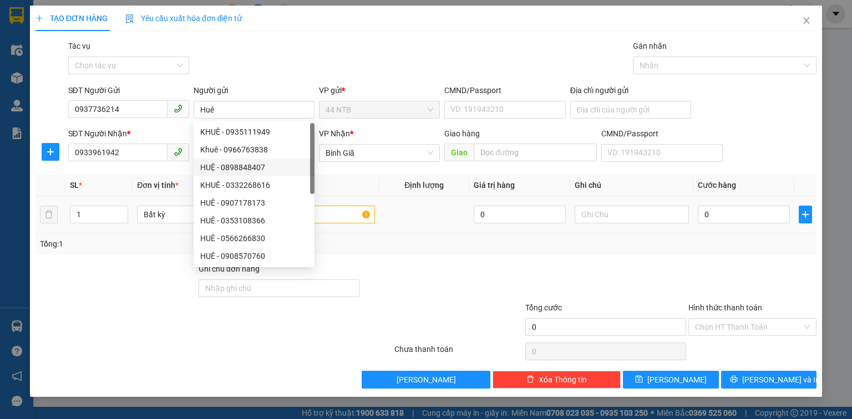
click at [371, 200] on td at bounding box center [317, 214] width 123 height 37
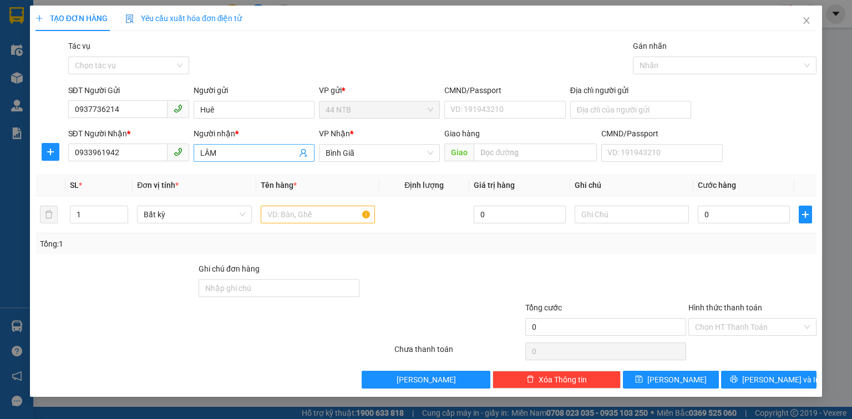
click at [239, 157] on input "LÂM" at bounding box center [248, 153] width 97 height 12
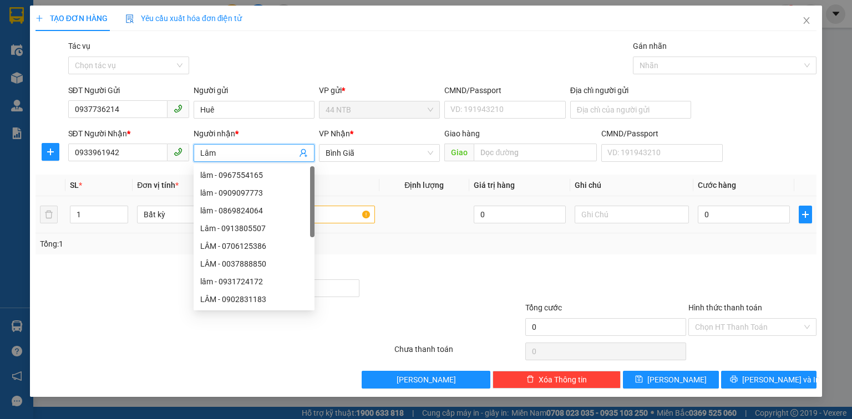
type input "Lâm"
click at [343, 220] on input "text" at bounding box center [318, 215] width 114 height 18
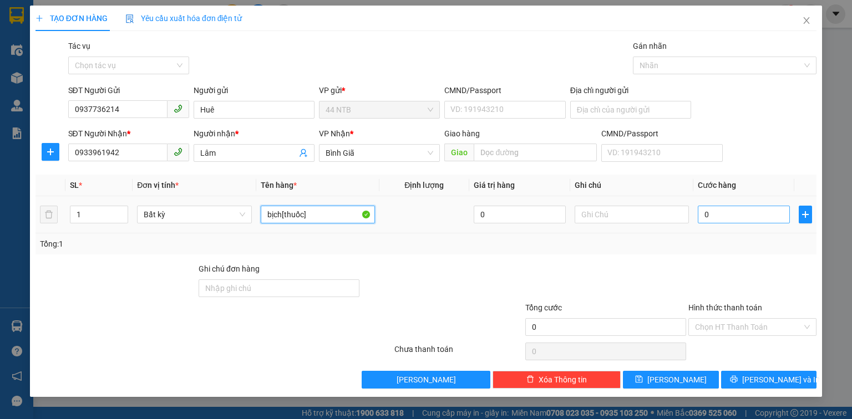
type input "bịch[thuốc]"
click at [721, 213] on input "0" at bounding box center [744, 215] width 92 height 18
type input "3"
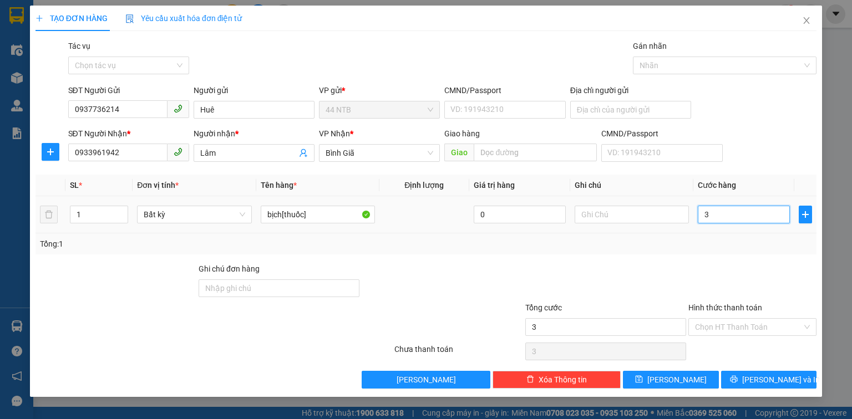
type input "30"
type input "30.000"
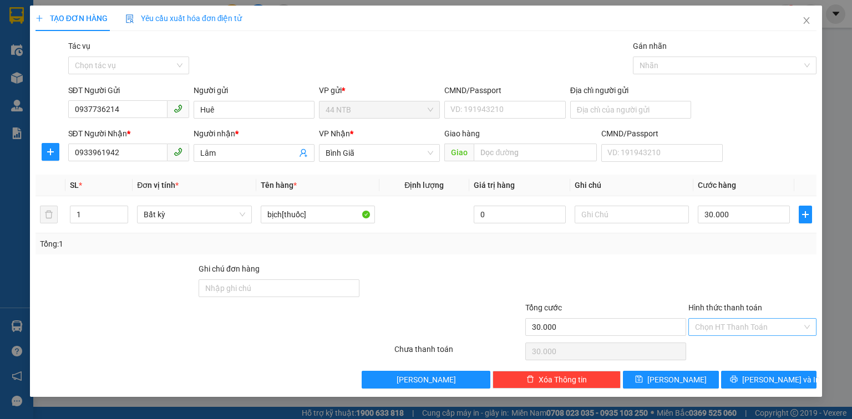
click at [761, 321] on input "Hình thức thanh toán" at bounding box center [748, 327] width 107 height 17
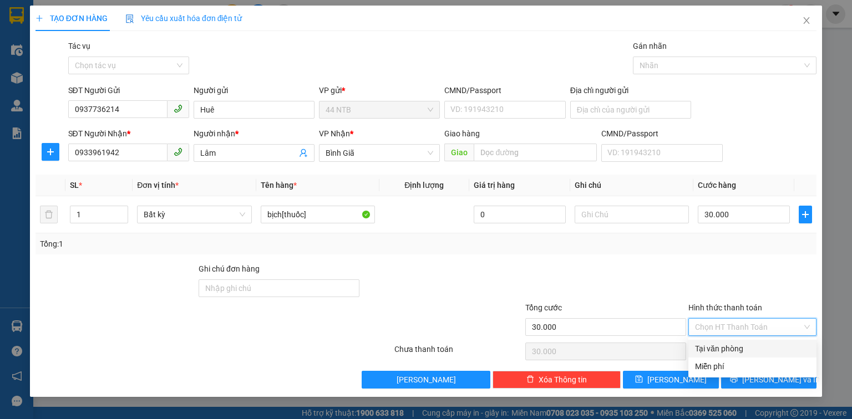
click at [752, 344] on div "Tại văn phòng" at bounding box center [752, 349] width 115 height 12
type input "0"
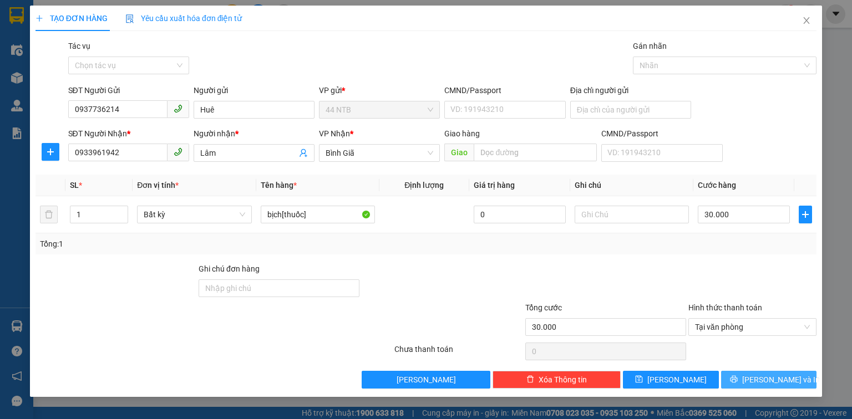
click at [769, 375] on span "[PERSON_NAME] và In" at bounding box center [781, 380] width 78 height 12
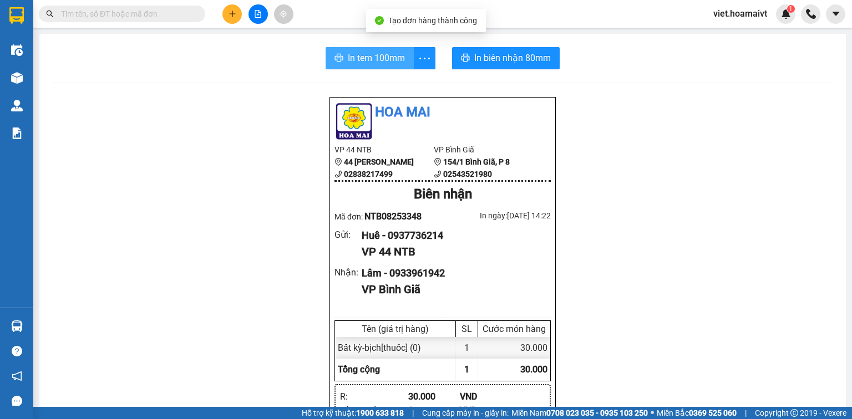
click at [393, 59] on span "In tem 100mm" at bounding box center [376, 58] width 57 height 14
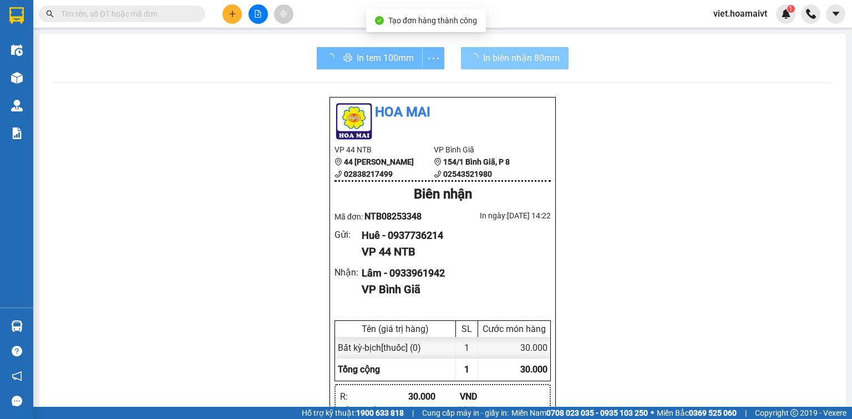
drag, startPoint x: 476, startPoint y: 53, endPoint x: 475, endPoint y: 65, distance: 11.8
click at [483, 53] on span "In biên nhận 80mm" at bounding box center [521, 58] width 77 height 14
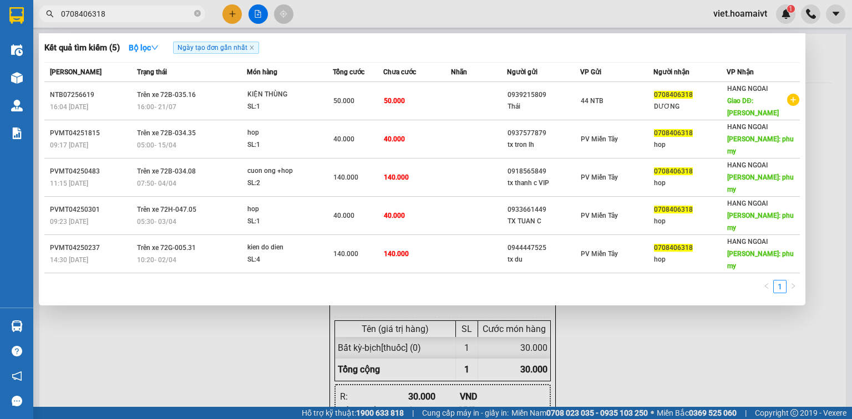
type input "0708406318"
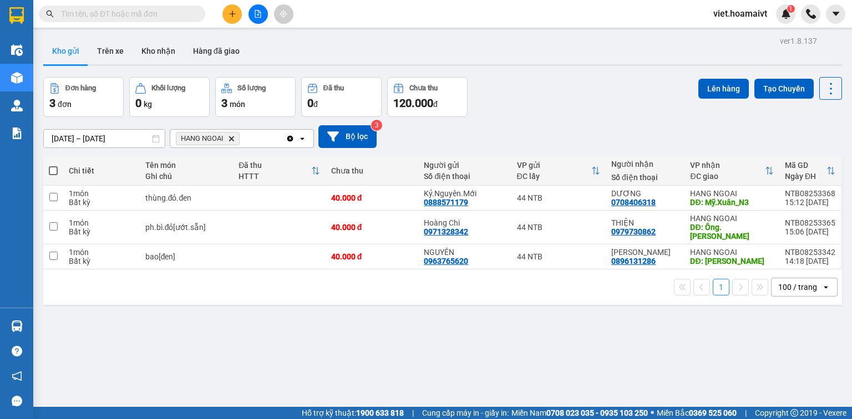
click at [233, 140] on icon "HANG NGOAI, close by backspace" at bounding box center [231, 138] width 5 height 5
click at [230, 137] on div "Chọn văn phòng nhận" at bounding box center [215, 138] width 77 height 11
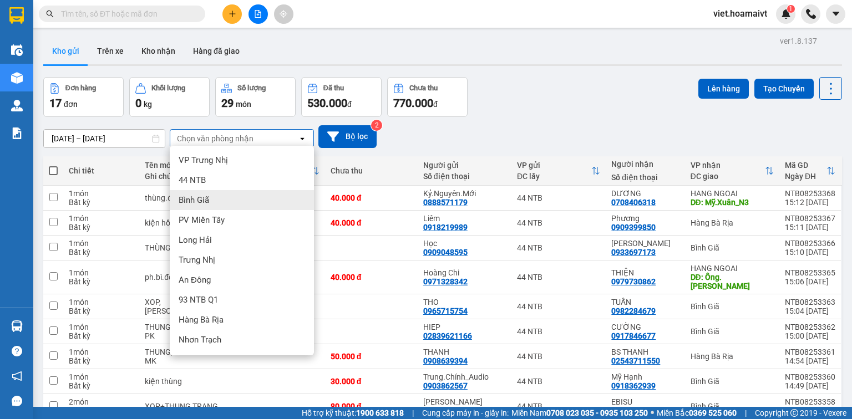
click at [229, 201] on div "Bình Giã" at bounding box center [242, 200] width 144 height 20
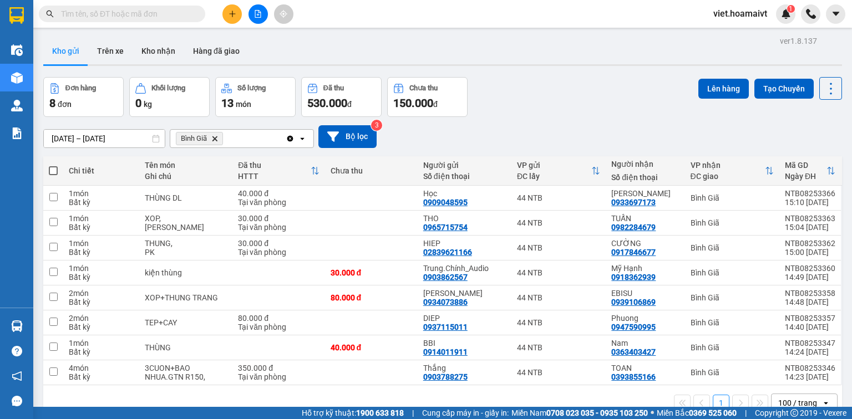
click at [53, 169] on span at bounding box center [53, 170] width 9 height 9
click at [53, 165] on input "checkbox" at bounding box center [53, 165] width 0 height 0
checkbox input "true"
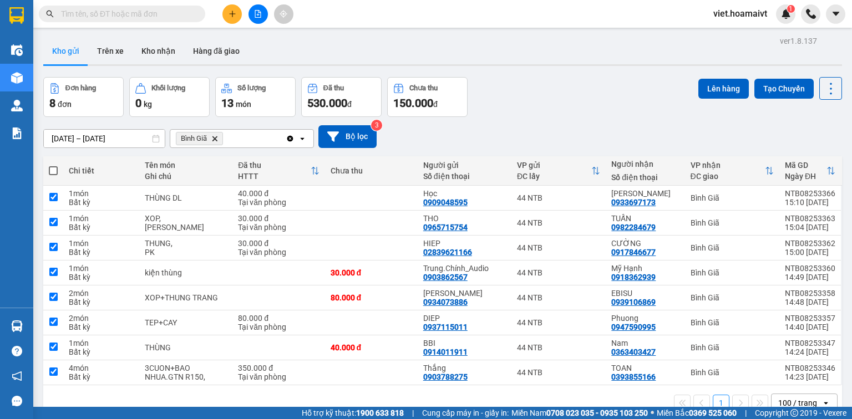
checkbox input "true"
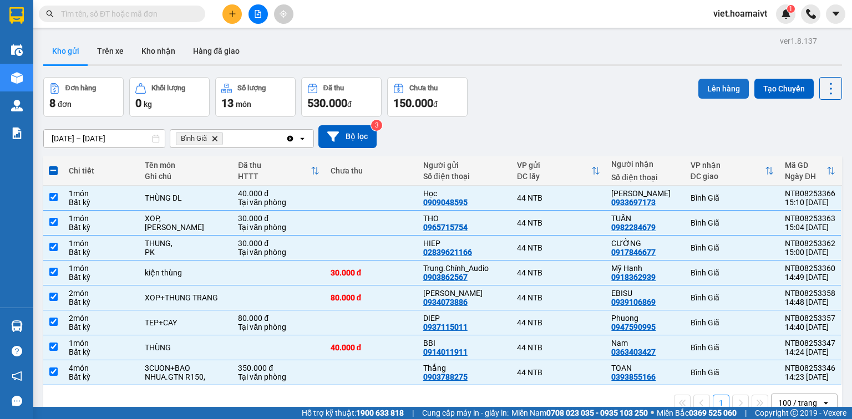
click at [718, 92] on button "Lên hàng" at bounding box center [723, 89] width 50 height 20
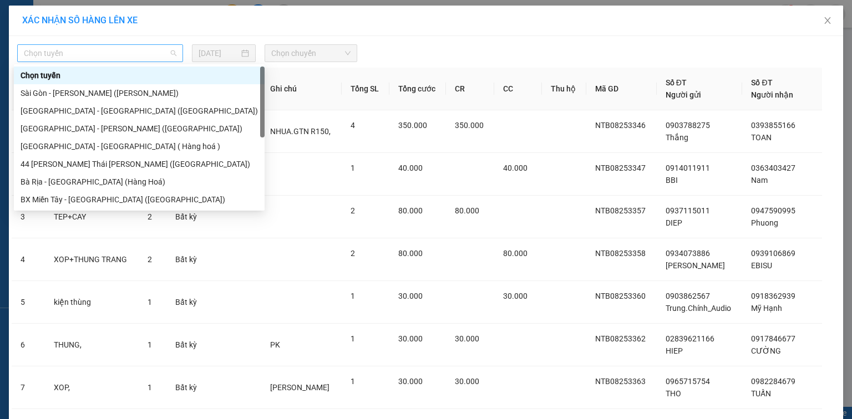
click at [131, 45] on span "Chọn tuyến" at bounding box center [100, 53] width 153 height 17
click at [133, 91] on div "Sài Gòn - [PERSON_NAME] ([PERSON_NAME])" at bounding box center [139, 93] width 237 height 12
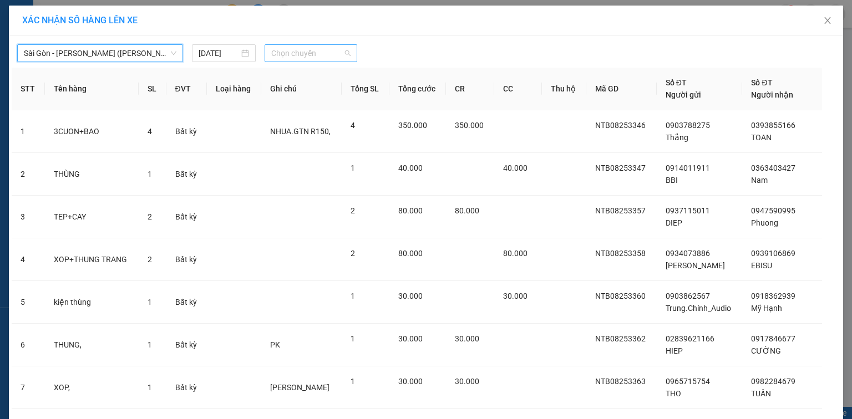
click at [282, 54] on span "Chọn chuyến" at bounding box center [311, 53] width 80 height 17
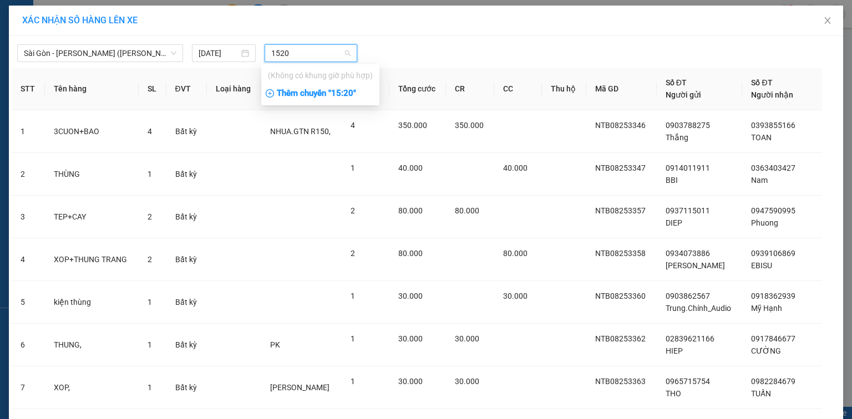
type input "1520"
click at [304, 98] on div "Thêm chuyến " 15:20 "" at bounding box center [320, 93] width 118 height 19
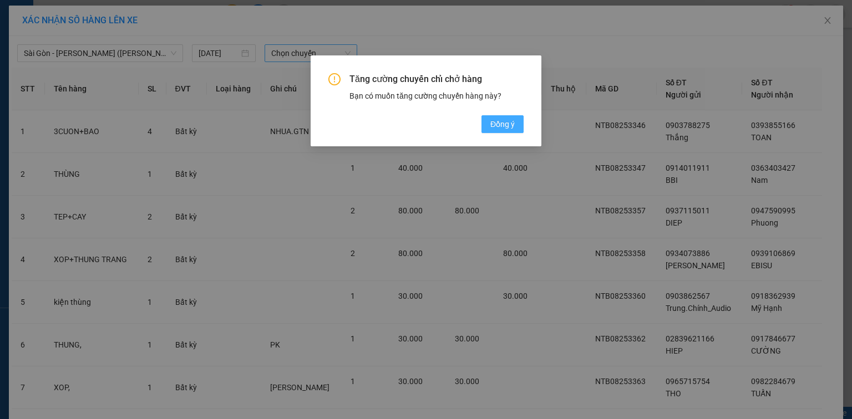
click at [511, 120] on span "Đồng ý" at bounding box center [502, 124] width 24 height 12
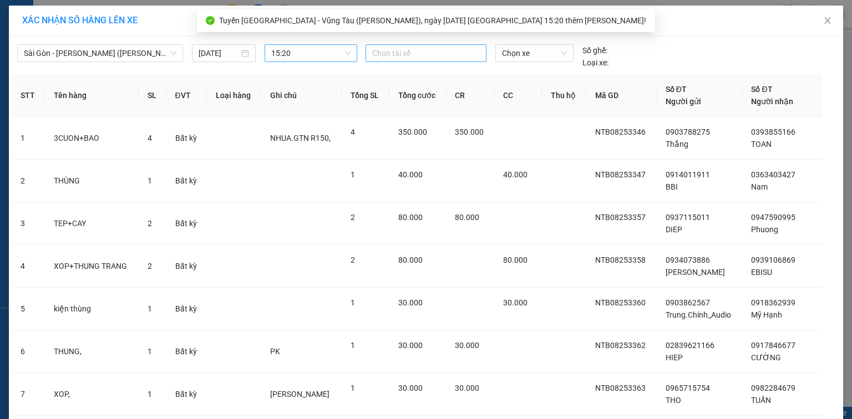
click at [404, 55] on div at bounding box center [425, 53] width 115 height 13
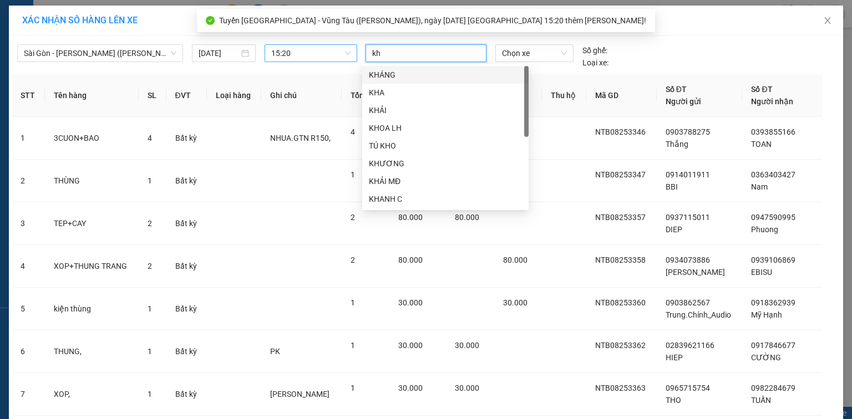
type input "kho"
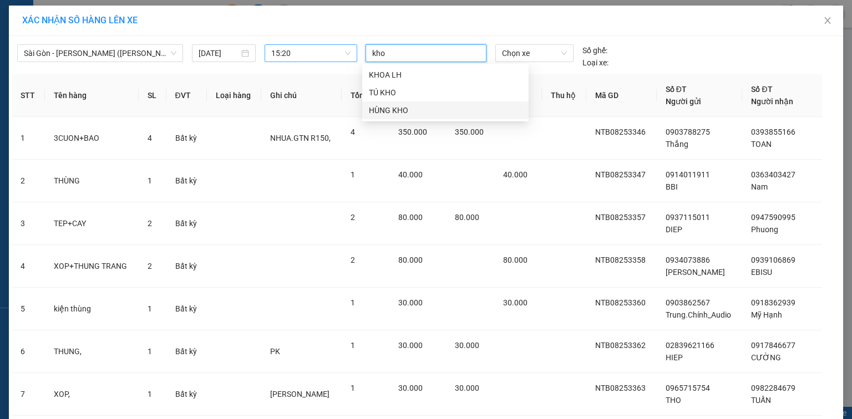
click at [419, 109] on div "HÙNG KHO" at bounding box center [445, 110] width 153 height 12
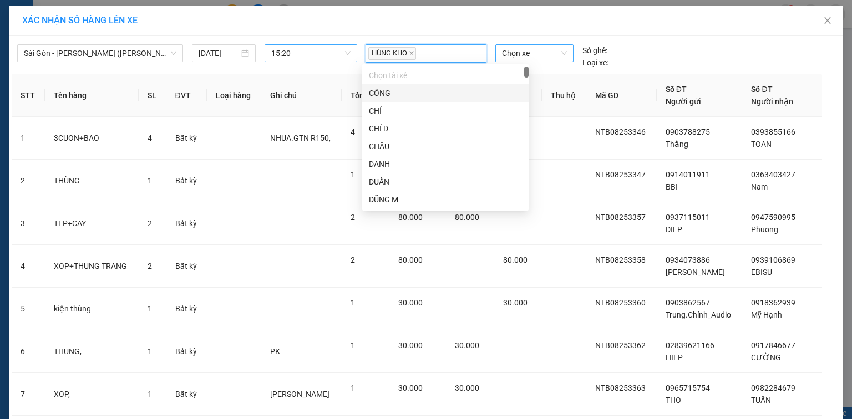
click at [520, 44] on div "Chọn xe" at bounding box center [534, 53] width 78 height 18
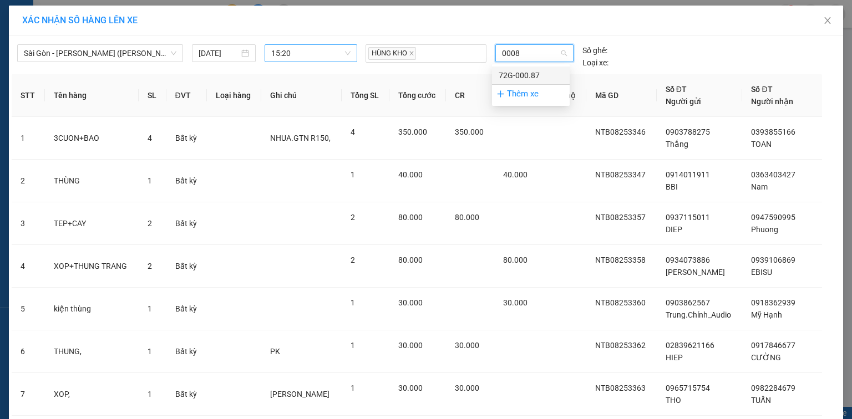
type input "00087"
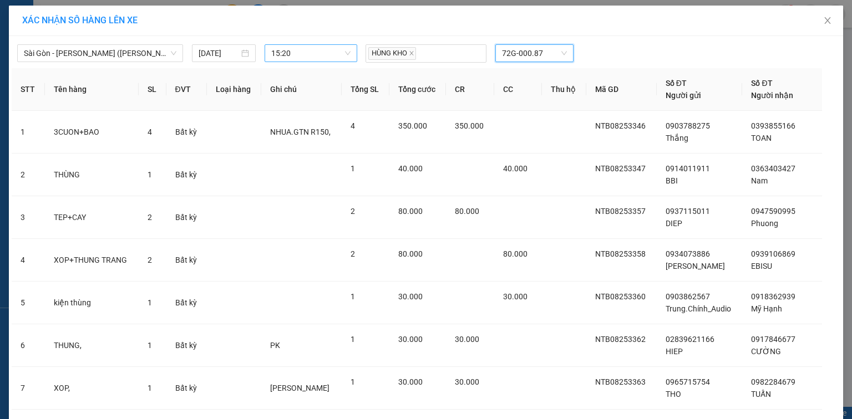
scroll to position [113, 0]
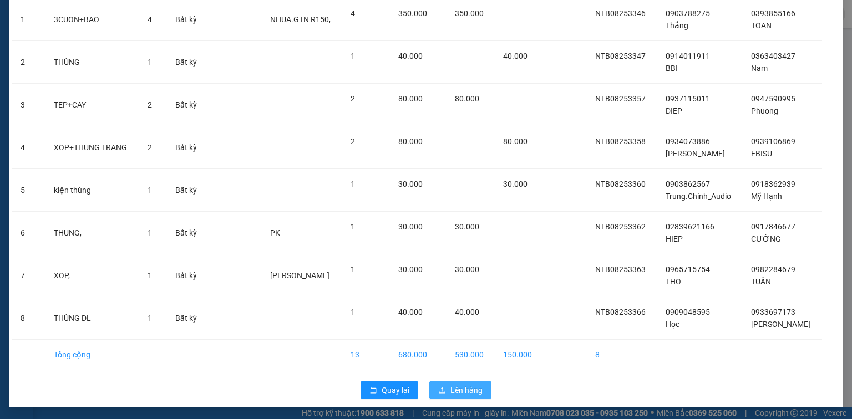
click at [457, 388] on span "Lên hàng" at bounding box center [466, 390] width 32 height 12
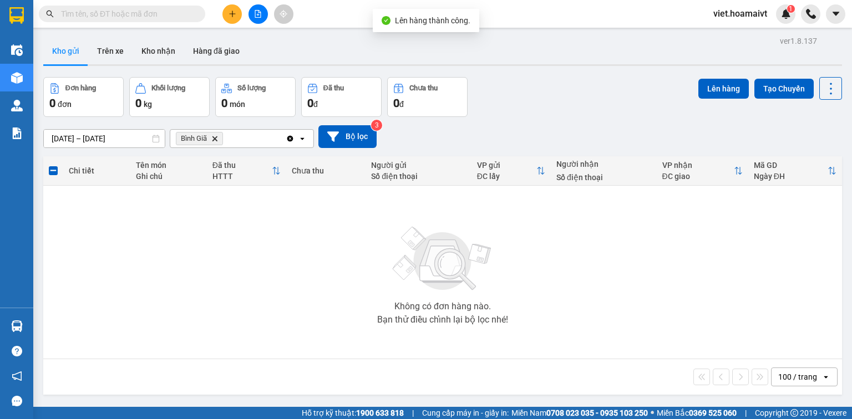
click at [215, 138] on icon "Bình Giã, close by backspace" at bounding box center [214, 138] width 5 height 5
click at [215, 138] on div "Chọn văn phòng nhận" at bounding box center [215, 138] width 77 height 11
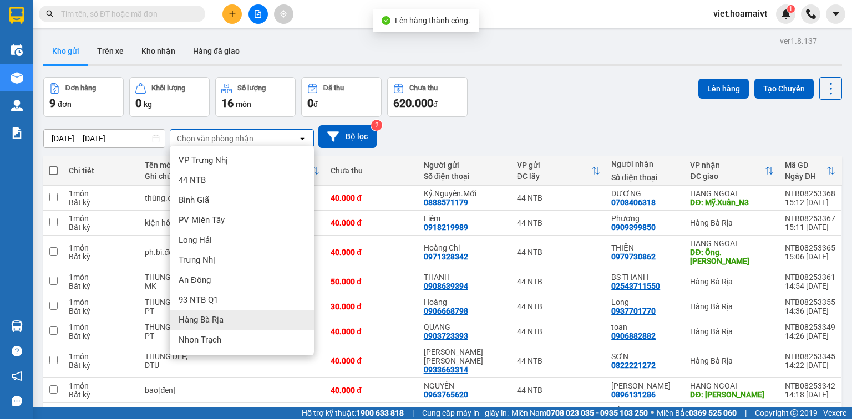
drag, startPoint x: 231, startPoint y: 328, endPoint x: 236, endPoint y: 315, distance: 13.7
click at [231, 328] on div "Hàng Bà Rịa" at bounding box center [242, 320] width 144 height 20
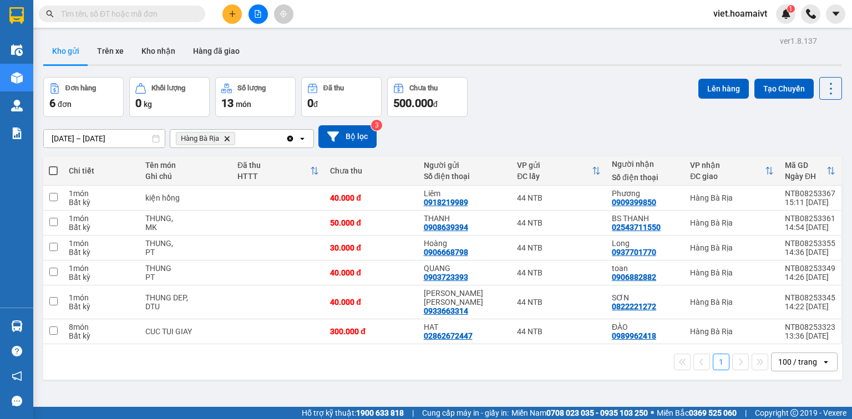
click at [53, 170] on span at bounding box center [53, 170] width 9 height 9
click at [53, 165] on input "checkbox" at bounding box center [53, 165] width 0 height 0
checkbox input "true"
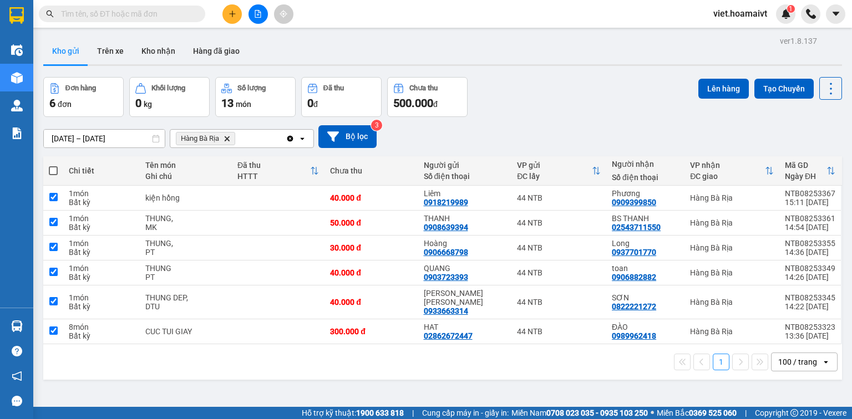
checkbox input "true"
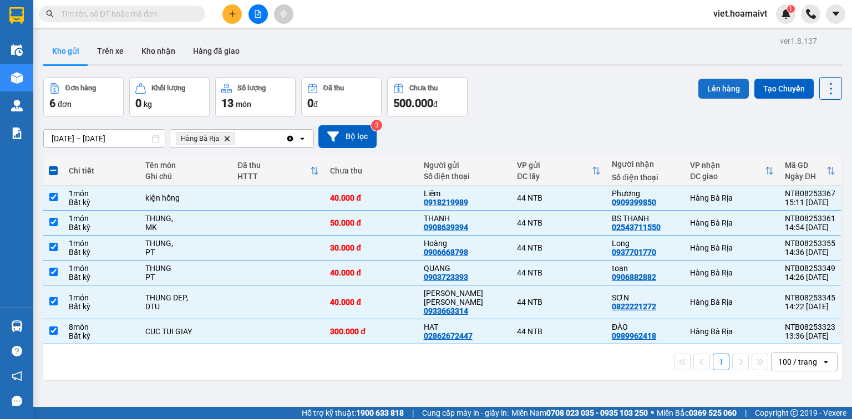
click at [727, 87] on button "Lên hàng" at bounding box center [723, 89] width 50 height 20
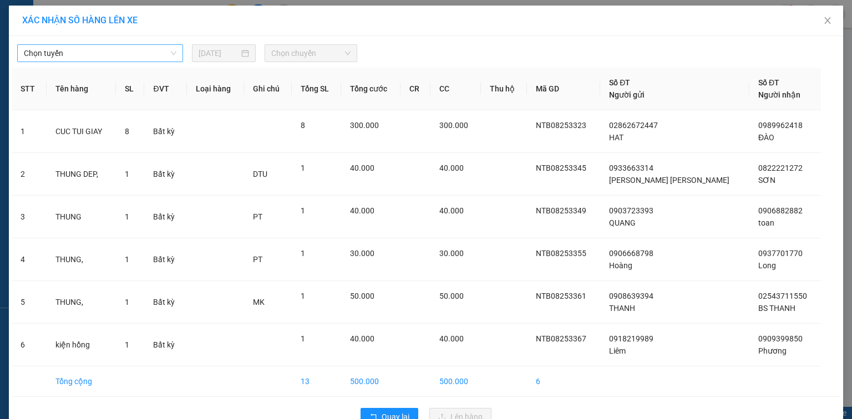
click at [135, 49] on span "Chọn tuyến" at bounding box center [100, 53] width 153 height 17
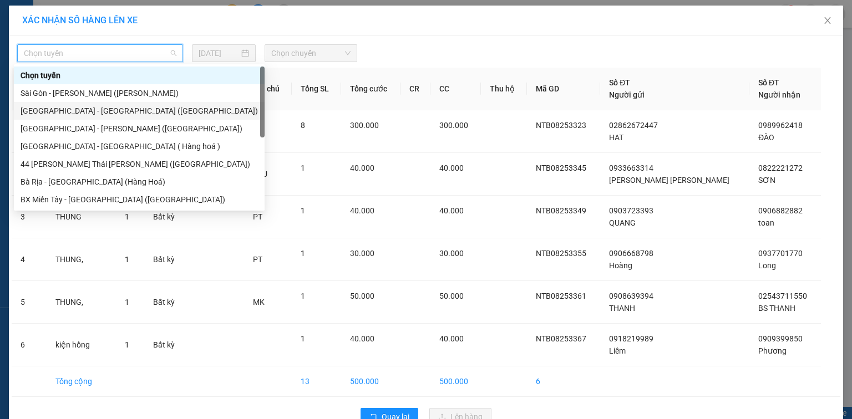
click at [130, 103] on div "[GEOGRAPHIC_DATA] - [GEOGRAPHIC_DATA] ([GEOGRAPHIC_DATA])" at bounding box center [139, 111] width 251 height 18
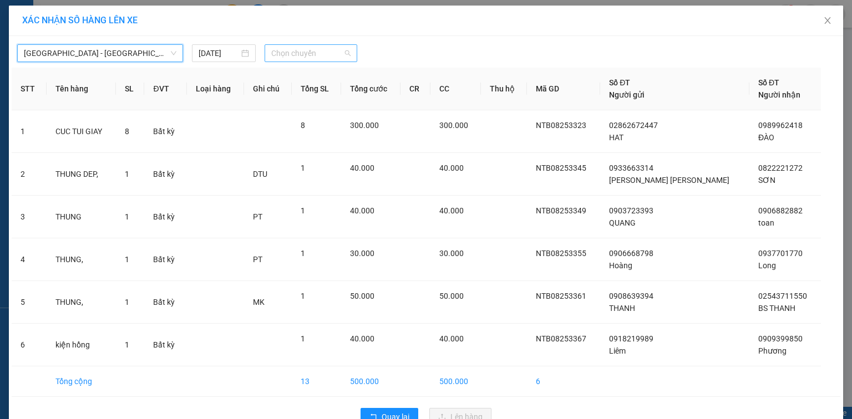
click at [316, 58] on span "Chọn chuyến" at bounding box center [311, 53] width 80 height 17
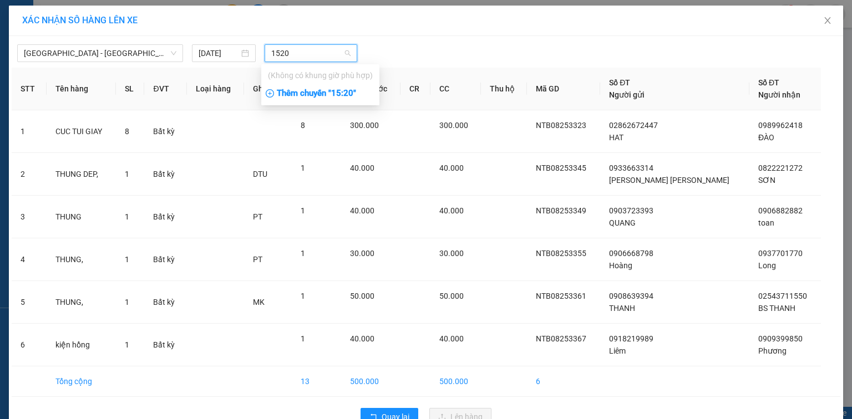
type input "1520"
drag, startPoint x: 343, startPoint y: 95, endPoint x: 351, endPoint y: 95, distance: 7.2
click at [346, 95] on div "Thêm chuyến " 15:20 "" at bounding box center [320, 93] width 118 height 19
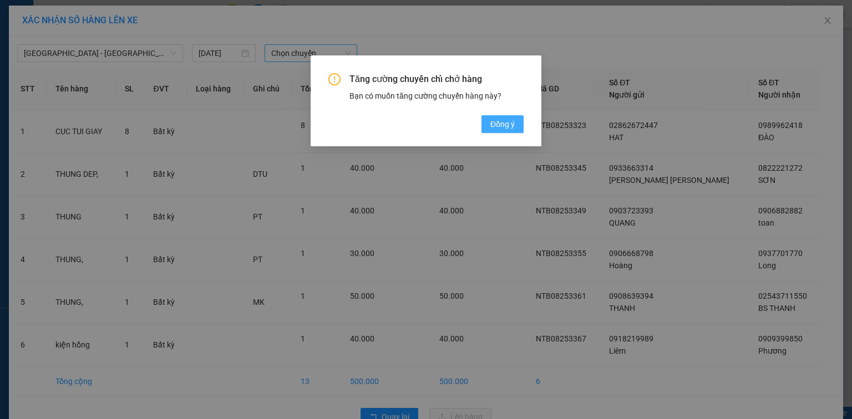
click at [496, 129] on span "Đồng ý" at bounding box center [502, 124] width 24 height 12
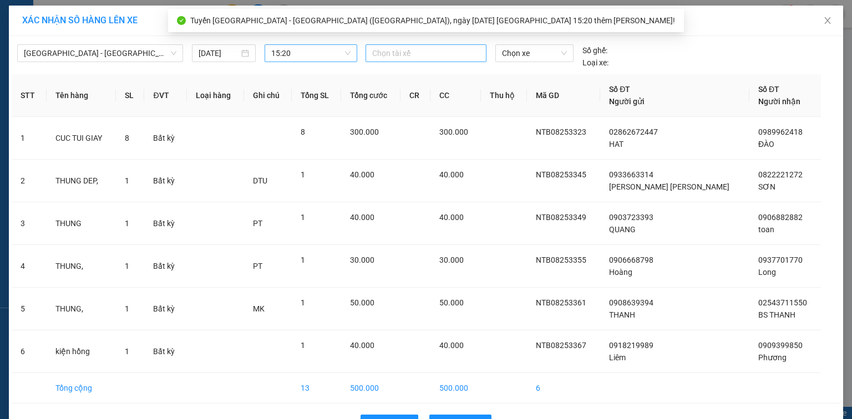
click at [442, 50] on div at bounding box center [425, 53] width 115 height 13
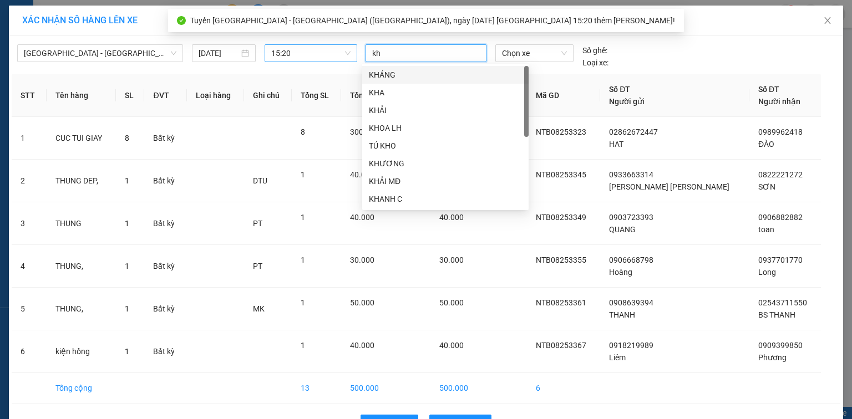
type input "kho"
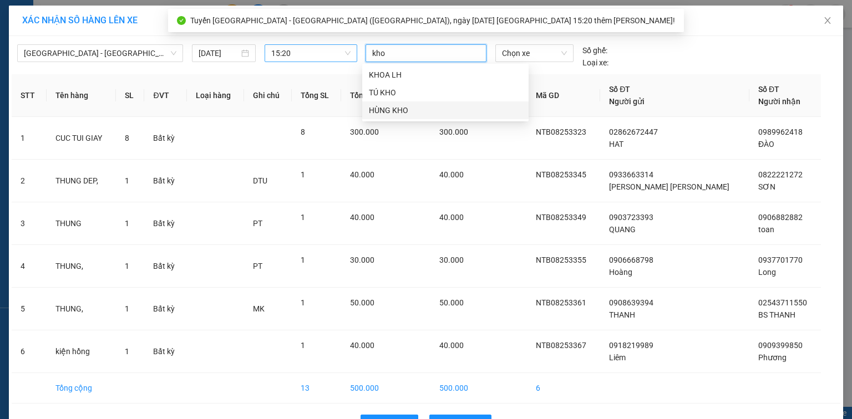
click at [430, 110] on div "HÙNG KHO" at bounding box center [445, 110] width 153 height 12
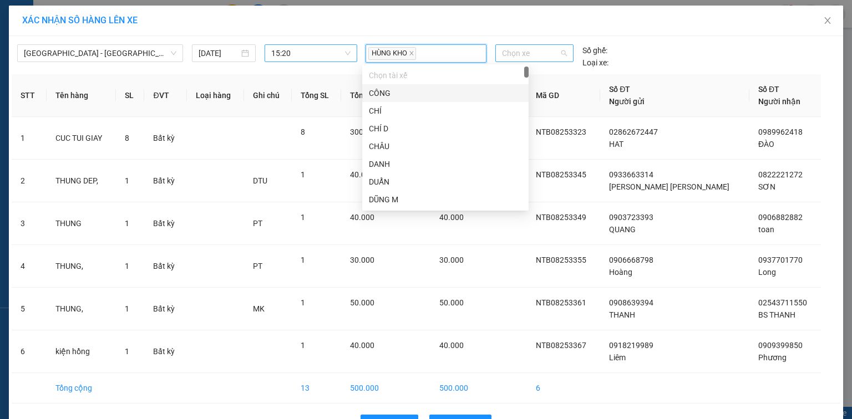
click at [523, 55] on span "Chọn xe" at bounding box center [534, 53] width 64 height 17
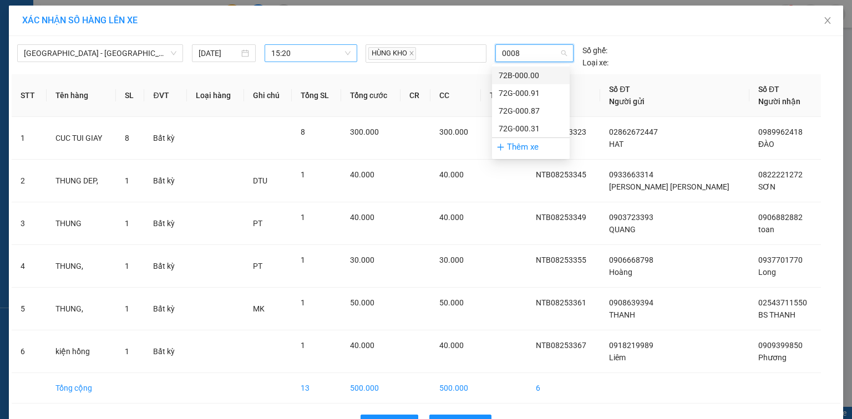
type input "00087"
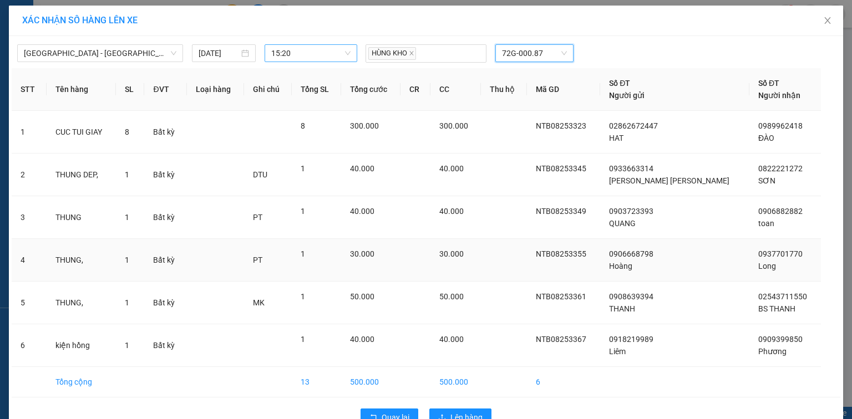
scroll to position [27, 0]
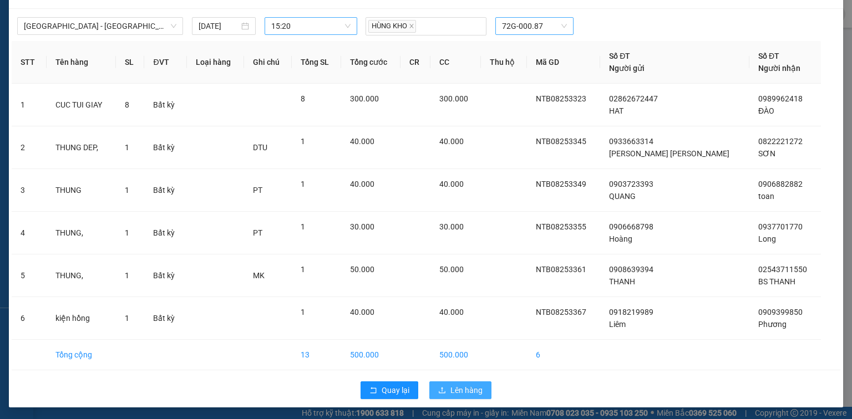
click at [453, 384] on span "Lên hàng" at bounding box center [466, 390] width 32 height 12
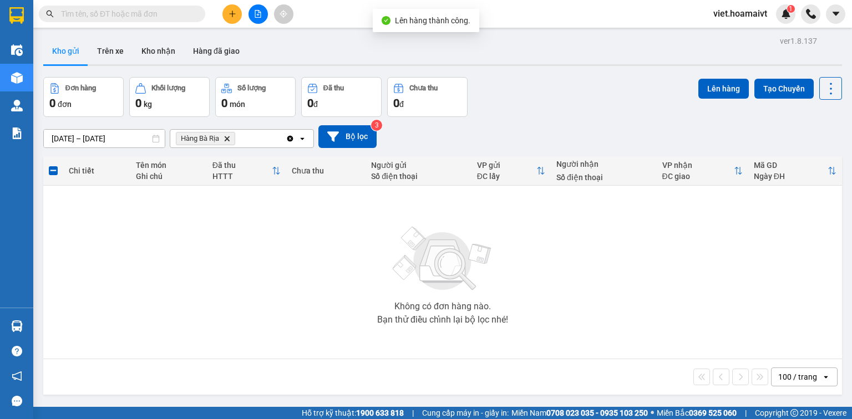
click at [229, 140] on icon "Hàng Bà Rịa, close by backspace" at bounding box center [227, 138] width 5 height 5
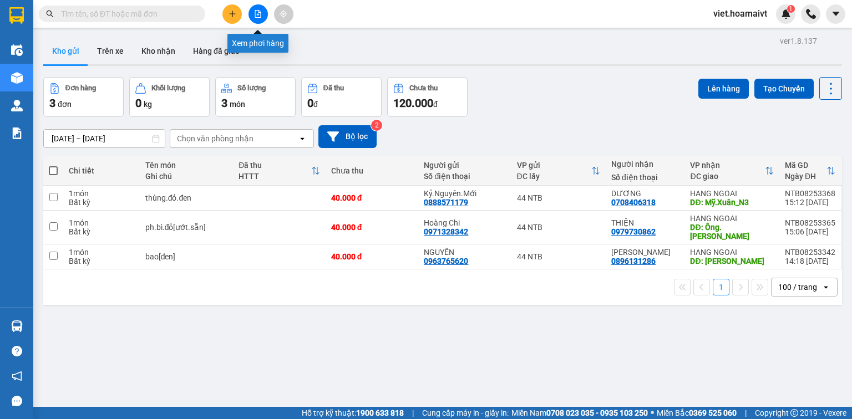
click at [253, 15] on button at bounding box center [257, 13] width 19 height 19
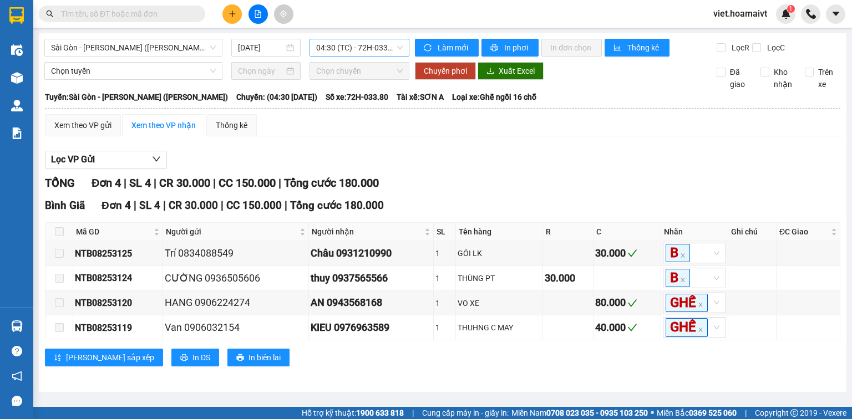
click at [338, 44] on span "04:30 (TC) - 72H-033.80" at bounding box center [359, 47] width 87 height 17
type input "1520"
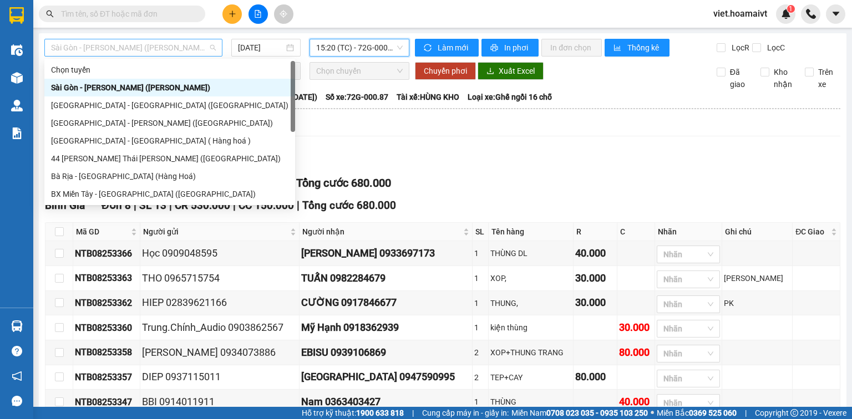
click at [159, 42] on span "Sài Gòn - [PERSON_NAME] ([PERSON_NAME])" at bounding box center [133, 47] width 165 height 17
click at [136, 105] on div "[GEOGRAPHIC_DATA] - [GEOGRAPHIC_DATA] ([GEOGRAPHIC_DATA])" at bounding box center [169, 105] width 237 height 12
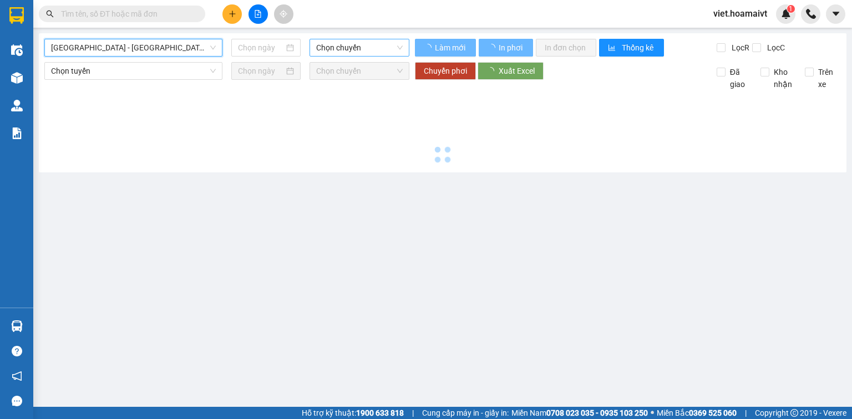
click at [331, 49] on span "Chọn chuyến" at bounding box center [359, 47] width 87 height 17
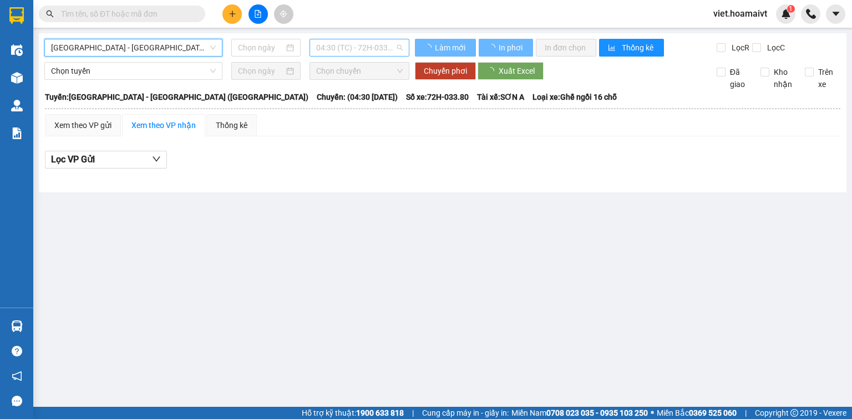
type input "[DATE]"
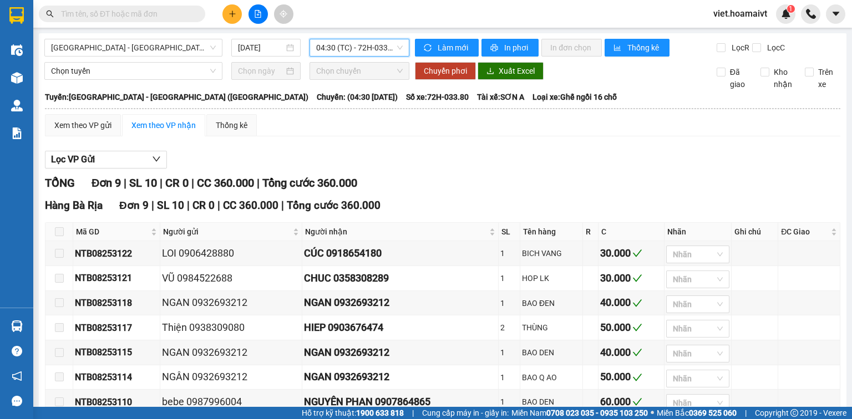
click at [331, 49] on span "04:30 (TC) - 72H-033.80" at bounding box center [359, 47] width 87 height 17
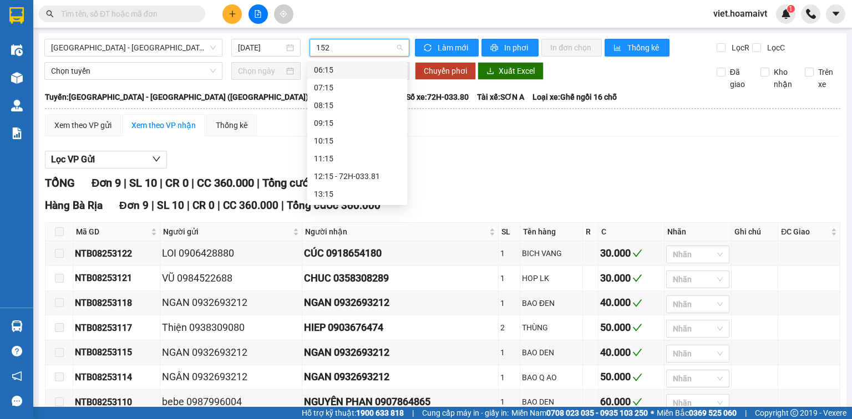
type input "1520"
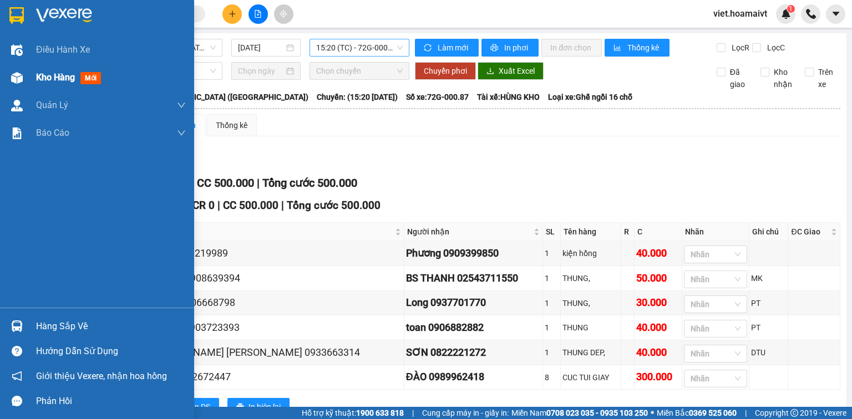
click at [60, 84] on div "Kho hàng mới" at bounding box center [70, 77] width 69 height 14
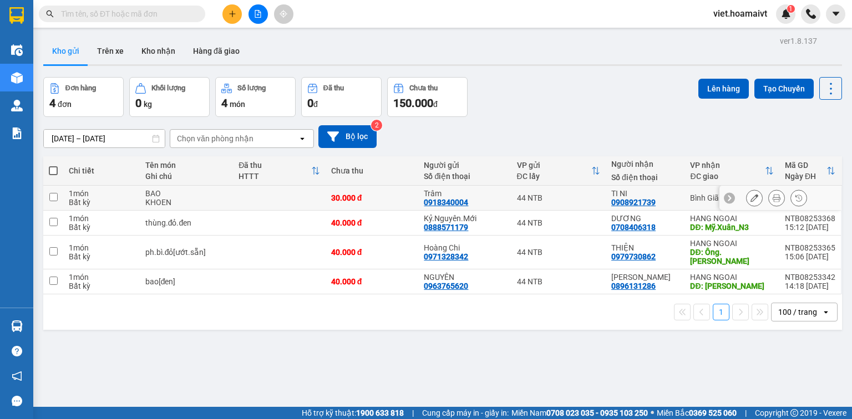
click at [393, 194] on div "30.000 đ" at bounding box center [372, 198] width 82 height 9
checkbox input "true"
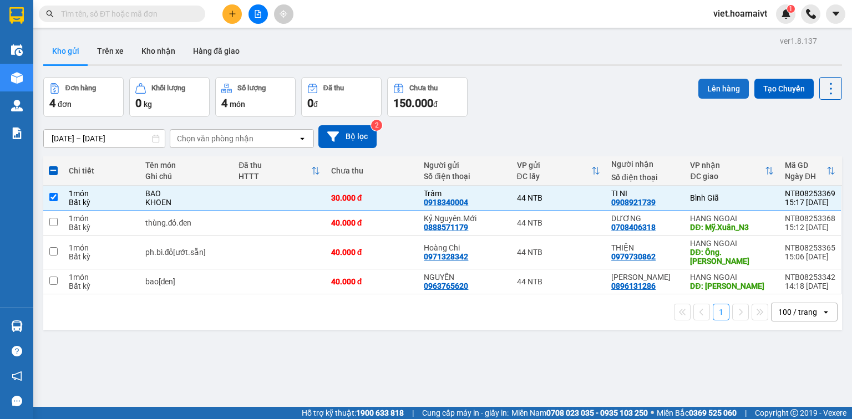
click at [715, 93] on button "Lên hàng" at bounding box center [723, 89] width 50 height 20
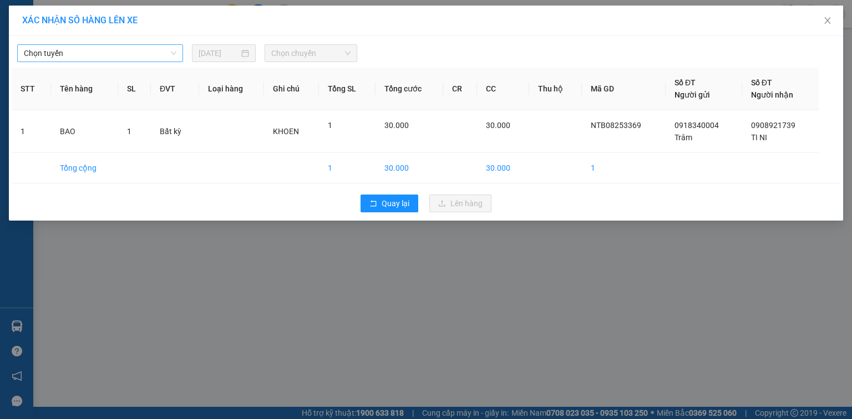
click at [93, 51] on span "Chọn tuyến" at bounding box center [100, 53] width 153 height 17
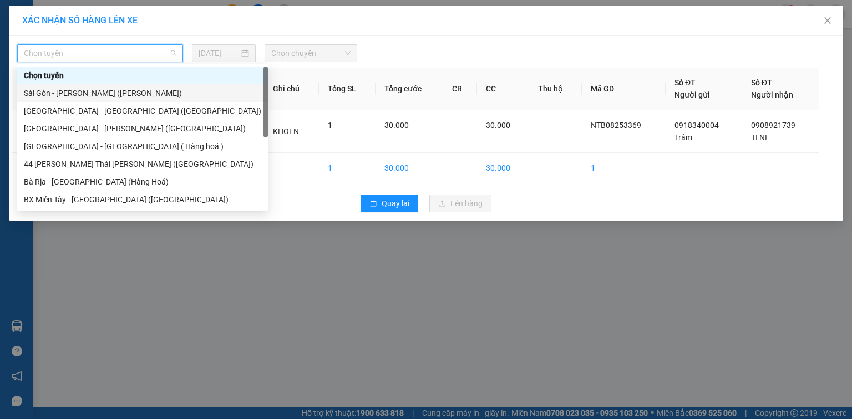
click at [111, 95] on div "Sài Gòn - [PERSON_NAME] ([PERSON_NAME])" at bounding box center [142, 93] width 237 height 12
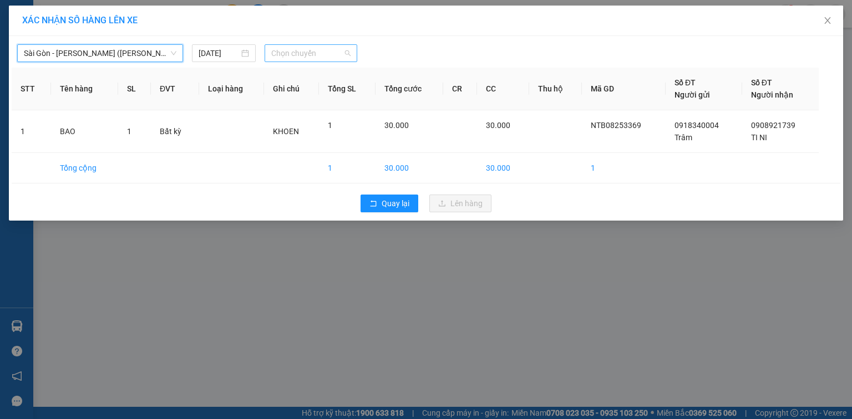
click at [314, 51] on span "Chọn chuyến" at bounding box center [311, 53] width 80 height 17
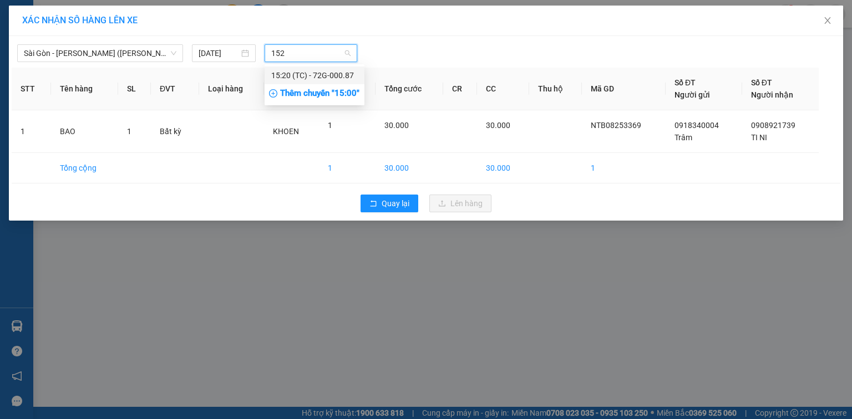
type input "1520"
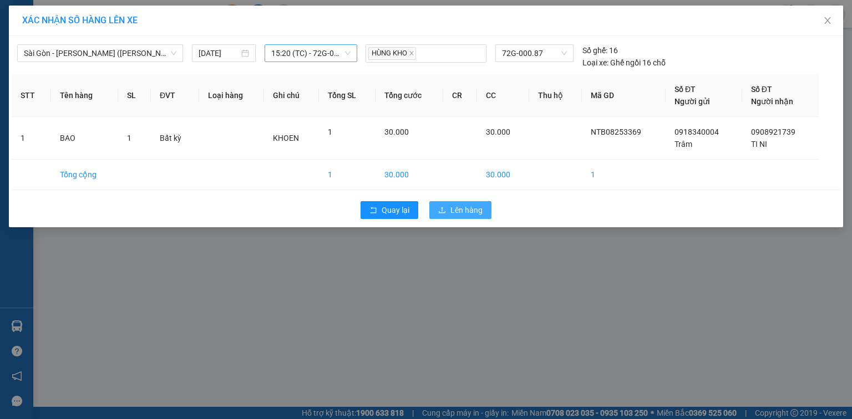
click at [453, 206] on span "Lên hàng" at bounding box center [466, 210] width 32 height 12
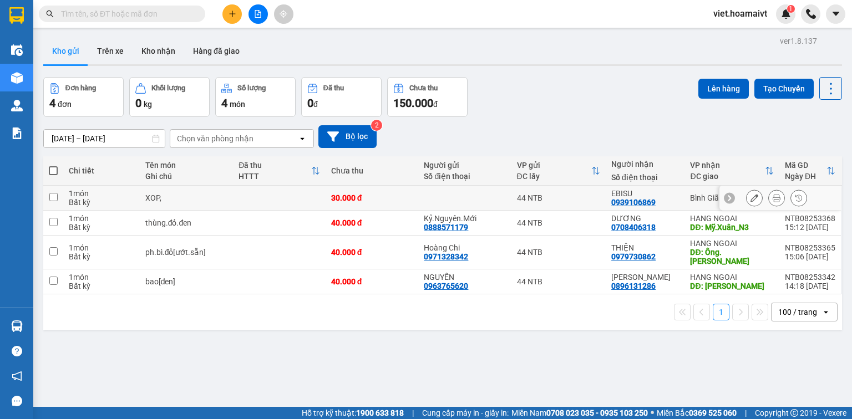
click at [477, 194] on div at bounding box center [465, 198] width 82 height 9
checkbox input "true"
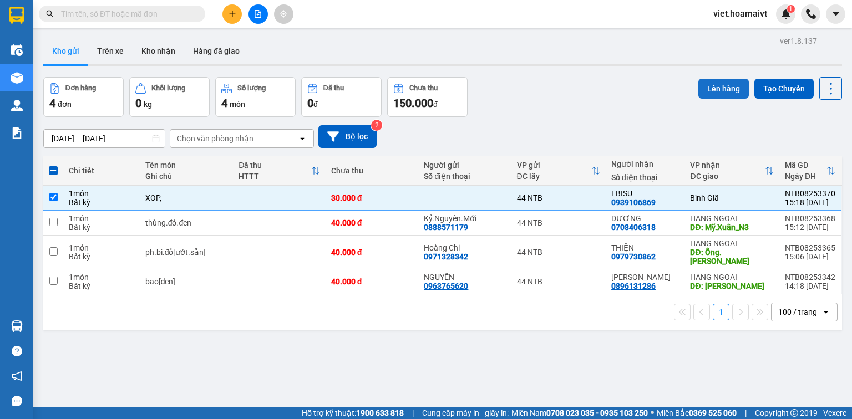
click at [720, 91] on button "Lên hàng" at bounding box center [723, 89] width 50 height 20
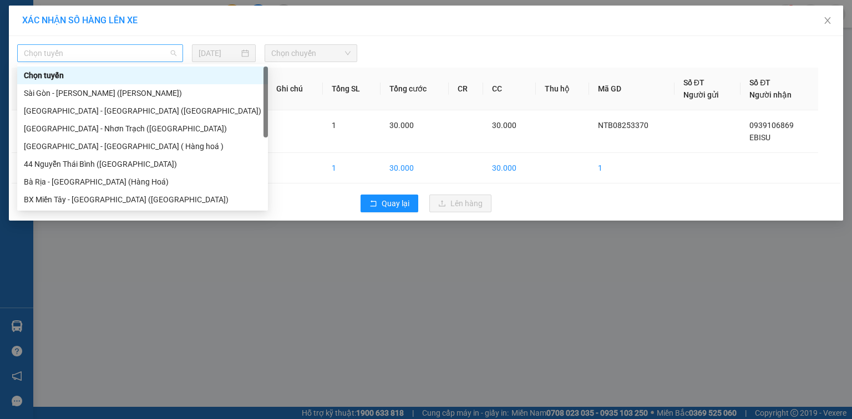
click at [136, 45] on span "Chọn tuyến" at bounding box center [100, 53] width 153 height 17
click at [128, 93] on div "Sài Gòn - [PERSON_NAME] ([PERSON_NAME])" at bounding box center [142, 93] width 237 height 12
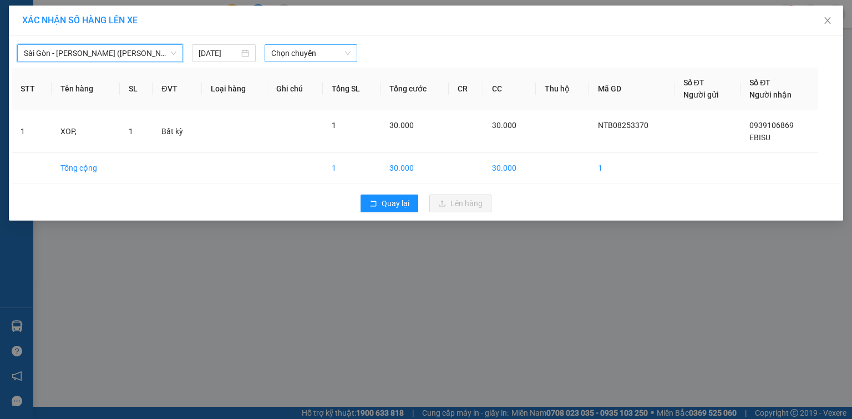
click at [290, 45] on span "Chọn chuyến" at bounding box center [311, 53] width 80 height 17
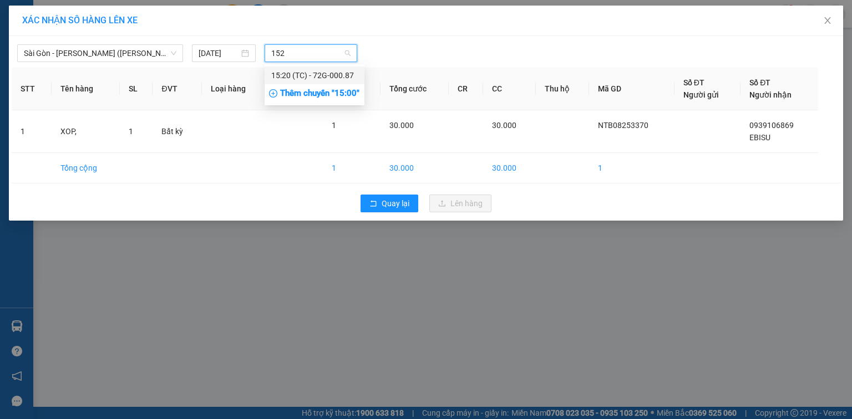
type input "1520"
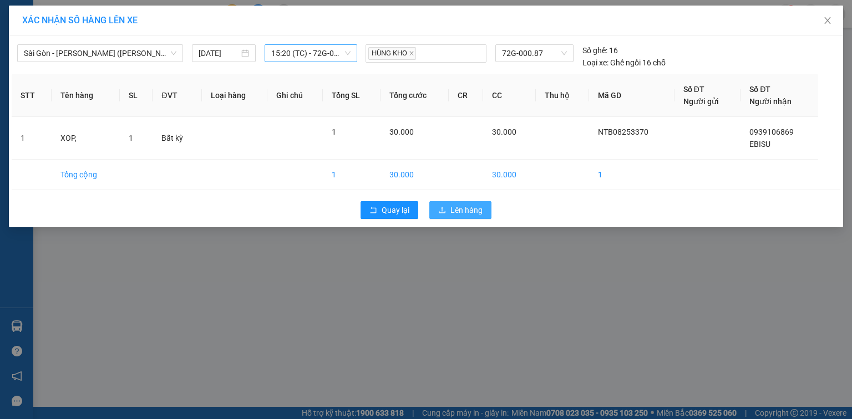
click at [459, 211] on span "Lên hàng" at bounding box center [466, 210] width 32 height 12
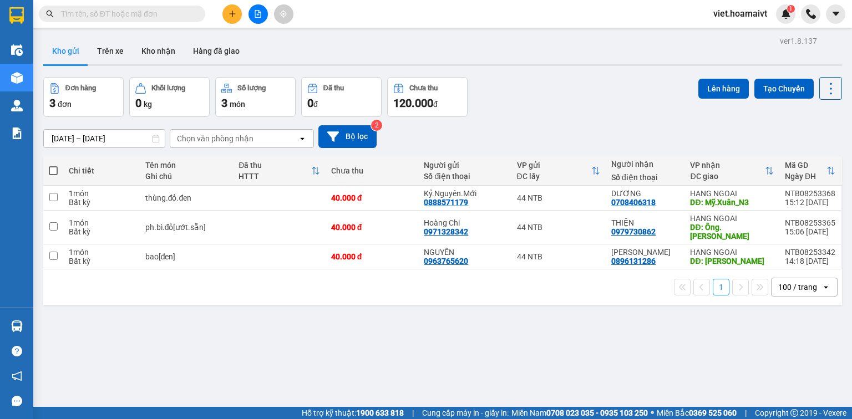
click at [235, 13] on icon "plus" at bounding box center [233, 14] width 8 height 8
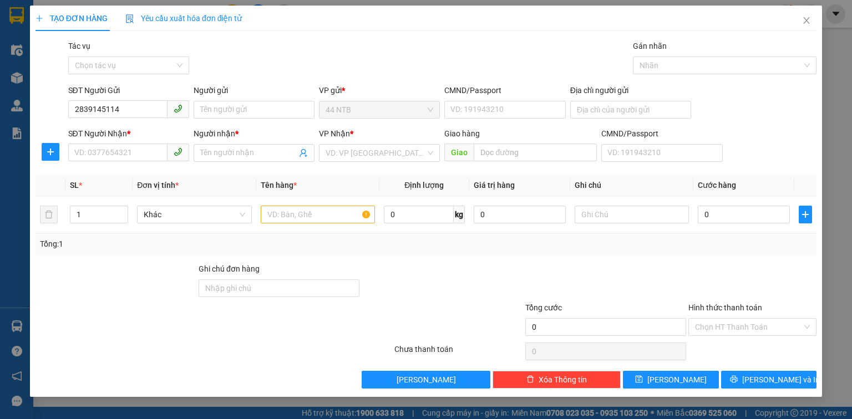
click at [67, 106] on div "SĐT Người Gửi 2839145114" at bounding box center [128, 103] width 125 height 39
click at [73, 106] on input "2839145114" at bounding box center [117, 109] width 99 height 18
type input "02839145114"
click at [119, 131] on div "02839145114 - CH_Thu.Hạnh" at bounding box center [129, 132] width 108 height 12
type input "CH_Thu.Hạnh"
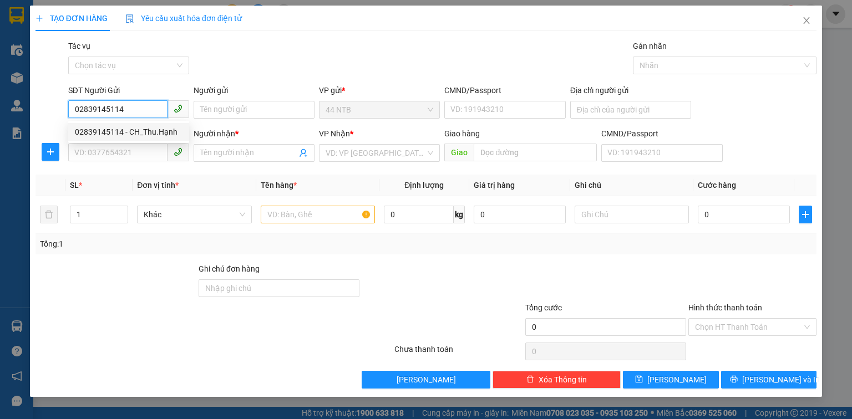
type input "MST 0302419929"
type input "0918508546"
type input "HOÀNG"
type input "Th.Lâm_CX"
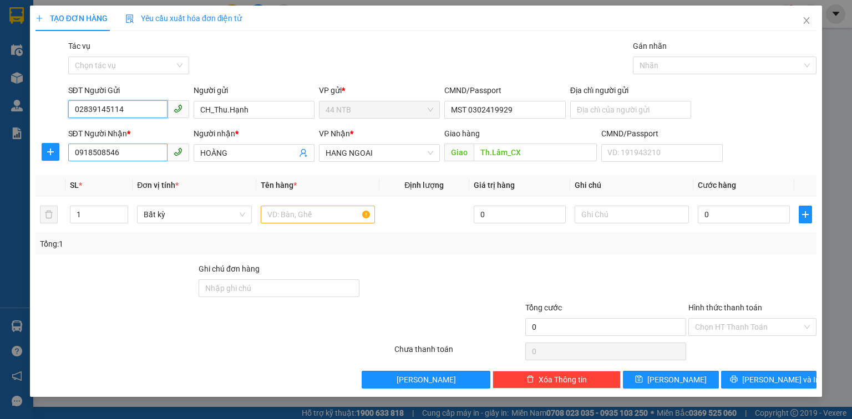
type input "02839145114"
drag, startPoint x: 133, startPoint y: 149, endPoint x: 3, endPoint y: 163, distance: 130.0
click at [0, 169] on div "TẠO ĐƠN HÀNG Yêu cầu xuất hóa đơn điện tử Transit Pickup Surcharge Ids Transit …" at bounding box center [426, 209] width 852 height 419
type input "0937761567"
click at [109, 181] on div "0937761567 - Luận" at bounding box center [129, 175] width 108 height 12
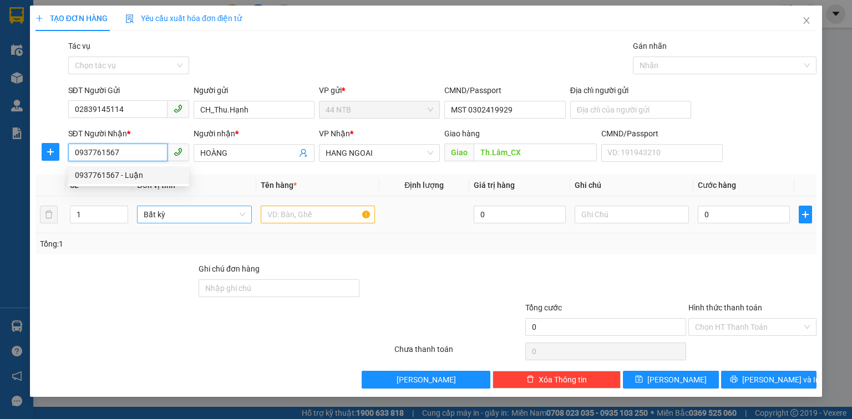
type input "329_N.Công.Trứ_Q1"
type input "Luận"
type input "0937761567"
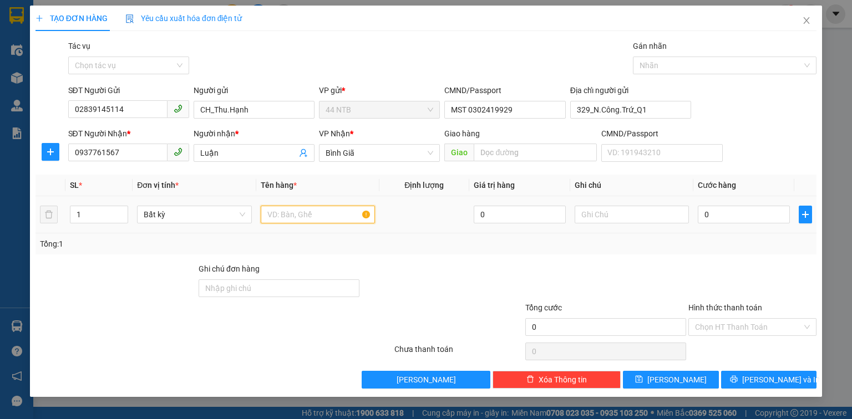
click at [293, 217] on input "text" at bounding box center [318, 215] width 114 height 18
type input "[DOMAIN_NAME]"
click at [712, 215] on input "0" at bounding box center [744, 215] width 92 height 18
type input "3"
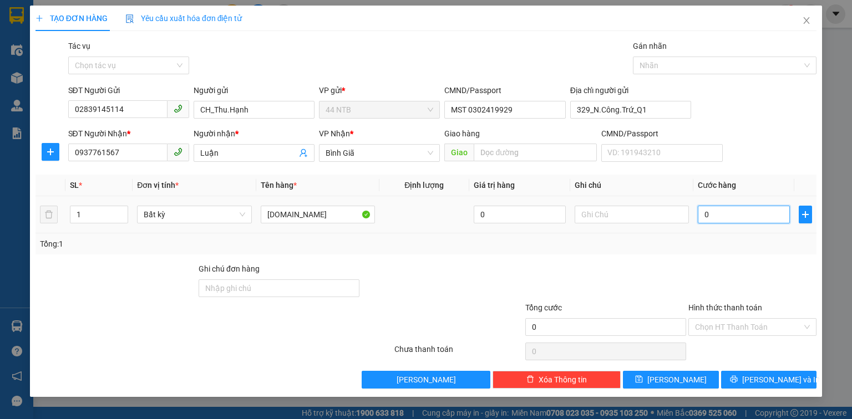
type input "3"
type input "30"
type input "30.000"
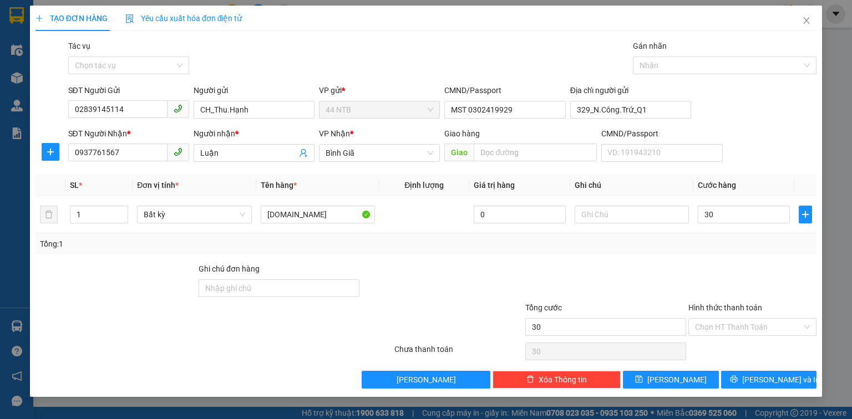
type input "30.000"
click at [781, 381] on span "[PERSON_NAME] và In" at bounding box center [781, 380] width 78 height 12
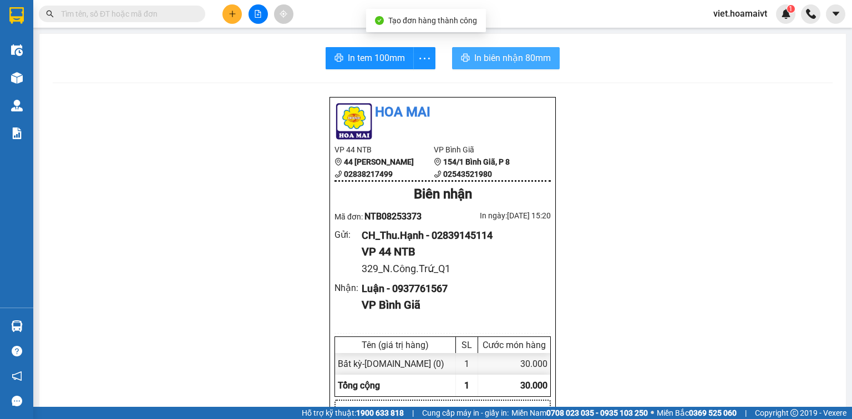
click at [513, 58] on span "In biên nhận 80mm" at bounding box center [512, 58] width 77 height 14
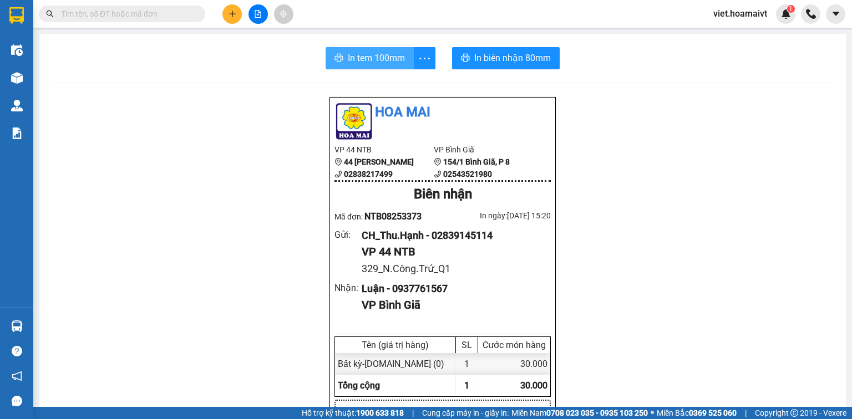
click at [378, 57] on span "In tem 100mm" at bounding box center [376, 58] width 57 height 14
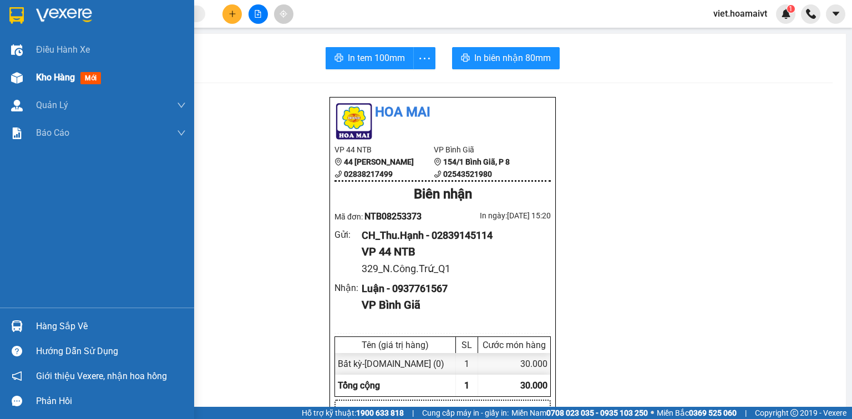
click at [36, 77] on span "Kho hàng" at bounding box center [55, 77] width 39 height 11
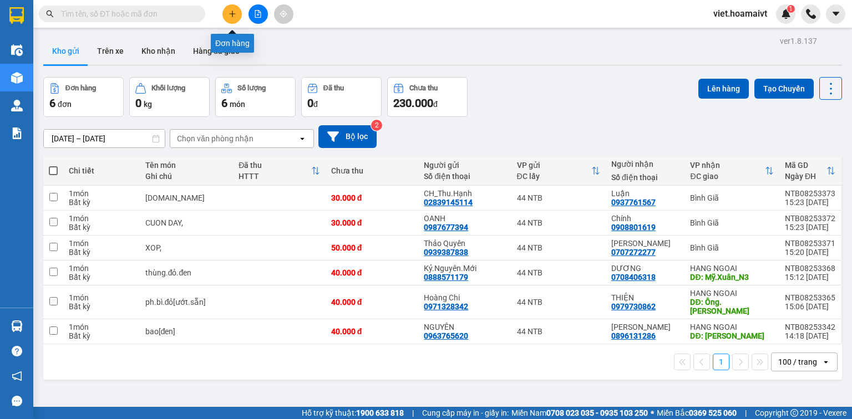
click at [227, 17] on button at bounding box center [231, 13] width 19 height 19
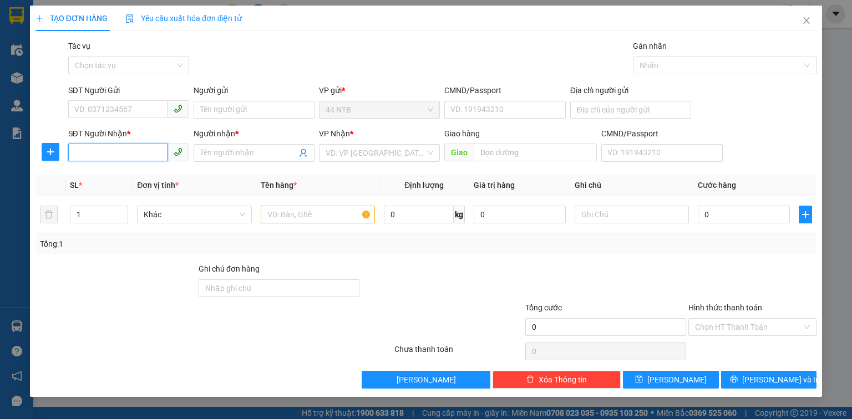
click at [130, 149] on input "SĐT Người Nhận *" at bounding box center [117, 153] width 99 height 18
type input "0934072172"
click at [167, 175] on div "0934072172 - TIÊN" at bounding box center [129, 175] width 108 height 12
type input "TIÊN"
type input "0934072172"
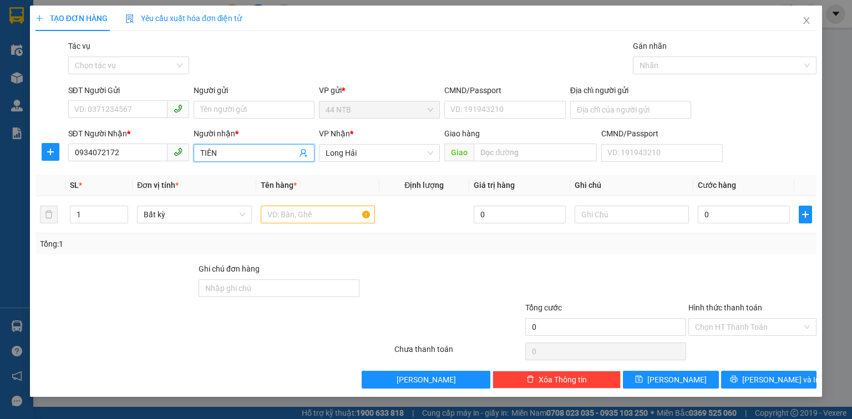
drag, startPoint x: 226, startPoint y: 158, endPoint x: 188, endPoint y: 156, distance: 38.3
click at [188, 156] on div "SĐT Người Nhận * 0934072172 Người nhận * TIÊN TIÊN VP Nhận * Long Hải Giao hàng…" at bounding box center [442, 147] width 753 height 39
type input "Tiên"
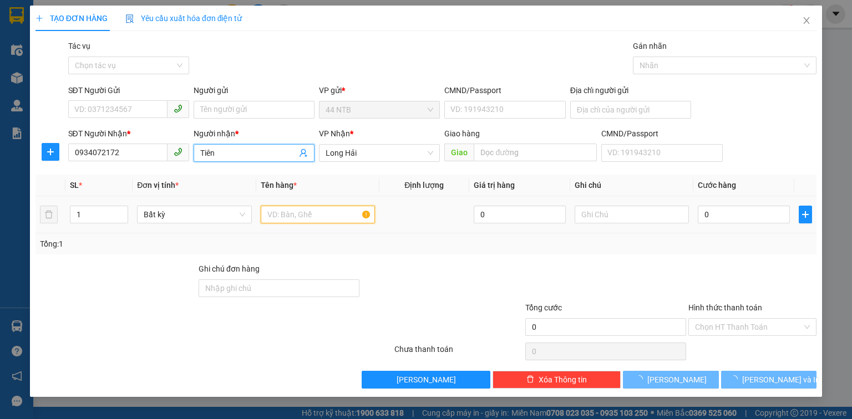
click at [349, 217] on input "text" at bounding box center [318, 215] width 114 height 18
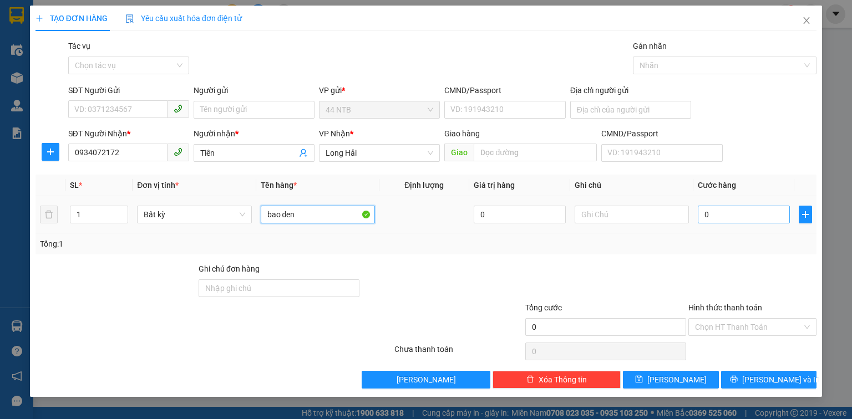
type input "bao đen"
click at [737, 211] on input "0" at bounding box center [744, 215] width 92 height 18
type input "3"
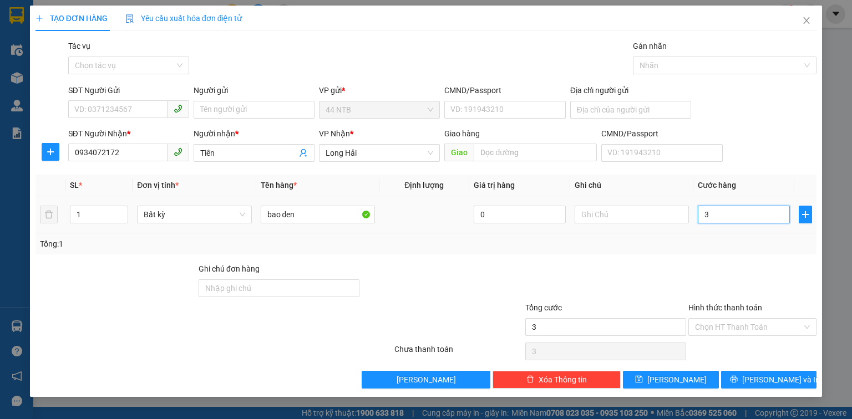
type input "30"
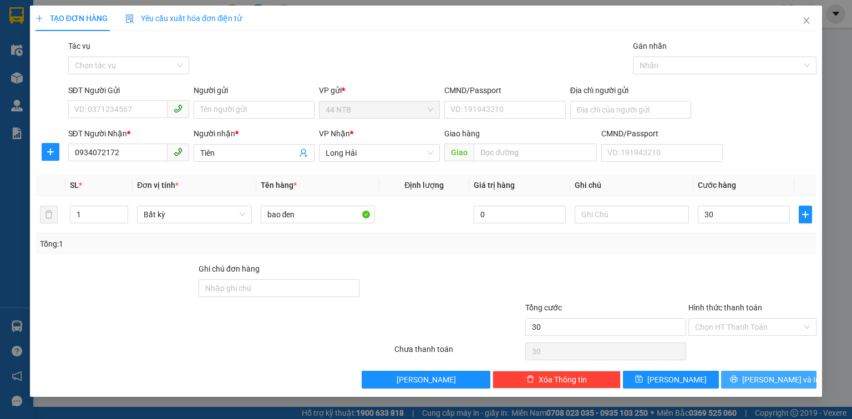
type input "30.000"
click at [768, 382] on span "[PERSON_NAME] và In" at bounding box center [781, 380] width 78 height 12
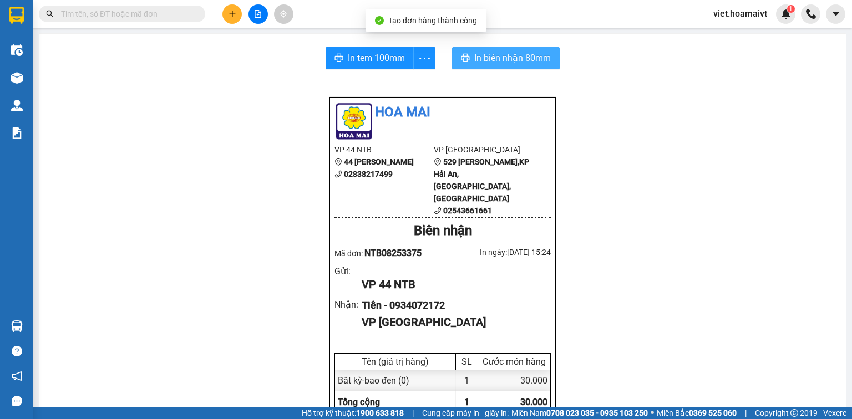
click at [503, 63] on span "In biên nhận 80mm" at bounding box center [512, 58] width 77 height 14
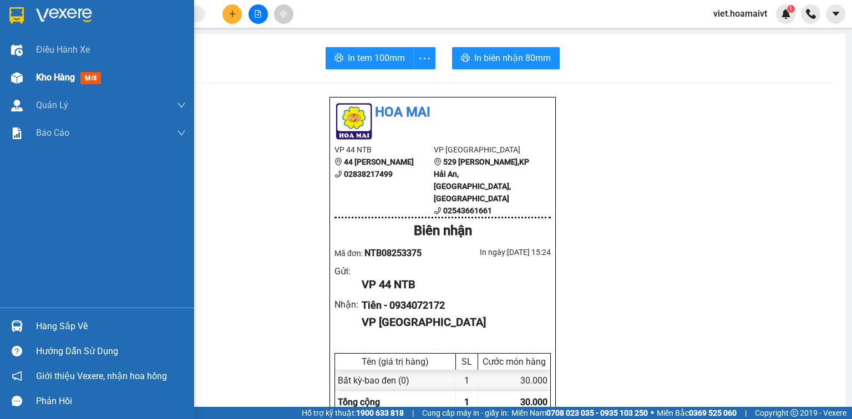
click at [73, 72] on span "Kho hàng" at bounding box center [55, 77] width 39 height 11
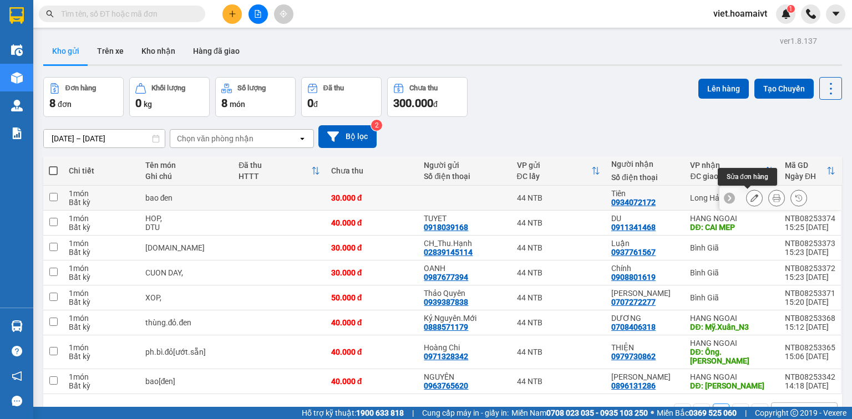
click at [750, 200] on icon at bounding box center [754, 198] width 8 height 8
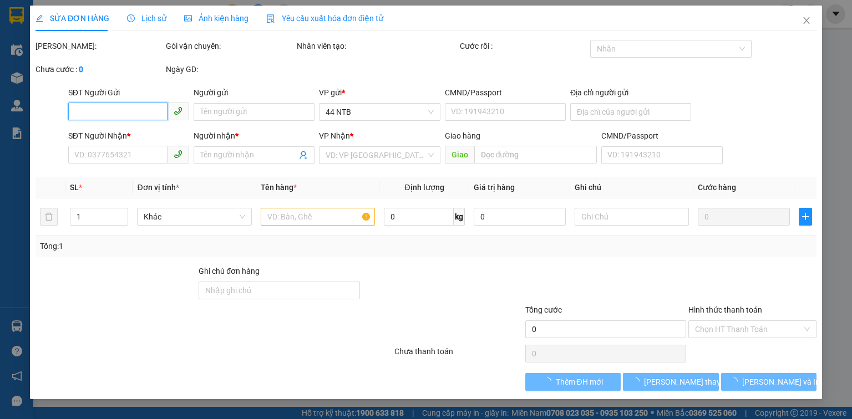
type input "0934072172"
type input "Tiên"
type input "30.000"
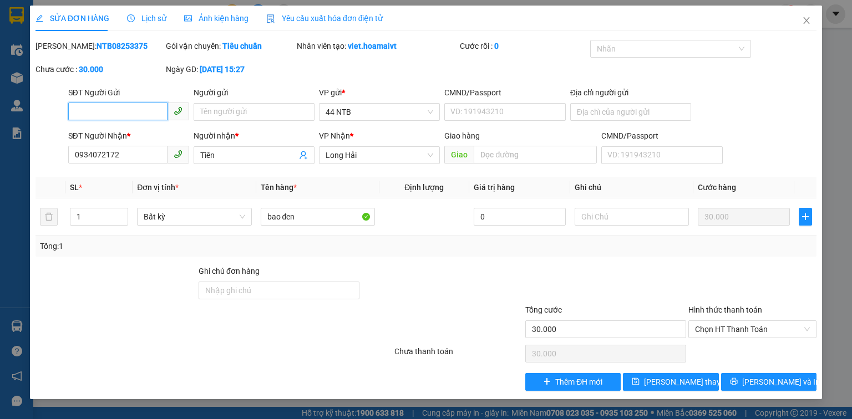
click at [148, 109] on input "SĐT Người Gửi" at bounding box center [117, 112] width 99 height 18
type input "0919467777"
click at [205, 106] on input "Người gửi" at bounding box center [254, 112] width 121 height 18
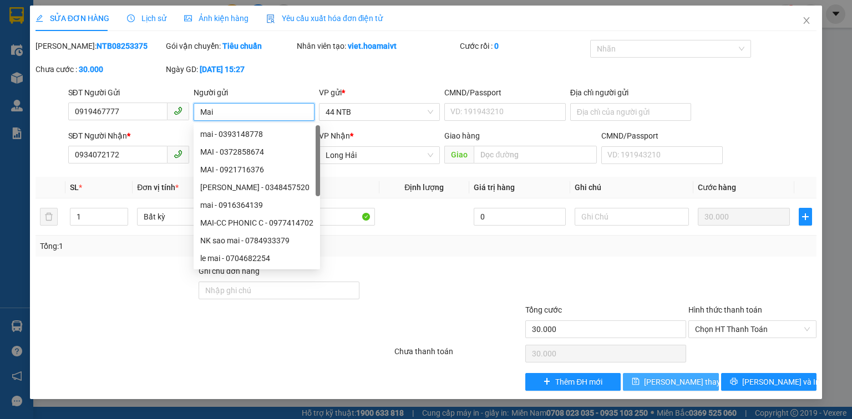
type input "Mai"
click at [664, 385] on span "[PERSON_NAME] thay đổi" at bounding box center [688, 382] width 89 height 12
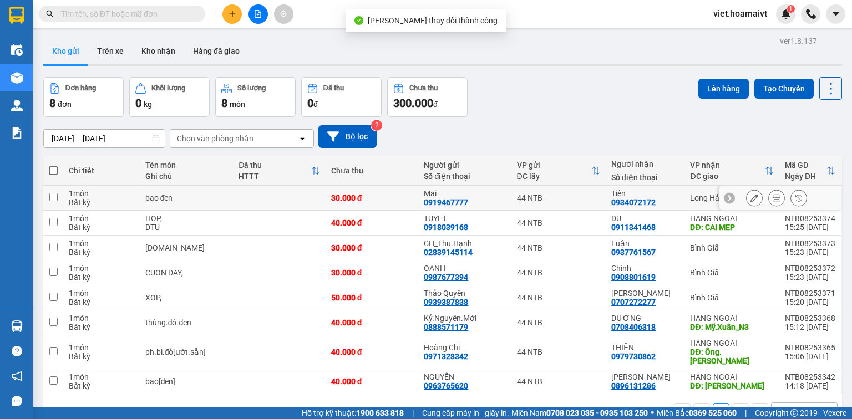
click at [773, 199] on icon at bounding box center [777, 198] width 8 height 8
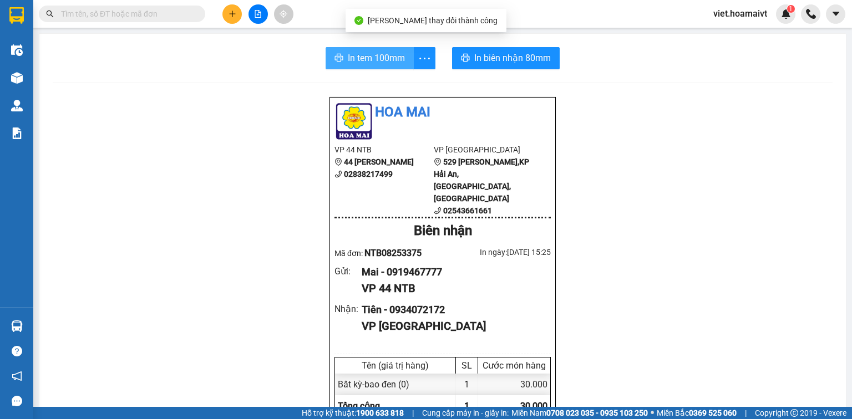
click at [377, 62] on span "In tem 100mm" at bounding box center [376, 58] width 57 height 14
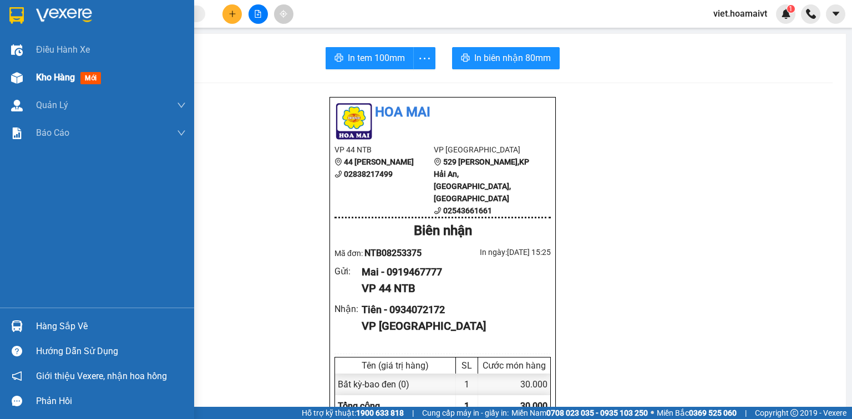
click at [51, 80] on span "Kho hàng" at bounding box center [55, 77] width 39 height 11
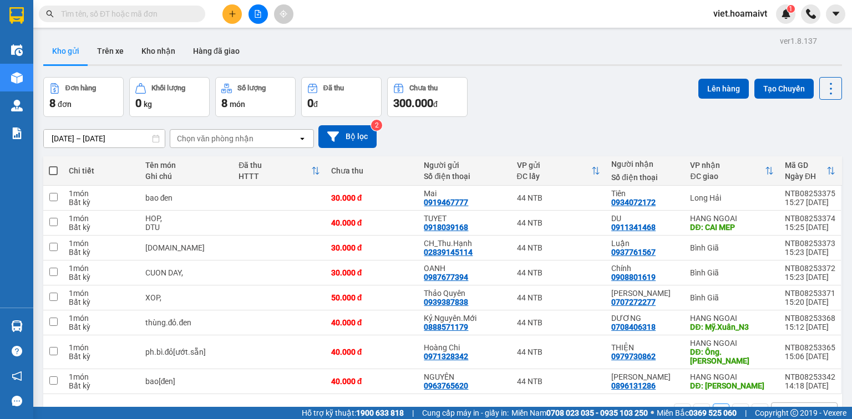
click at [233, 11] on icon "plus" at bounding box center [233, 14] width 8 height 8
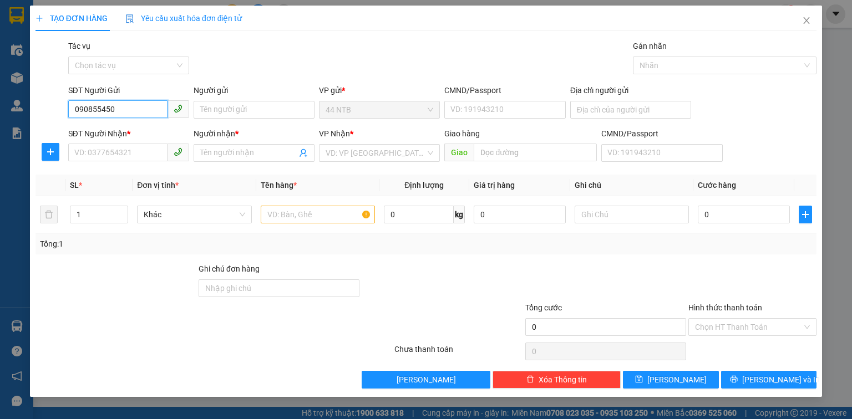
type input "0908554506"
drag, startPoint x: 148, startPoint y: 139, endPoint x: 200, endPoint y: 116, distance: 56.4
click at [150, 138] on div "0908554506 - LAN" at bounding box center [128, 132] width 121 height 18
type input "LAN"
type input "0982687239"
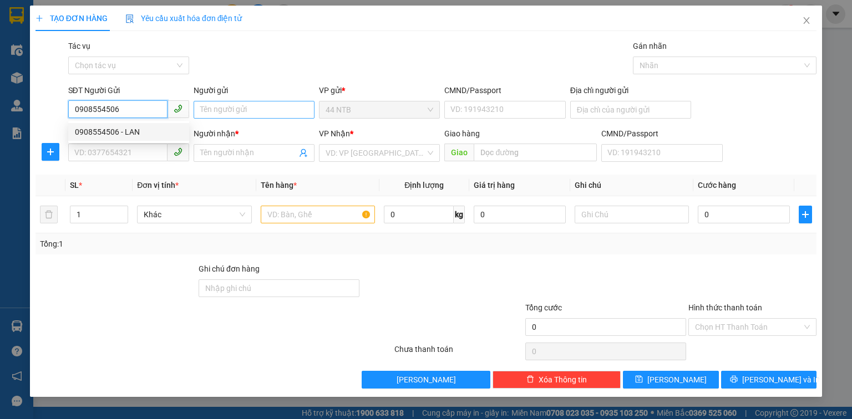
type input "KHAI"
type input "[GEOGRAPHIC_DATA]"
type input "0908554506"
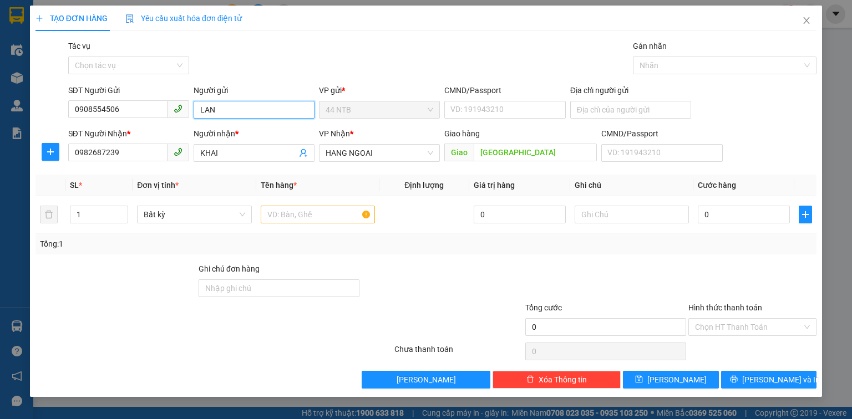
click at [224, 113] on input "LAN" at bounding box center [254, 110] width 121 height 18
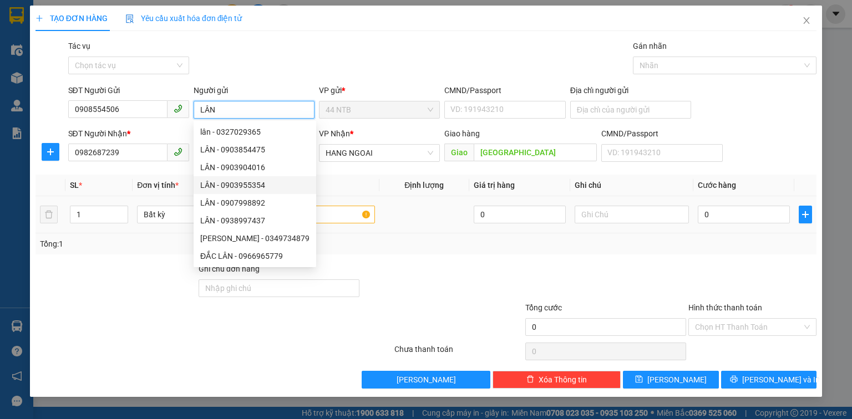
type input "LÂN"
click at [359, 216] on input "text" at bounding box center [318, 215] width 114 height 18
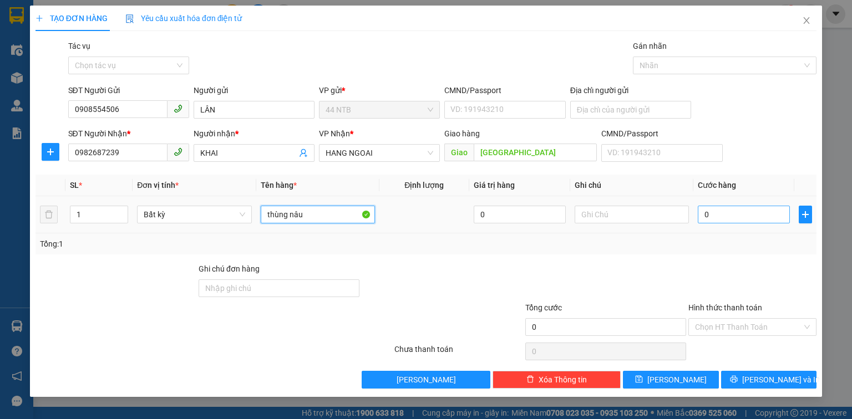
type input "thùng nâu"
click at [728, 214] on input "0" at bounding box center [744, 215] width 92 height 18
type input "4"
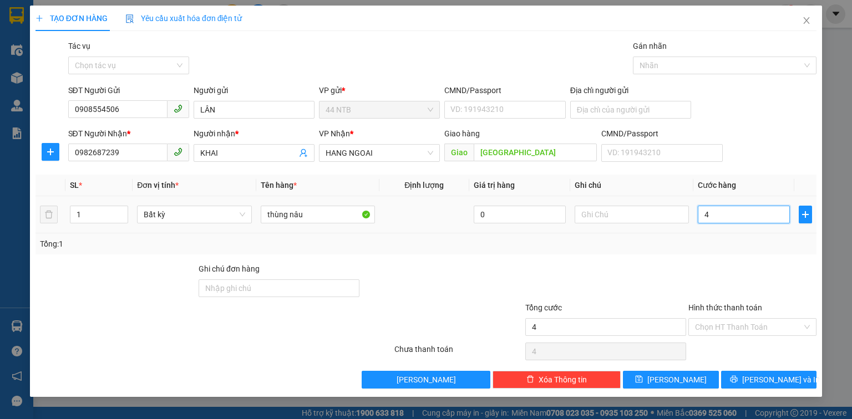
type input "40"
type input "40.000"
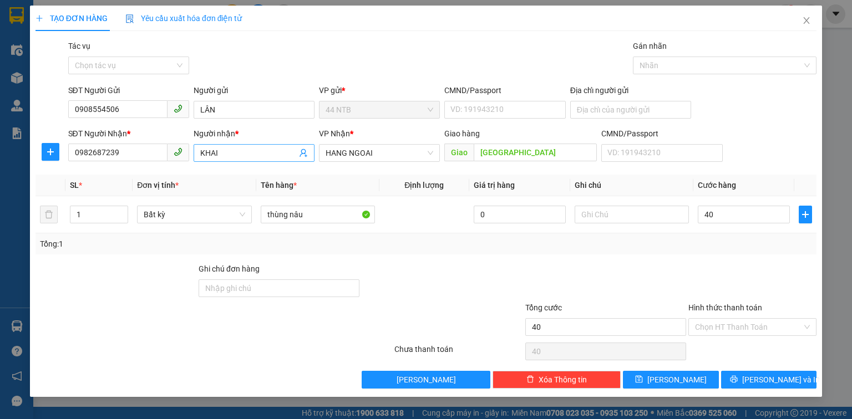
type input "40.000"
click at [214, 155] on input "KHAI" at bounding box center [248, 153] width 97 height 12
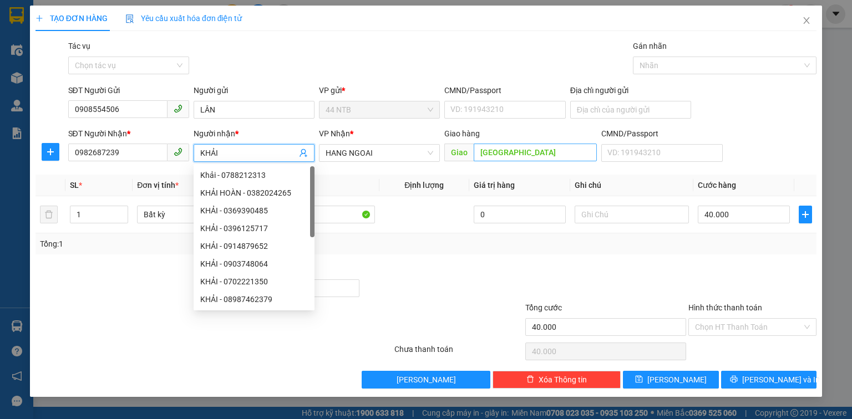
type input "KHẢI"
click at [525, 156] on input "[GEOGRAPHIC_DATA]" at bounding box center [535, 153] width 123 height 18
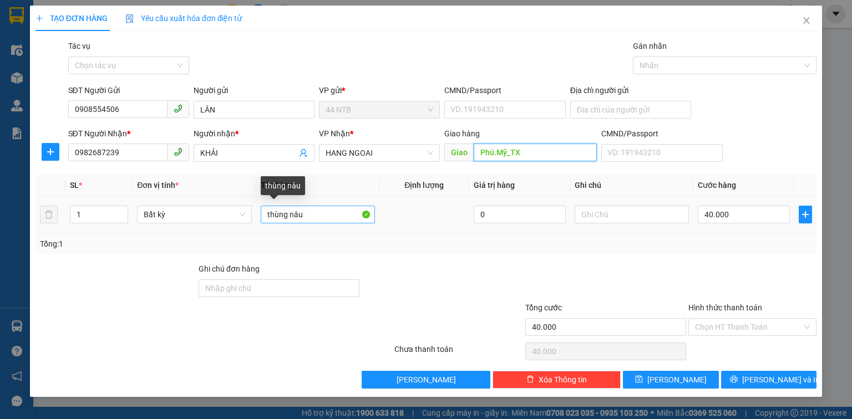
type input "Phú.Mỹ_TX"
click at [342, 215] on input "thùng nâu" at bounding box center [318, 215] width 114 height 18
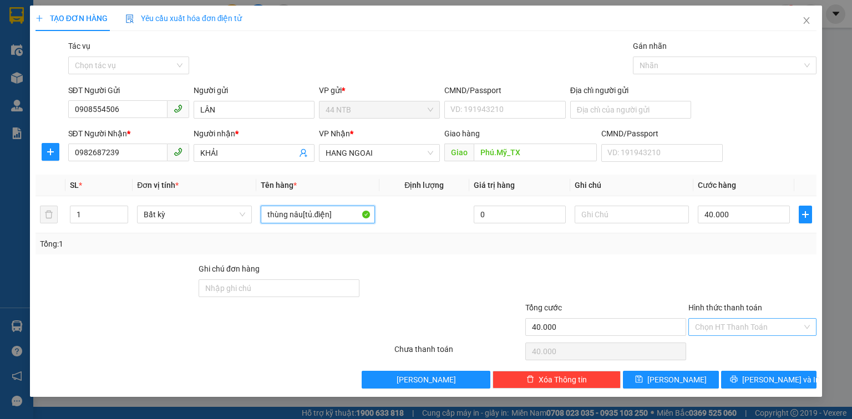
type input "thùng nâu[tủ.điện]"
click at [723, 322] on input "Hình thức thanh toán" at bounding box center [748, 327] width 107 height 17
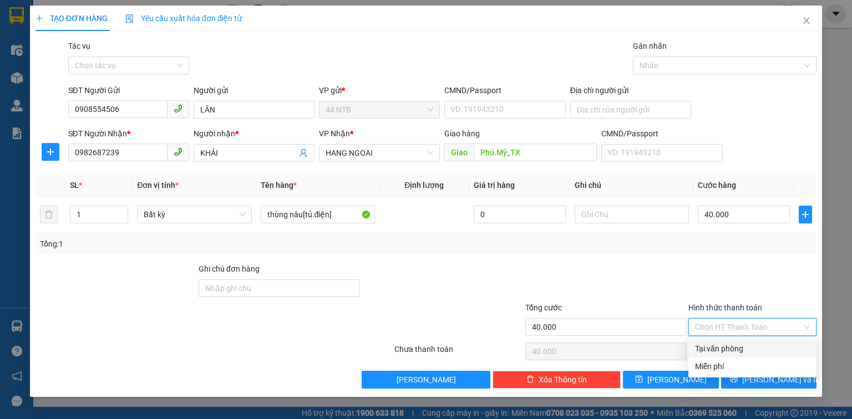
click at [728, 350] on div "Tại văn phòng" at bounding box center [752, 349] width 115 height 12
type input "0"
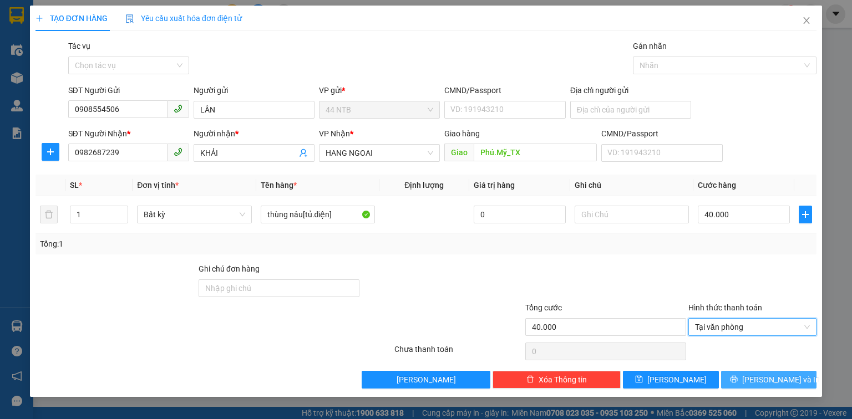
click at [775, 386] on button "[PERSON_NAME] và In" at bounding box center [769, 380] width 96 height 18
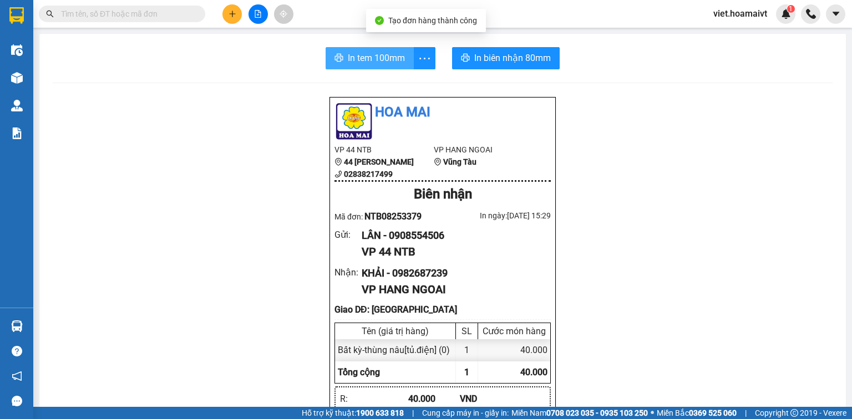
click at [384, 64] on span "In tem 100mm" at bounding box center [376, 58] width 57 height 14
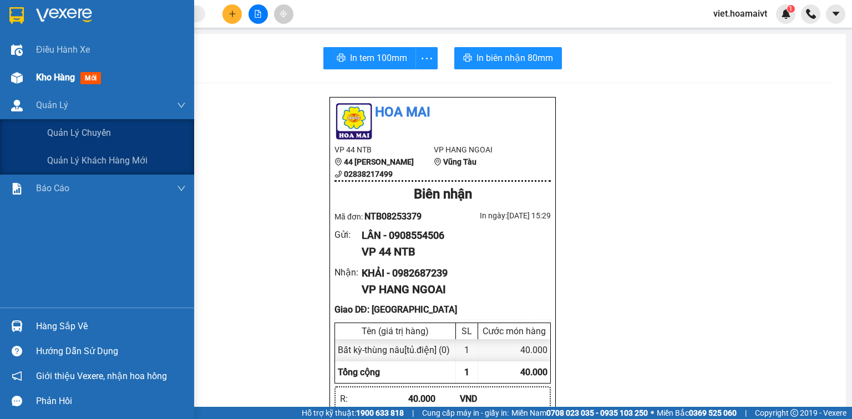
click at [44, 77] on span "Kho hàng" at bounding box center [55, 77] width 39 height 11
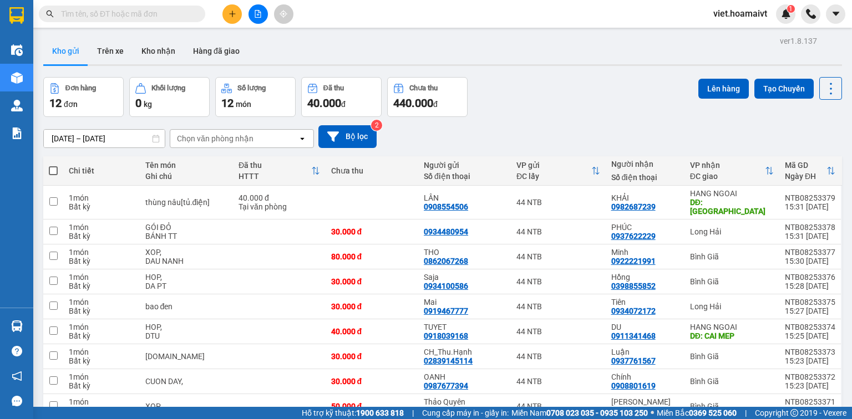
click at [243, 137] on div "Chọn văn phòng nhận" at bounding box center [215, 138] width 77 height 11
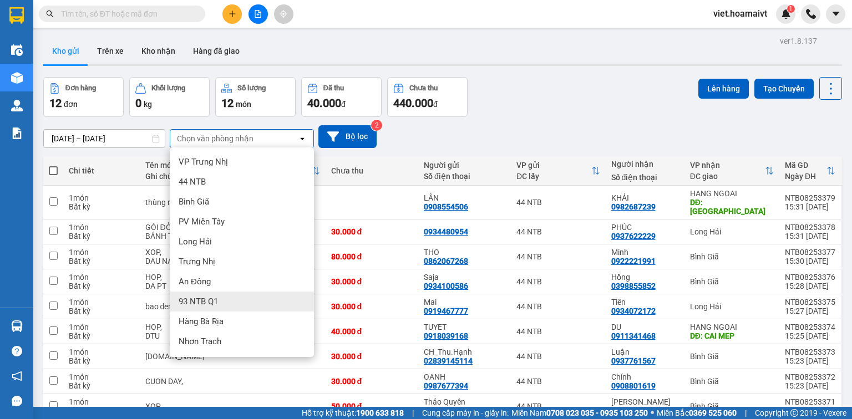
scroll to position [44, 0]
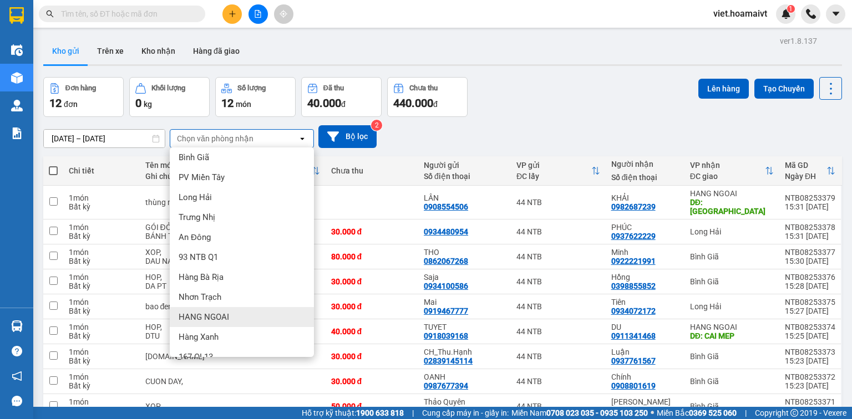
click at [252, 321] on div "HANG NGOAI" at bounding box center [242, 317] width 144 height 20
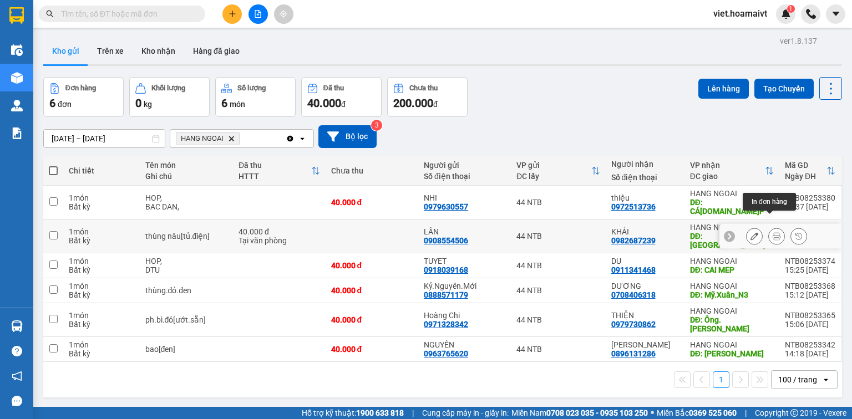
click at [773, 232] on icon at bounding box center [777, 236] width 8 height 8
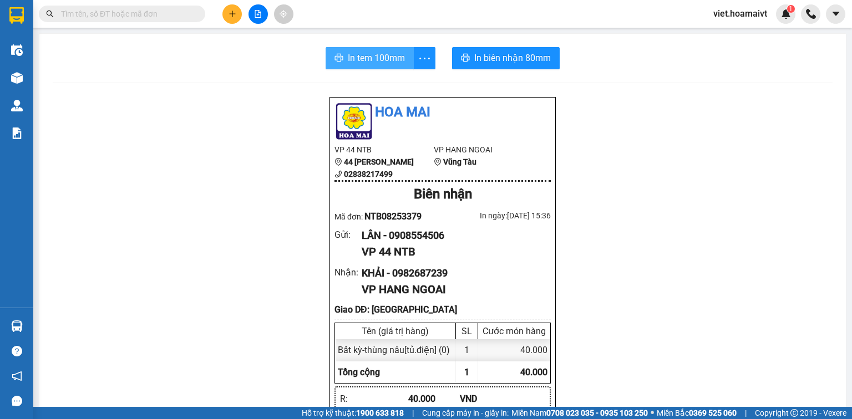
click at [373, 59] on span "In tem 100mm" at bounding box center [376, 58] width 57 height 14
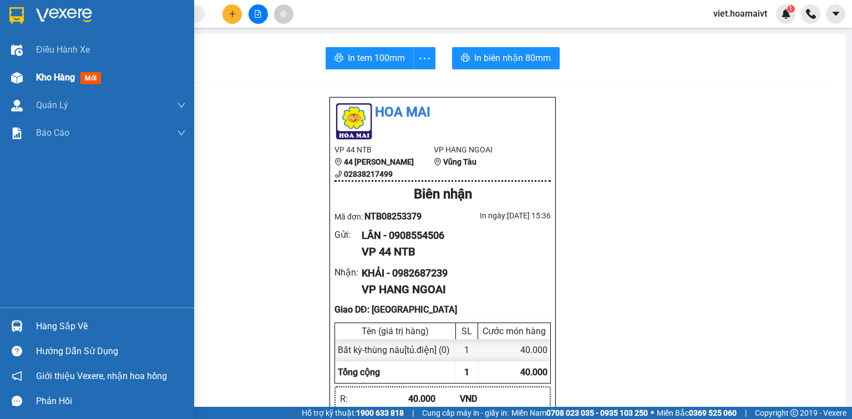
click at [53, 74] on span "Kho hàng" at bounding box center [55, 77] width 39 height 11
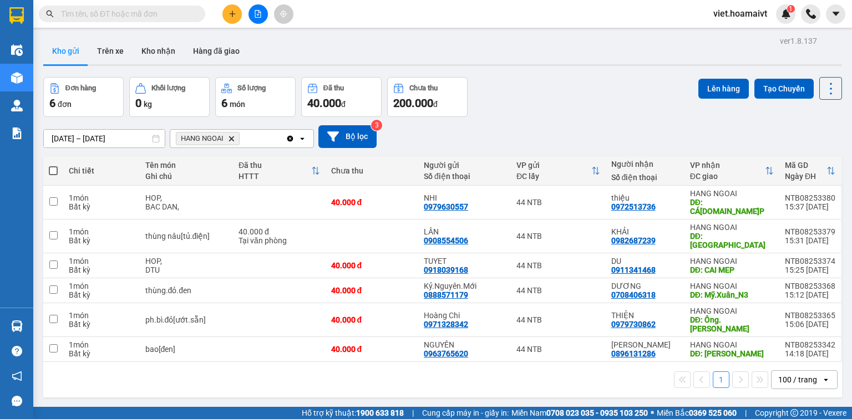
click at [153, 12] on input "text" at bounding box center [126, 14] width 131 height 12
click at [144, 12] on input "text" at bounding box center [126, 14] width 131 height 12
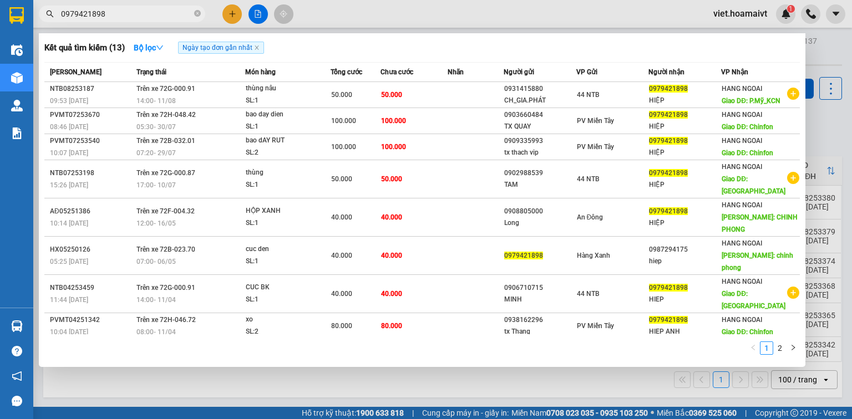
type input "0979421898"
click at [235, 18] on div at bounding box center [426, 209] width 852 height 419
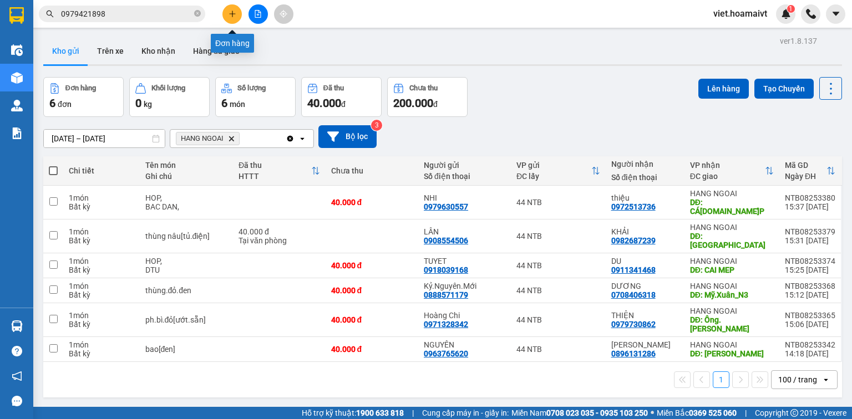
click at [229, 22] on button at bounding box center [231, 13] width 19 height 19
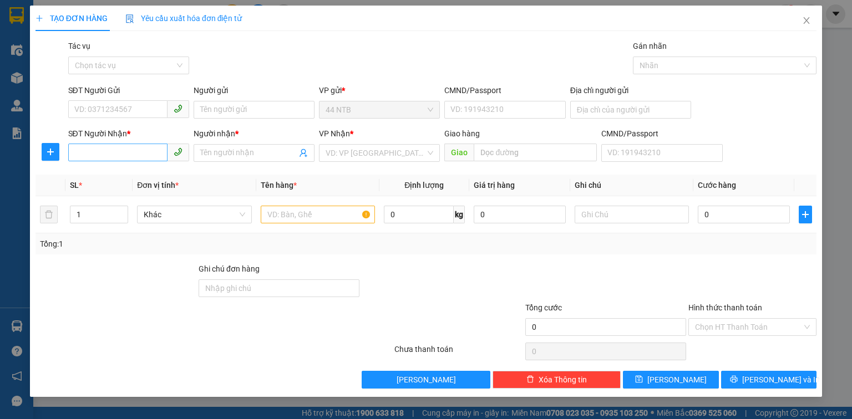
drag, startPoint x: 113, startPoint y: 163, endPoint x: 109, endPoint y: 157, distance: 7.5
click at [113, 163] on div "SĐT Người Nhận * VD: 0377654321" at bounding box center [128, 147] width 121 height 39
click at [113, 155] on input "SĐT Người Nhận *" at bounding box center [117, 153] width 99 height 18
type input "0933700688"
click at [128, 175] on div "0933700688 - Vang" at bounding box center [129, 175] width 108 height 12
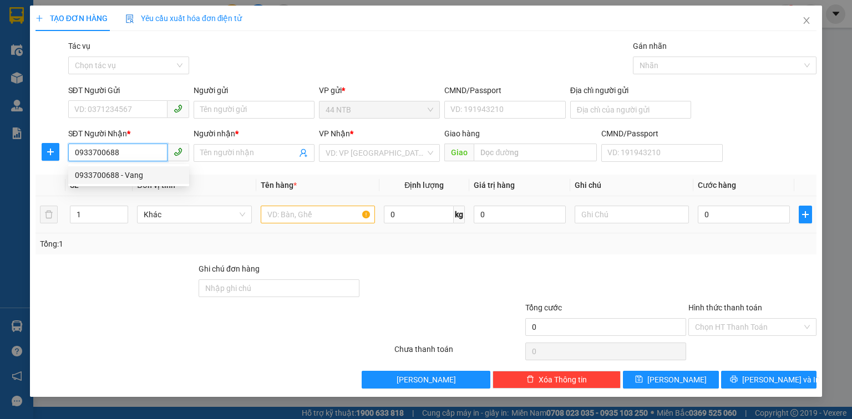
type input "Vang"
type input "0933700688"
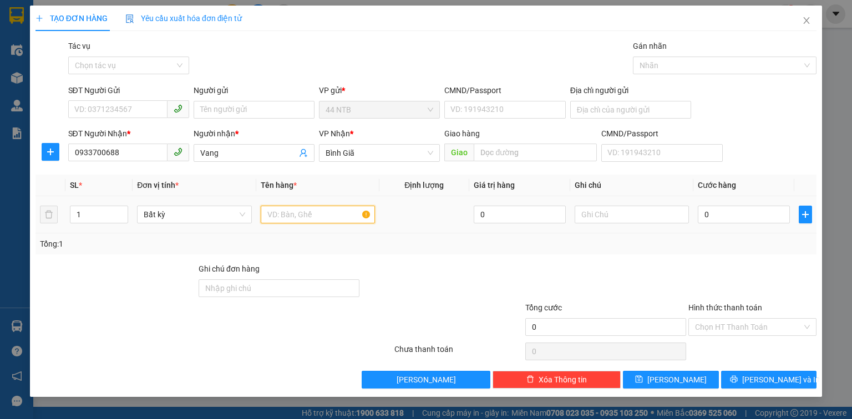
click at [303, 214] on input "text" at bounding box center [318, 215] width 114 height 18
type input "thùng"
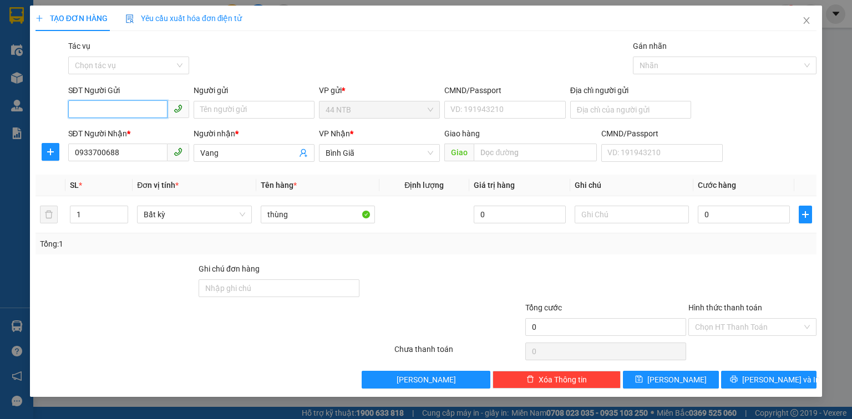
click at [141, 108] on input "SĐT Người Gửi" at bounding box center [117, 109] width 99 height 18
click at [139, 131] on div "0818824242 - QUAN" at bounding box center [129, 132] width 108 height 12
type input "0818824242"
type input "QUAN"
type input "079079012115"
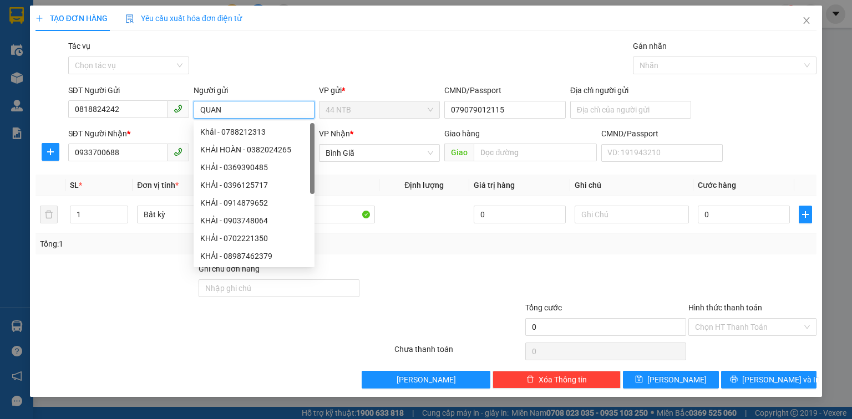
click at [227, 109] on input "QUAN" at bounding box center [254, 110] width 121 height 18
type input "Quan"
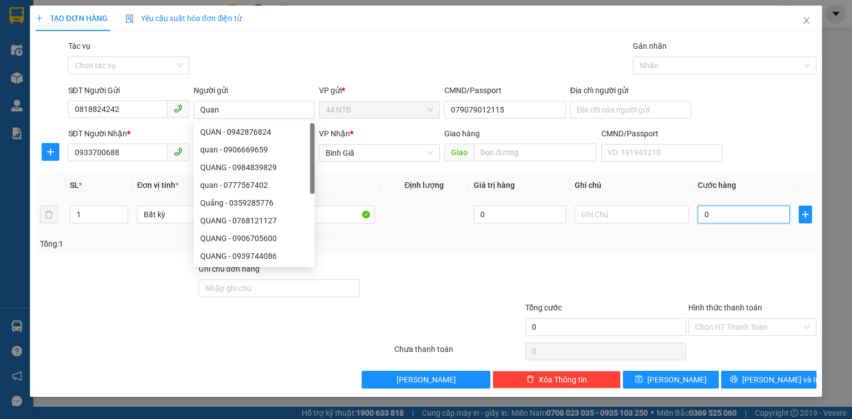
click at [733, 209] on input "0" at bounding box center [744, 215] width 92 height 18
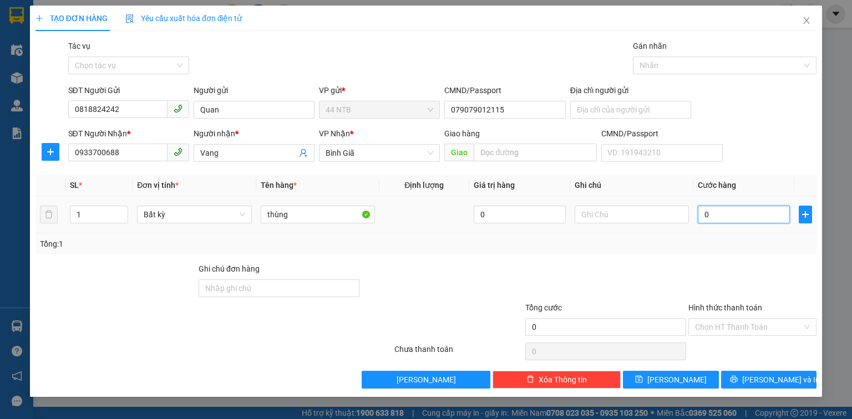
type input "3"
type input "30"
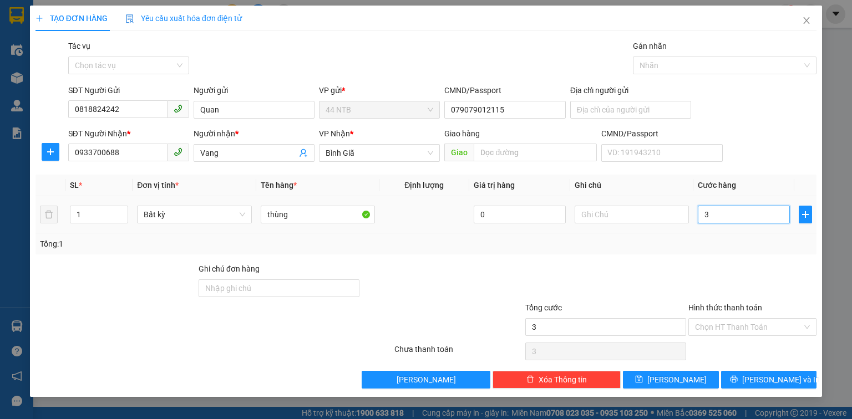
type input "30"
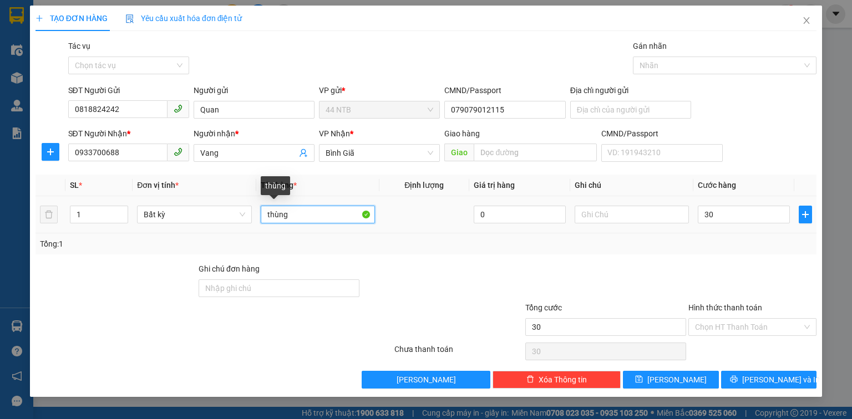
type input "30.000"
click at [319, 214] on input "thùng" at bounding box center [318, 215] width 114 height 18
type input "thùng[PT.xe]"
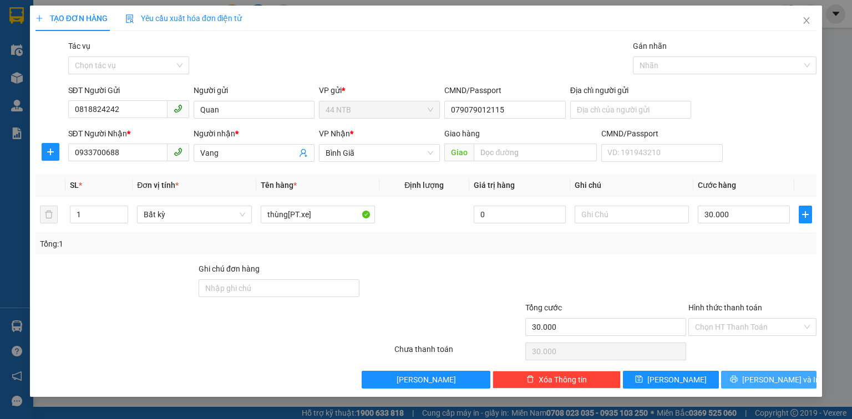
click at [769, 378] on span "[PERSON_NAME] và In" at bounding box center [781, 380] width 78 height 12
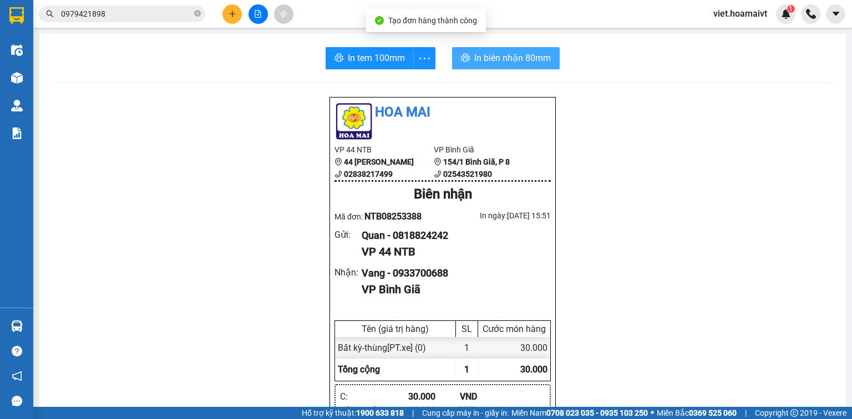
click at [479, 52] on span "In biên nhận 80mm" at bounding box center [512, 58] width 77 height 14
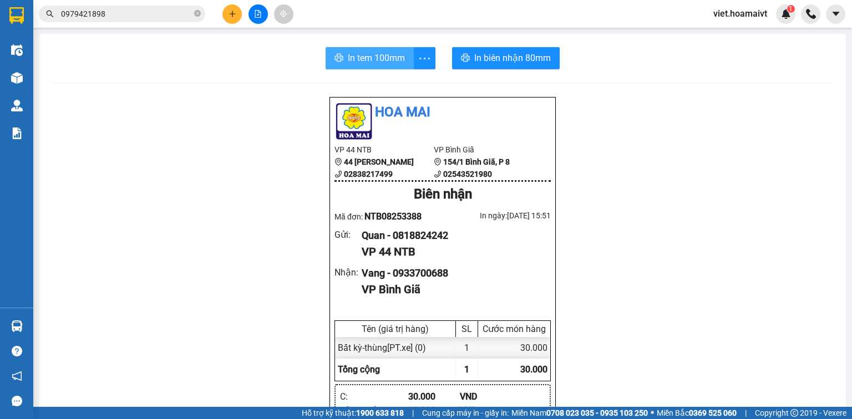
click at [348, 58] on span "In tem 100mm" at bounding box center [376, 58] width 57 height 14
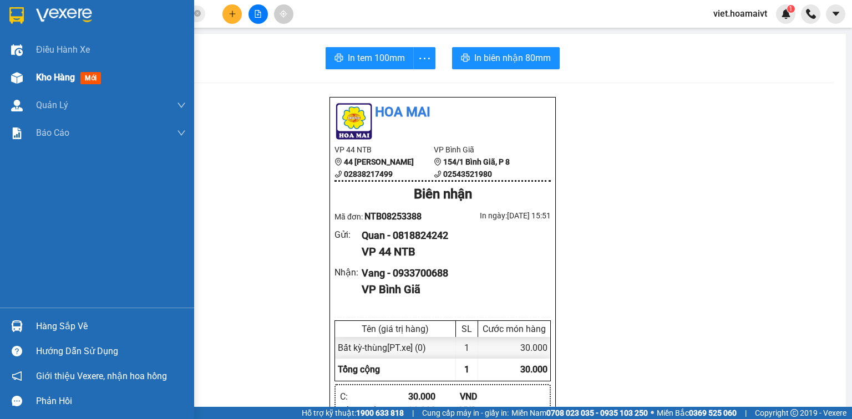
click at [33, 73] on div "Kho hàng mới" at bounding box center [97, 78] width 194 height 28
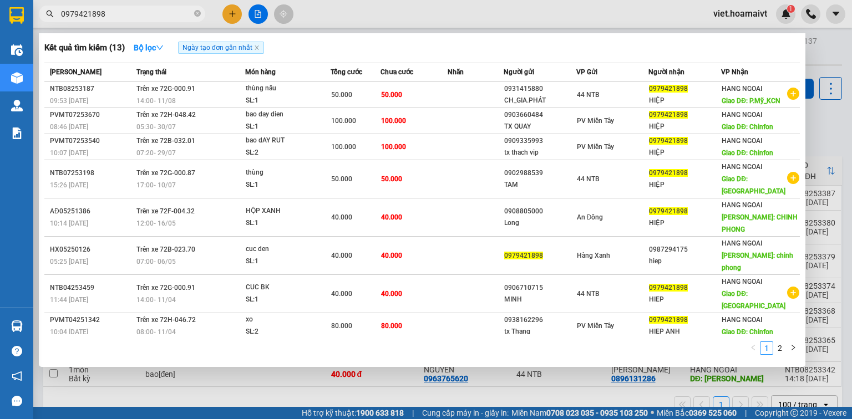
click at [146, 16] on input "0979421898" at bounding box center [126, 14] width 131 height 12
drag, startPoint x: 198, startPoint y: 12, endPoint x: 181, endPoint y: 9, distance: 16.9
click at [197, 12] on icon "close-circle" at bounding box center [197, 13] width 7 height 7
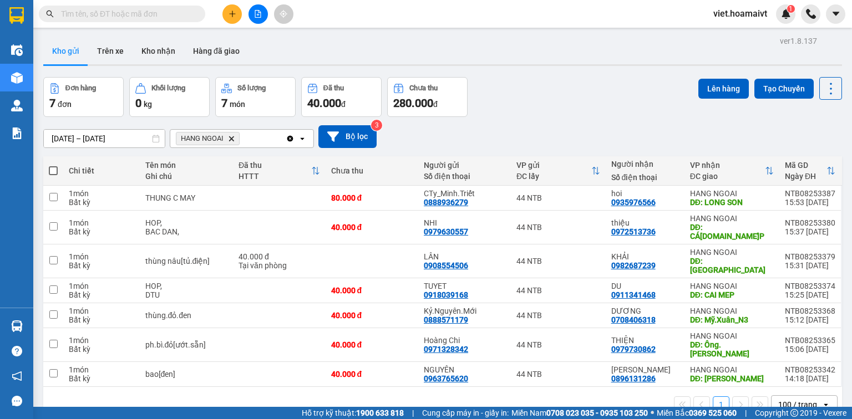
click at [169, 14] on input "text" at bounding box center [126, 14] width 131 height 12
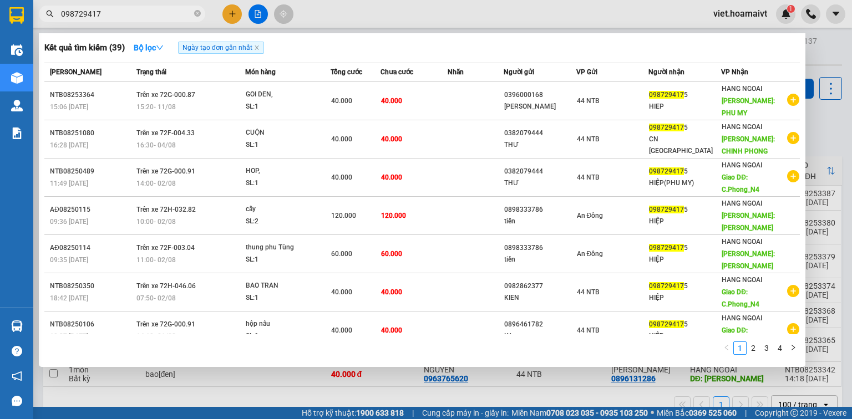
type input "0987294175"
click at [198, 13] on icon "close-circle" at bounding box center [197, 13] width 7 height 7
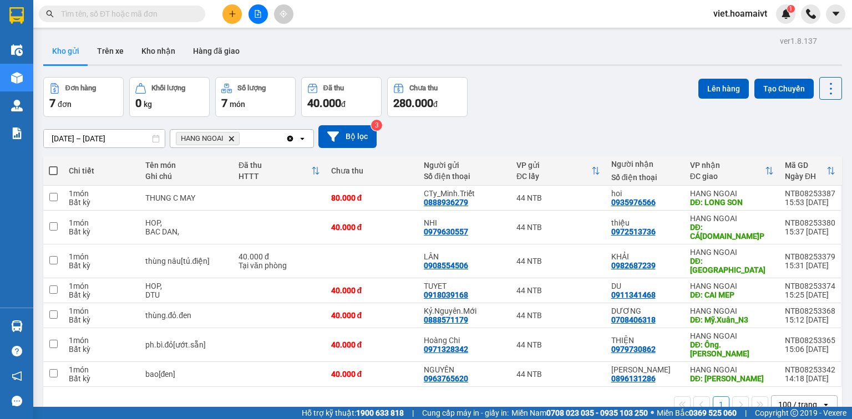
click at [231, 141] on icon "Delete" at bounding box center [231, 138] width 7 height 7
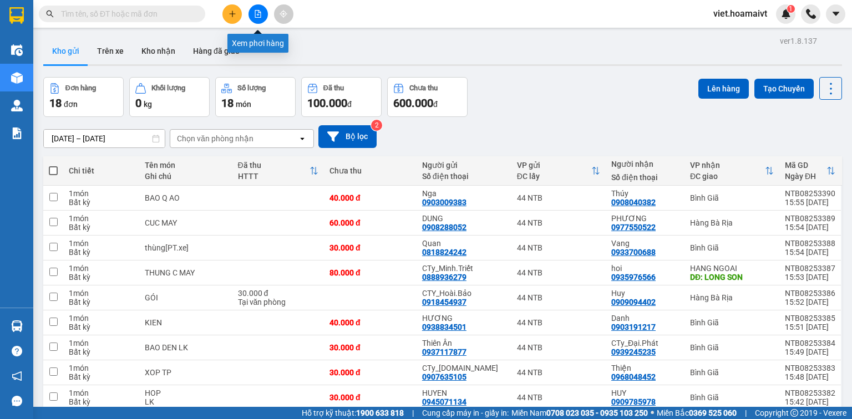
click at [256, 21] on button at bounding box center [257, 13] width 19 height 19
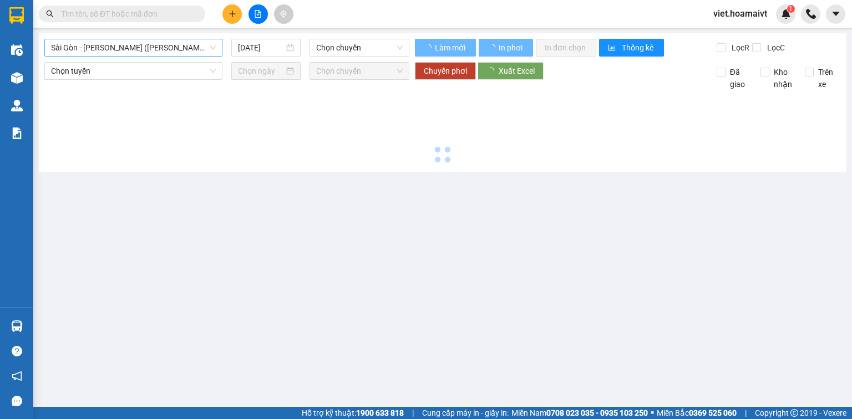
click at [165, 51] on span "Sài Gòn - [PERSON_NAME] ([PERSON_NAME])" at bounding box center [133, 47] width 165 height 17
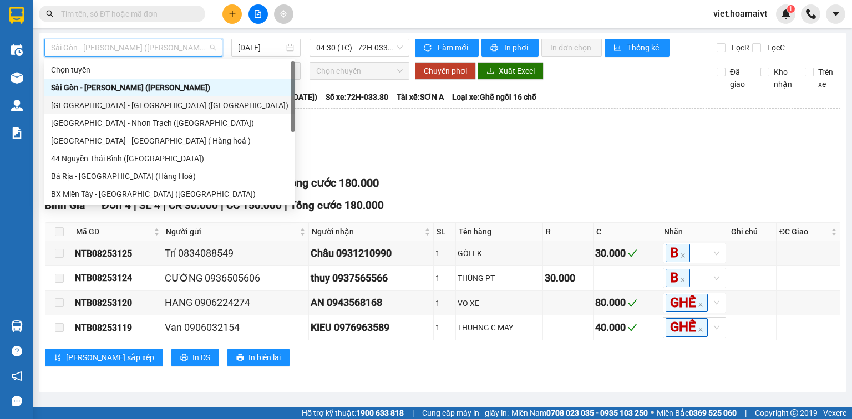
click at [150, 106] on div "[GEOGRAPHIC_DATA] - [GEOGRAPHIC_DATA] ([GEOGRAPHIC_DATA])" at bounding box center [169, 105] width 237 height 12
type input "[DATE]"
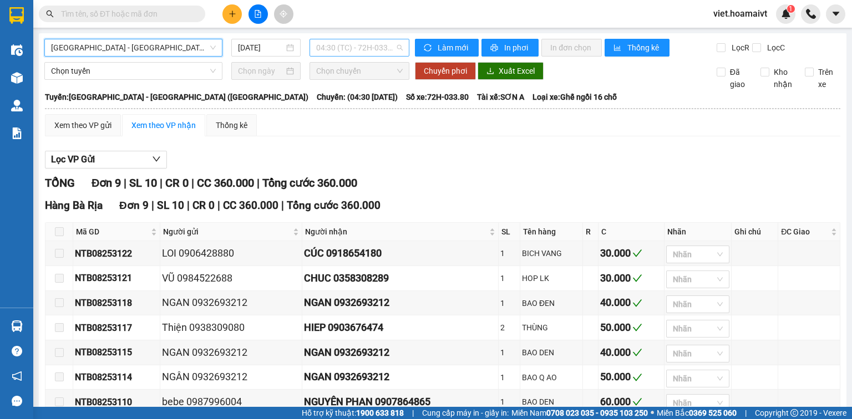
click at [348, 50] on span "04:30 (TC) - 72H-033.80" at bounding box center [359, 47] width 87 height 17
type input "1500"
click at [347, 68] on div "15:00" at bounding box center [357, 70] width 87 height 12
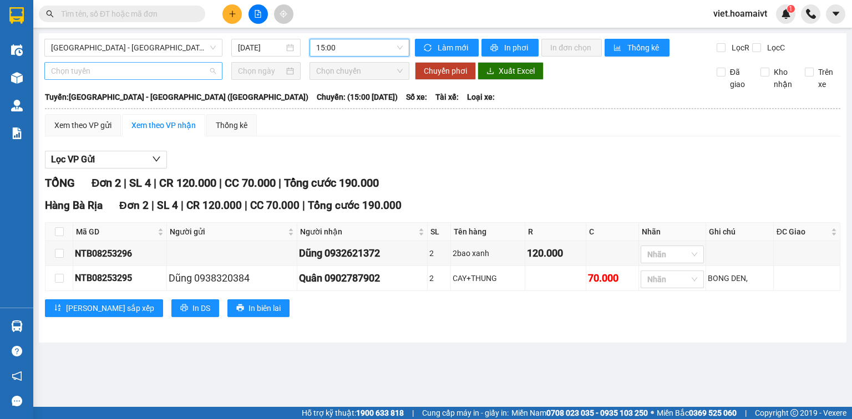
click at [129, 73] on span "Chọn tuyến" at bounding box center [133, 71] width 165 height 17
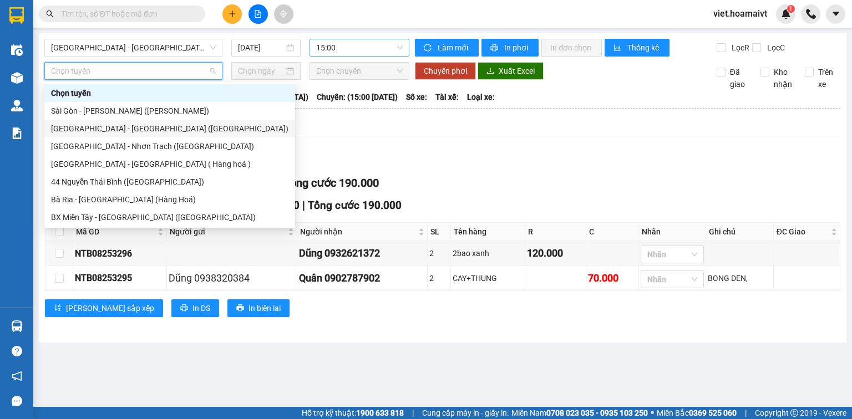
click at [139, 128] on div "[GEOGRAPHIC_DATA] - [GEOGRAPHIC_DATA] ([GEOGRAPHIC_DATA])" at bounding box center [169, 129] width 237 height 12
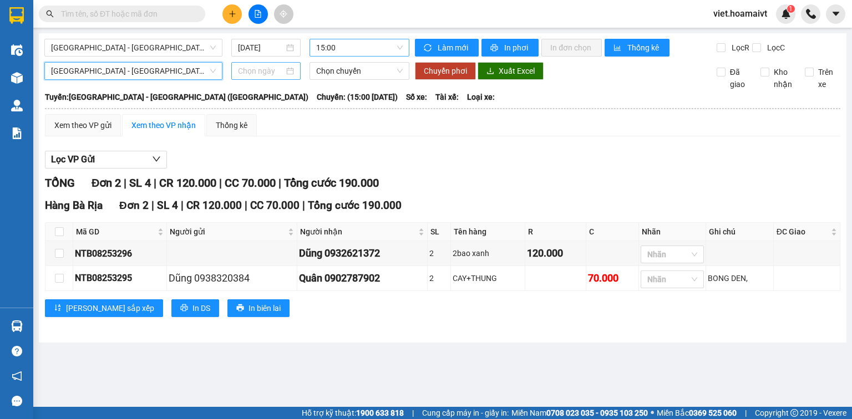
click at [241, 69] on input at bounding box center [260, 71] width 45 height 12
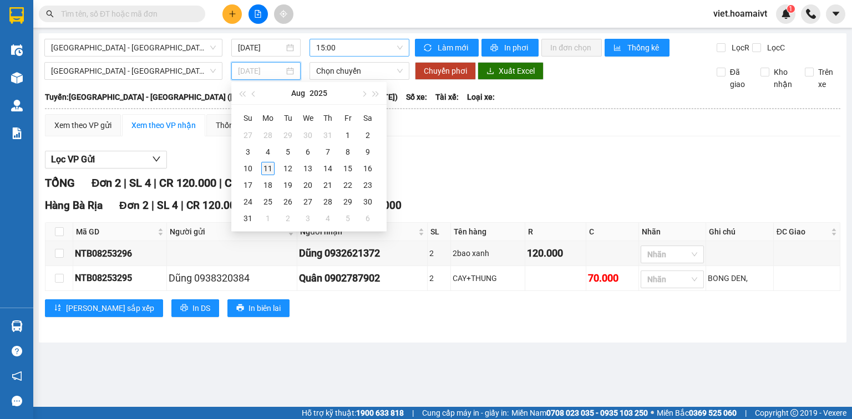
type input "[DATE]"
click at [262, 170] on div "11" at bounding box center [267, 168] width 13 height 13
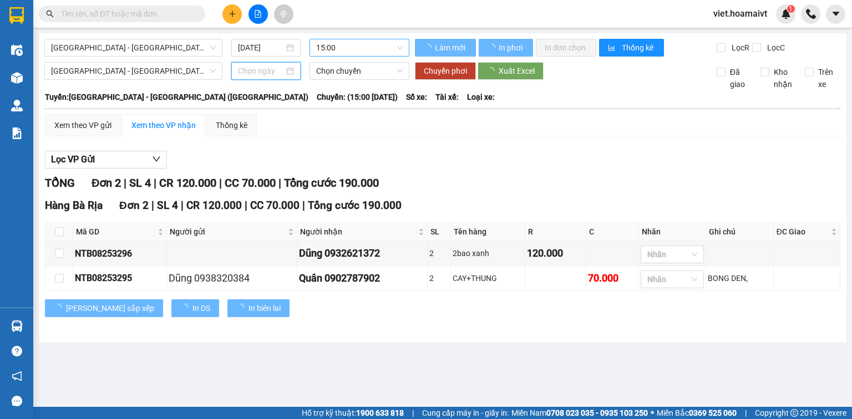
type input "[DATE]"
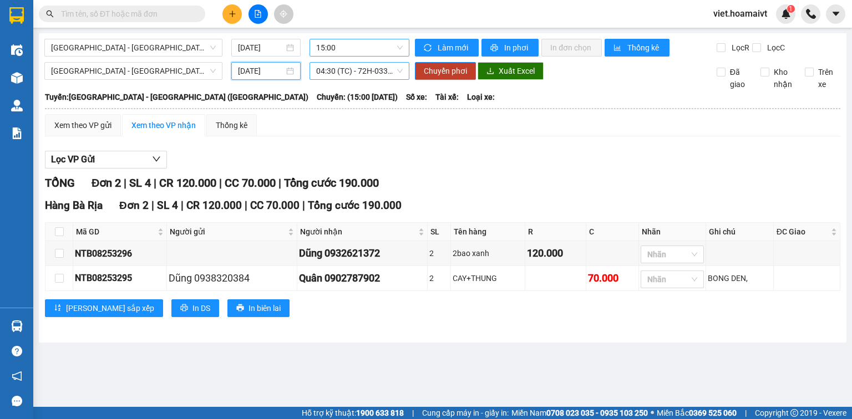
click at [366, 72] on span "04:30 (TC) - 72H-033.80" at bounding box center [359, 71] width 87 height 17
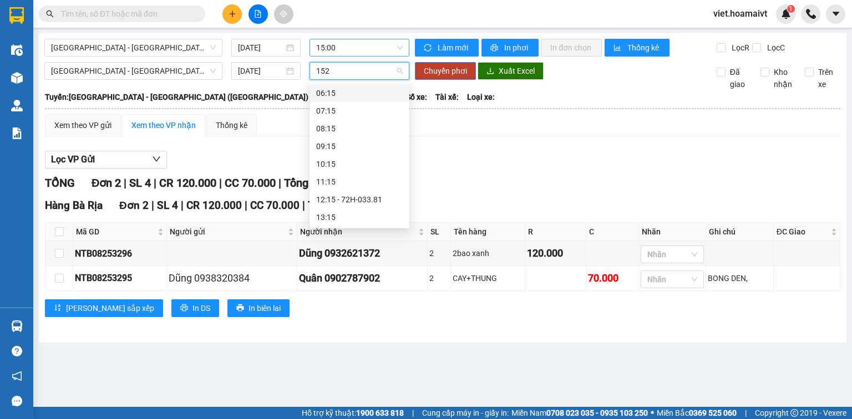
type input "1520"
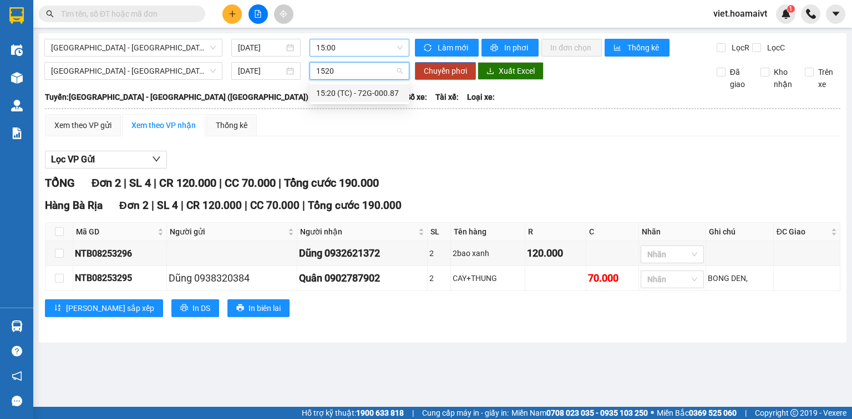
click at [378, 93] on div "15:20 (TC) - 72G-000.87" at bounding box center [359, 93] width 87 height 12
click at [61, 231] on input "checkbox" at bounding box center [59, 231] width 9 height 9
checkbox input "true"
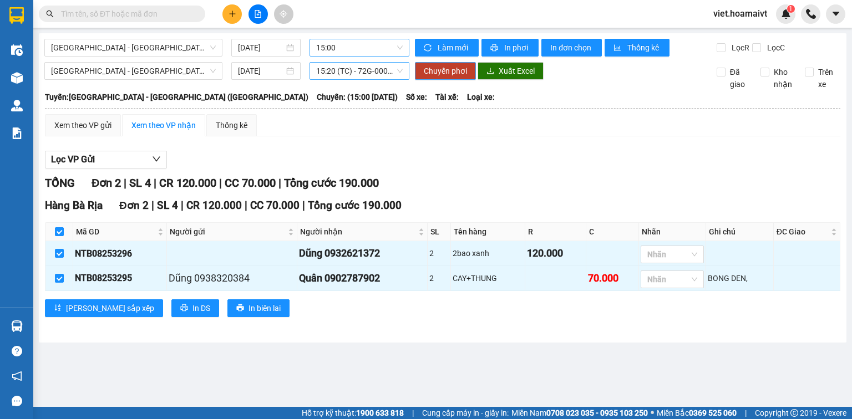
click at [445, 75] on span "Chuyển phơi" at bounding box center [445, 71] width 43 height 12
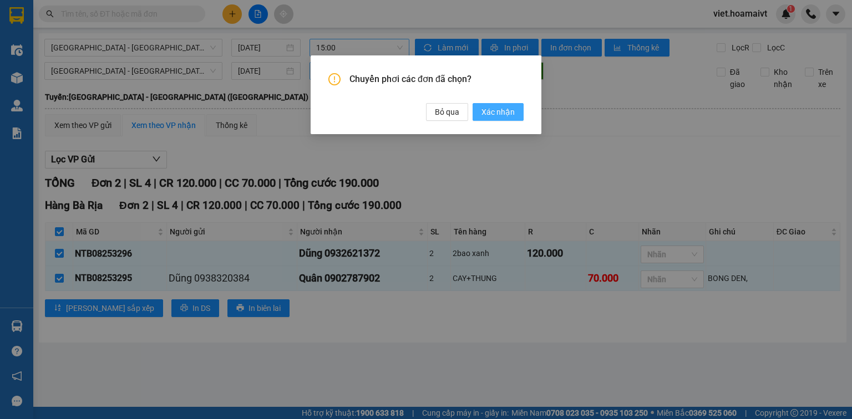
click at [497, 115] on span "Xác nhận" at bounding box center [497, 112] width 33 height 12
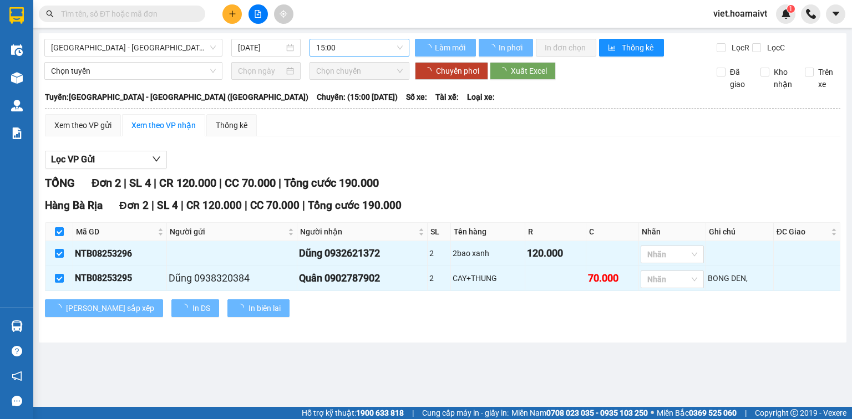
checkbox input "false"
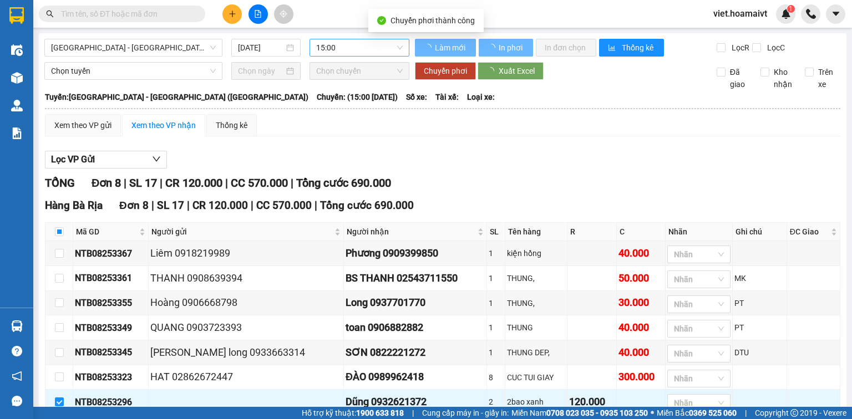
checkbox input "false"
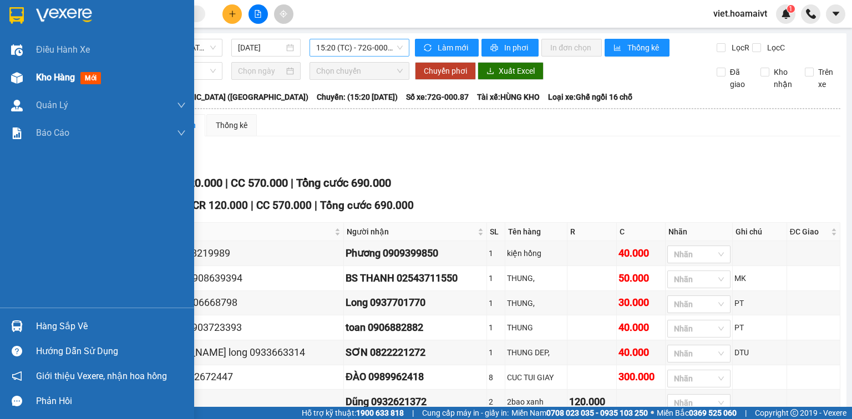
click at [38, 74] on span "Kho hàng" at bounding box center [55, 77] width 39 height 11
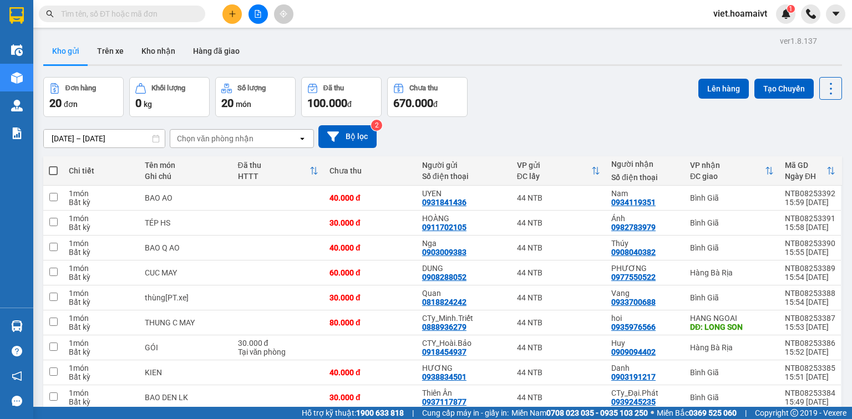
click at [257, 132] on div "Chọn văn phòng nhận" at bounding box center [234, 139] width 128 height 18
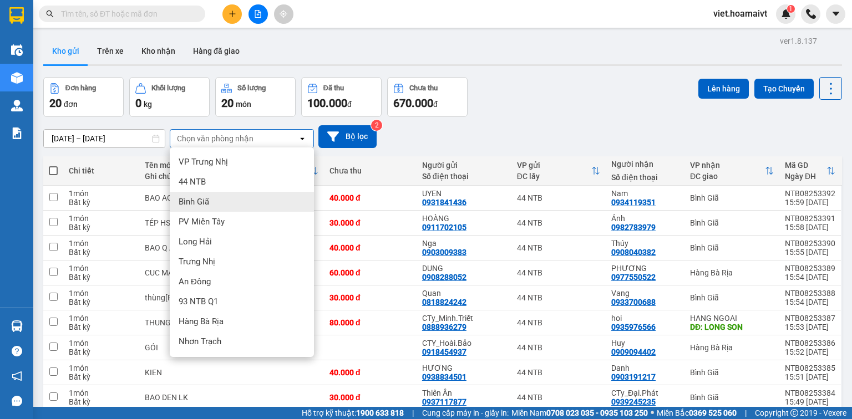
click at [239, 195] on div "Bình Giã" at bounding box center [242, 202] width 144 height 20
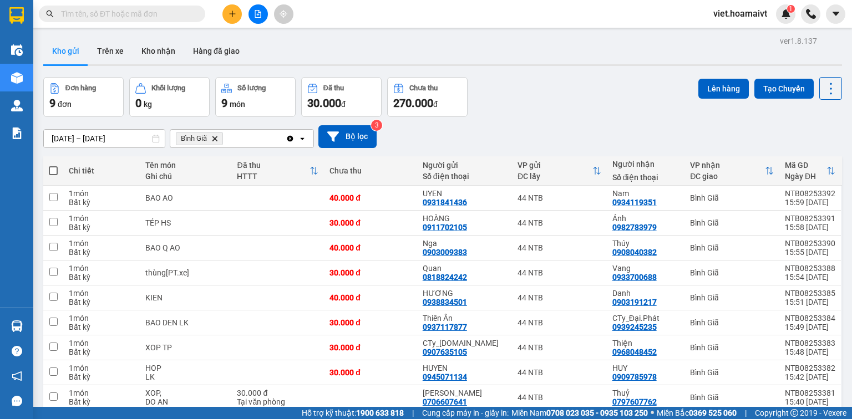
click at [51, 169] on span at bounding box center [53, 170] width 9 height 9
click at [53, 165] on input "checkbox" at bounding box center [53, 165] width 0 height 0
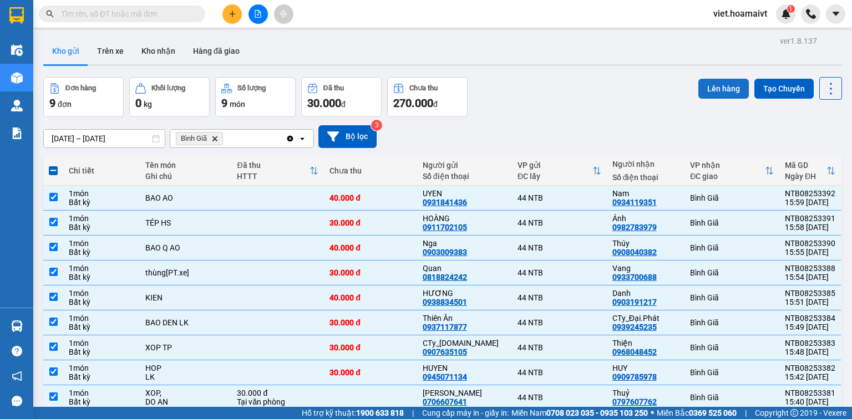
click at [712, 87] on button "Lên hàng" at bounding box center [723, 89] width 50 height 20
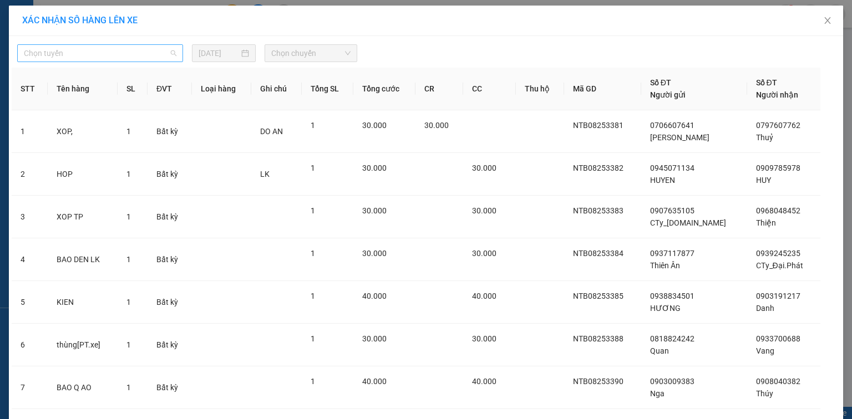
click at [164, 52] on span "Chọn tuyến" at bounding box center [100, 53] width 153 height 17
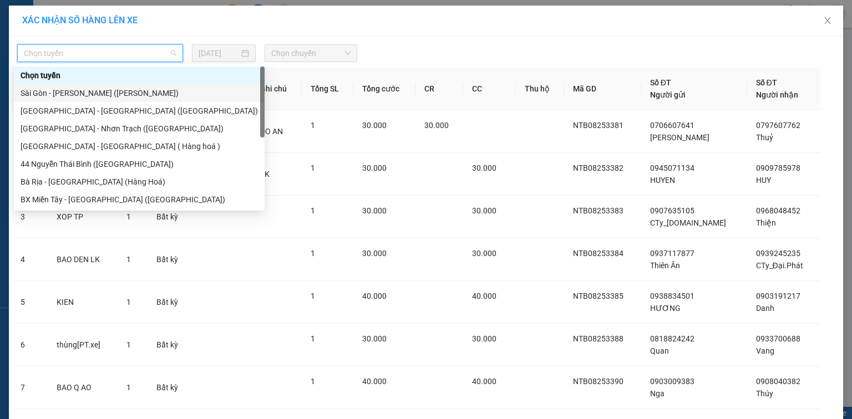
click at [144, 95] on div "Sài Gòn - [PERSON_NAME] ([PERSON_NAME])" at bounding box center [139, 93] width 237 height 12
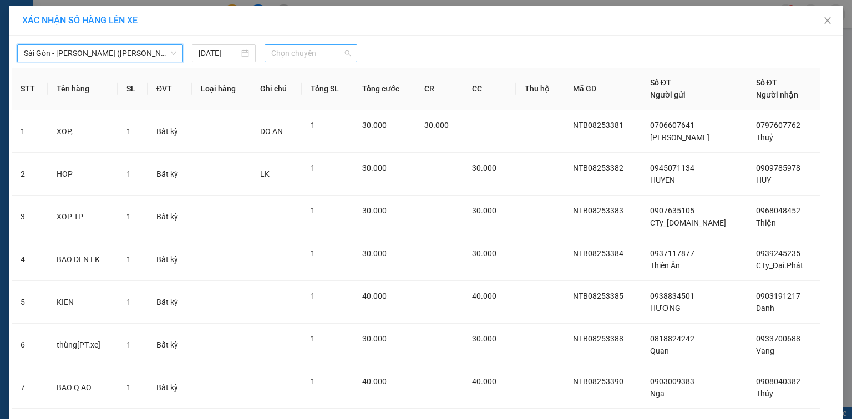
click at [312, 49] on span "Chọn chuyến" at bounding box center [311, 53] width 80 height 17
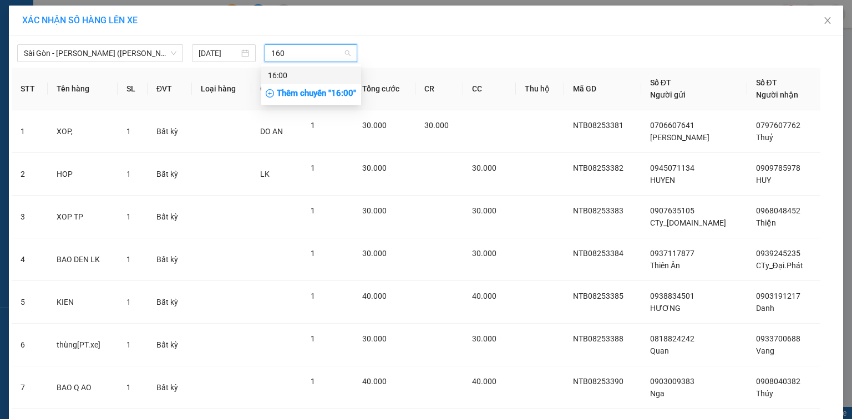
type input "1600"
click at [321, 81] on div "16:00" at bounding box center [311, 75] width 87 height 12
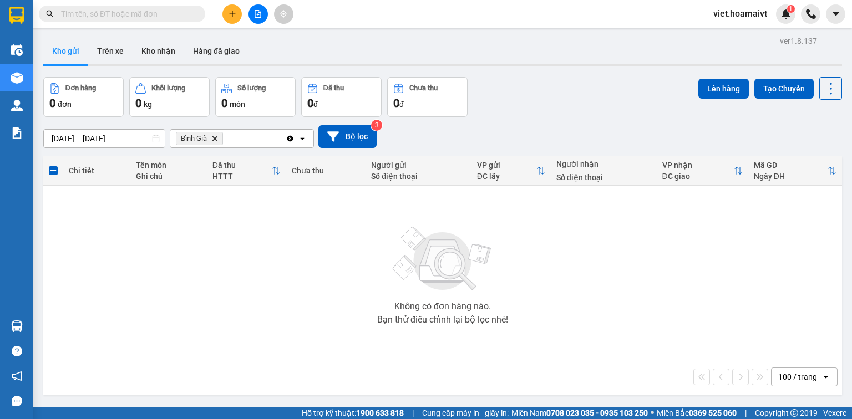
click at [215, 137] on icon "Delete" at bounding box center [214, 138] width 7 height 7
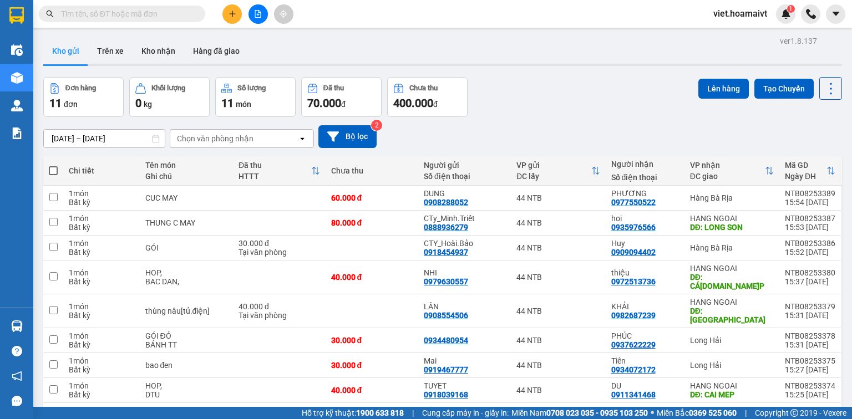
click at [192, 141] on div "Chọn văn phòng nhận" at bounding box center [215, 138] width 77 height 11
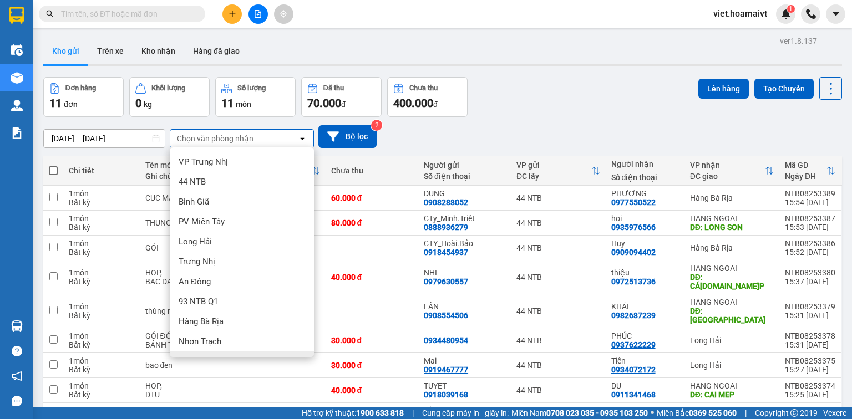
click at [234, 352] on div "HANG NGOAI" at bounding box center [242, 362] width 144 height 20
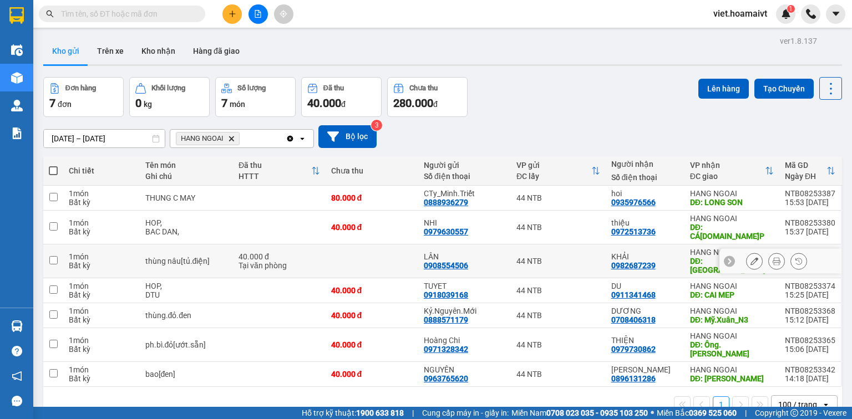
click at [55, 256] on input "checkbox" at bounding box center [53, 260] width 8 height 8
checkbox input "true"
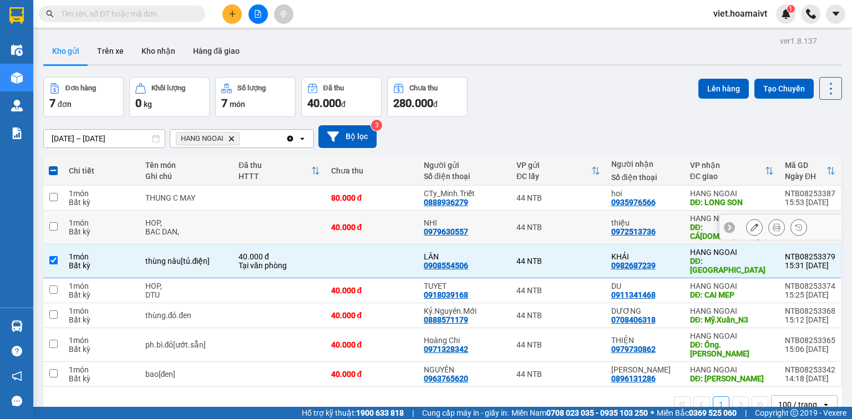
click at [52, 222] on input "checkbox" at bounding box center [53, 226] width 8 height 8
checkbox input "true"
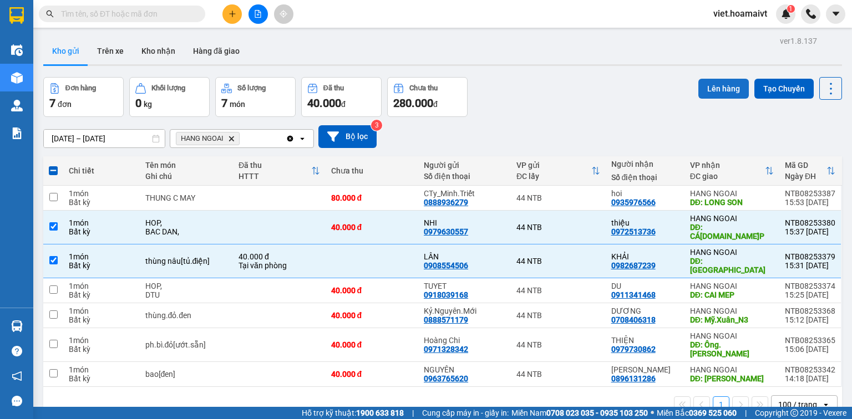
click at [715, 93] on button "Lên hàng" at bounding box center [723, 89] width 50 height 20
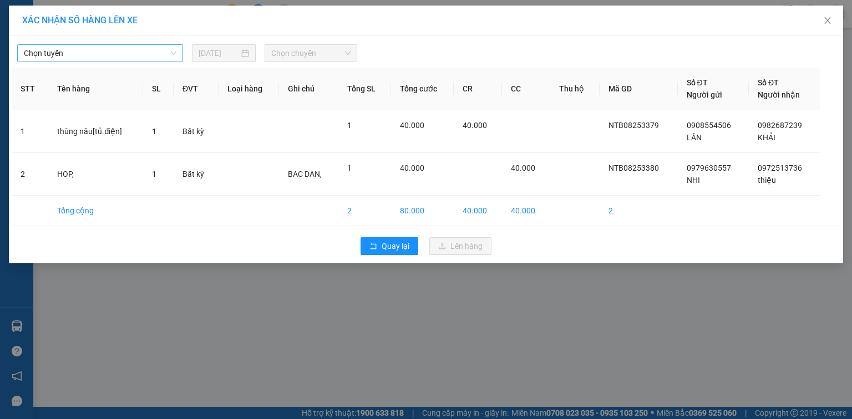
click at [94, 50] on span "Chọn tuyến" at bounding box center [100, 53] width 153 height 17
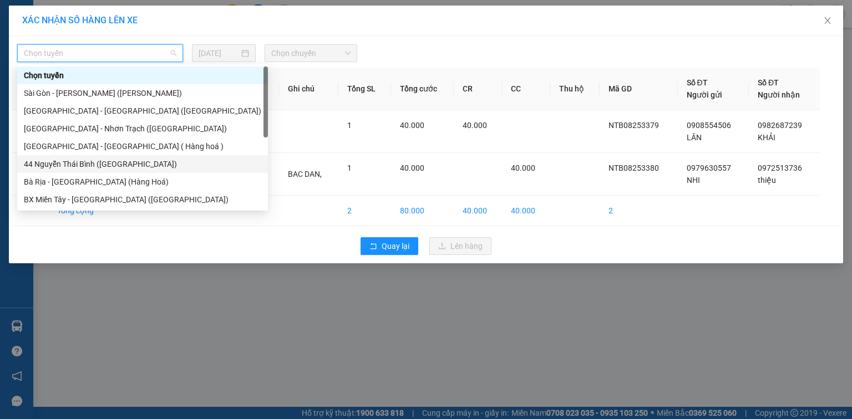
click at [59, 168] on div "44 Nguyễn Thái Bình ([GEOGRAPHIC_DATA])" at bounding box center [142, 164] width 237 height 12
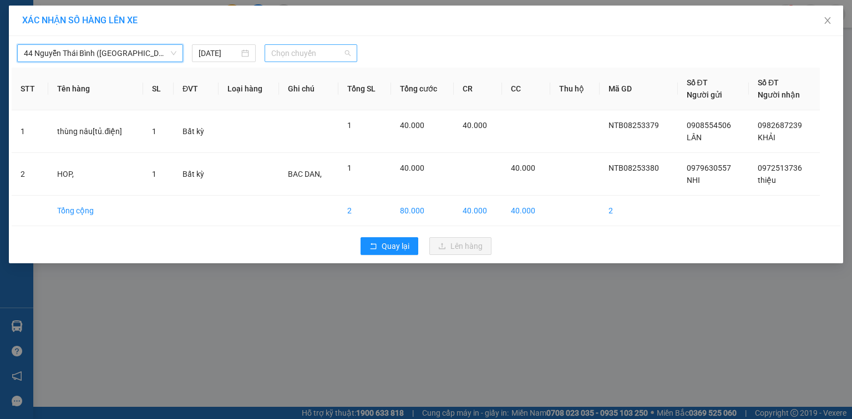
click at [286, 50] on span "Chọn chuyến" at bounding box center [311, 53] width 80 height 17
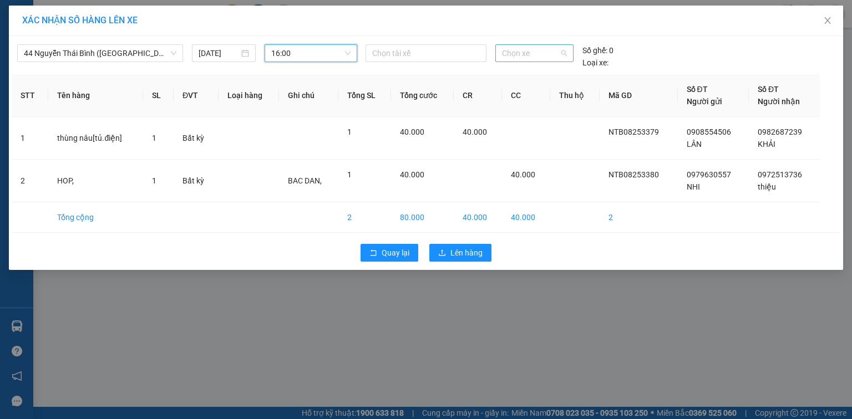
click at [513, 60] on span "Chọn xe" at bounding box center [534, 53] width 64 height 17
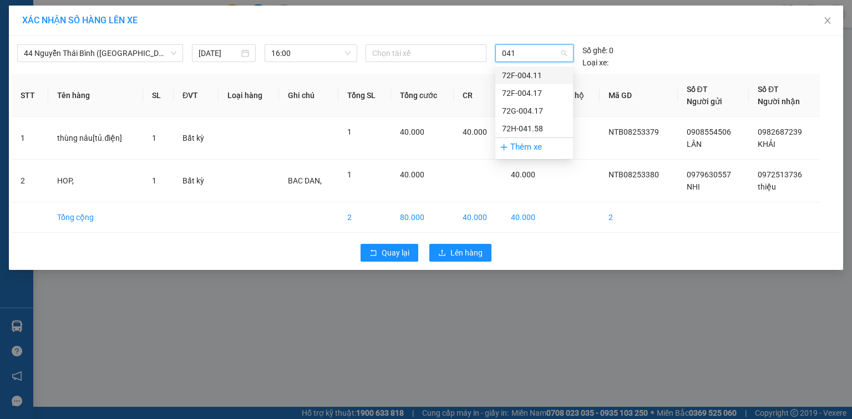
type input "0417"
click at [521, 78] on div "72F-004.17" at bounding box center [534, 75] width 64 height 12
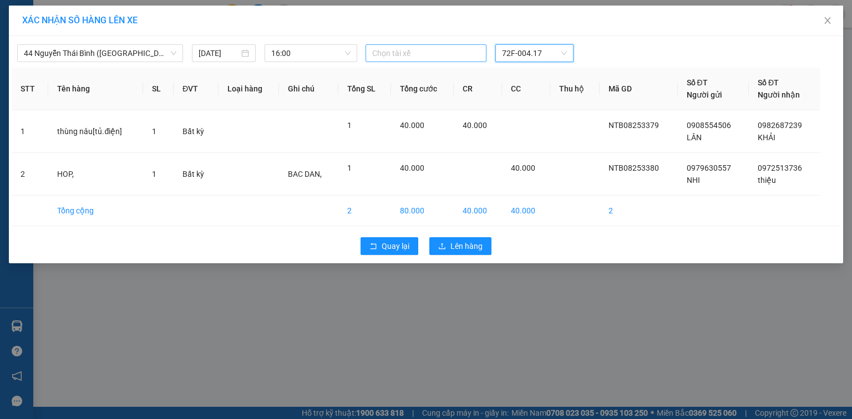
click at [433, 56] on div at bounding box center [425, 53] width 115 height 13
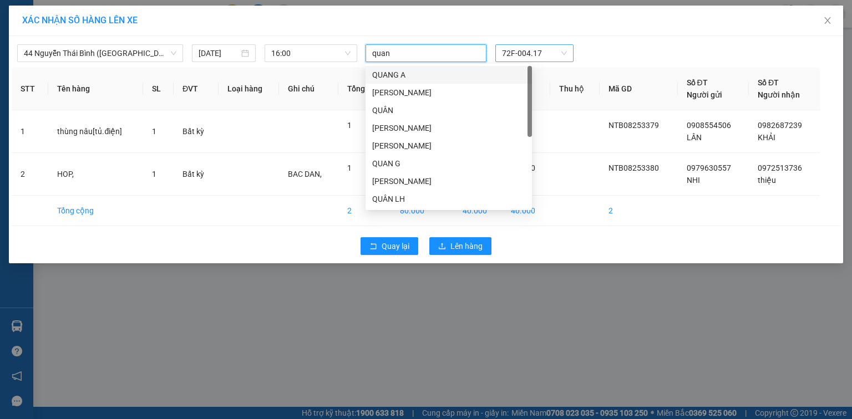
type input "quang"
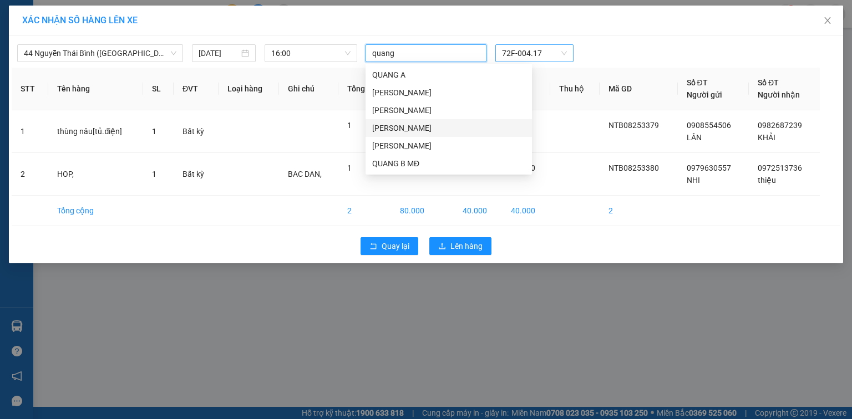
click at [384, 123] on div "[PERSON_NAME]" at bounding box center [448, 128] width 153 height 12
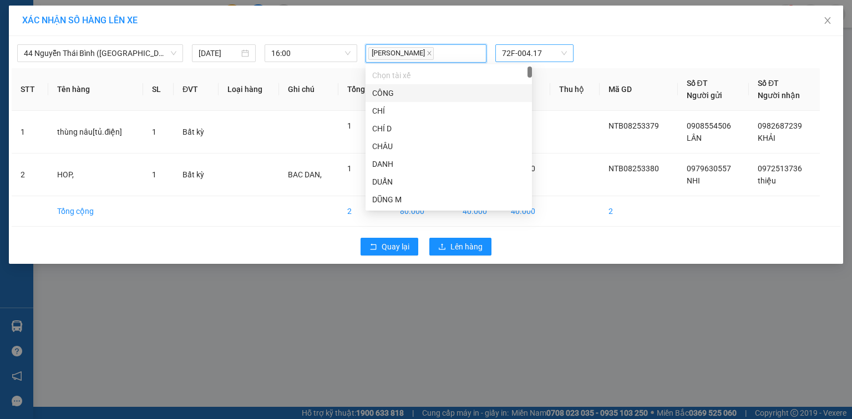
click at [430, 58] on div "[PERSON_NAME]" at bounding box center [425, 53] width 115 height 16
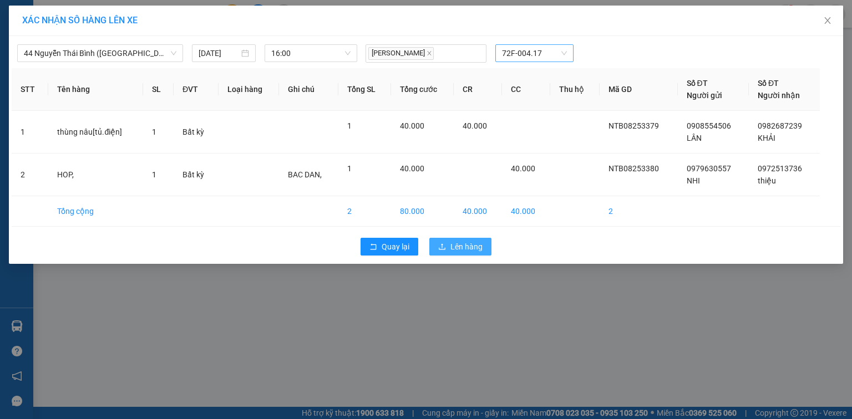
drag, startPoint x: 460, startPoint y: 248, endPoint x: 450, endPoint y: 243, distance: 10.9
click at [460, 248] on span "Lên hàng" at bounding box center [466, 247] width 32 height 12
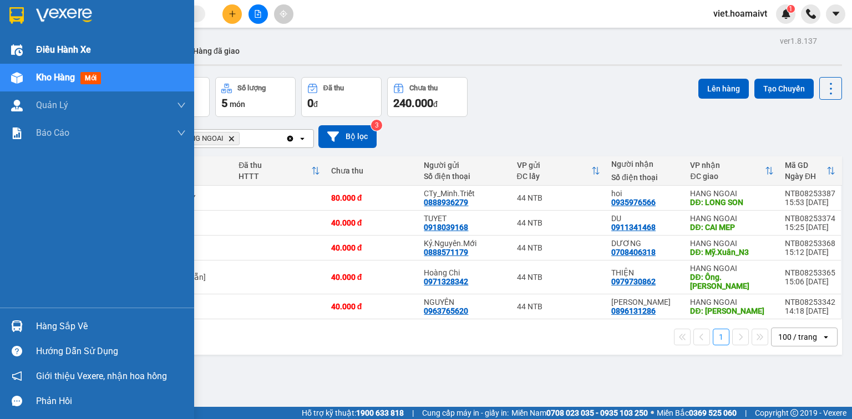
click at [53, 49] on span "Điều hành xe" at bounding box center [63, 50] width 55 height 14
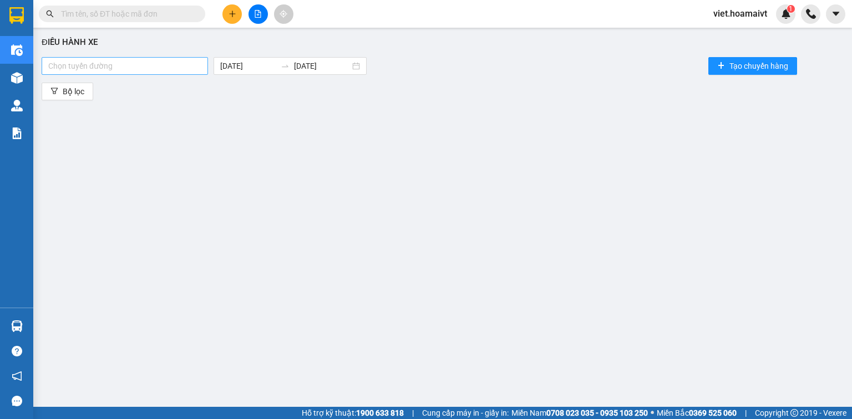
click at [192, 67] on div at bounding box center [124, 65] width 161 height 13
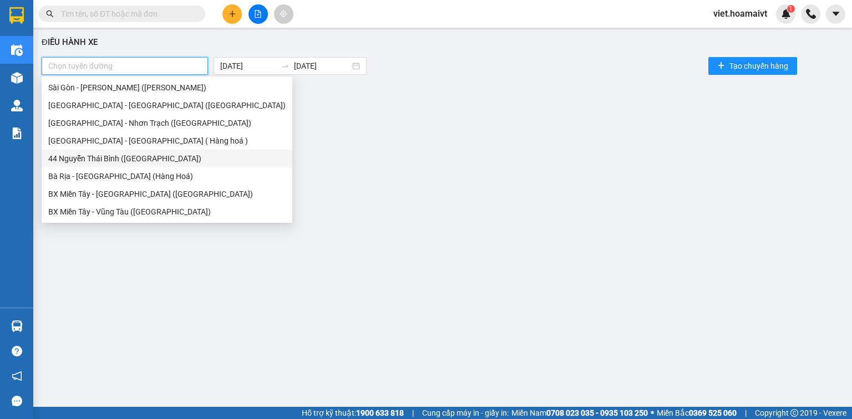
click at [105, 161] on div "44 Nguyễn Thái Bình ([GEOGRAPHIC_DATA])" at bounding box center [166, 159] width 237 height 12
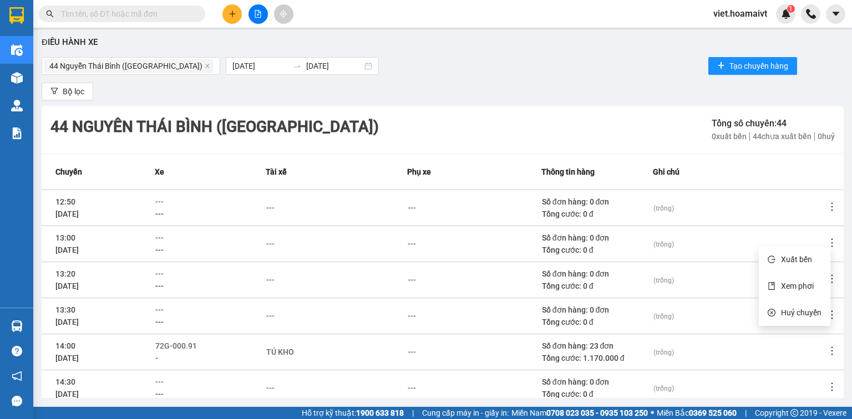
click at [800, 288] on span "Xem phơi" at bounding box center [797, 286] width 33 height 9
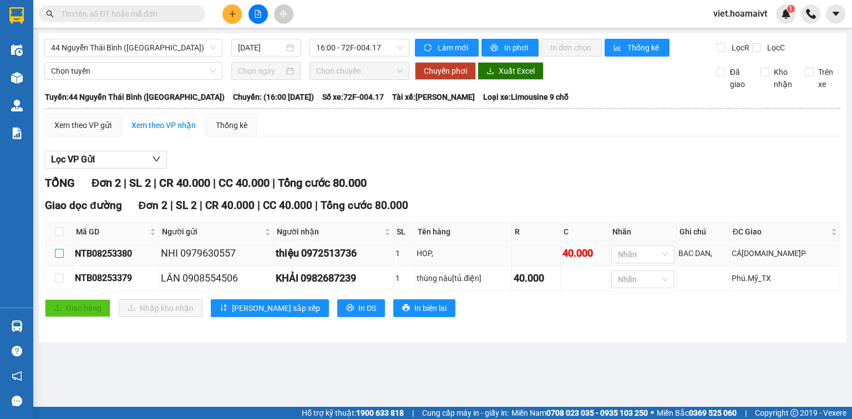
click at [57, 254] on input "checkbox" at bounding box center [59, 253] width 9 height 9
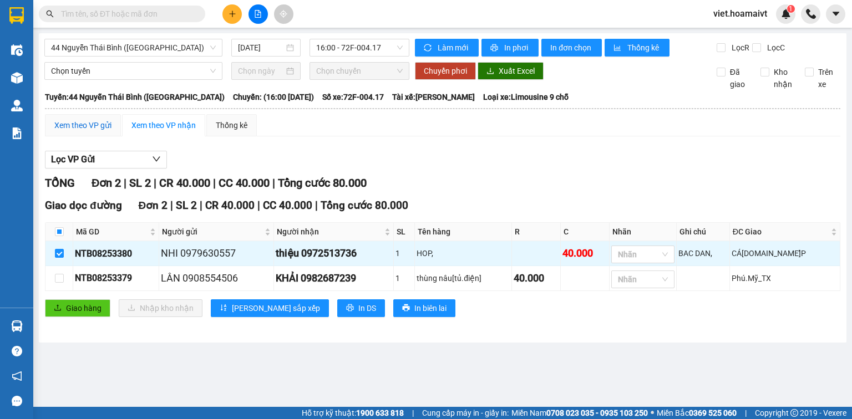
click at [94, 125] on div "Xem theo VP gửi" at bounding box center [82, 125] width 57 height 12
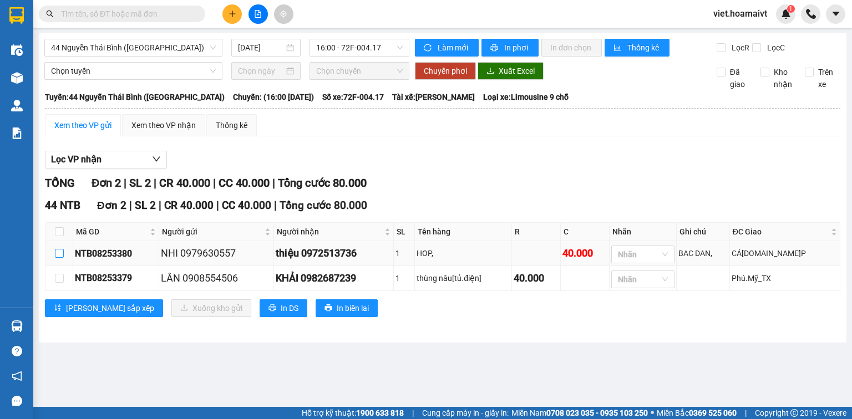
click at [58, 253] on input "checkbox" at bounding box center [59, 253] width 9 height 9
checkbox input "true"
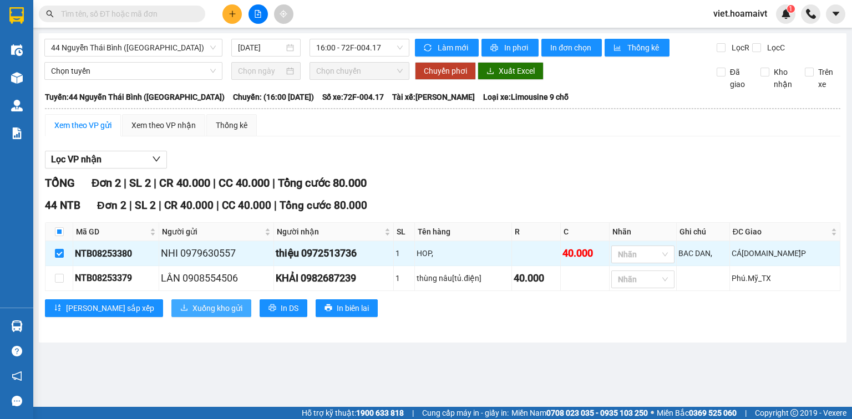
click at [192, 305] on span "Xuống kho gửi" at bounding box center [217, 308] width 50 height 12
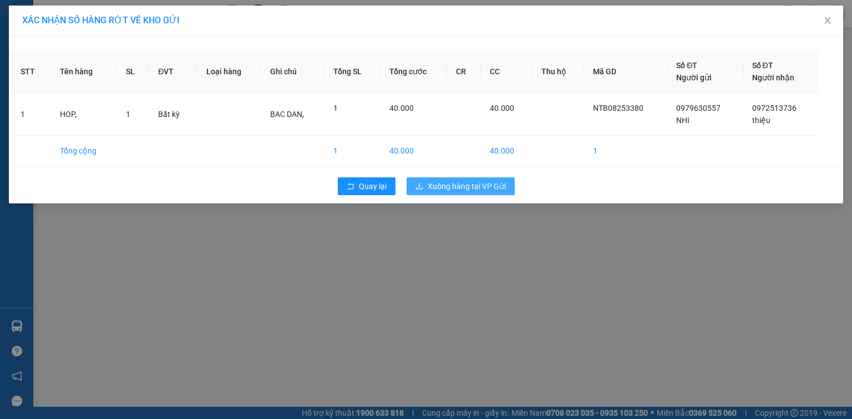
click at [458, 189] on span "Xuống hàng tại VP Gửi" at bounding box center [467, 186] width 78 height 12
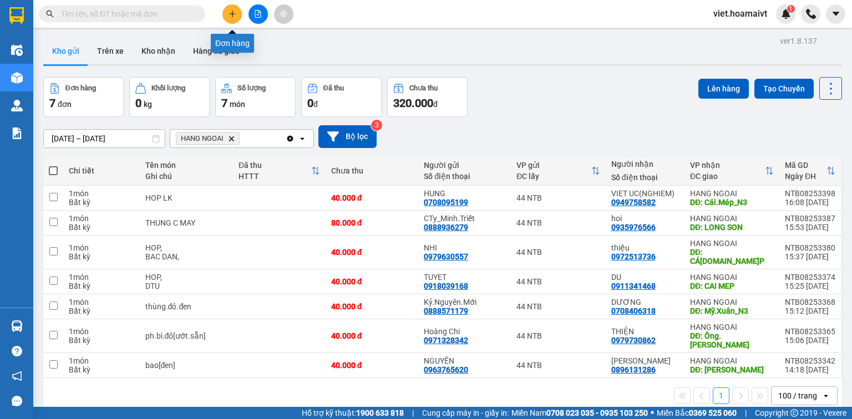
click at [229, 17] on icon "plus" at bounding box center [233, 14] width 8 height 8
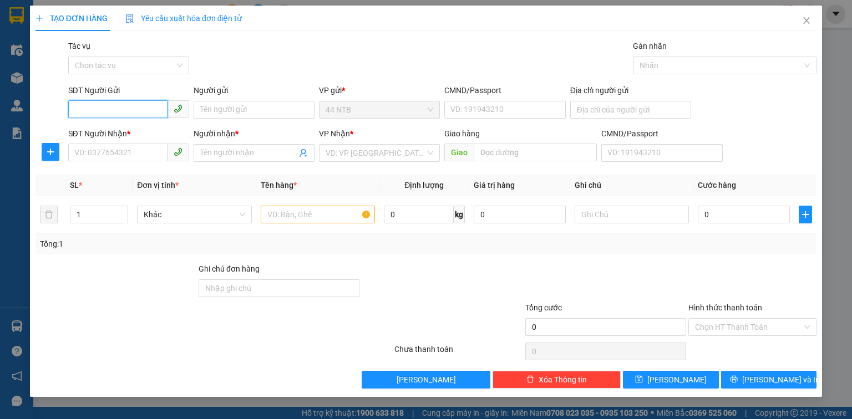
click at [93, 110] on input "SĐT Người Gửi" at bounding box center [117, 109] width 99 height 18
type input "0877796298"
click at [82, 156] on input "SĐT Người Nhận *" at bounding box center [117, 153] width 99 height 18
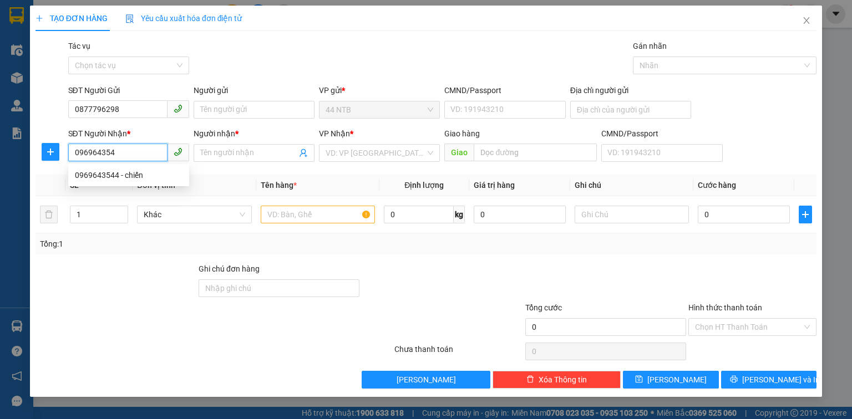
type input "0969643544"
click at [83, 175] on div "0969643544 - chiến" at bounding box center [129, 175] width 108 height 12
type input "chiến"
type input "0969643544"
click at [322, 217] on input "text" at bounding box center [318, 215] width 114 height 18
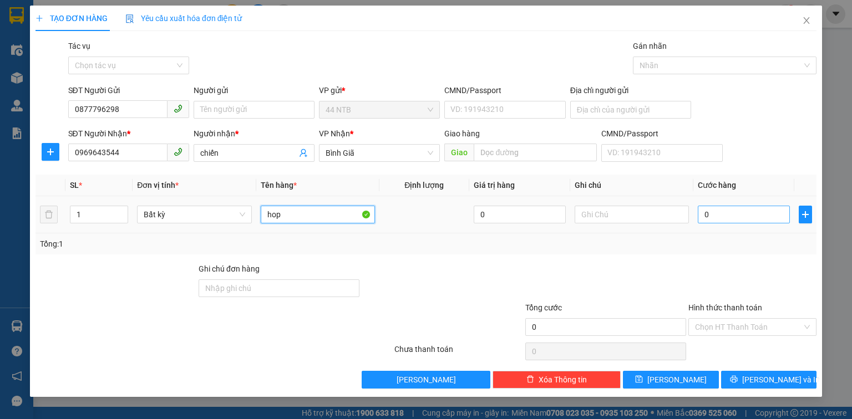
type input "hop"
click at [713, 220] on input "0" at bounding box center [744, 215] width 92 height 18
type input "3"
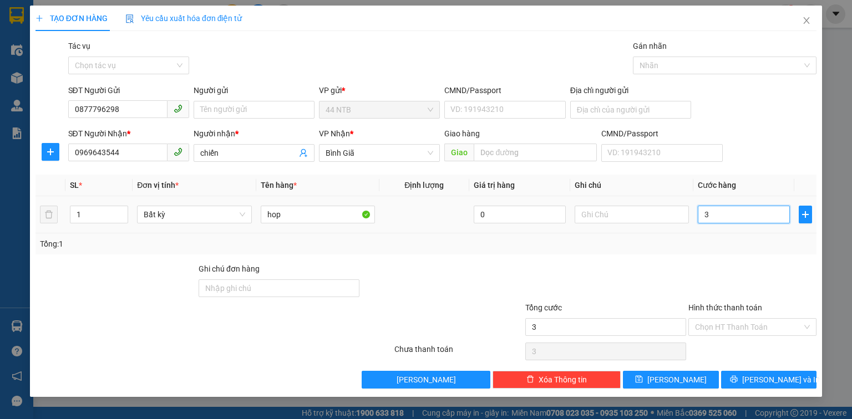
type input "30"
type input "30.000"
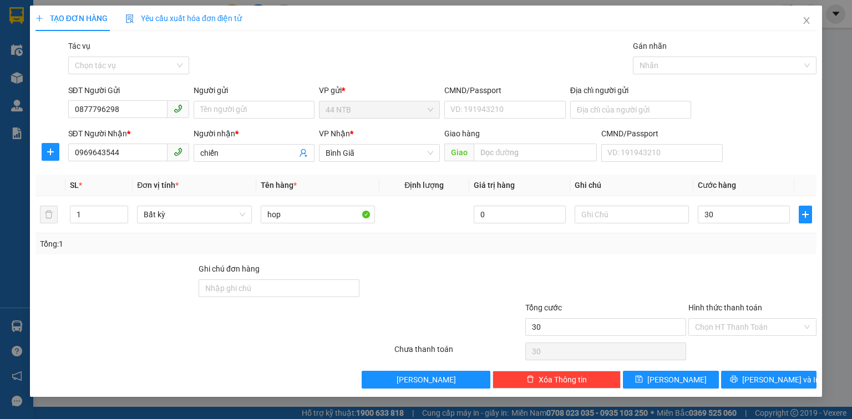
type input "30.000"
click at [768, 377] on span "[PERSON_NAME] và In" at bounding box center [781, 380] width 78 height 12
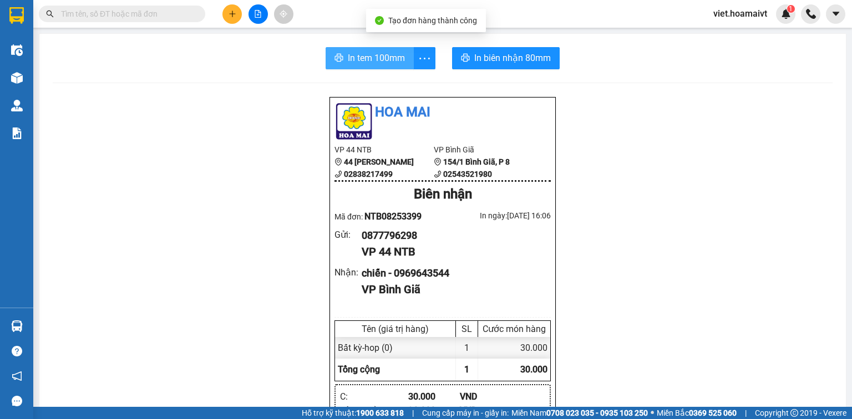
click at [368, 61] on span "In tem 100mm" at bounding box center [376, 58] width 57 height 14
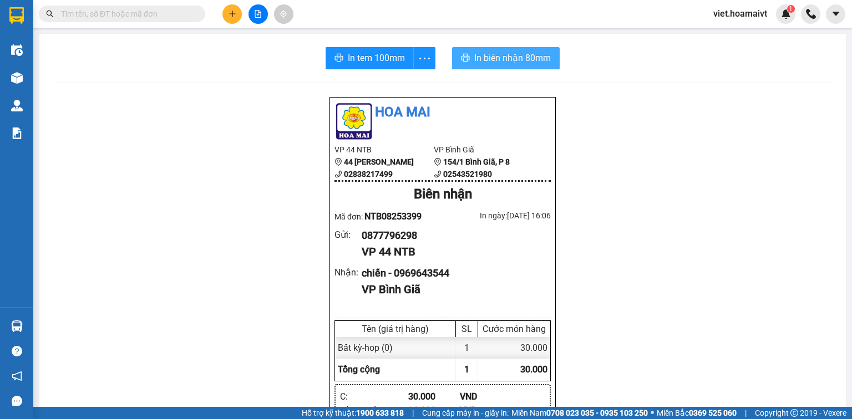
click at [508, 60] on span "In biên nhận 80mm" at bounding box center [512, 58] width 77 height 14
click at [175, 12] on input "text" at bounding box center [126, 14] width 131 height 12
click at [149, 15] on input "text" at bounding box center [126, 14] width 131 height 12
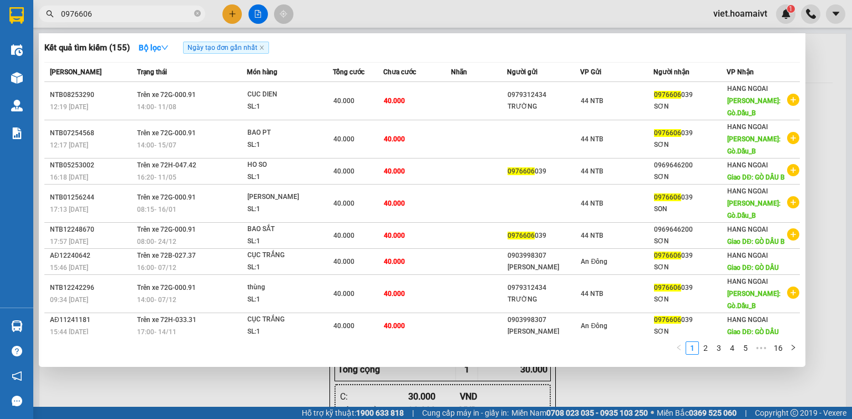
type input "0976606"
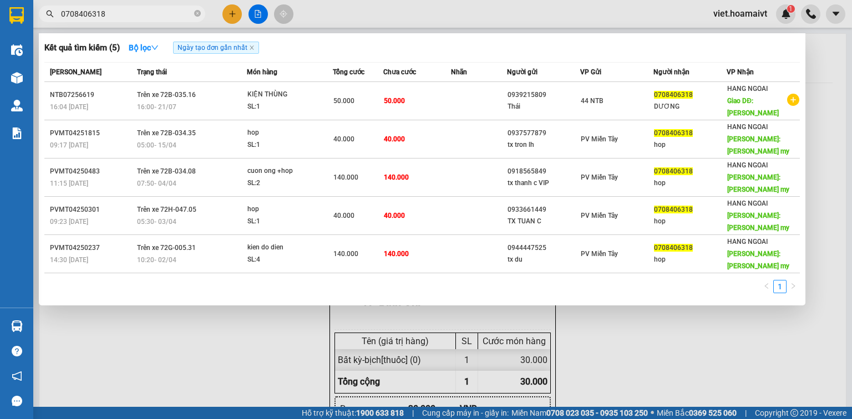
click at [257, 15] on div at bounding box center [426, 209] width 852 height 419
click at [151, 15] on input "0708406318" at bounding box center [126, 14] width 131 height 12
click at [263, 17] on div at bounding box center [426, 209] width 852 height 419
click at [197, 15] on icon "close-circle" at bounding box center [197, 13] width 7 height 7
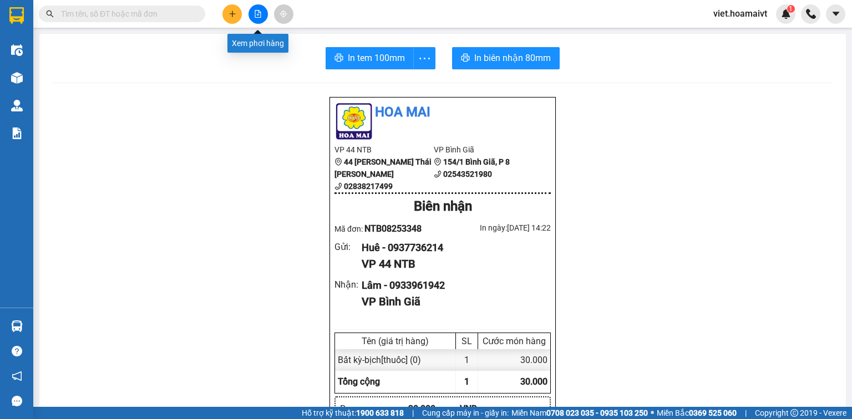
click at [257, 15] on icon "file-add" at bounding box center [258, 14] width 6 height 8
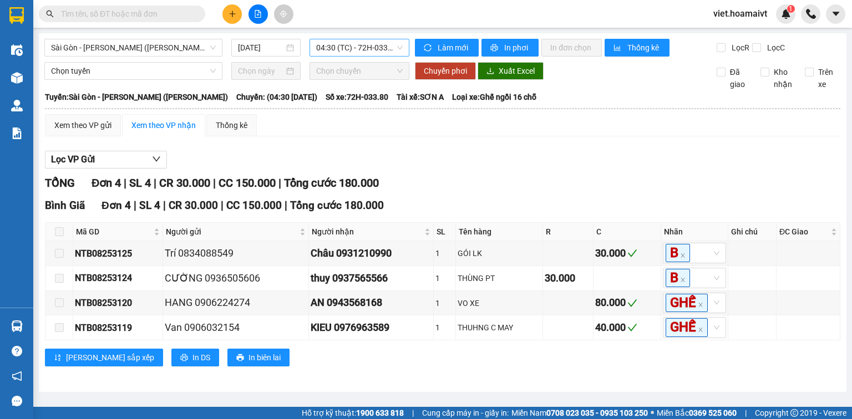
click at [354, 51] on span "04:30 (TC) - 72H-033.80" at bounding box center [359, 47] width 87 height 17
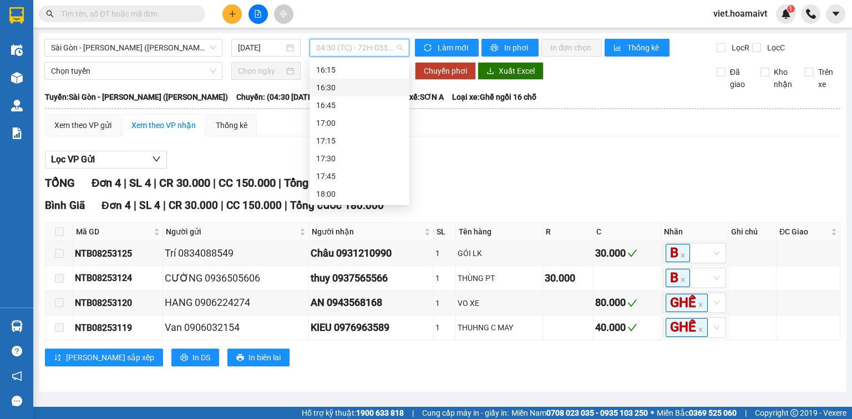
scroll to position [843, 0]
click at [366, 100] on div "16:00 - 72G-004.17" at bounding box center [359, 96] width 87 height 12
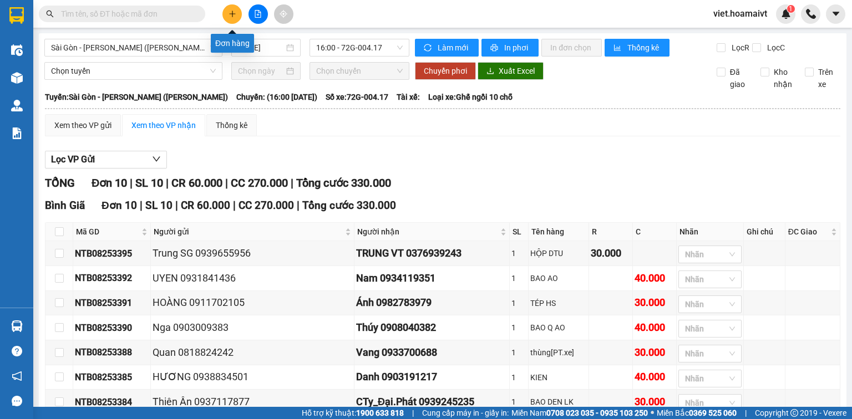
click at [226, 18] on button at bounding box center [231, 13] width 19 height 19
